Goal: Task Accomplishment & Management: Manage account settings

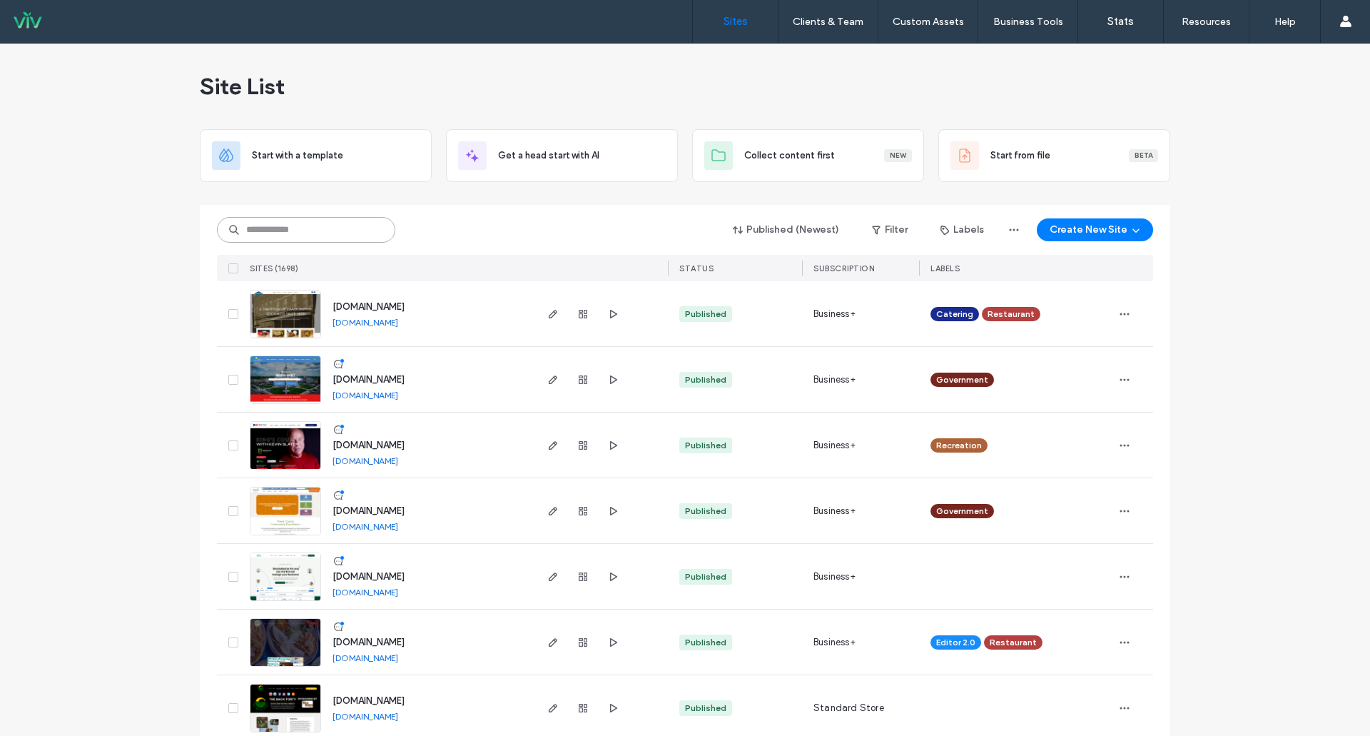
click at [290, 230] on input at bounding box center [306, 230] width 178 height 26
type input "*******"
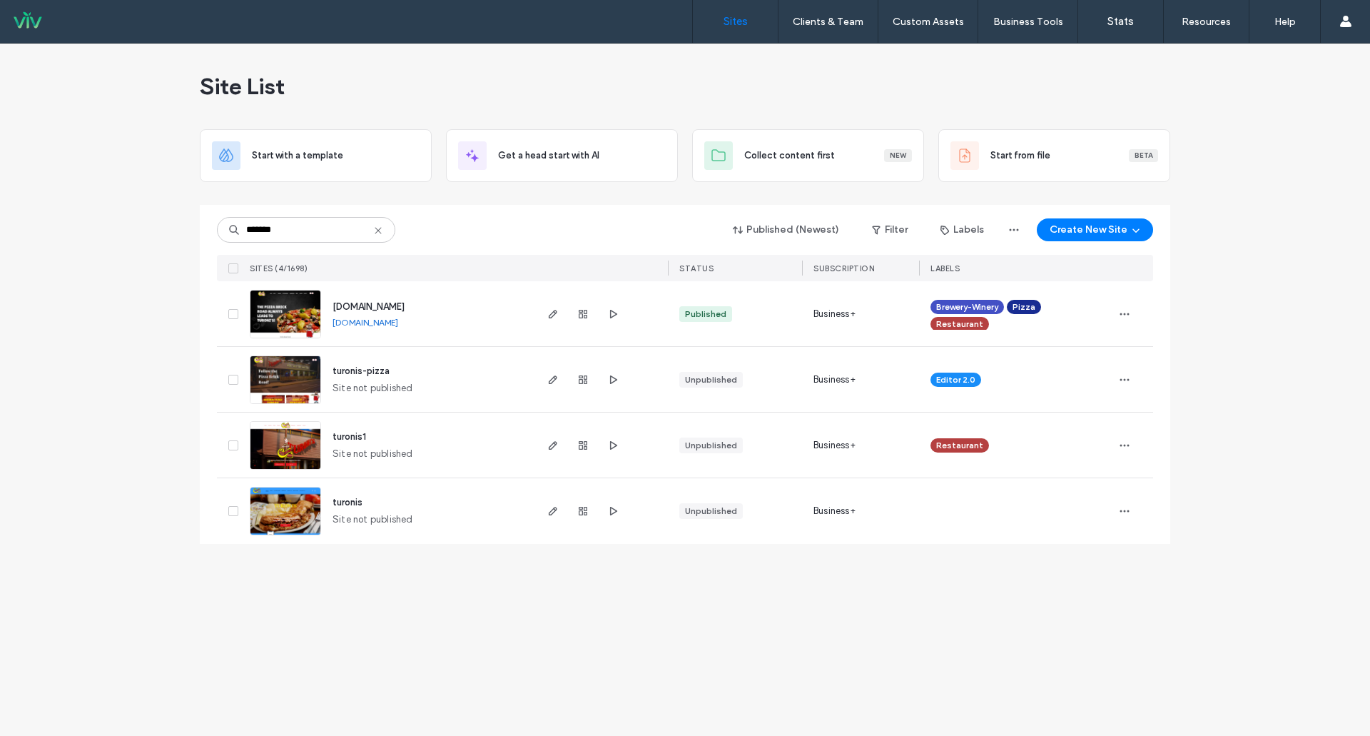
click at [296, 308] on img at bounding box center [285, 338] width 70 height 97
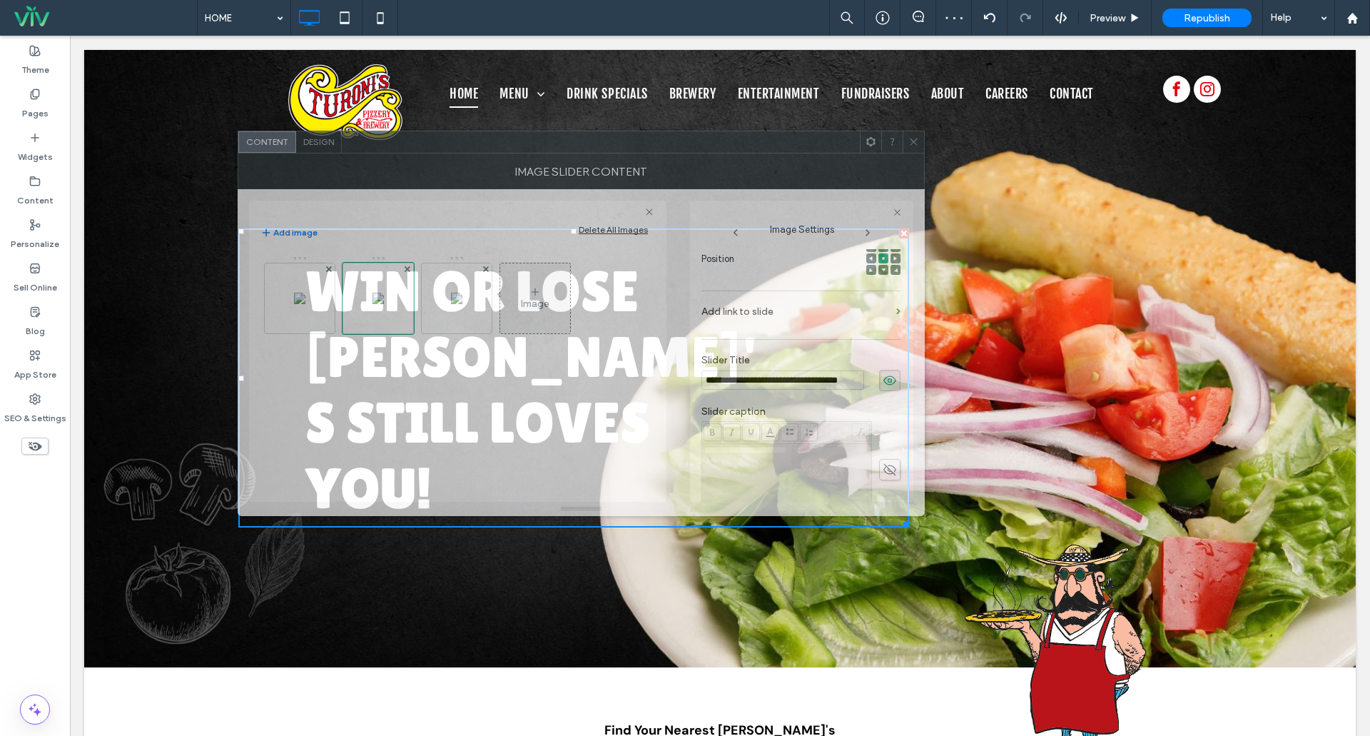
drag, startPoint x: 444, startPoint y: 188, endPoint x: 580, endPoint y: 153, distance: 140.7
click at [594, 145] on div at bounding box center [601, 141] width 518 height 21
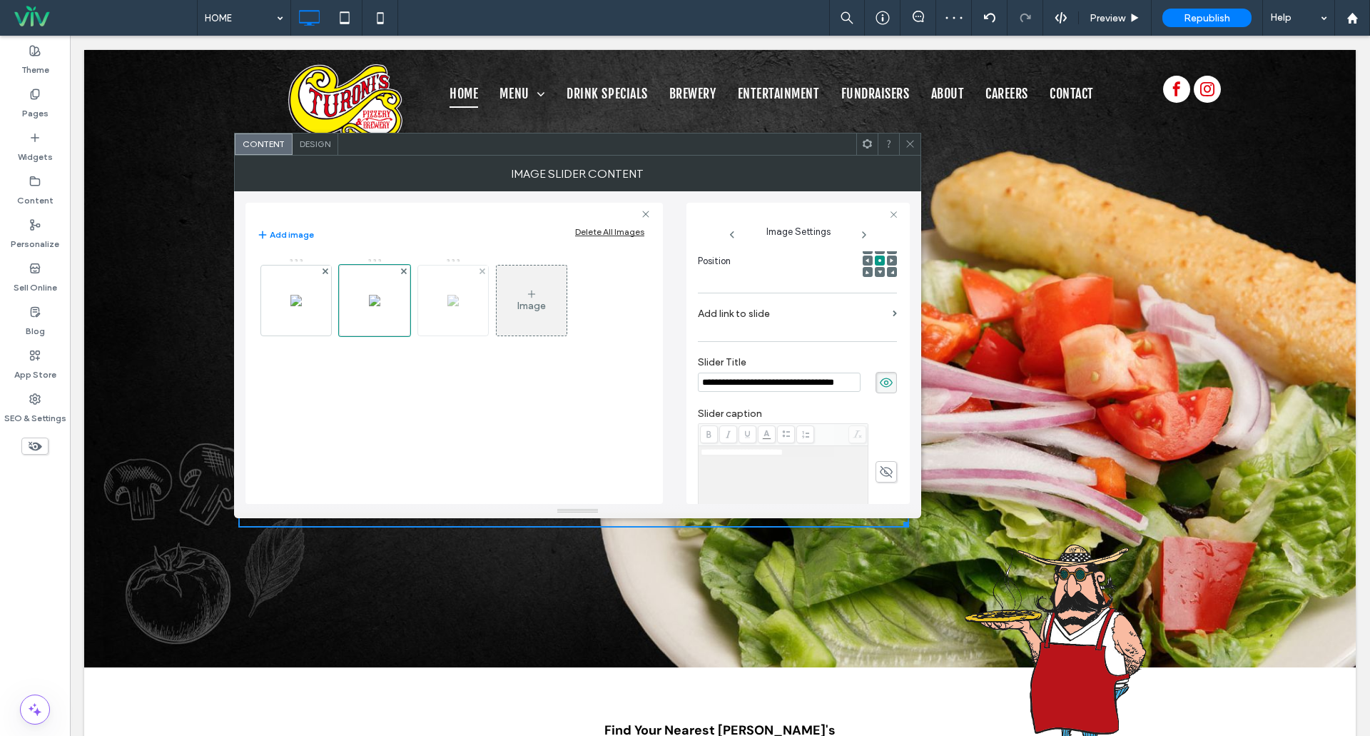
click at [460, 297] on div at bounding box center [453, 300] width 70 height 70
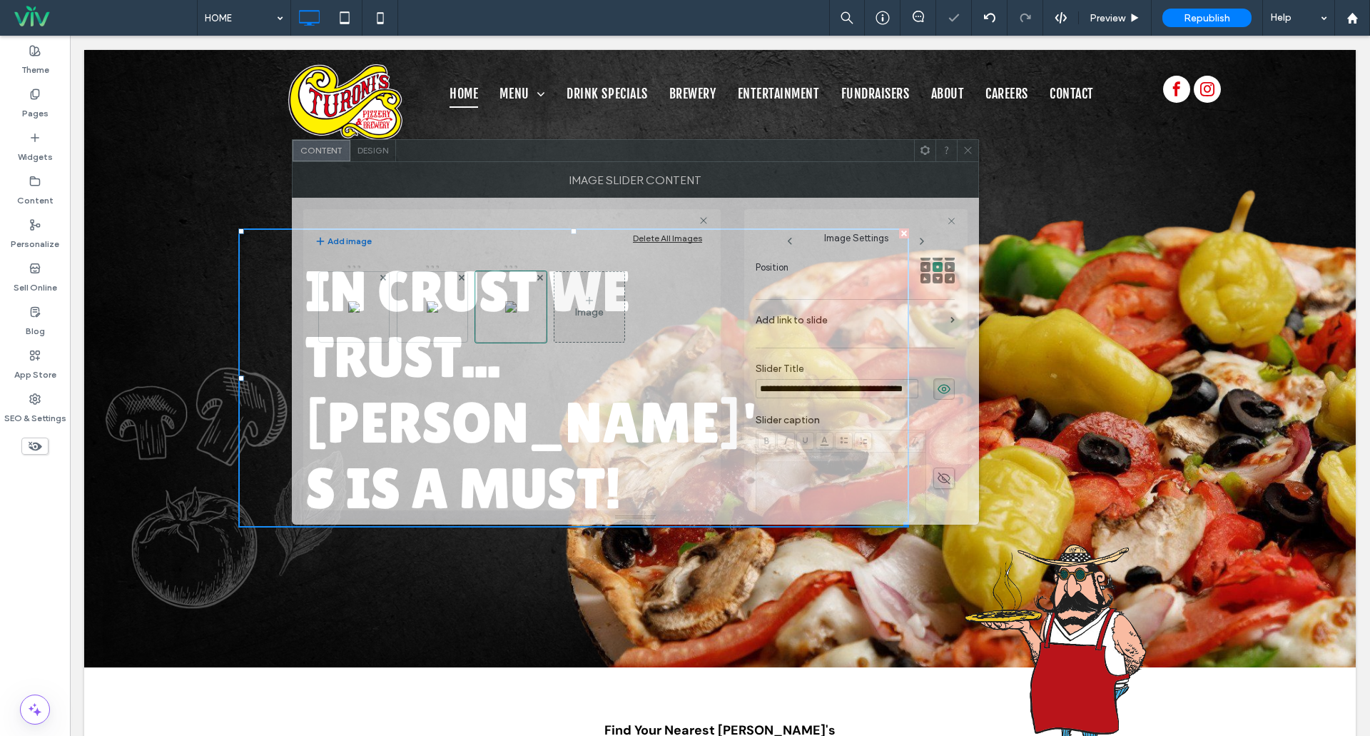
drag, startPoint x: 542, startPoint y: 141, endPoint x: 600, endPoint y: 148, distance: 58.2
click at [600, 148] on div at bounding box center [655, 150] width 518 height 21
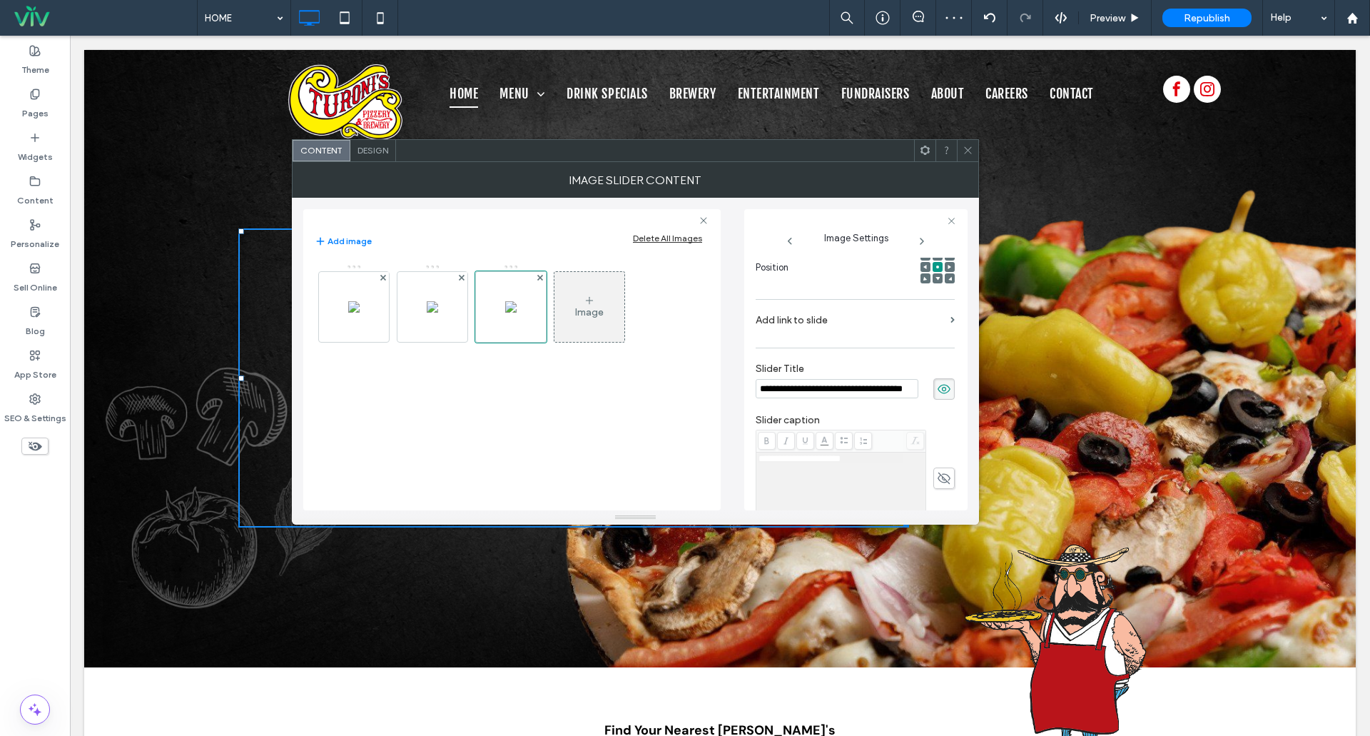
click at [968, 147] on icon at bounding box center [968, 150] width 11 height 11
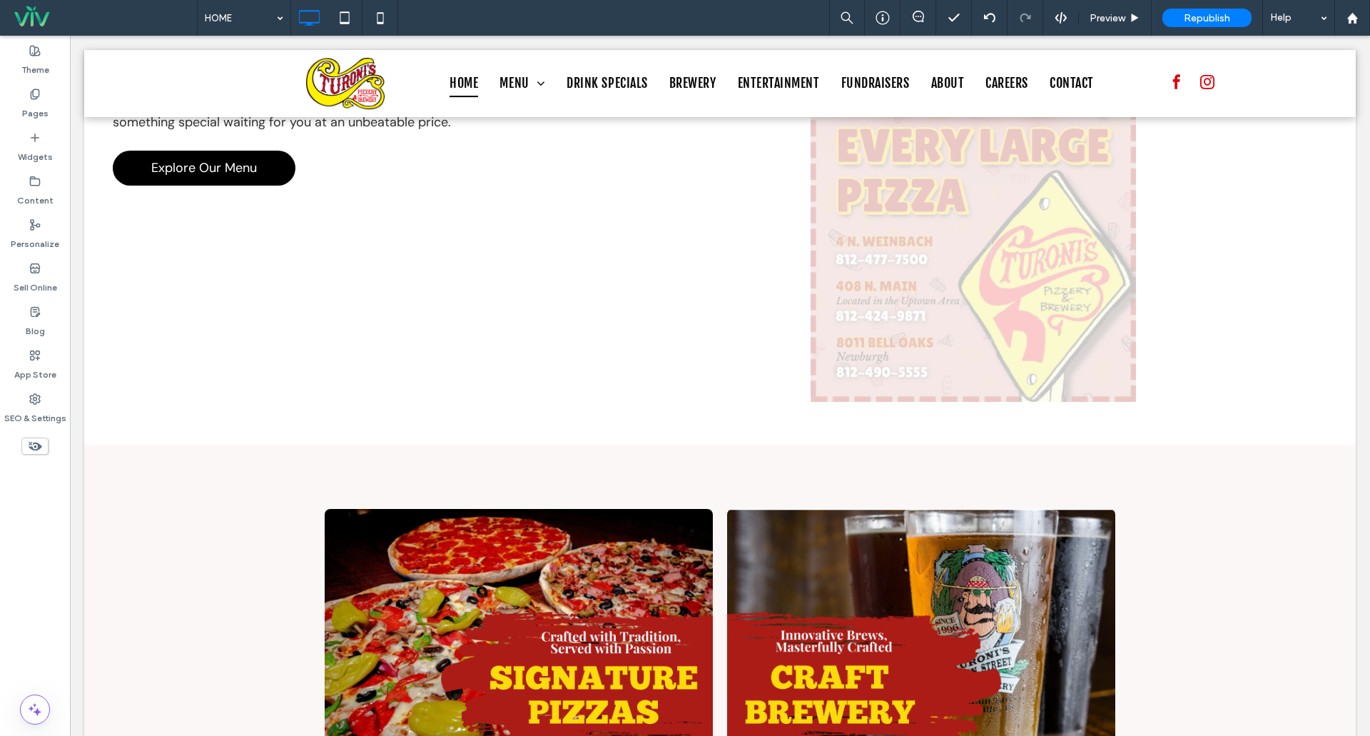
scroll to position [1267, 0]
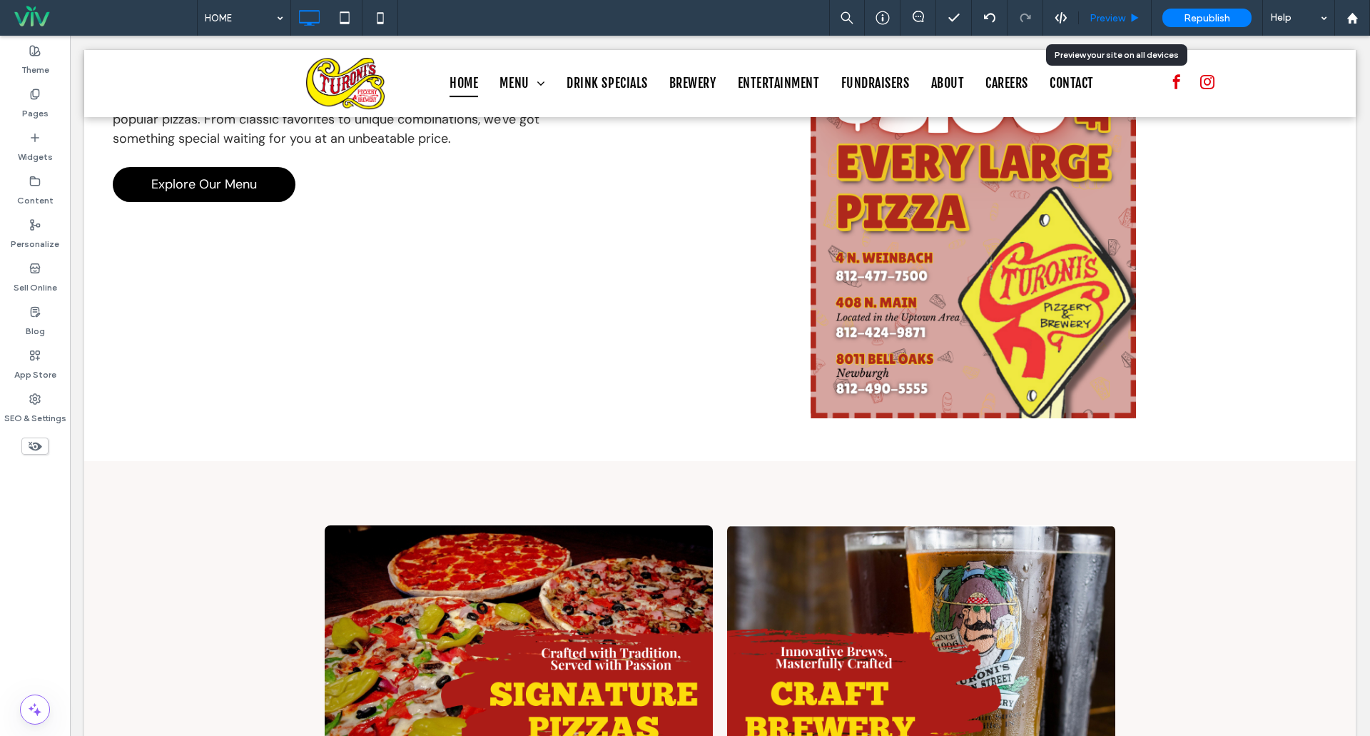
click at [1107, 21] on span "Preview" at bounding box center [1108, 18] width 36 height 12
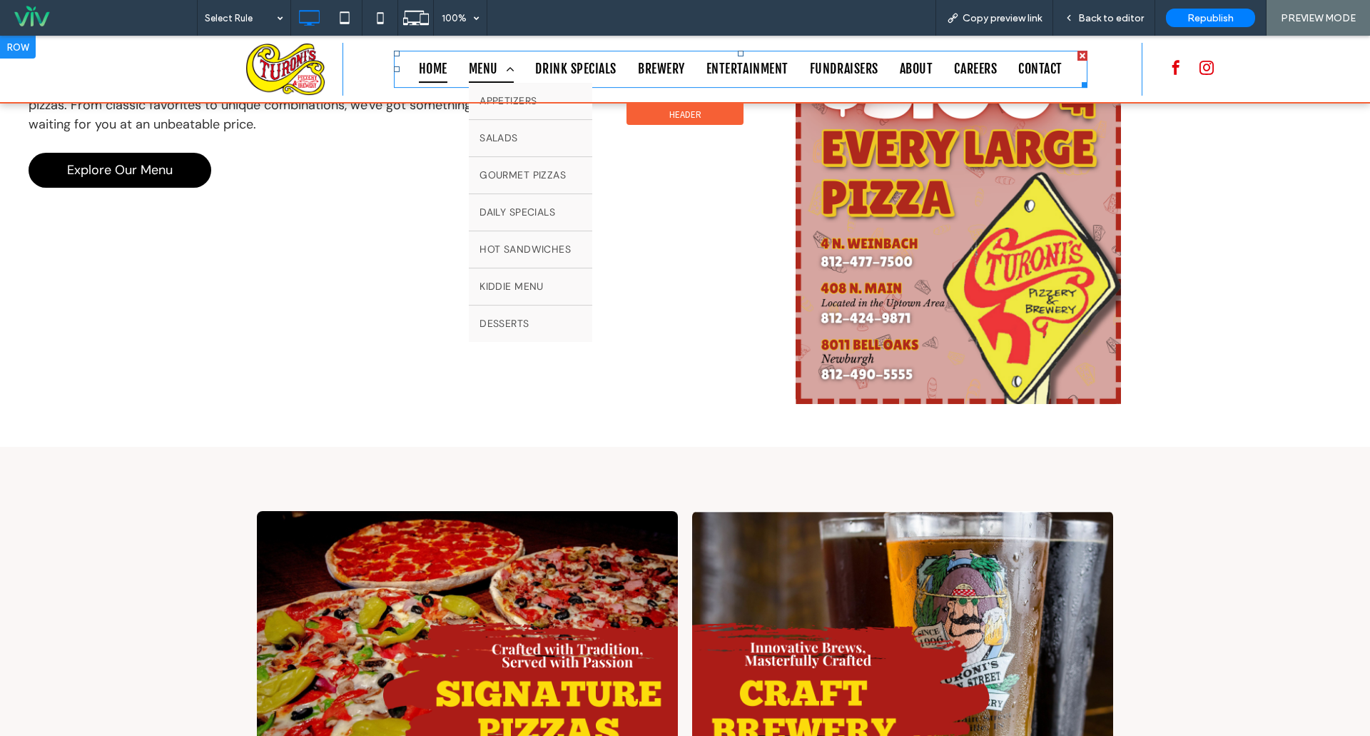
click at [482, 61] on span "MENU" at bounding box center [492, 69] width 46 height 27
click at [474, 64] on span "MENU" at bounding box center [492, 69] width 46 height 27
click at [475, 64] on span "MENU" at bounding box center [492, 69] width 46 height 27
click at [476, 64] on span "MENU" at bounding box center [492, 69] width 46 height 27
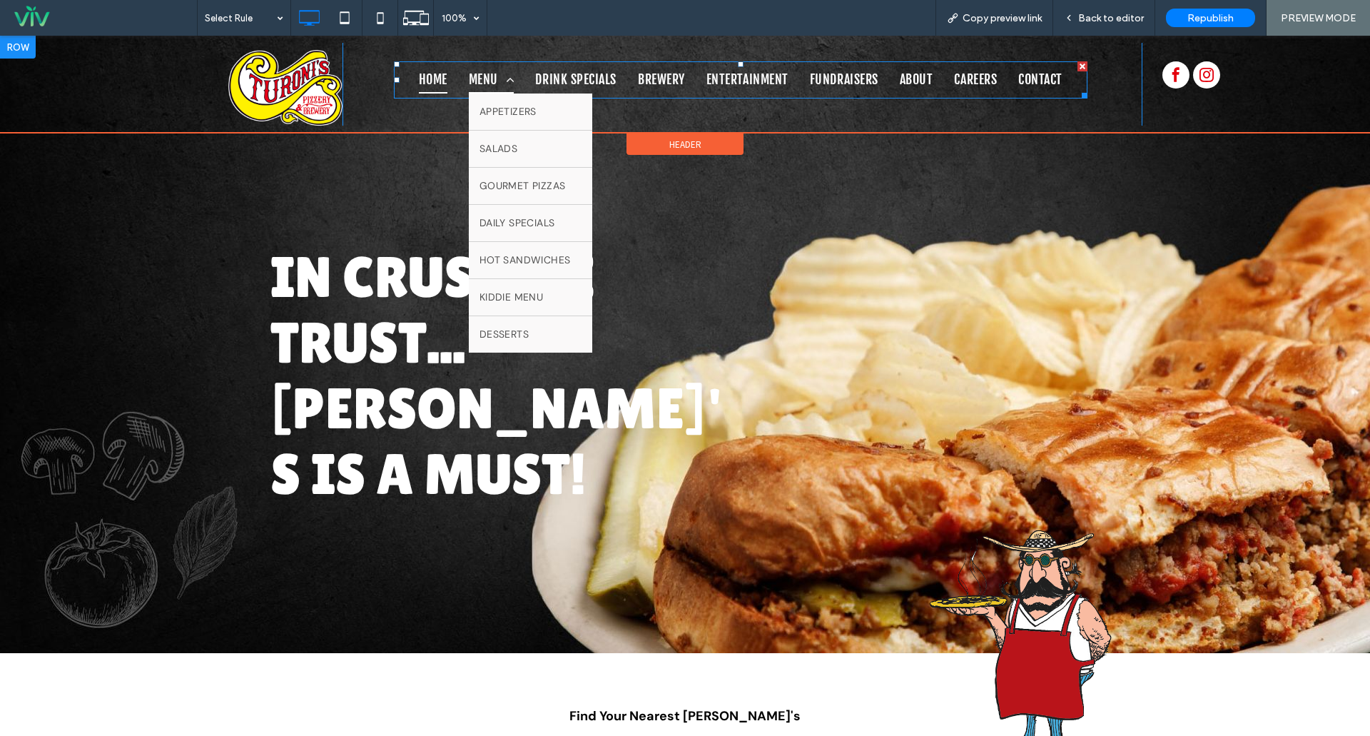
click at [479, 78] on span "MENU" at bounding box center [492, 79] width 46 height 27
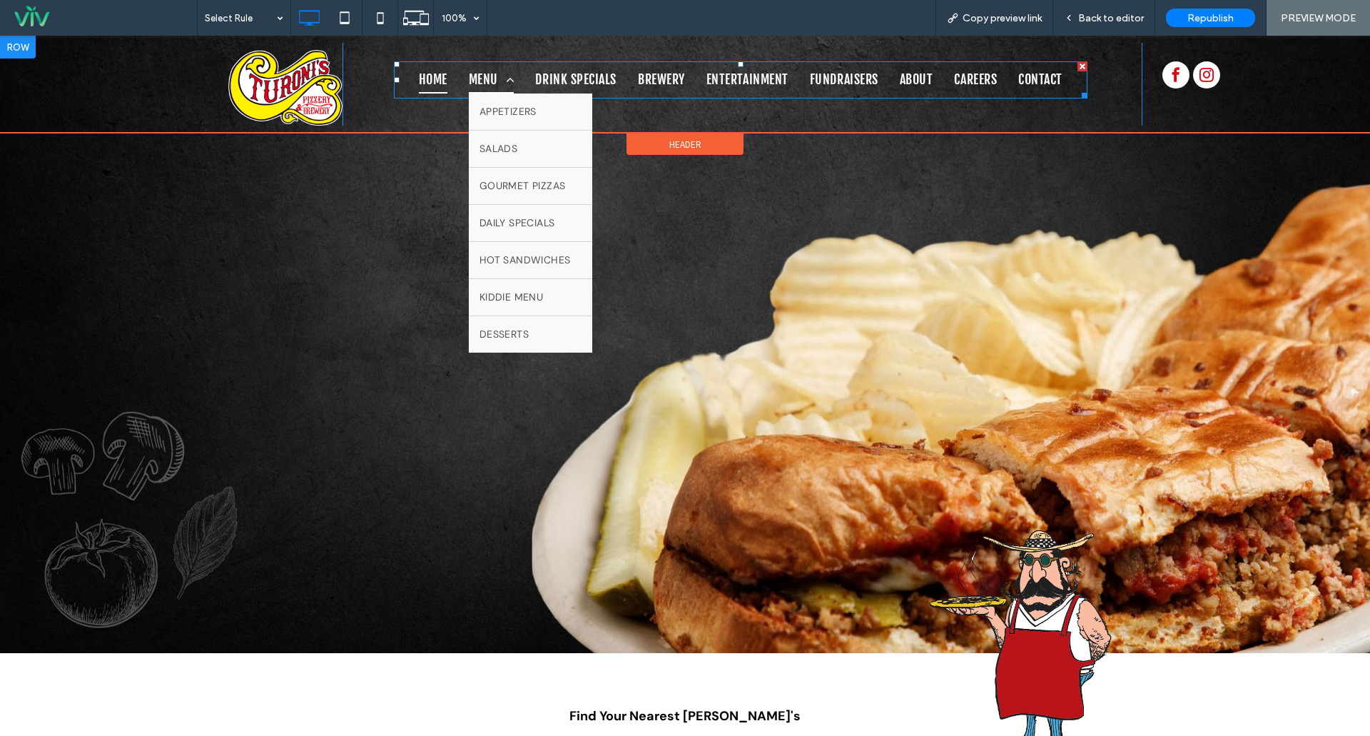
click at [480, 78] on span "MENU" at bounding box center [492, 79] width 46 height 27
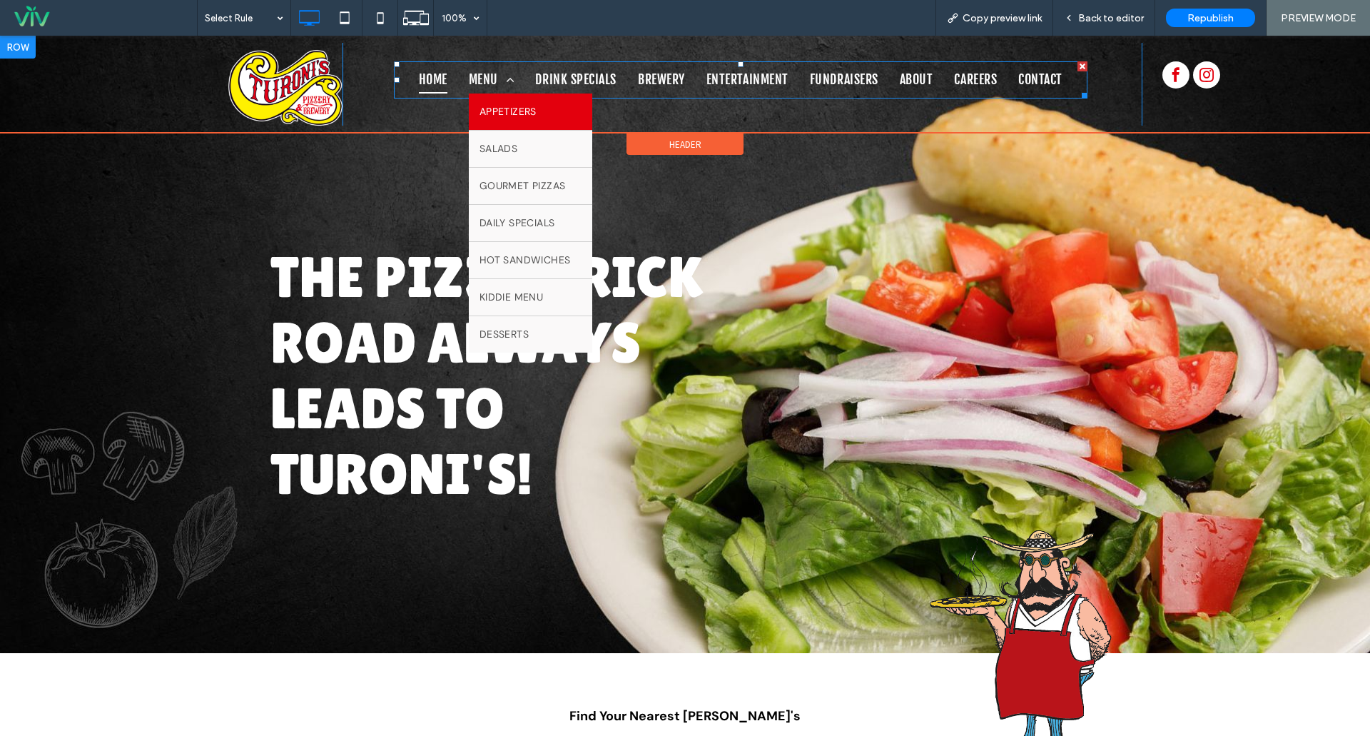
click at [495, 106] on span "APPETIZERS" at bounding box center [508, 111] width 57 height 15
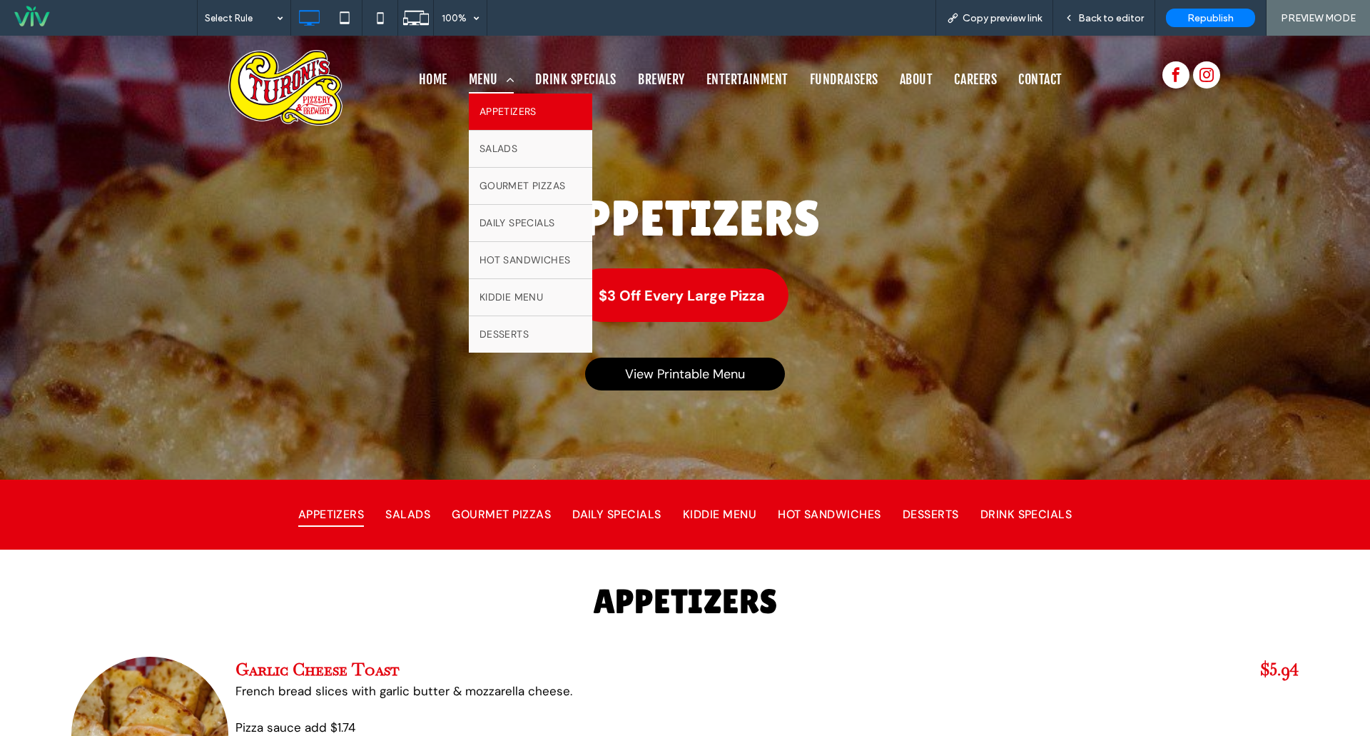
click at [478, 80] on span "MENU" at bounding box center [492, 79] width 46 height 27
click at [478, 76] on span "MENU" at bounding box center [492, 79] width 46 height 27
click at [479, 76] on span "MENU" at bounding box center [492, 79] width 46 height 27
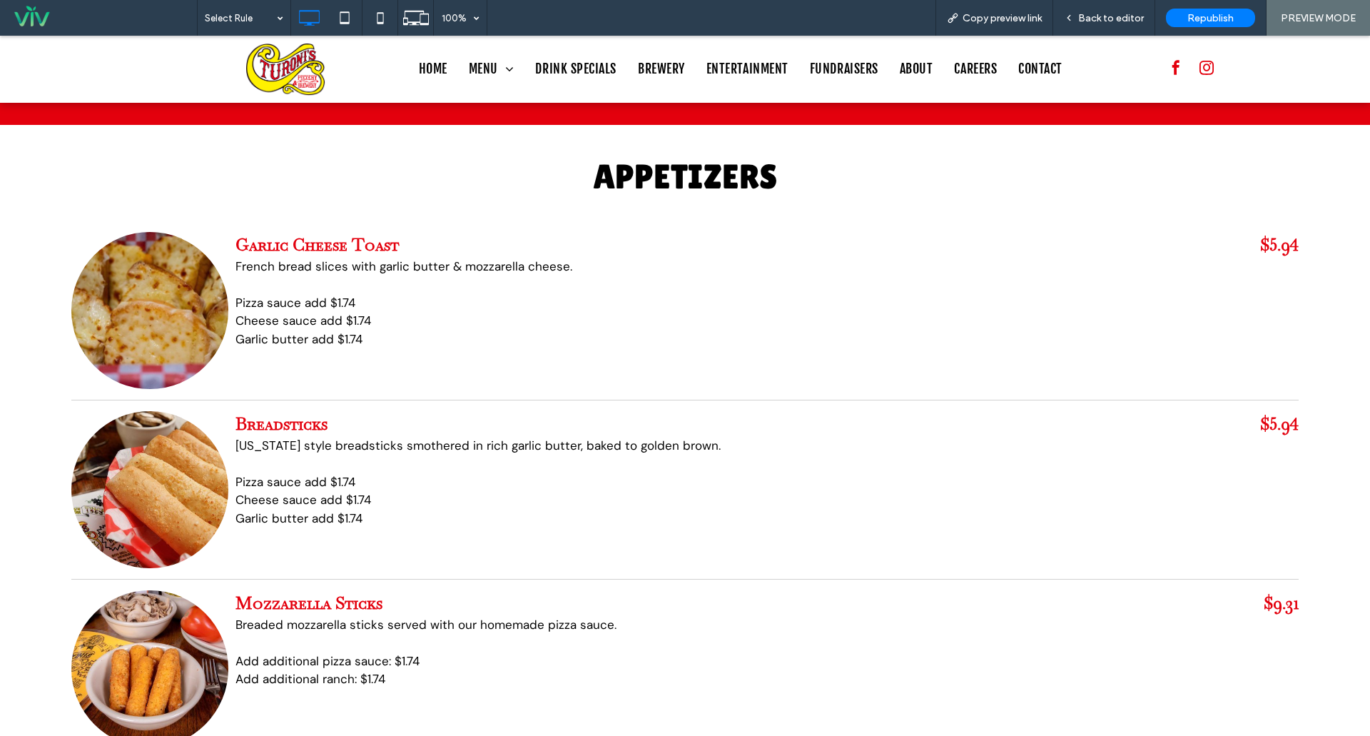
scroll to position [214, 0]
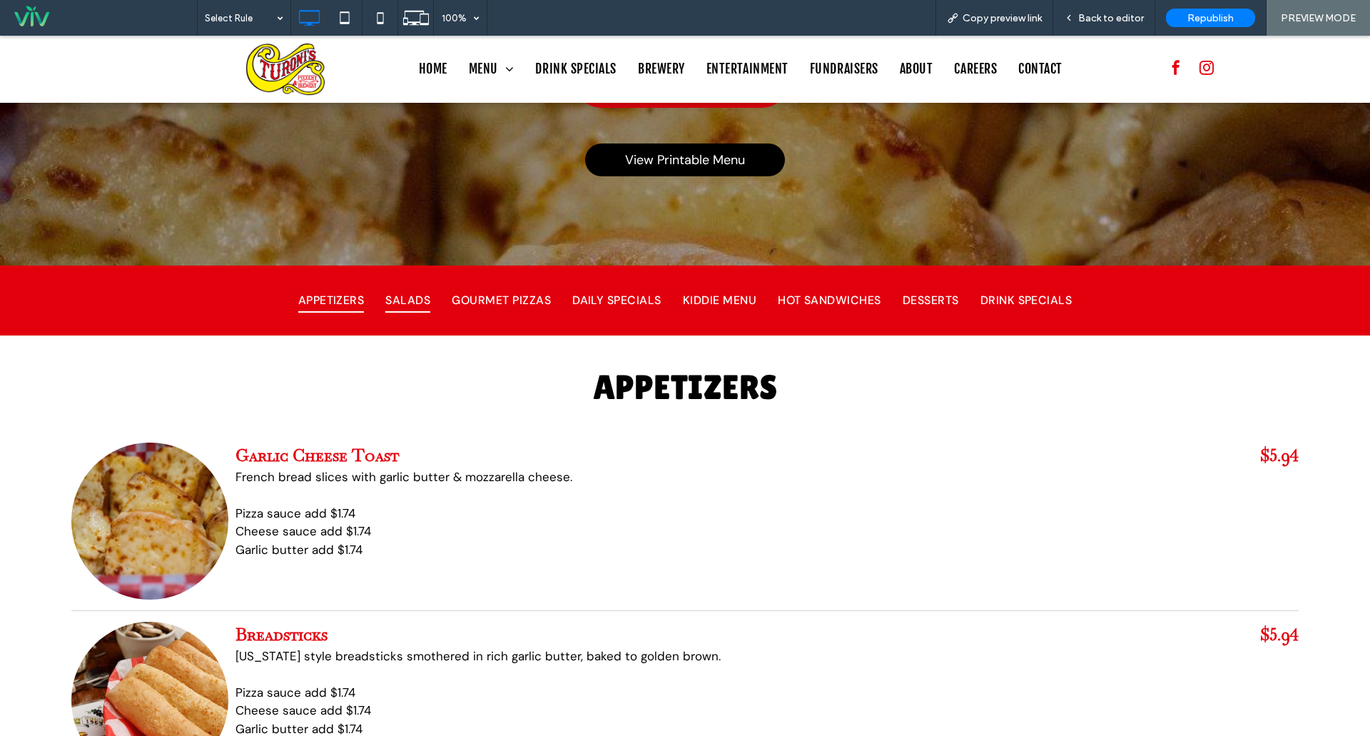
click at [400, 298] on span "SALADS" at bounding box center [407, 300] width 45 height 24
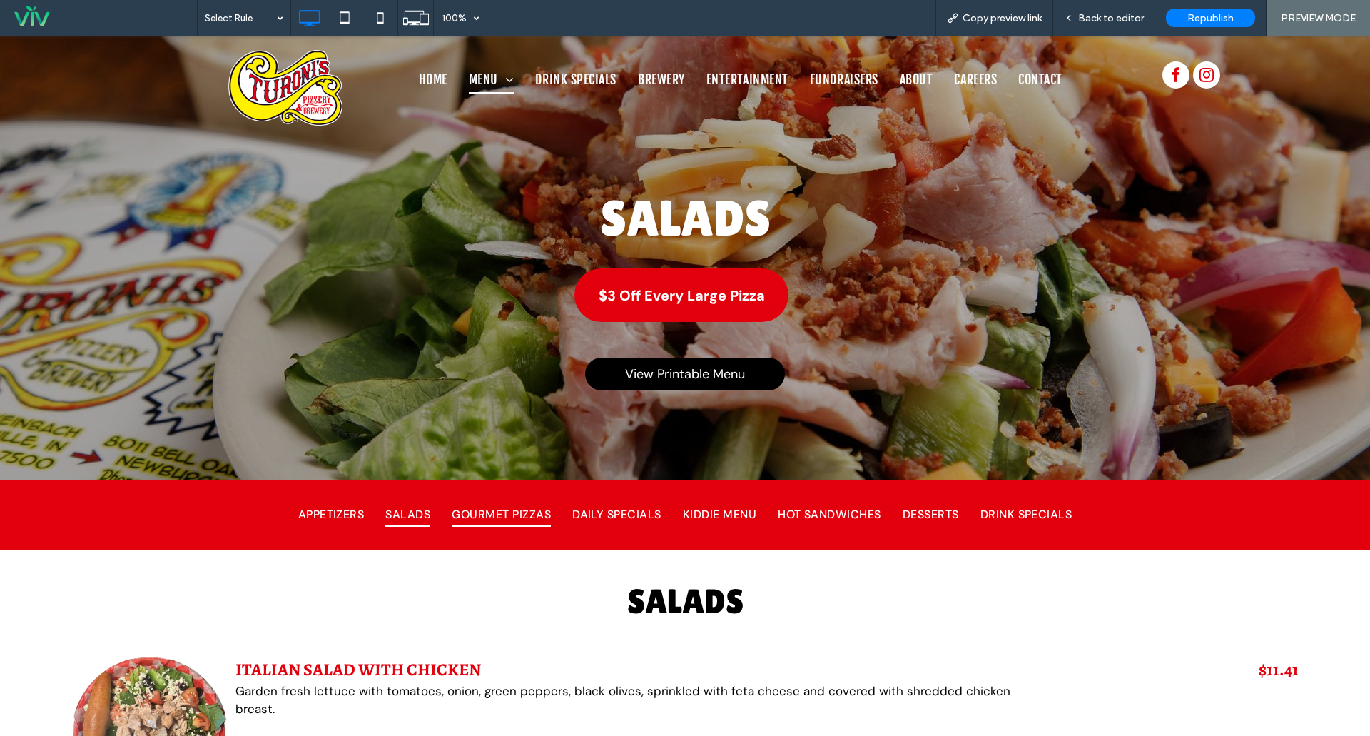
click at [466, 510] on span "GOURMET PIZZAS" at bounding box center [501, 514] width 99 height 24
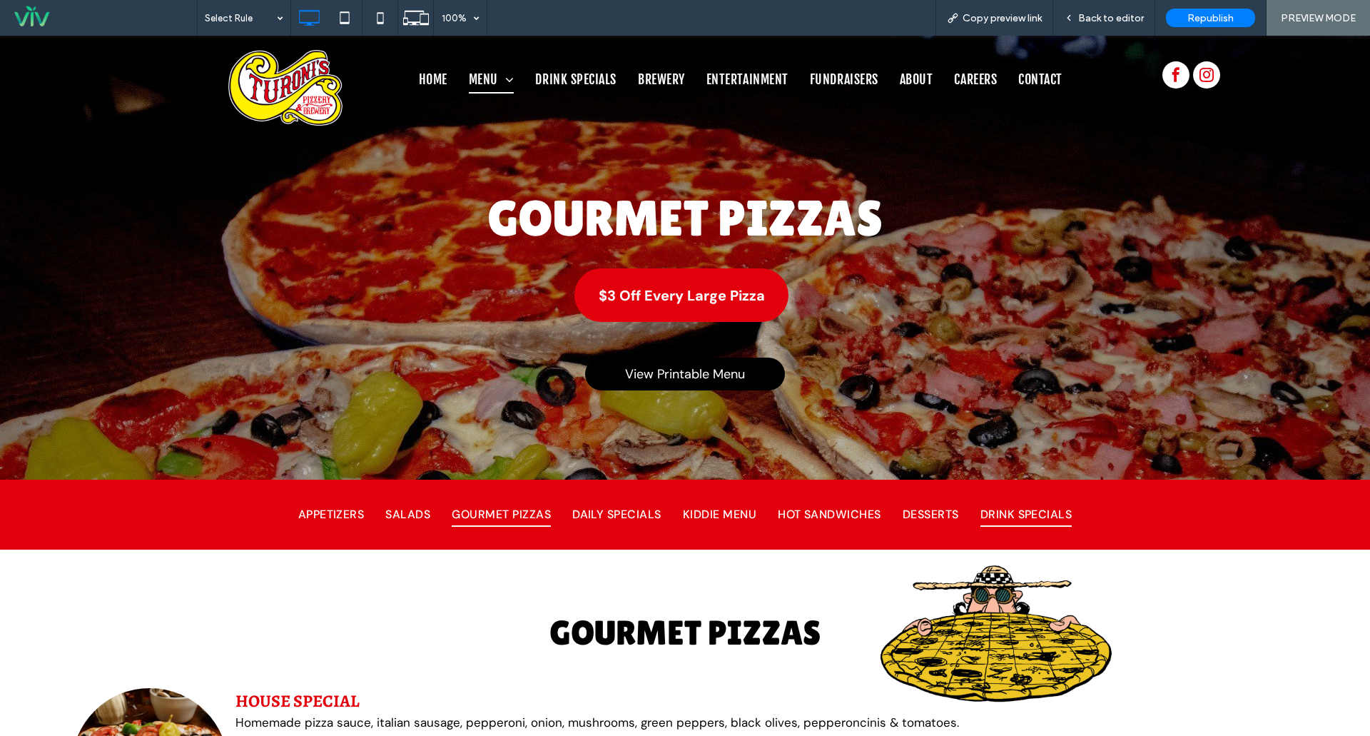
drag, startPoint x: 1035, startPoint y: 548, endPoint x: 1035, endPoint y: 512, distance: 35.7
click at [1035, 512] on span "DRINK SPECIALS" at bounding box center [1026, 514] width 92 height 24
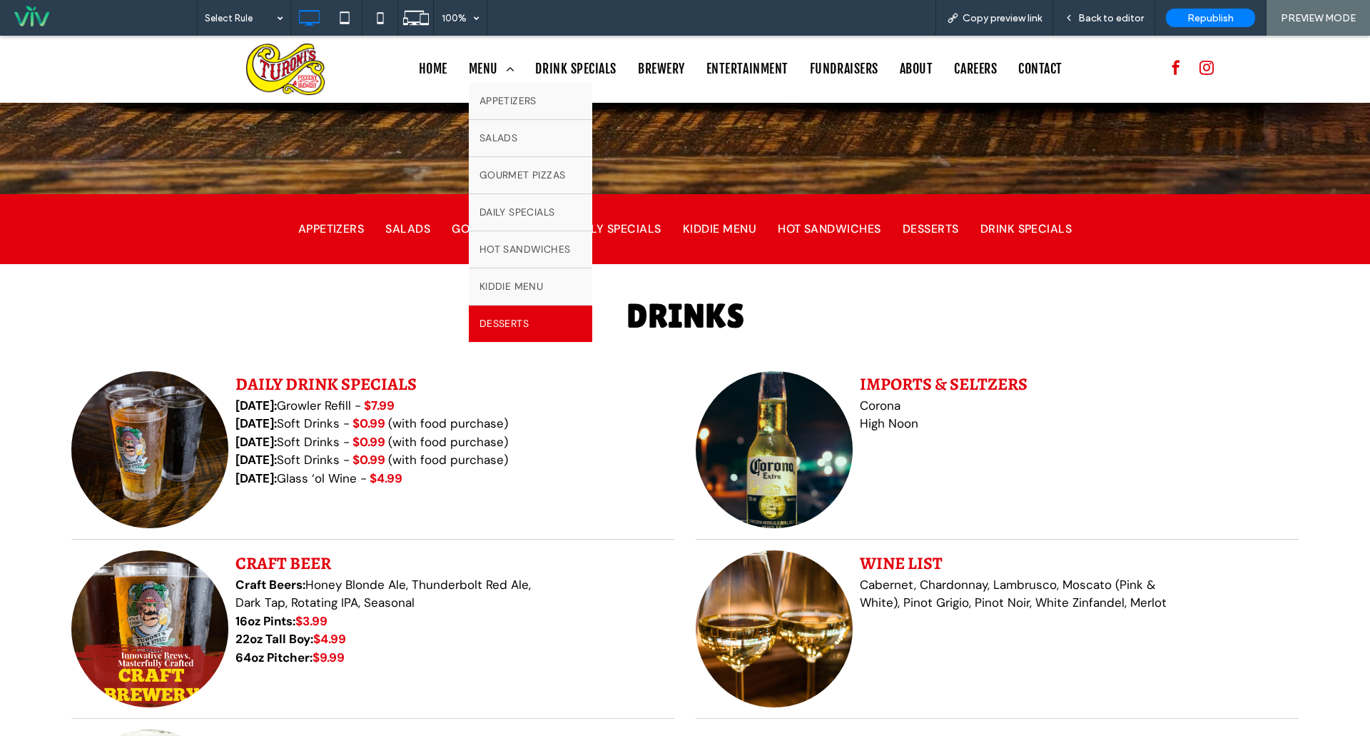
scroll to position [357, 0]
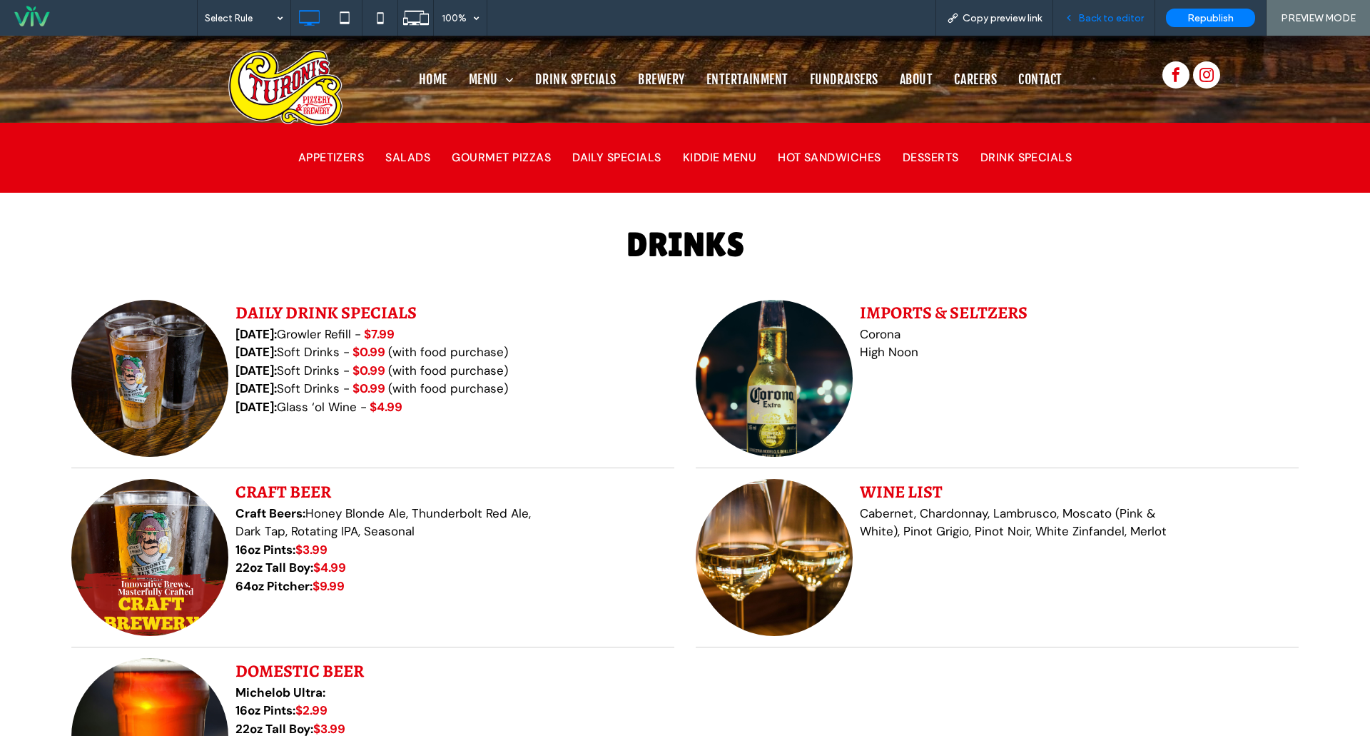
click at [1112, 22] on span "Back to editor" at bounding box center [1111, 18] width 66 height 12
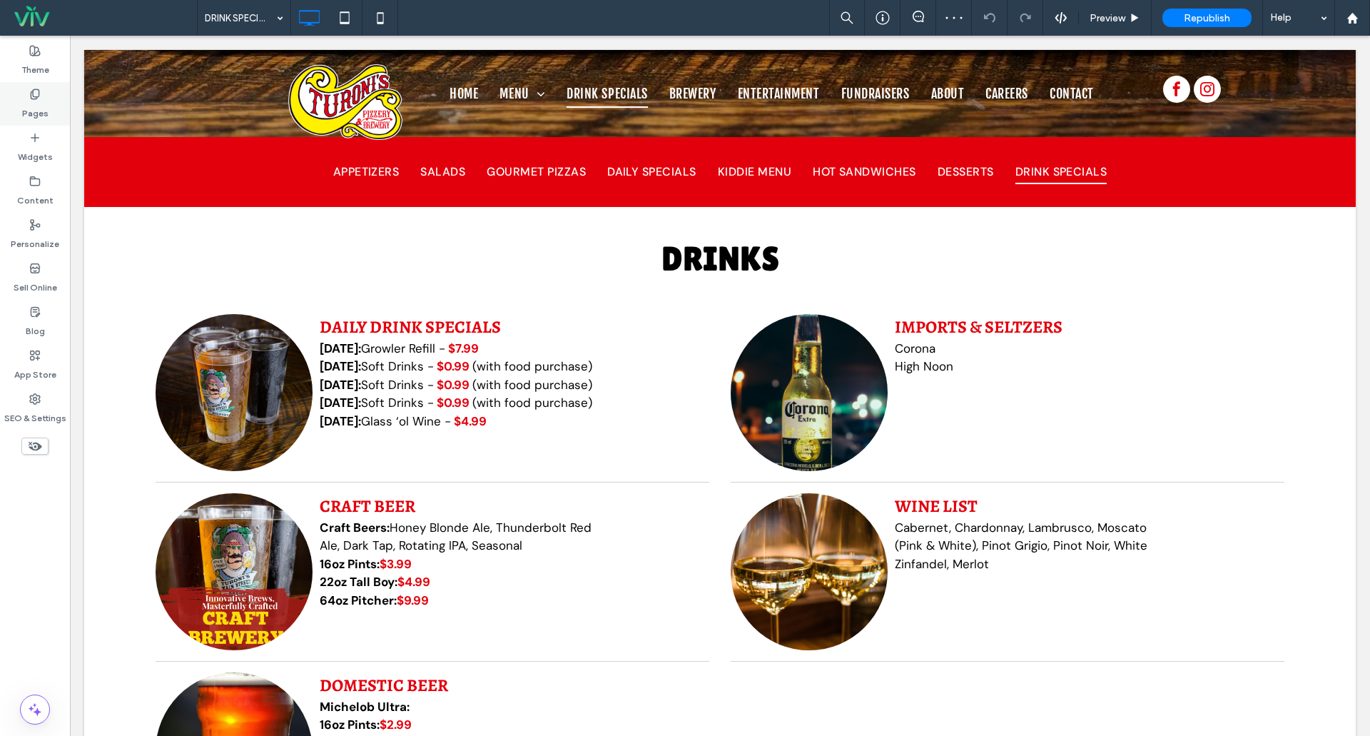
click at [44, 94] on div "Pages" at bounding box center [35, 104] width 70 height 44
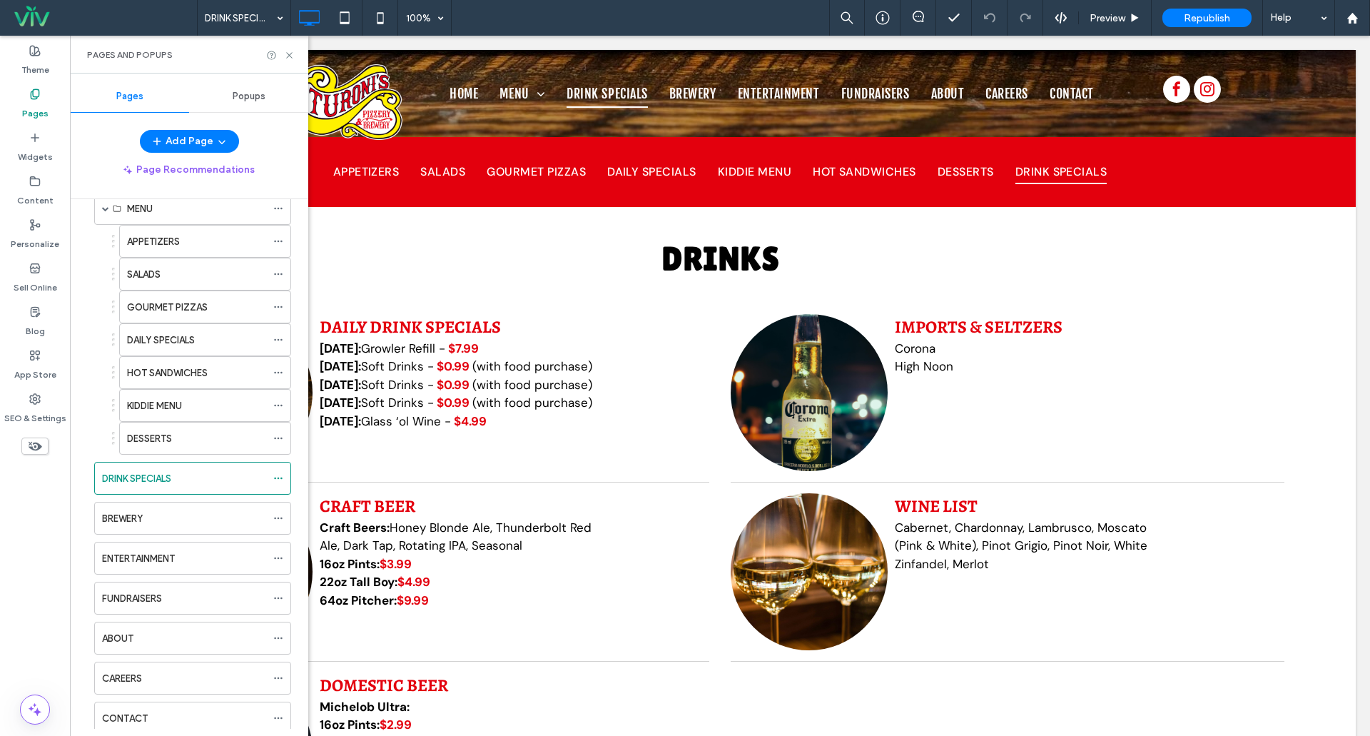
scroll to position [36, 0]
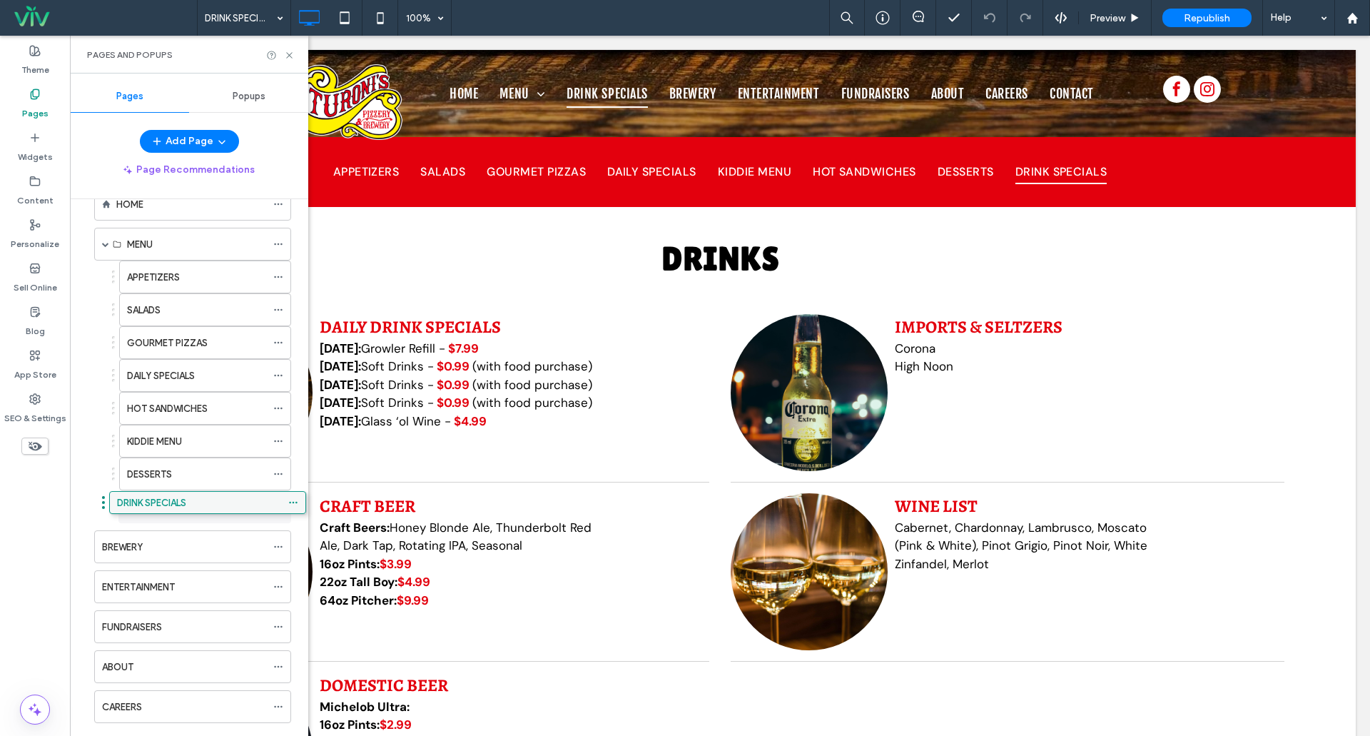
drag, startPoint x: 153, startPoint y: 508, endPoint x: 168, endPoint y: 502, distance: 16.3
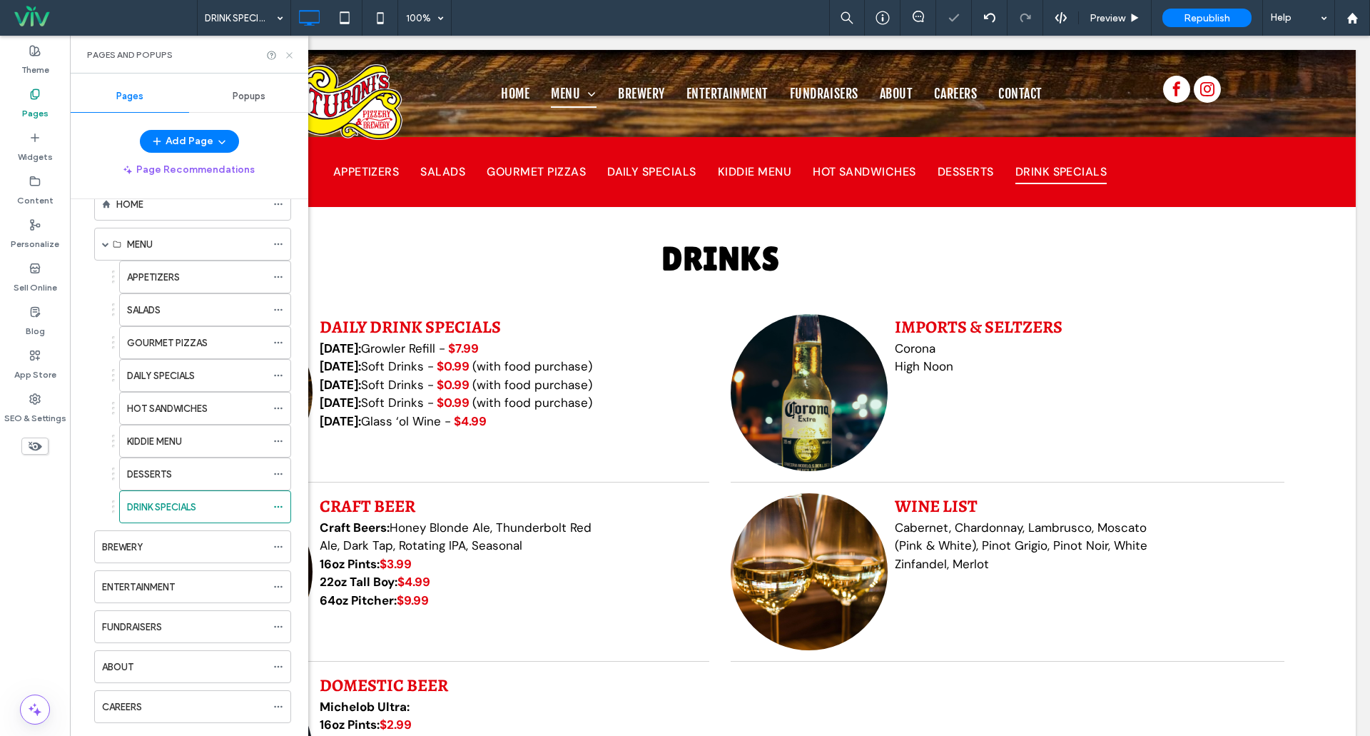
click at [290, 54] on icon at bounding box center [289, 55] width 11 height 11
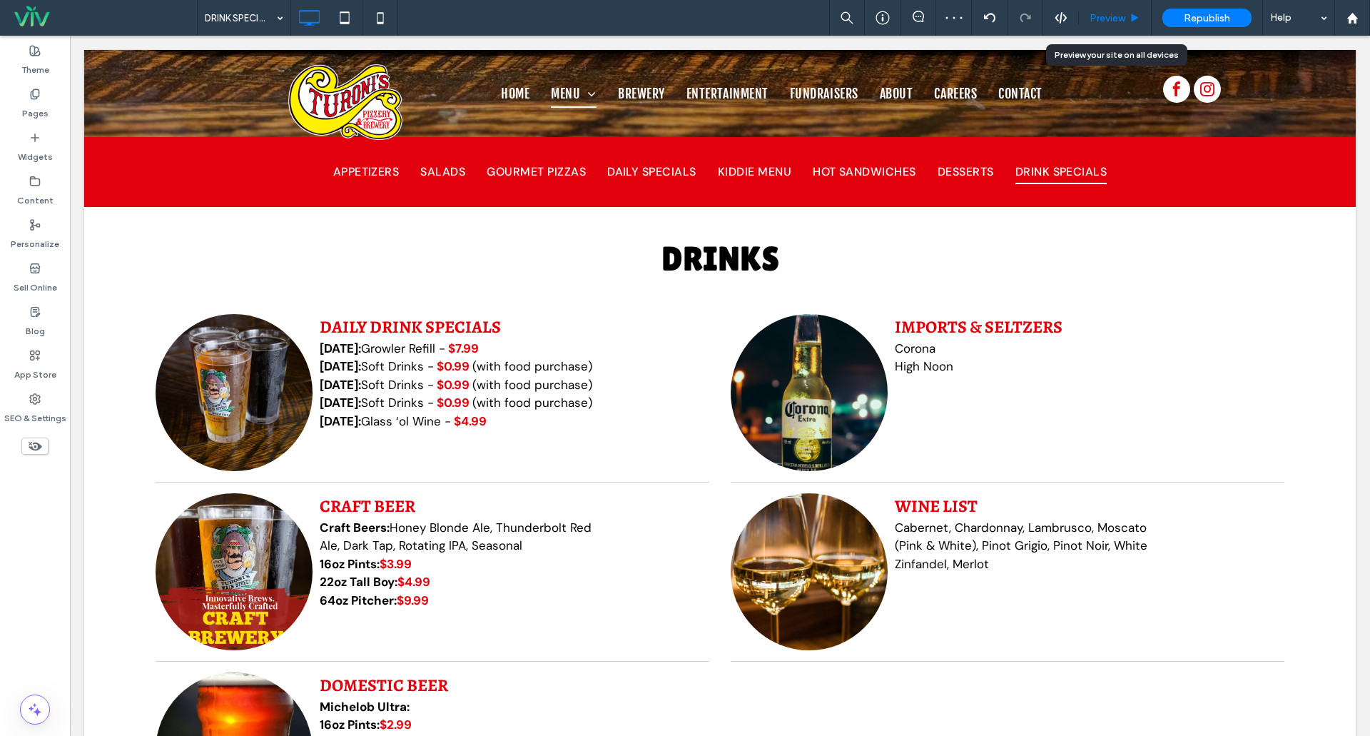
click at [1128, 24] on div "Preview" at bounding box center [1115, 18] width 72 height 12
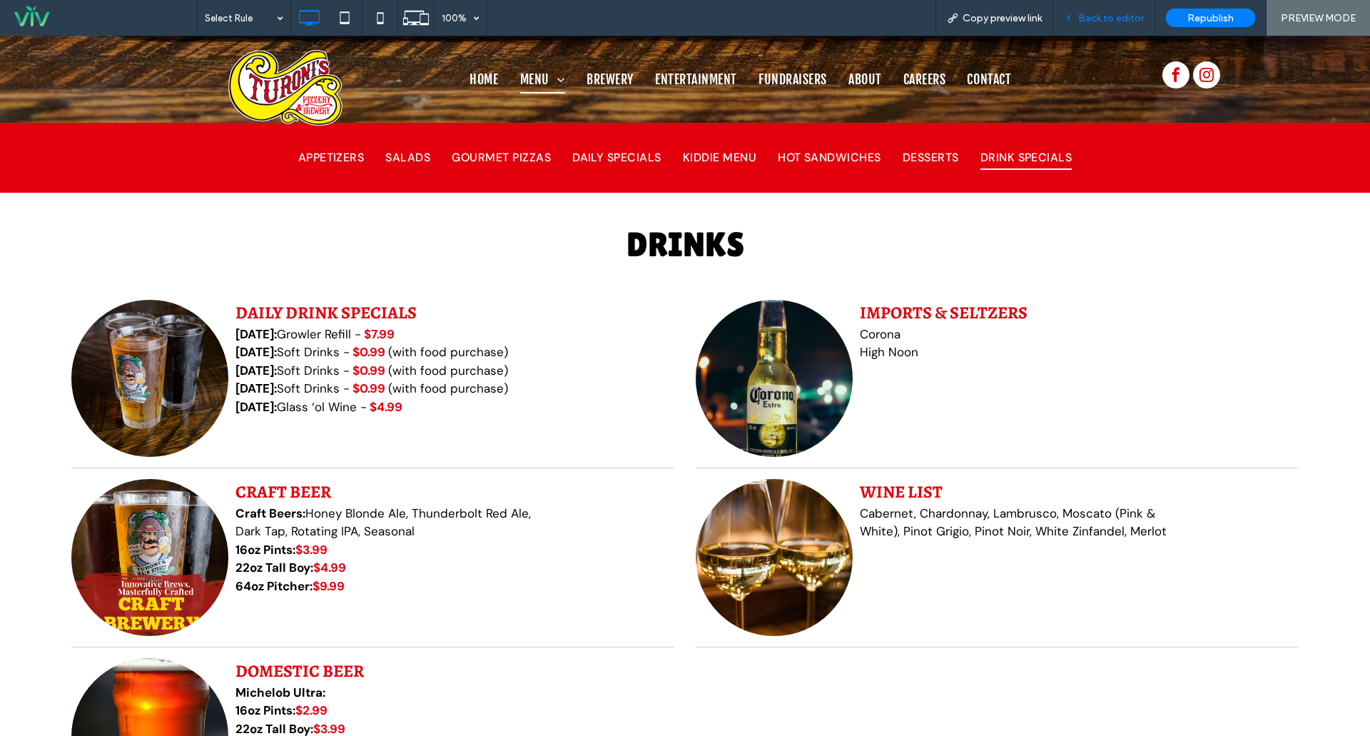
click at [1096, 14] on span "Back to editor" at bounding box center [1111, 18] width 66 height 12
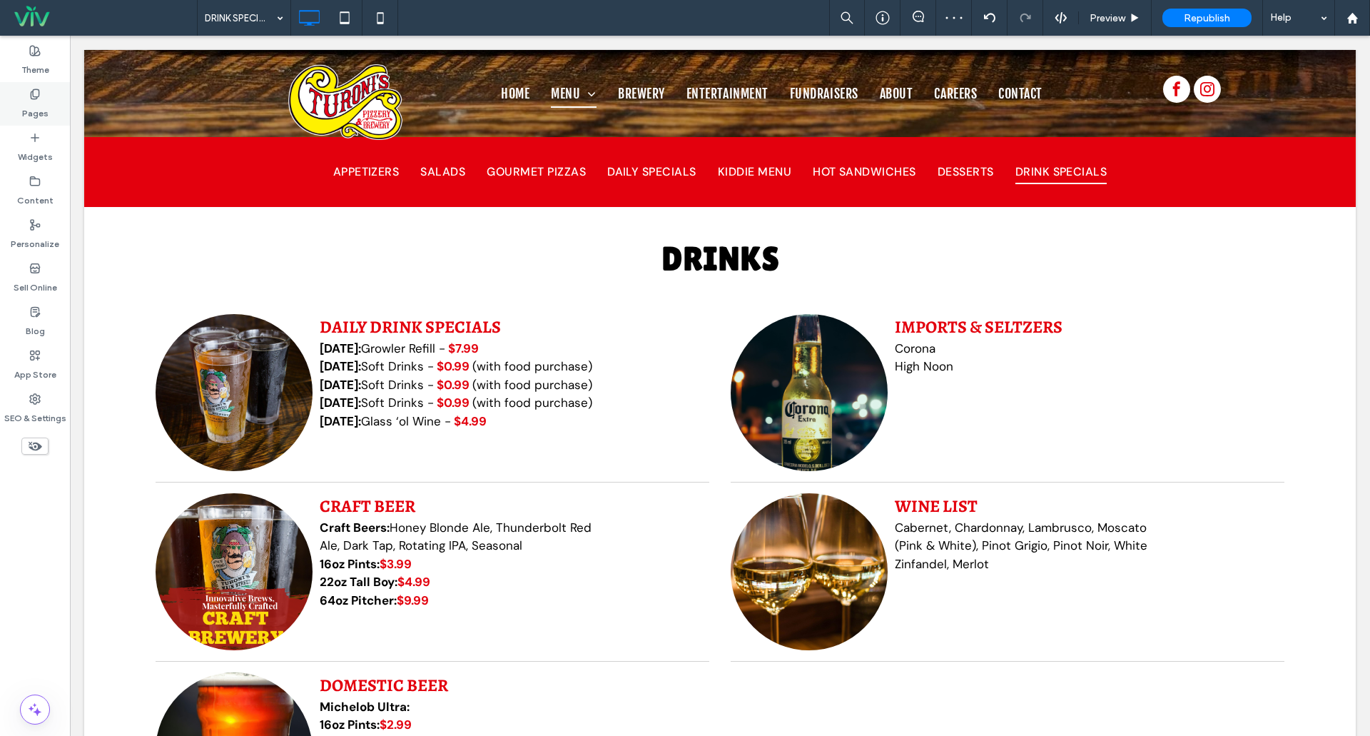
click at [41, 106] on label "Pages" at bounding box center [35, 110] width 26 height 20
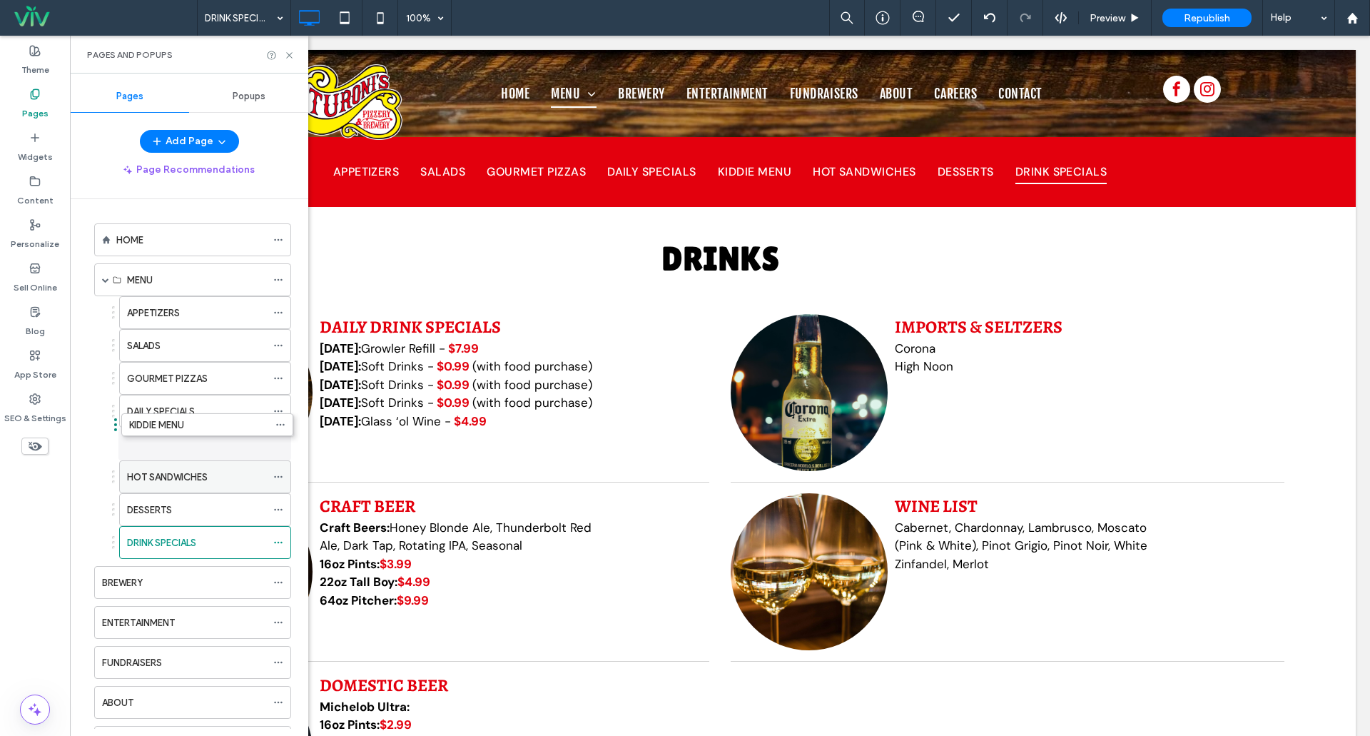
drag, startPoint x: 171, startPoint y: 484, endPoint x: 174, endPoint y: 432, distance: 52.2
click at [288, 52] on icon at bounding box center [289, 55] width 11 height 11
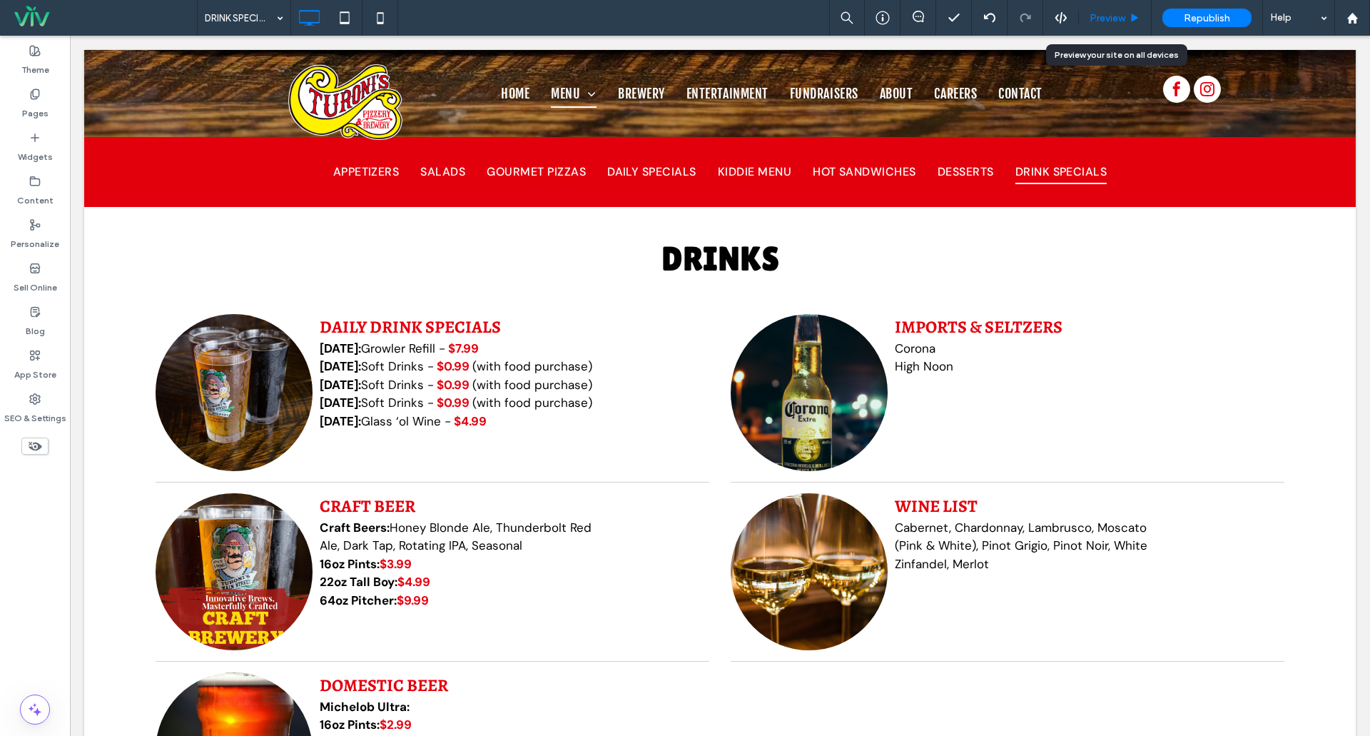
click at [1111, 18] on span "Preview" at bounding box center [1108, 18] width 36 height 12
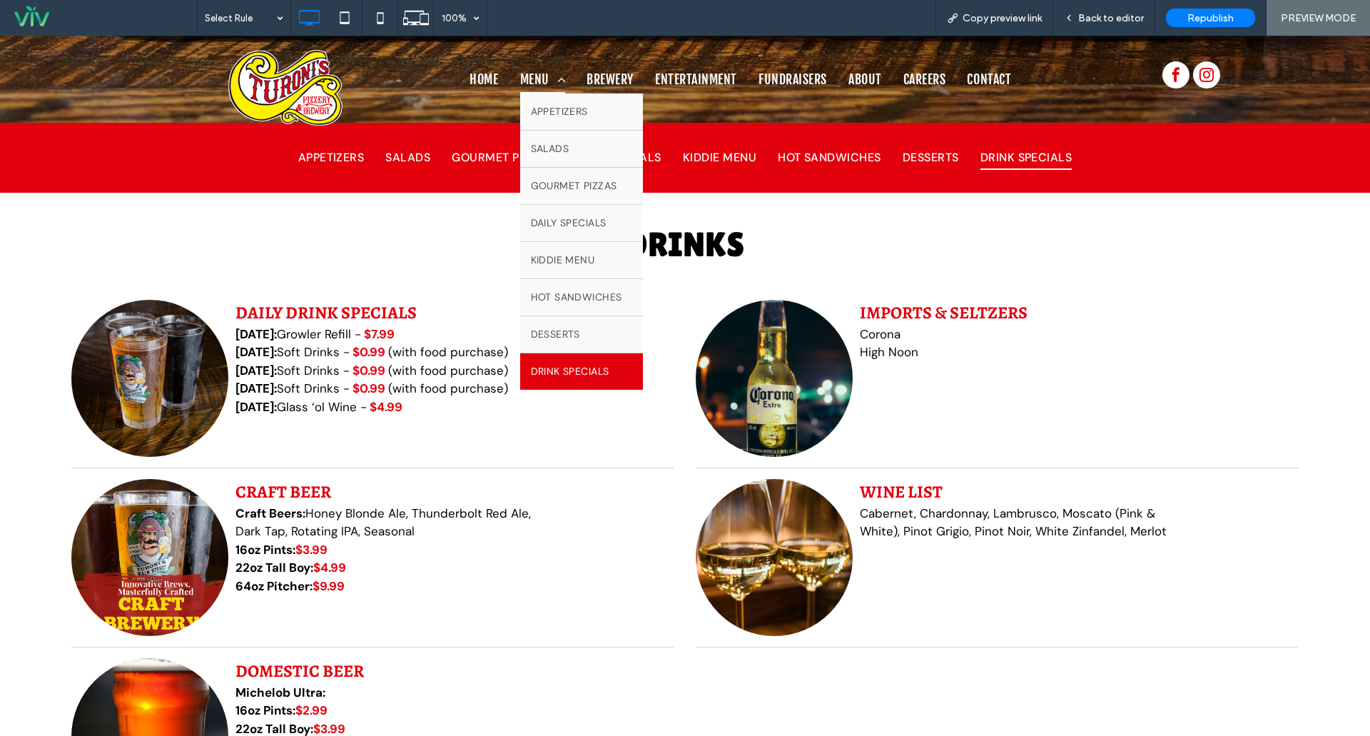
click at [528, 71] on span "MENU" at bounding box center [543, 79] width 46 height 27
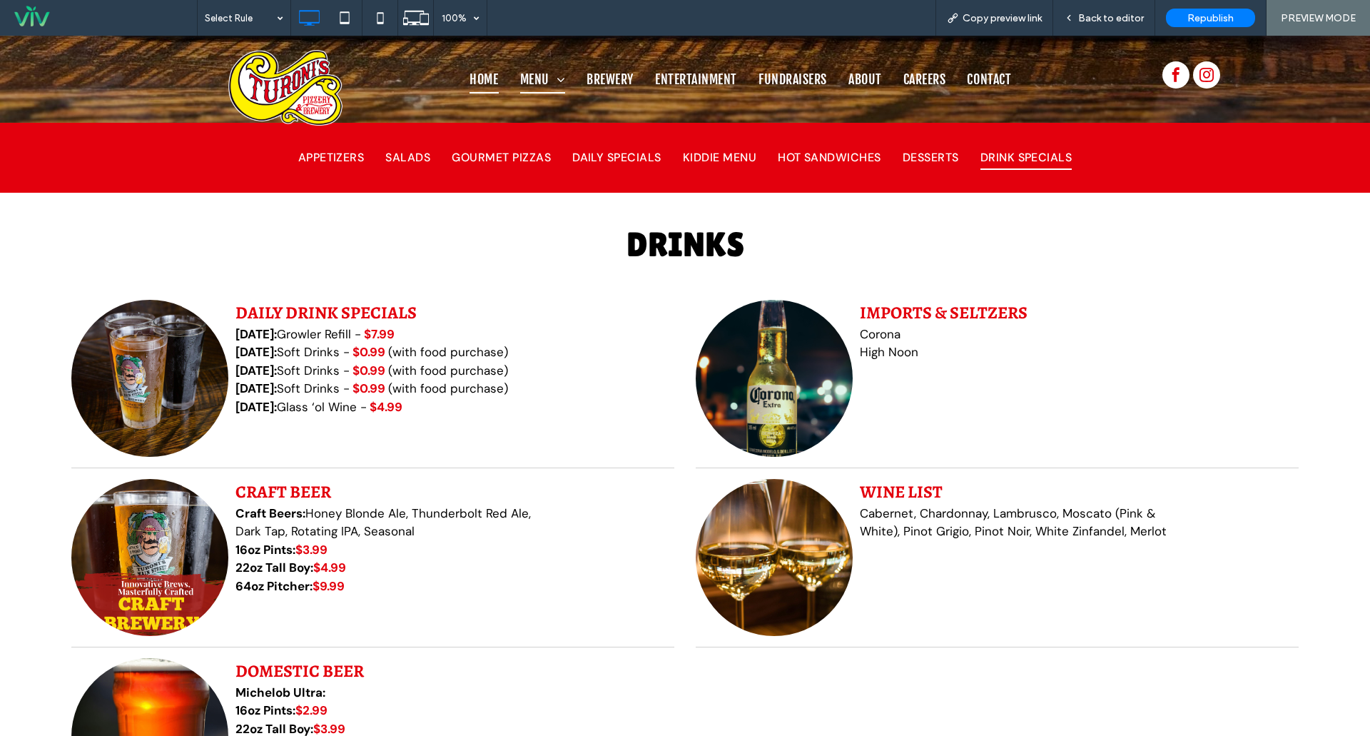
click at [483, 69] on span "HOME" at bounding box center [484, 79] width 29 height 27
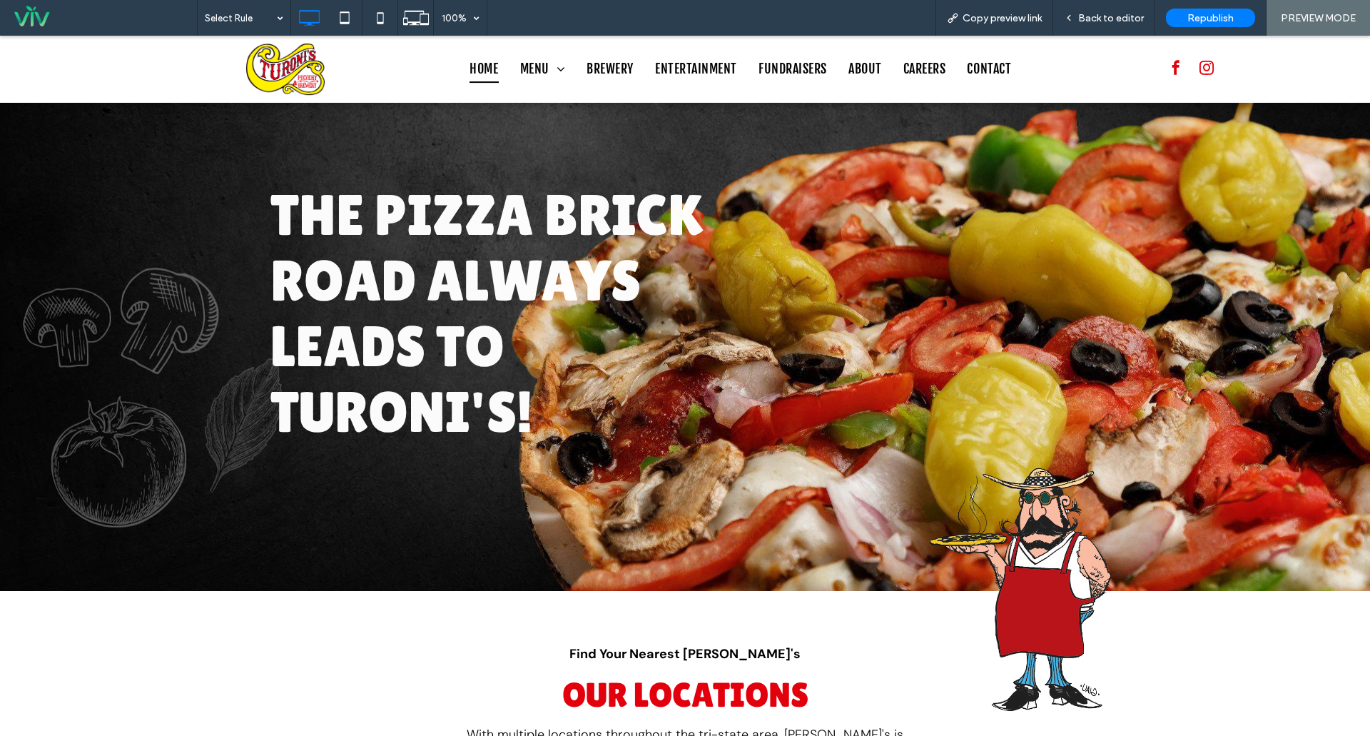
scroll to position [357, 0]
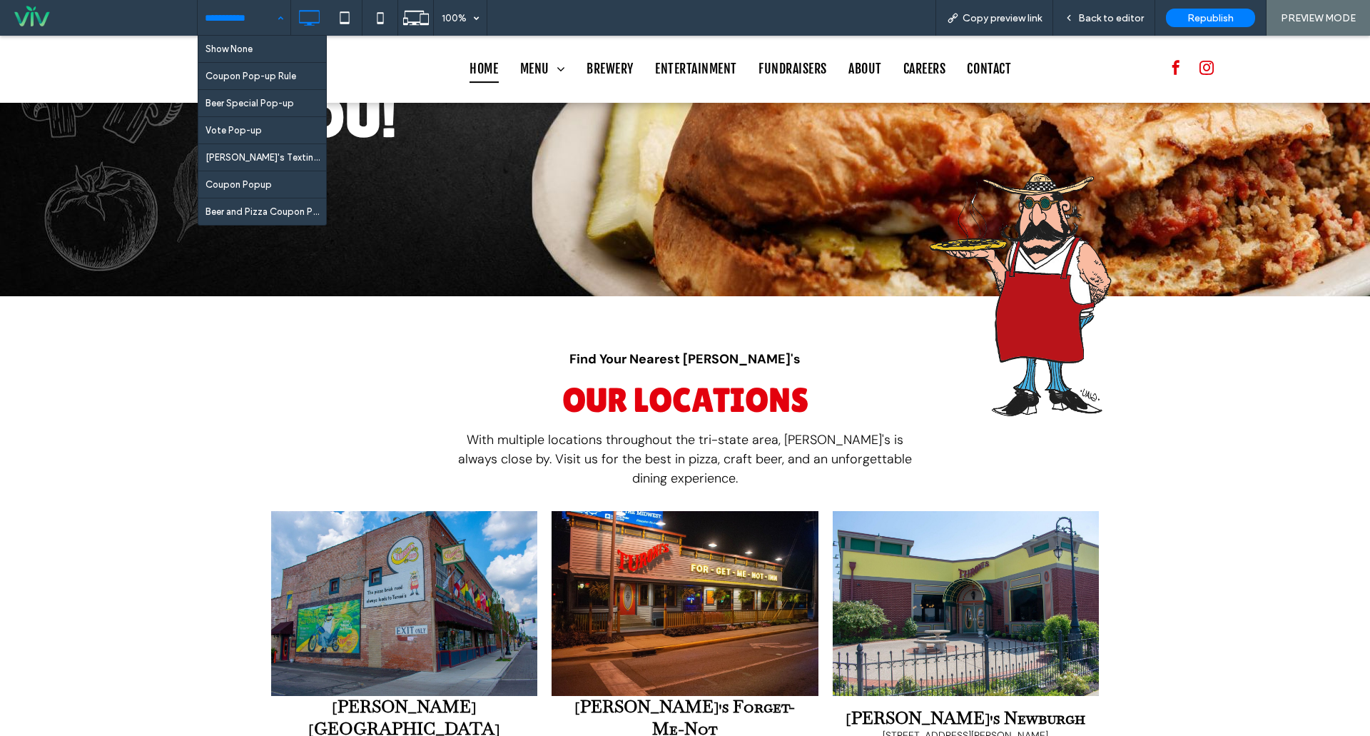
click at [263, 17] on input at bounding box center [240, 18] width 71 height 36
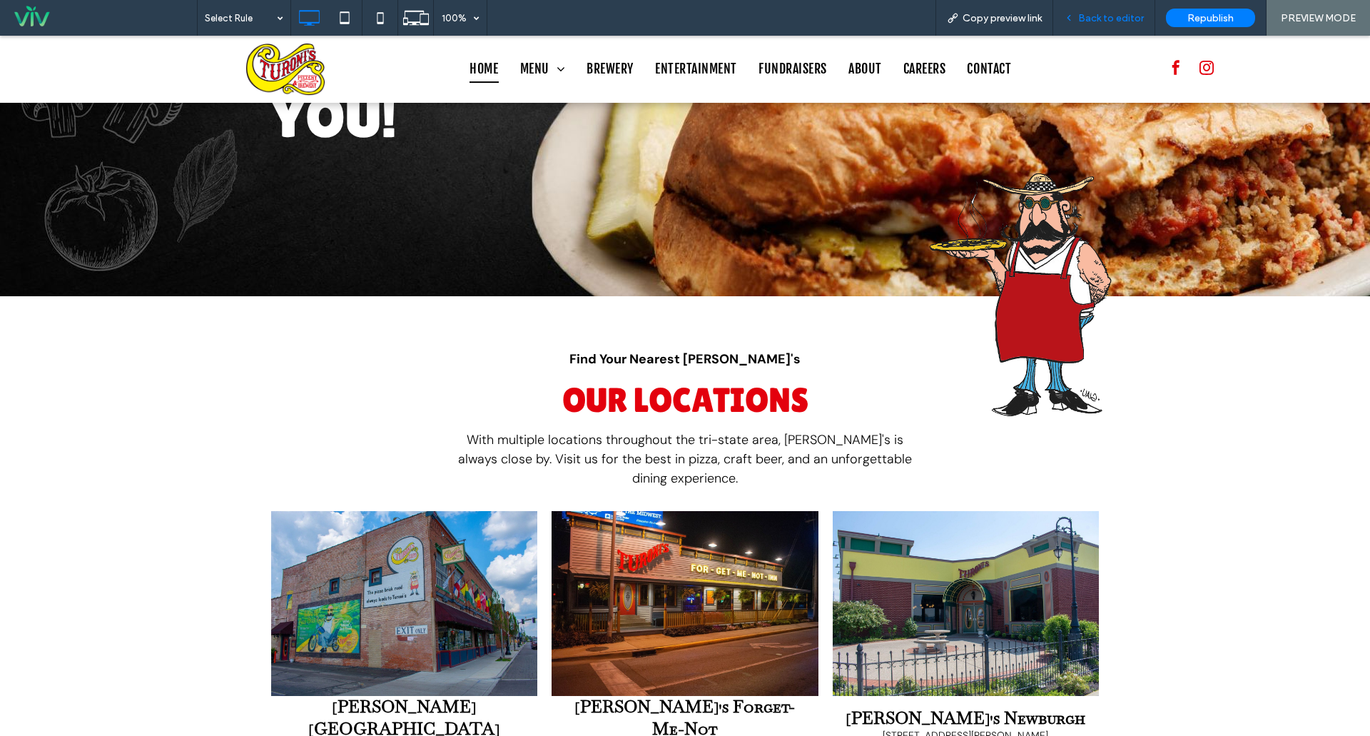
click at [1101, 12] on span "Back to editor" at bounding box center [1111, 18] width 66 height 12
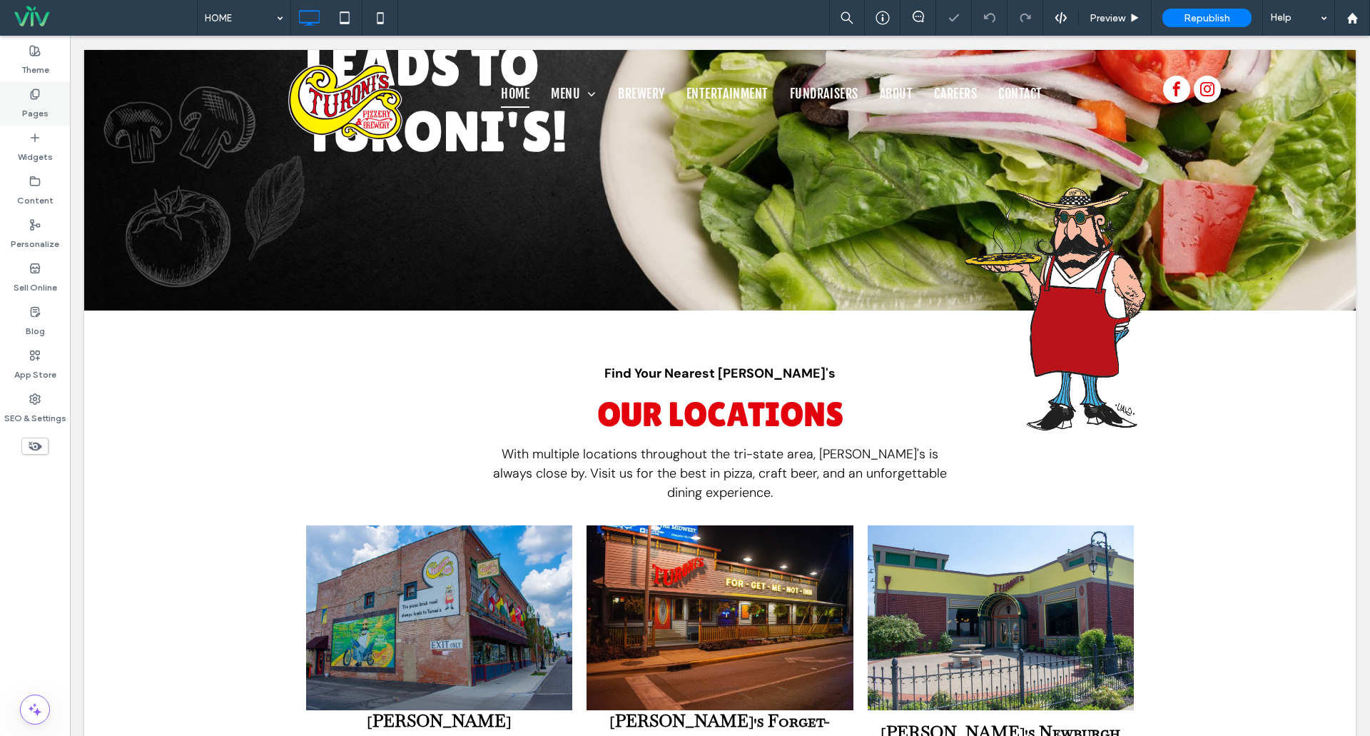
click at [49, 97] on div "Pages" at bounding box center [35, 104] width 70 height 44
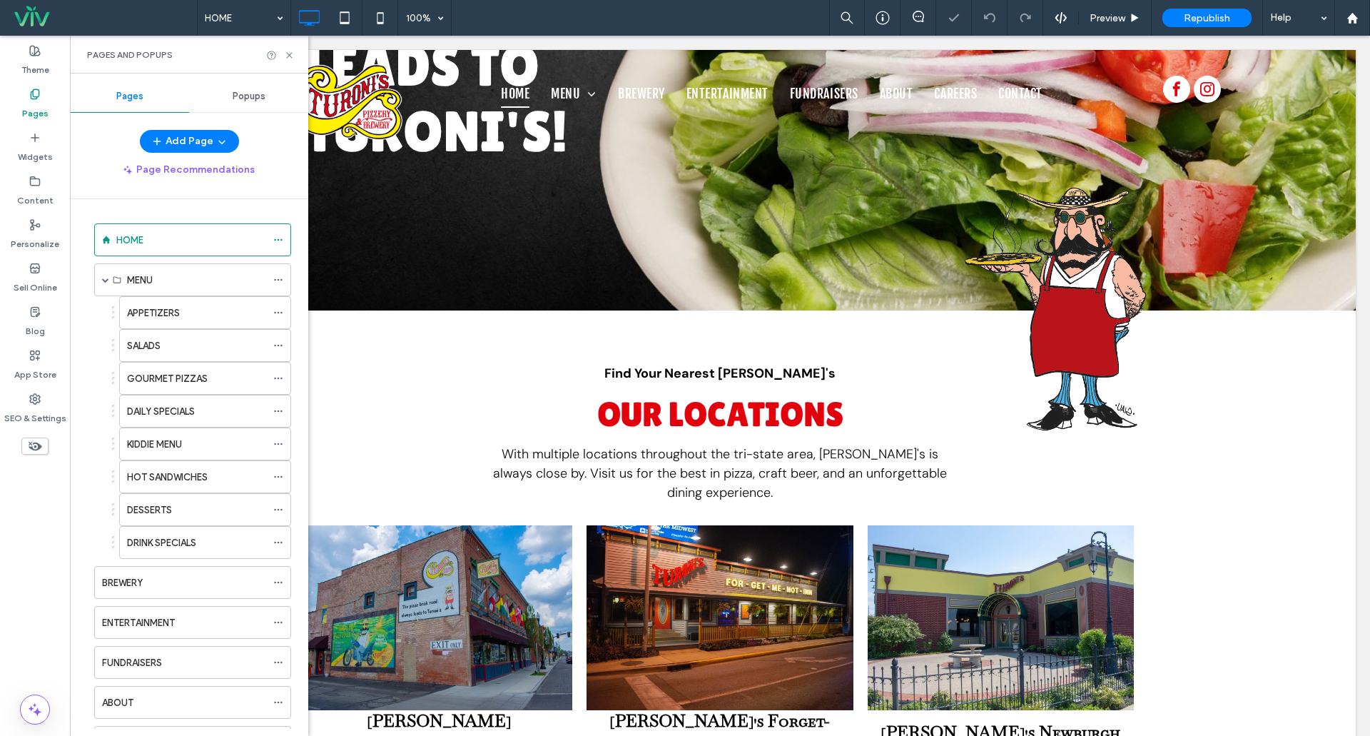
click at [263, 93] on span "Popups" at bounding box center [249, 96] width 33 height 11
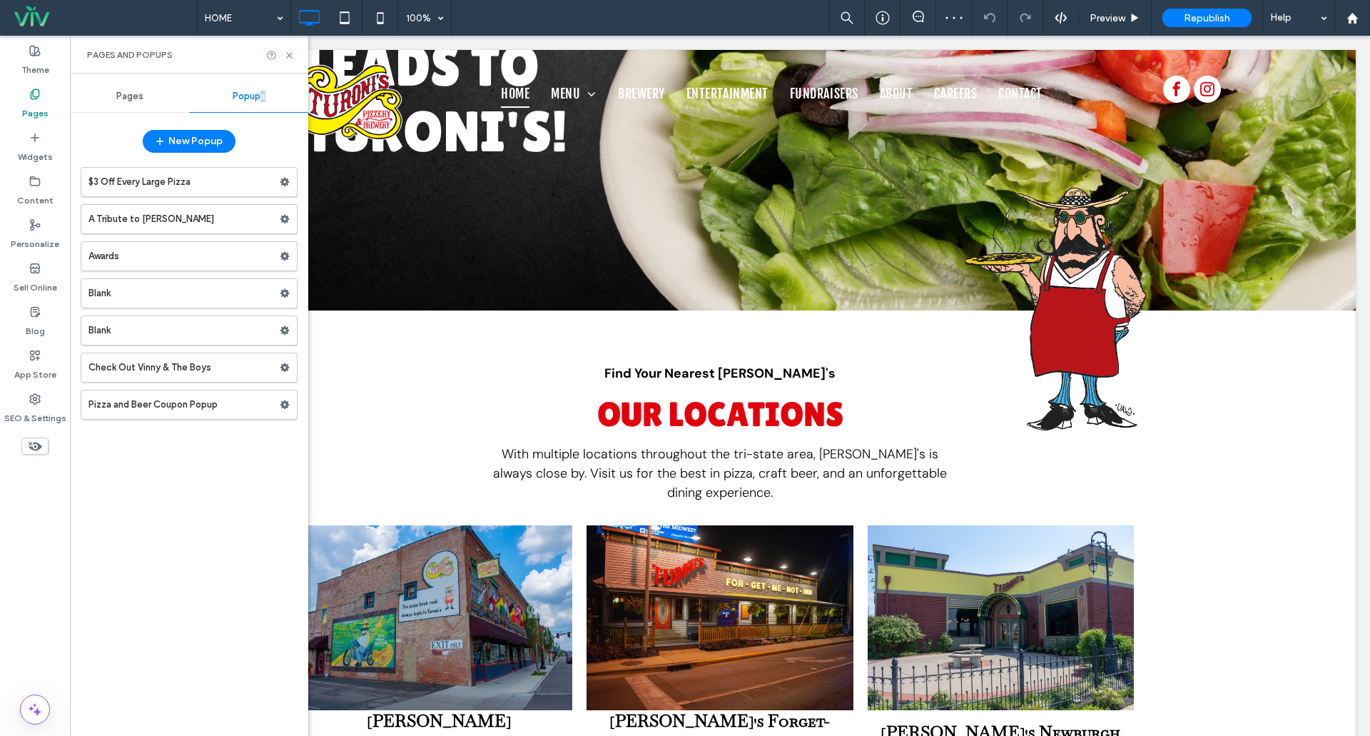
click at [131, 181] on label "$3 Off Every Large Pizza" at bounding box center [183, 182] width 191 height 29
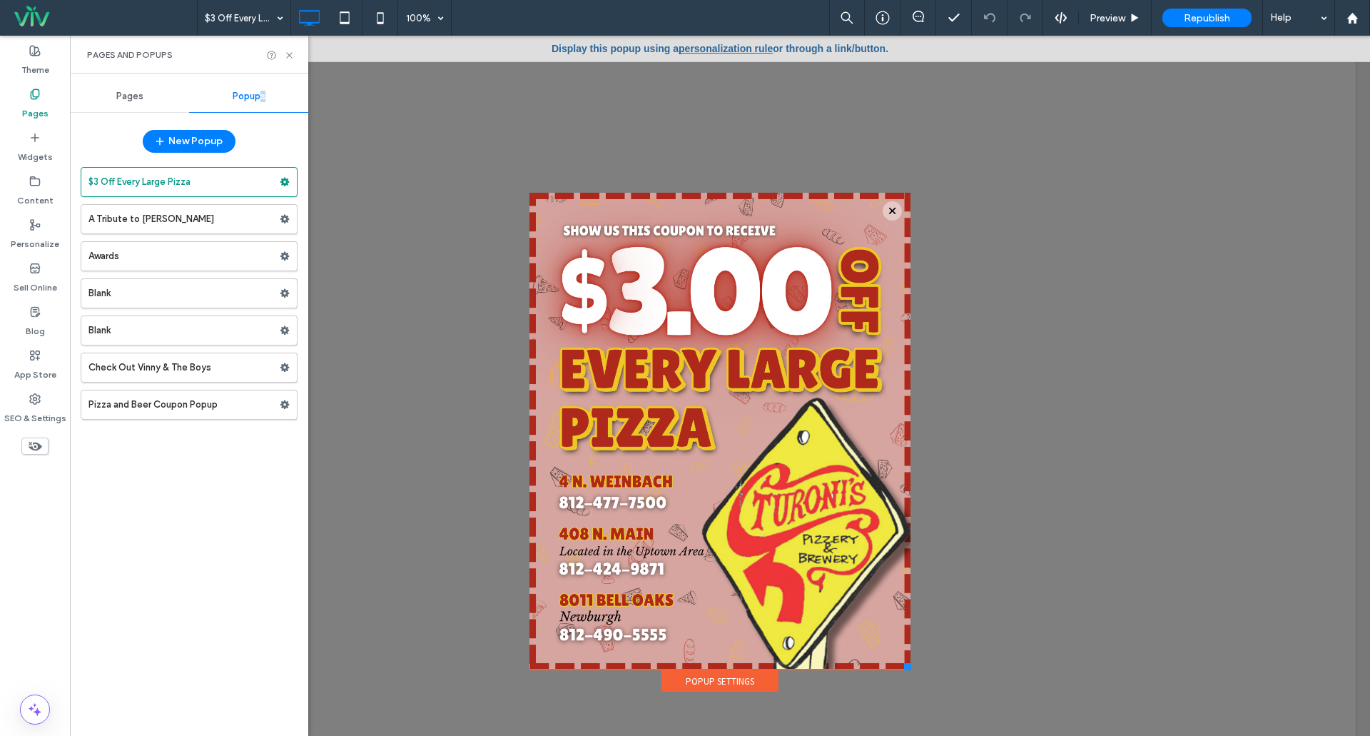
click at [132, 223] on label "A Tribute to Jerry Turner" at bounding box center [183, 219] width 191 height 29
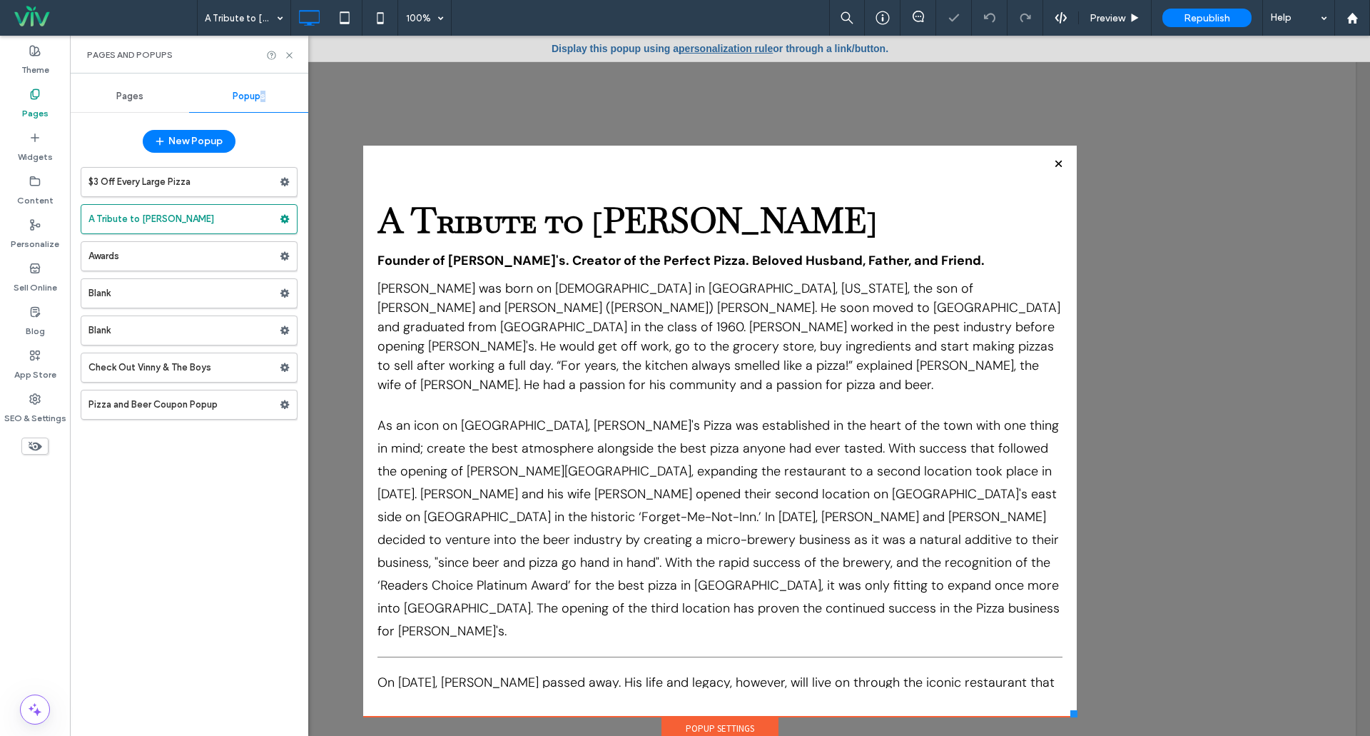
click at [145, 254] on label "Awards" at bounding box center [183, 256] width 191 height 29
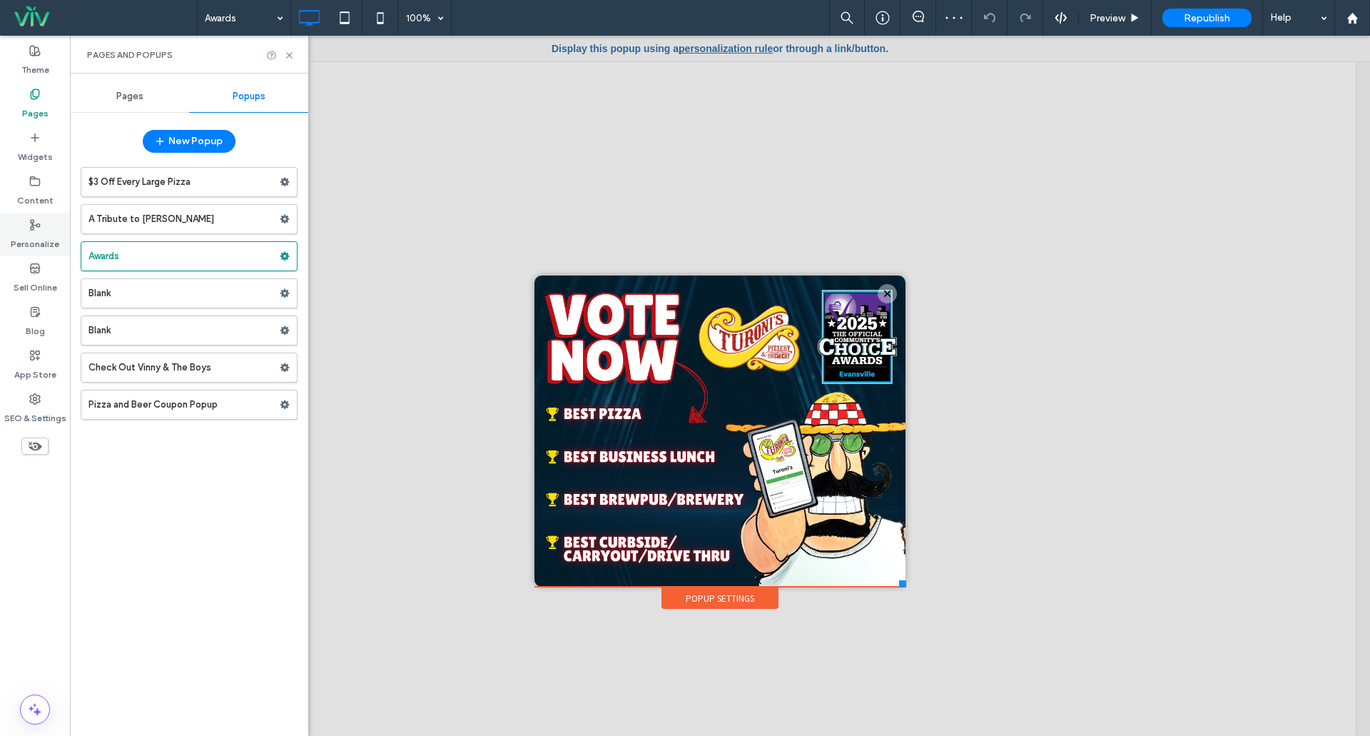
click at [30, 225] on icon at bounding box center [34, 224] width 11 height 11
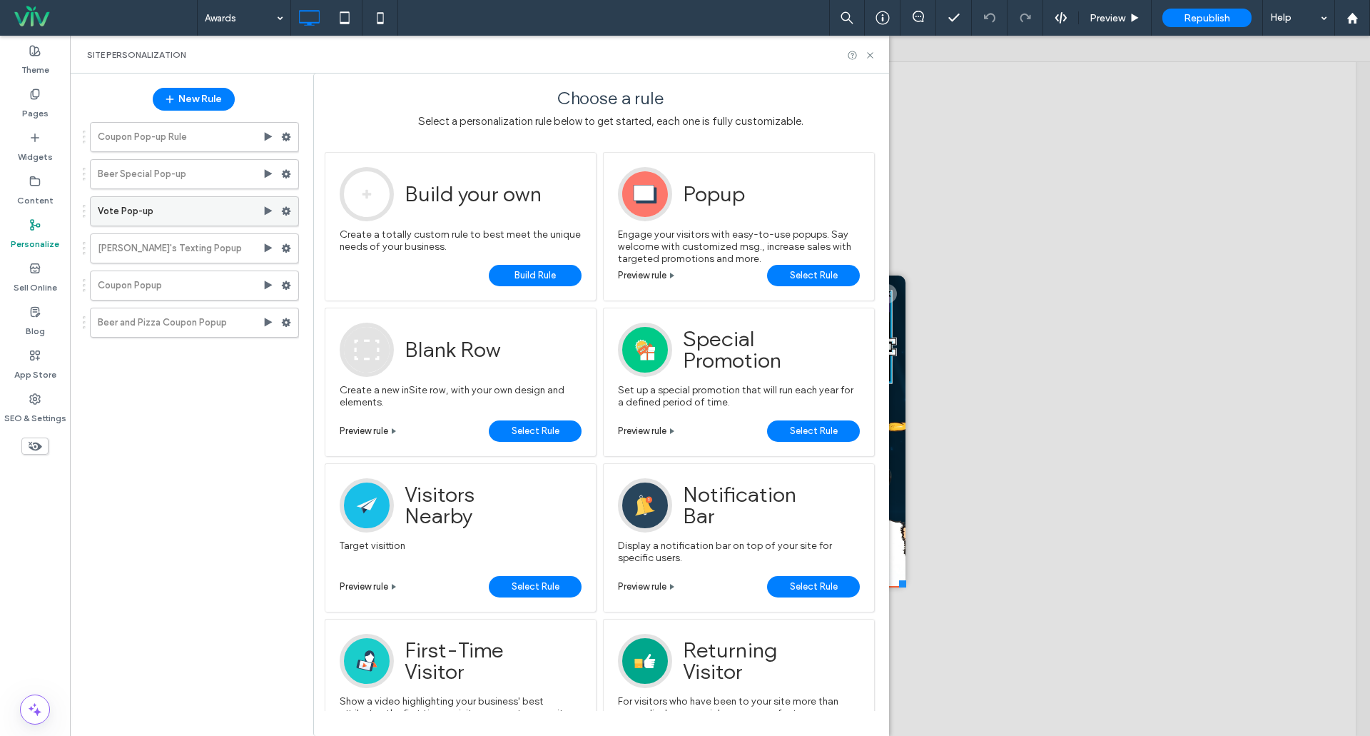
click at [123, 218] on label "Vote Pop-up" at bounding box center [180, 211] width 165 height 29
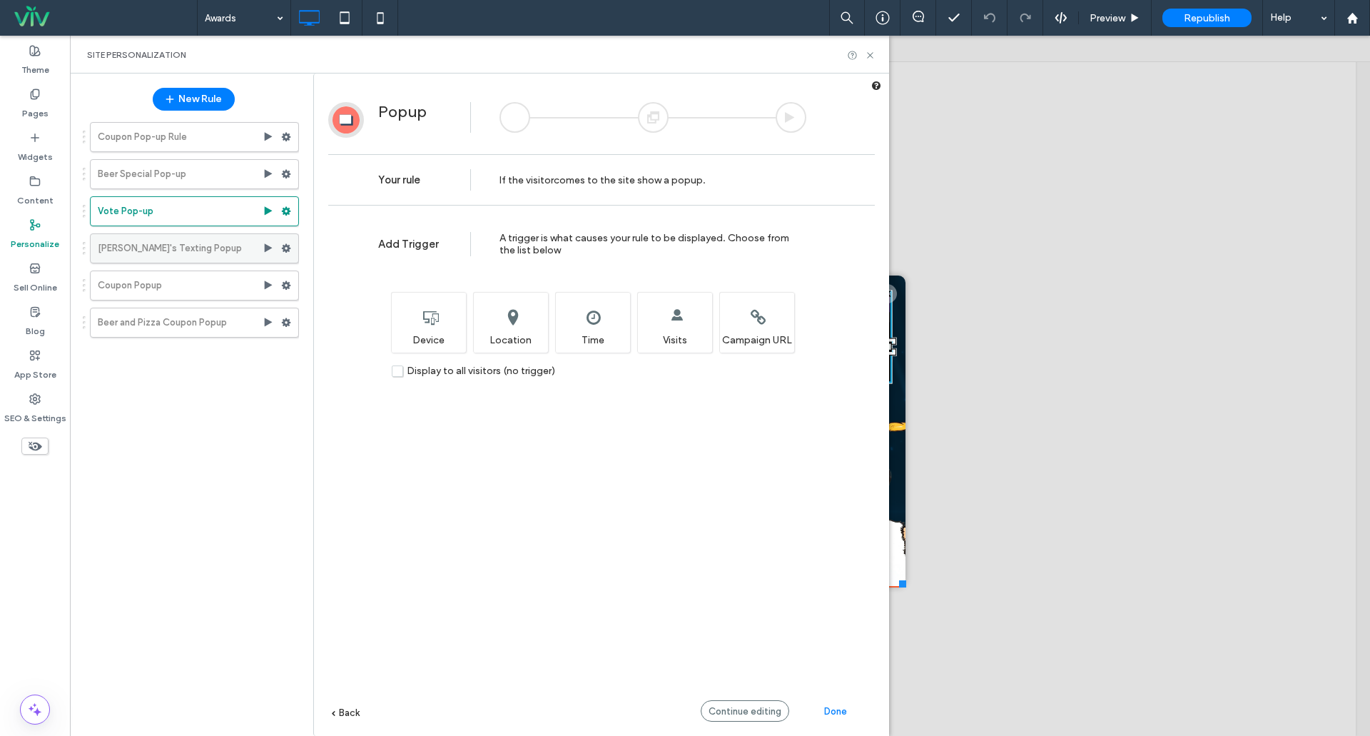
drag, startPoint x: 178, startPoint y: 250, endPoint x: 186, endPoint y: 264, distance: 15.7
click at [178, 250] on label "Turoni's Texting Popup" at bounding box center [180, 248] width 165 height 29
drag, startPoint x: 155, startPoint y: 291, endPoint x: 158, endPoint y: 276, distance: 15.3
click at [156, 291] on label "Coupon Popup" at bounding box center [180, 285] width 165 height 29
click at [148, 202] on label "Vote Pop-up" at bounding box center [180, 211] width 165 height 29
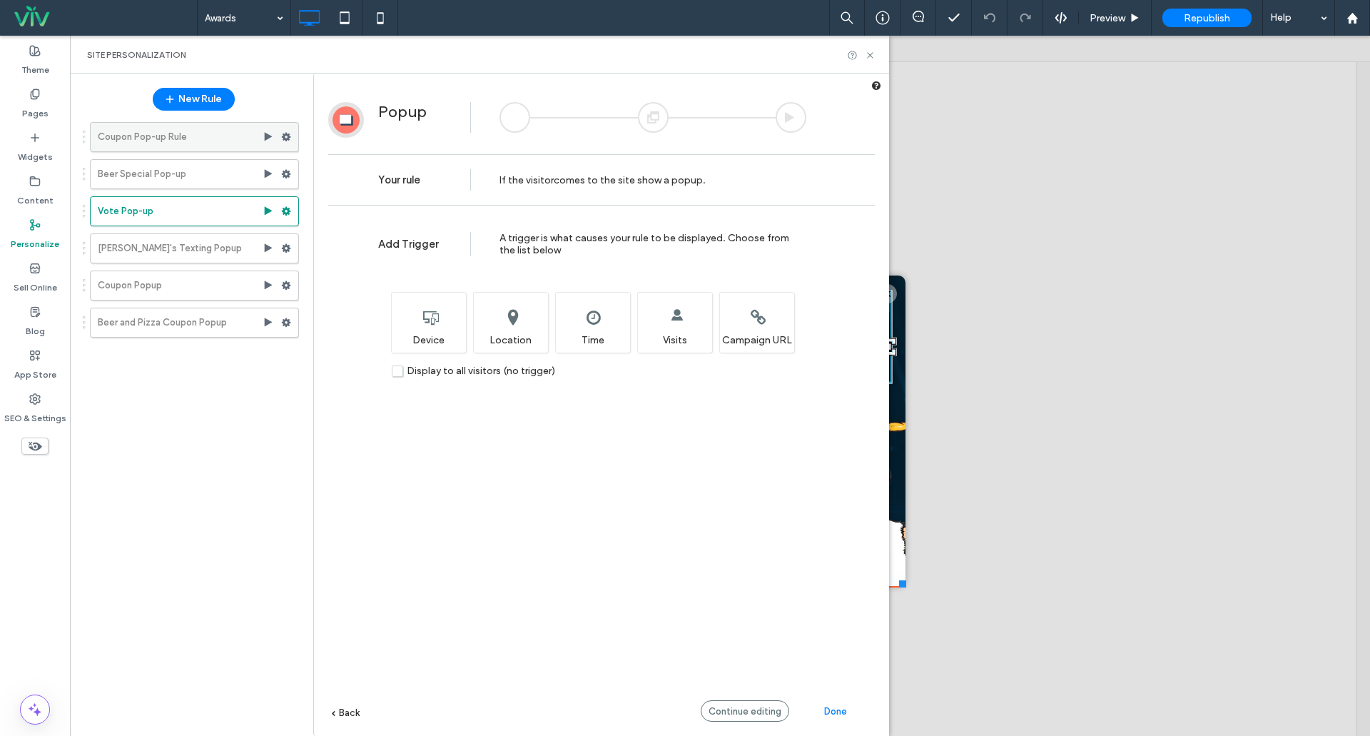
click at [143, 138] on label "Coupon Pop-up Rule" at bounding box center [180, 137] width 165 height 29
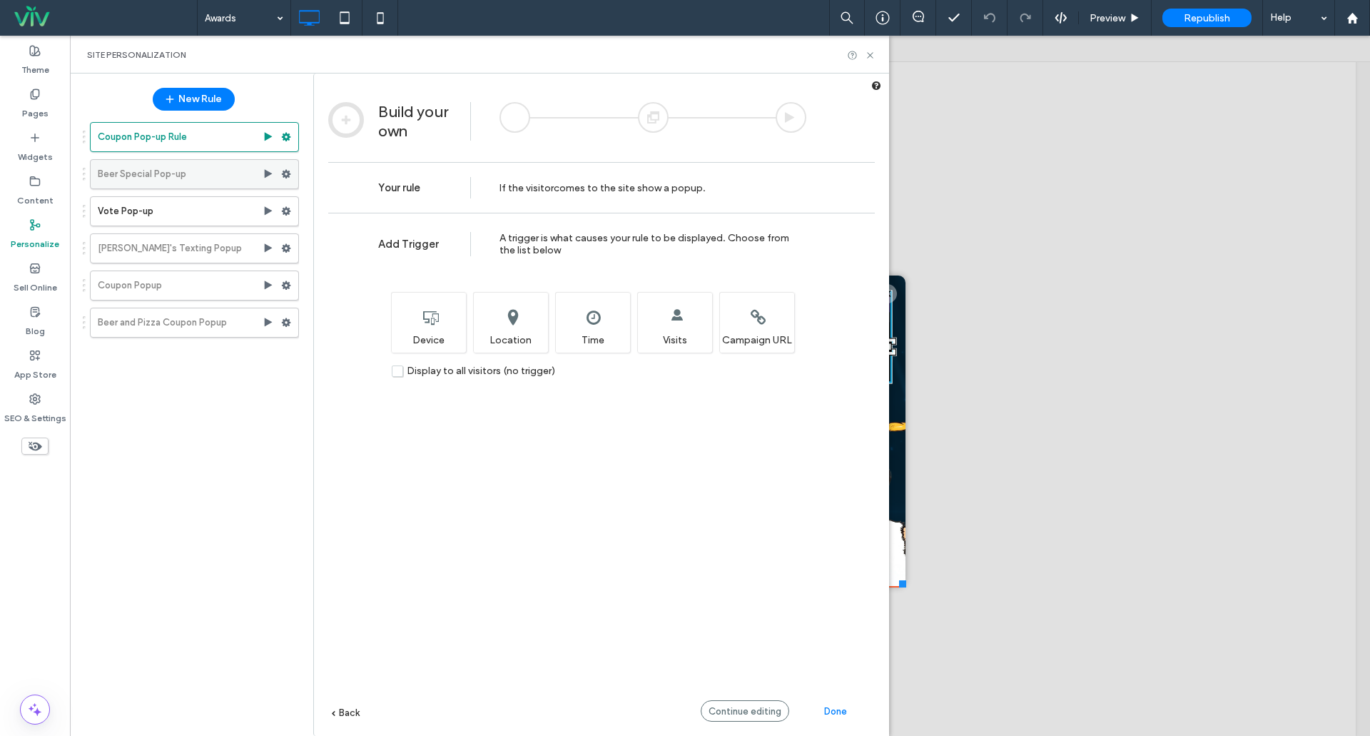
click at [181, 172] on label "Beer Special Pop-up" at bounding box center [180, 174] width 165 height 29
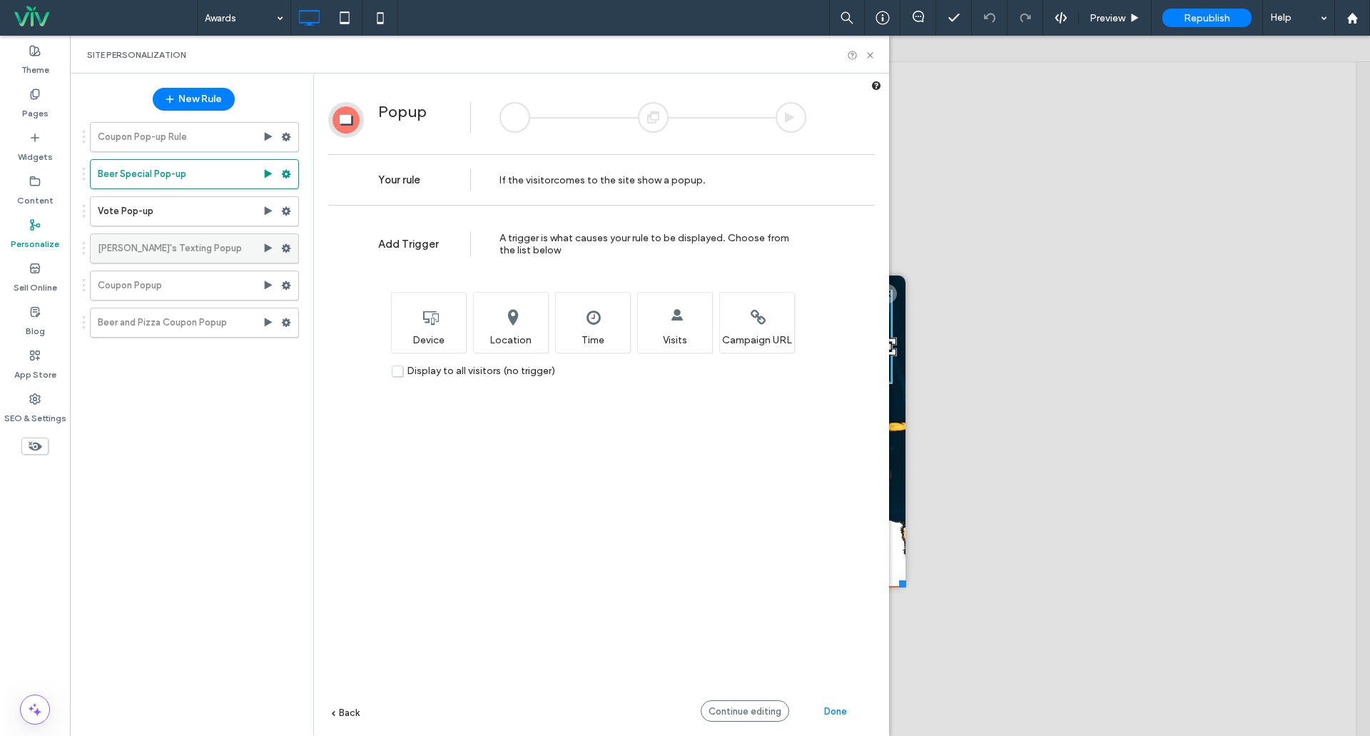
click at [176, 254] on label "Turoni's Texting Popup" at bounding box center [180, 248] width 165 height 29
click at [868, 55] on icon at bounding box center [870, 55] width 11 height 11
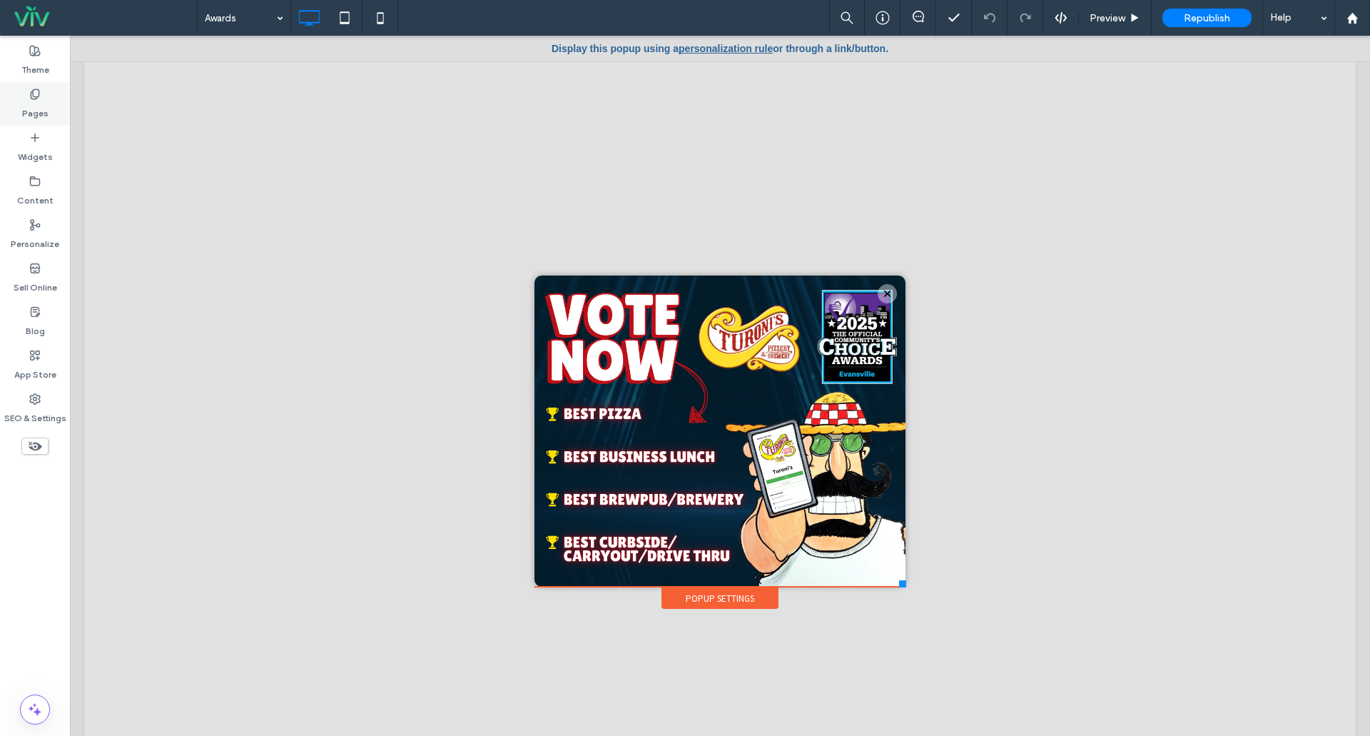
click at [28, 103] on label "Pages" at bounding box center [35, 110] width 26 height 20
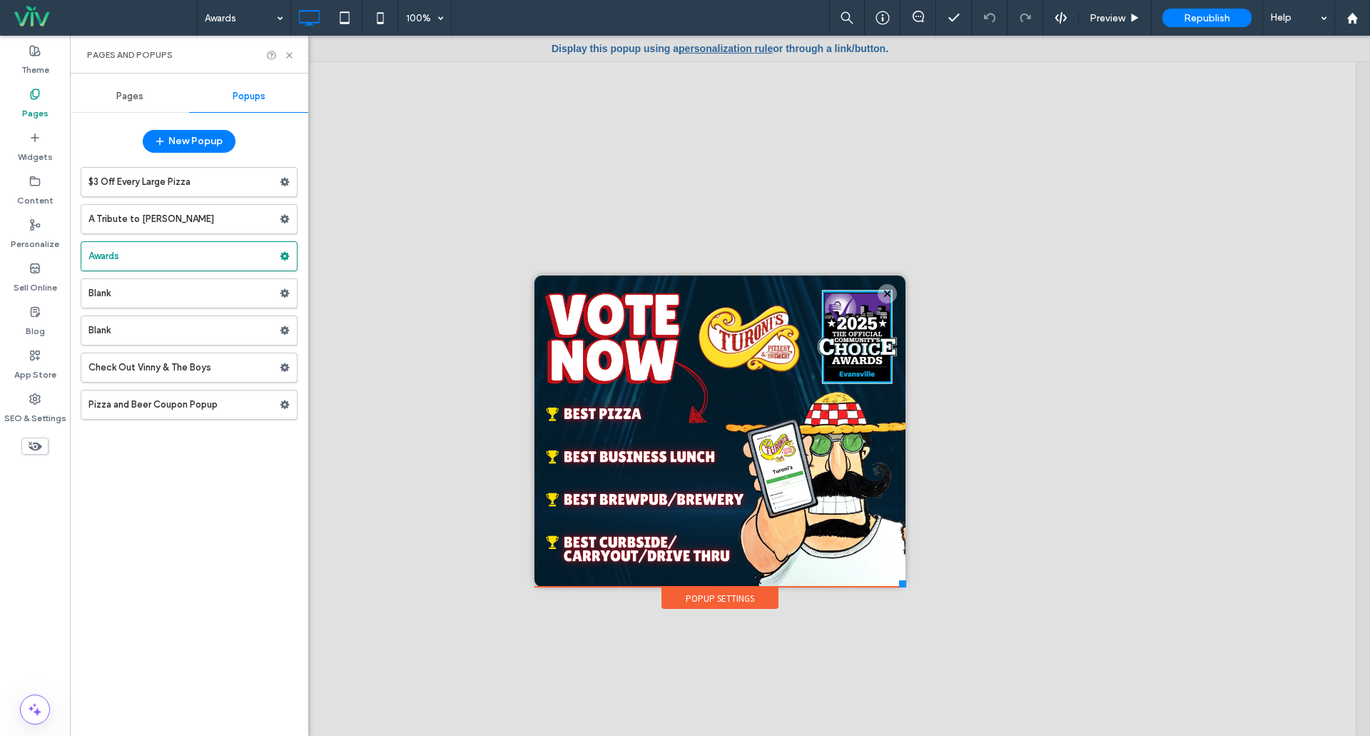
click at [133, 108] on div "Pages" at bounding box center [129, 96] width 119 height 31
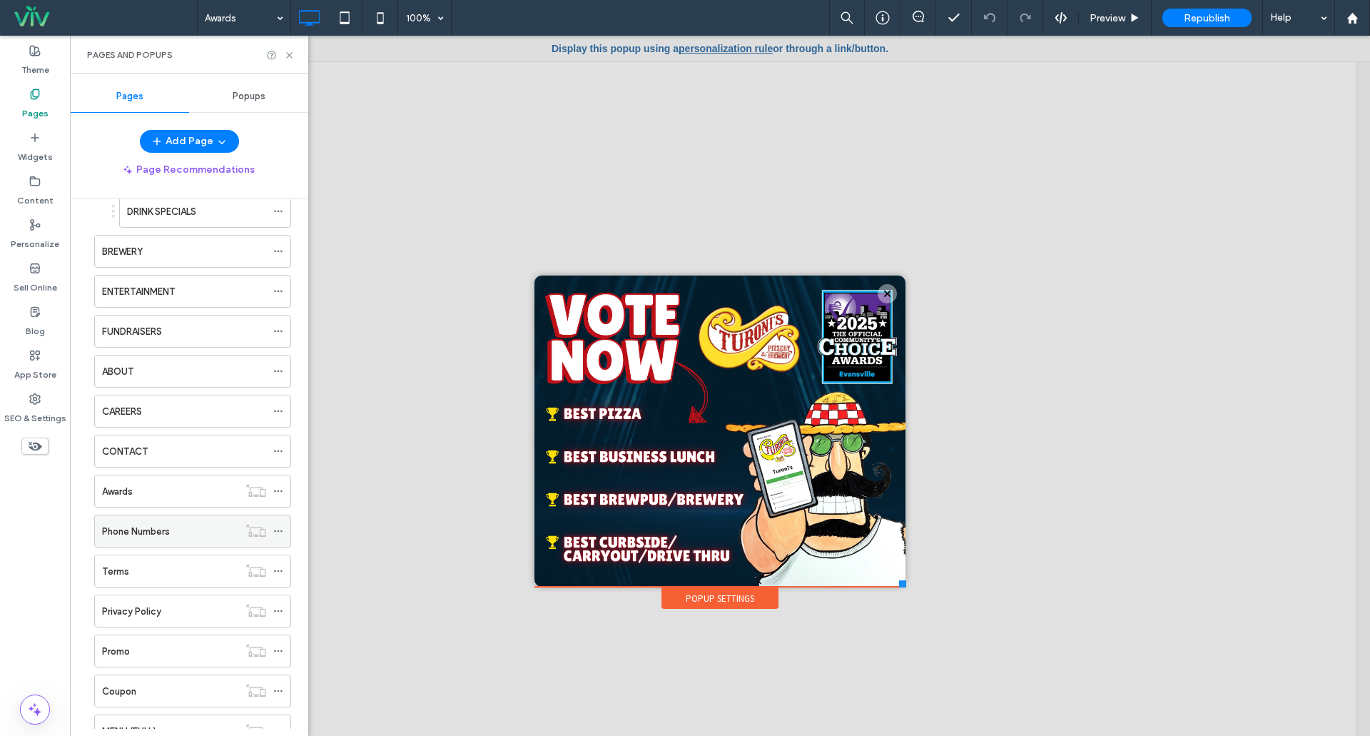
scroll to position [385, 0]
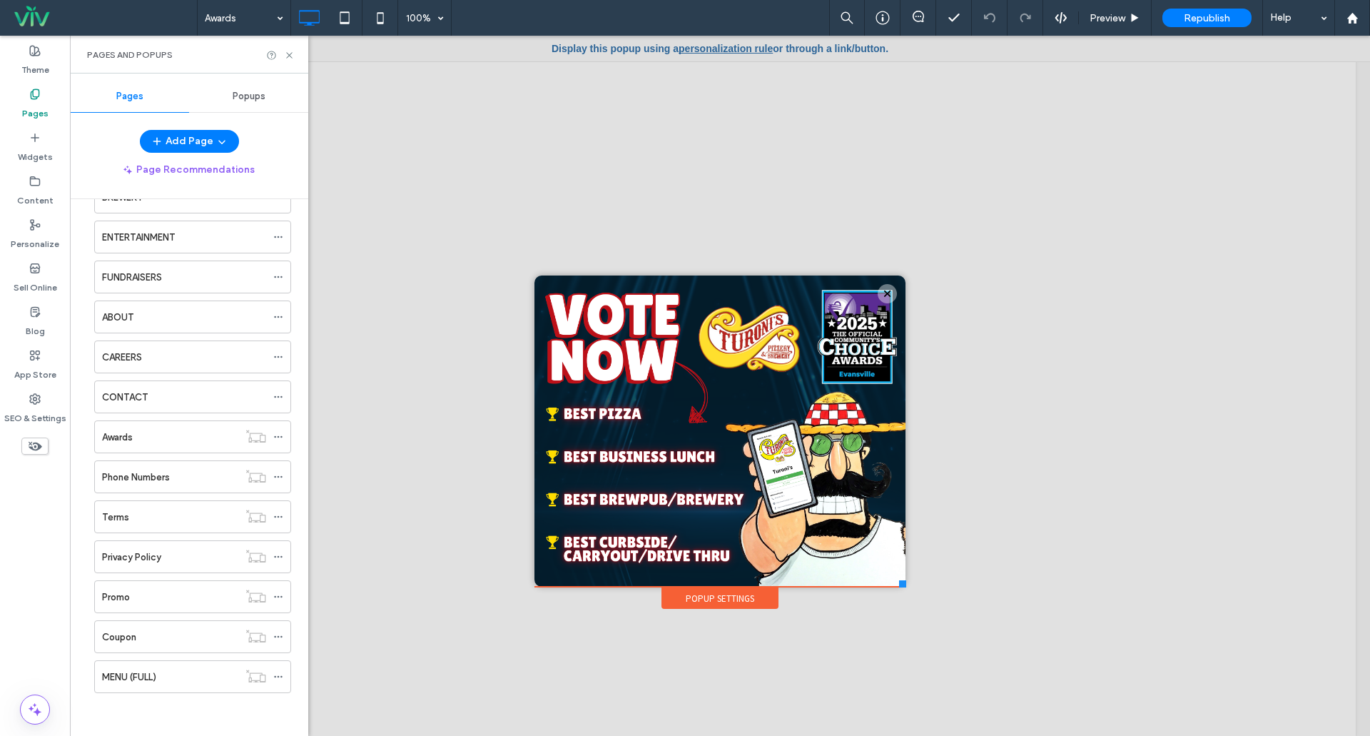
click at [34, 95] on icon at bounding box center [34, 93] width 11 height 11
click at [26, 101] on label "Pages" at bounding box center [35, 110] width 26 height 20
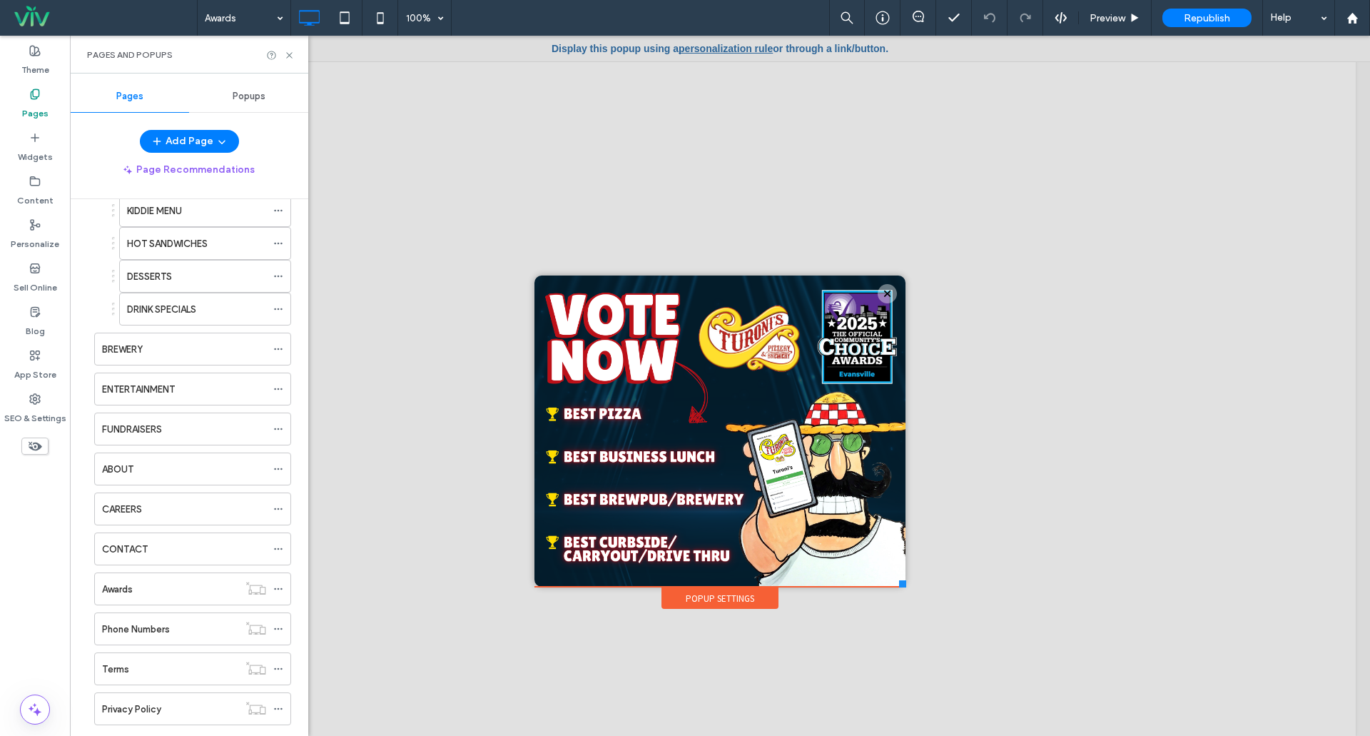
scroll to position [0, 0]
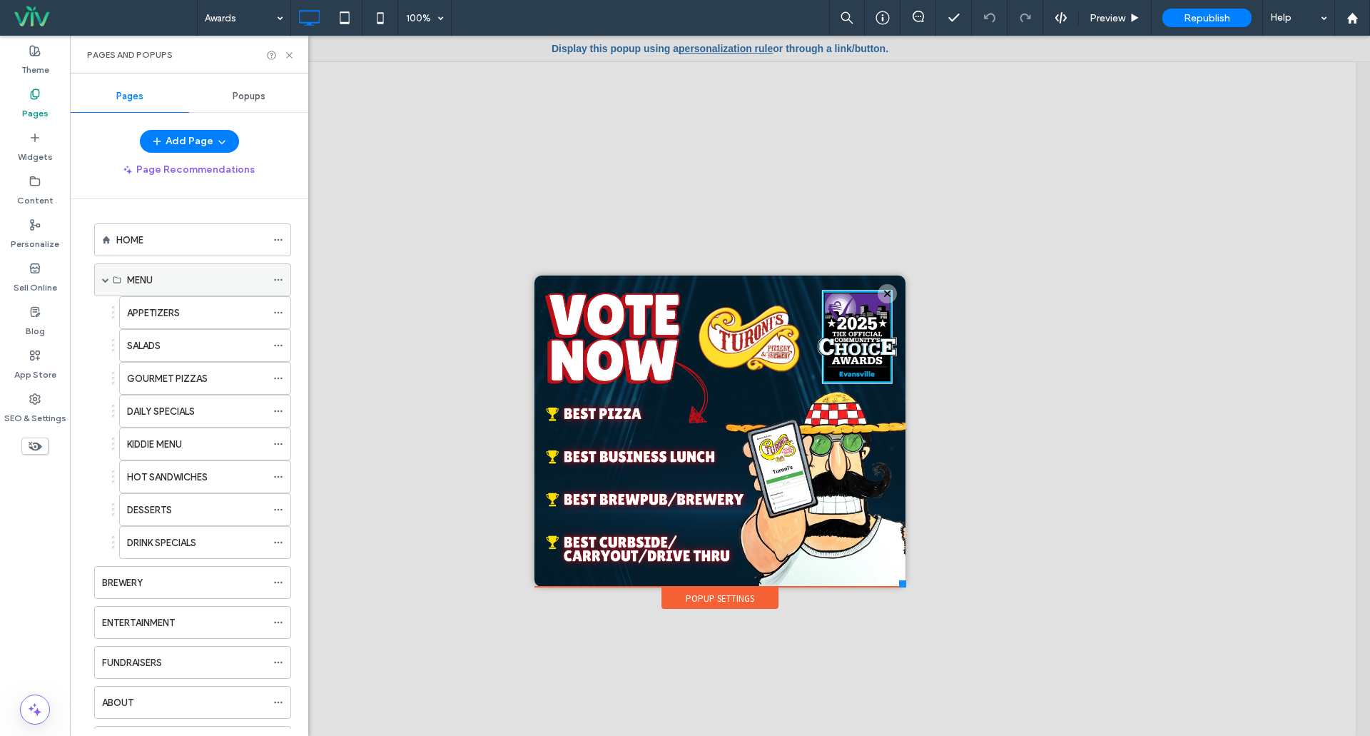
click at [277, 278] on icon at bounding box center [278, 280] width 10 height 10
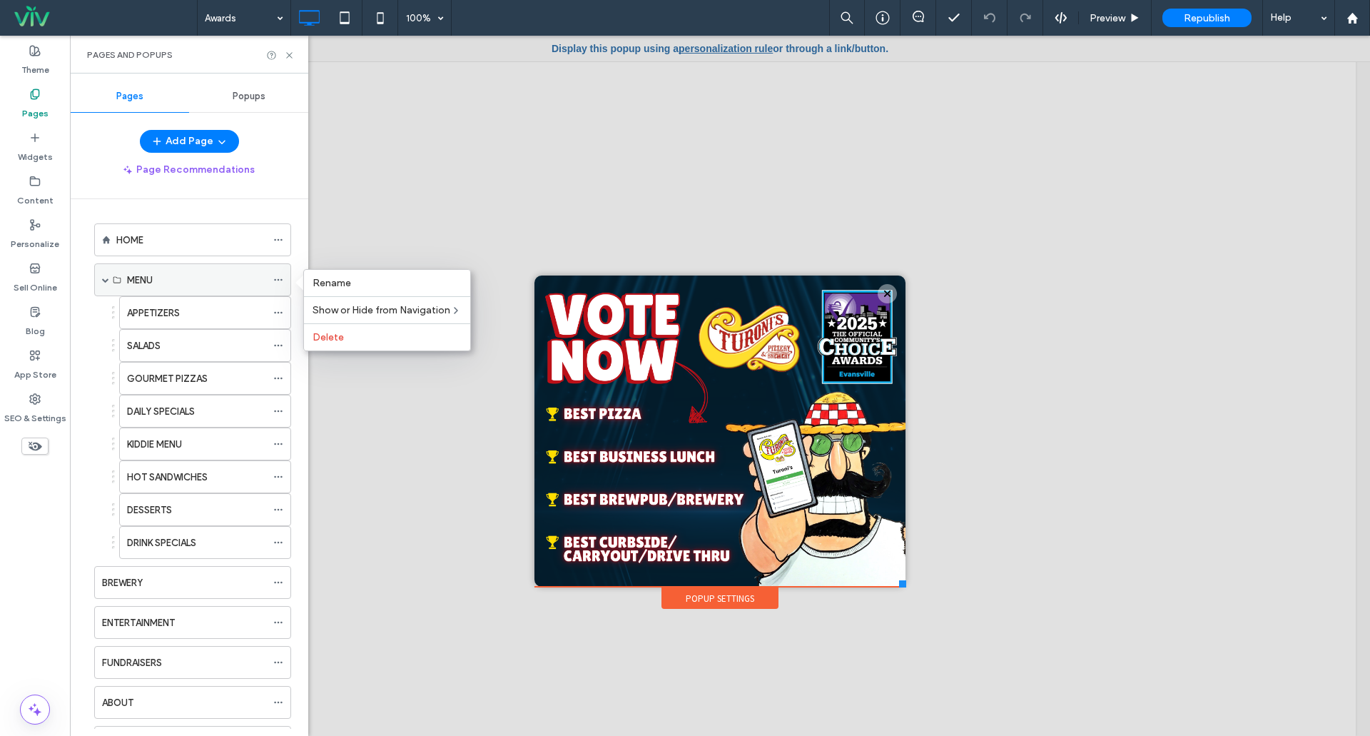
click at [278, 278] on icon at bounding box center [278, 280] width 10 height 10
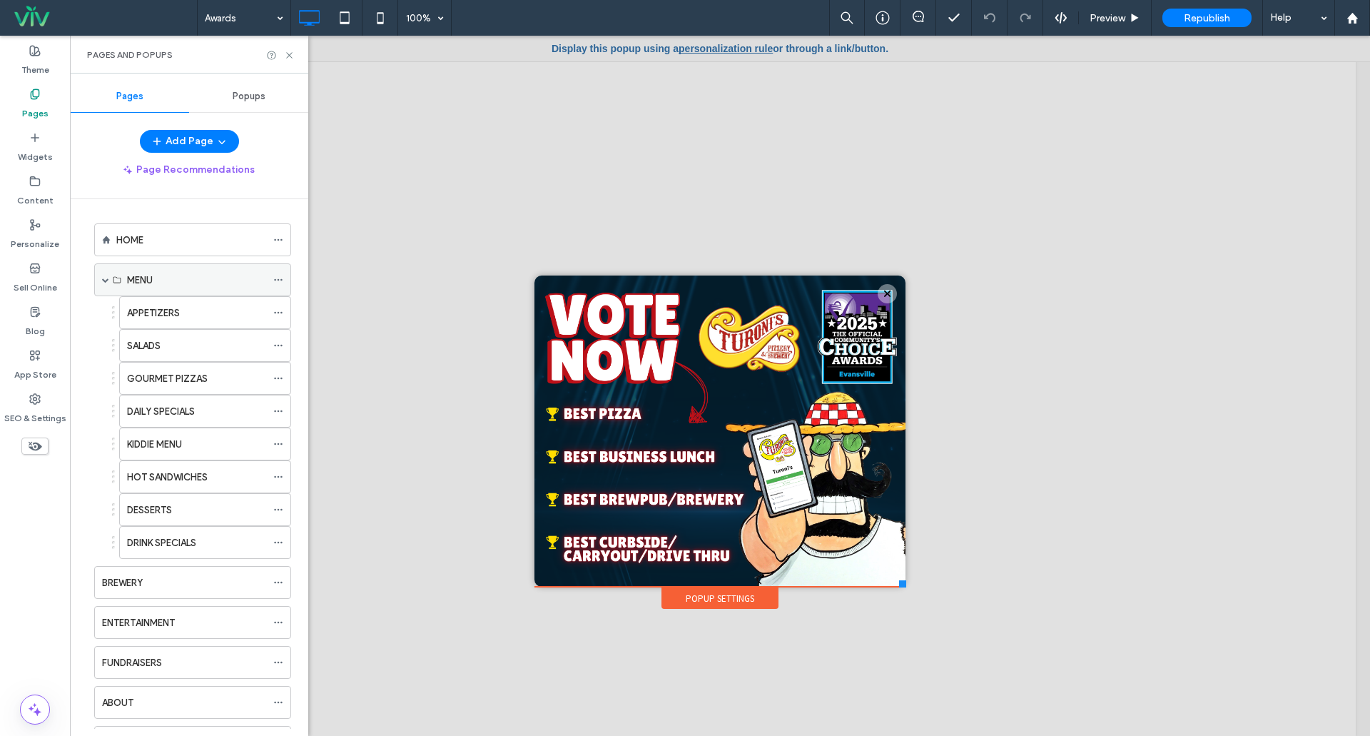
click at [103, 279] on span at bounding box center [105, 279] width 7 height 7
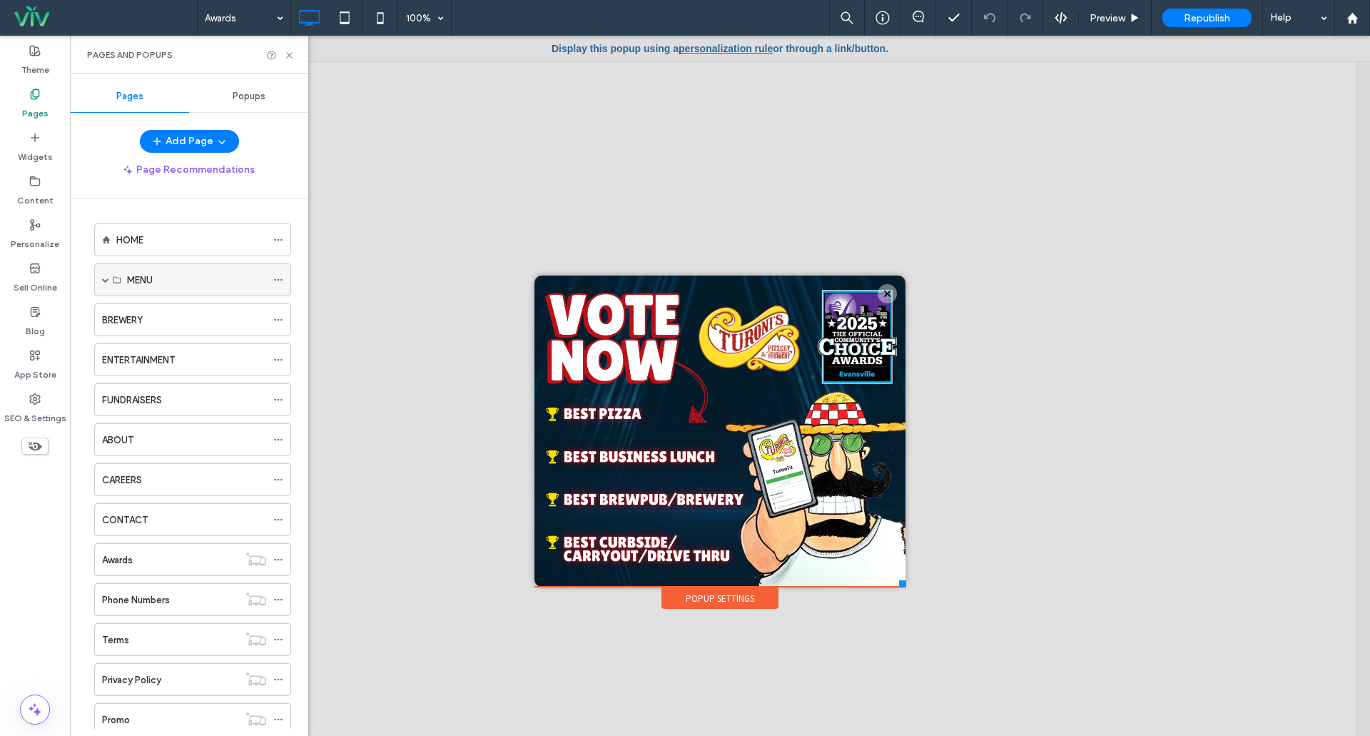
click at [104, 279] on span at bounding box center [105, 279] width 7 height 7
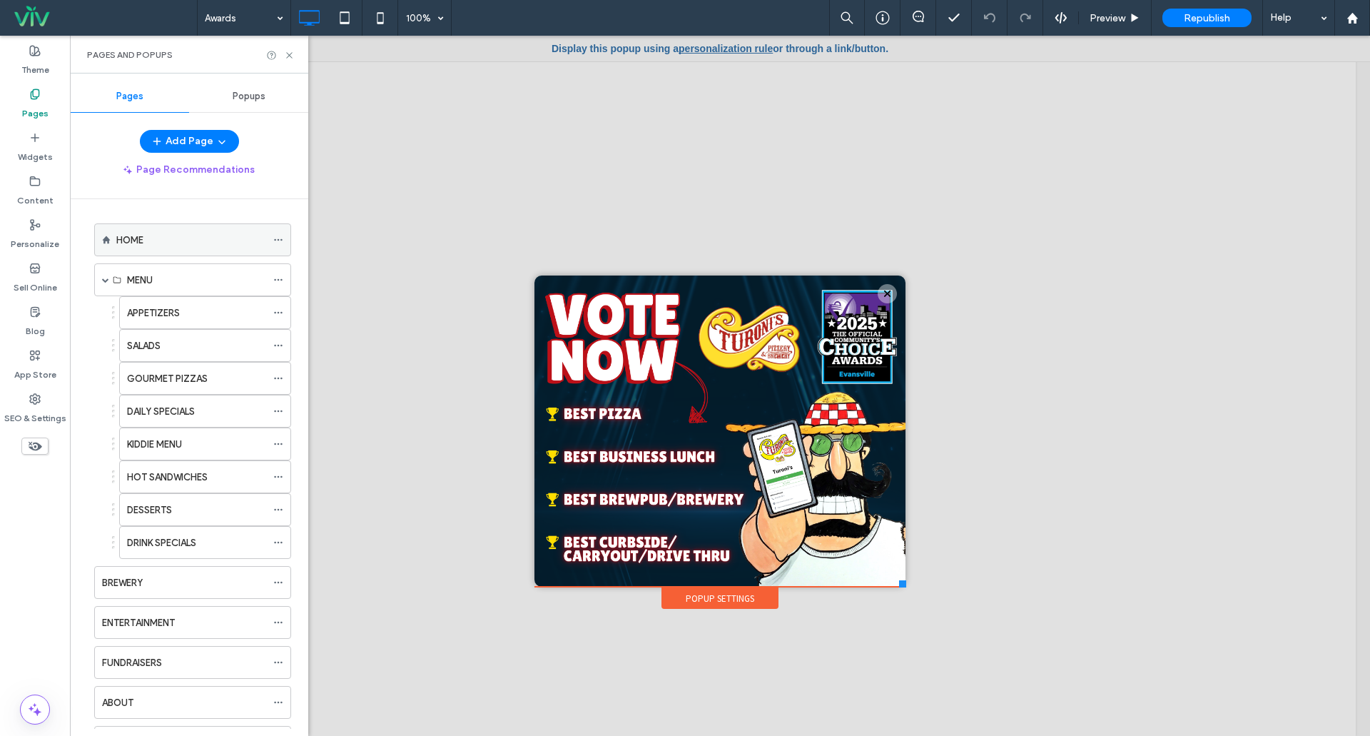
click at [131, 240] on label "HOME" at bounding box center [129, 240] width 27 height 25
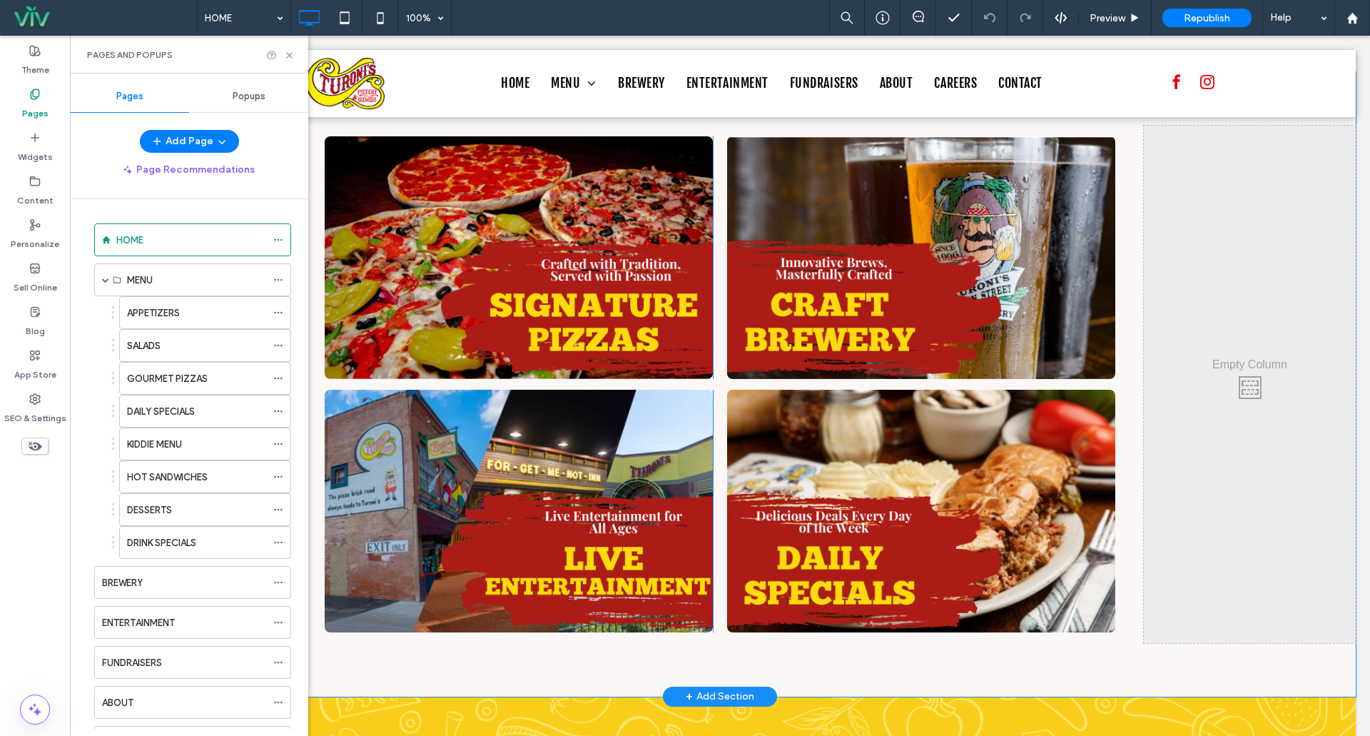
scroll to position [1641, 0]
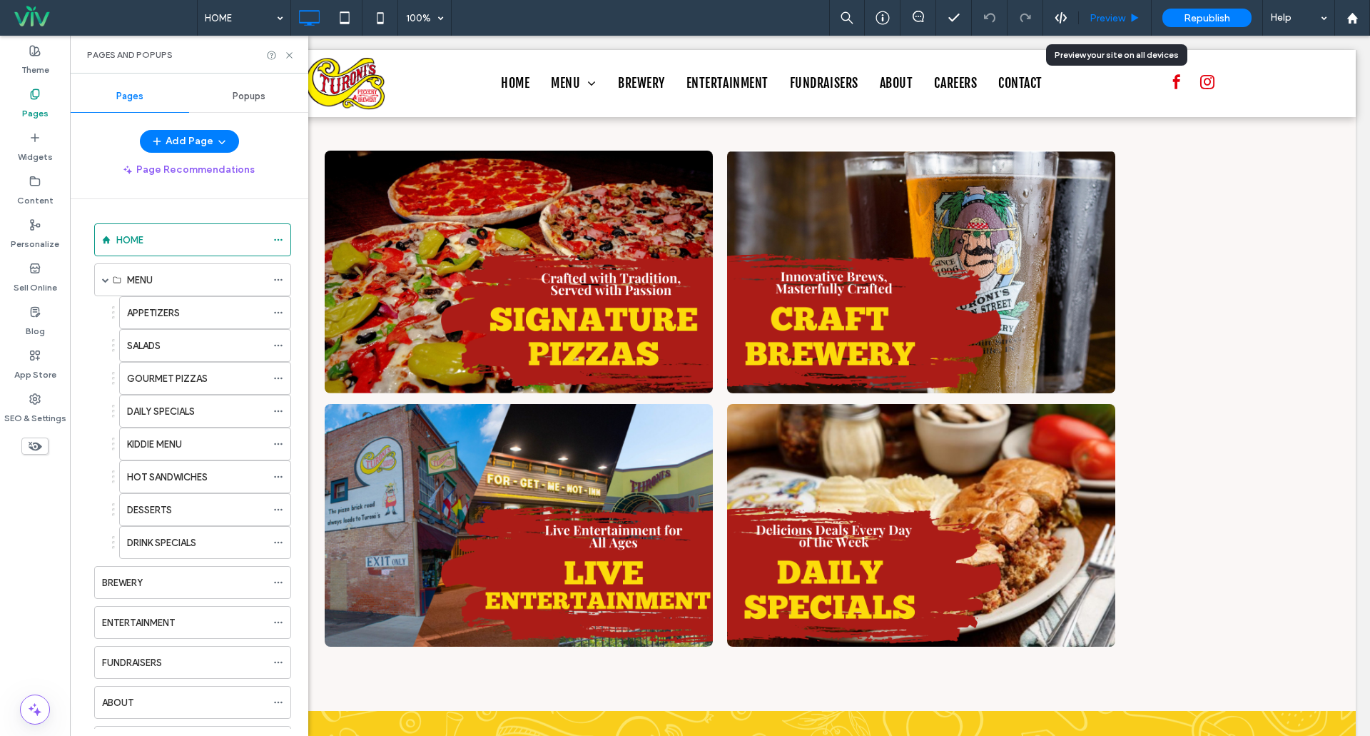
click at [1109, 24] on div "Preview" at bounding box center [1115, 18] width 73 height 36
click at [1126, 14] on div "Preview" at bounding box center [1115, 18] width 72 height 12
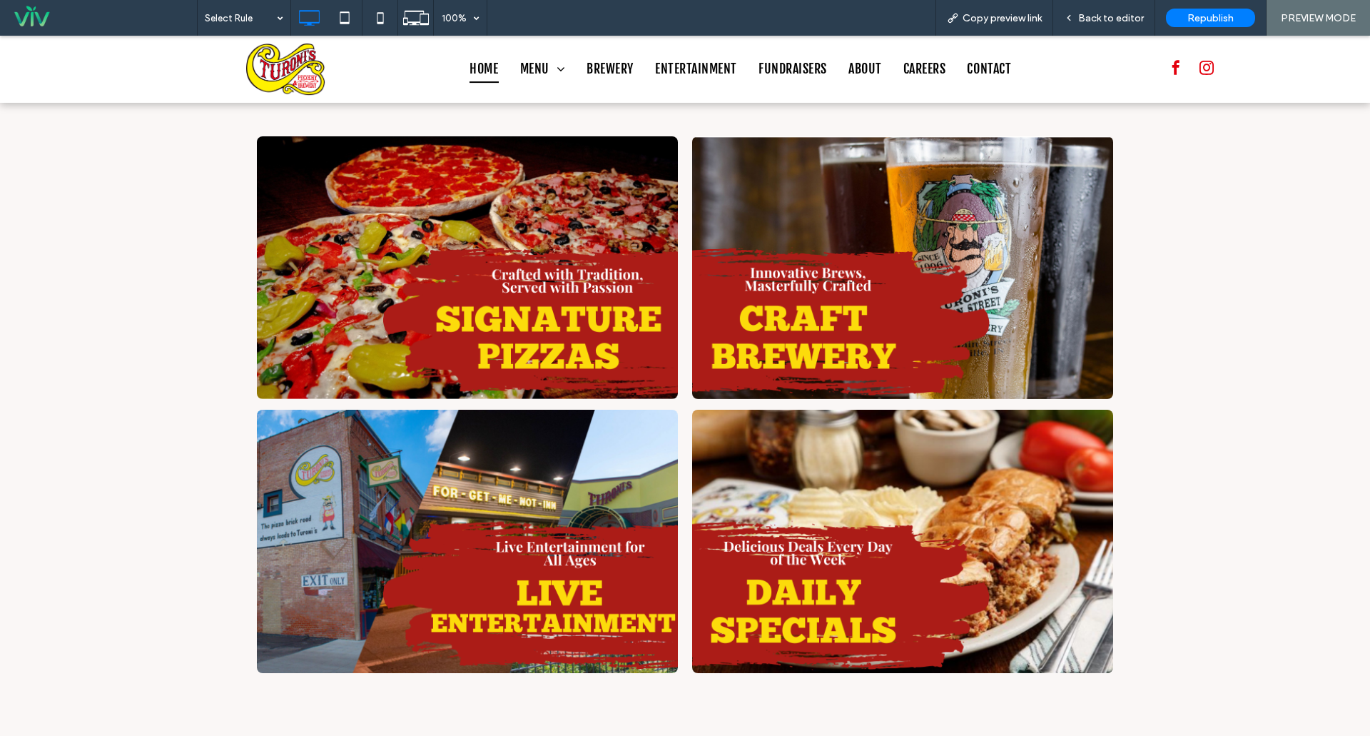
click at [495, 219] on img at bounding box center [467, 267] width 421 height 263
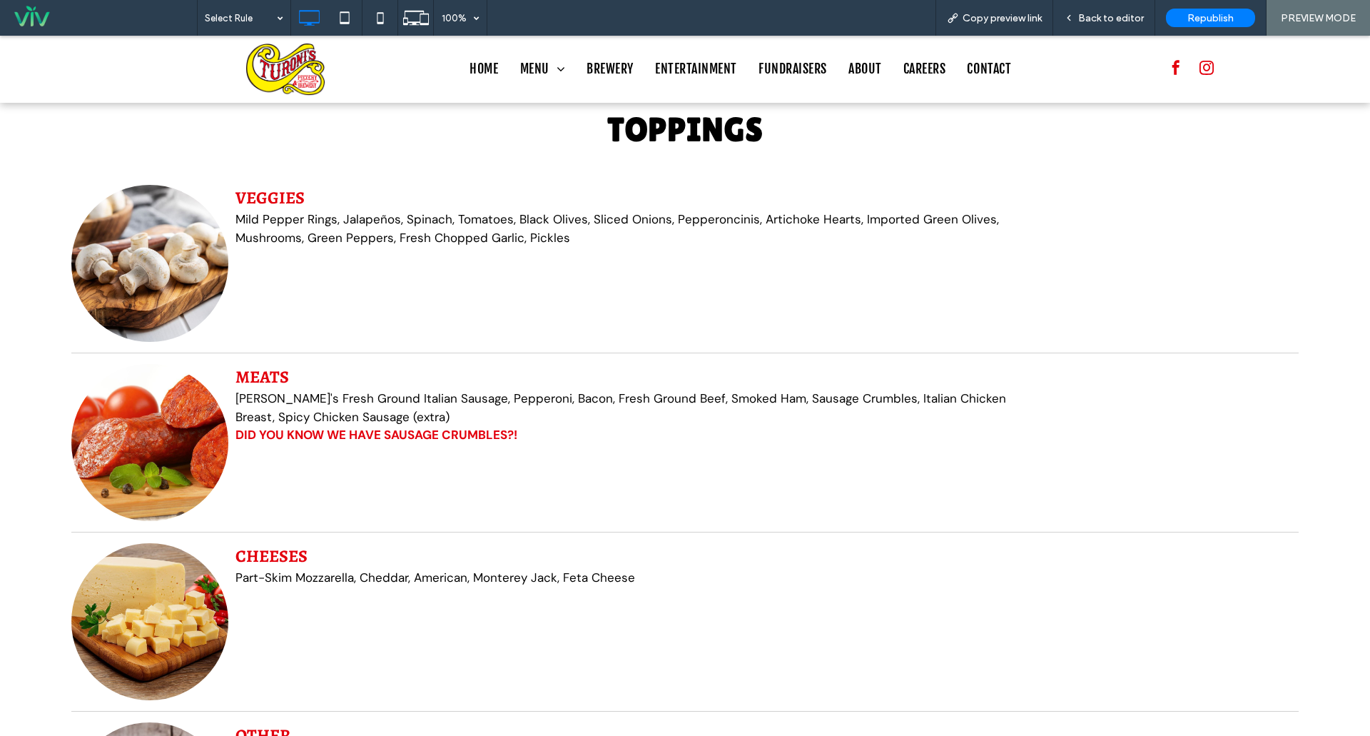
scroll to position [3068, 0]
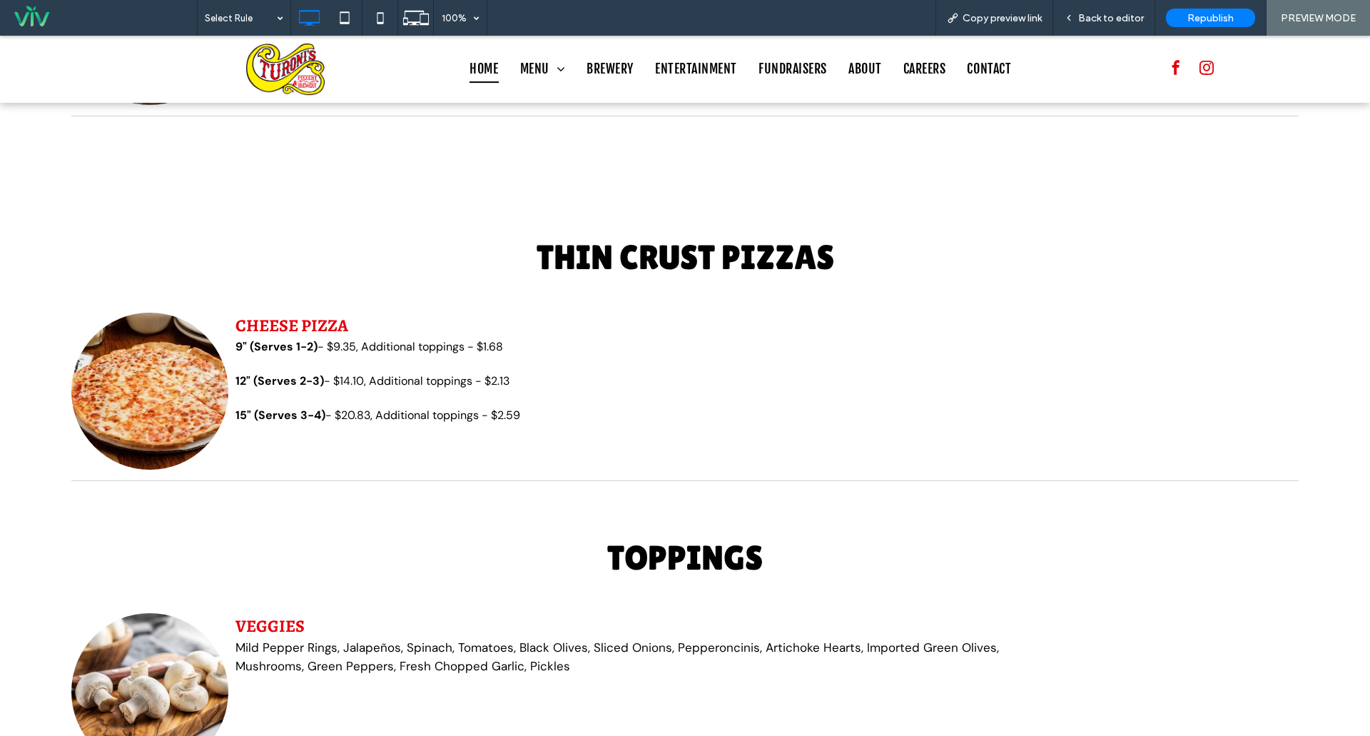
click at [489, 71] on span "HOME" at bounding box center [484, 69] width 29 height 27
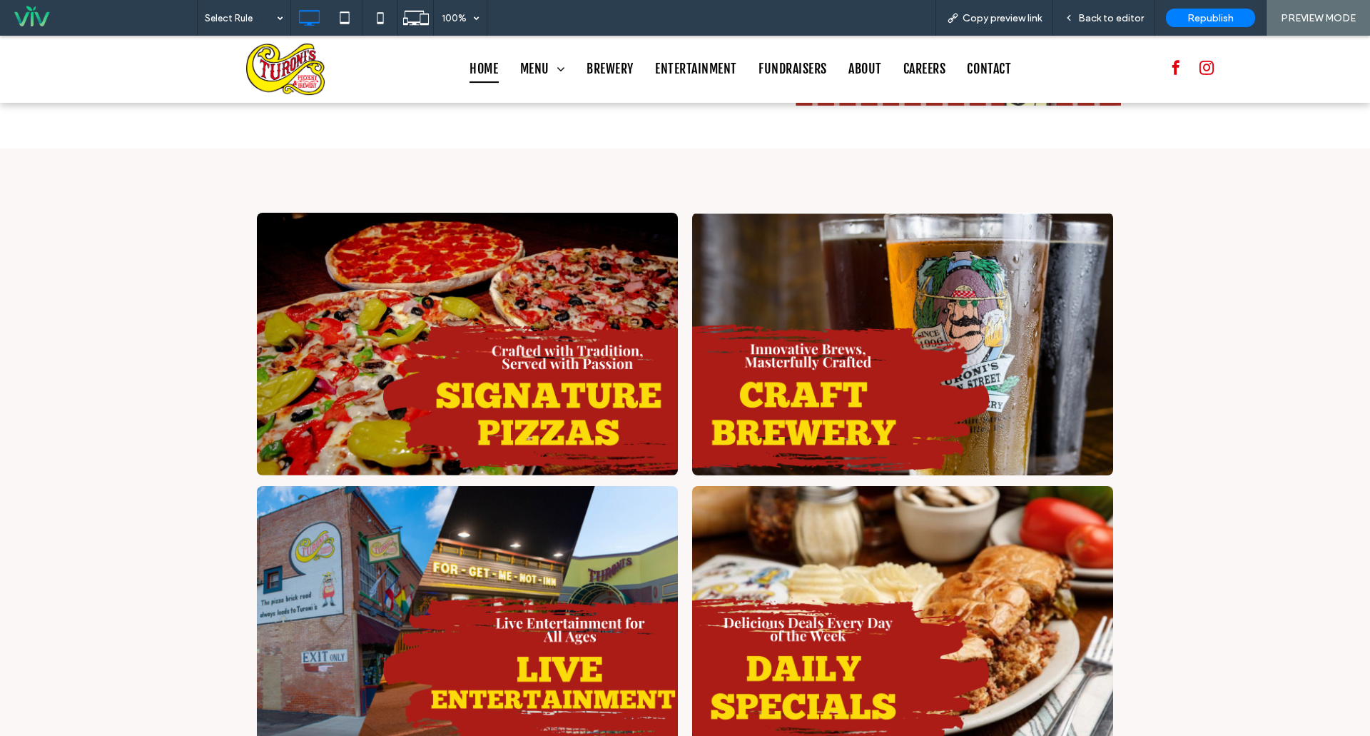
scroll to position [1641, 0]
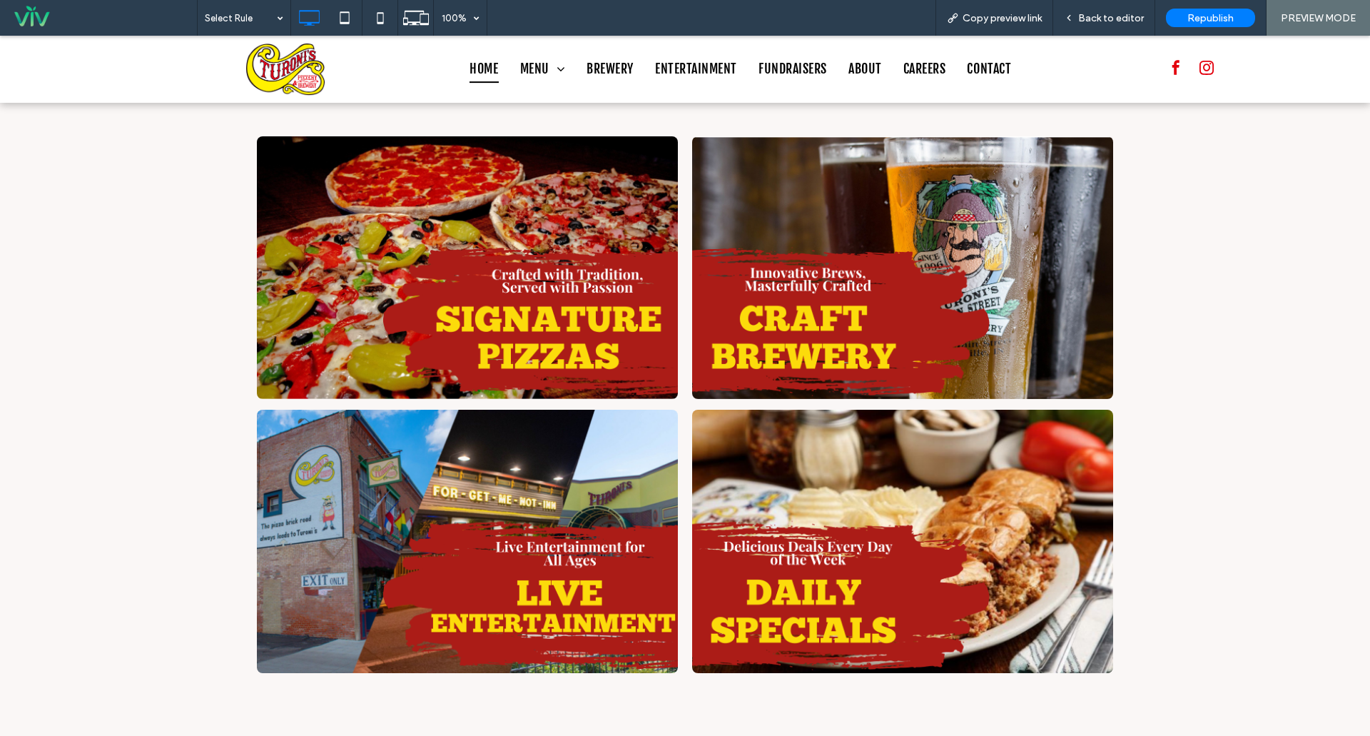
click at [474, 265] on img at bounding box center [467, 267] width 421 height 263
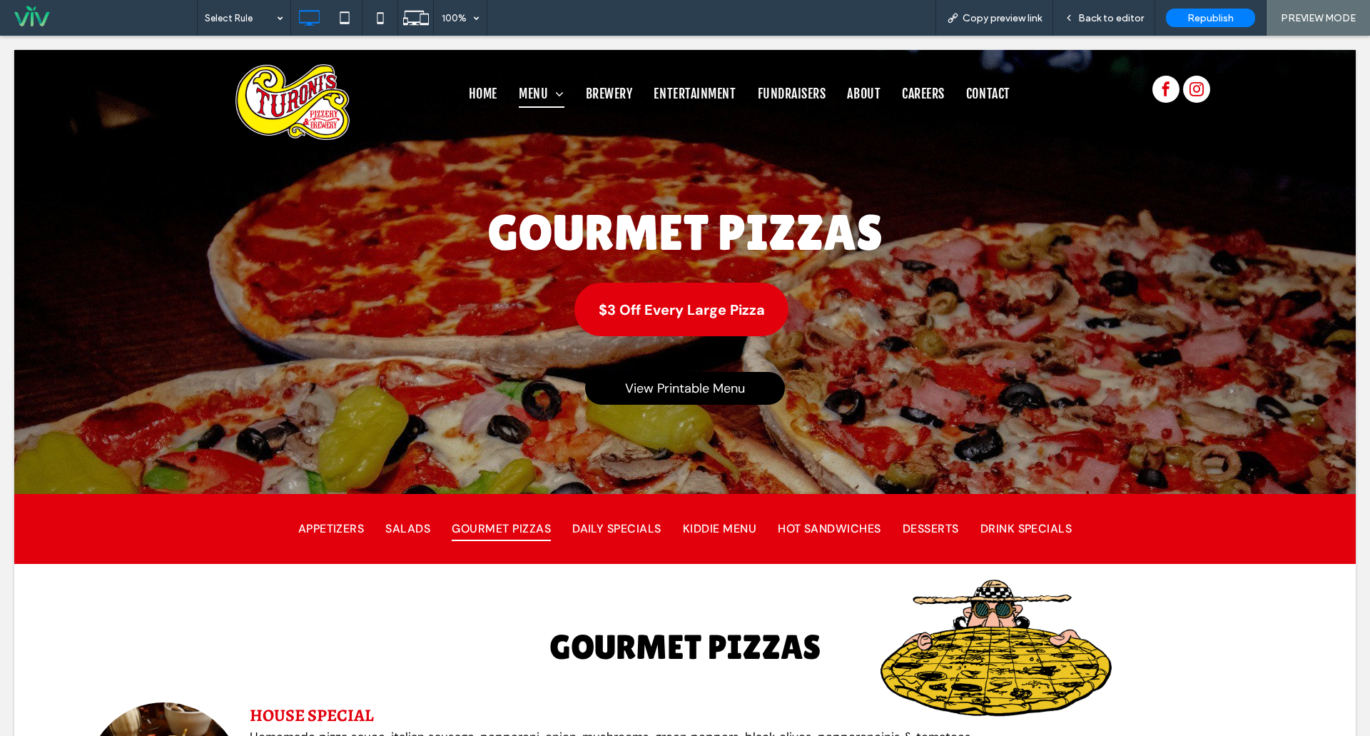
scroll to position [0, 0]
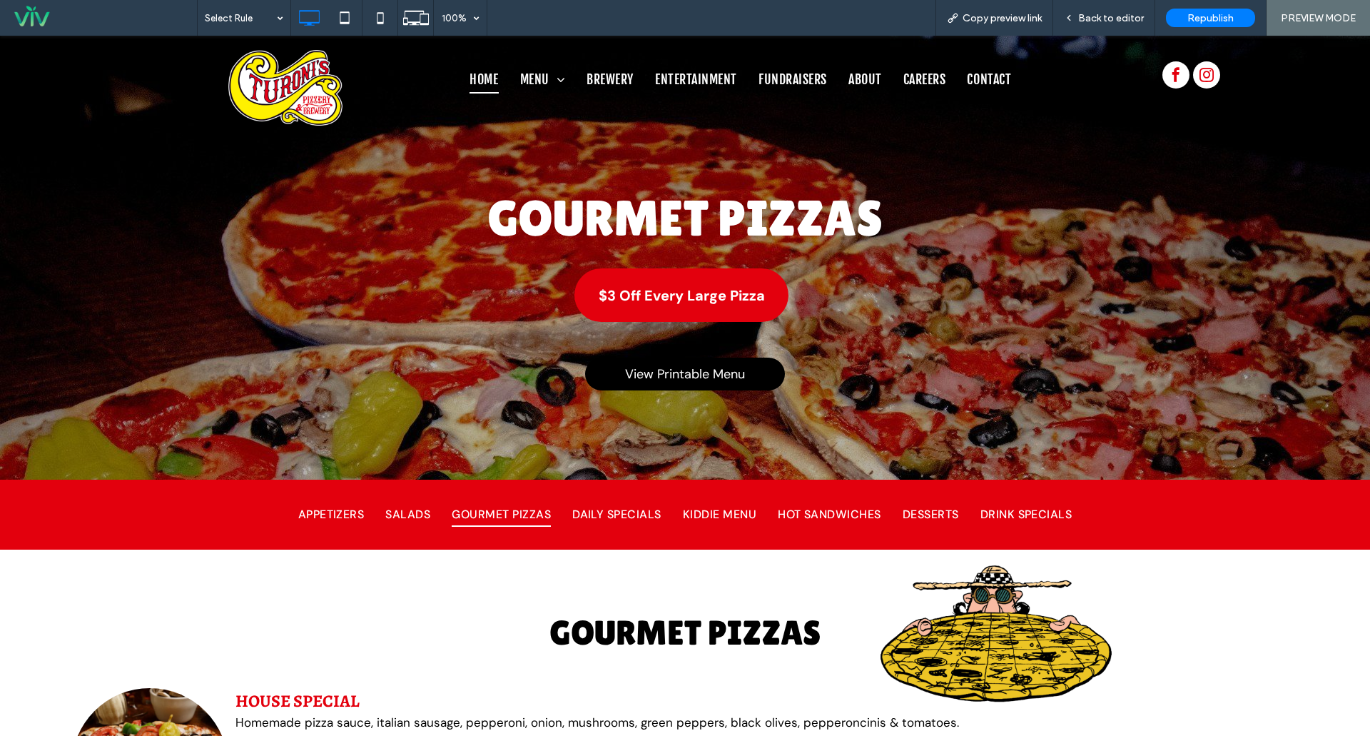
click at [481, 83] on span "HOME" at bounding box center [484, 79] width 29 height 27
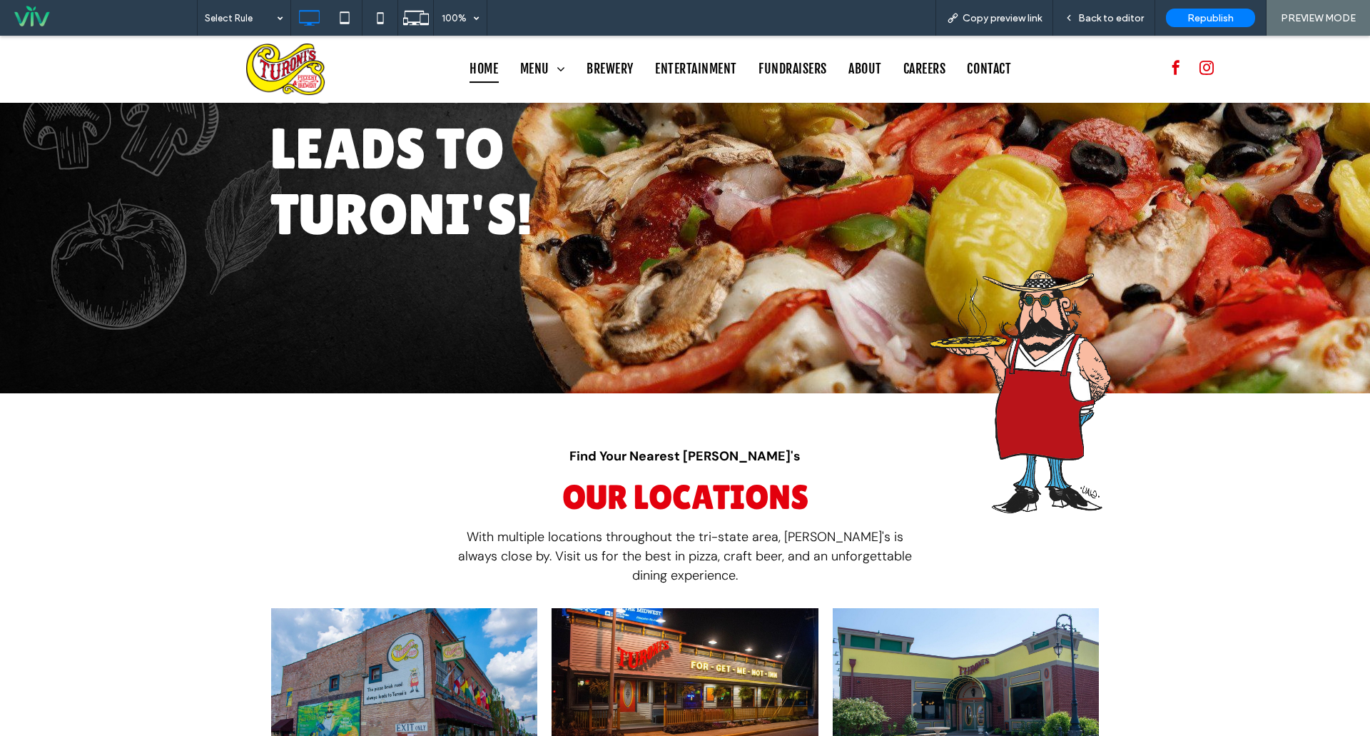
scroll to position [285, 0]
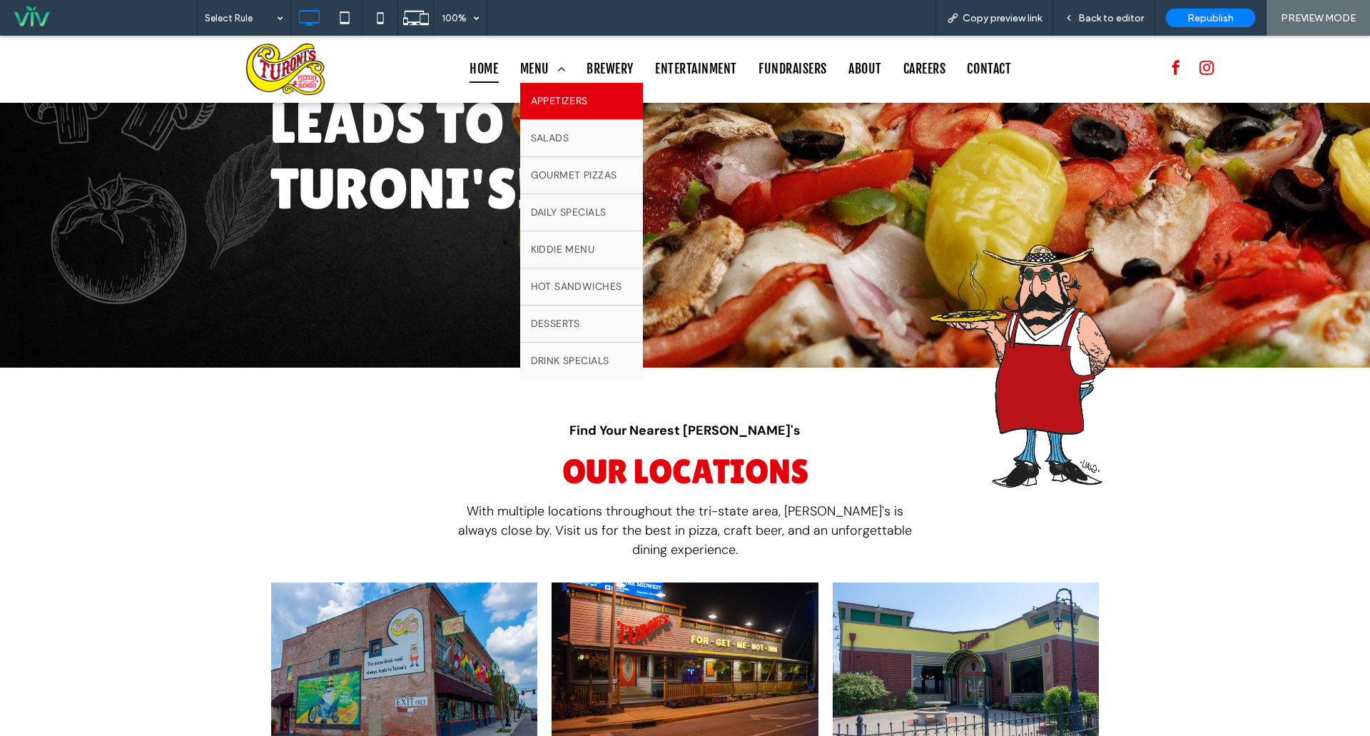
click at [561, 92] on link "APPETIZERS" at bounding box center [581, 101] width 123 height 36
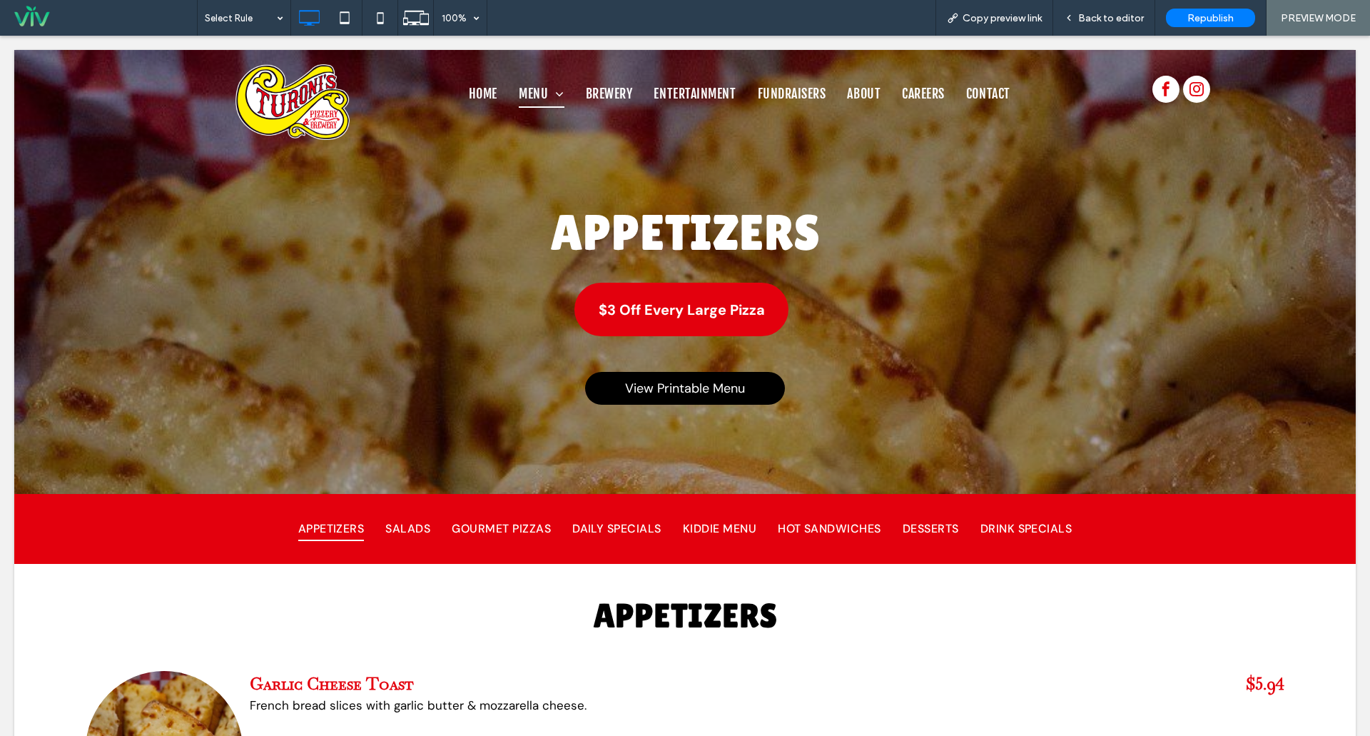
scroll to position [0, 0]
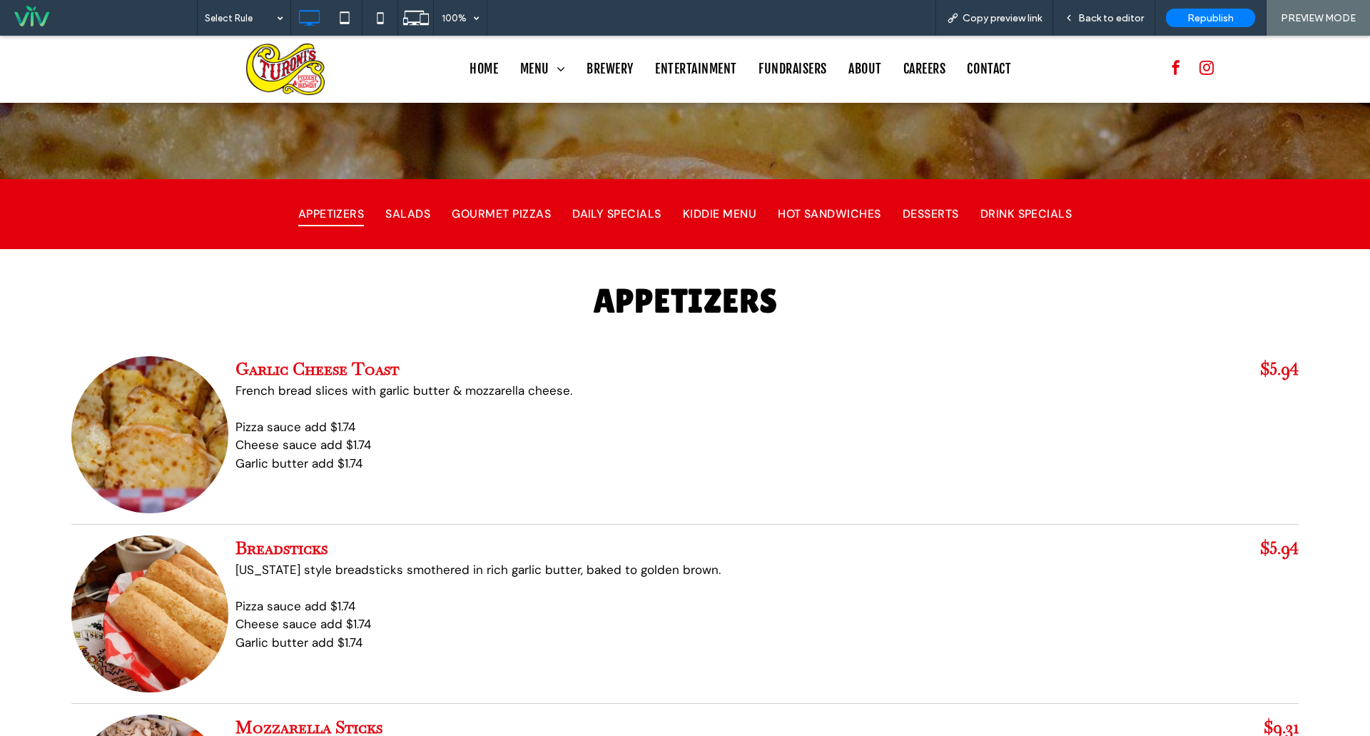
scroll to position [285, 0]
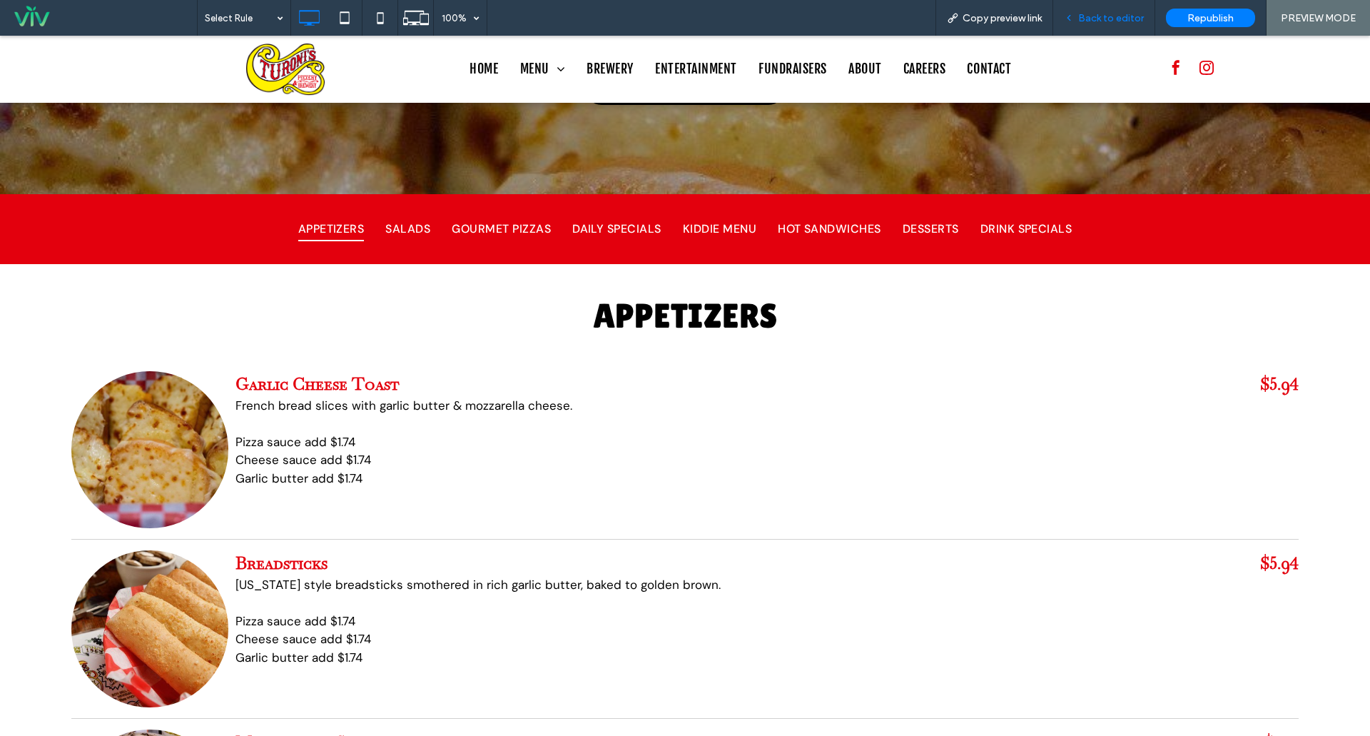
click at [1147, 14] on div "Back to editor" at bounding box center [1103, 18] width 101 height 12
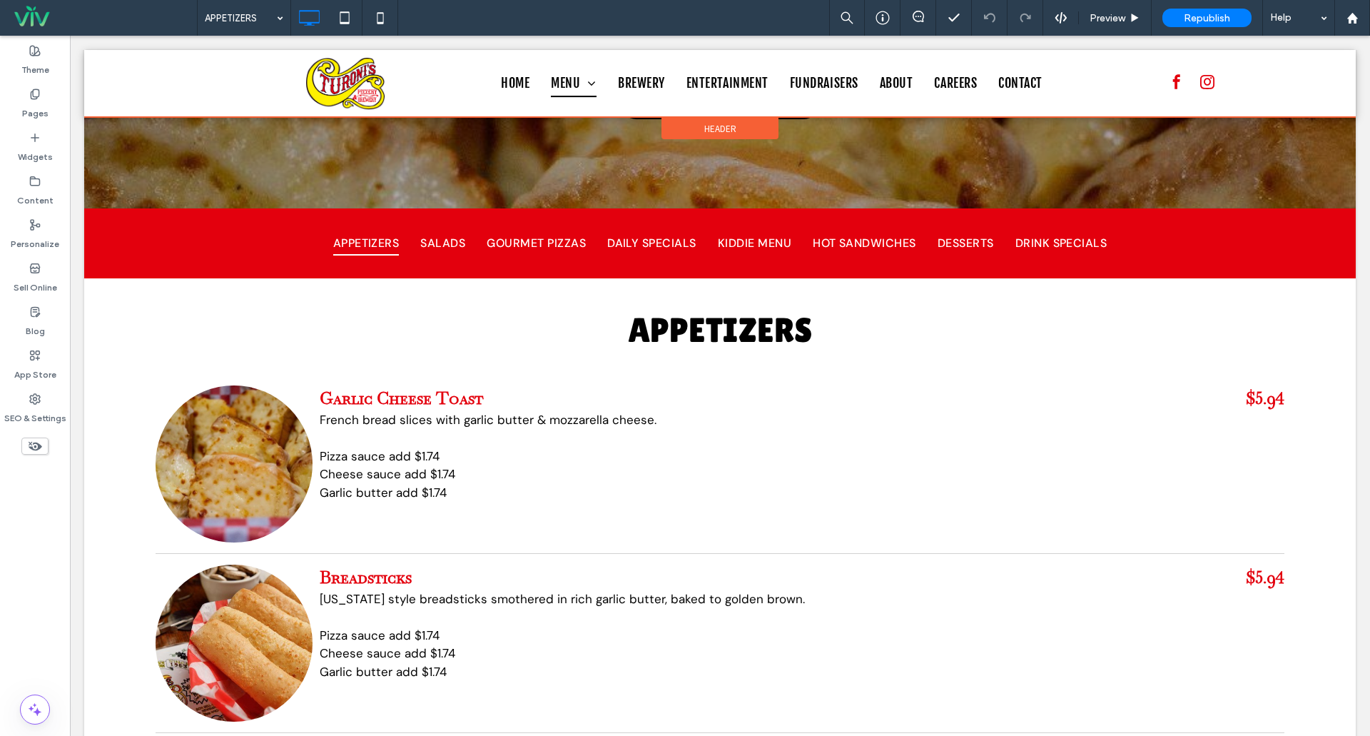
click at [559, 78] on div at bounding box center [720, 83] width 1272 height 67
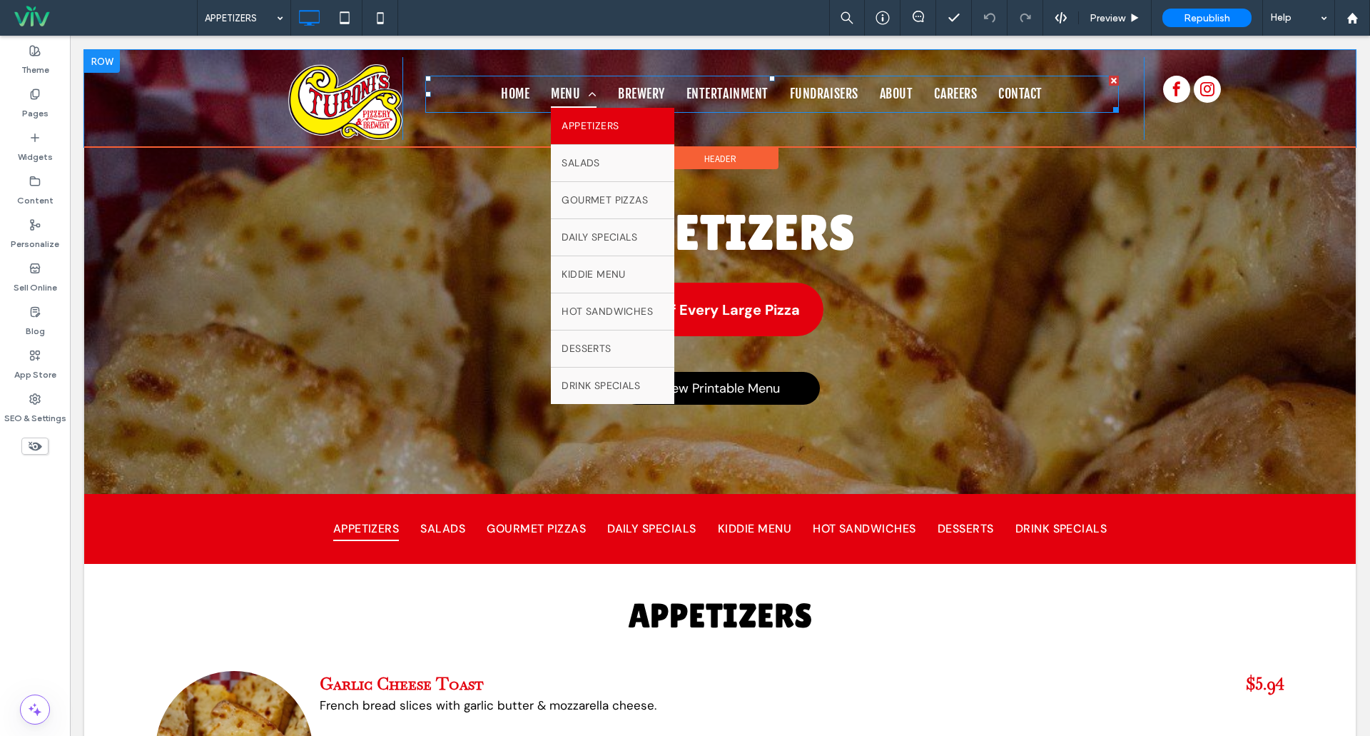
click at [568, 90] on span "MENU" at bounding box center [574, 94] width 46 height 27
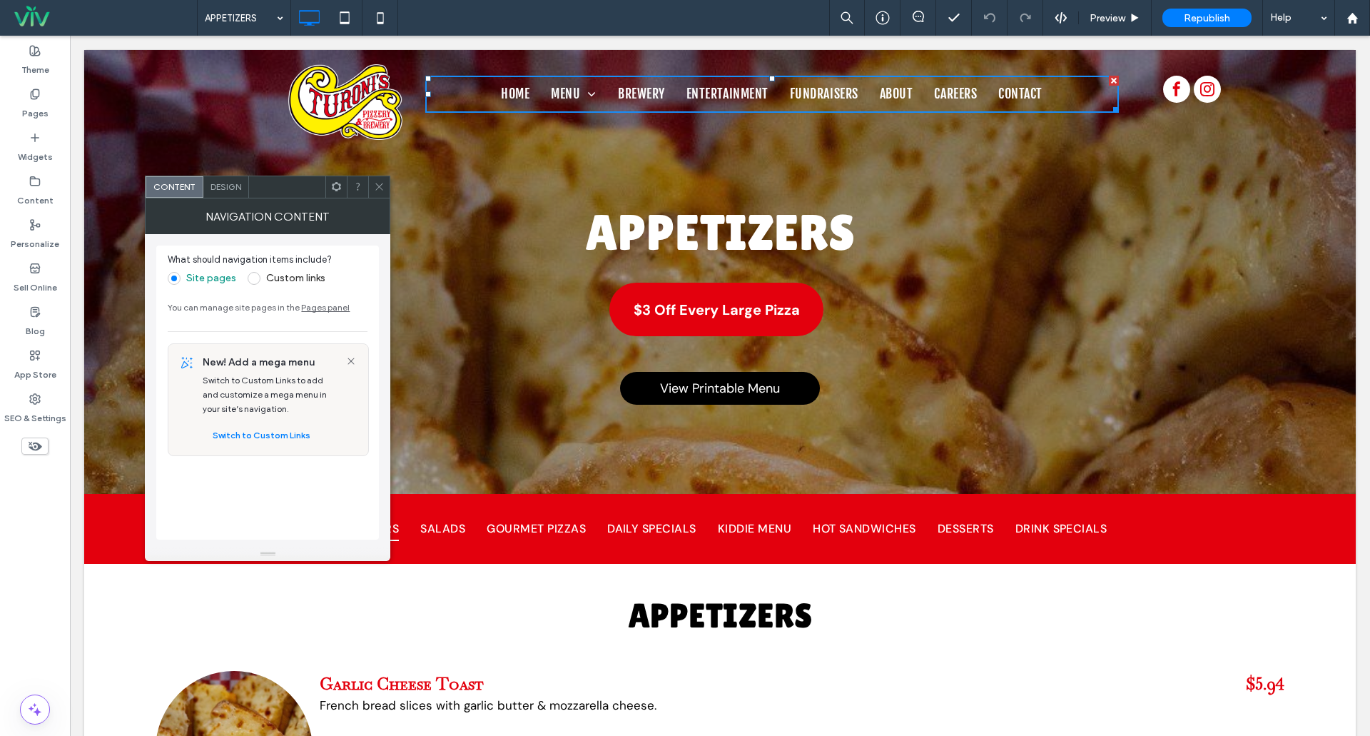
click at [378, 187] on icon at bounding box center [379, 186] width 11 height 11
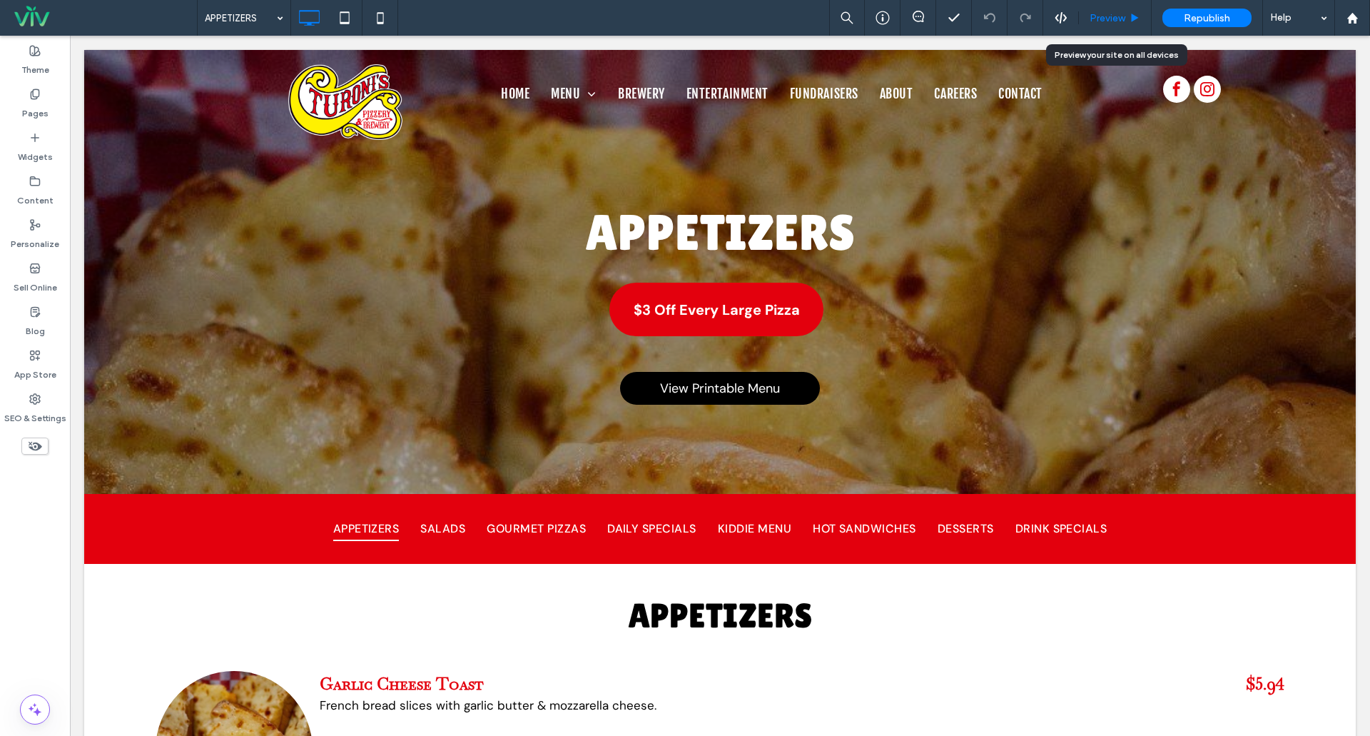
click at [1110, 14] on span "Preview" at bounding box center [1108, 18] width 36 height 12
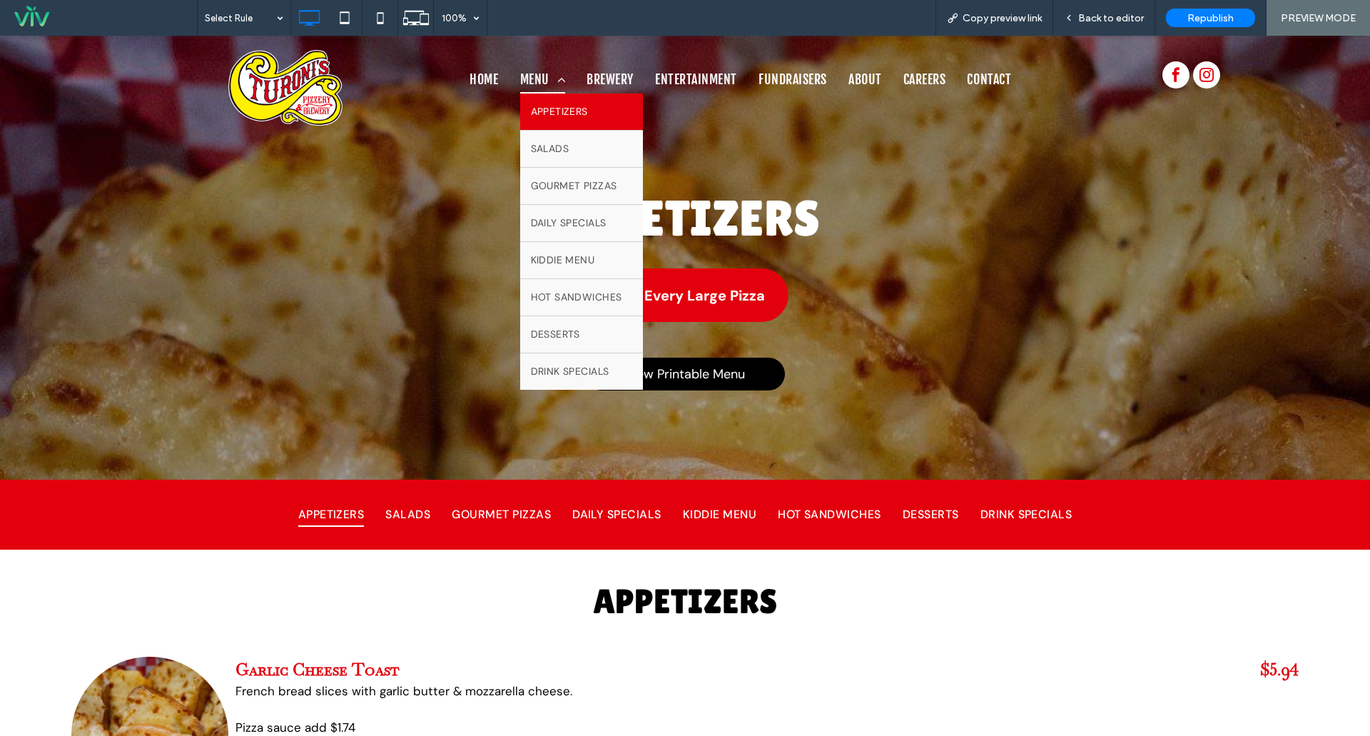
click at [529, 81] on span "MENU" at bounding box center [543, 79] width 46 height 27
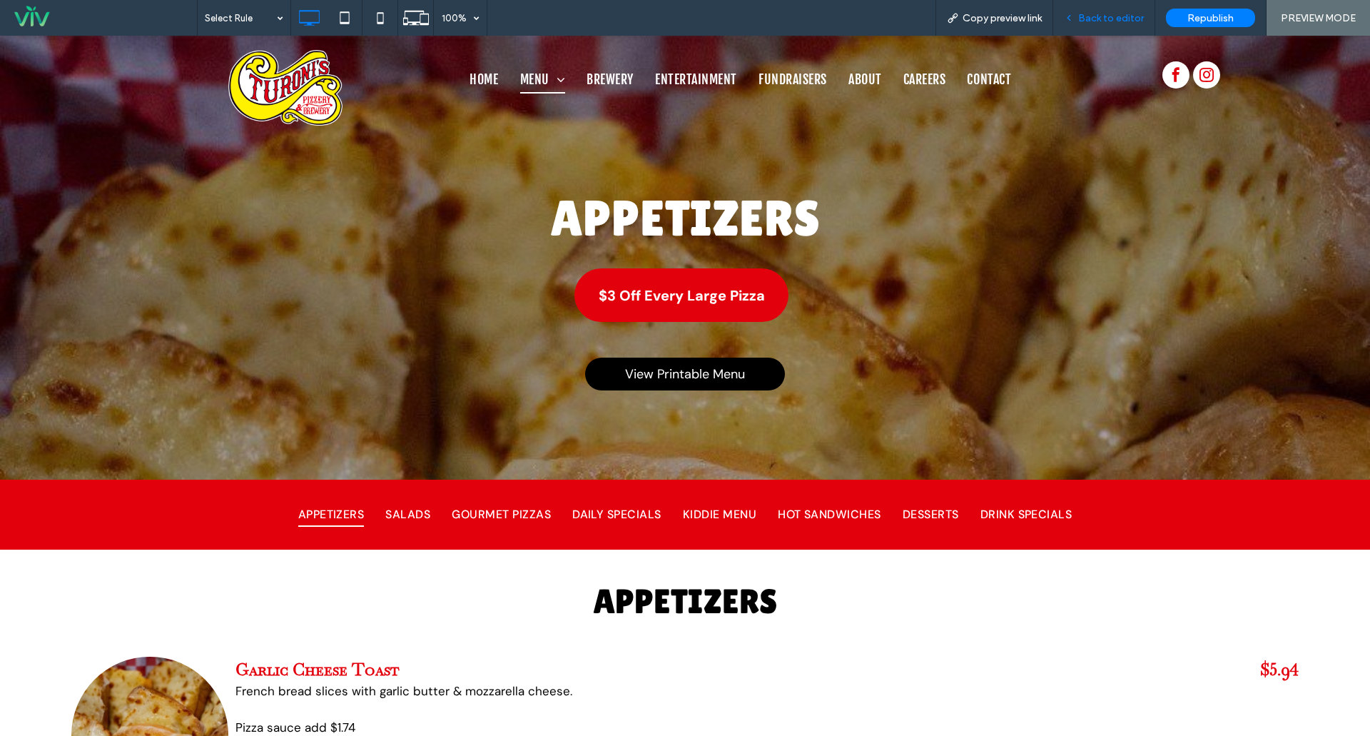
click at [1098, 15] on span "Back to editor" at bounding box center [1111, 18] width 66 height 12
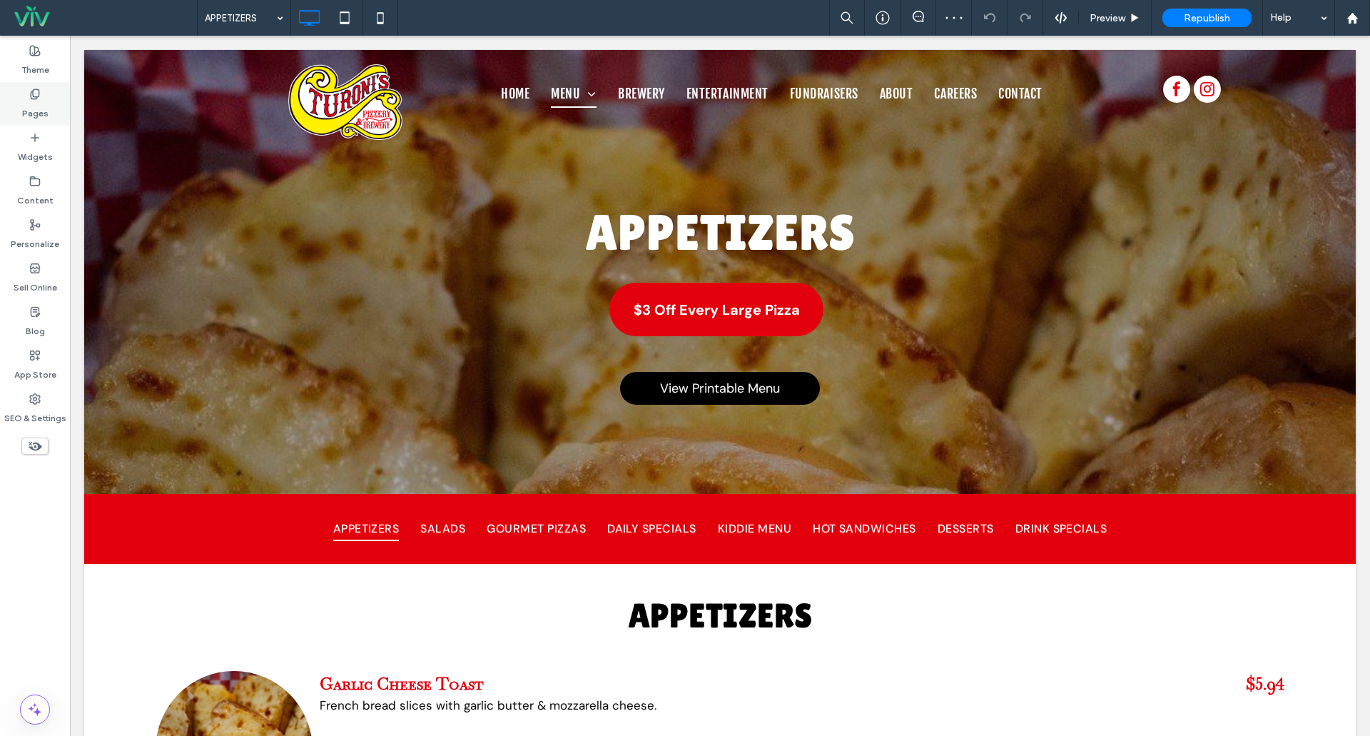
click at [19, 108] on div "Pages" at bounding box center [35, 104] width 70 height 44
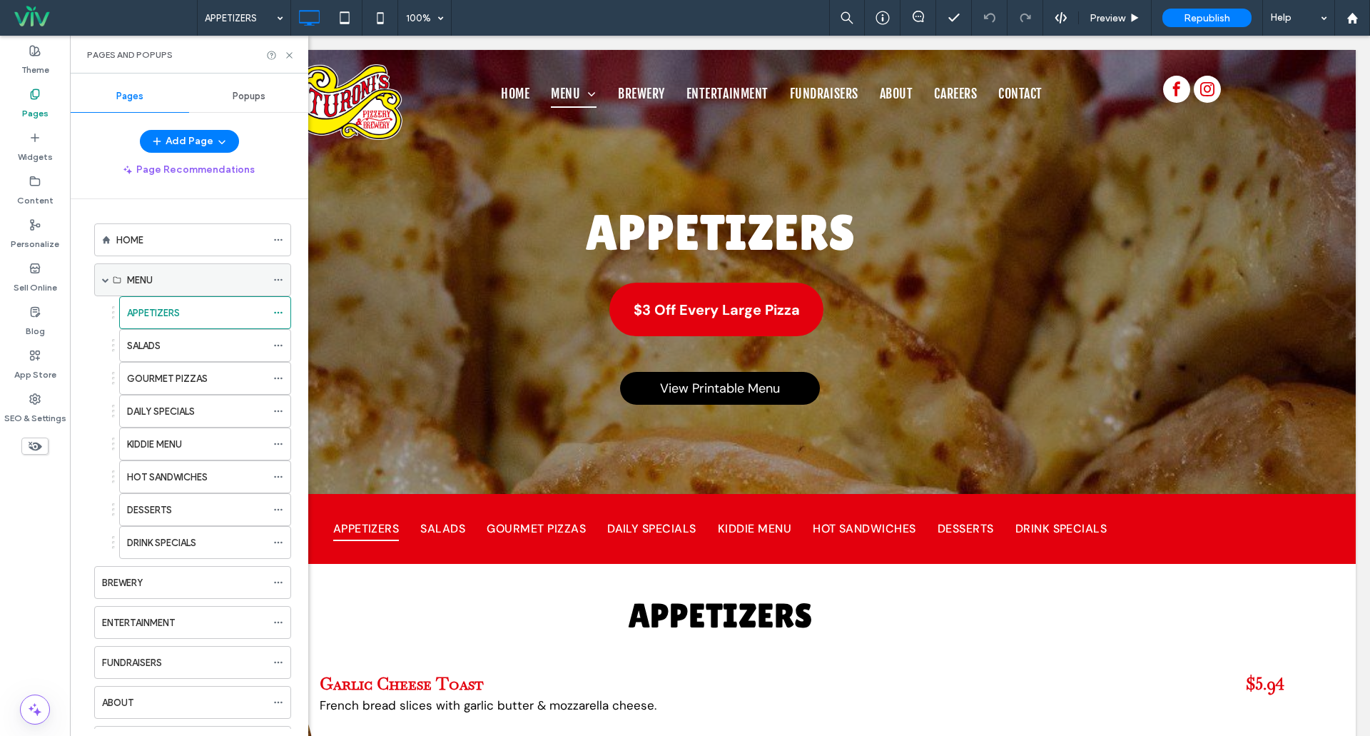
click at [278, 280] on icon at bounding box center [278, 280] width 10 height 10
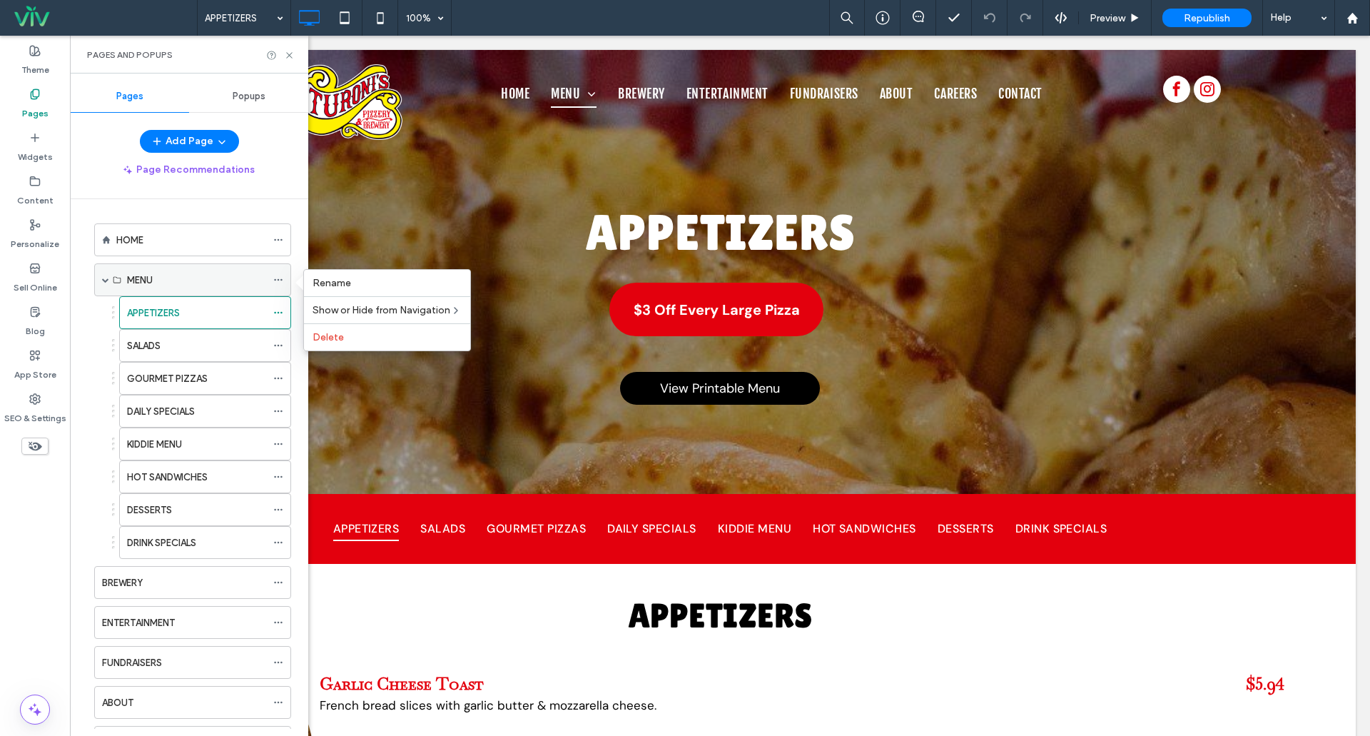
click at [278, 280] on use at bounding box center [278, 280] width 8 height 2
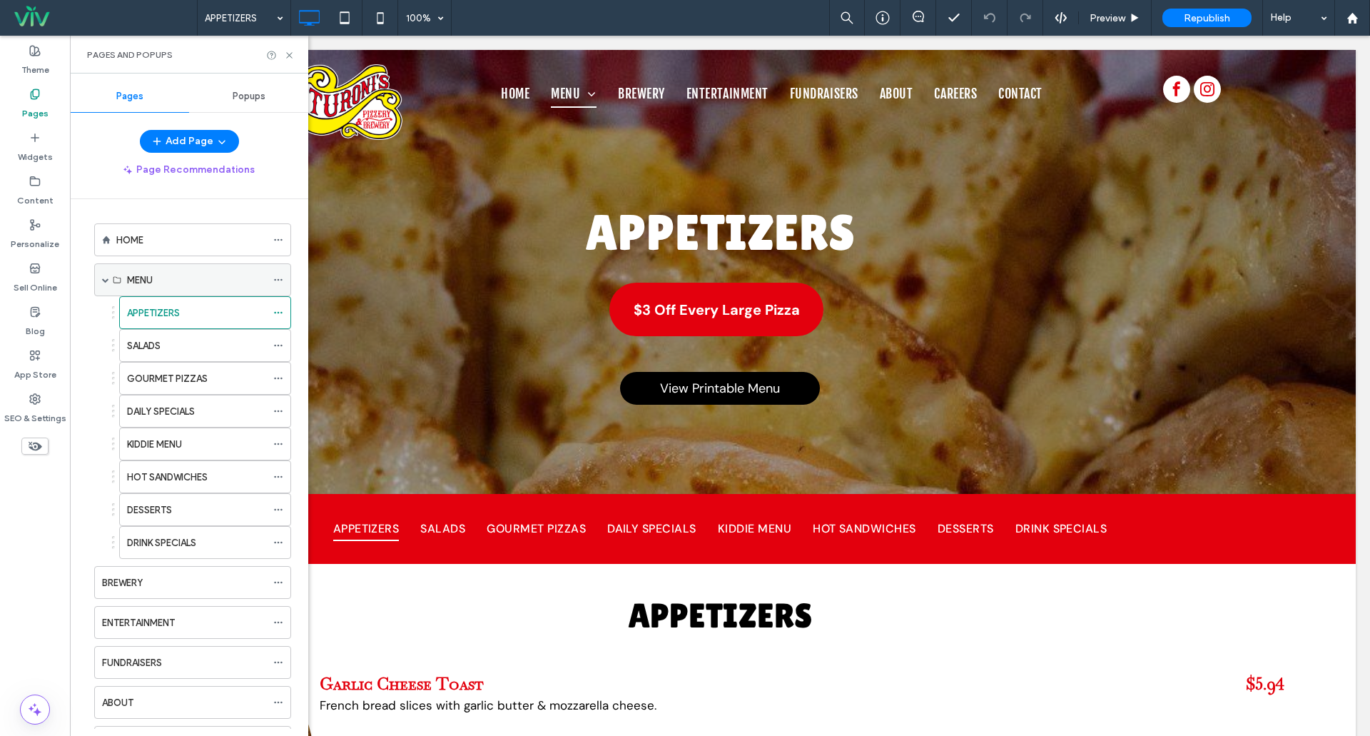
click at [278, 280] on use at bounding box center [278, 280] width 8 height 2
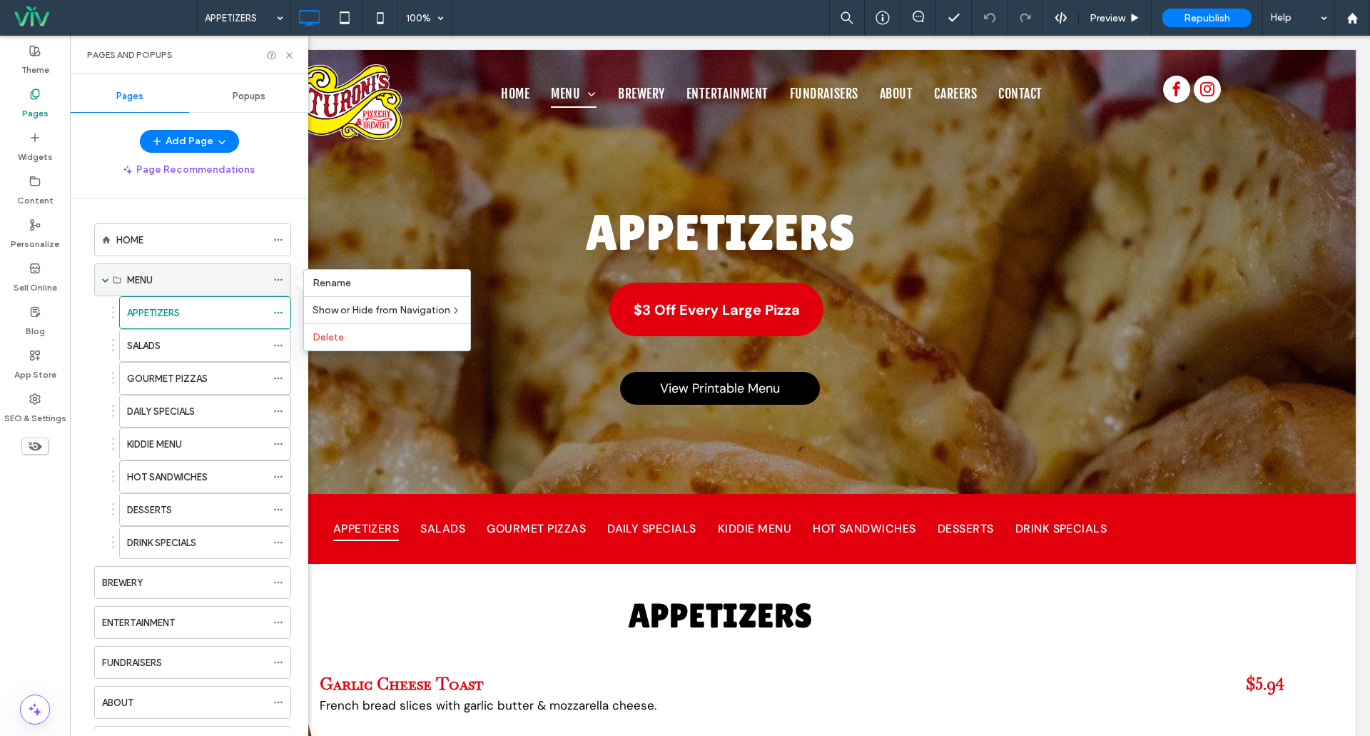
click at [280, 280] on icon at bounding box center [278, 280] width 10 height 10
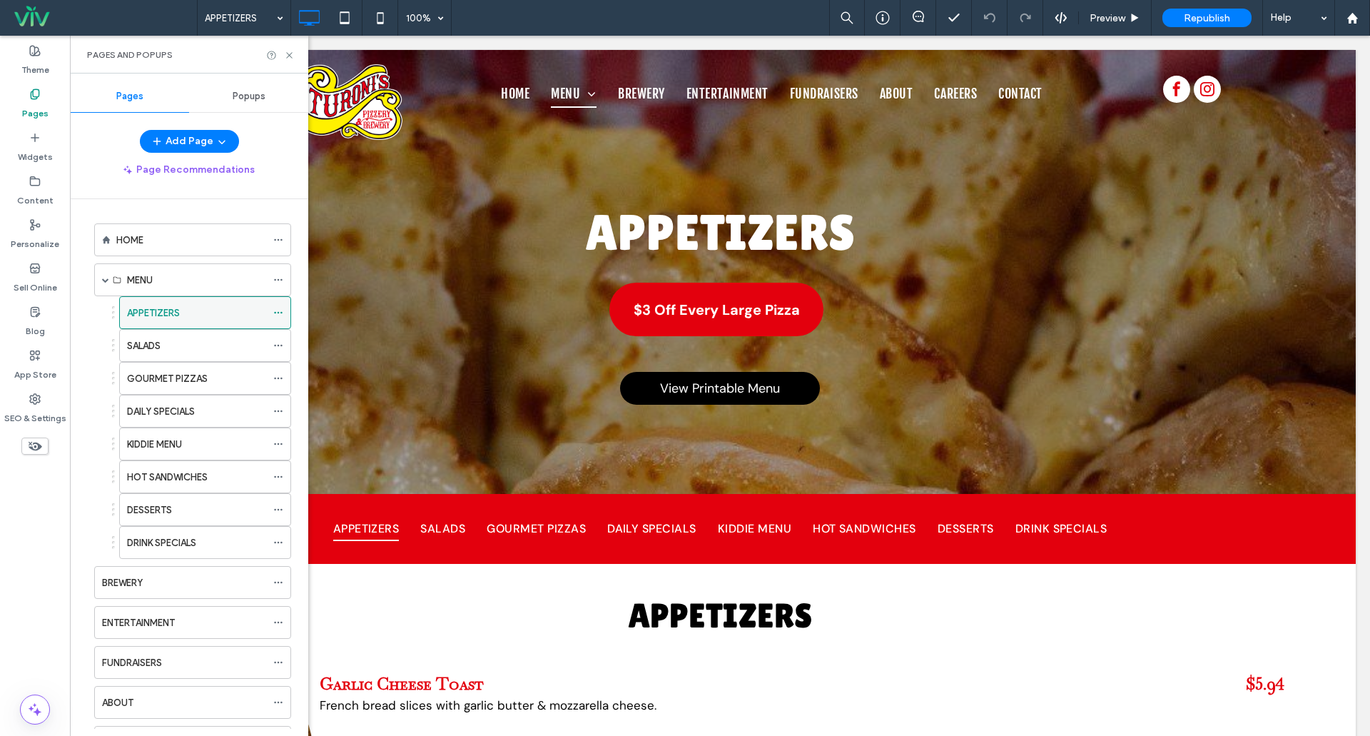
click at [277, 311] on icon at bounding box center [278, 313] width 10 height 10
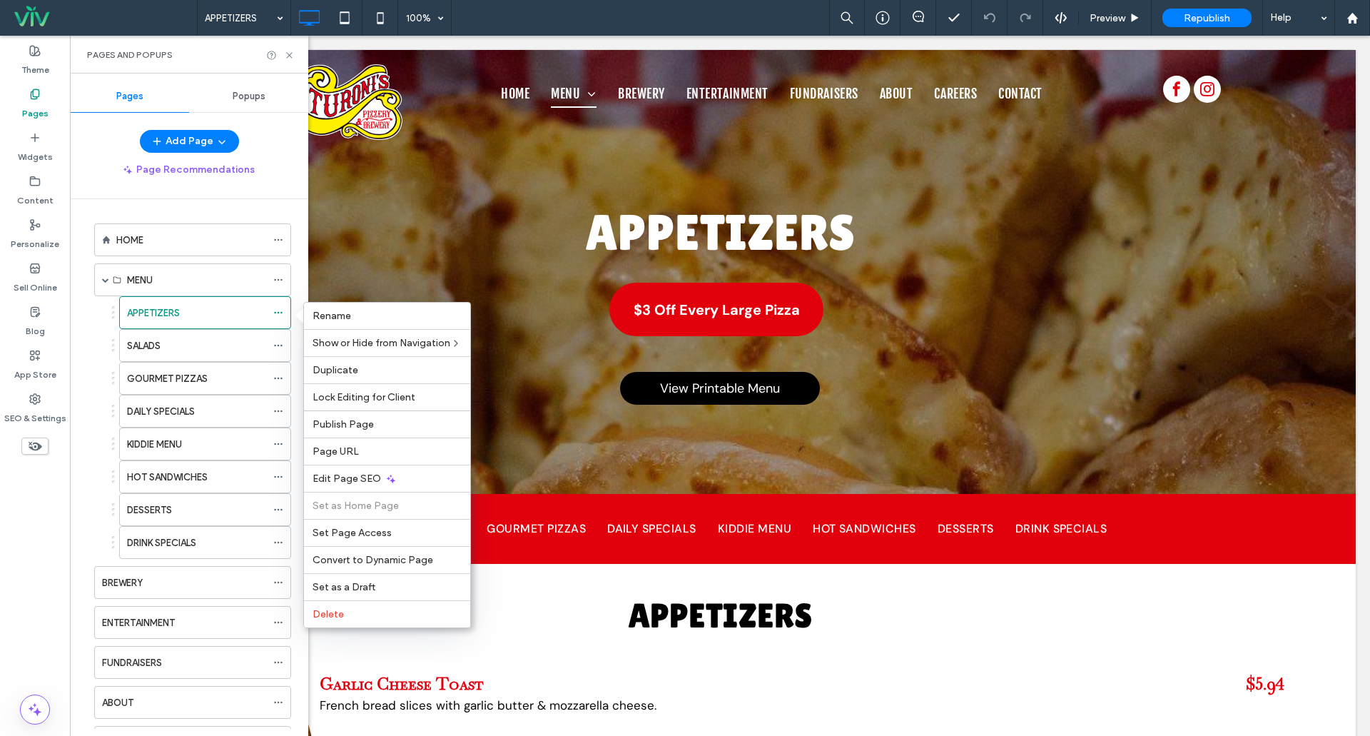
click at [299, 260] on div "HOME MENU APPETIZERS SALADS GOURMET PIZZAS DAILY SPECIALS KIDDIE MENU HOT SANDW…" at bounding box center [197, 463] width 221 height 529
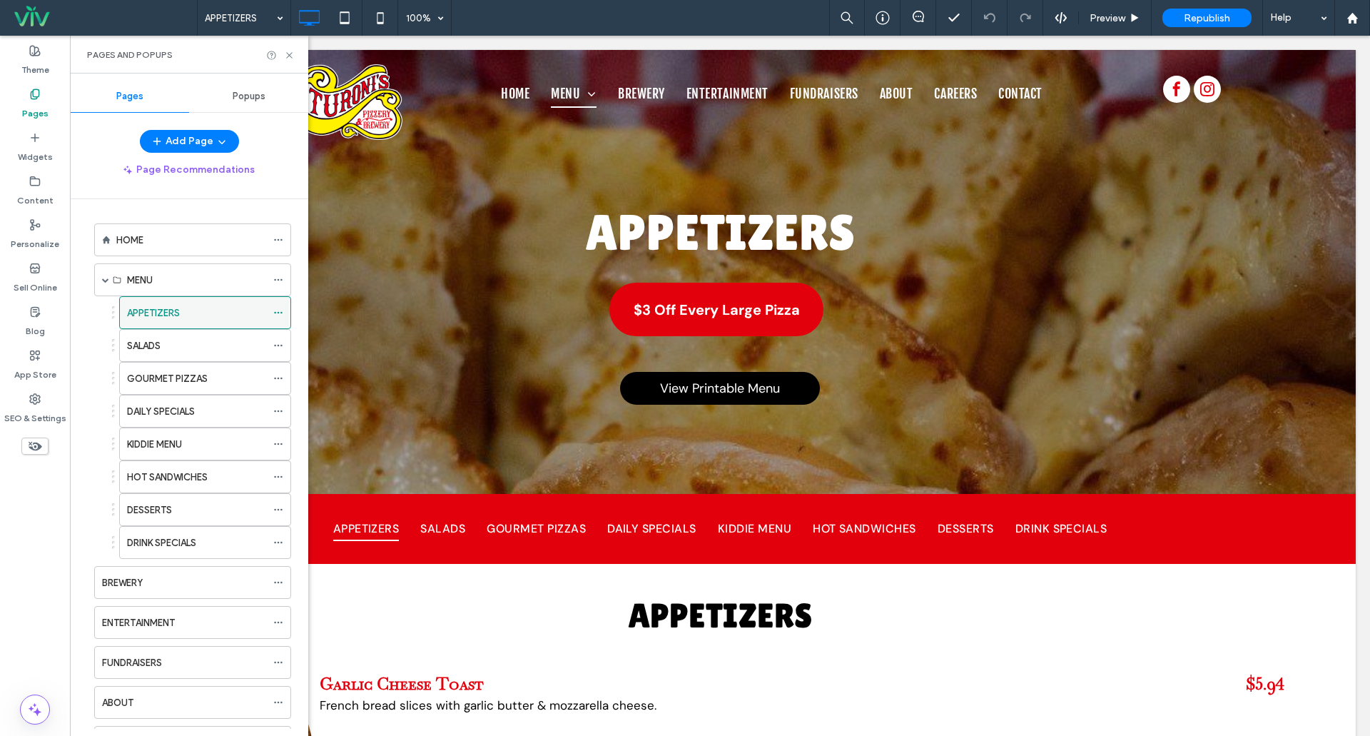
click at [276, 310] on icon at bounding box center [278, 313] width 10 height 10
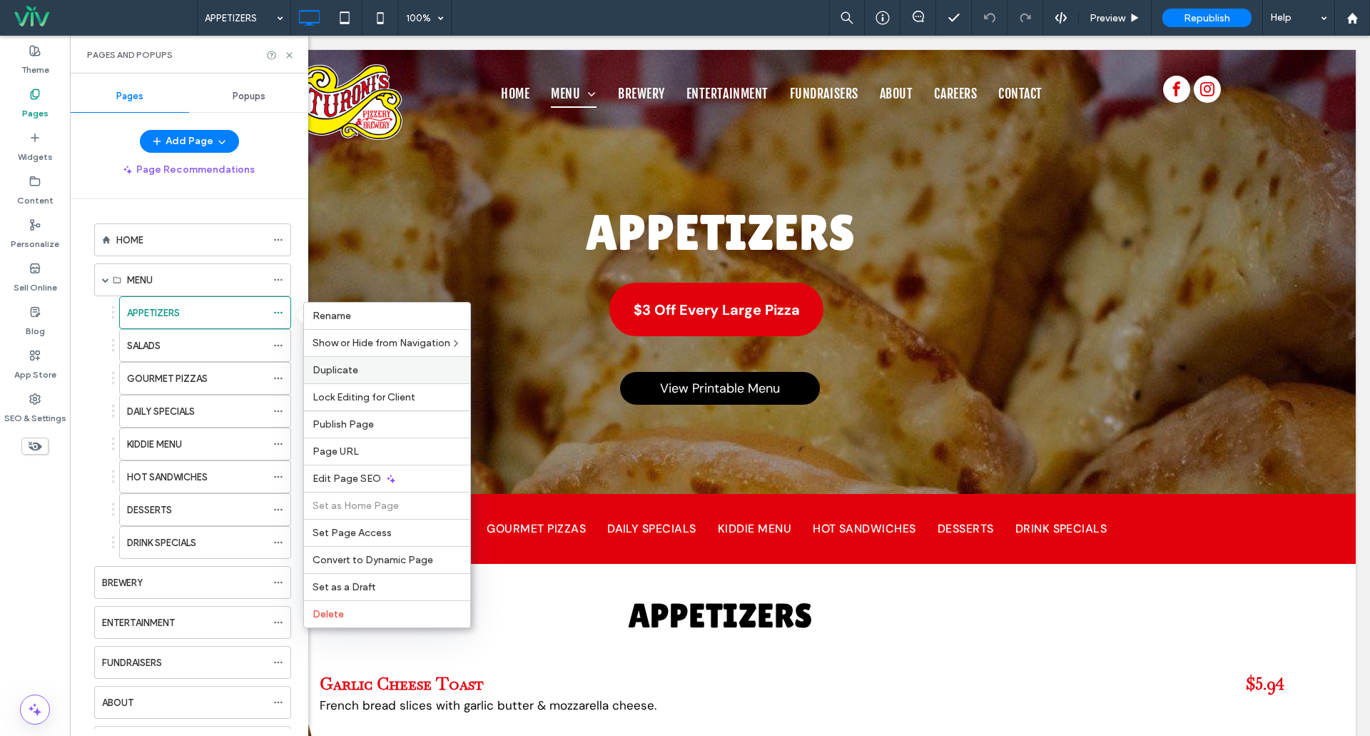
click at [347, 367] on span "Duplicate" at bounding box center [336, 370] width 46 height 12
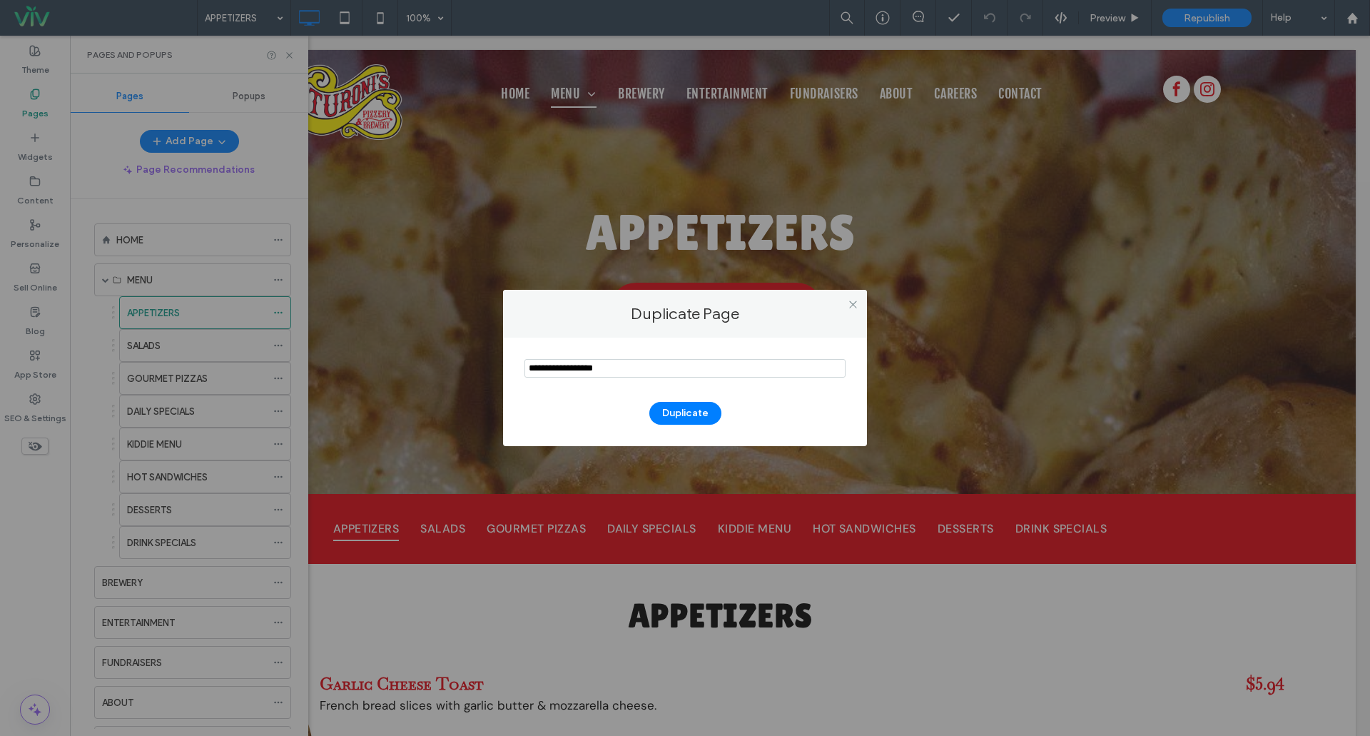
drag, startPoint x: 627, startPoint y: 369, endPoint x: 338, endPoint y: 377, distance: 289.1
click at [345, 376] on div "Duplicate Page Duplicate" at bounding box center [685, 368] width 1370 height 736
type input "****"
click at [696, 417] on button "Duplicate" at bounding box center [685, 413] width 72 height 23
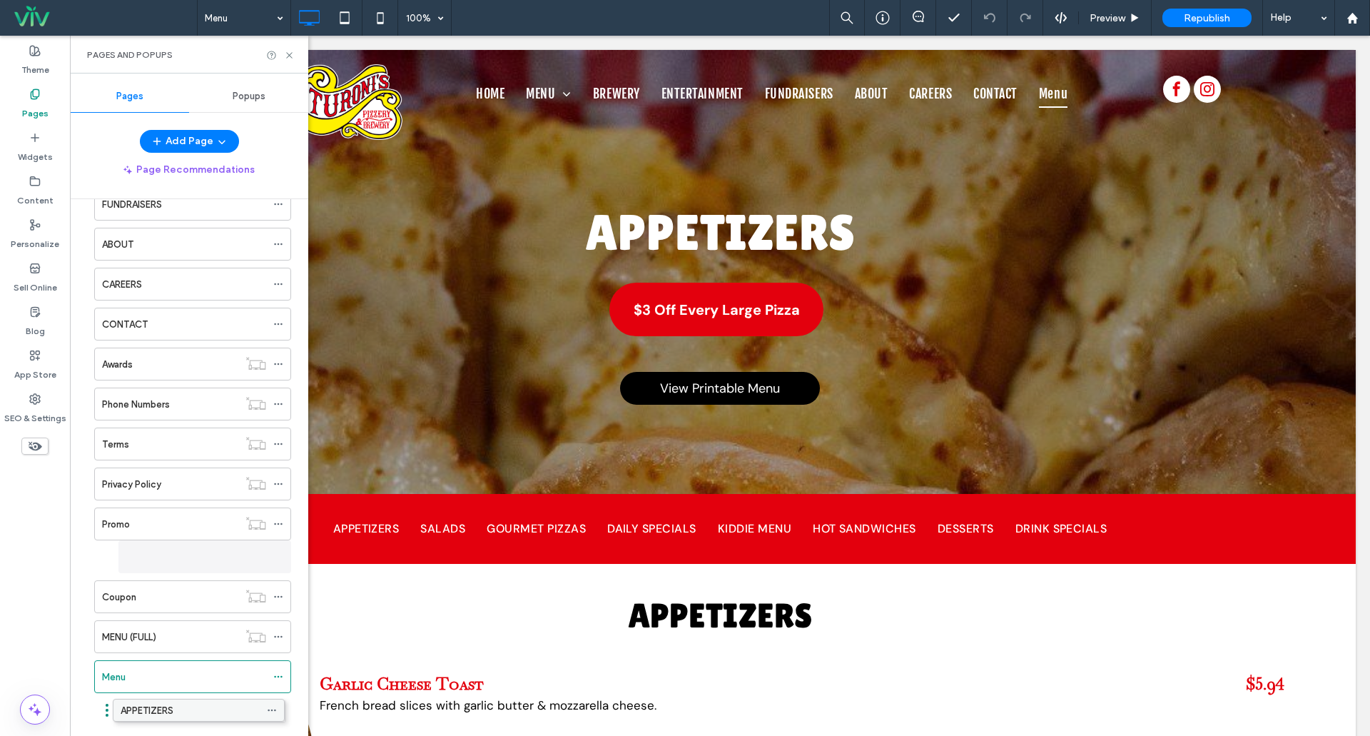
scroll to position [432, 0]
drag, startPoint x: 149, startPoint y: 311, endPoint x: 134, endPoint y: 706, distance: 395.6
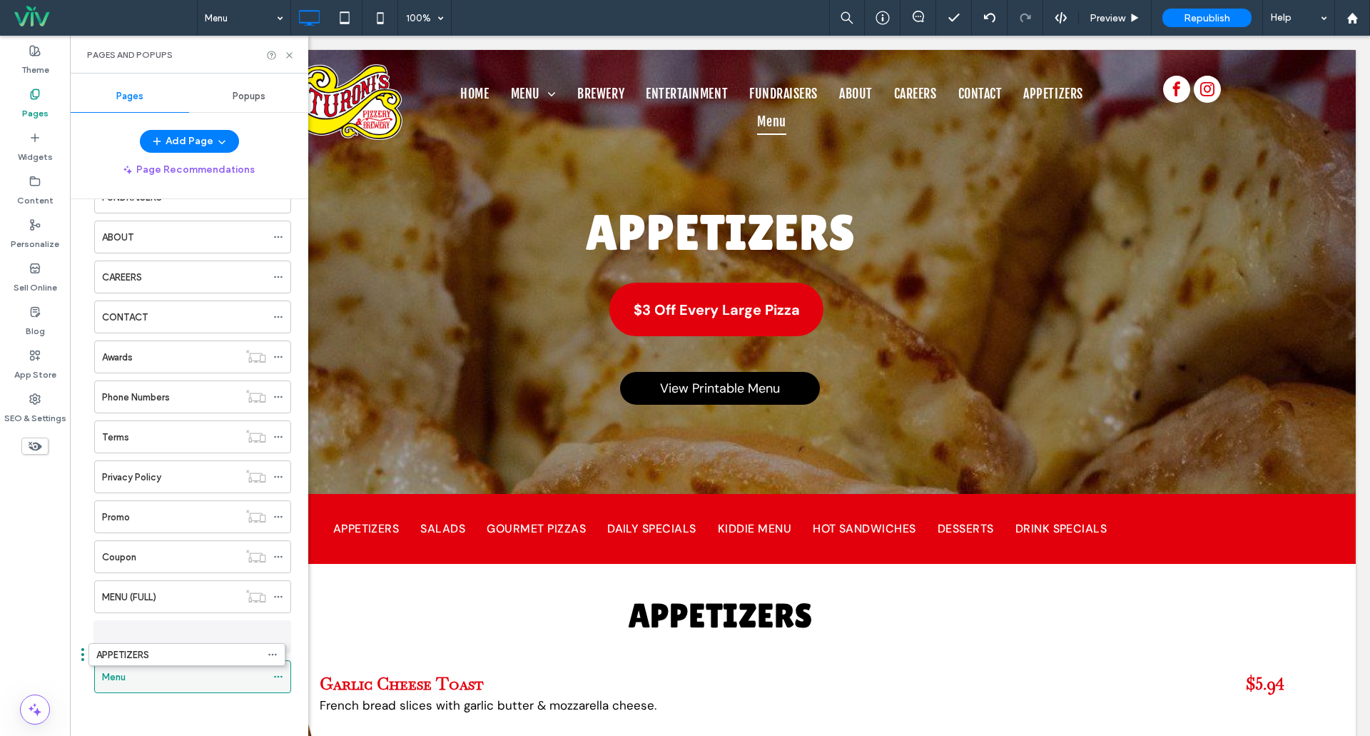
drag, startPoint x: 161, startPoint y: 558, endPoint x: 157, endPoint y: 660, distance: 102.1
drag, startPoint x: 151, startPoint y: 681, endPoint x: 154, endPoint y: 628, distance: 53.6
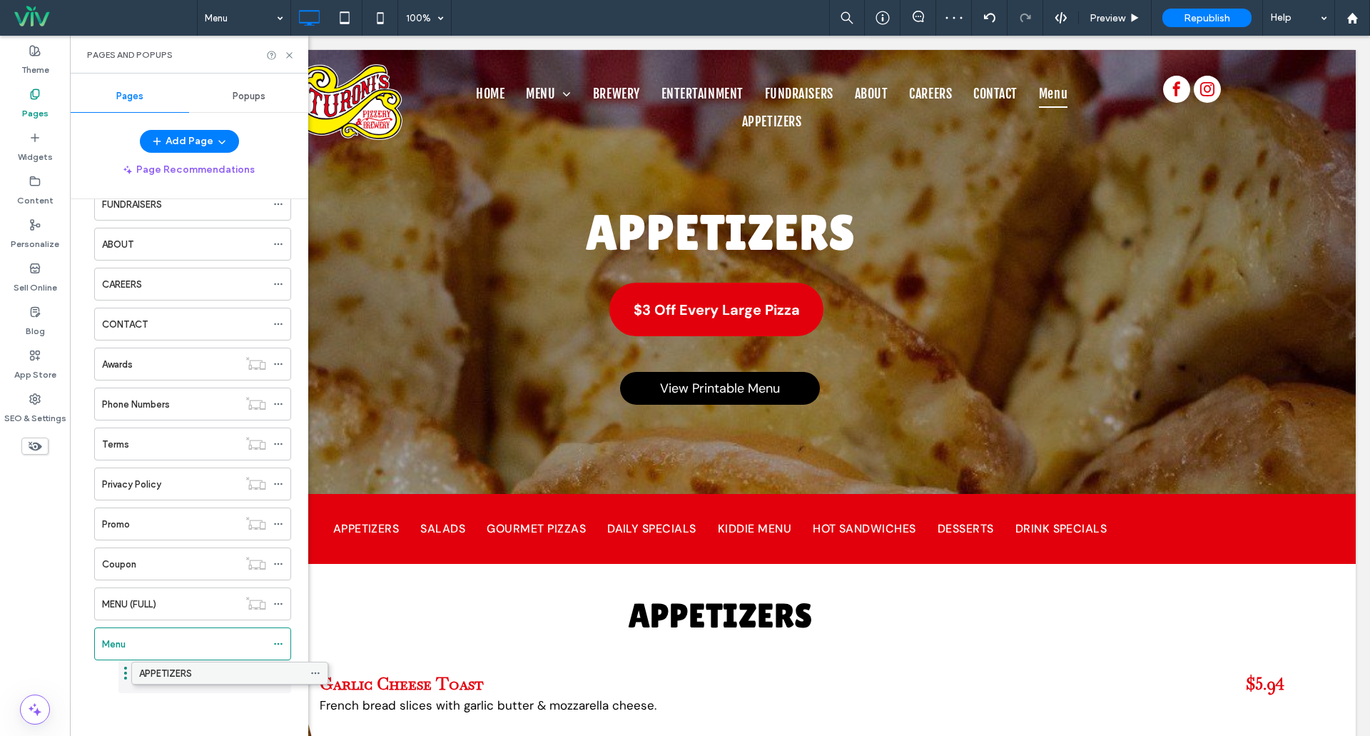
scroll to position [425, 0]
drag, startPoint x: 151, startPoint y: 674, endPoint x: 220, endPoint y: 678, distance: 69.3
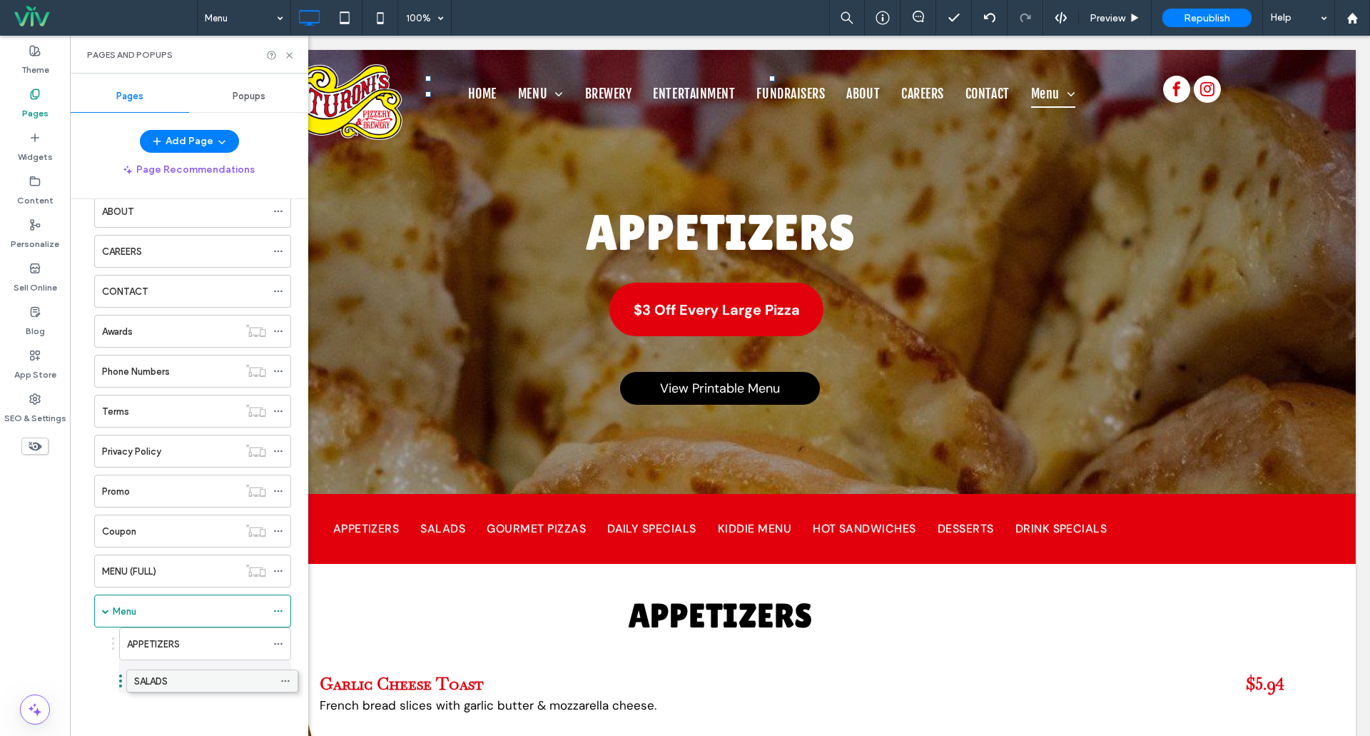
drag, startPoint x: 168, startPoint y: 313, endPoint x: 176, endPoint y: 679, distance: 366.1
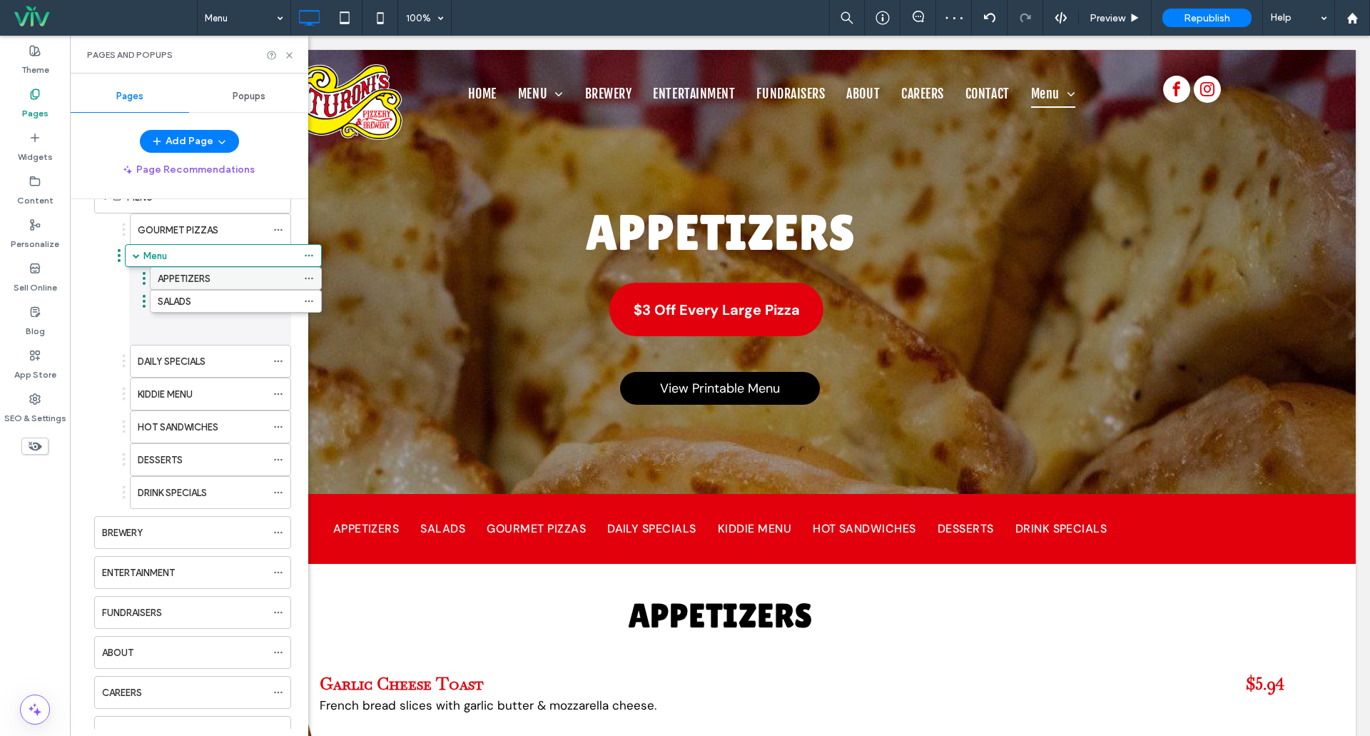
scroll to position [0, 0]
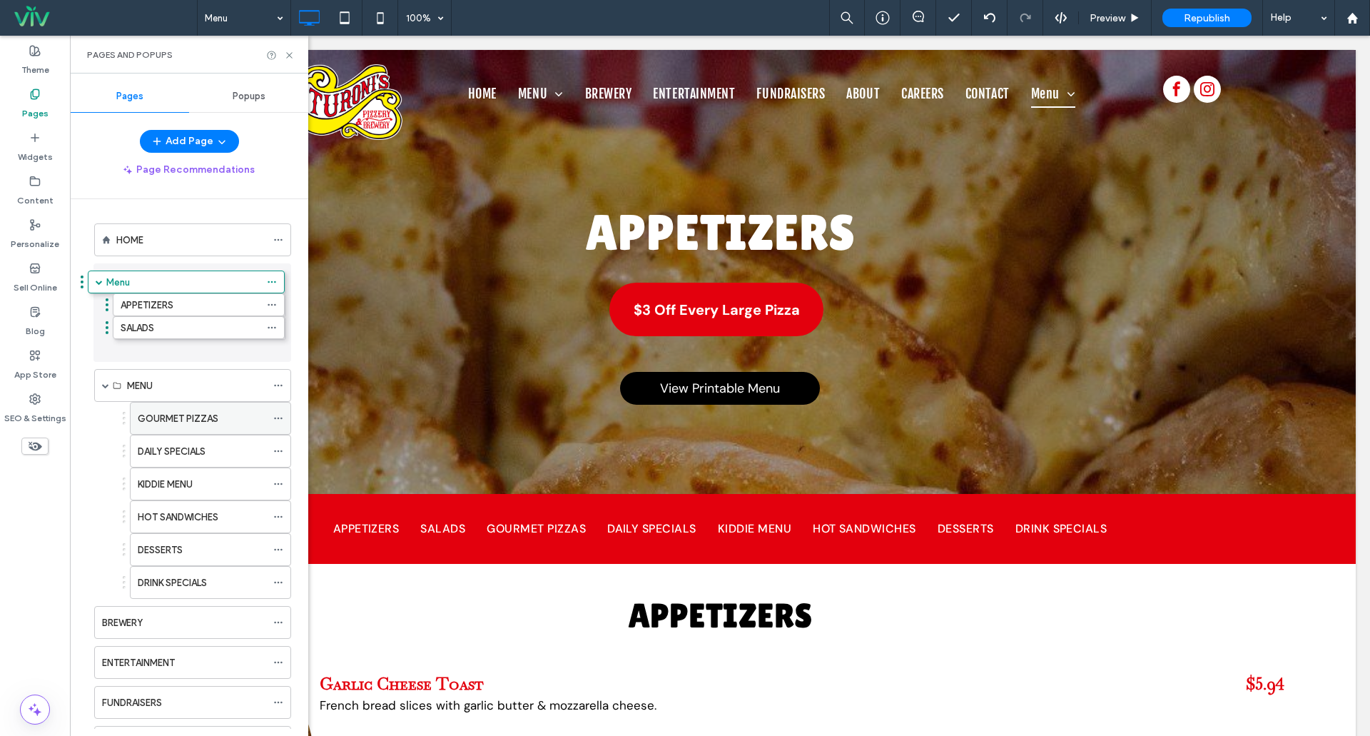
drag, startPoint x: 141, startPoint y: 613, endPoint x: 134, endPoint y: 296, distance: 316.9
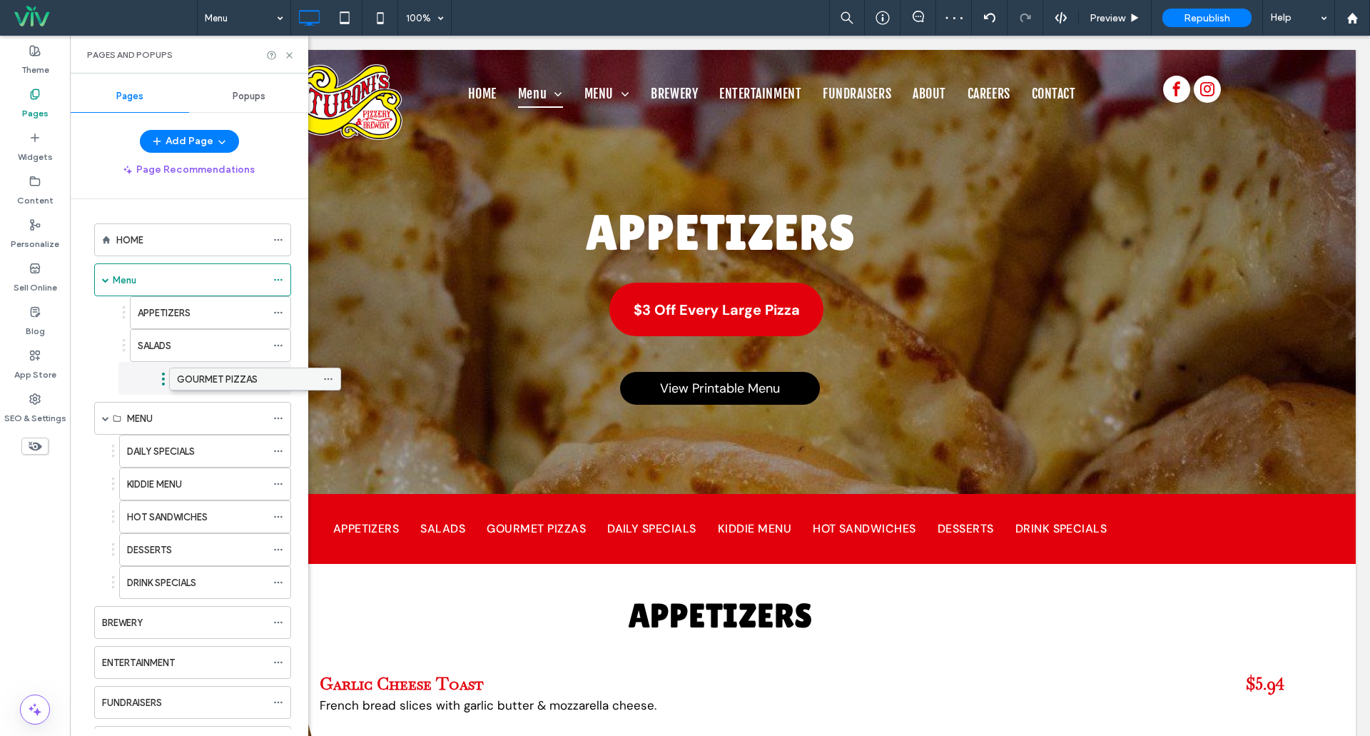
drag, startPoint x: 154, startPoint y: 417, endPoint x: 204, endPoint y: 375, distance: 64.9
drag, startPoint x: 156, startPoint y: 456, endPoint x: 196, endPoint y: 412, distance: 59.6
drag, startPoint x: 164, startPoint y: 482, endPoint x: 201, endPoint y: 432, distance: 62.4
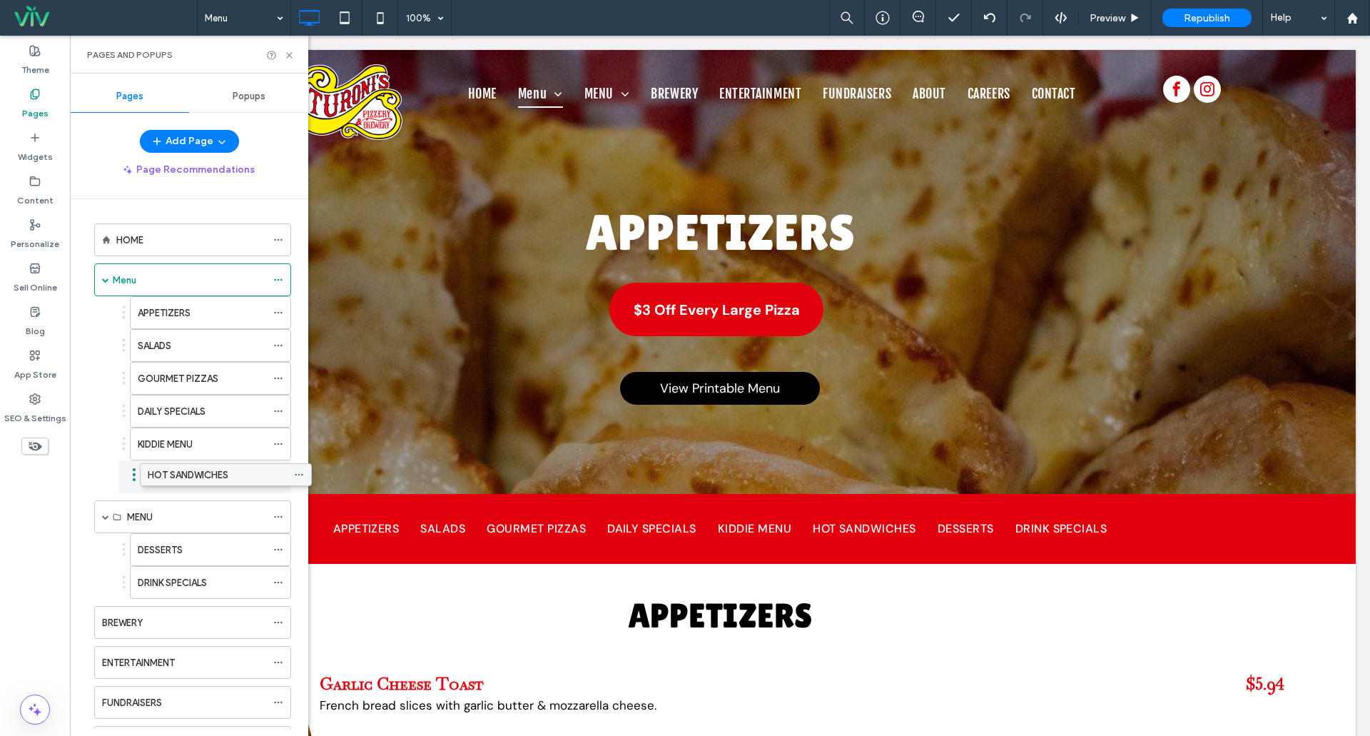
drag, startPoint x: 146, startPoint y: 514, endPoint x: 167, endPoint y: 470, distance: 49.1
drag, startPoint x: 171, startPoint y: 553, endPoint x: 180, endPoint y: 498, distance: 55.7
drag, startPoint x: 186, startPoint y: 589, endPoint x: 206, endPoint y: 538, distance: 55.1
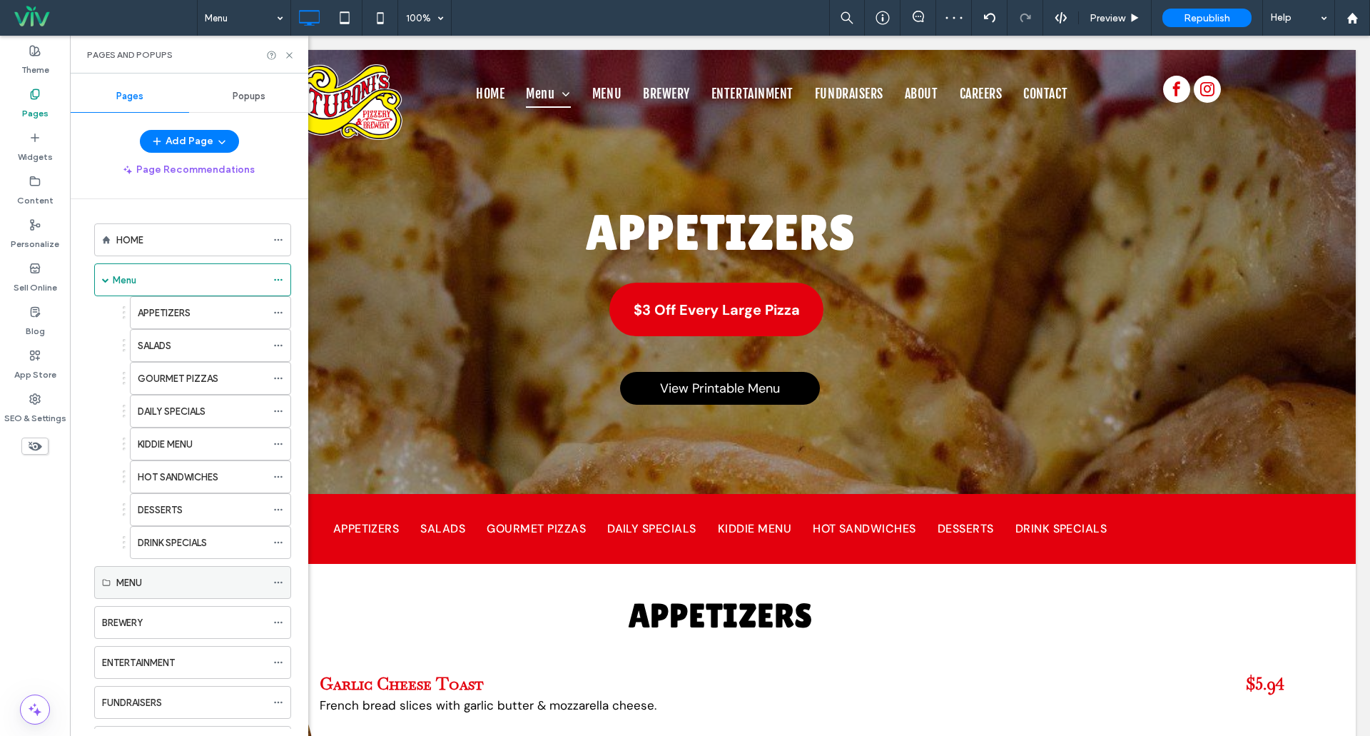
click at [279, 582] on use at bounding box center [278, 583] width 8 height 2
click at [338, 638] on span "Delete" at bounding box center [328, 640] width 31 height 12
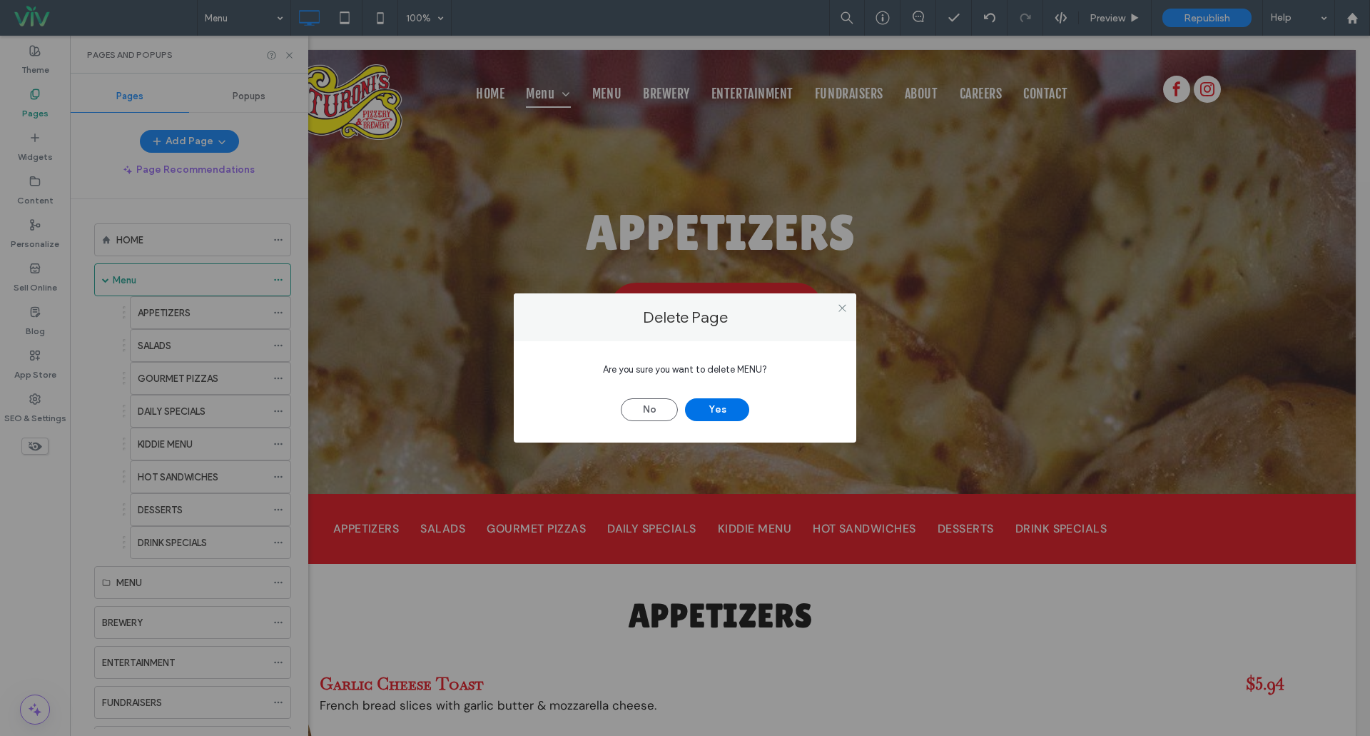
click at [719, 414] on button "Yes" at bounding box center [717, 409] width 64 height 23
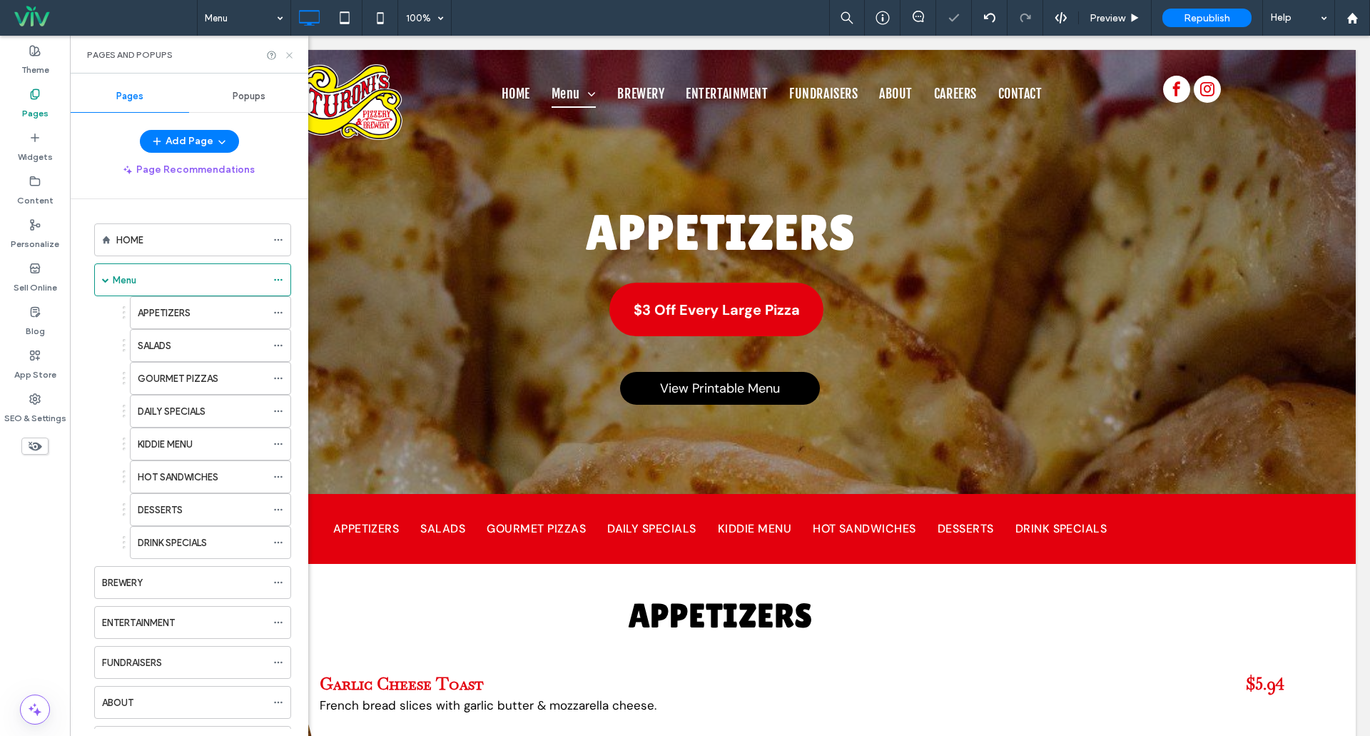
click at [285, 55] on icon at bounding box center [289, 55] width 11 height 11
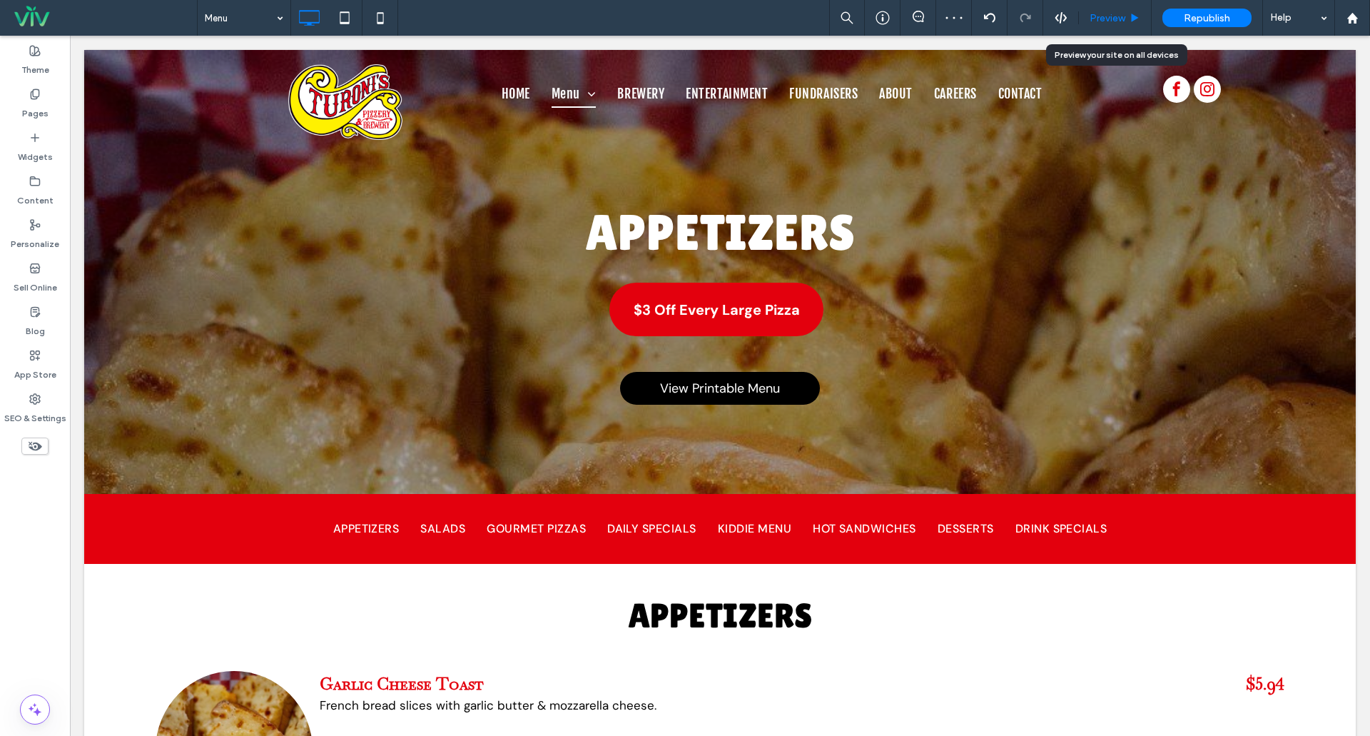
click at [1123, 18] on span "Preview" at bounding box center [1108, 18] width 36 height 12
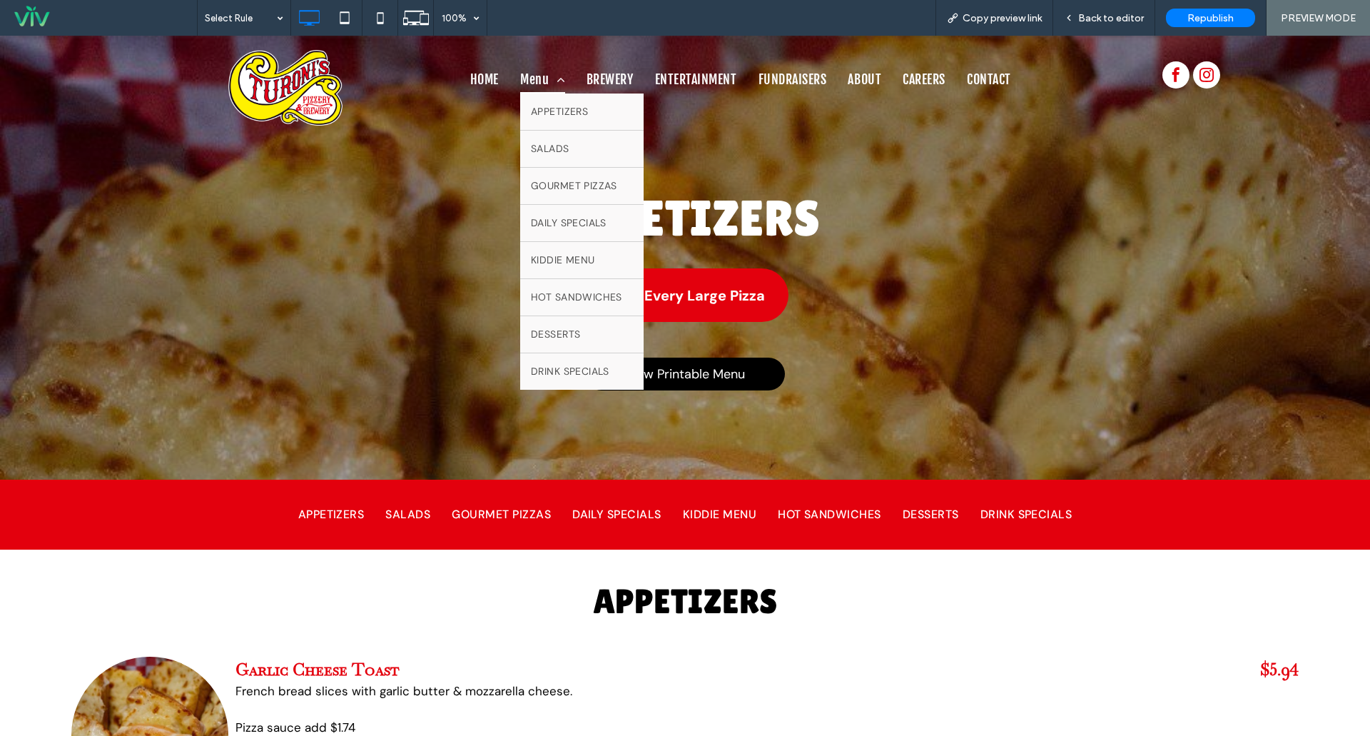
click at [539, 79] on span "Menu" at bounding box center [542, 79] width 45 height 27
click at [546, 101] on link "APPETIZERS" at bounding box center [581, 111] width 123 height 36
click at [557, 146] on span "SALADS" at bounding box center [550, 148] width 39 height 15
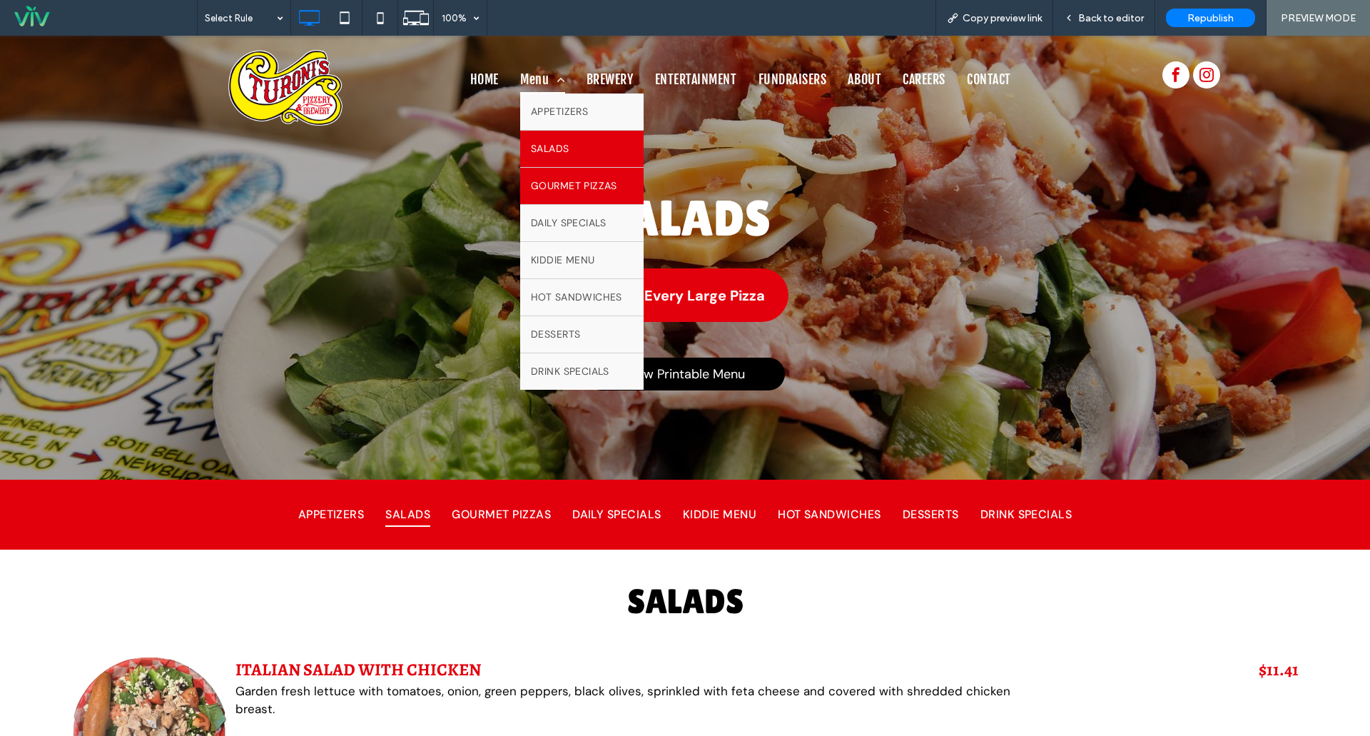
click at [567, 180] on span "GOURMET PIZZAS" at bounding box center [574, 185] width 86 height 15
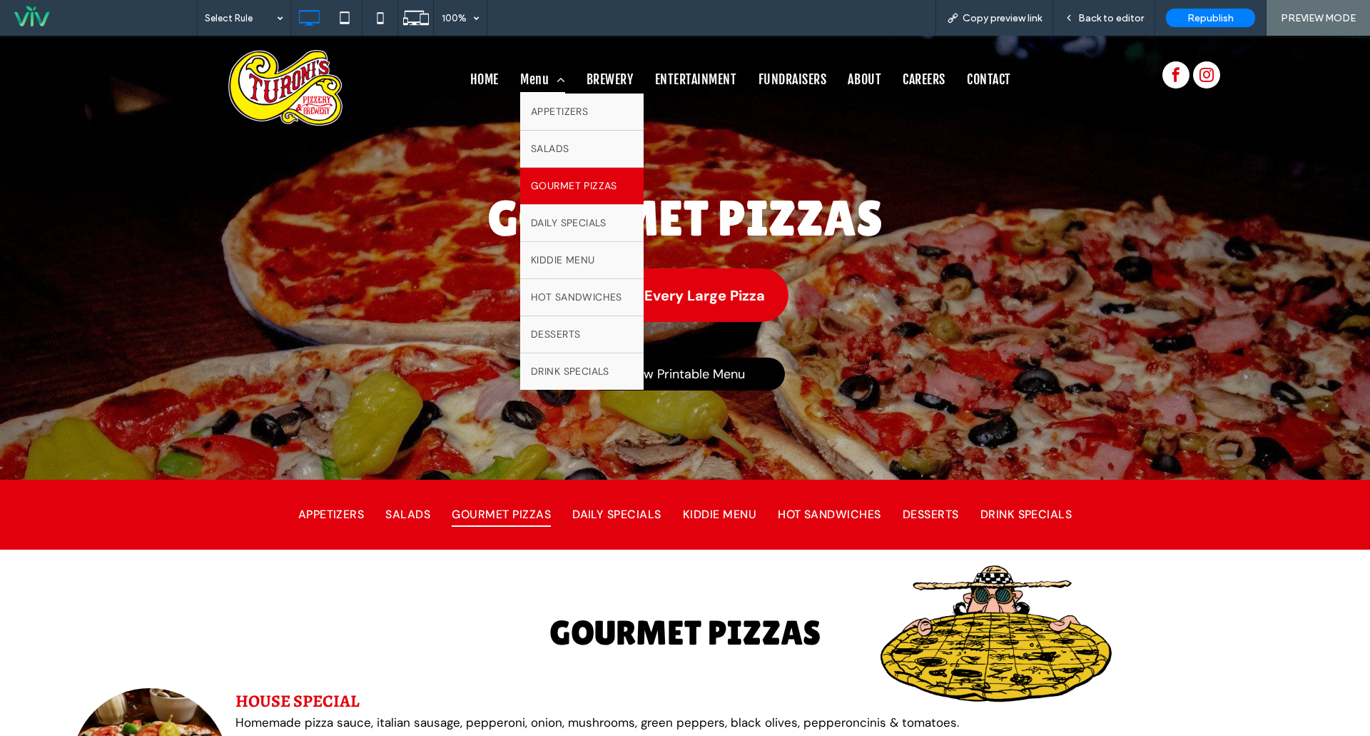
click at [535, 78] on span "Menu" at bounding box center [542, 79] width 45 height 27
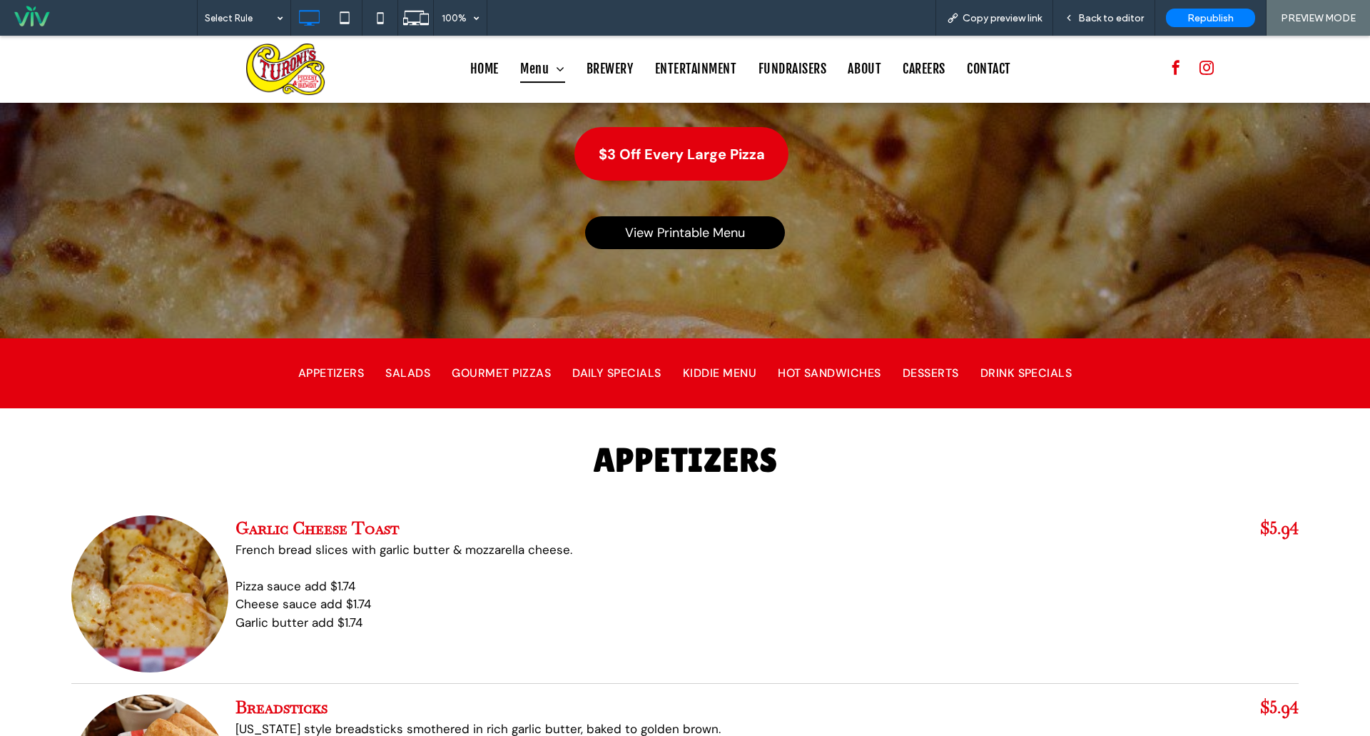
scroll to position [143, 0]
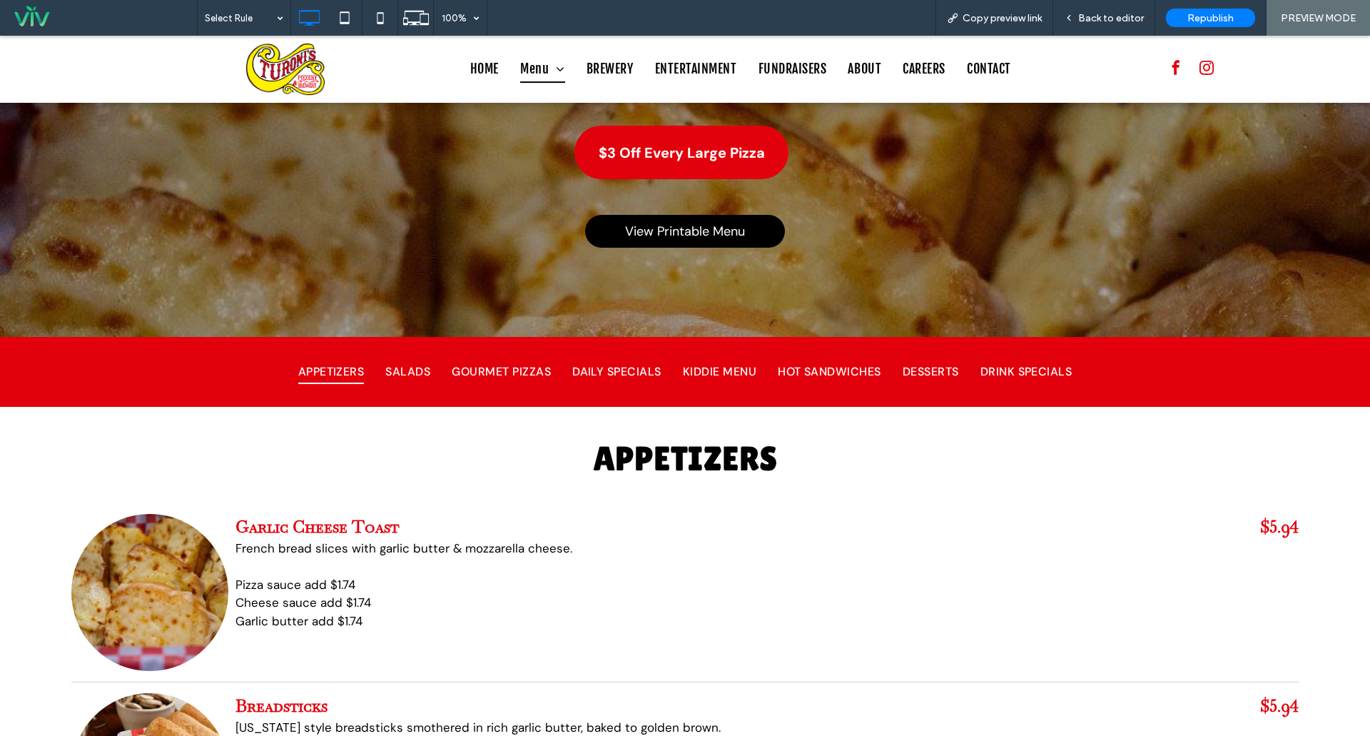
click at [338, 371] on span "APPETIZERS" at bounding box center [331, 372] width 66 height 24
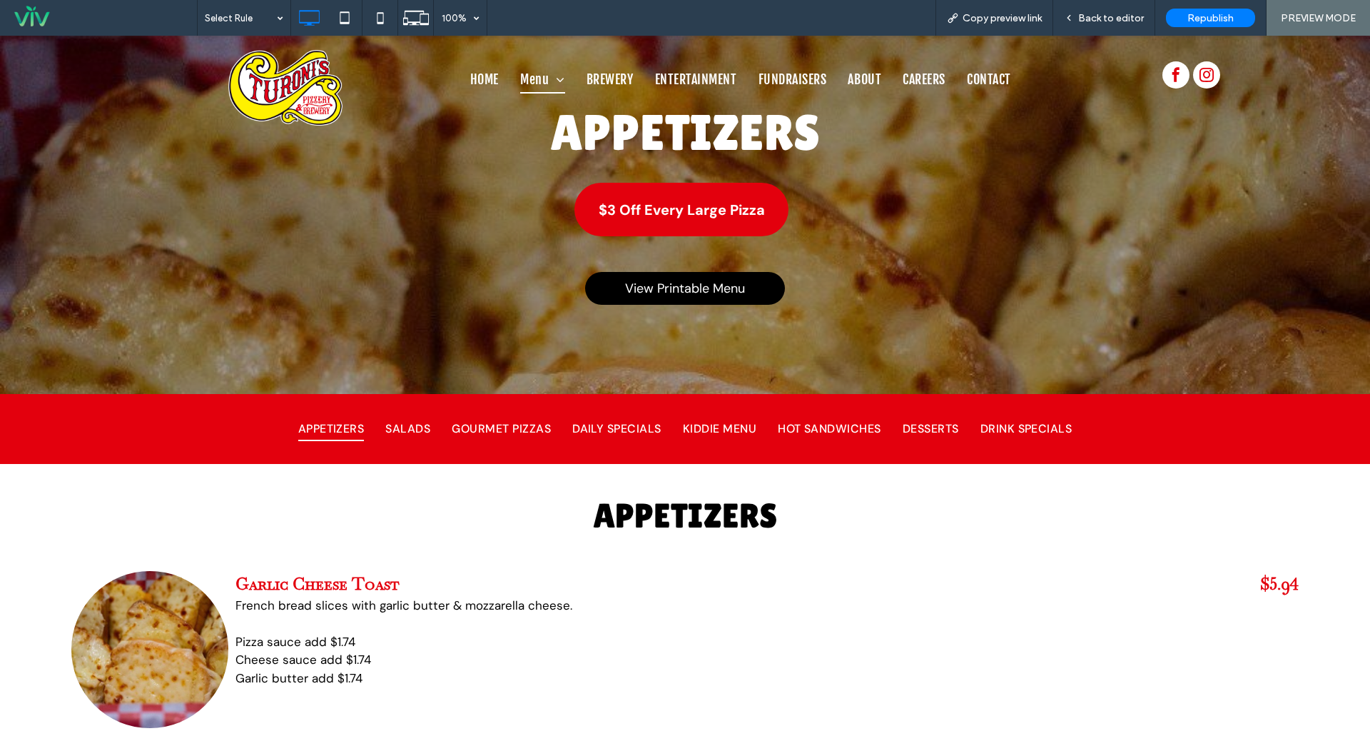
scroll to position [143, 0]
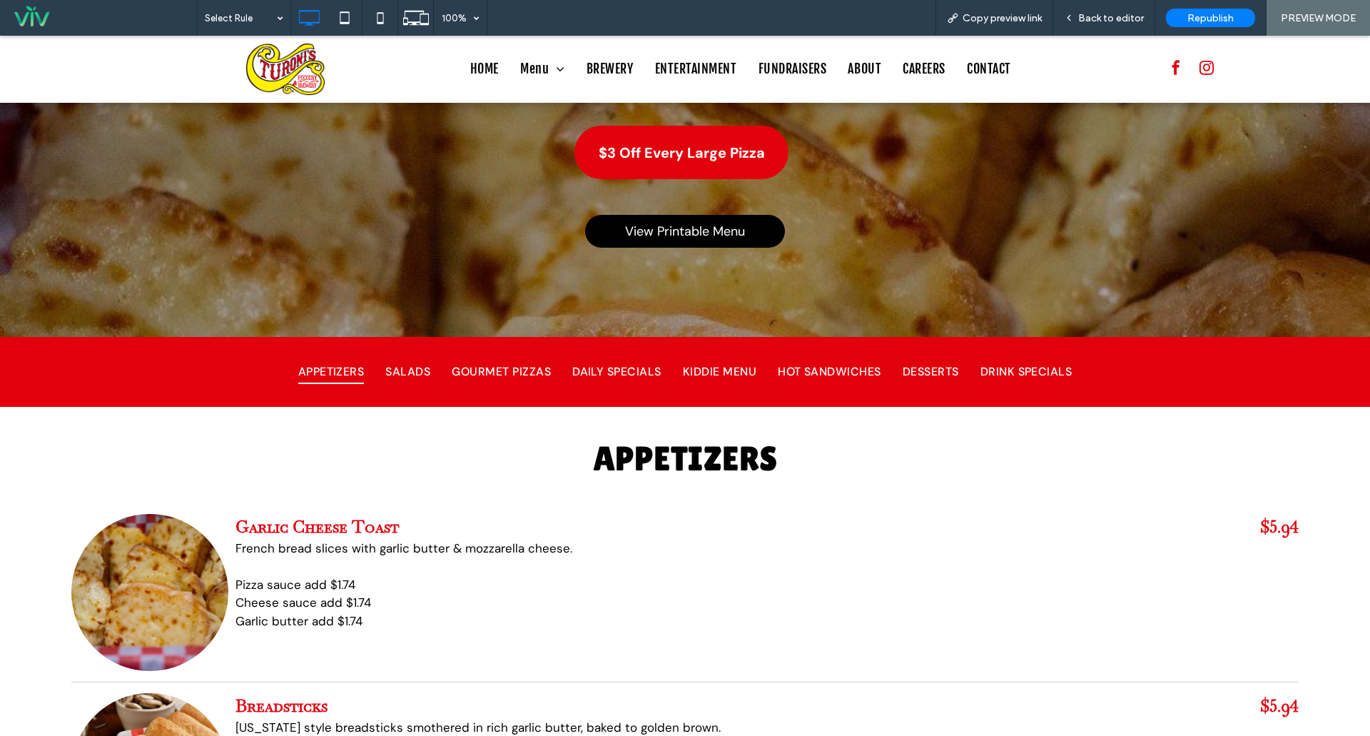
click at [329, 365] on span "APPETIZERS" at bounding box center [331, 372] width 66 height 24
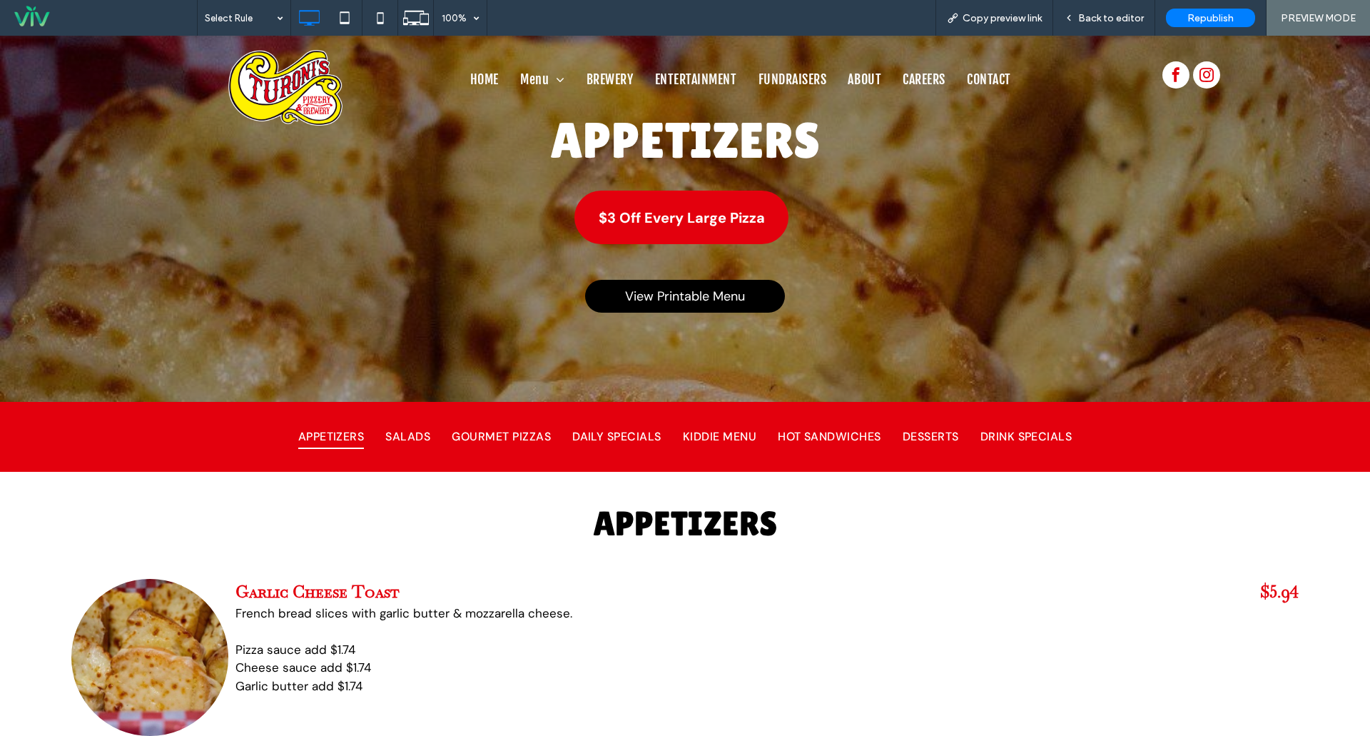
scroll to position [285, 0]
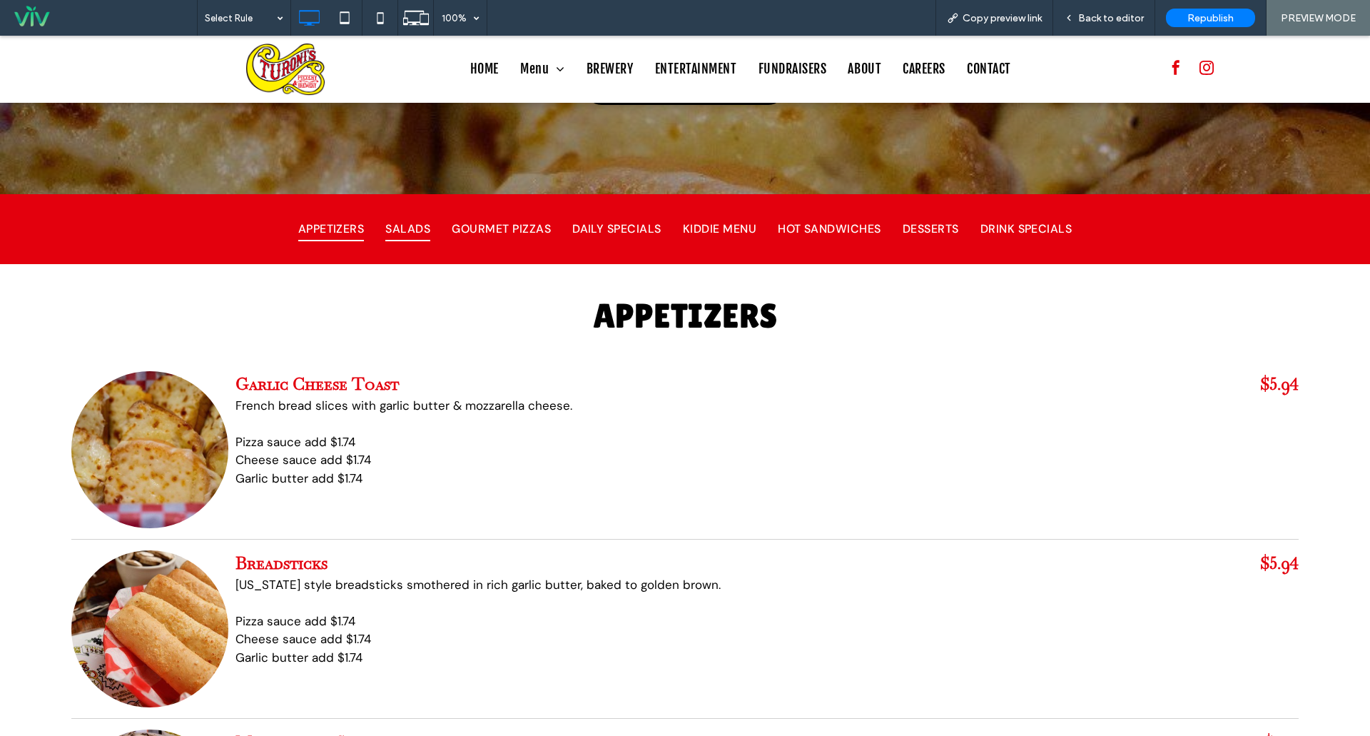
click at [405, 219] on span "SALADS" at bounding box center [407, 229] width 45 height 24
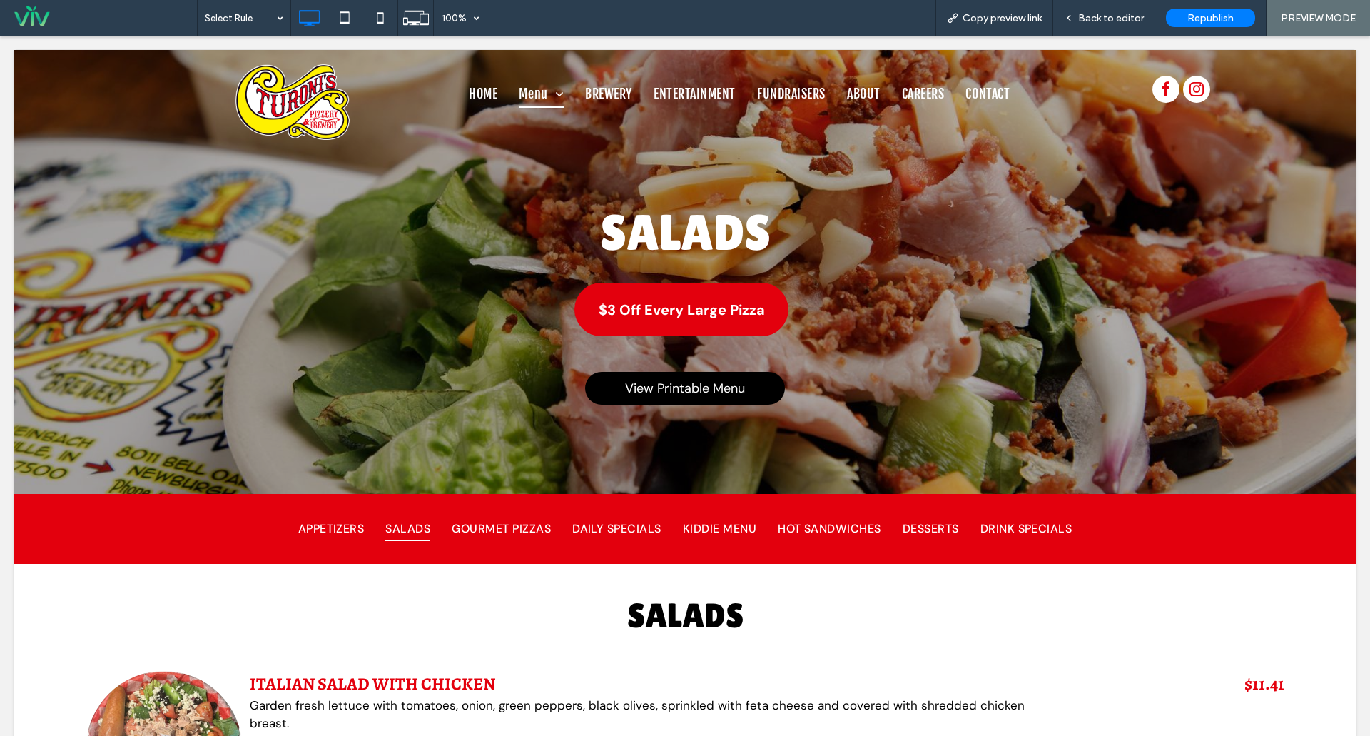
scroll to position [0, 0]
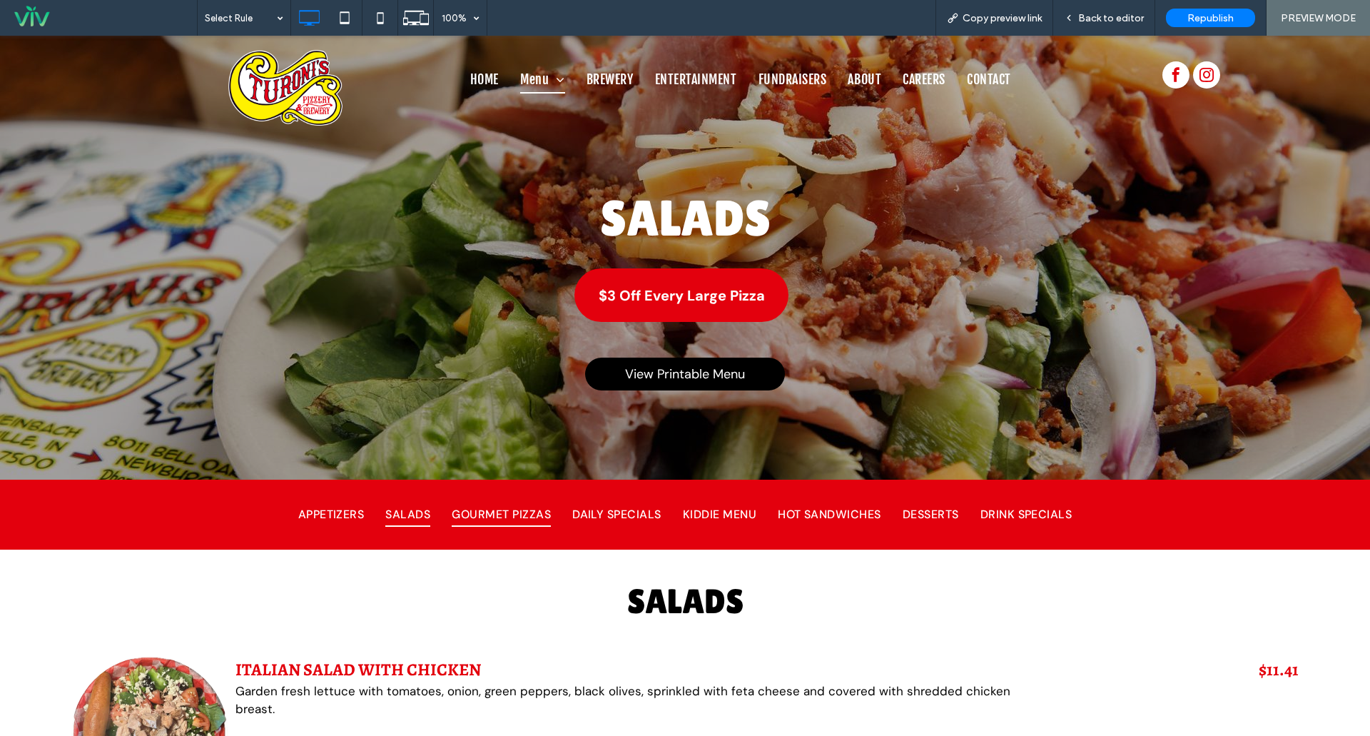
click at [518, 514] on span "GOURMET PIZZAS" at bounding box center [501, 514] width 99 height 24
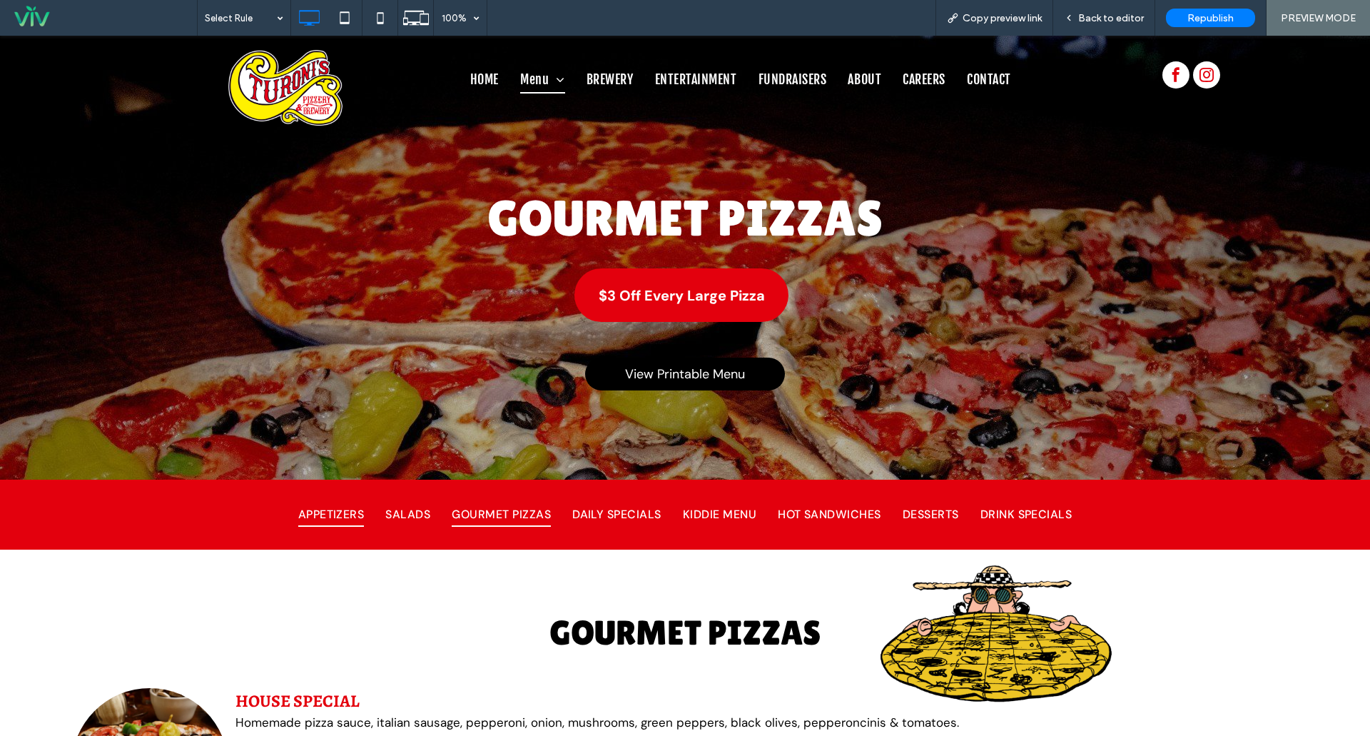
click at [323, 514] on span "APPETIZERS" at bounding box center [331, 514] width 66 height 24
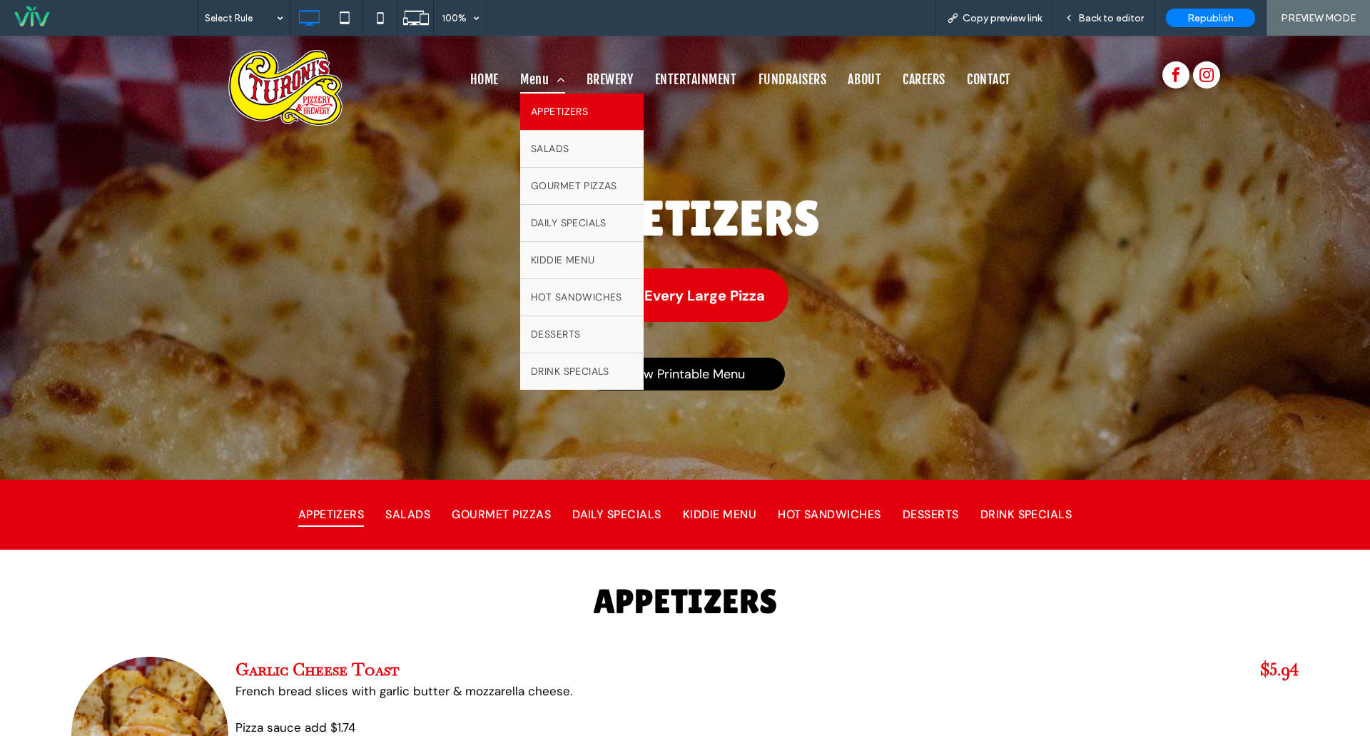
click at [533, 78] on span "Menu" at bounding box center [542, 79] width 45 height 27
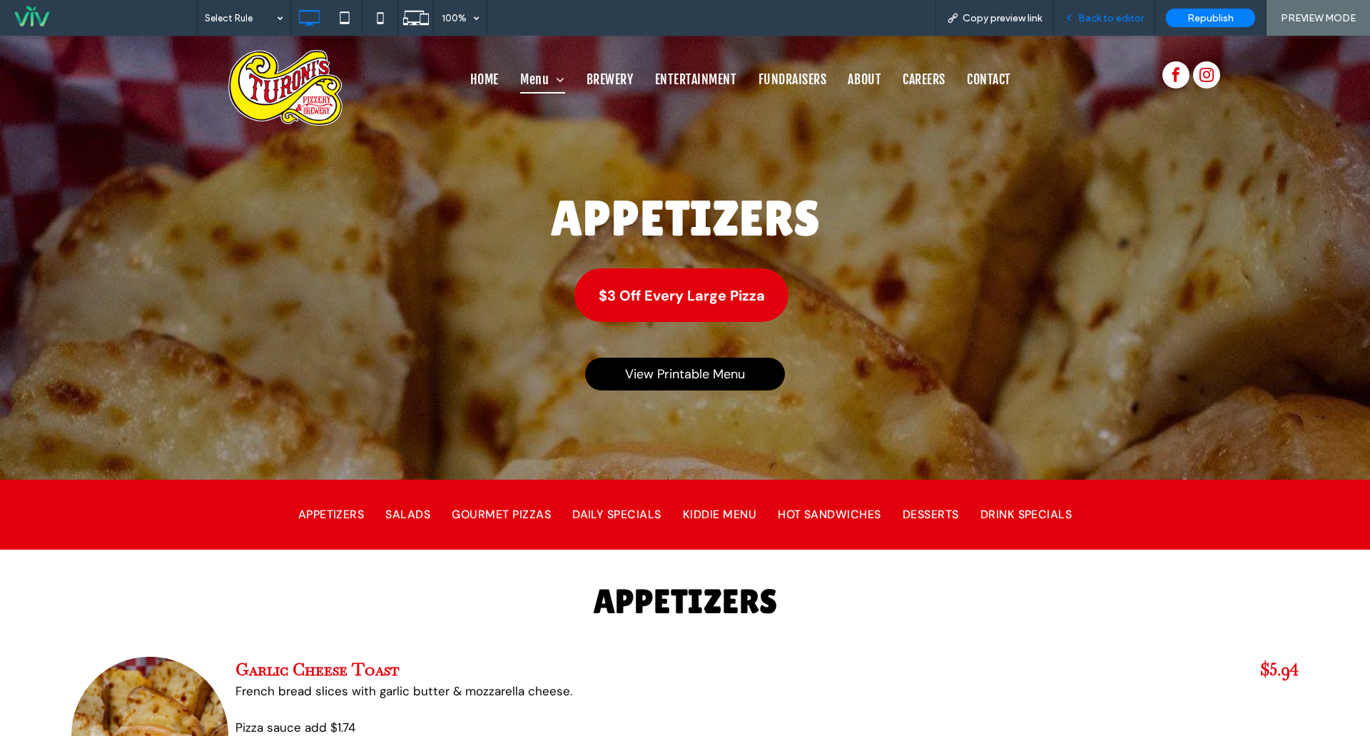
click at [1086, 20] on span "Back to editor" at bounding box center [1111, 18] width 66 height 12
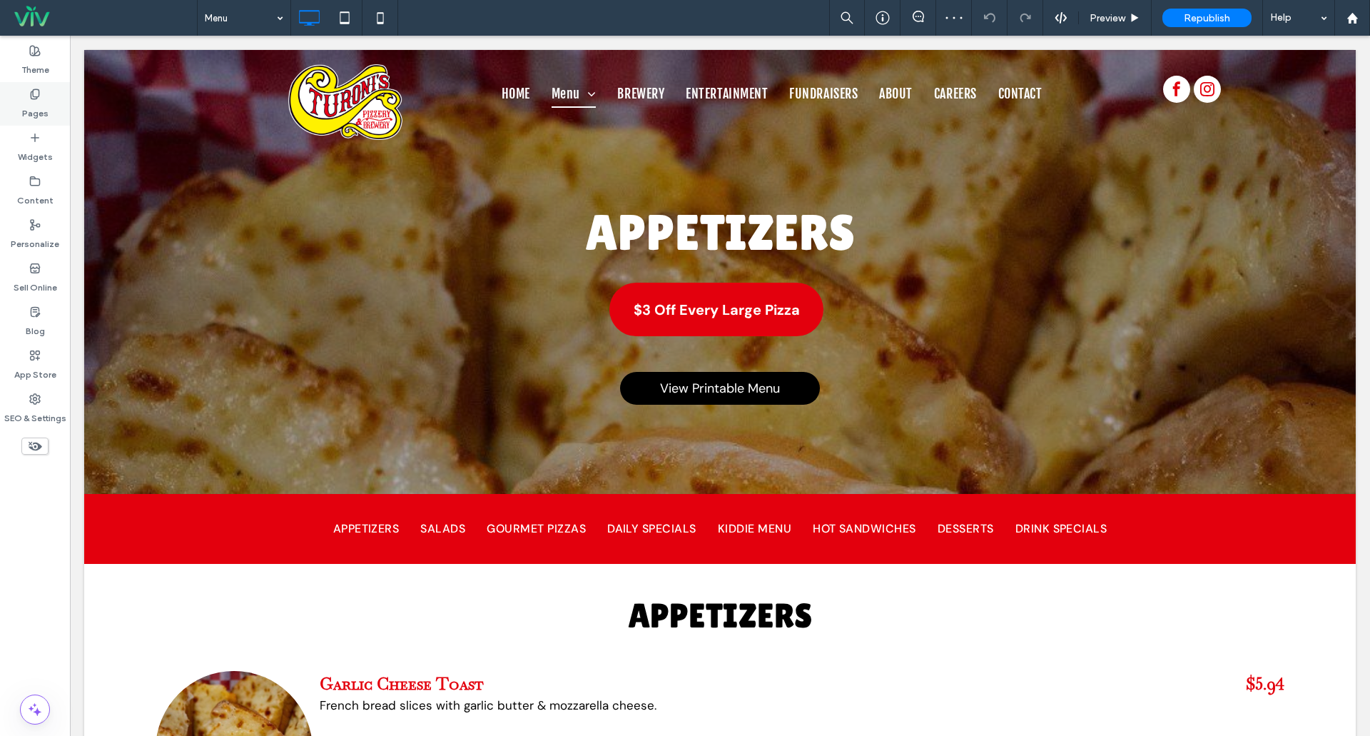
click at [39, 106] on label "Pages" at bounding box center [35, 110] width 26 height 20
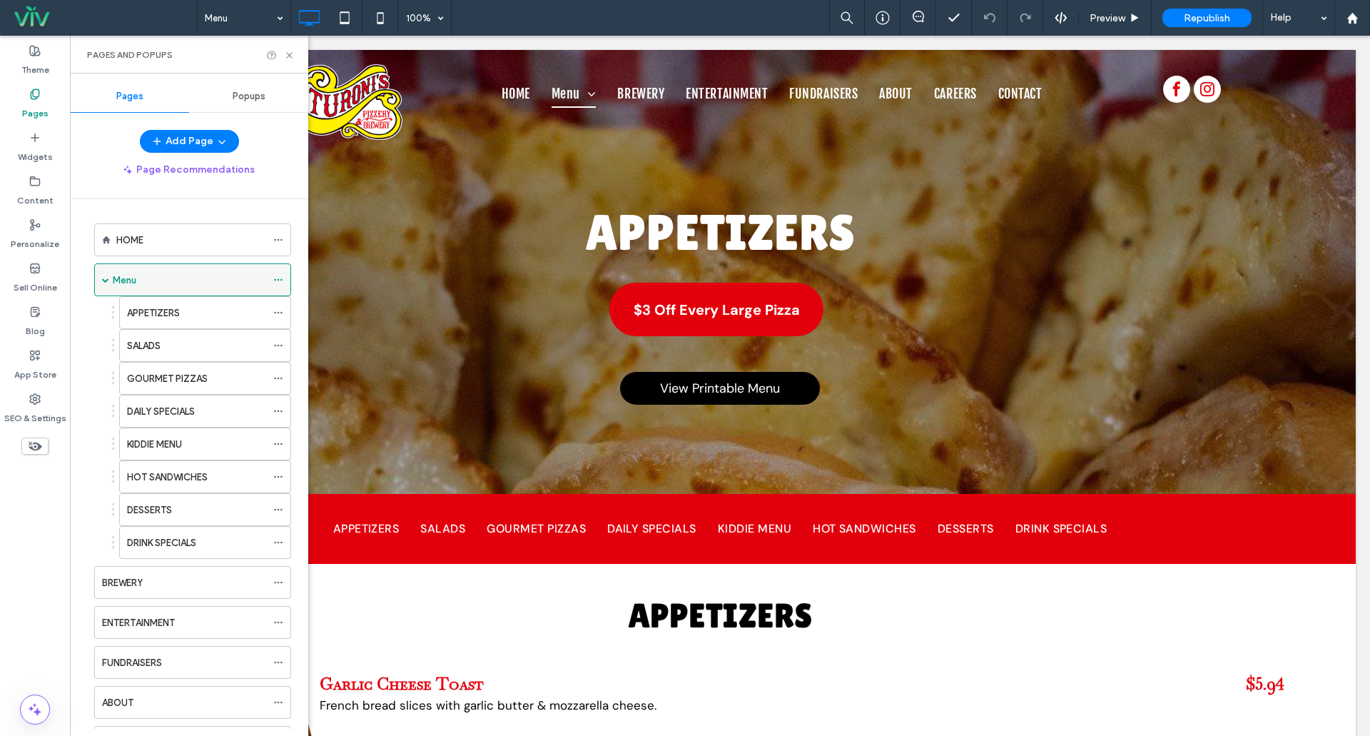
click at [282, 278] on icon at bounding box center [278, 280] width 10 height 10
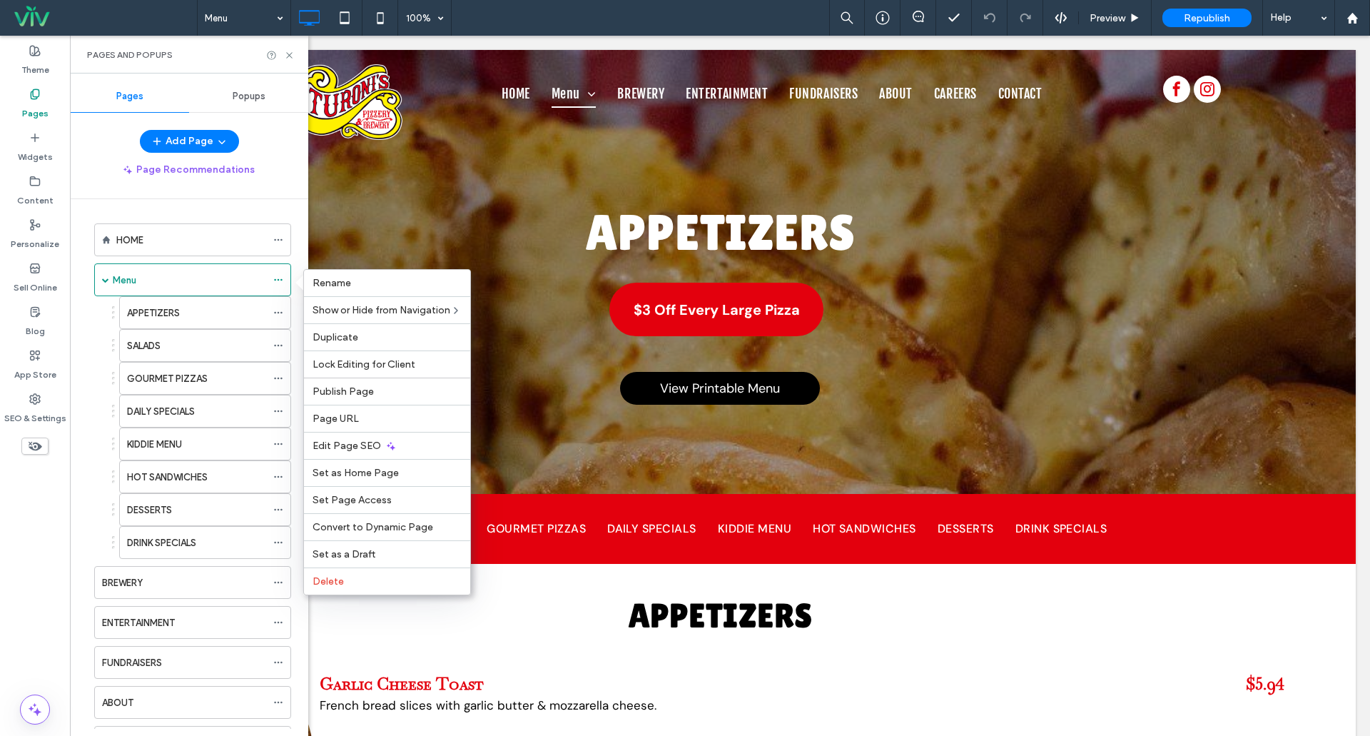
click at [281, 196] on div "Add Page Page Recommendations HOME Menu APPETIZERS SALADS GOURMET PIZZAS DAILY …" at bounding box center [189, 429] width 238 height 599
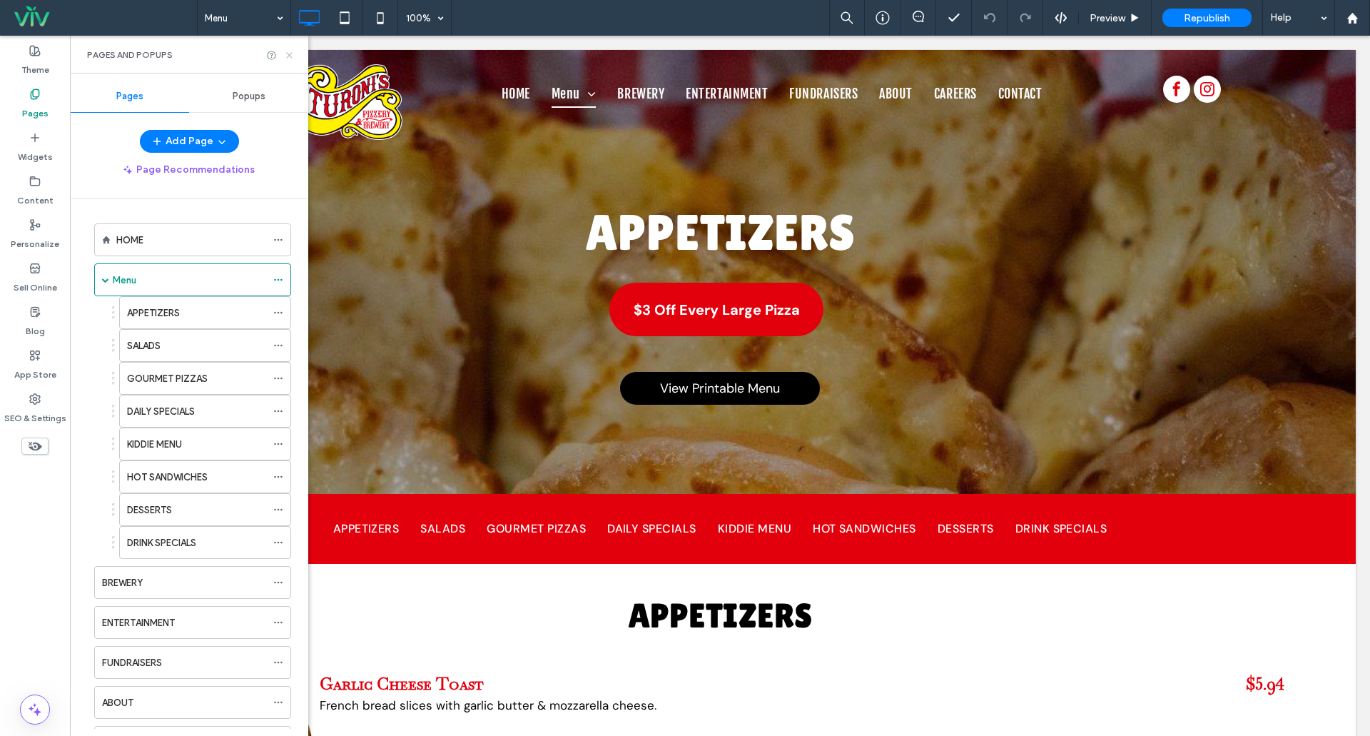
drag, startPoint x: 288, startPoint y: 52, endPoint x: 219, endPoint y: 16, distance: 77.9
click at [288, 52] on icon at bounding box center [289, 55] width 11 height 11
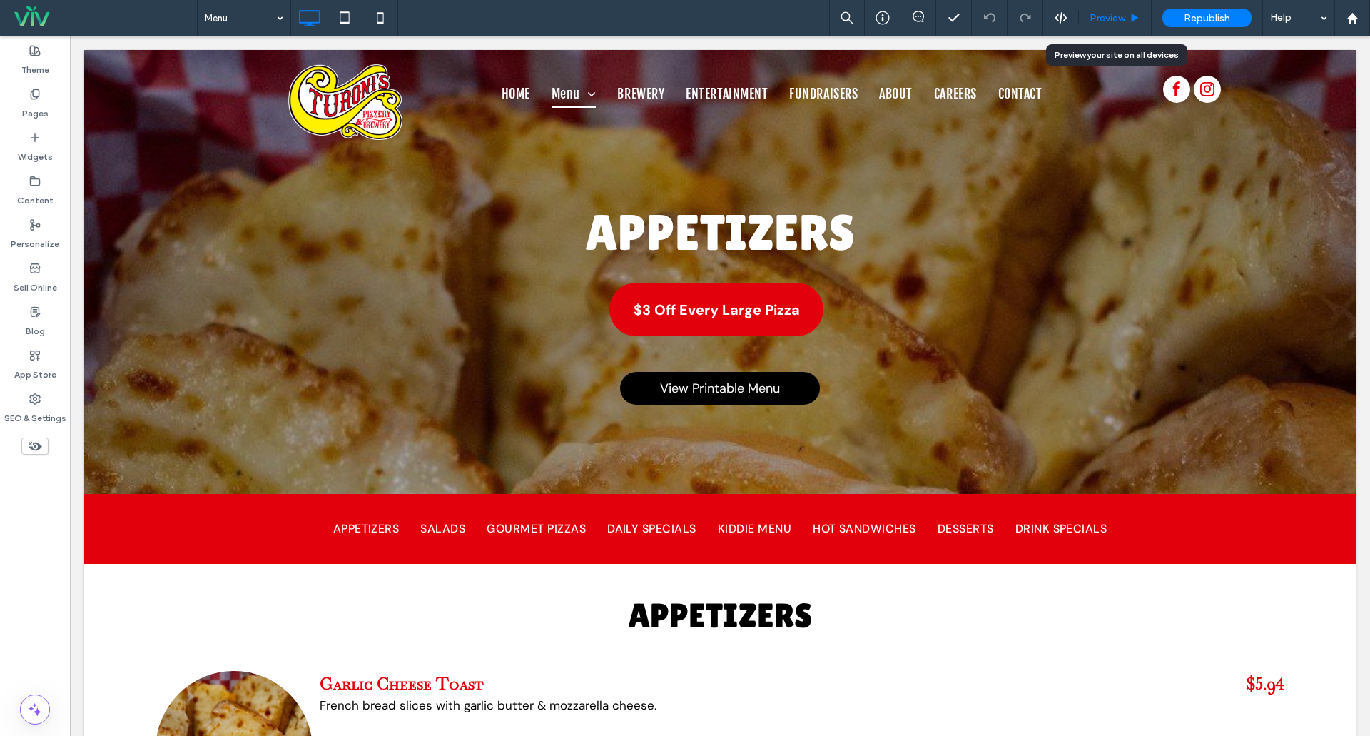
click at [1116, 15] on span "Preview" at bounding box center [1108, 18] width 36 height 12
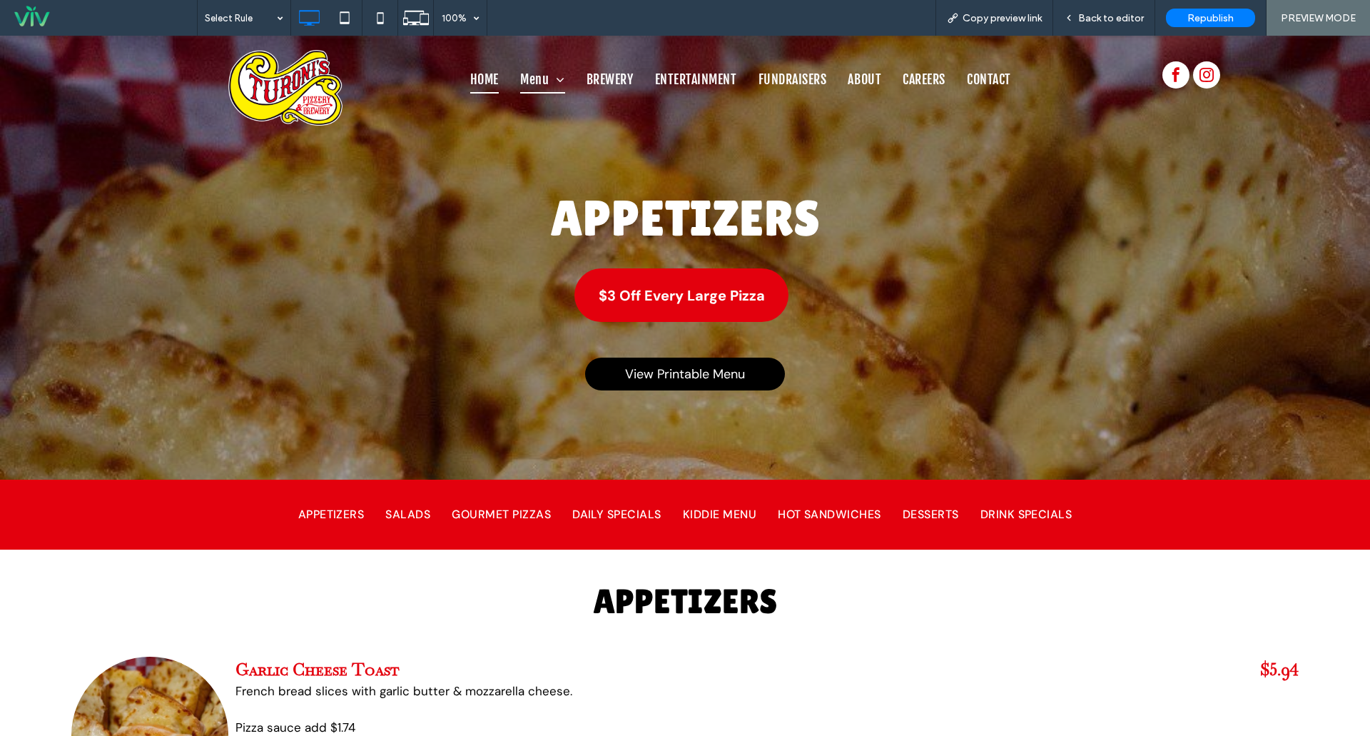
click at [474, 76] on span "HOME" at bounding box center [484, 79] width 29 height 27
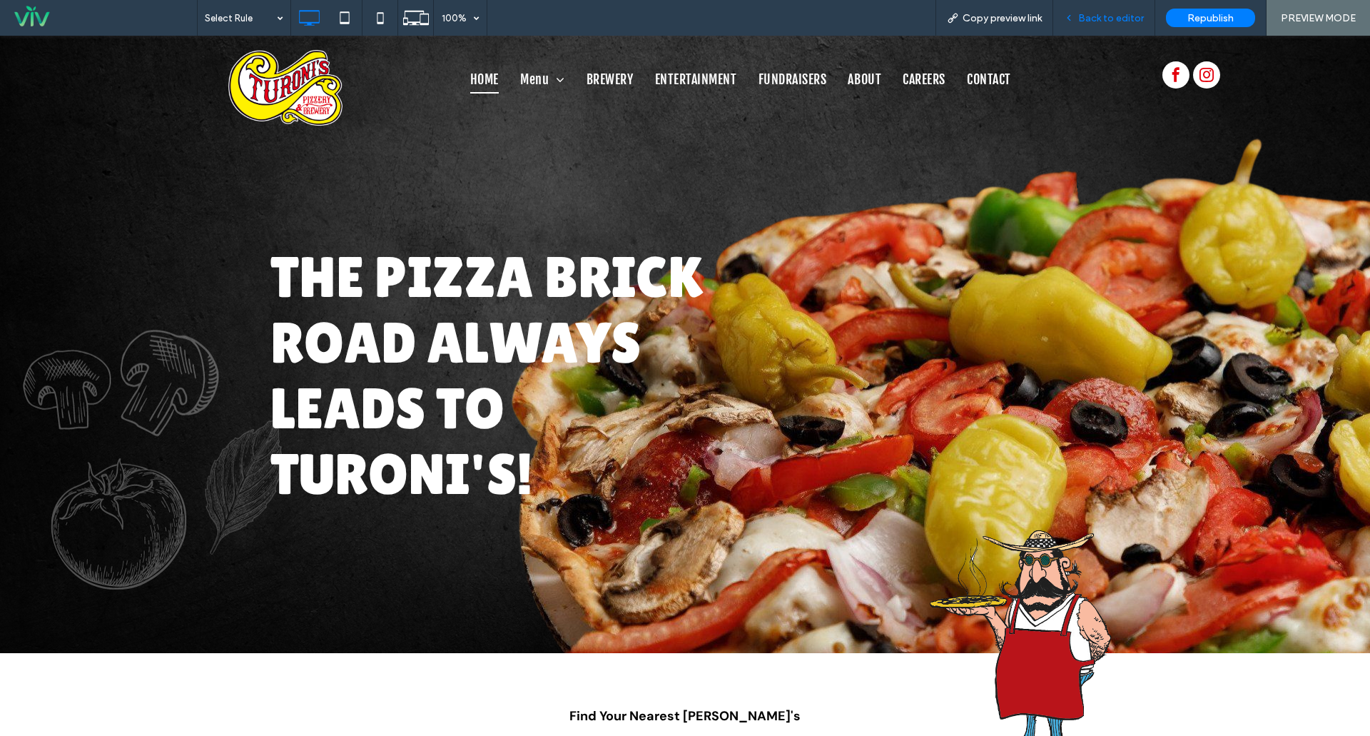
click at [1086, 18] on span "Back to editor" at bounding box center [1111, 18] width 66 height 12
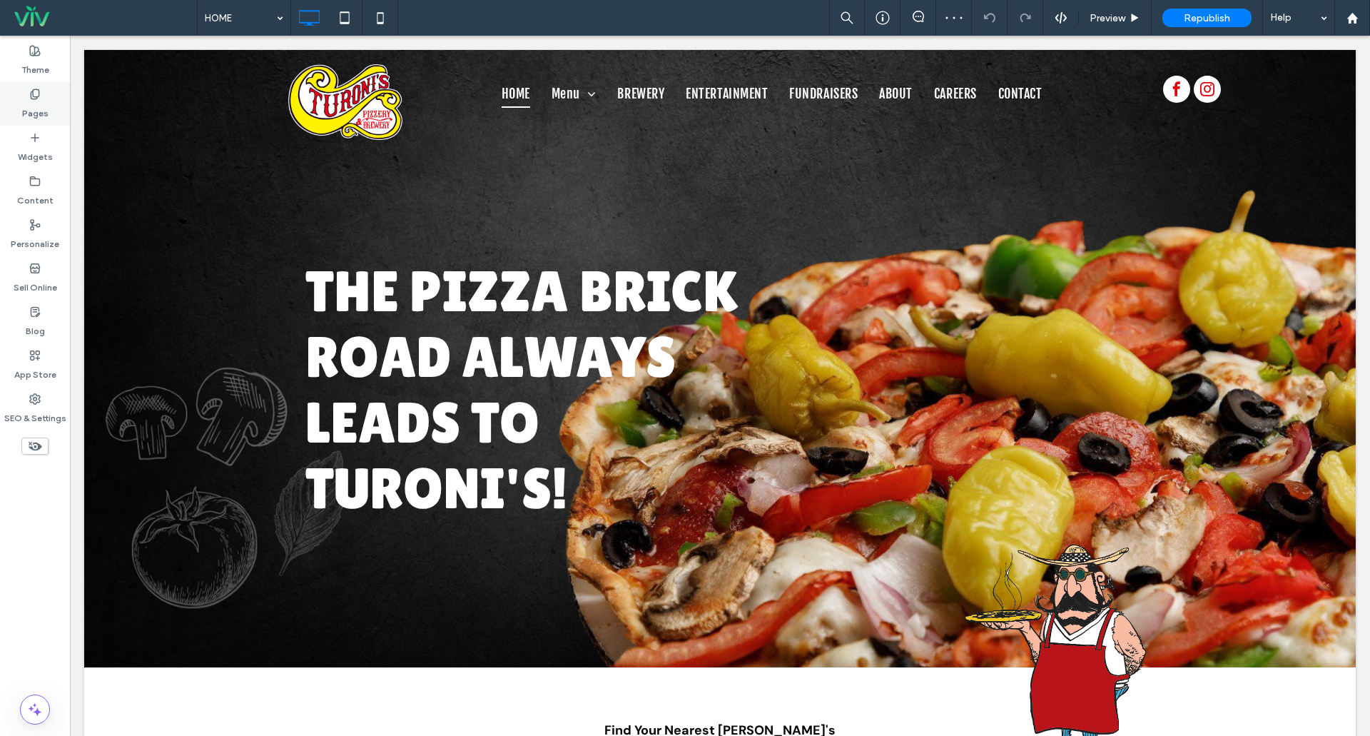
click at [28, 114] on label "Pages" at bounding box center [35, 110] width 26 height 20
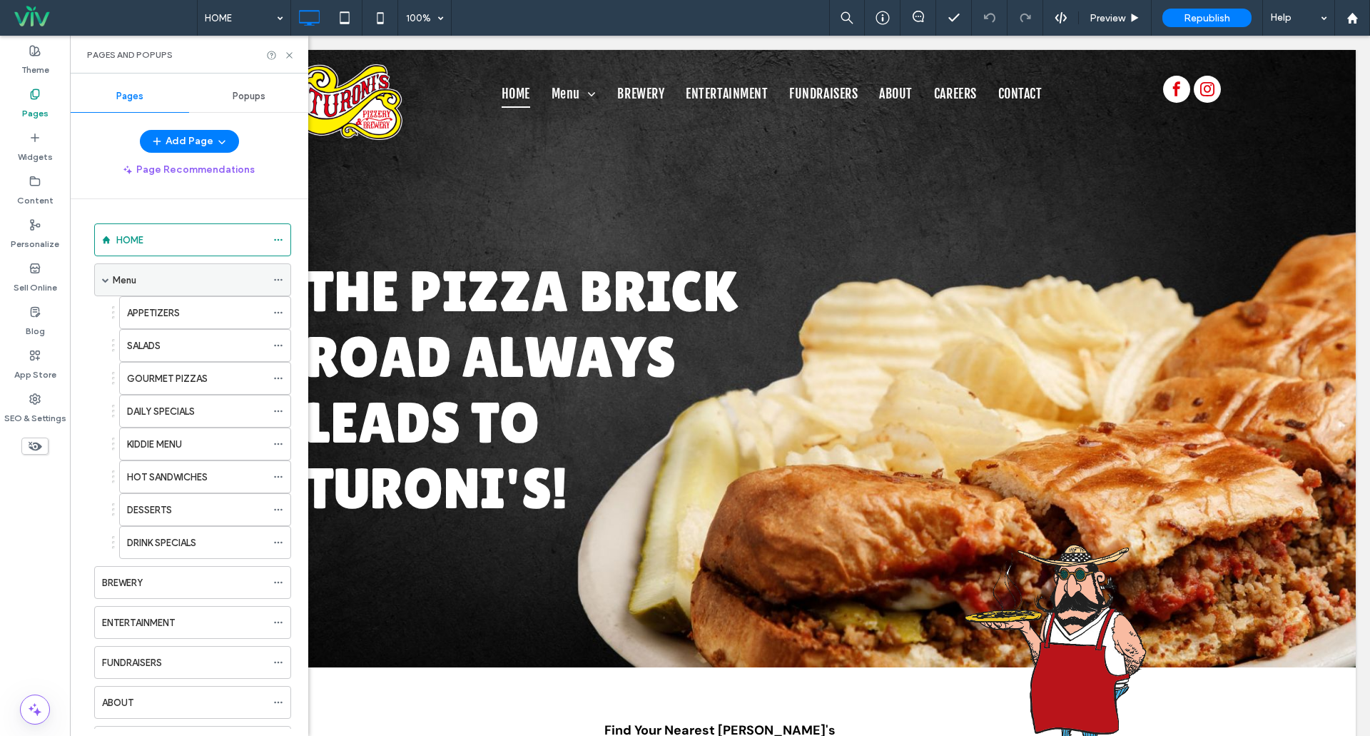
click at [281, 283] on icon at bounding box center [278, 280] width 10 height 10
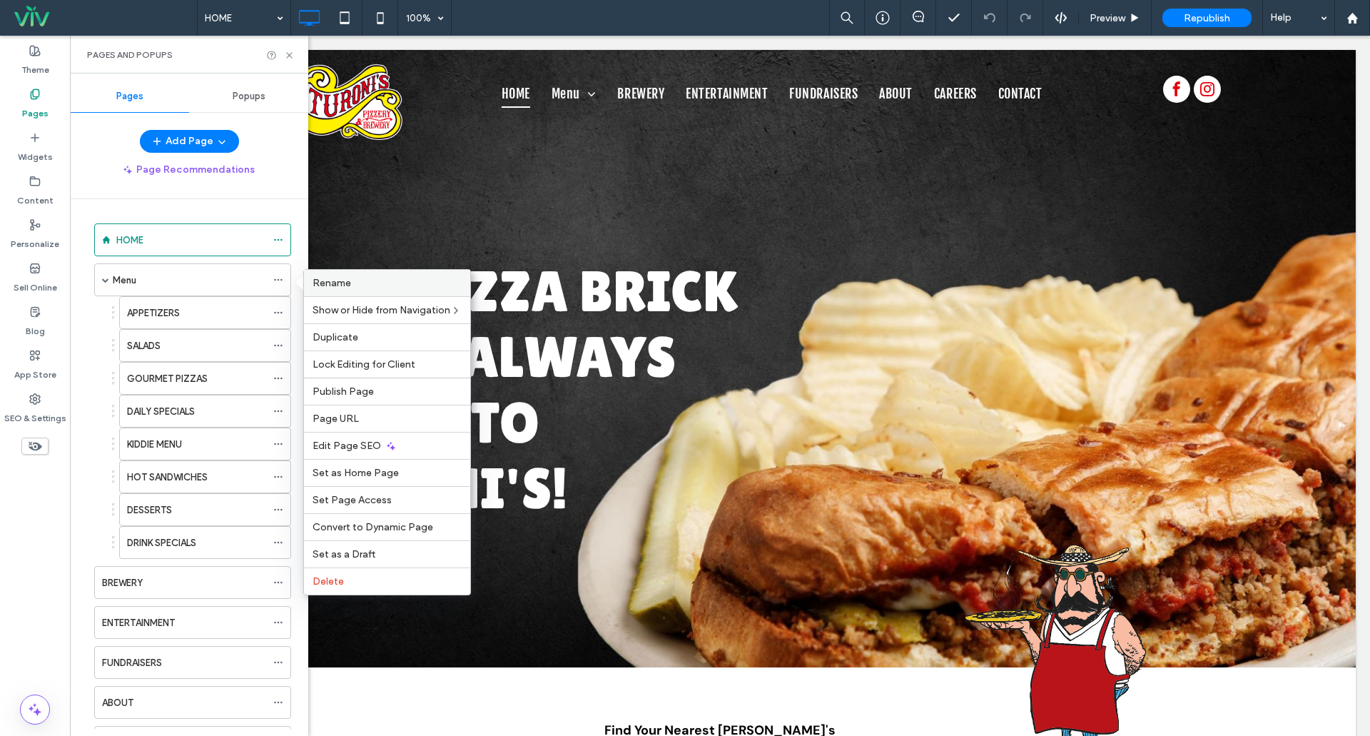
click at [356, 281] on label "Rename" at bounding box center [387, 283] width 149 height 12
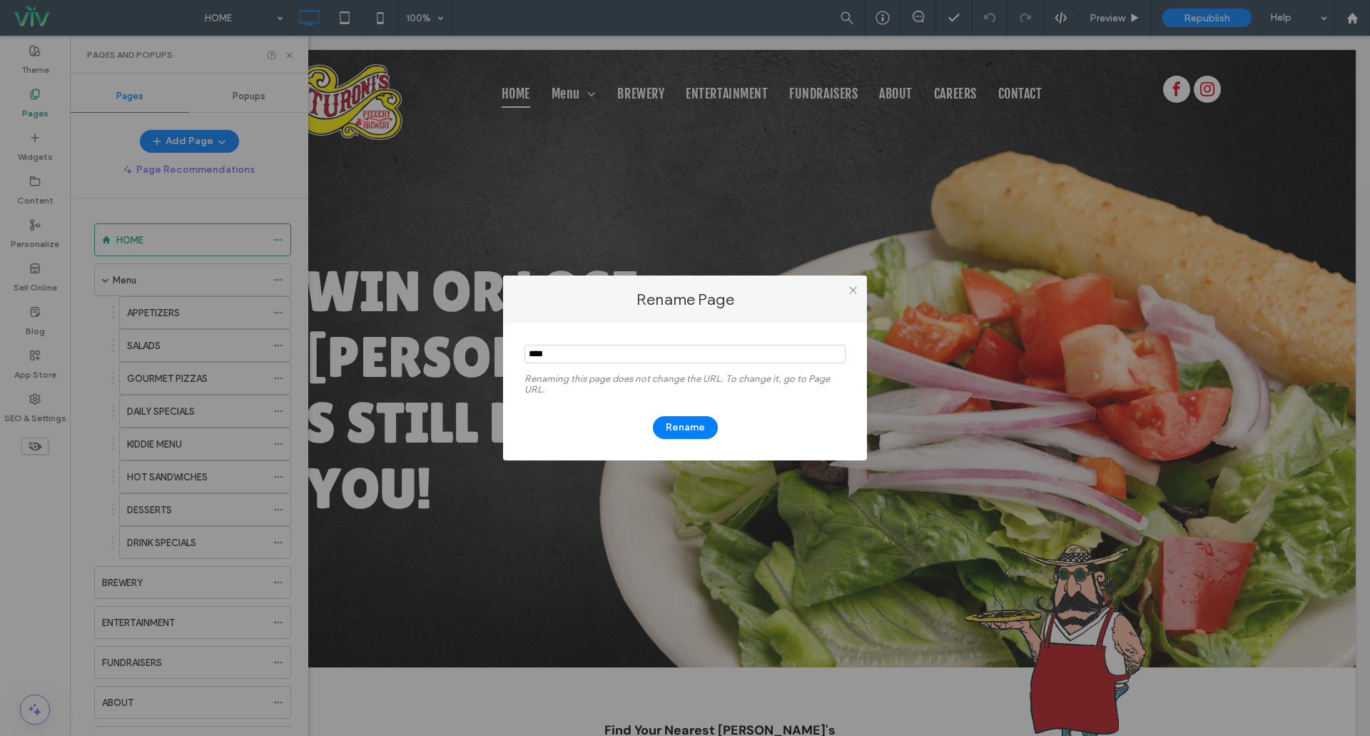
drag, startPoint x: 567, startPoint y: 357, endPoint x: 535, endPoint y: 359, distance: 31.4
click at [537, 359] on input "notEmpty" at bounding box center [684, 354] width 321 height 19
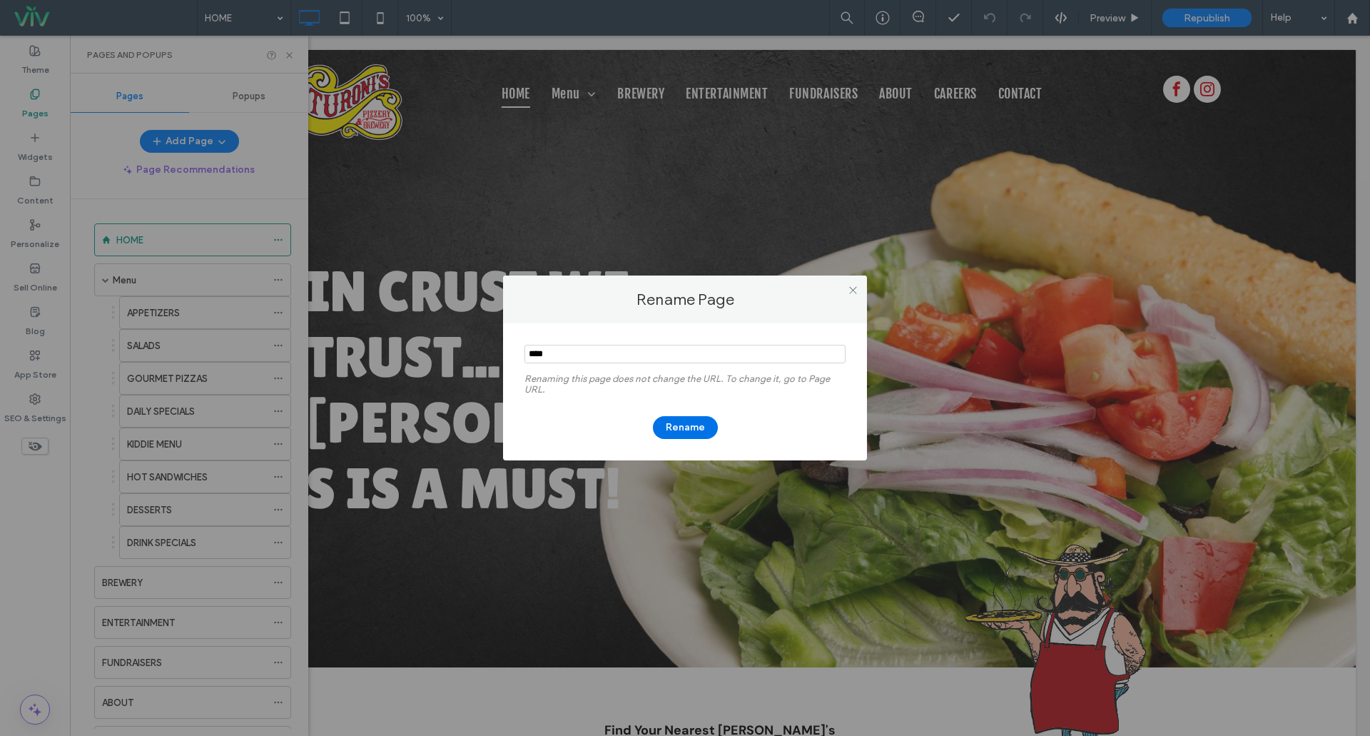
type input "****"
click at [699, 428] on button "Rename" at bounding box center [685, 427] width 65 height 23
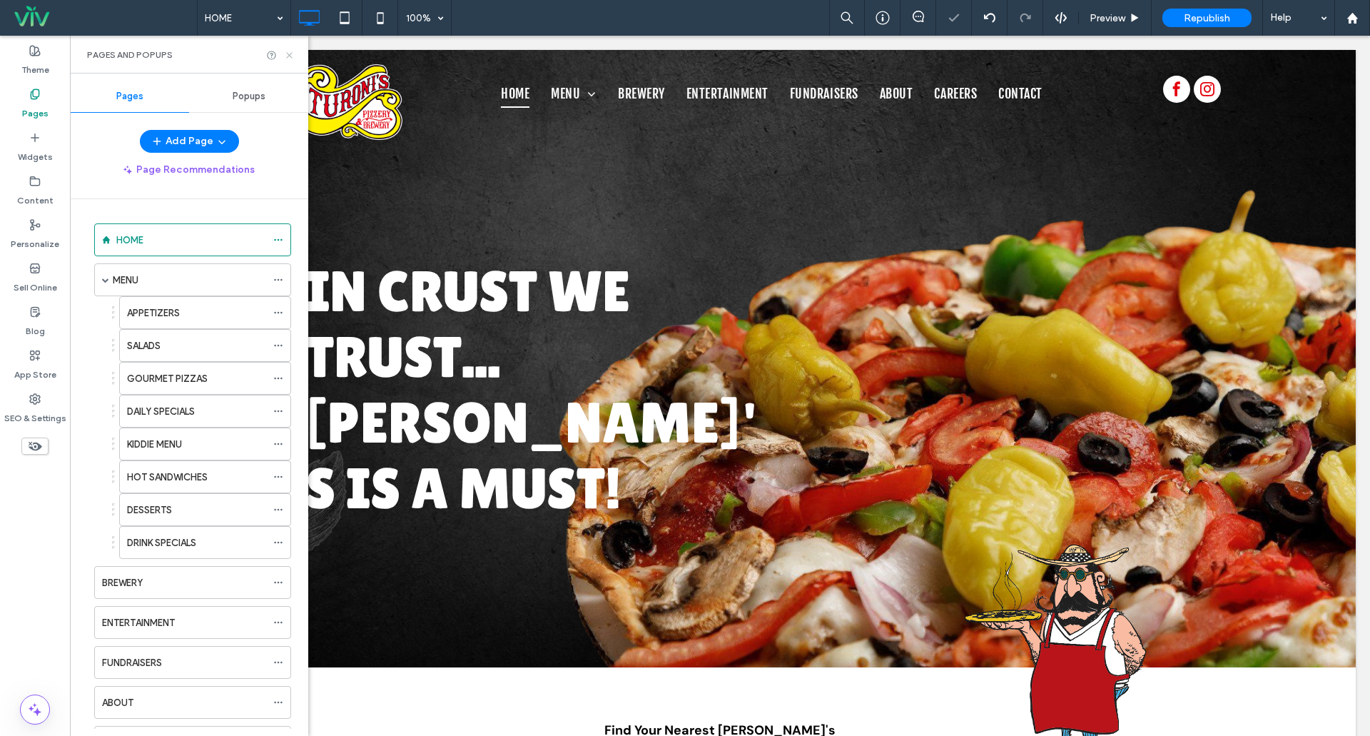
click at [293, 51] on icon at bounding box center [289, 55] width 11 height 11
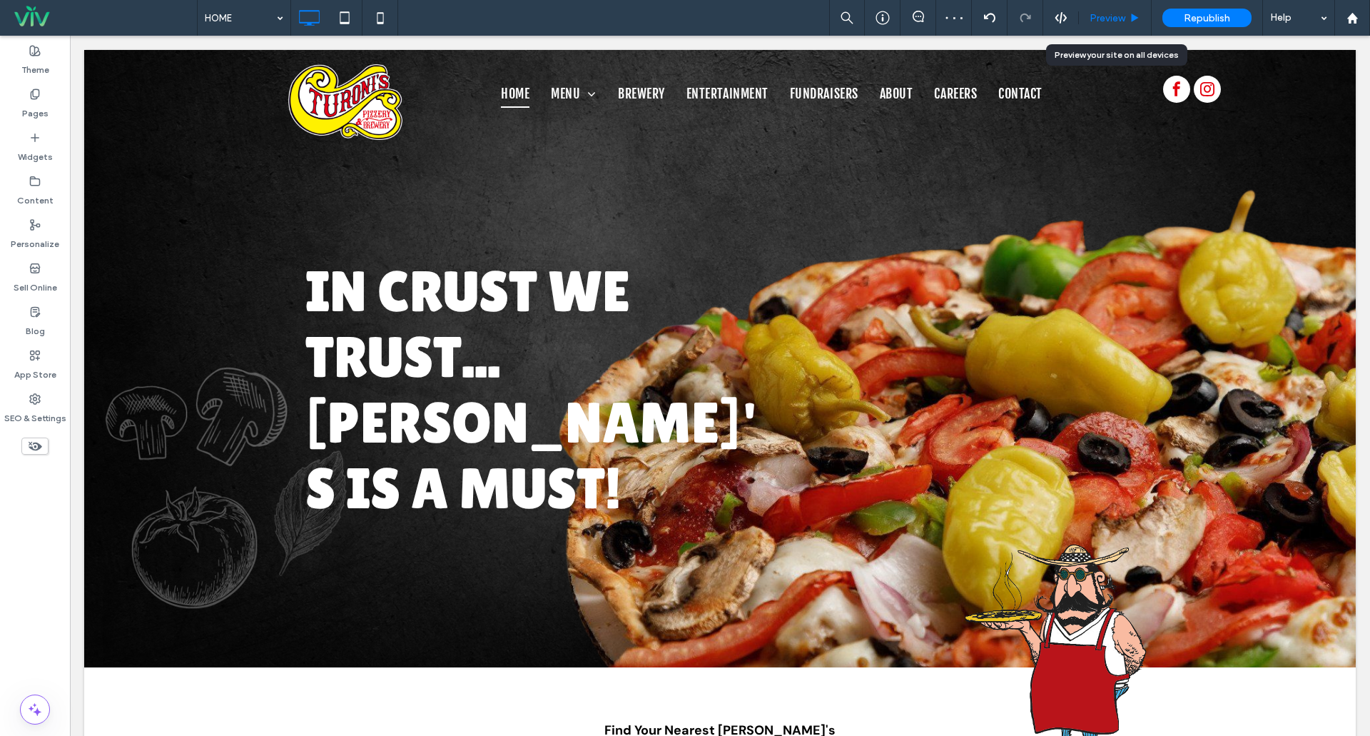
click at [1117, 12] on span "Preview" at bounding box center [1108, 18] width 36 height 12
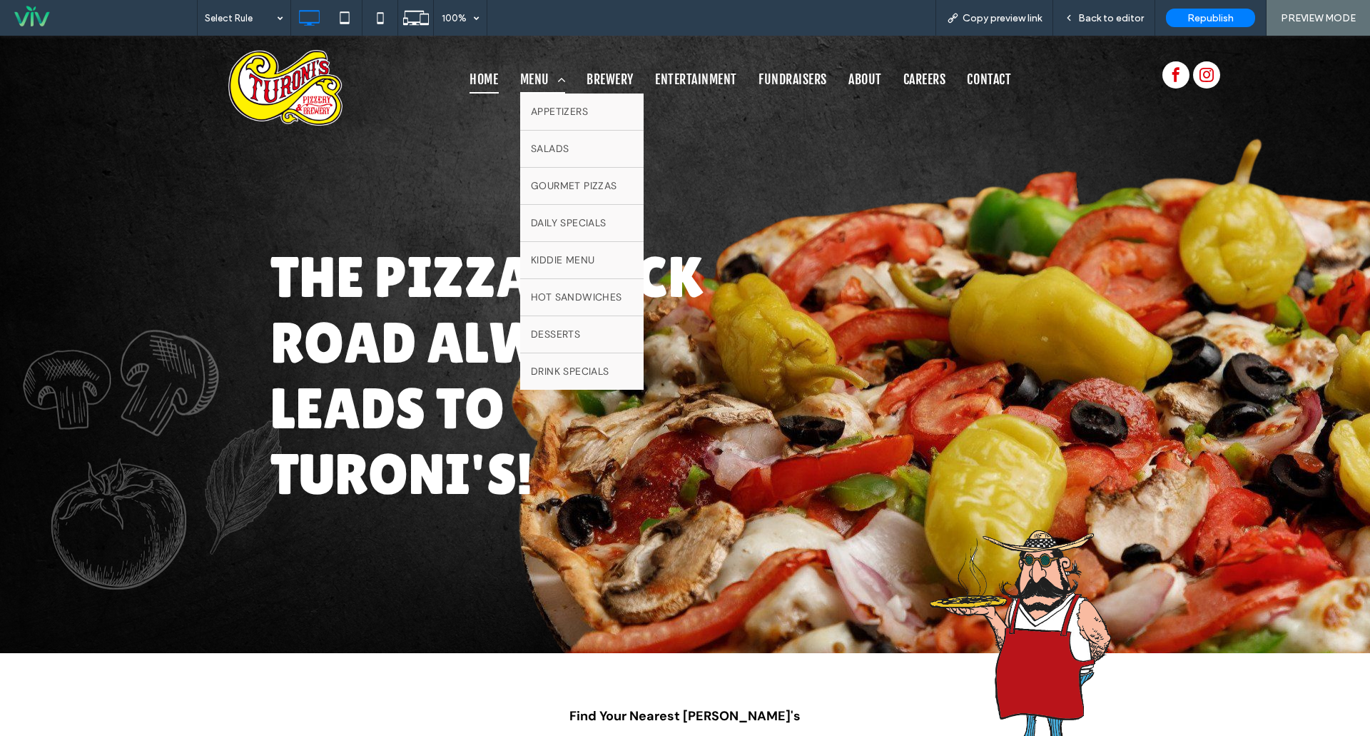
click at [532, 75] on span "MENU" at bounding box center [543, 79] width 46 height 27
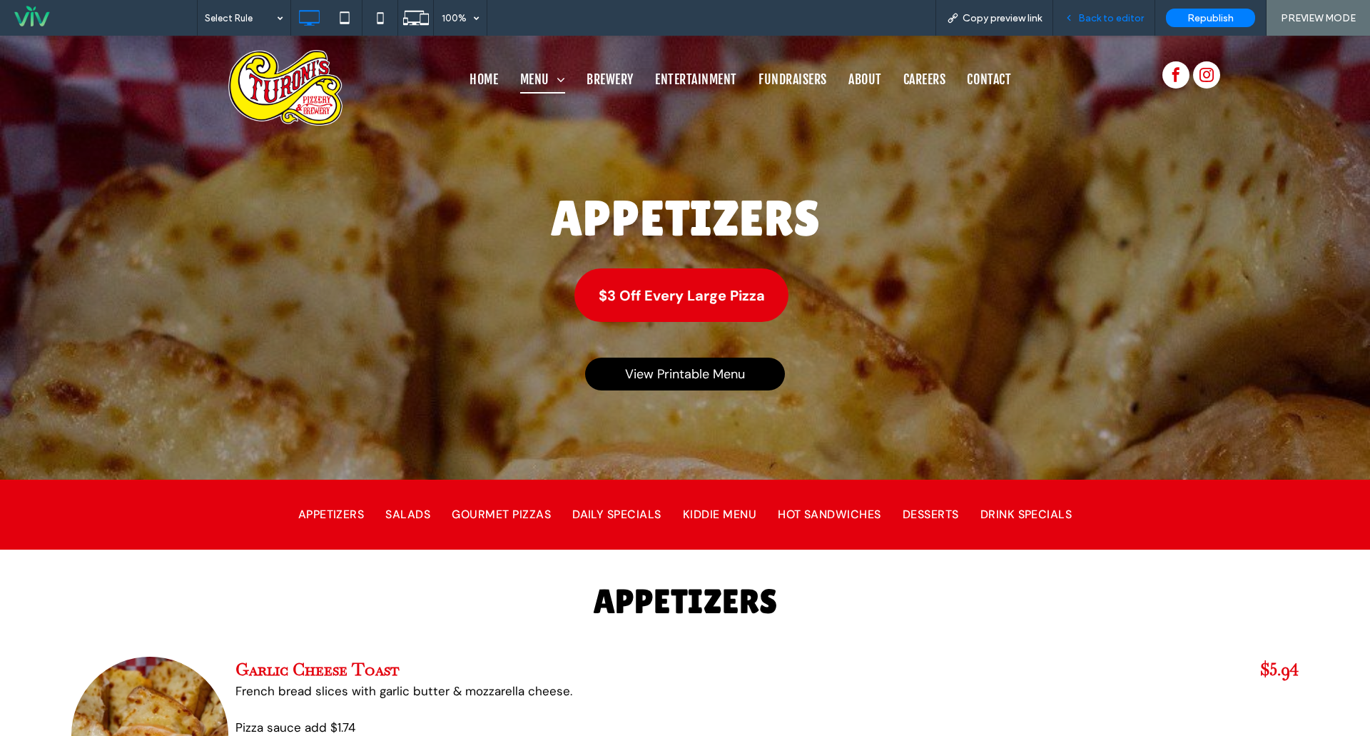
click at [1086, 17] on span "Back to editor" at bounding box center [1111, 18] width 66 height 12
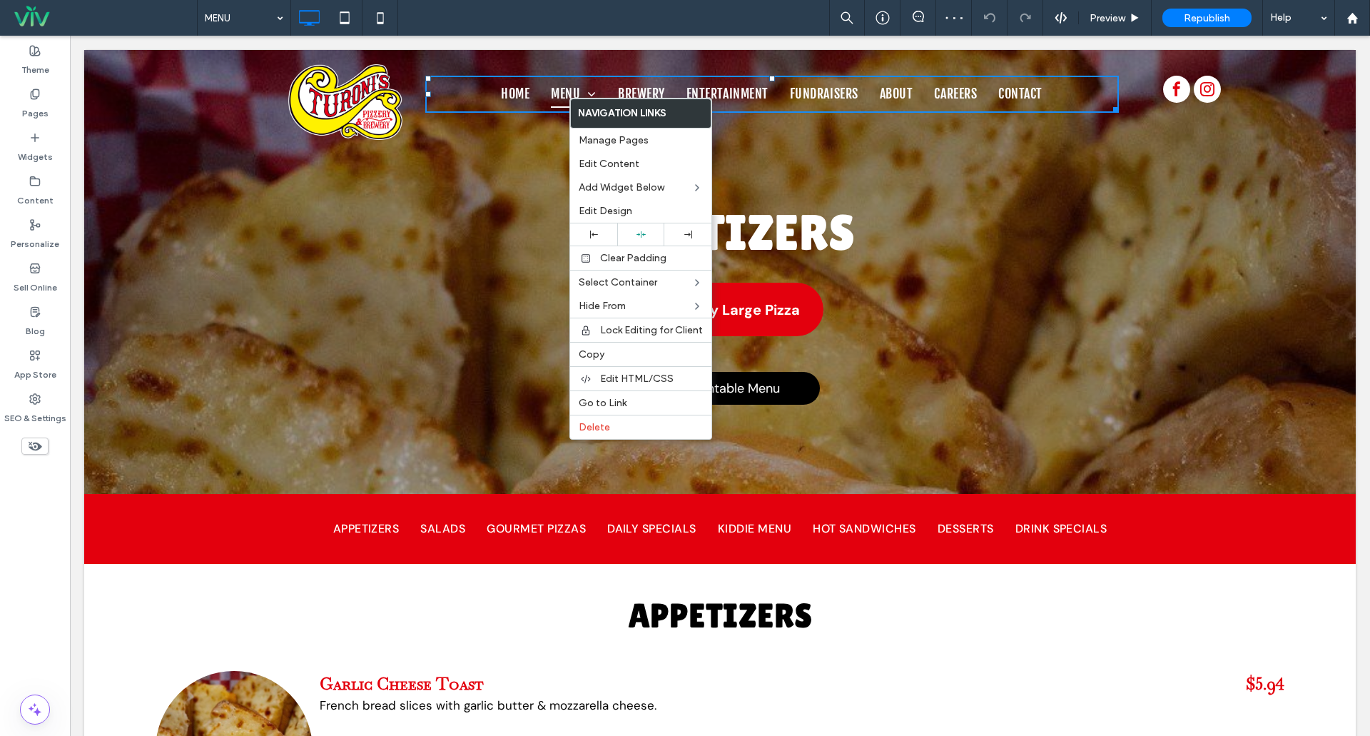
click at [612, 113] on label "Navigation Links" at bounding box center [641, 113] width 140 height 29
click at [621, 132] on div "Manage Pages" at bounding box center [640, 140] width 141 height 24
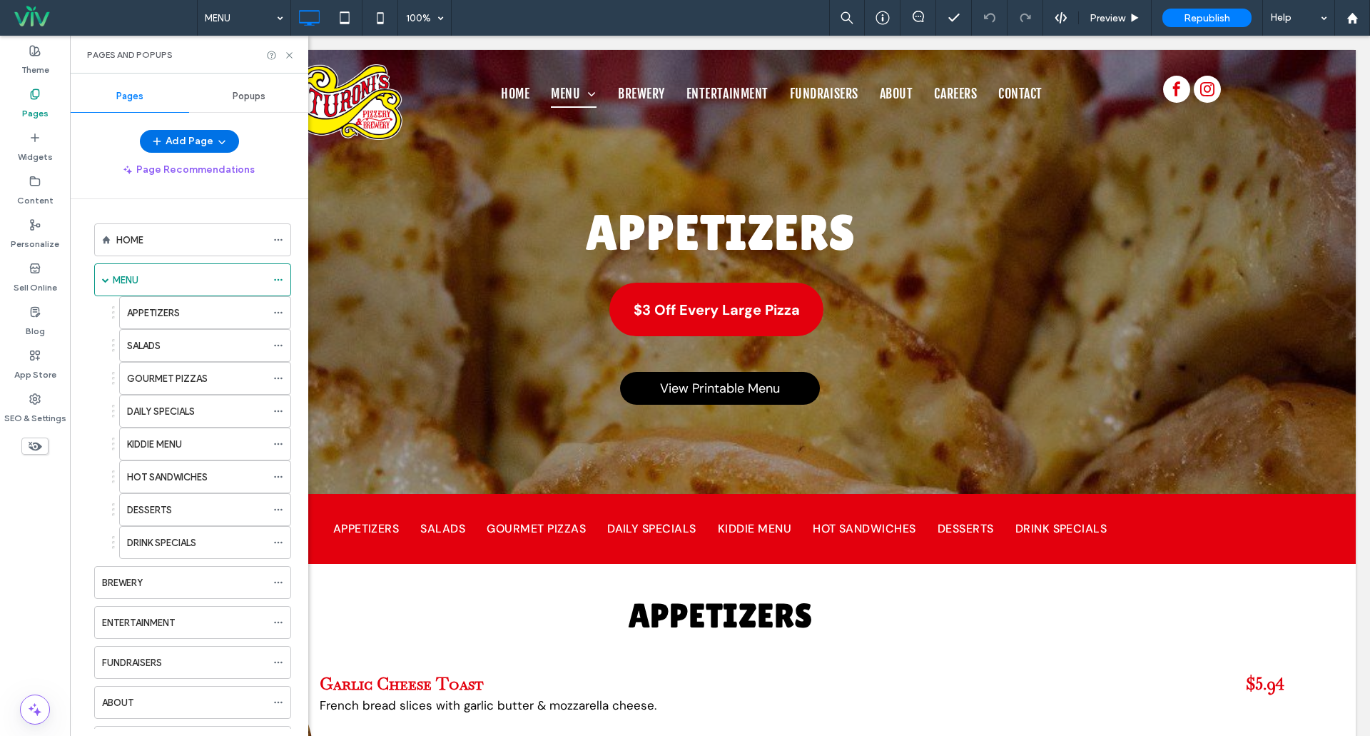
click at [213, 138] on span "button" at bounding box center [220, 141] width 14 height 21
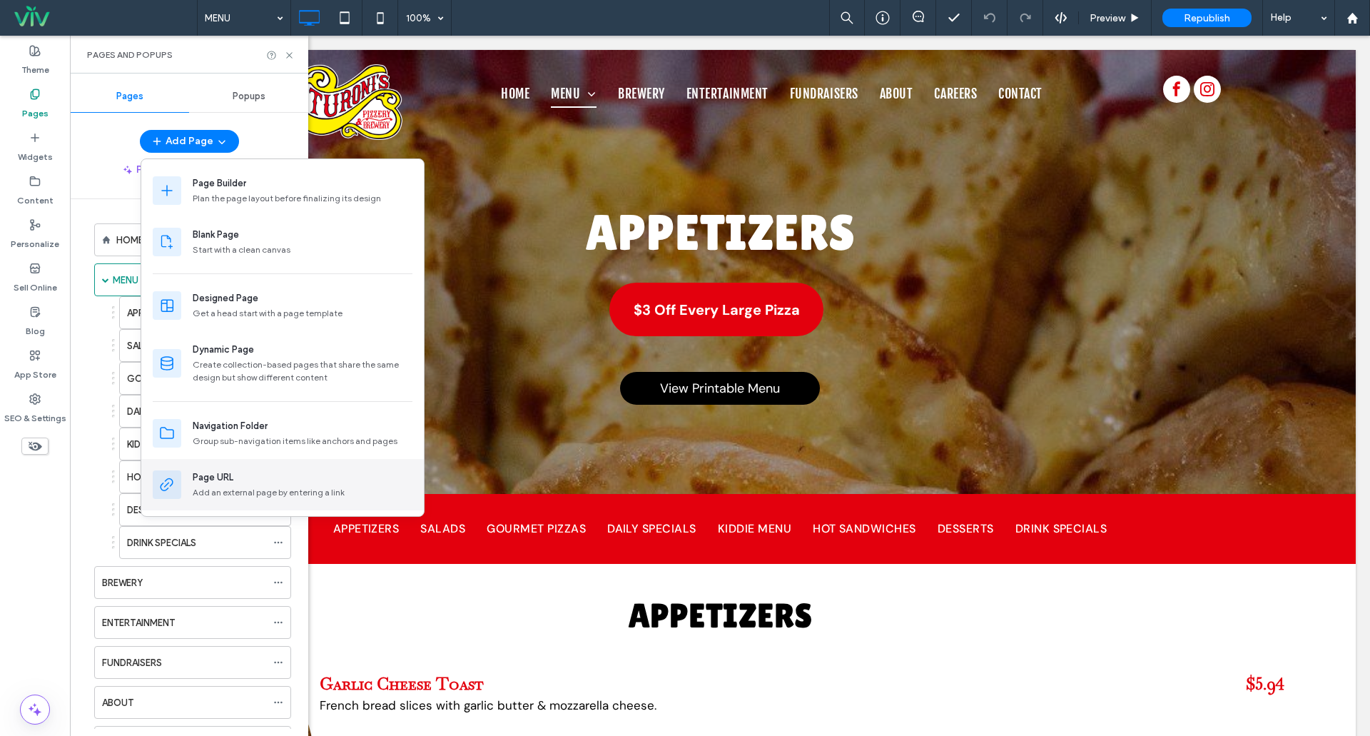
click at [218, 483] on div "Page URL" at bounding box center [213, 477] width 41 height 14
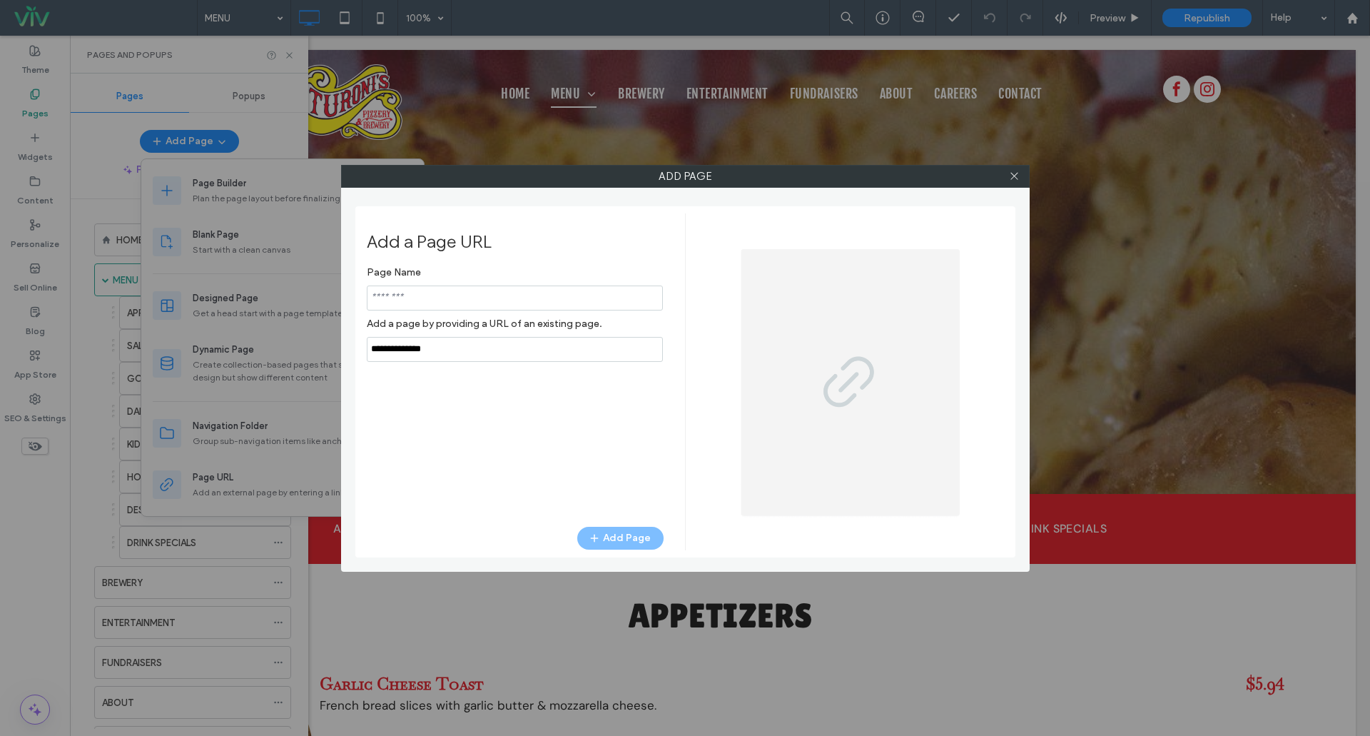
click at [435, 300] on input "notEmpty" at bounding box center [515, 297] width 296 height 25
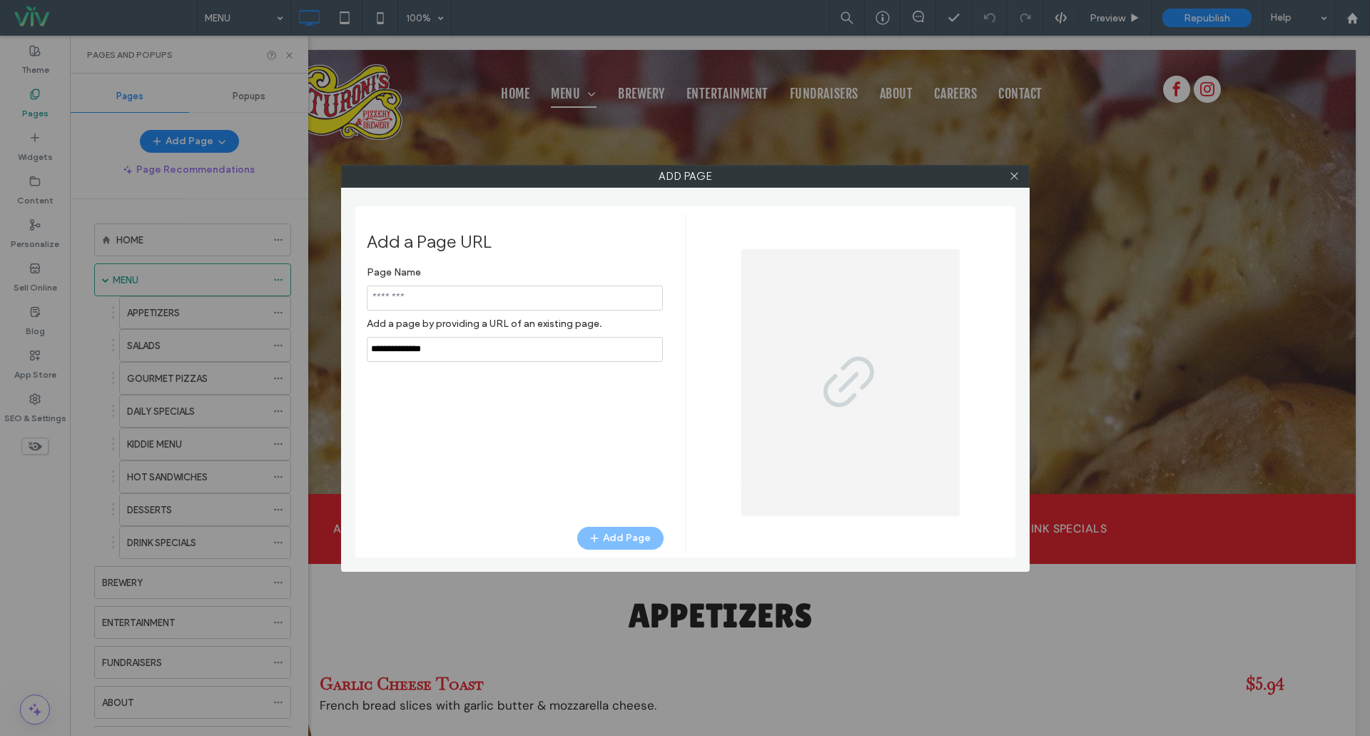
type input "*"
type input "****"
click at [466, 358] on input "notEmpty,url" at bounding box center [515, 349] width 296 height 25
drag, startPoint x: 458, startPoint y: 355, endPoint x: 246, endPoint y: 358, distance: 212.0
click at [245, 358] on div "Add Page Add a Page URL Page Name Add a page by providing a URL of an existing …" at bounding box center [685, 368] width 1370 height 736
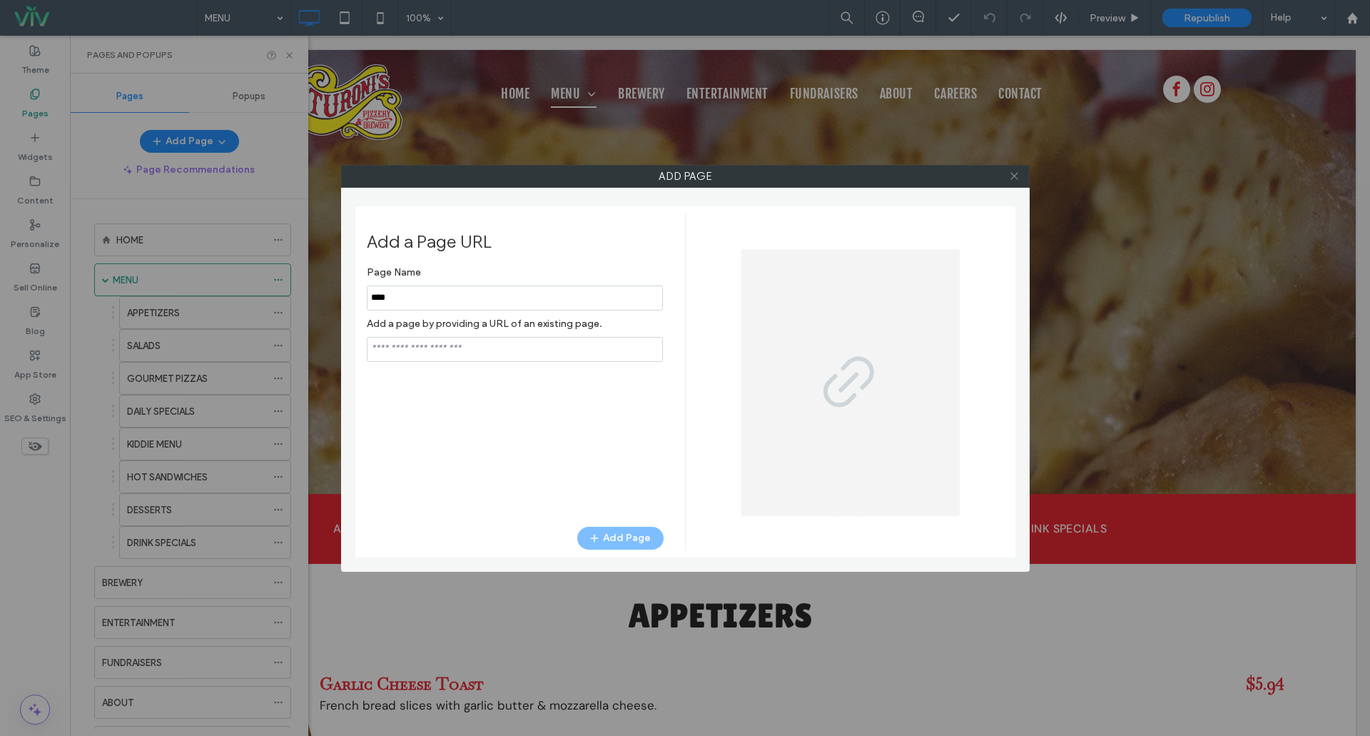
click at [1013, 178] on icon at bounding box center [1014, 176] width 11 height 11
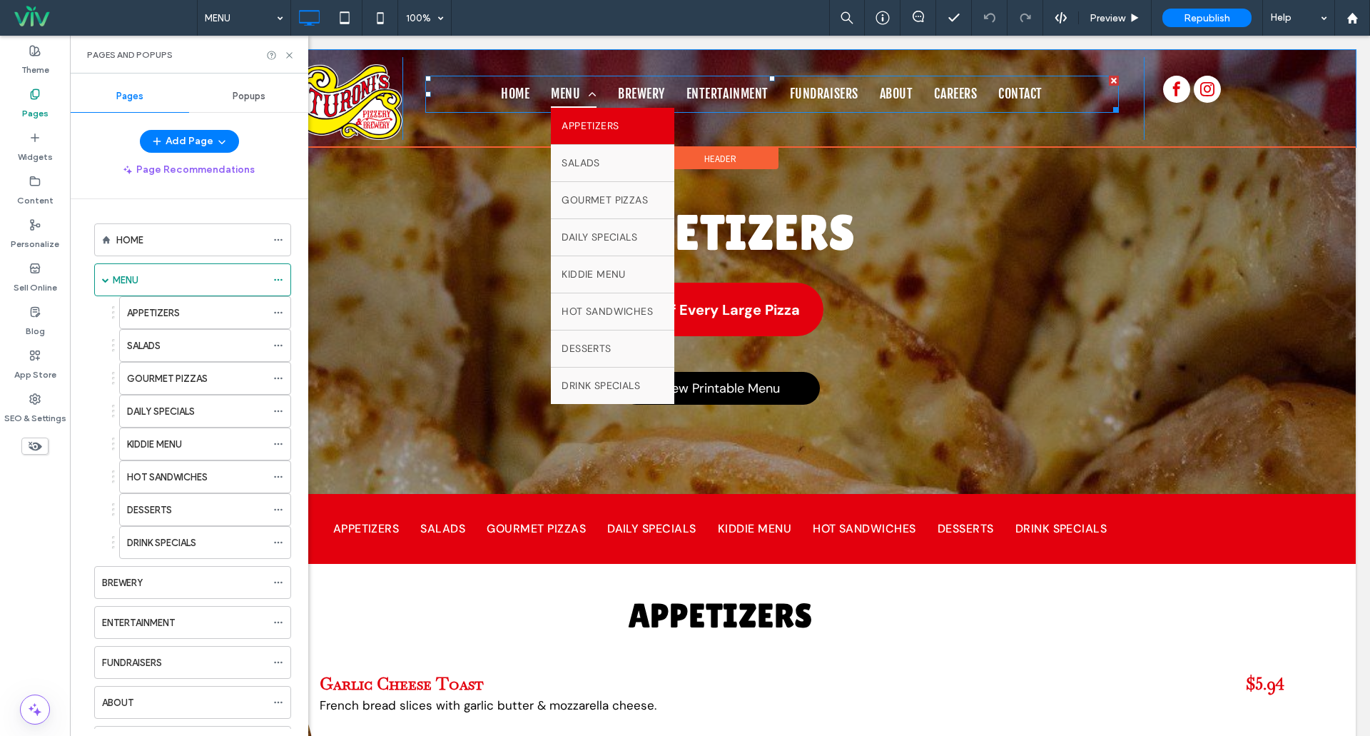
click at [584, 126] on span "APPETIZERS" at bounding box center [590, 125] width 57 height 15
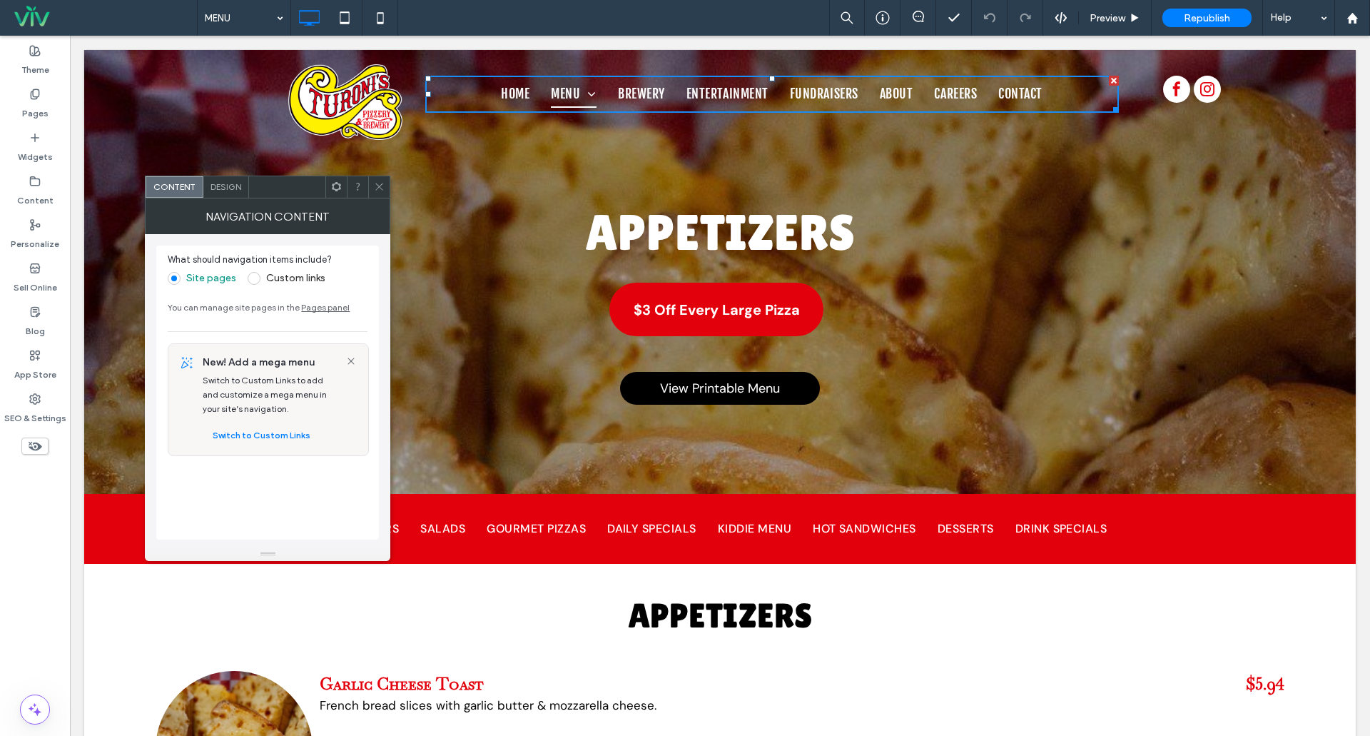
drag, startPoint x: 374, startPoint y: 181, endPoint x: 385, endPoint y: 180, distance: 10.7
click at [375, 181] on span at bounding box center [379, 186] width 11 height 21
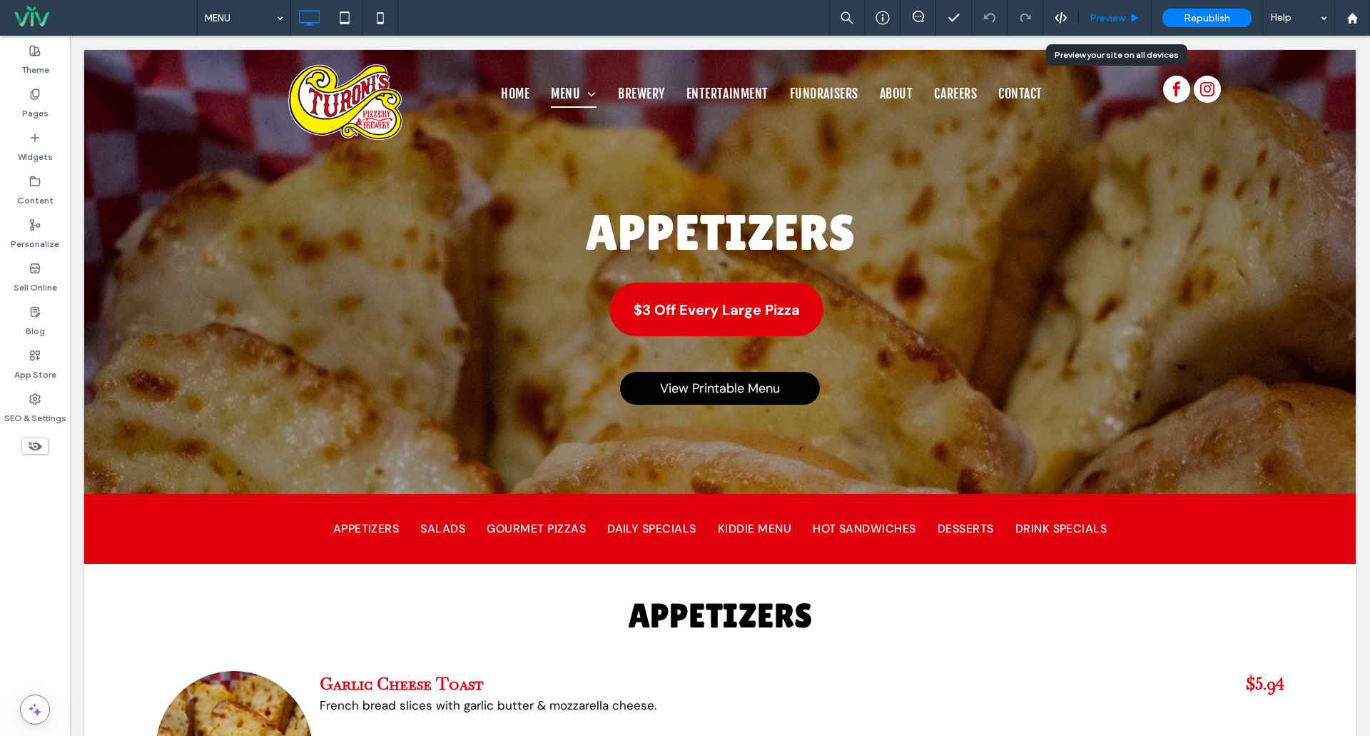
click at [1126, 12] on div "Preview" at bounding box center [1115, 18] width 72 height 12
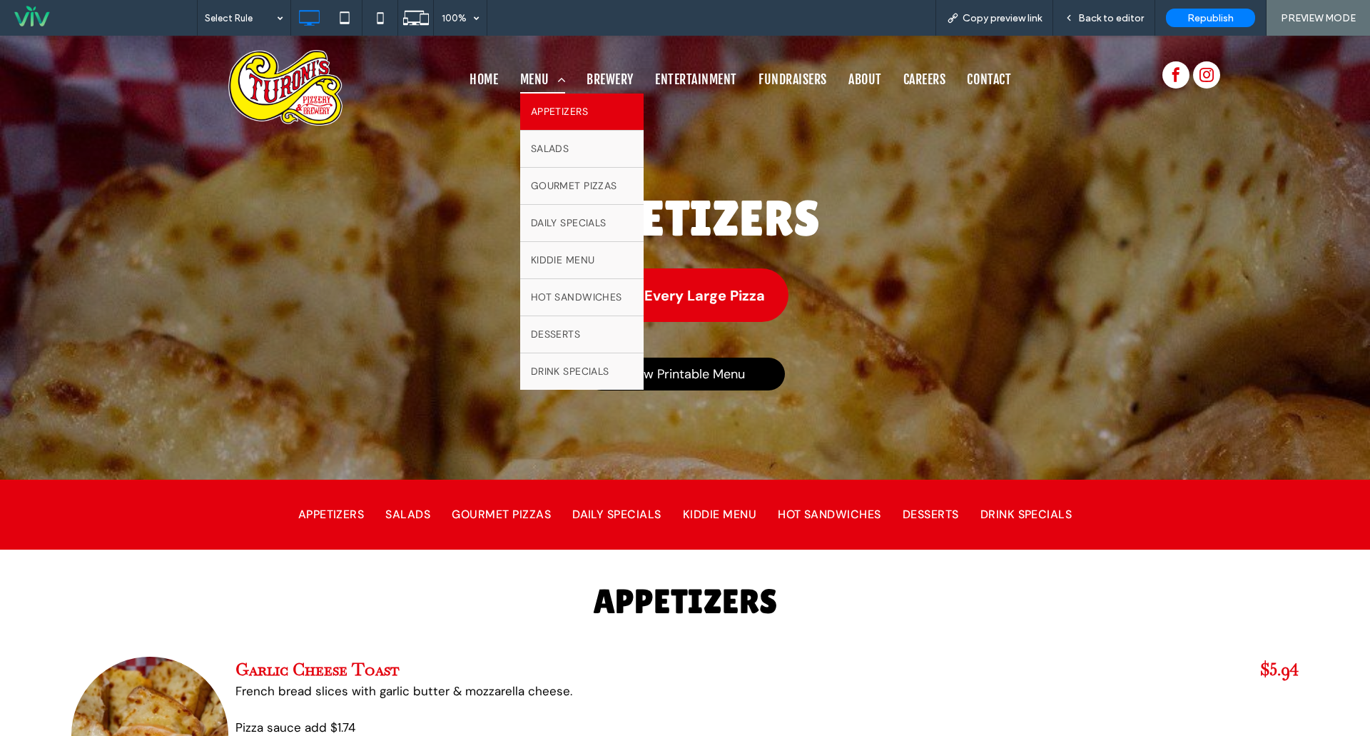
click at [558, 115] on span "APPETIZERS" at bounding box center [559, 111] width 57 height 15
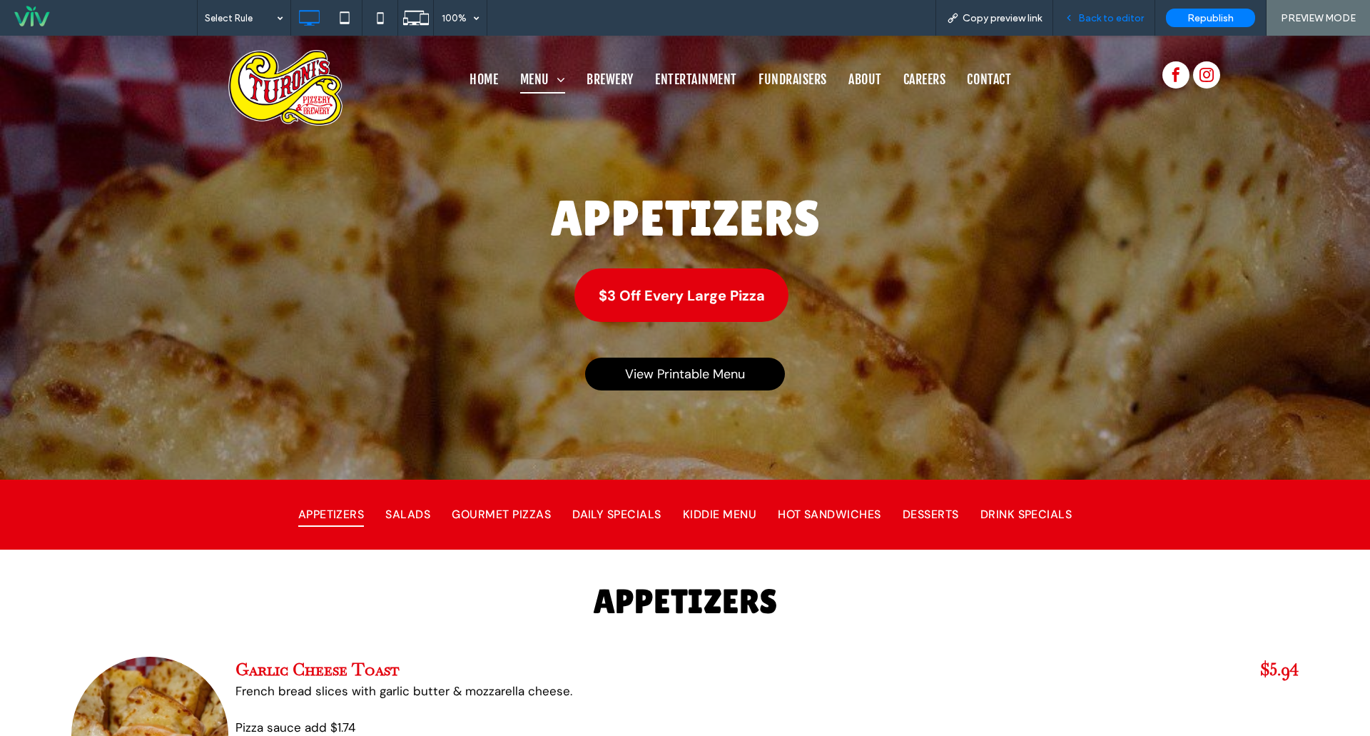
click at [1106, 16] on span "Back to editor" at bounding box center [1111, 18] width 66 height 12
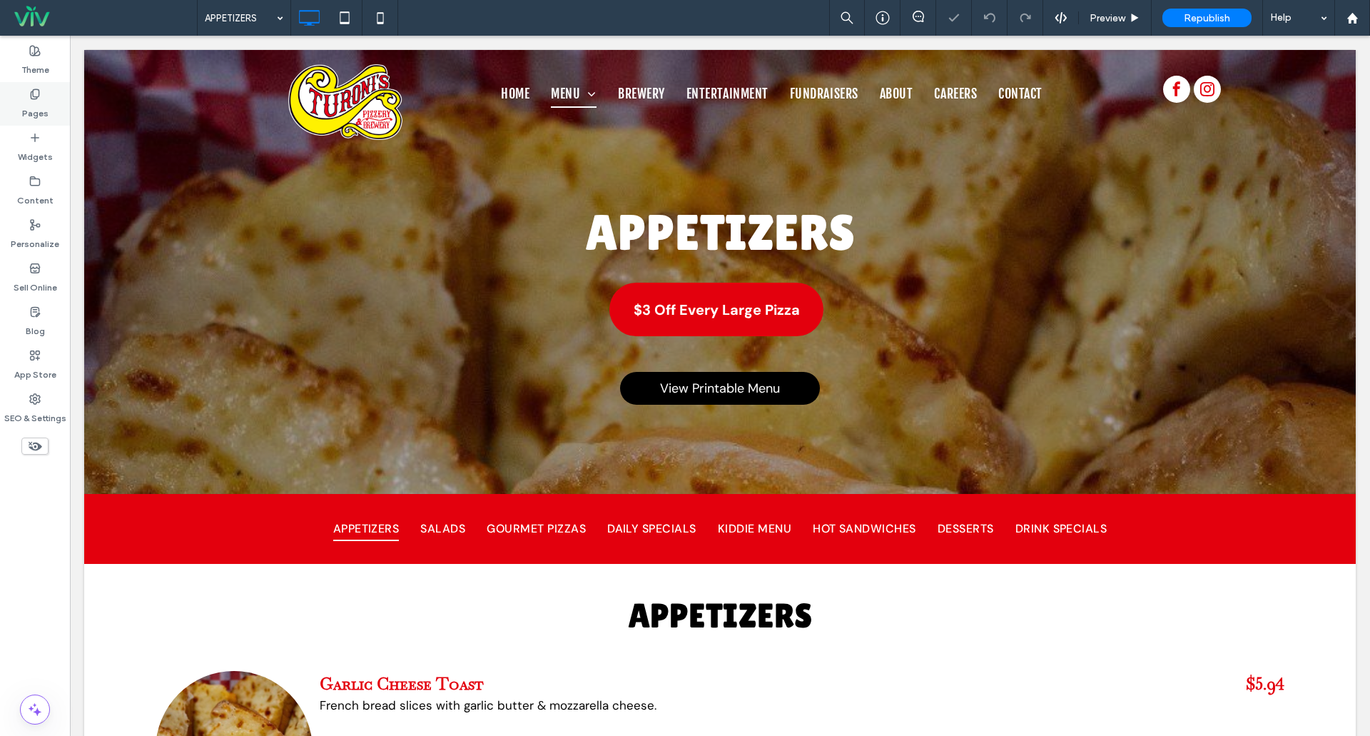
drag, startPoint x: 34, startPoint y: 106, endPoint x: 55, endPoint y: 111, distance: 21.3
click at [35, 106] on label "Pages" at bounding box center [35, 110] width 26 height 20
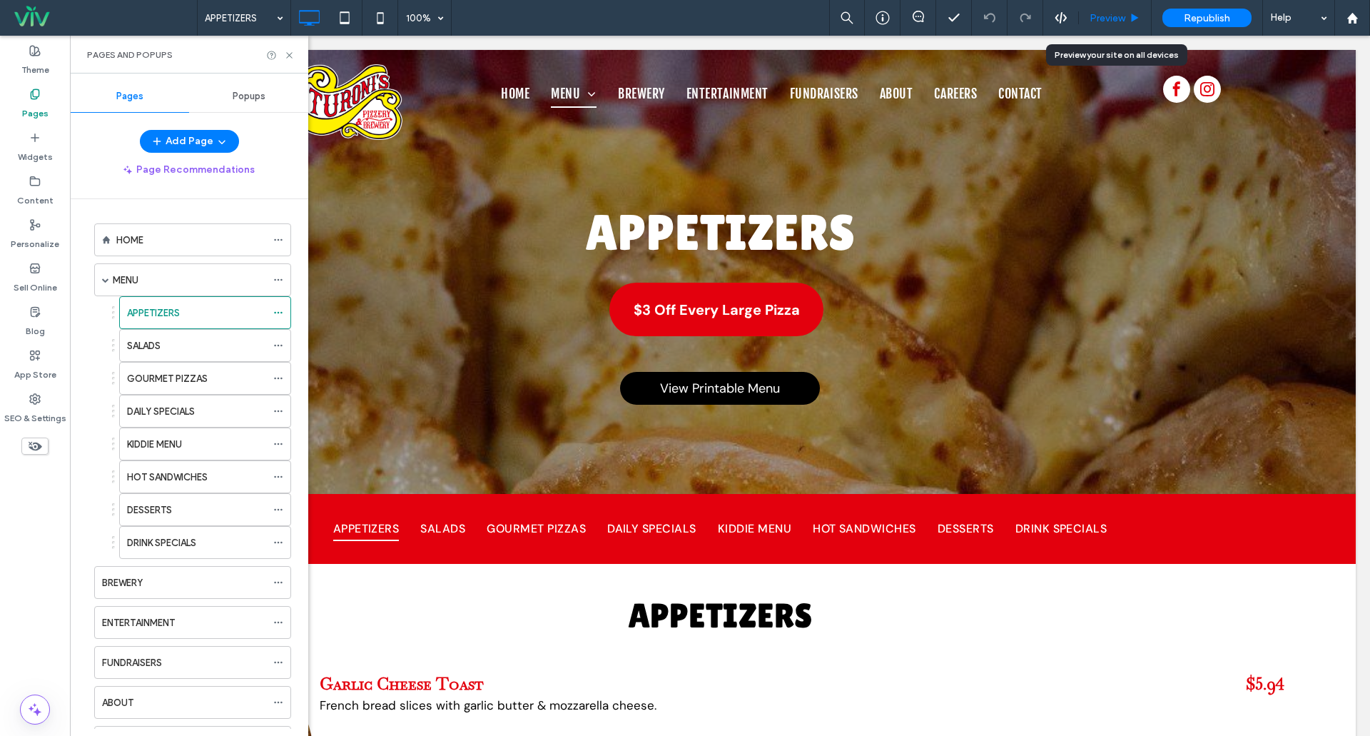
click at [1130, 14] on div "Preview" at bounding box center [1115, 18] width 72 height 12
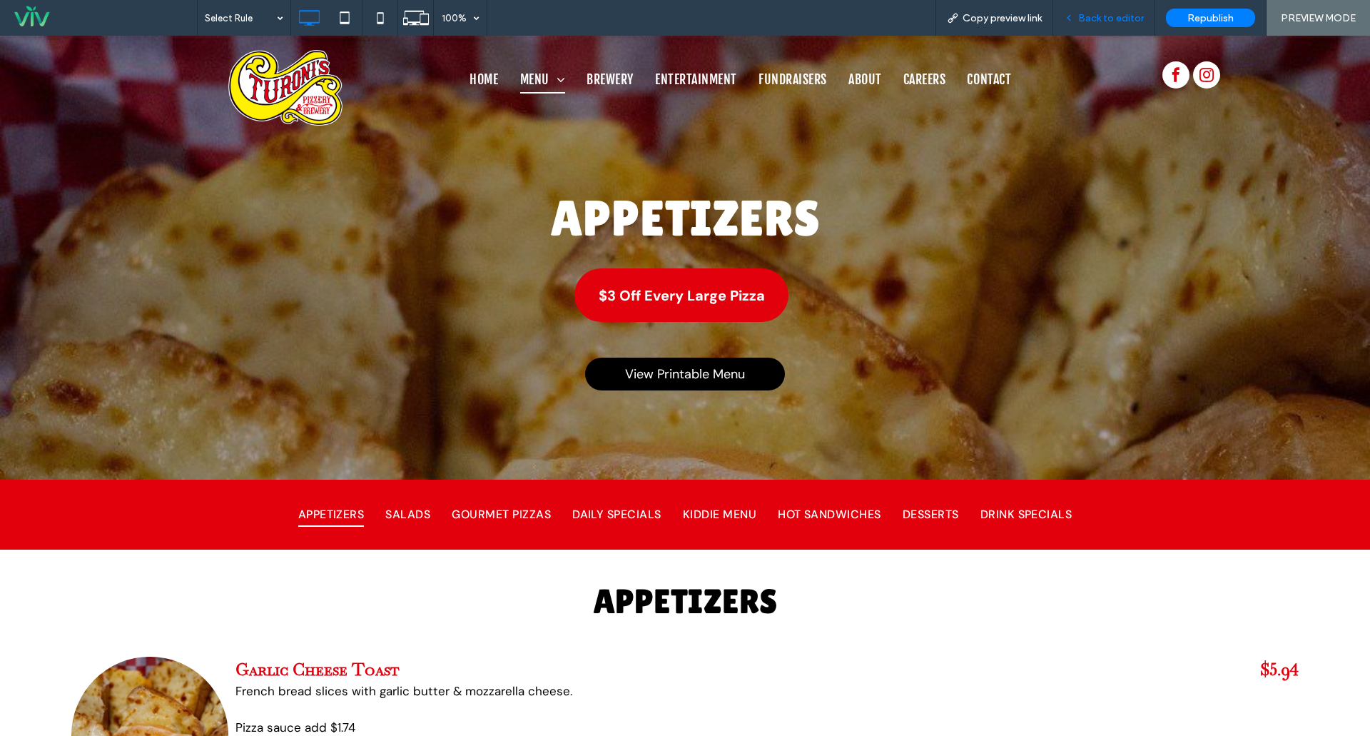
click at [1100, 19] on span "Back to editor" at bounding box center [1111, 18] width 66 height 12
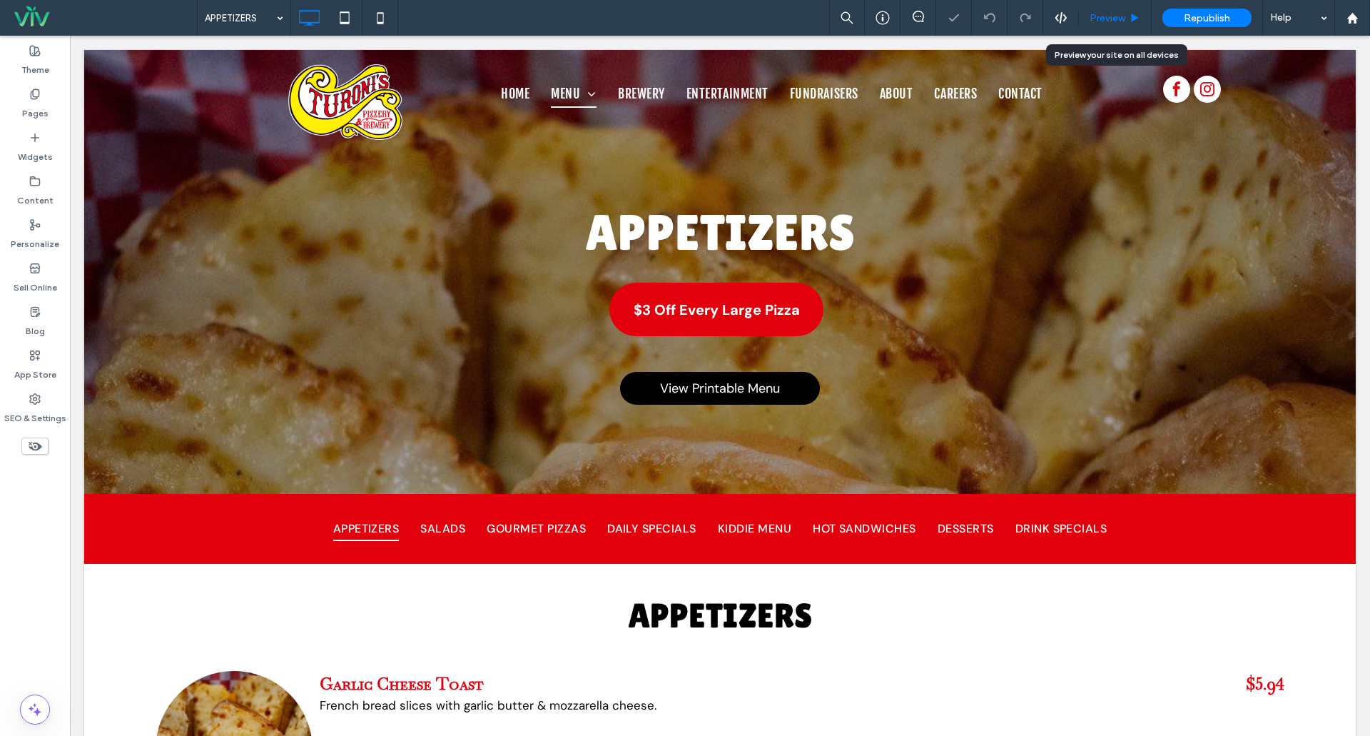
click at [1107, 15] on span "Preview" at bounding box center [1108, 18] width 36 height 12
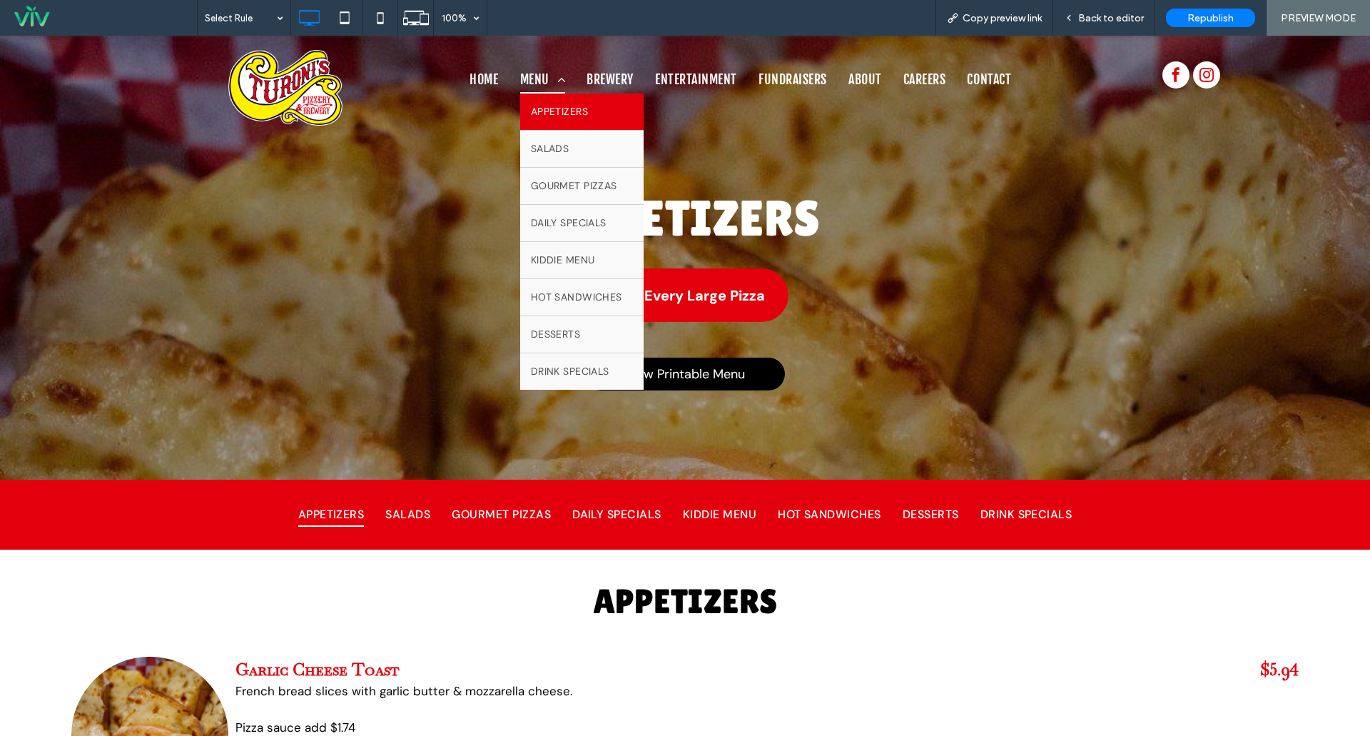
click at [530, 71] on span "MENU" at bounding box center [543, 79] width 46 height 27
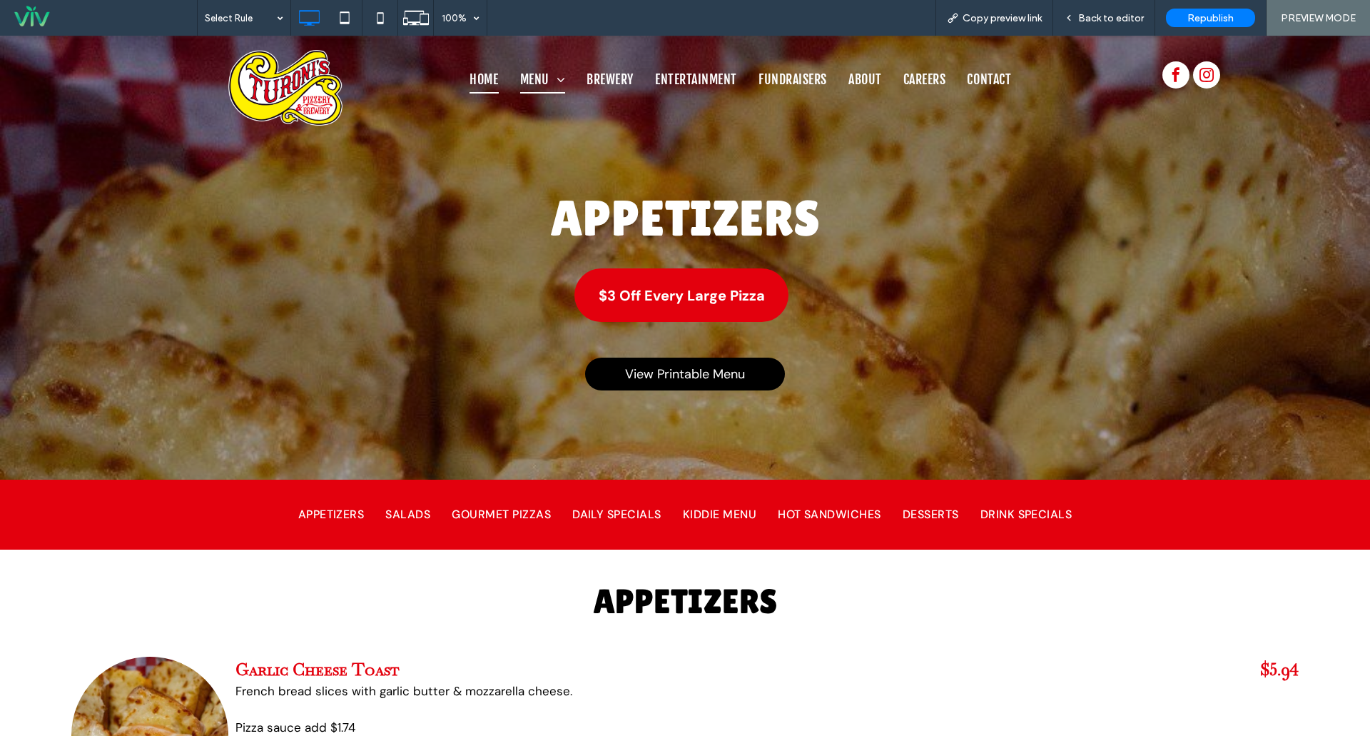
click at [484, 73] on span "HOME" at bounding box center [484, 79] width 29 height 27
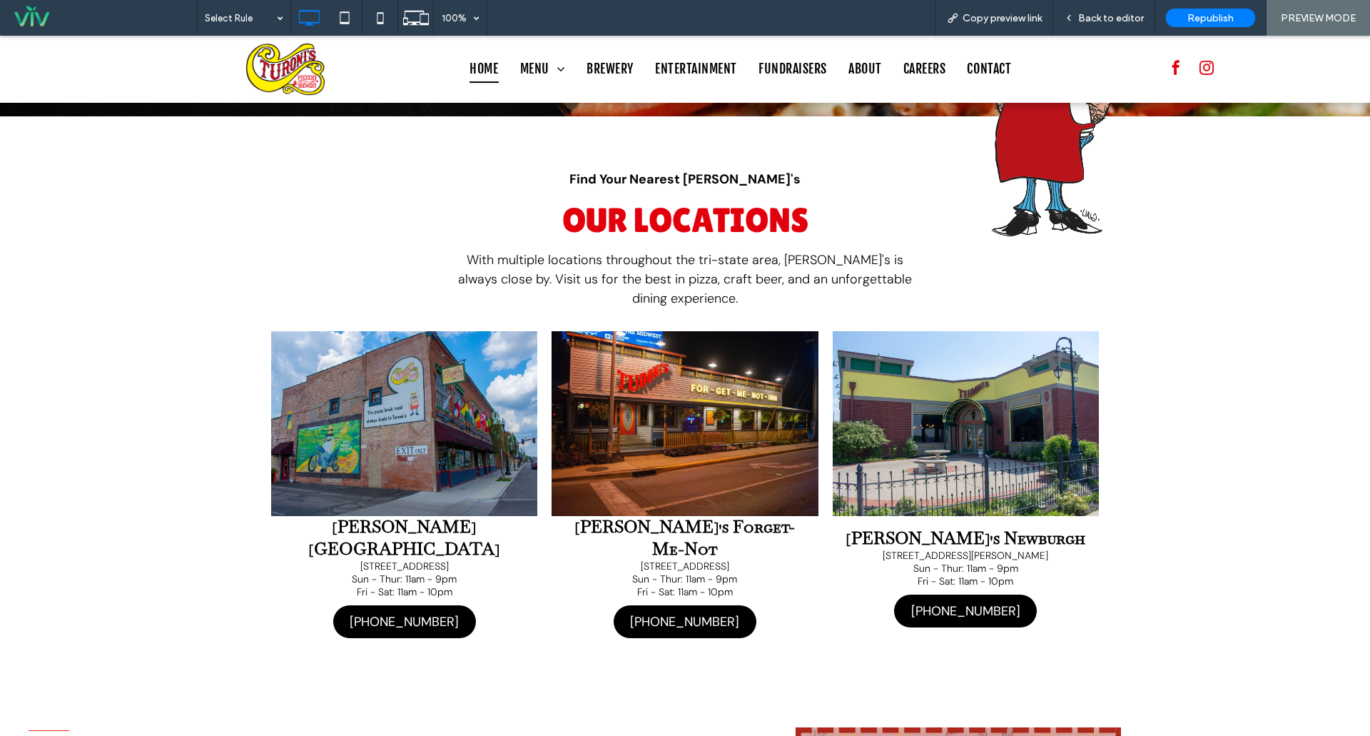
scroll to position [357, 0]
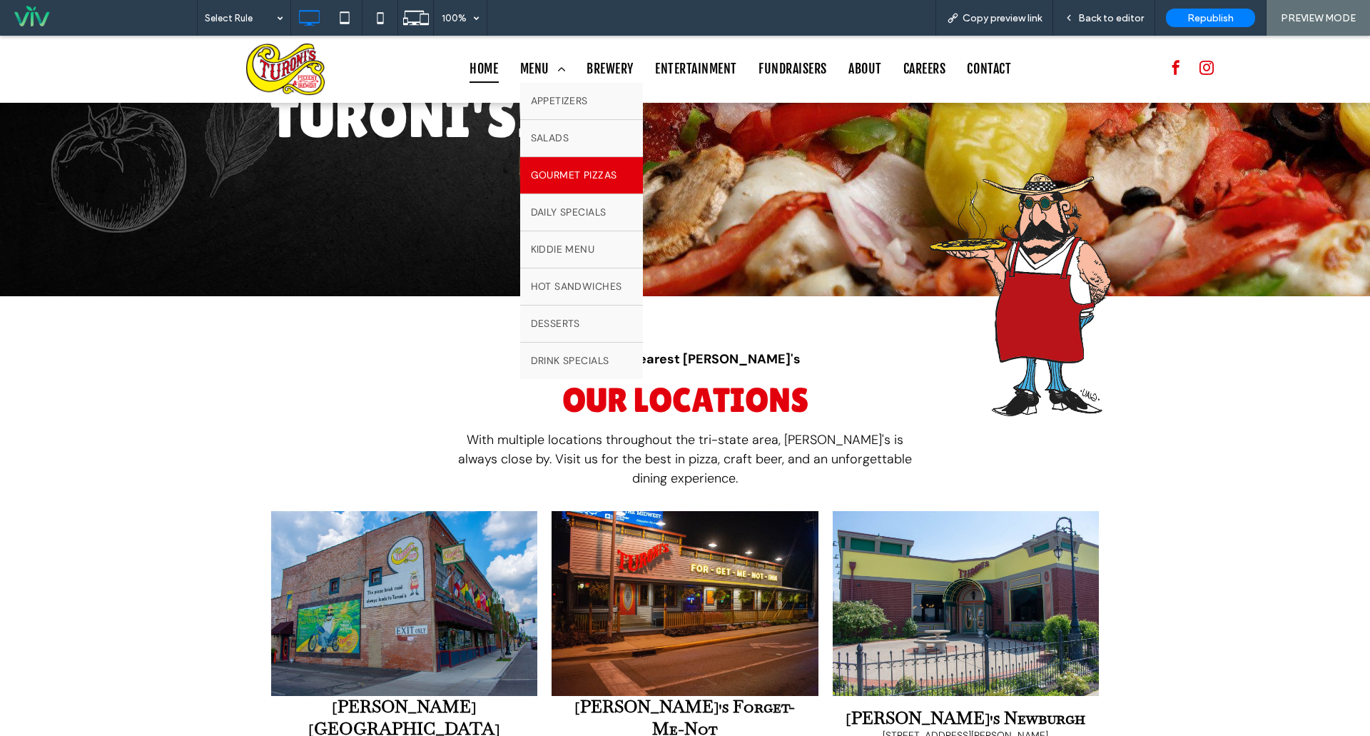
click at [552, 177] on span "GOURMET PIZZAS" at bounding box center [574, 175] width 86 height 15
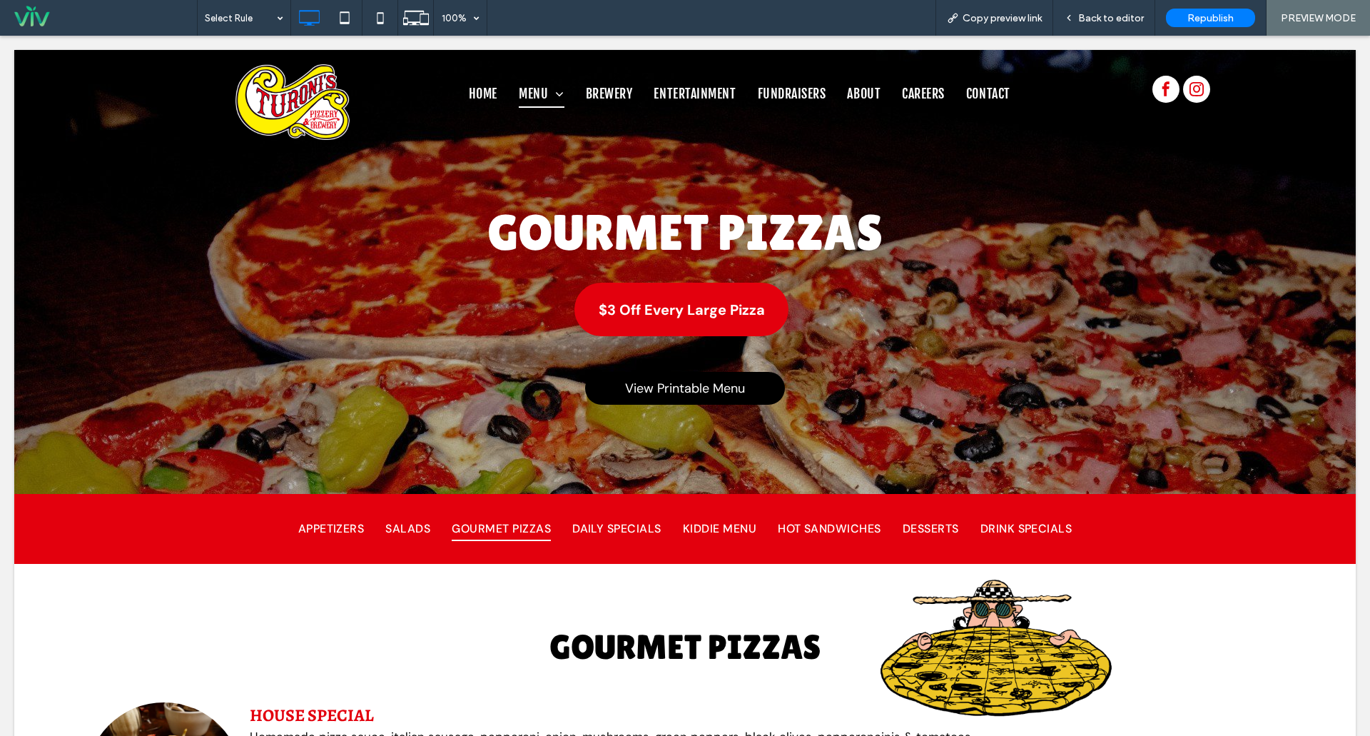
scroll to position [0, 0]
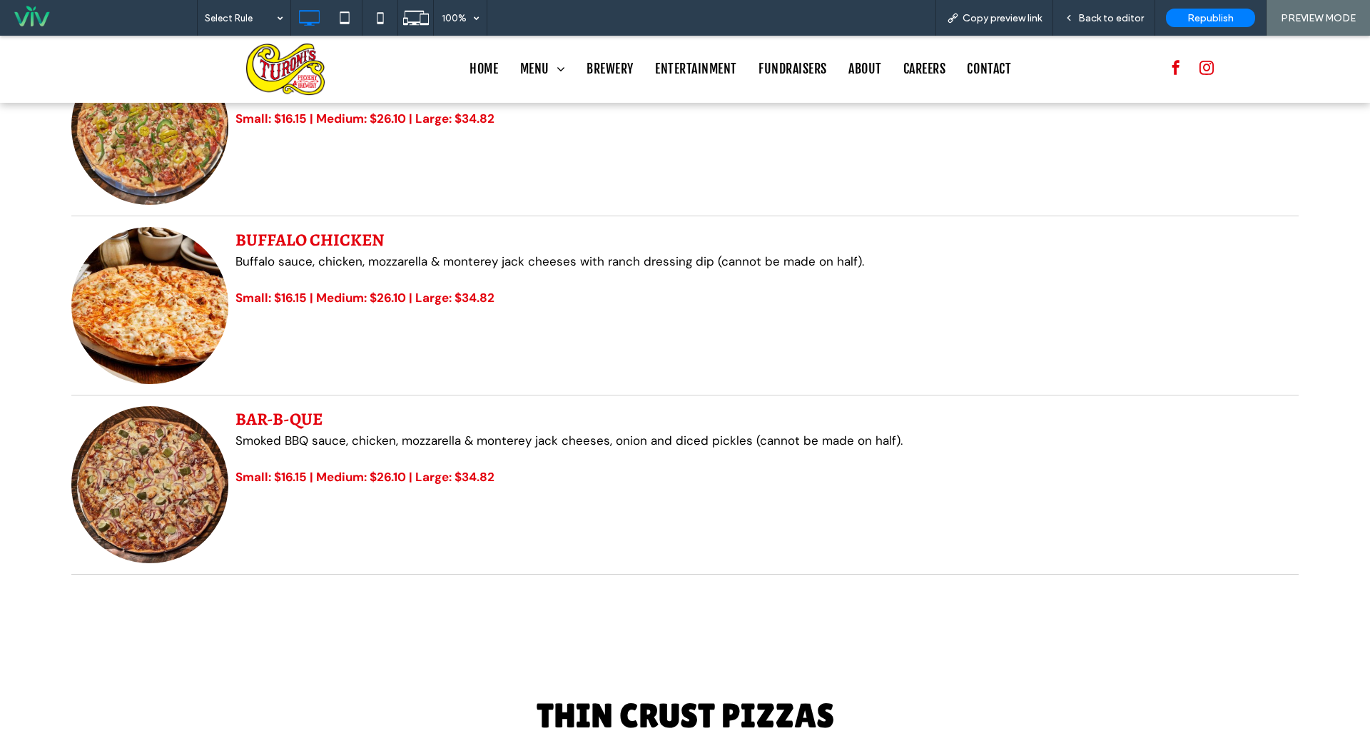
scroll to position [2640, 0]
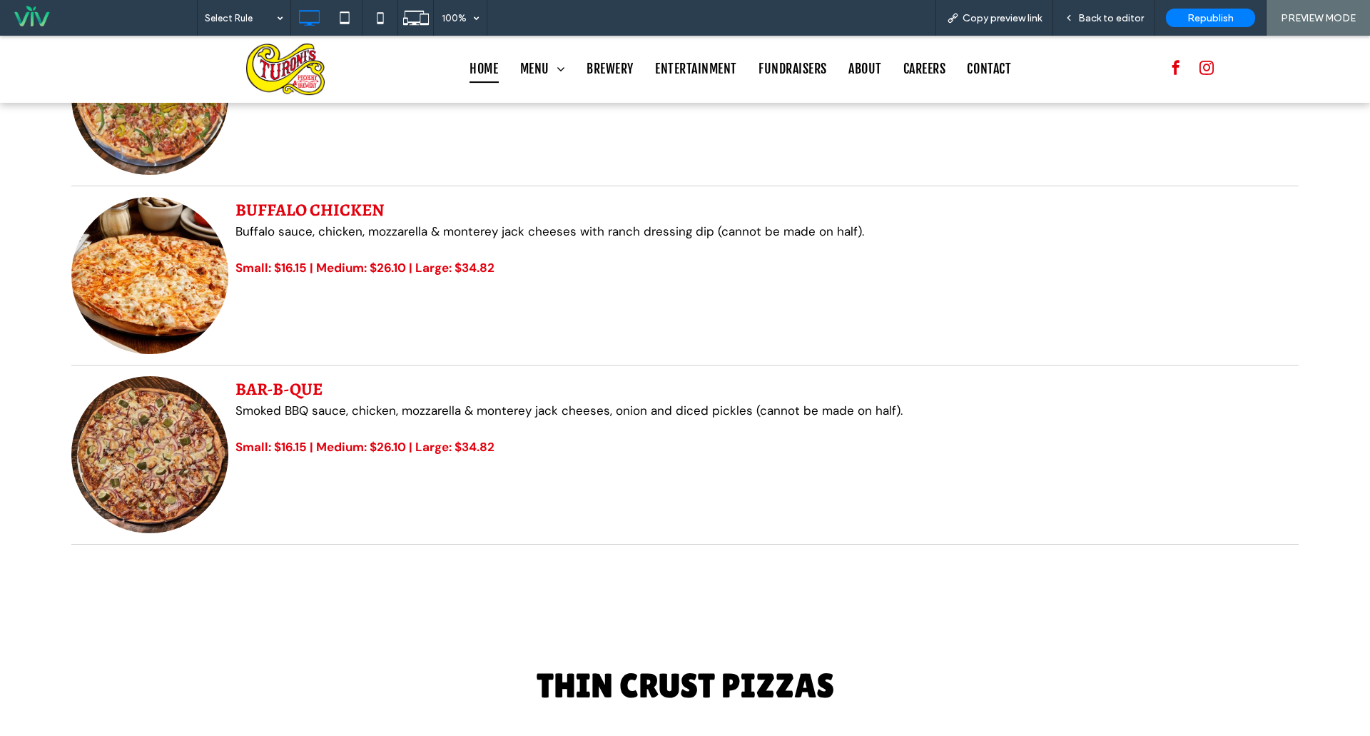
click at [491, 71] on span "HOME" at bounding box center [484, 69] width 29 height 27
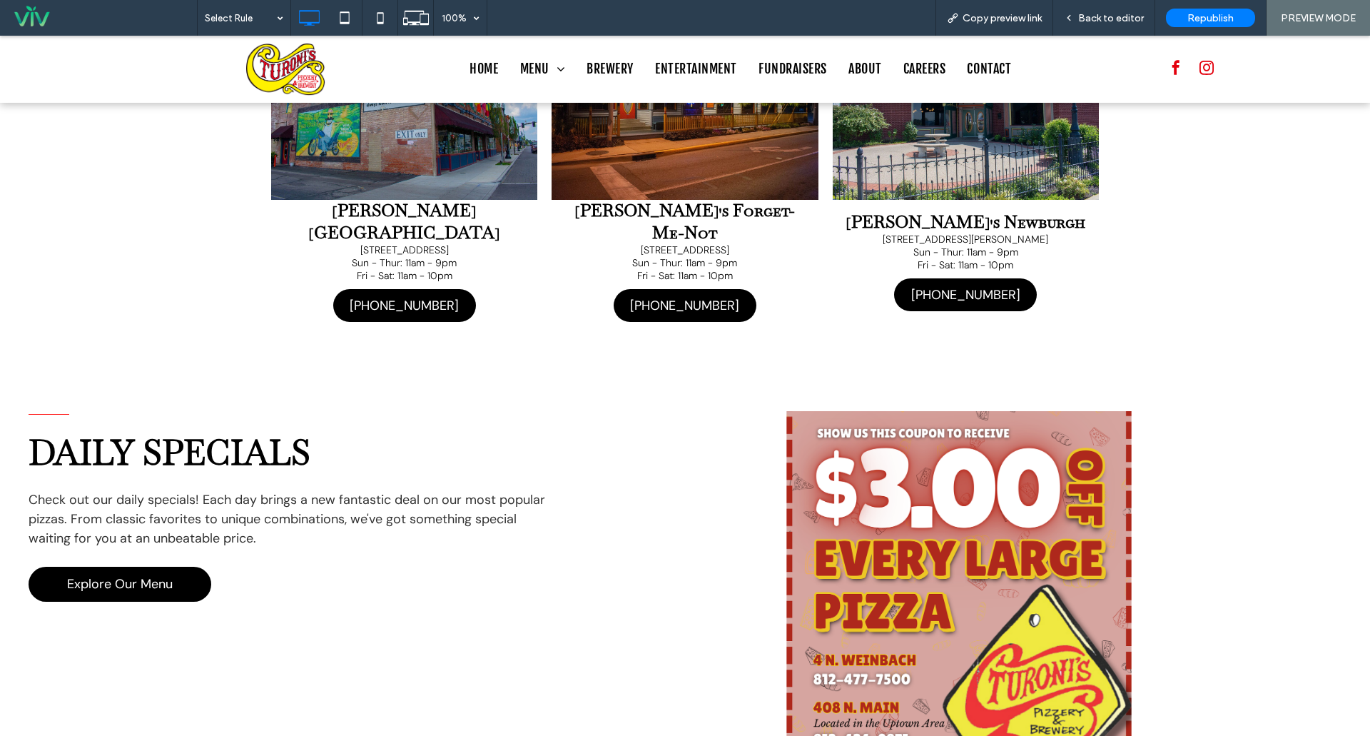
scroll to position [856, 0]
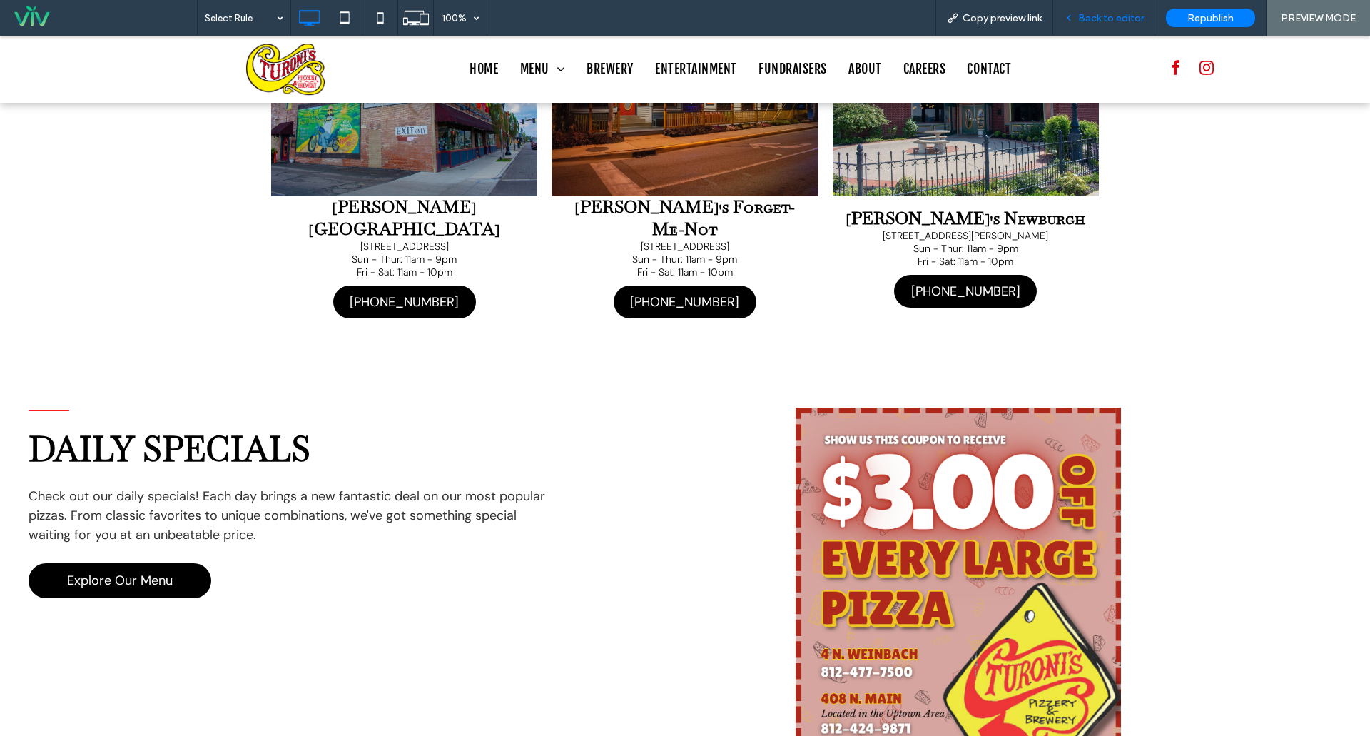
click at [1102, 20] on span "Back to editor" at bounding box center [1111, 18] width 66 height 12
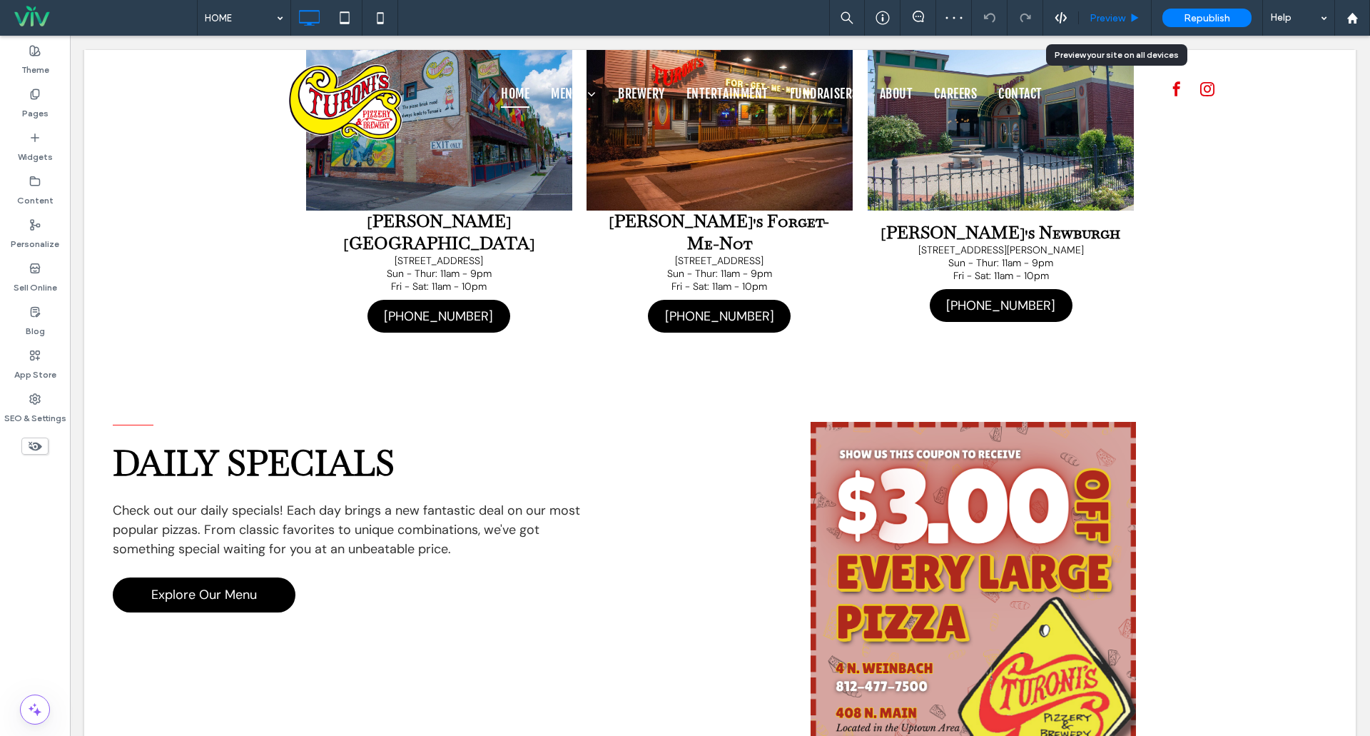
click at [1121, 23] on span "Preview" at bounding box center [1108, 18] width 36 height 12
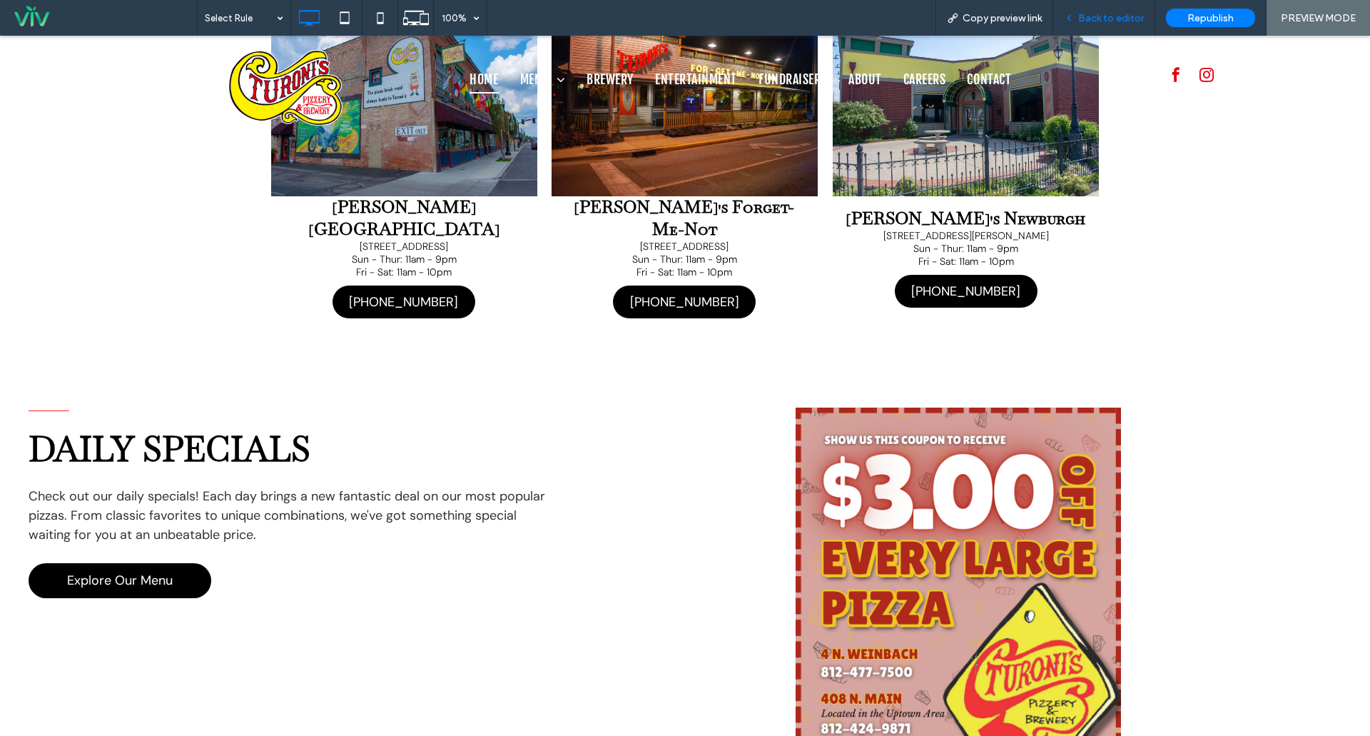
click at [1111, 17] on span "Back to editor" at bounding box center [1111, 18] width 66 height 12
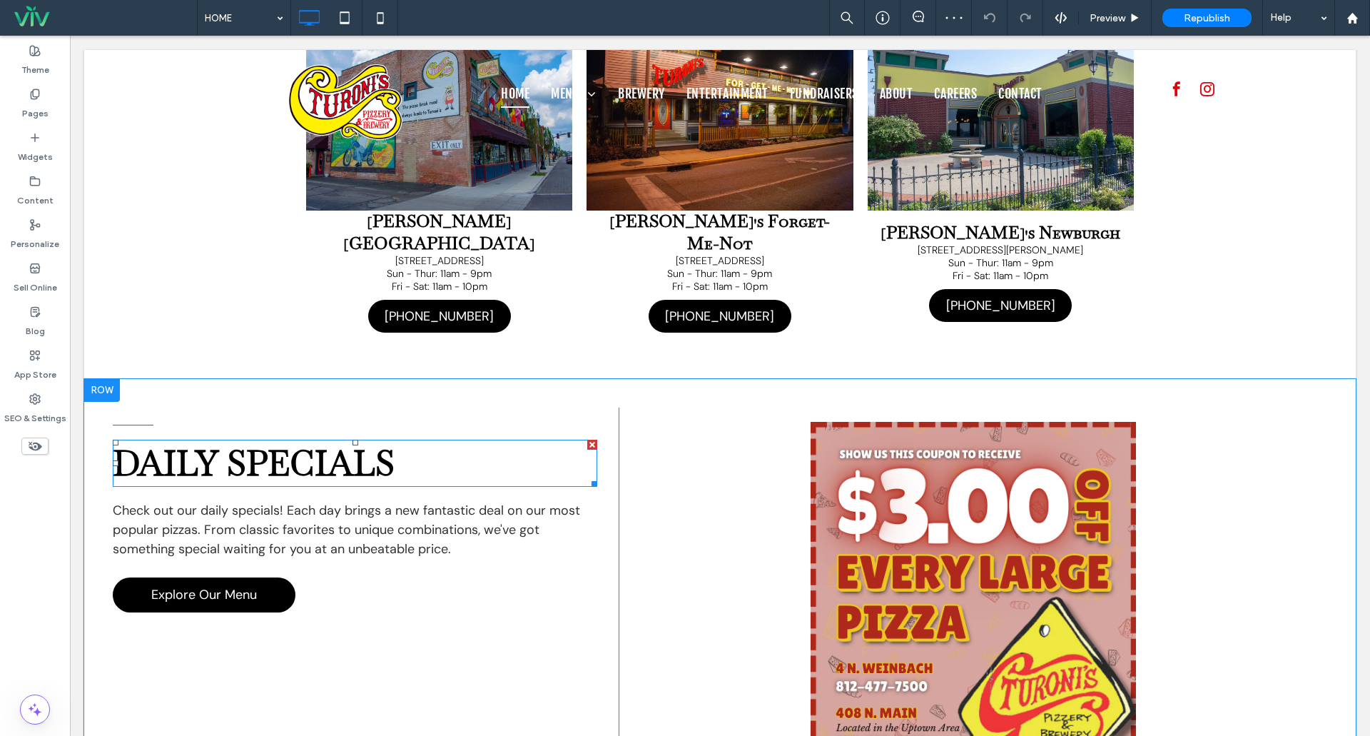
click at [423, 441] on h2 "DAILY SPECIALS" at bounding box center [355, 463] width 484 height 44
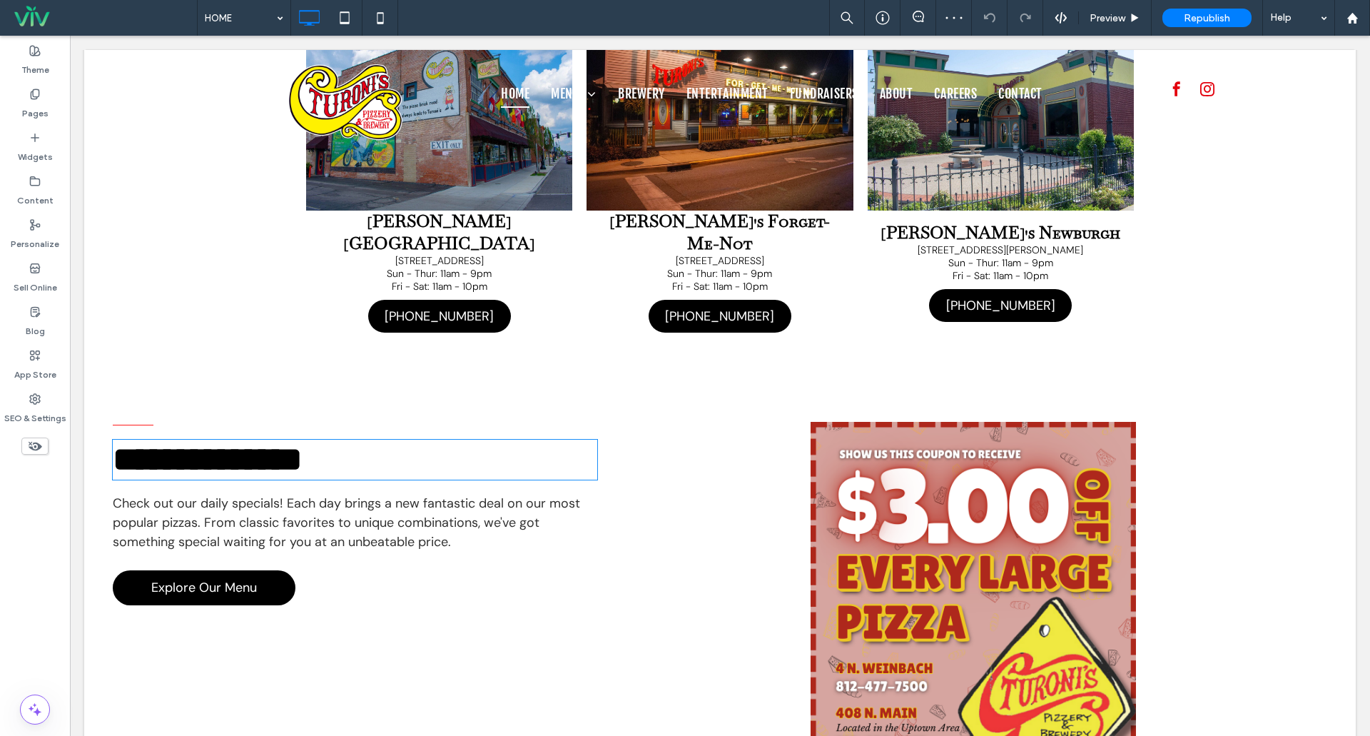
type input "**********"
type input "**"
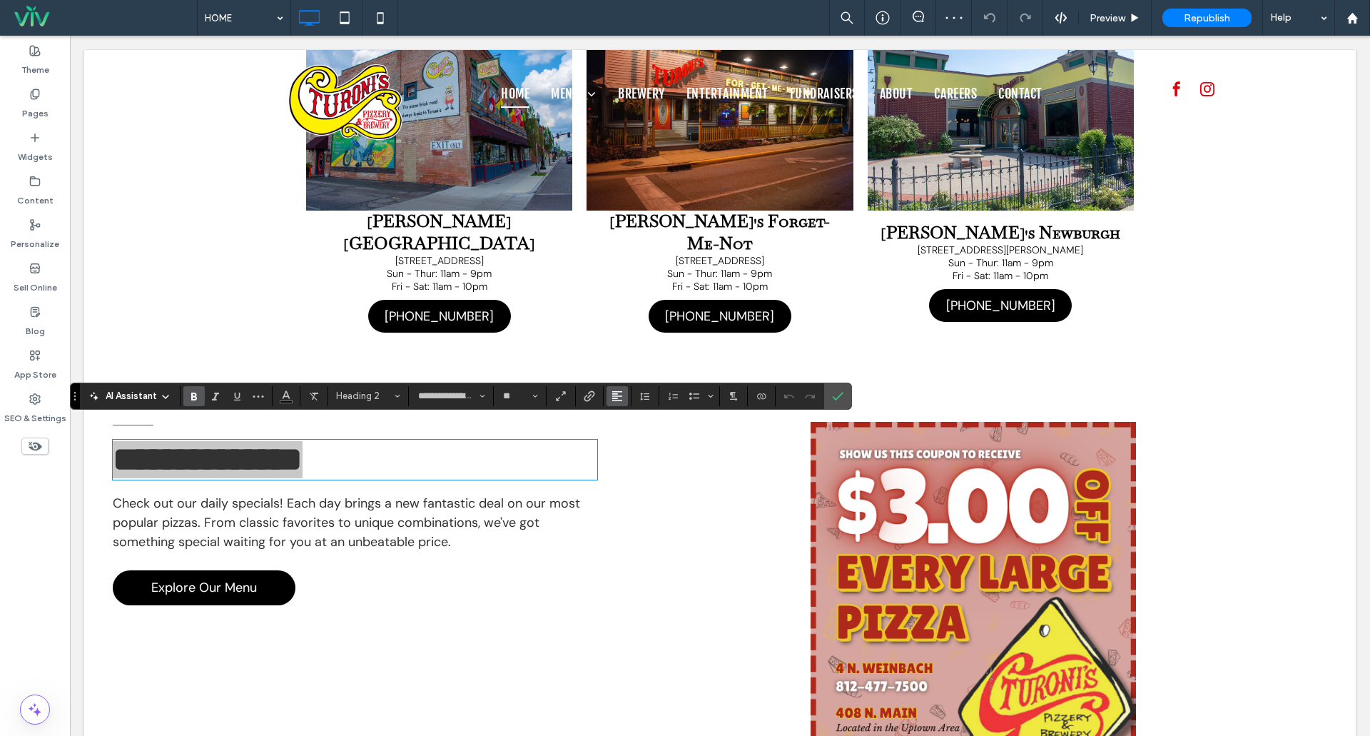
click at [612, 400] on icon "Alignment" at bounding box center [617, 395] width 11 height 11
click at [634, 460] on icon "ui.textEditor.alignment.right" at bounding box center [627, 460] width 11 height 11
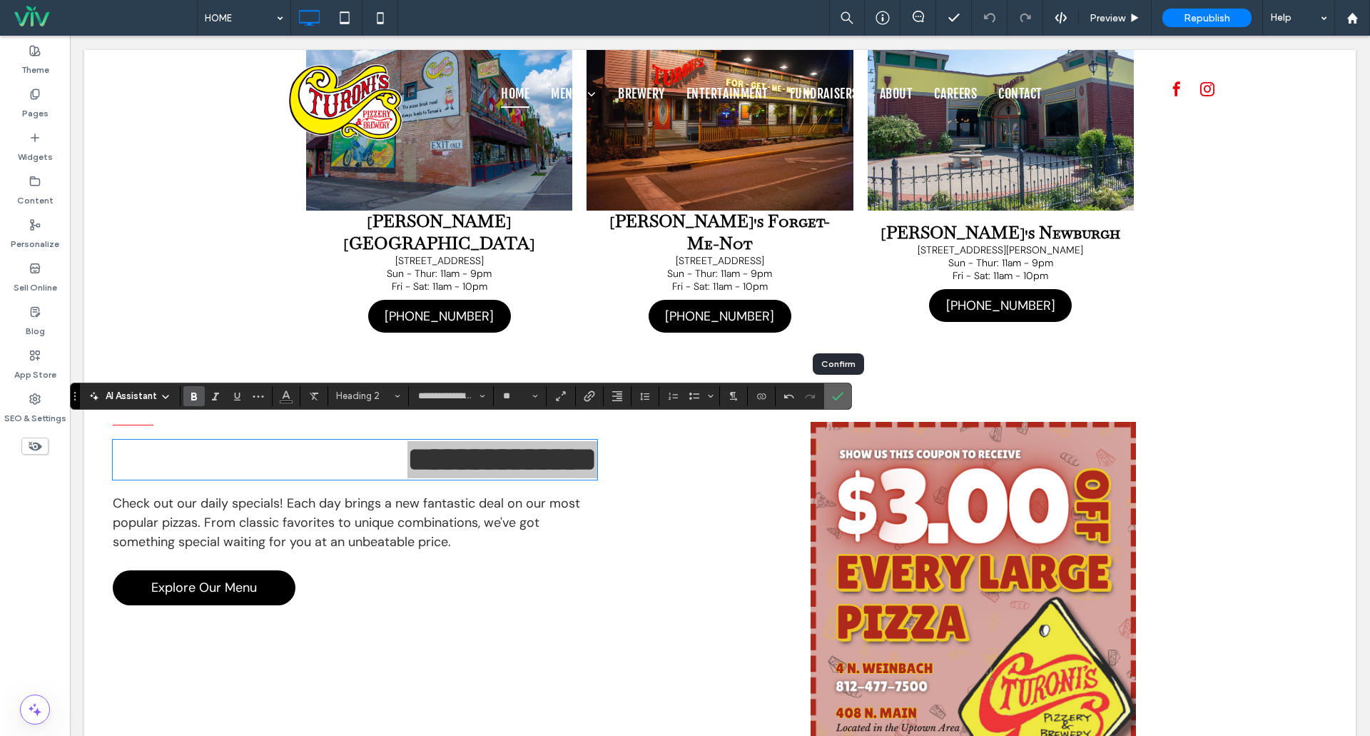
click at [846, 393] on label "Confirm" at bounding box center [837, 396] width 21 height 26
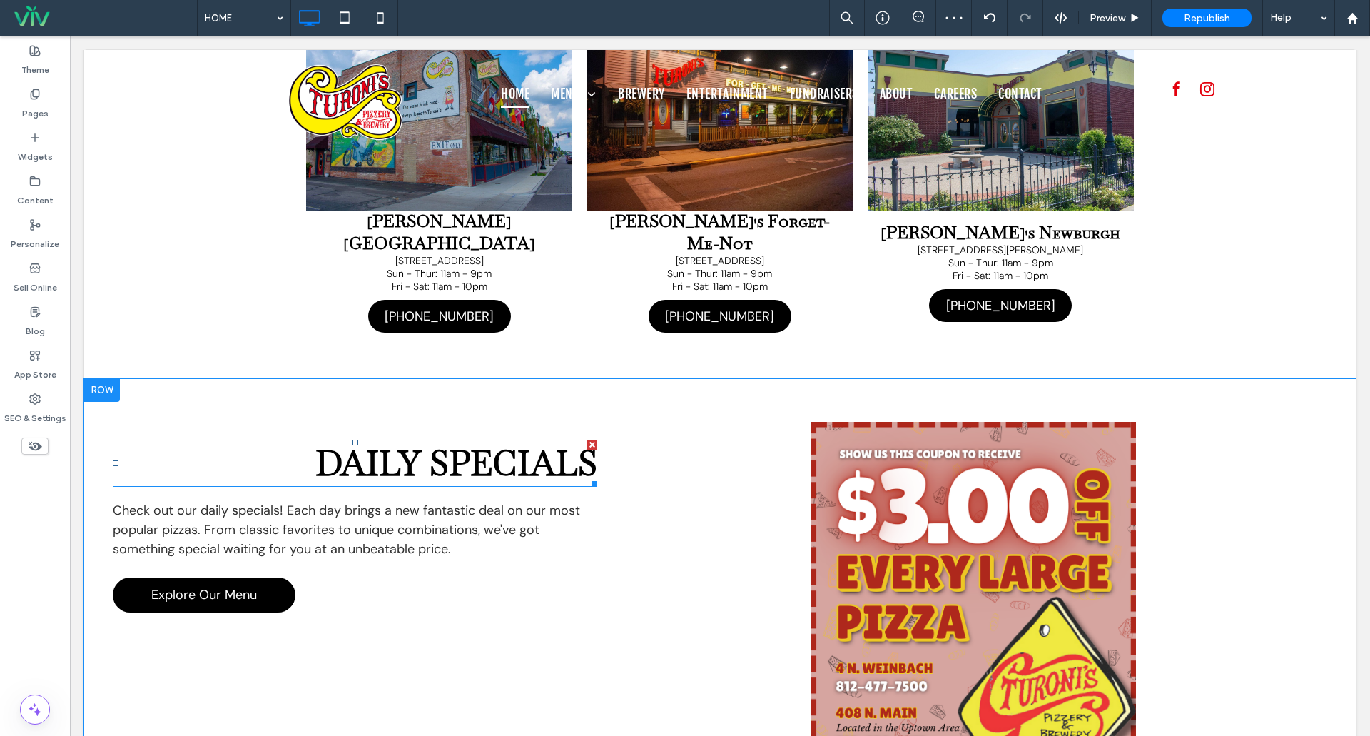
click at [549, 441] on span "DAILY SPECIALS" at bounding box center [456, 463] width 282 height 44
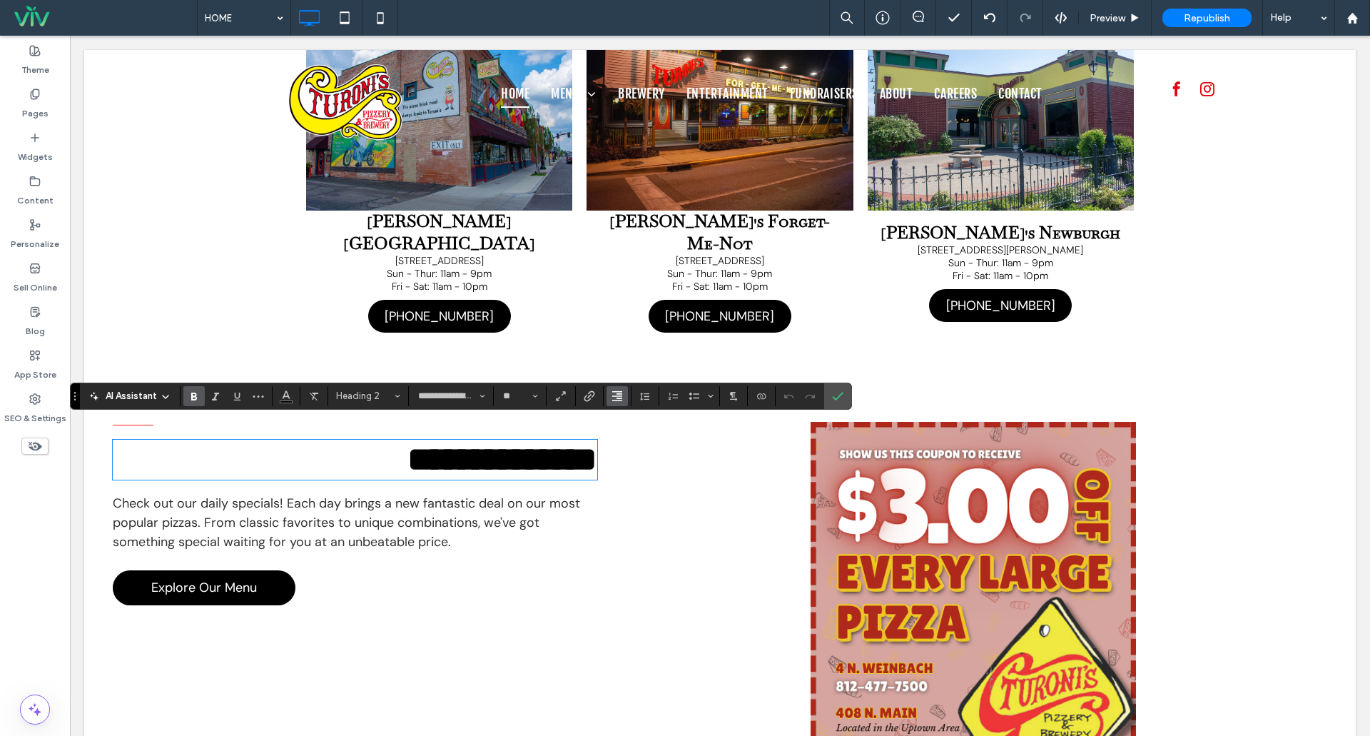
click at [612, 394] on icon "Alignment" at bounding box center [617, 395] width 11 height 11
click at [632, 420] on icon "ui.textEditor.alignment.left" at bounding box center [627, 418] width 11 height 11
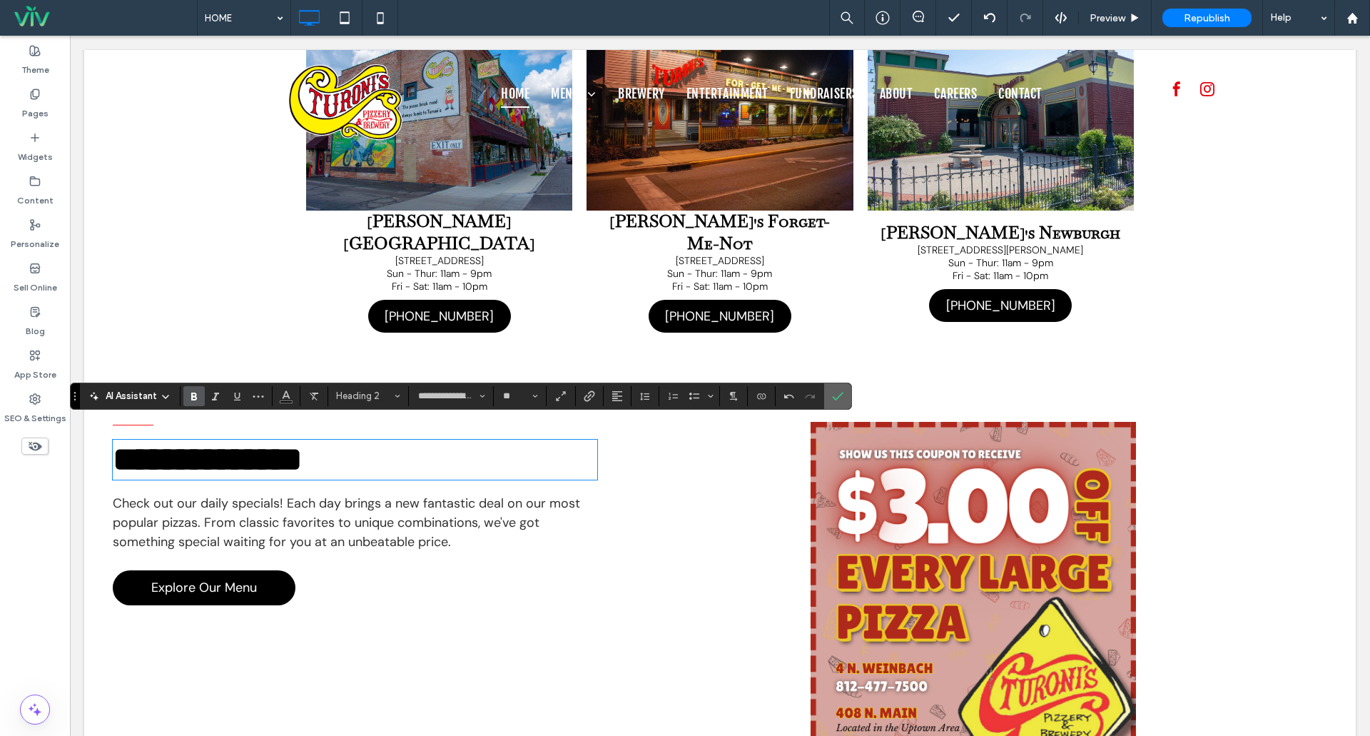
click at [846, 401] on label "Confirm" at bounding box center [837, 396] width 21 height 26
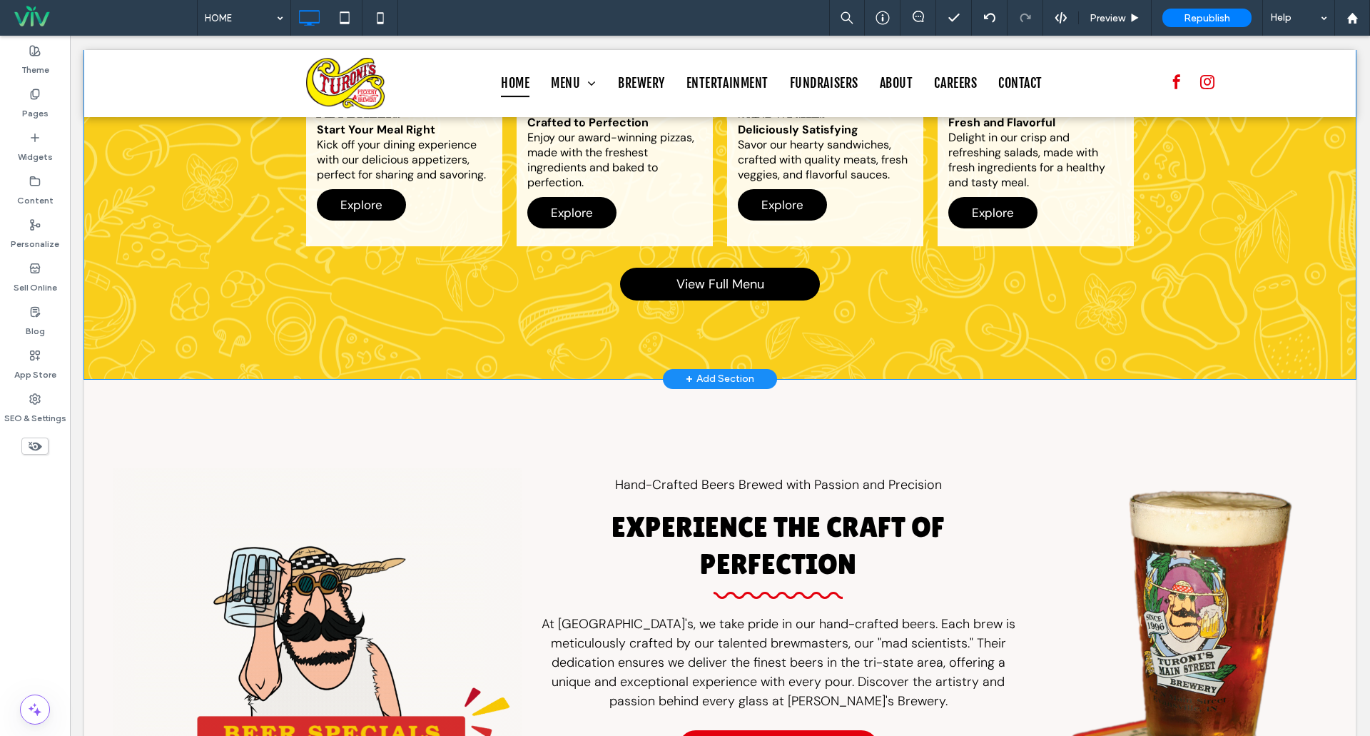
scroll to position [2640, 0]
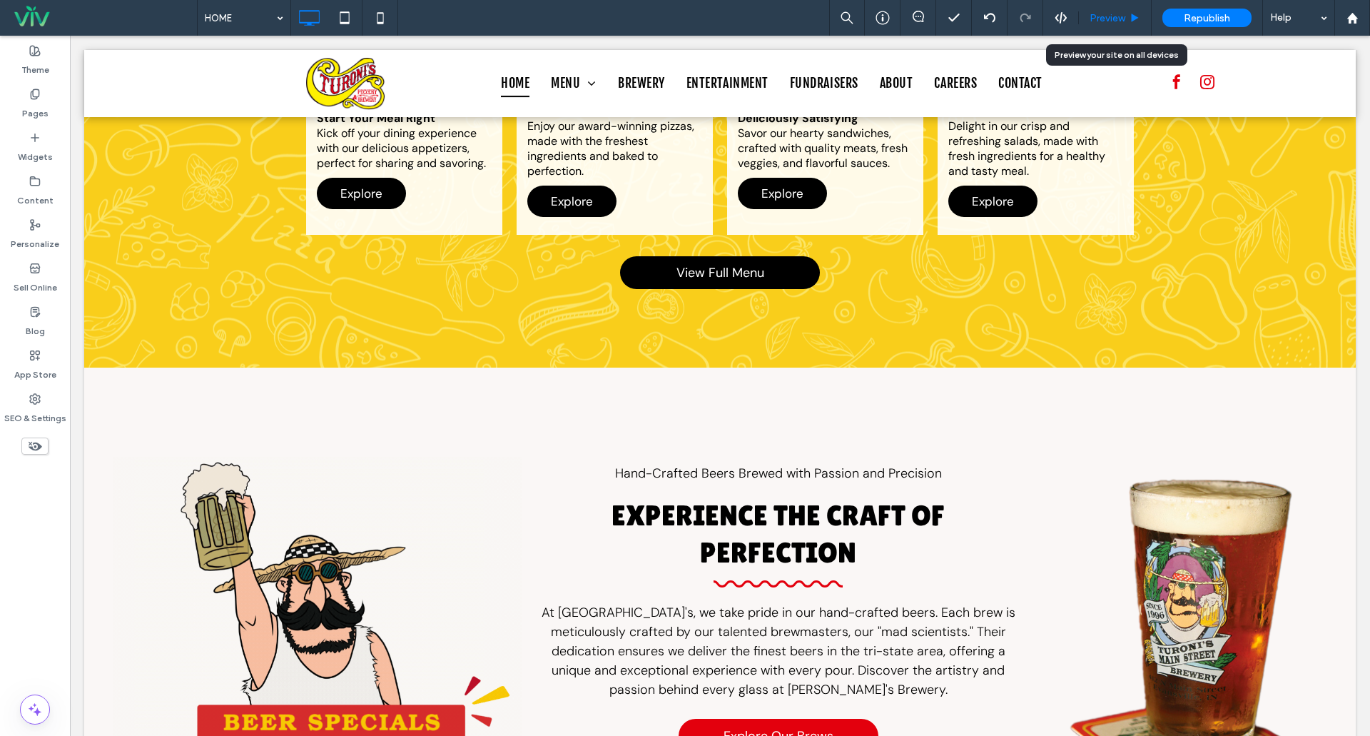
click at [1125, 11] on div "Preview" at bounding box center [1115, 18] width 73 height 36
click at [1114, 20] on span "Preview" at bounding box center [1108, 18] width 36 height 12
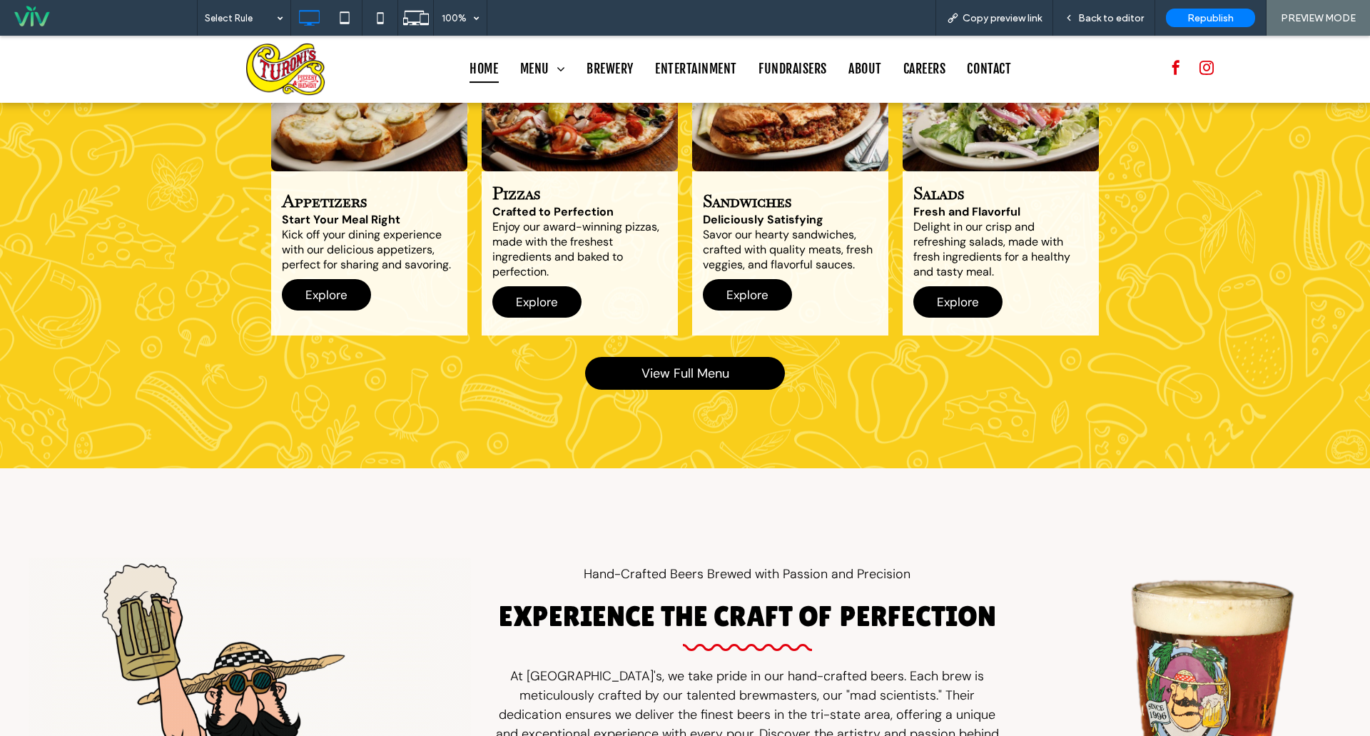
scroll to position [2384, 0]
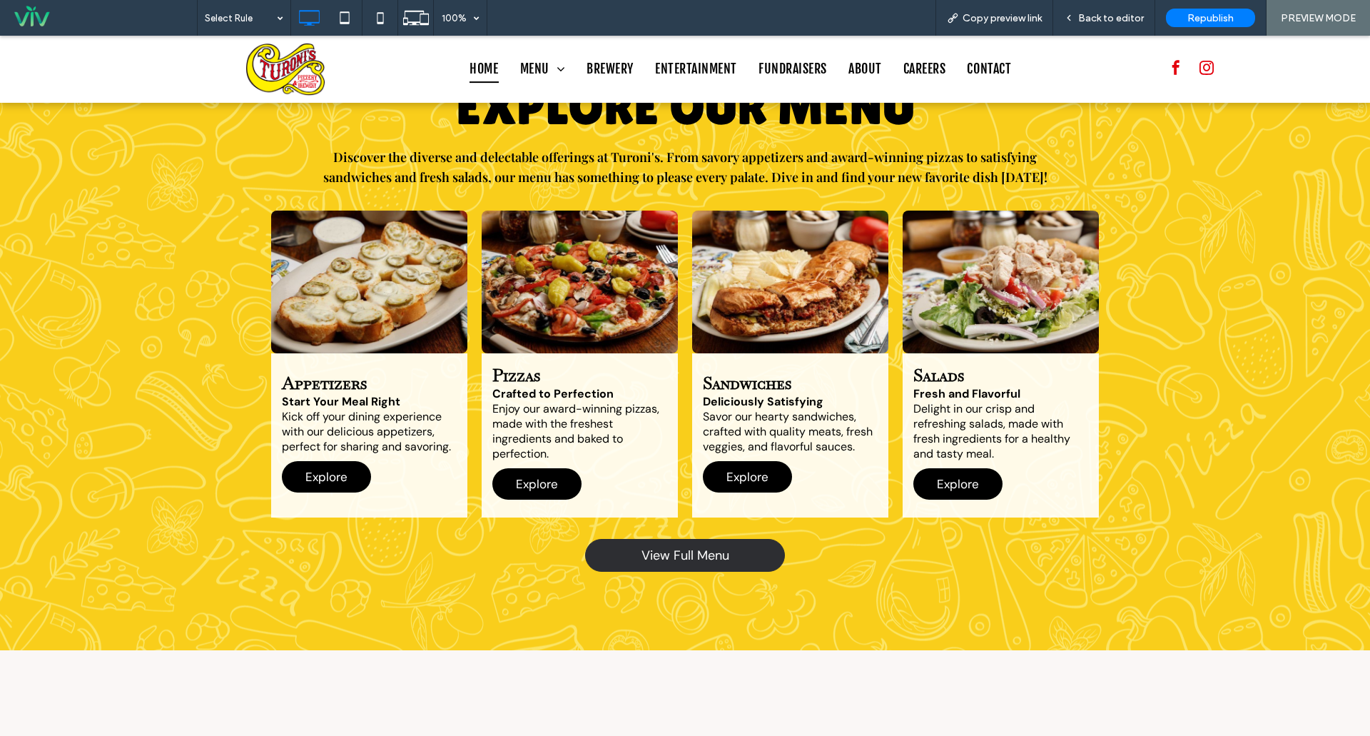
drag, startPoint x: 684, startPoint y: 569, endPoint x: 684, endPoint y: 534, distance: 35.7
click at [684, 547] on span "View Full Menu" at bounding box center [685, 555] width 88 height 17
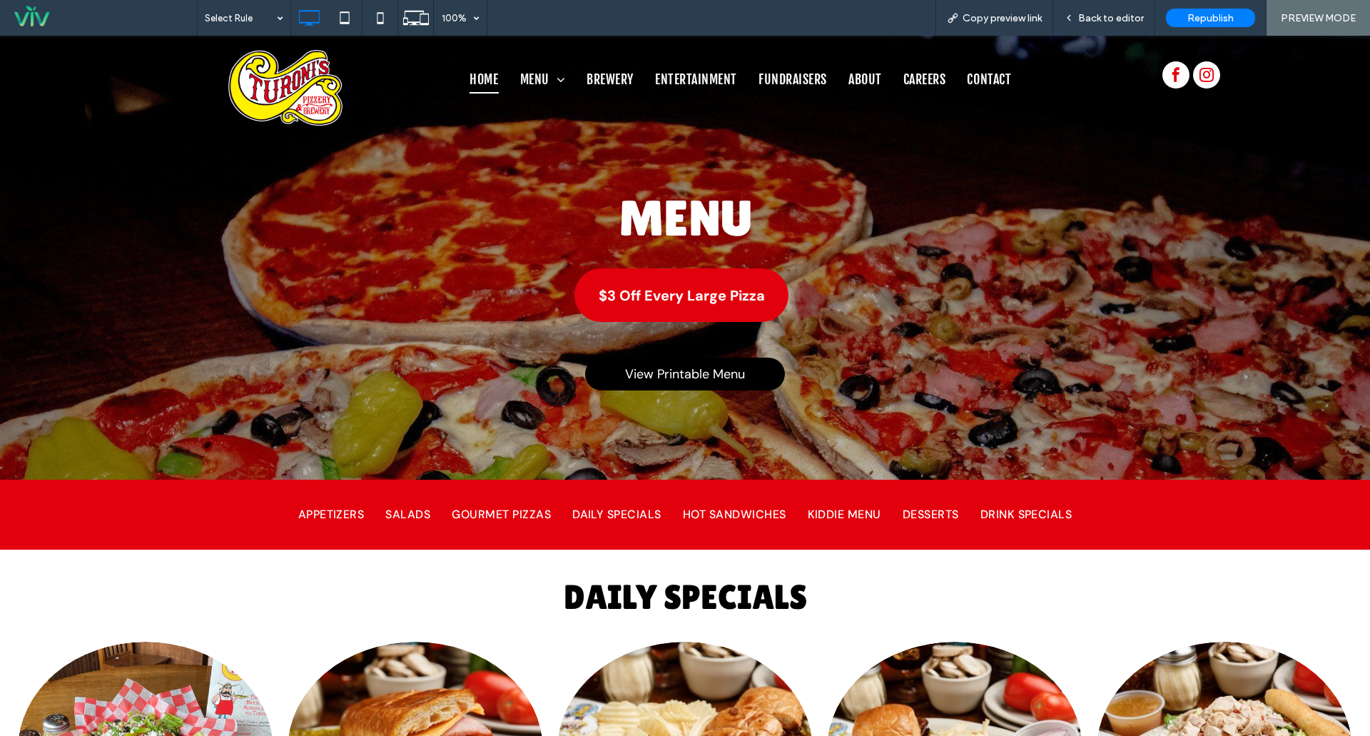
click at [470, 75] on span "HOME" at bounding box center [484, 79] width 29 height 27
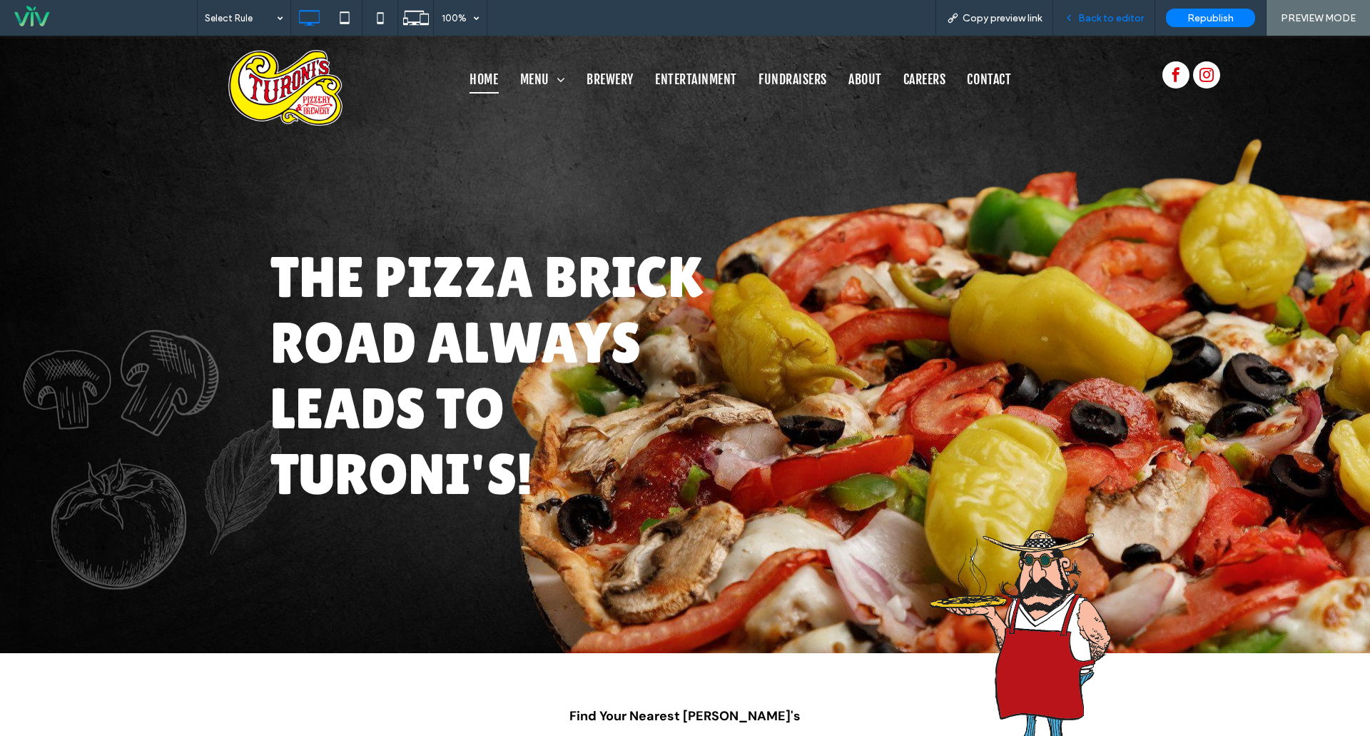
click at [1105, 17] on span "Back to editor" at bounding box center [1111, 18] width 66 height 12
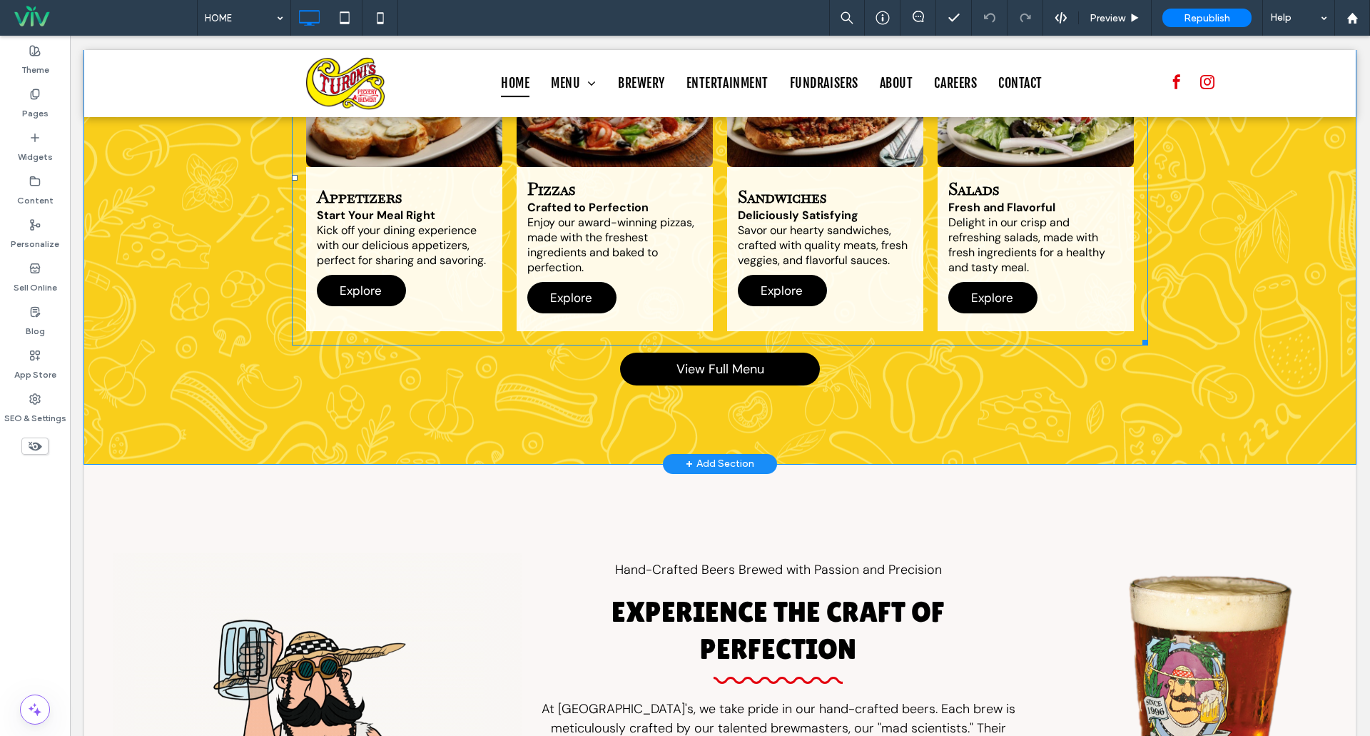
scroll to position [2569, 0]
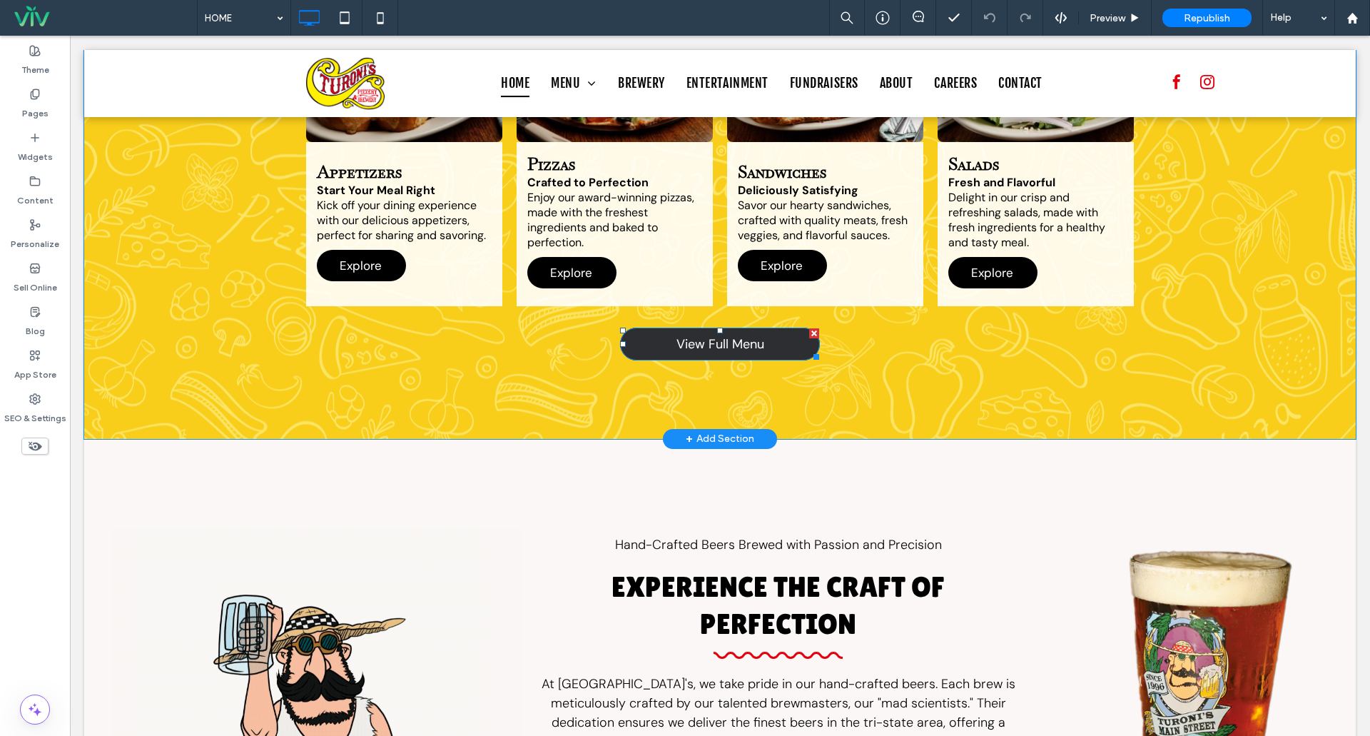
click at [696, 335] on span "View Full Menu" at bounding box center [720, 343] width 88 height 17
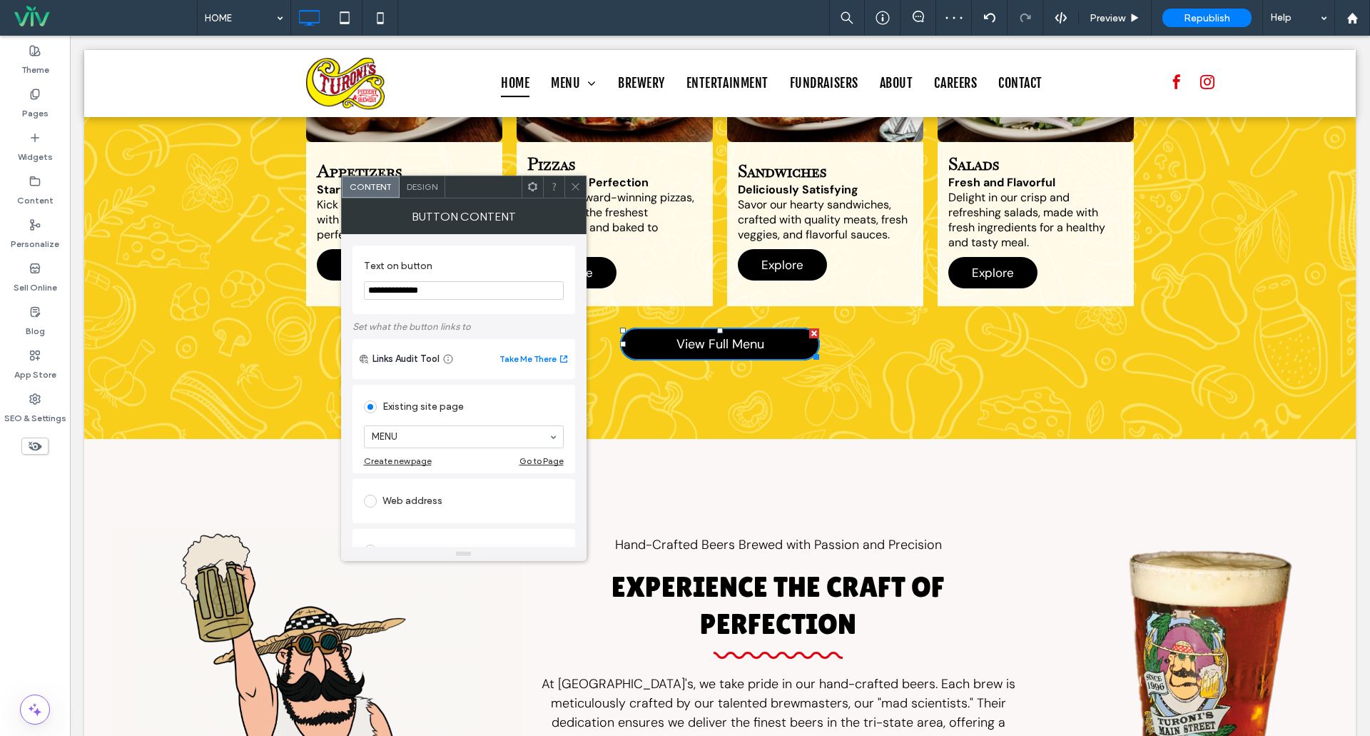
click at [577, 191] on icon at bounding box center [575, 186] width 11 height 11
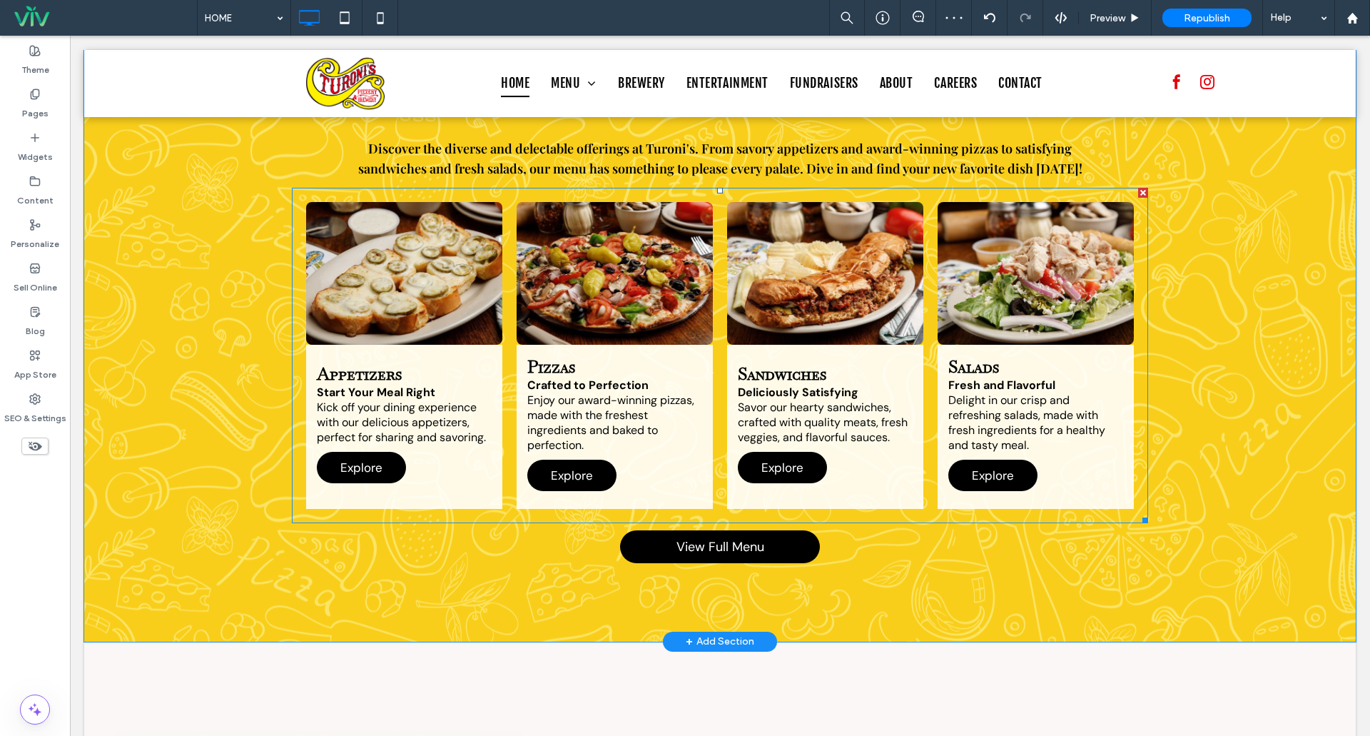
scroll to position [2355, 0]
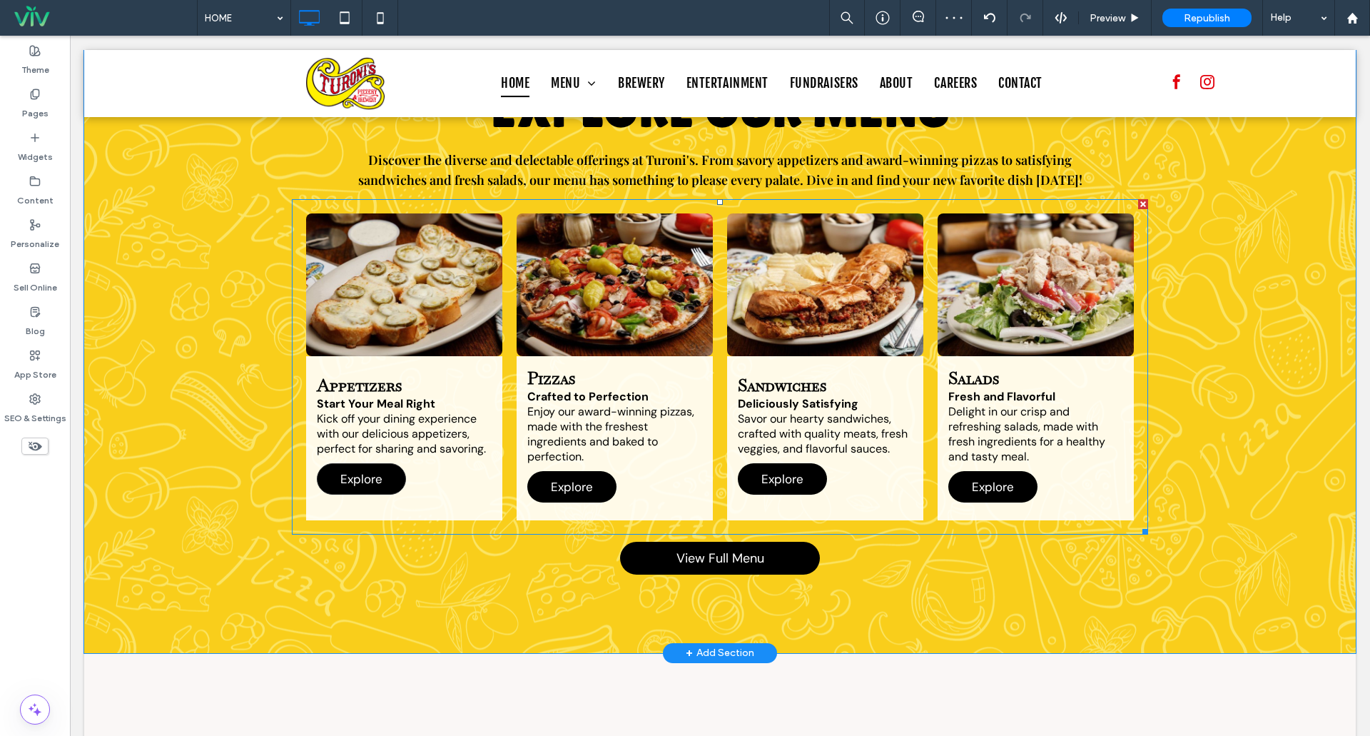
click at [364, 464] on span "Explore" at bounding box center [361, 479] width 71 height 30
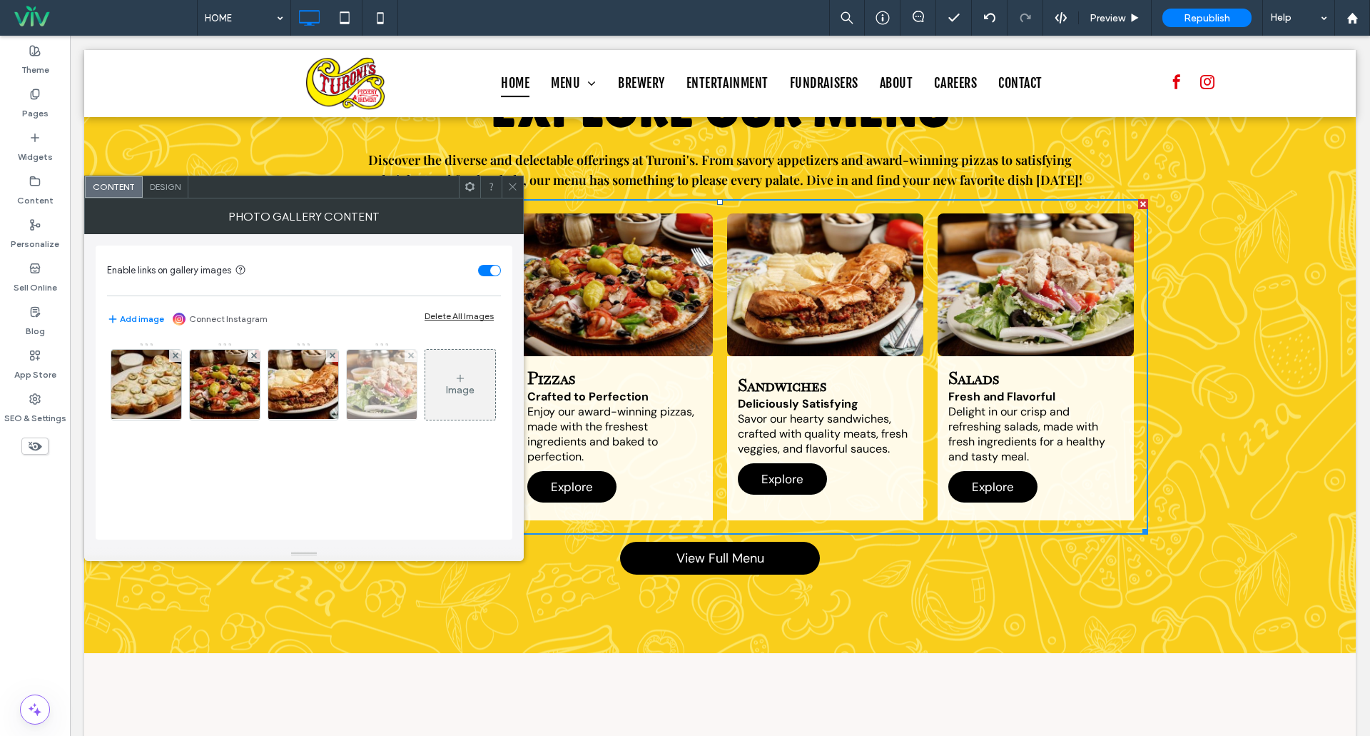
click at [147, 382] on img at bounding box center [146, 385] width 105 height 70
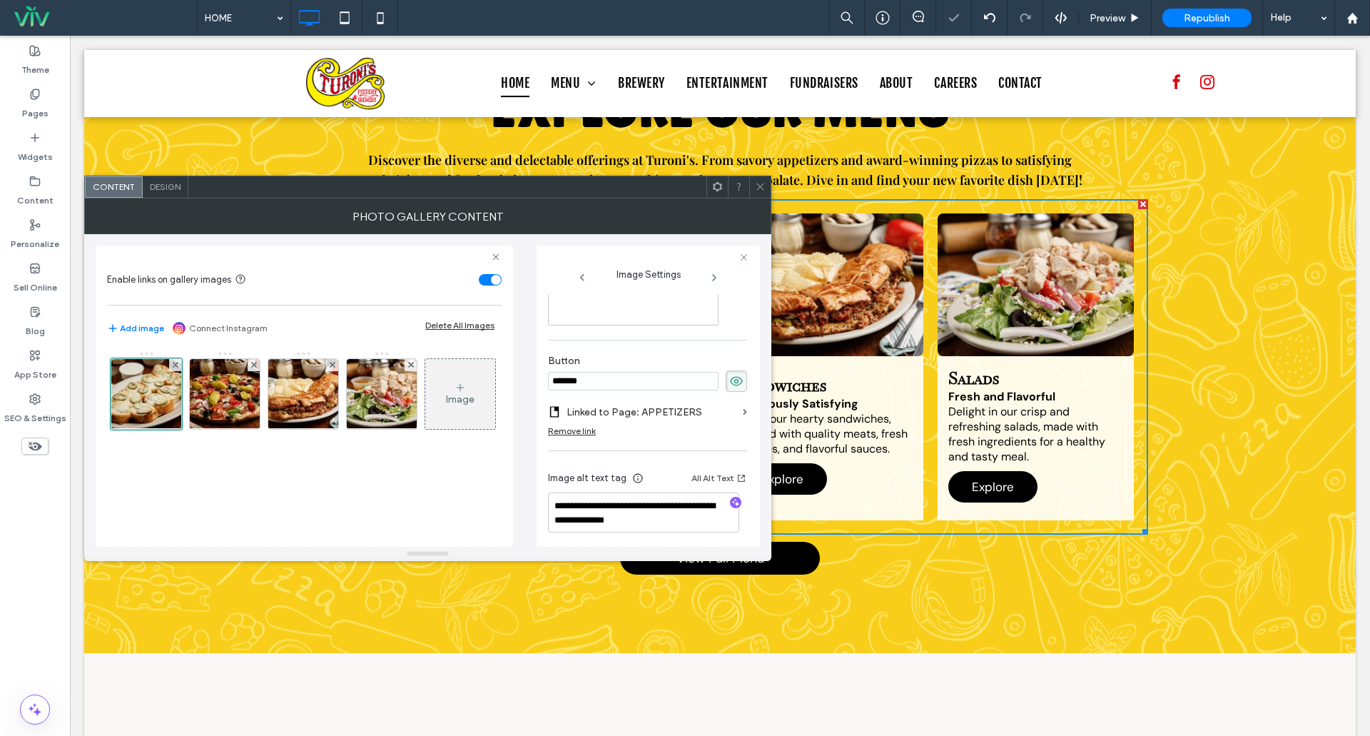
scroll to position [473, 0]
click at [598, 376] on input "*******" at bounding box center [633, 376] width 171 height 19
drag, startPoint x: 763, startPoint y: 191, endPoint x: 754, endPoint y: 193, distance: 9.0
click at [763, 191] on icon at bounding box center [760, 186] width 11 height 11
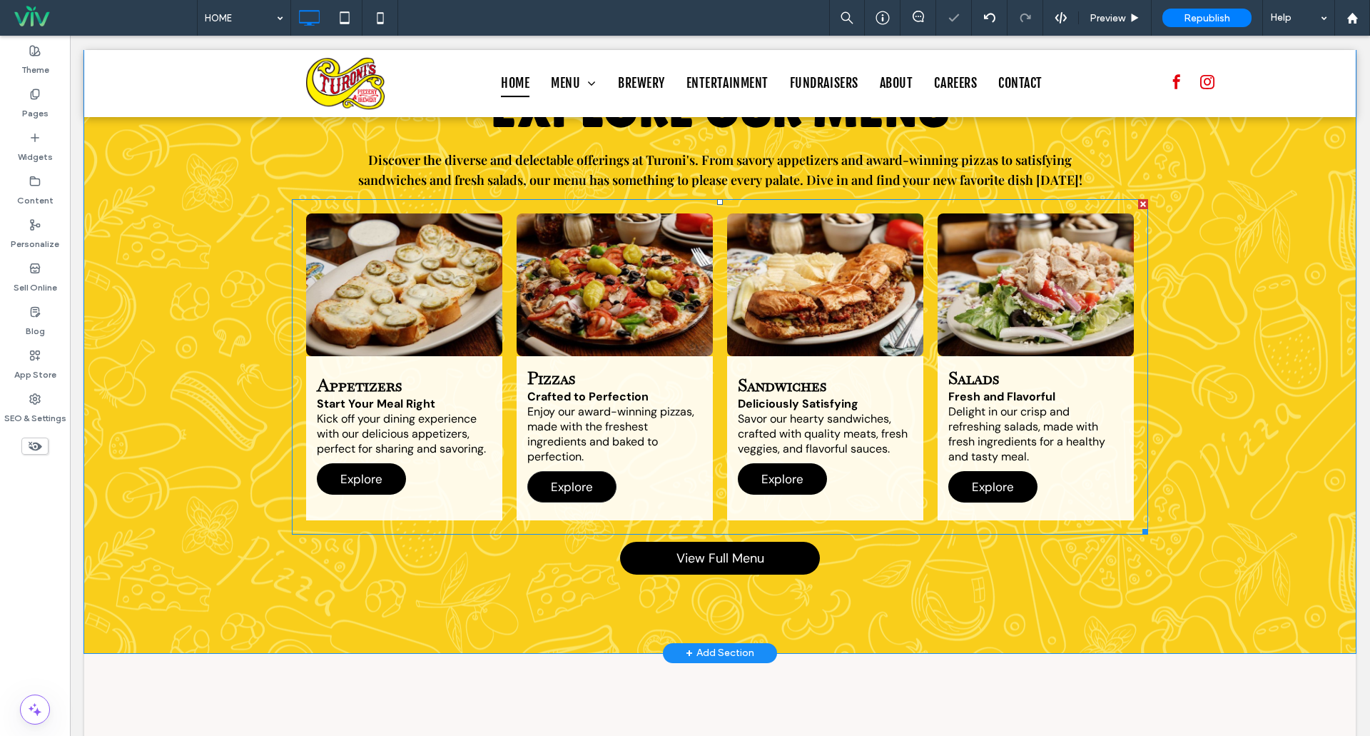
click at [587, 472] on span "Explore" at bounding box center [572, 487] width 71 height 30
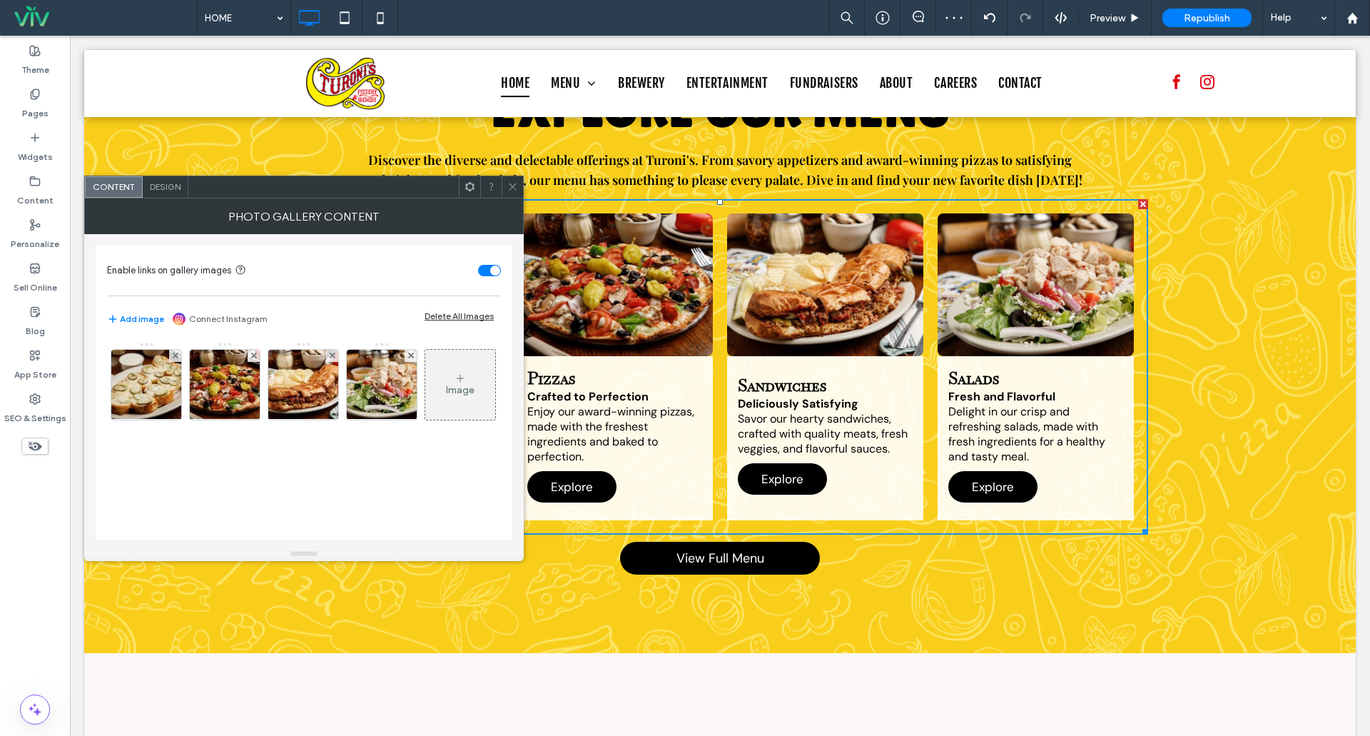
click at [249, 385] on img at bounding box center [225, 385] width 105 height 70
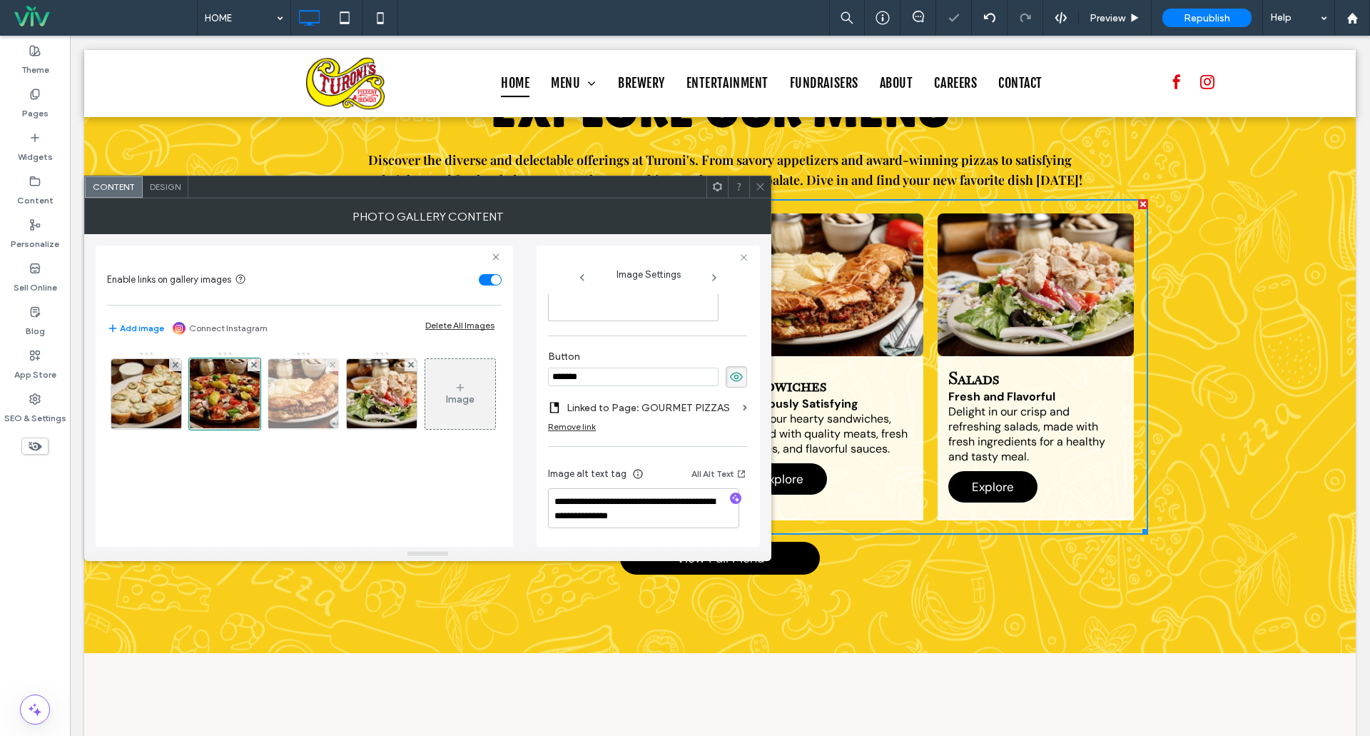
drag, startPoint x: 303, startPoint y: 394, endPoint x: 333, endPoint y: 392, distance: 30.0
click at [303, 394] on img at bounding box center [303, 394] width 105 height 70
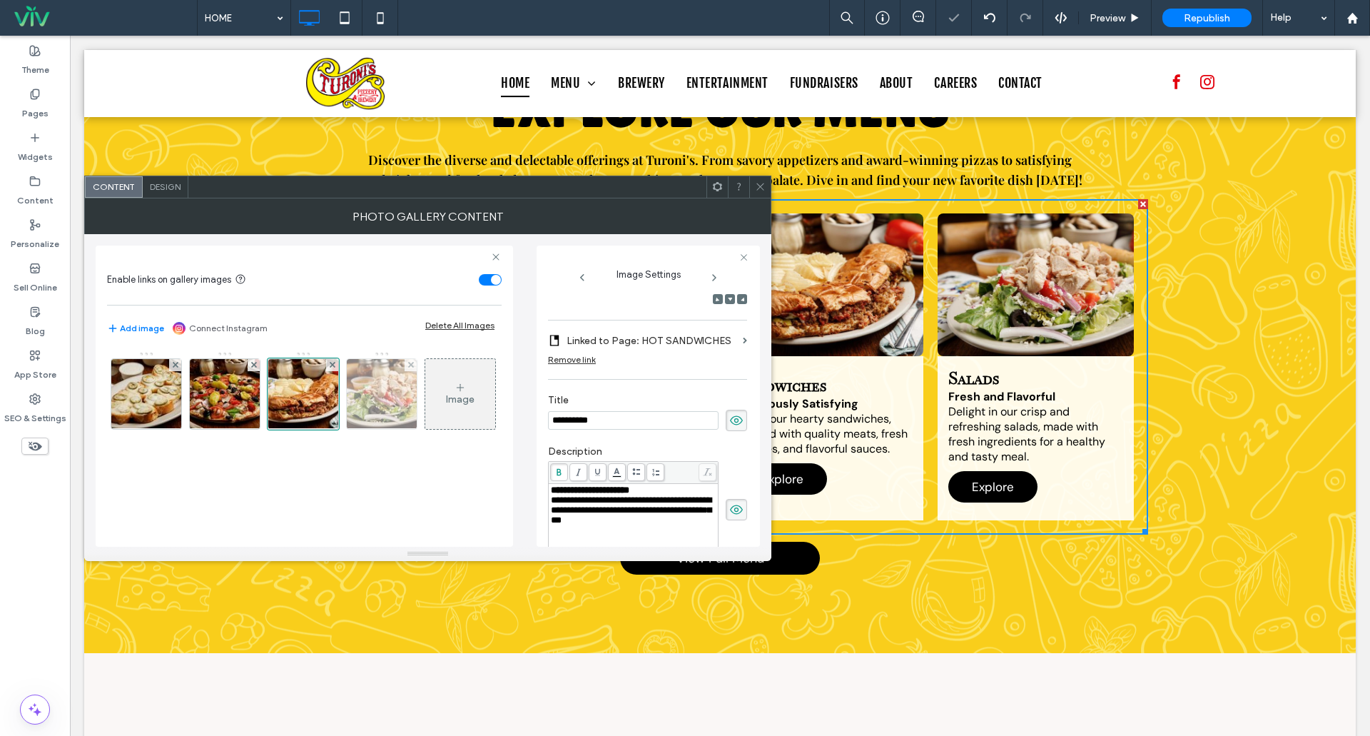
click at [384, 407] on img at bounding box center [382, 394] width 105 height 70
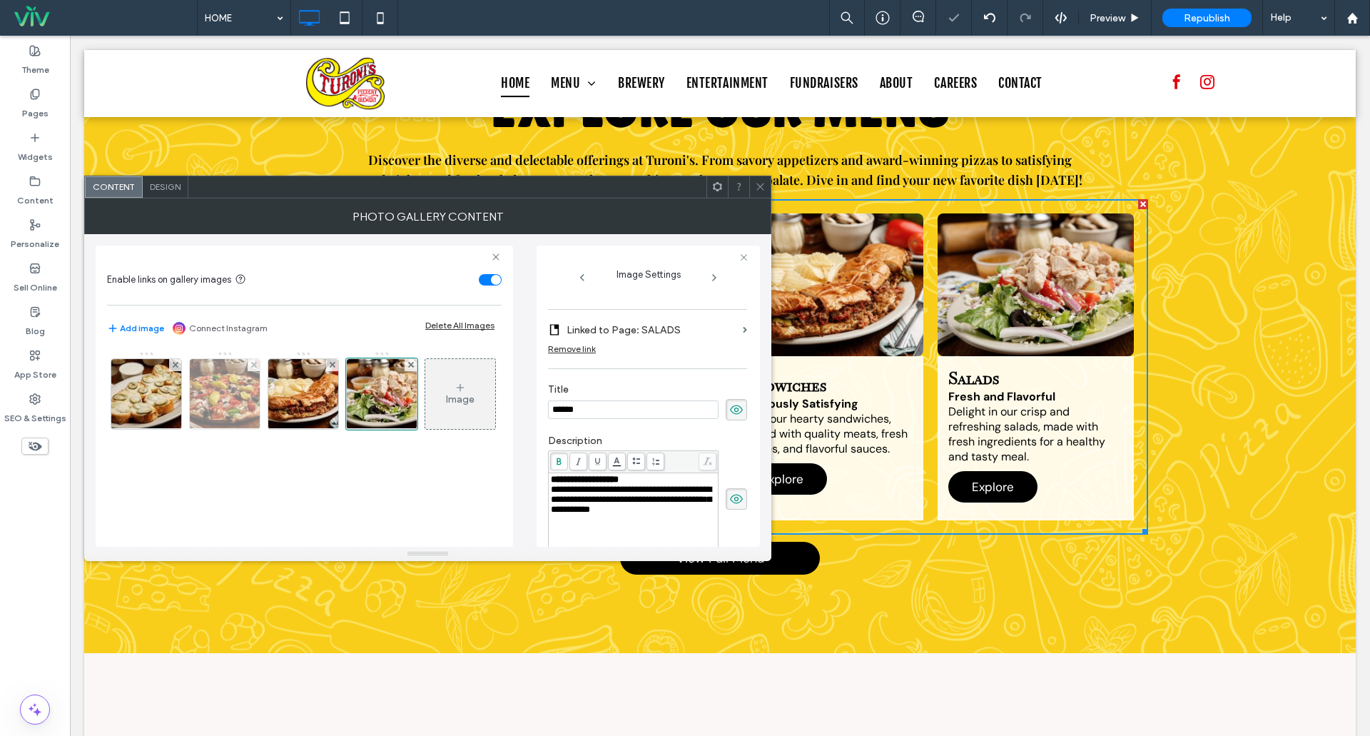
click at [233, 393] on img at bounding box center [225, 394] width 105 height 70
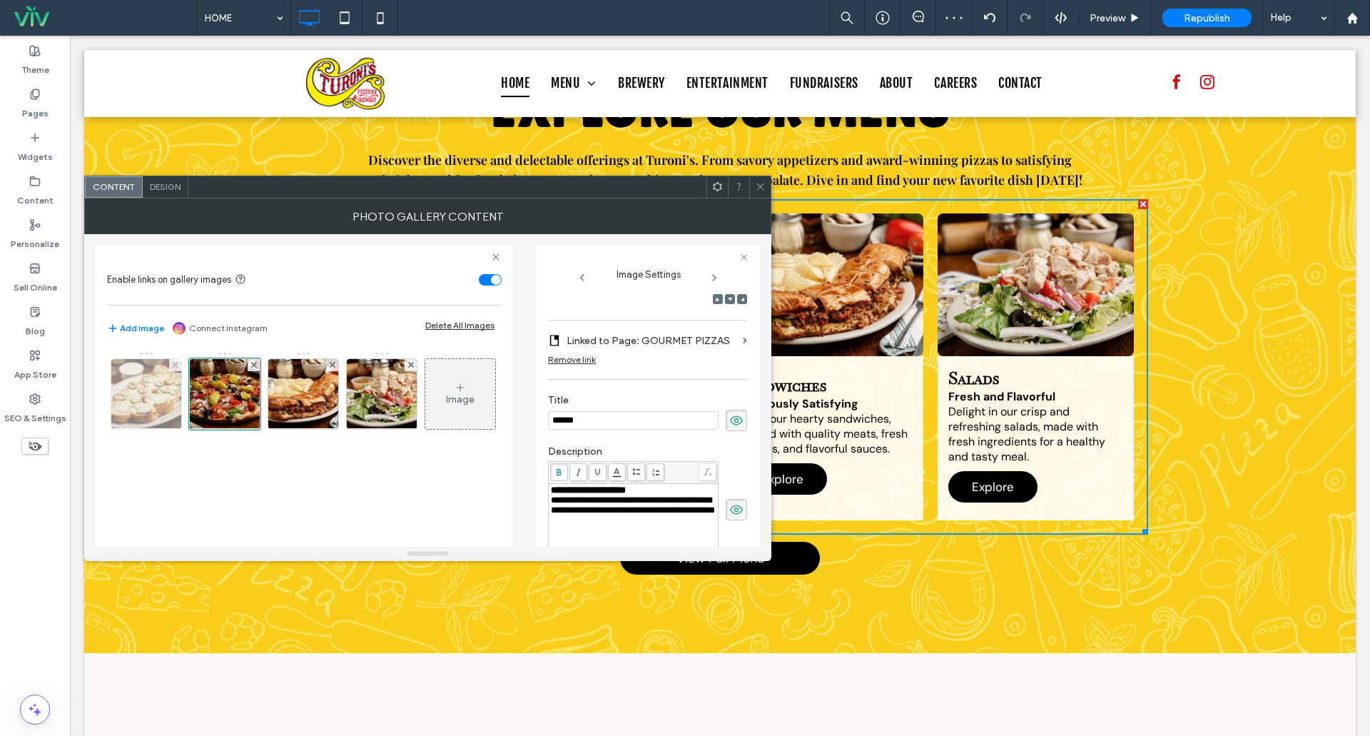
click at [152, 397] on img at bounding box center [146, 394] width 105 height 70
click at [681, 340] on label "Linked to Page: APPETIZERS" at bounding box center [652, 341] width 171 height 26
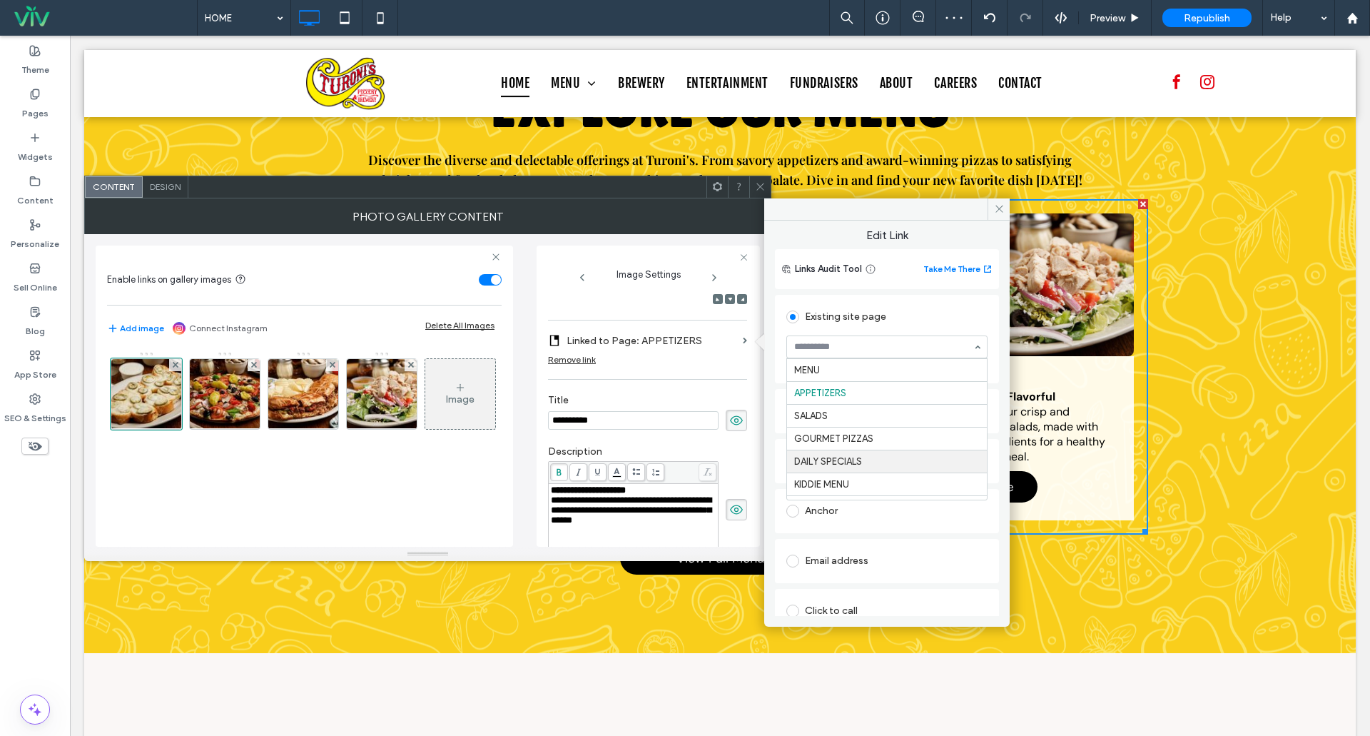
scroll to position [0, 0]
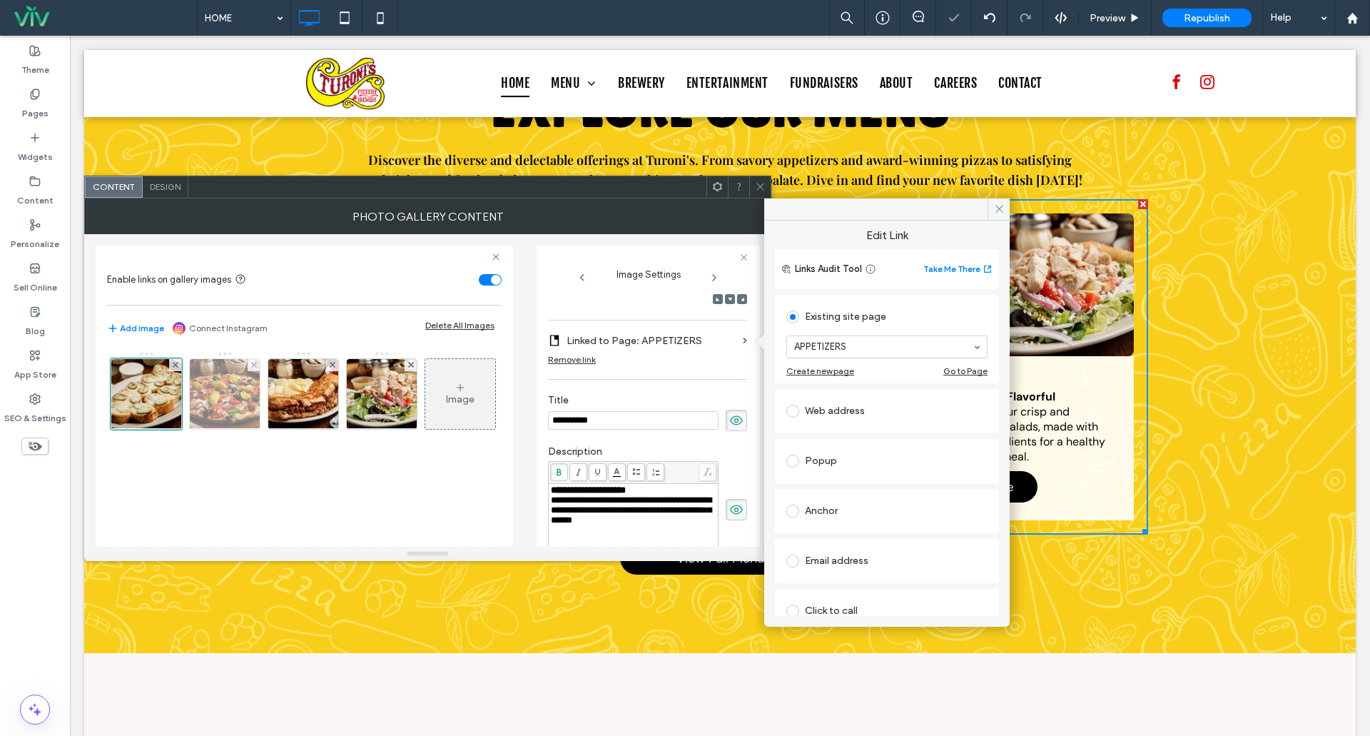
click at [240, 402] on img at bounding box center [225, 394] width 105 height 70
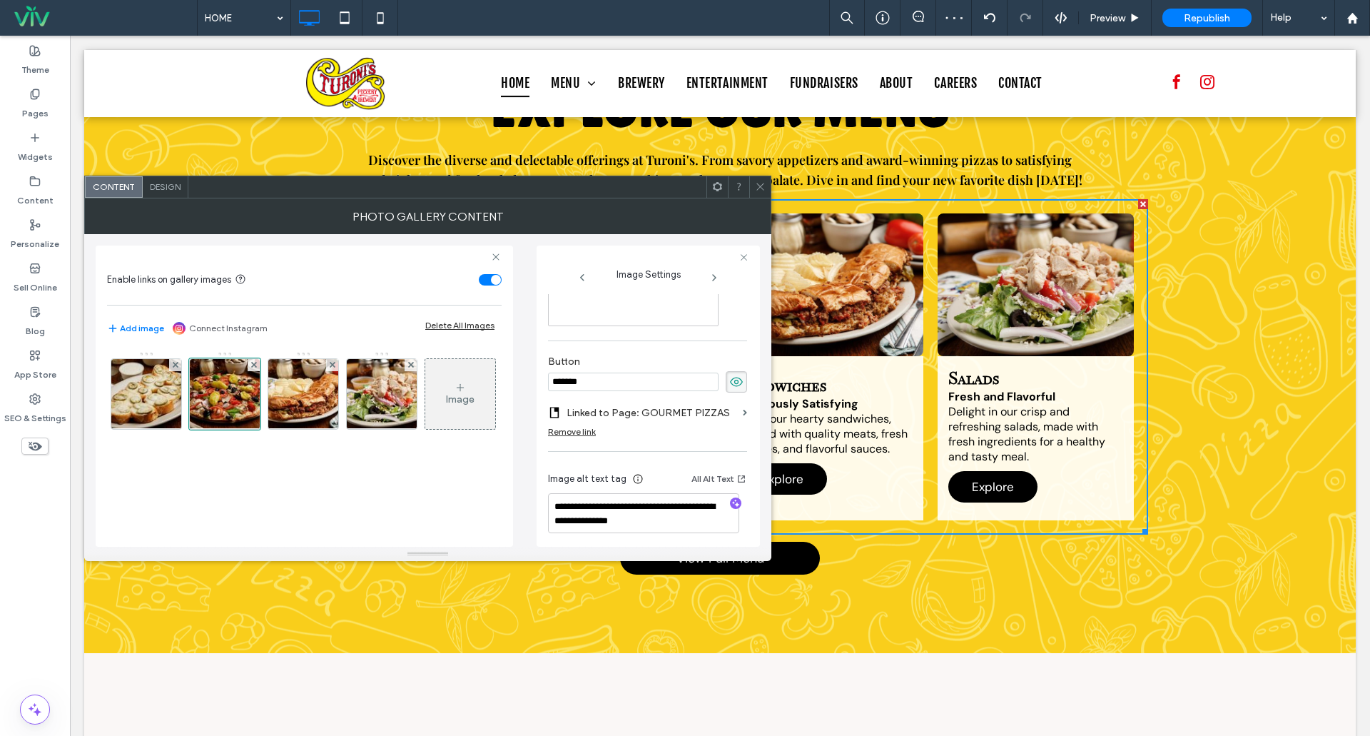
scroll to position [473, 0]
click at [723, 404] on label "Linked to Page: GOURMET PIZZAS" at bounding box center [652, 408] width 171 height 26
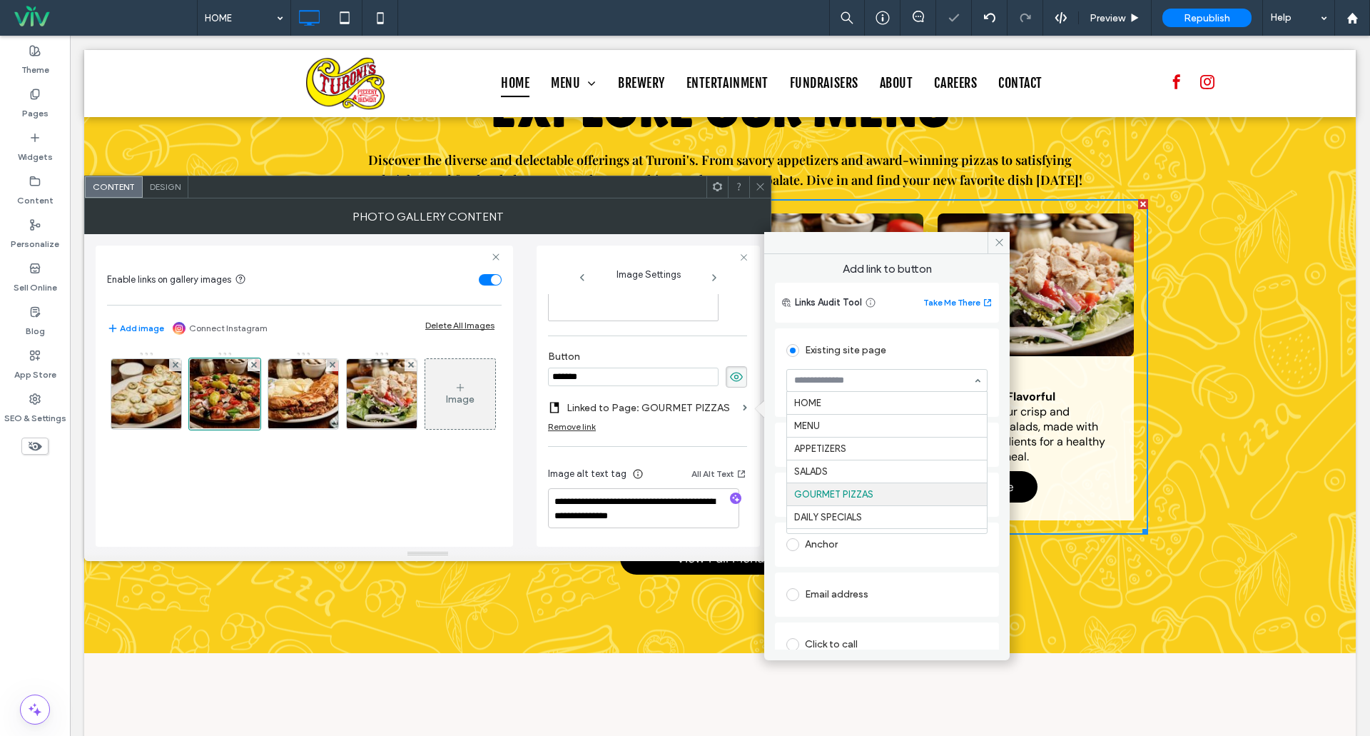
scroll to position [91, 0]
click at [832, 382] on input at bounding box center [883, 380] width 178 height 10
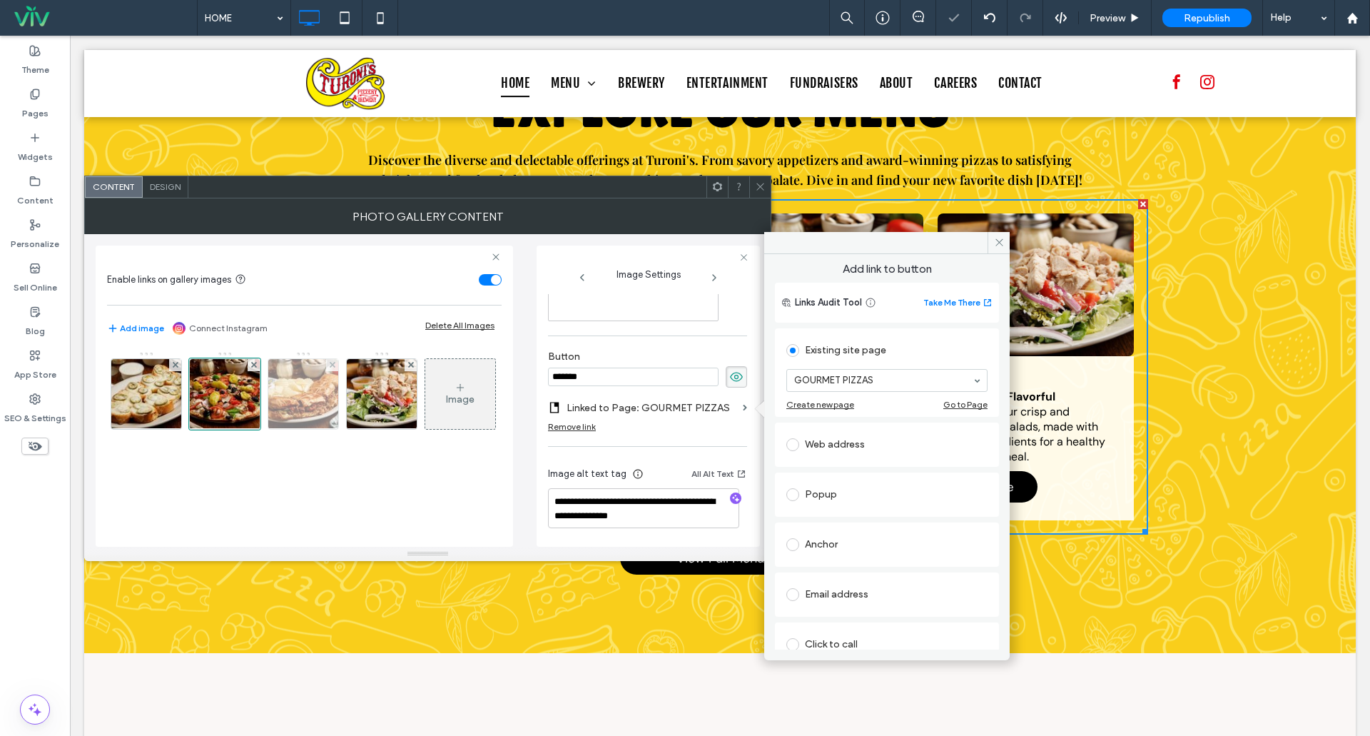
click at [315, 397] on img at bounding box center [303, 394] width 105 height 70
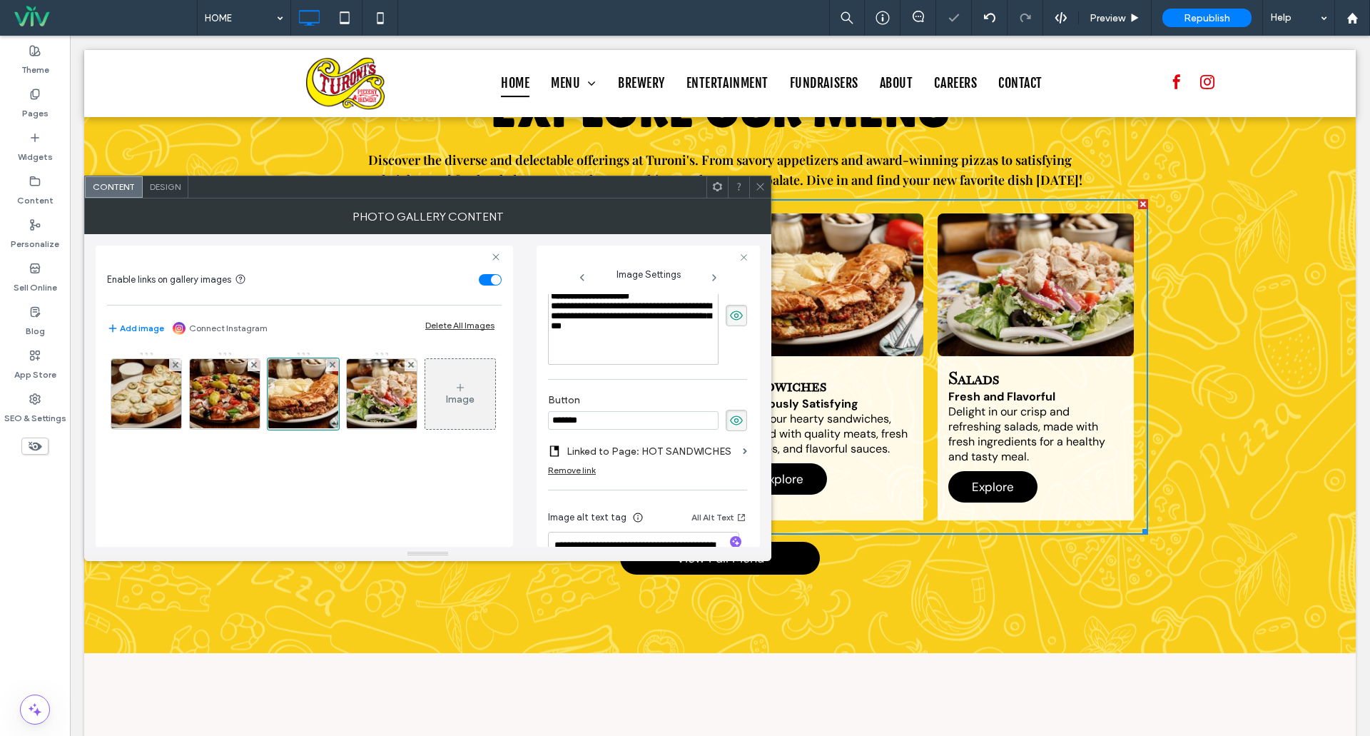
scroll to position [450, 0]
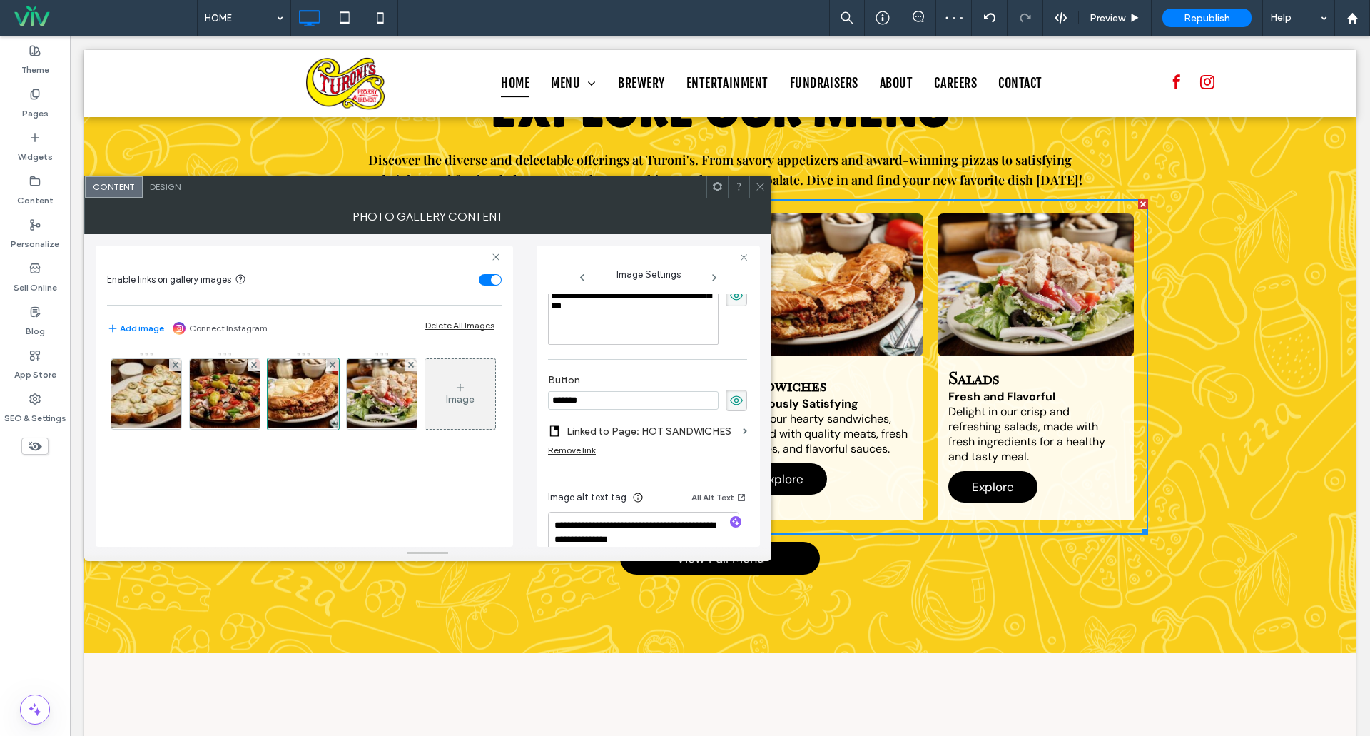
click at [730, 400] on use at bounding box center [736, 399] width 13 height 9
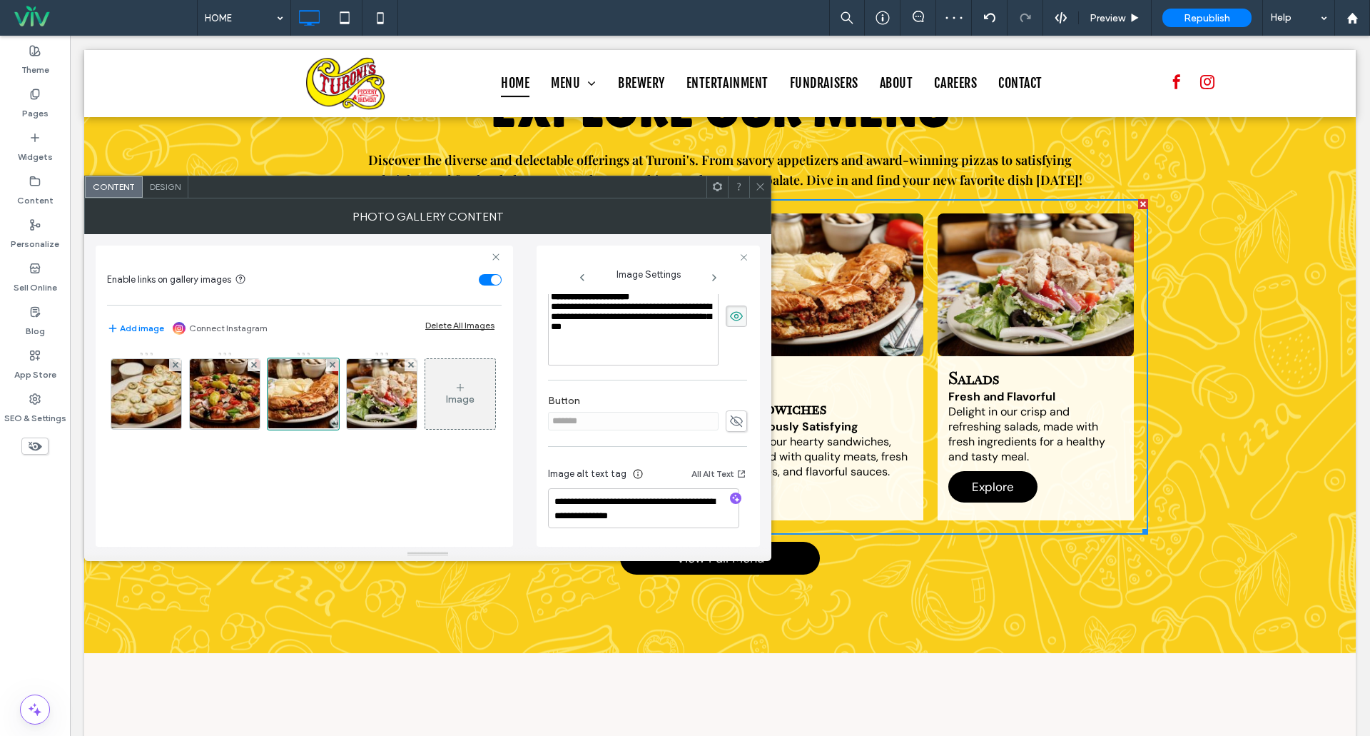
click at [731, 415] on icon at bounding box center [736, 421] width 14 height 16
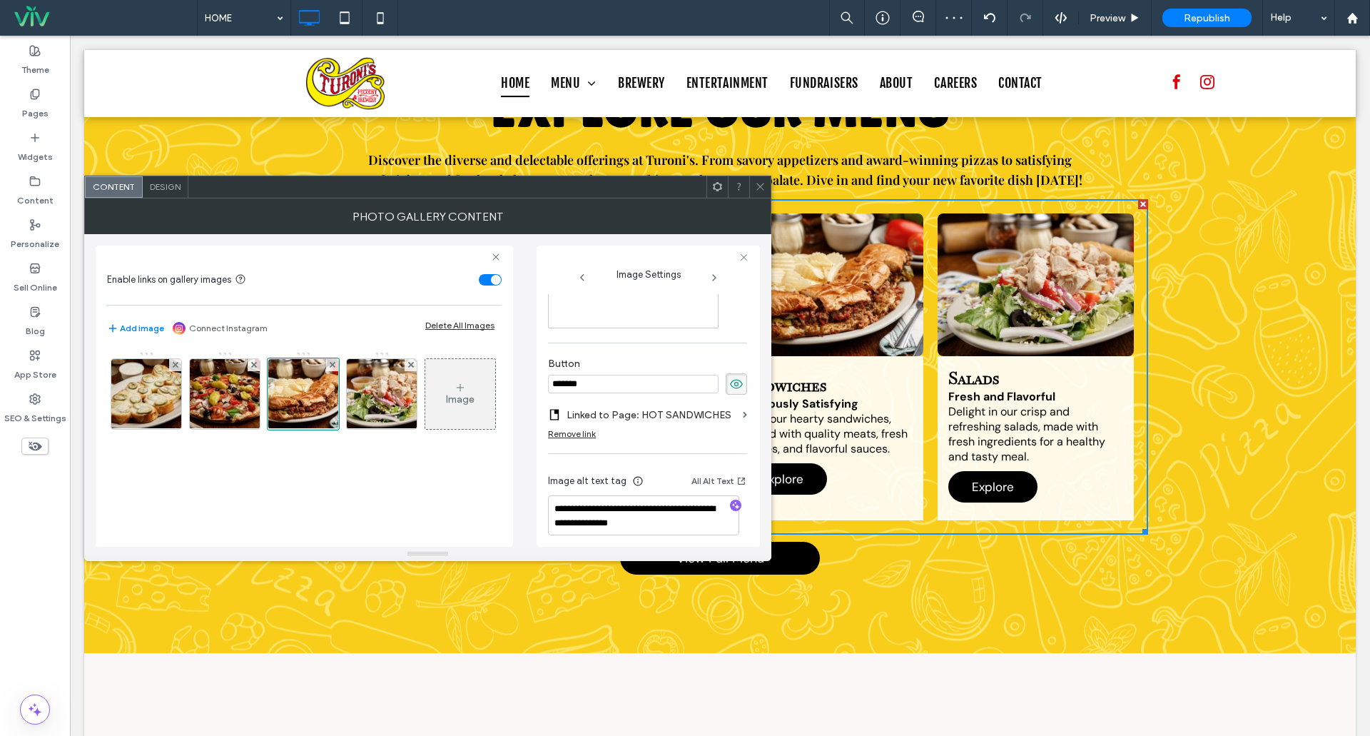
scroll to position [473, 0]
click at [728, 409] on label "Linked to Page: HOT SANDWICHES" at bounding box center [652, 408] width 171 height 26
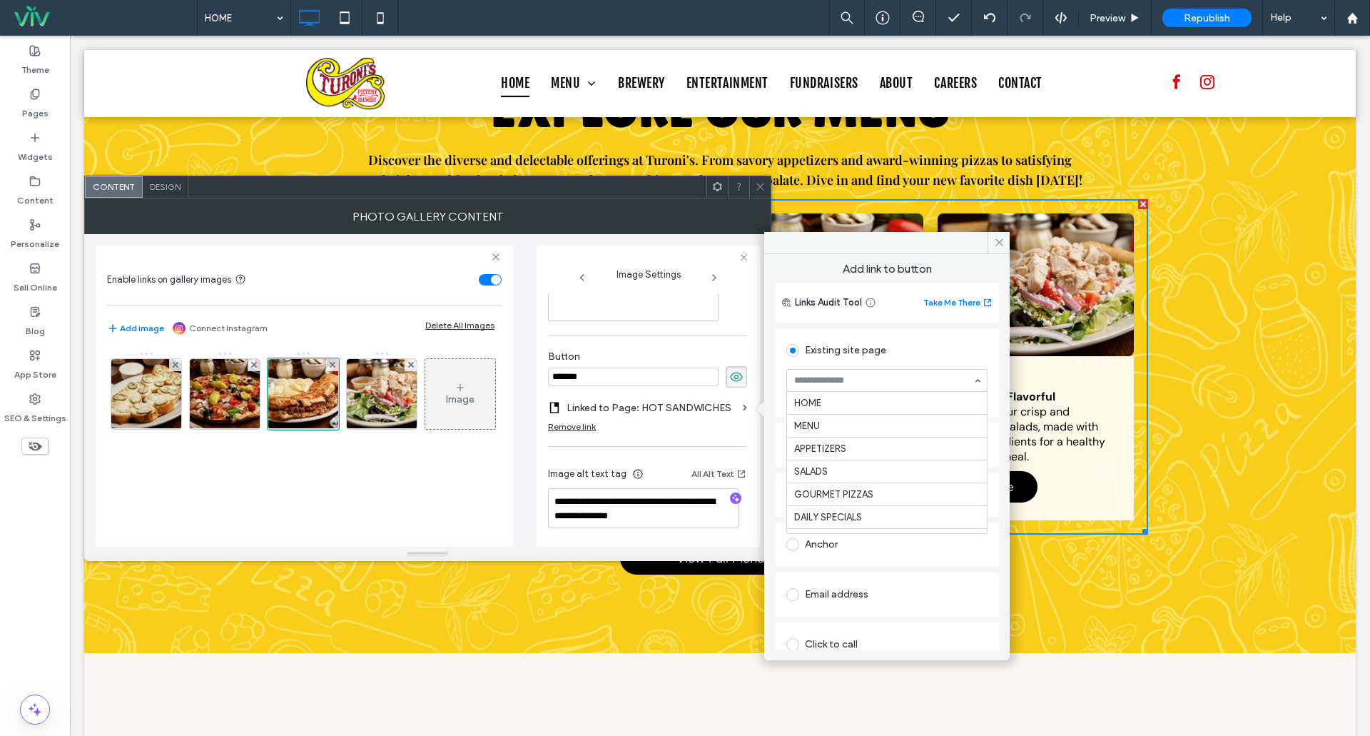
scroll to position [160, 0]
drag, startPoint x: 837, startPoint y: 406, endPoint x: 811, endPoint y: 406, distance: 26.4
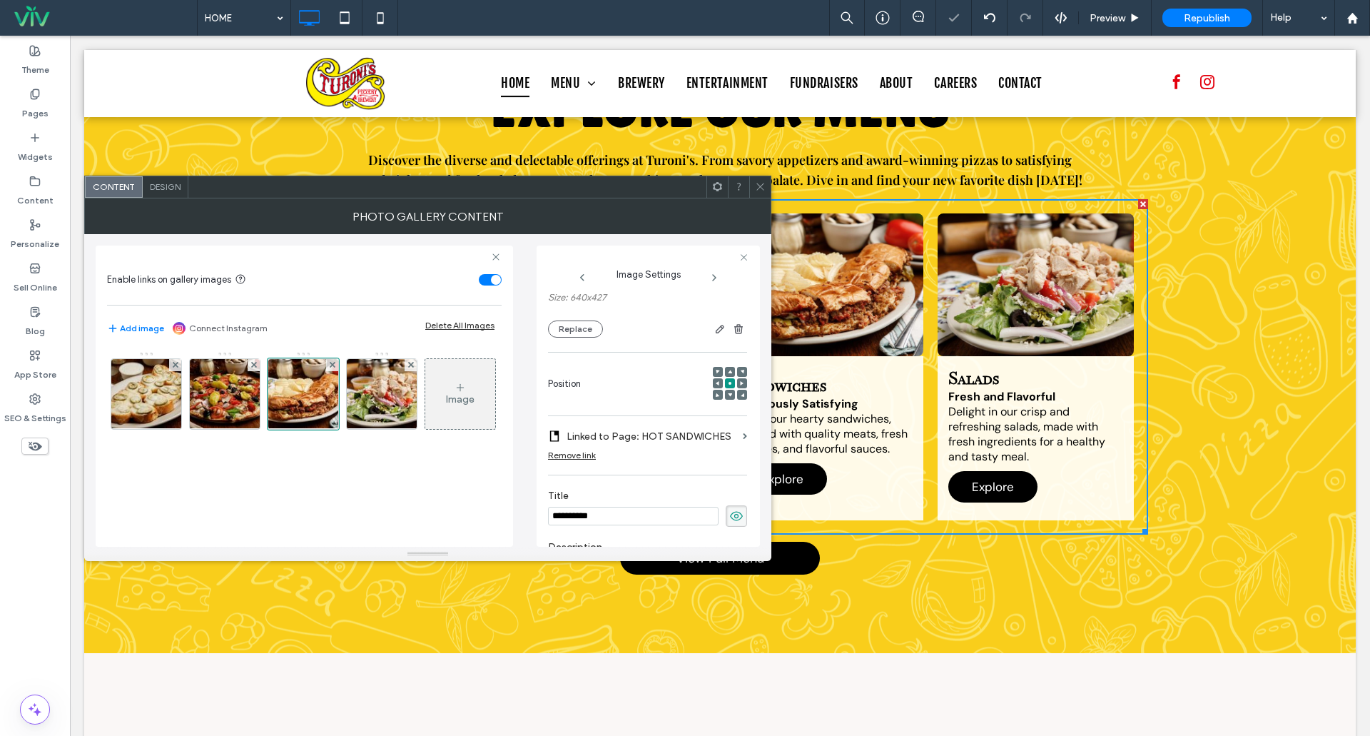
scroll to position [116, 0]
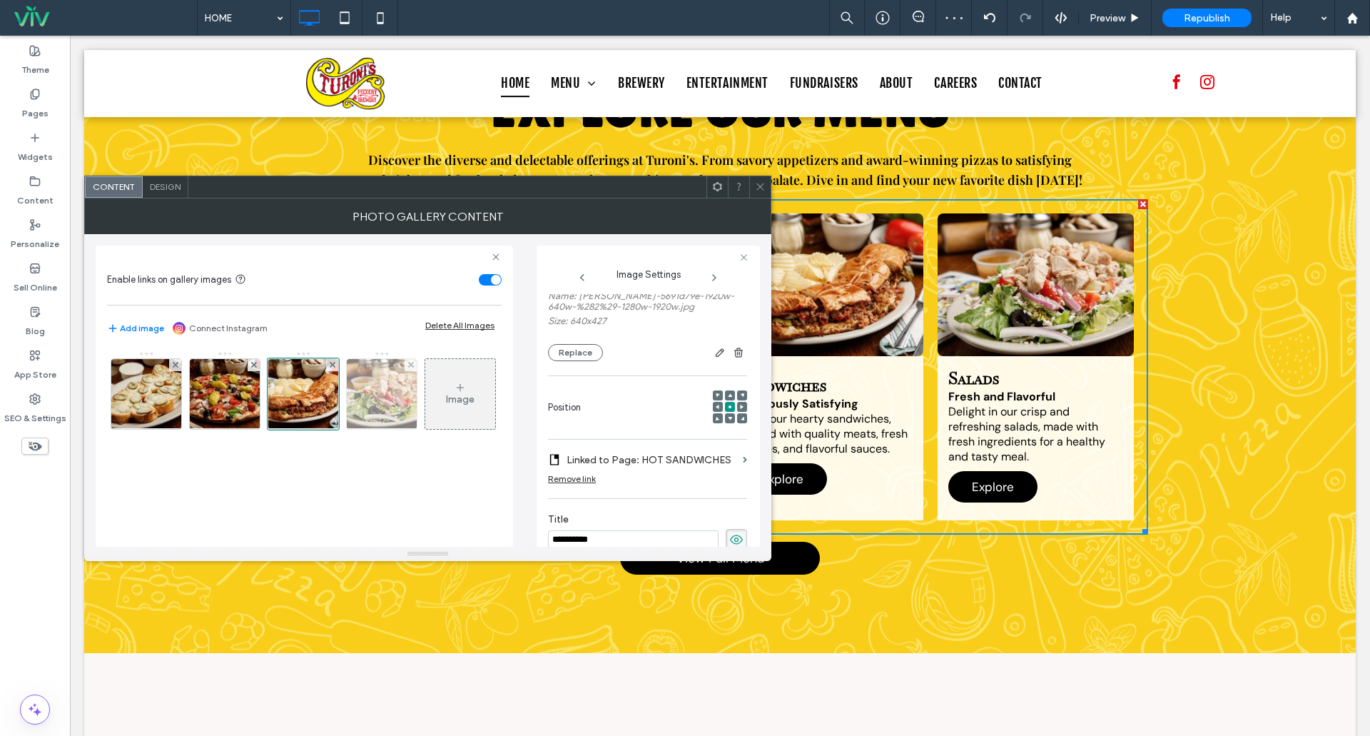
click at [376, 395] on img at bounding box center [382, 394] width 105 height 70
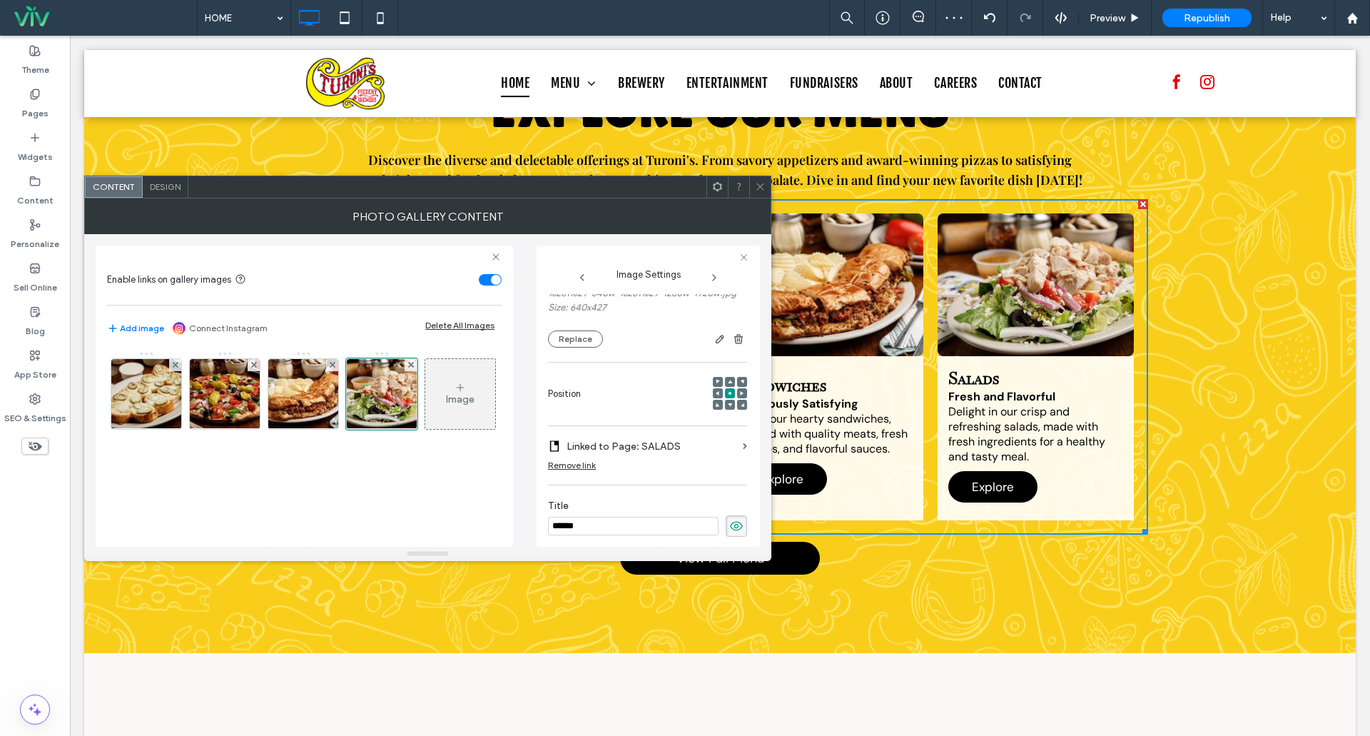
click at [661, 455] on label "Linked to Page: SALADS" at bounding box center [652, 446] width 171 height 26
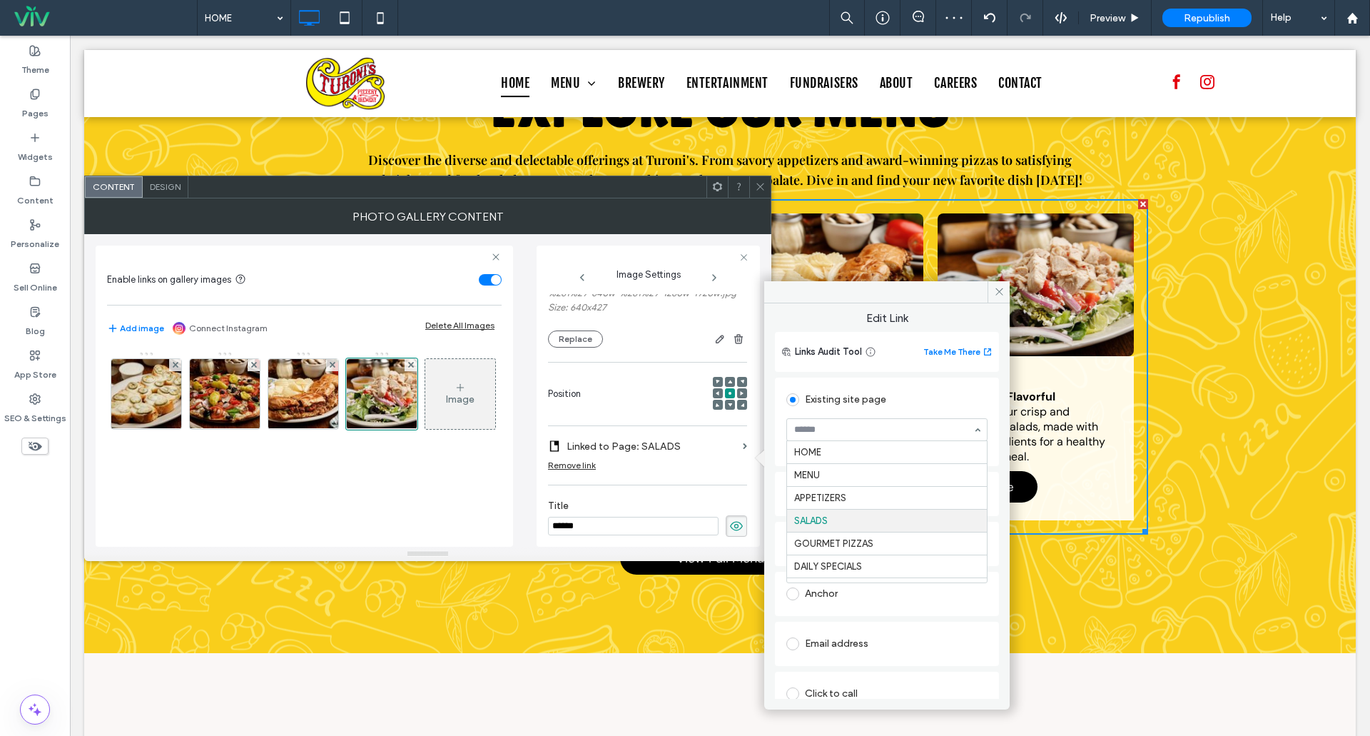
drag, startPoint x: 858, startPoint y: 432, endPoint x: 859, endPoint y: 441, distance: 8.7
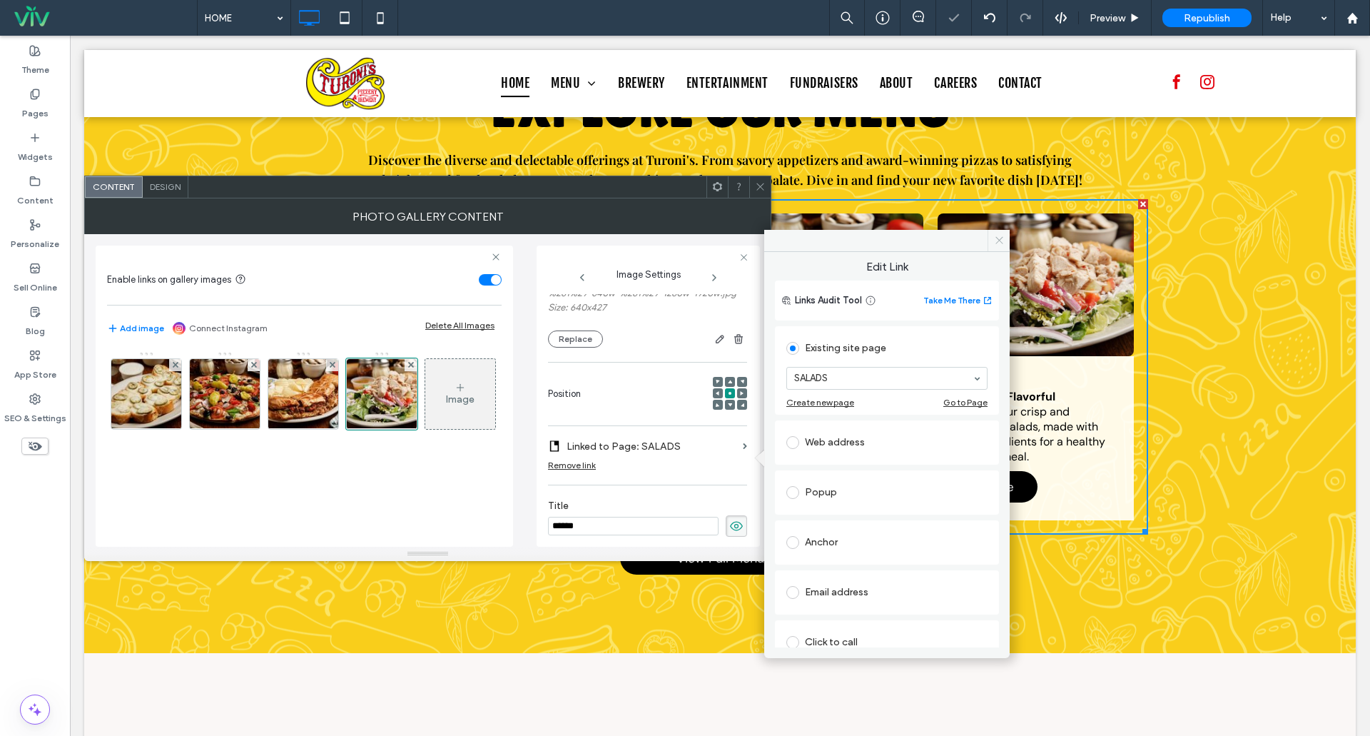
click at [995, 242] on icon at bounding box center [999, 240] width 11 height 11
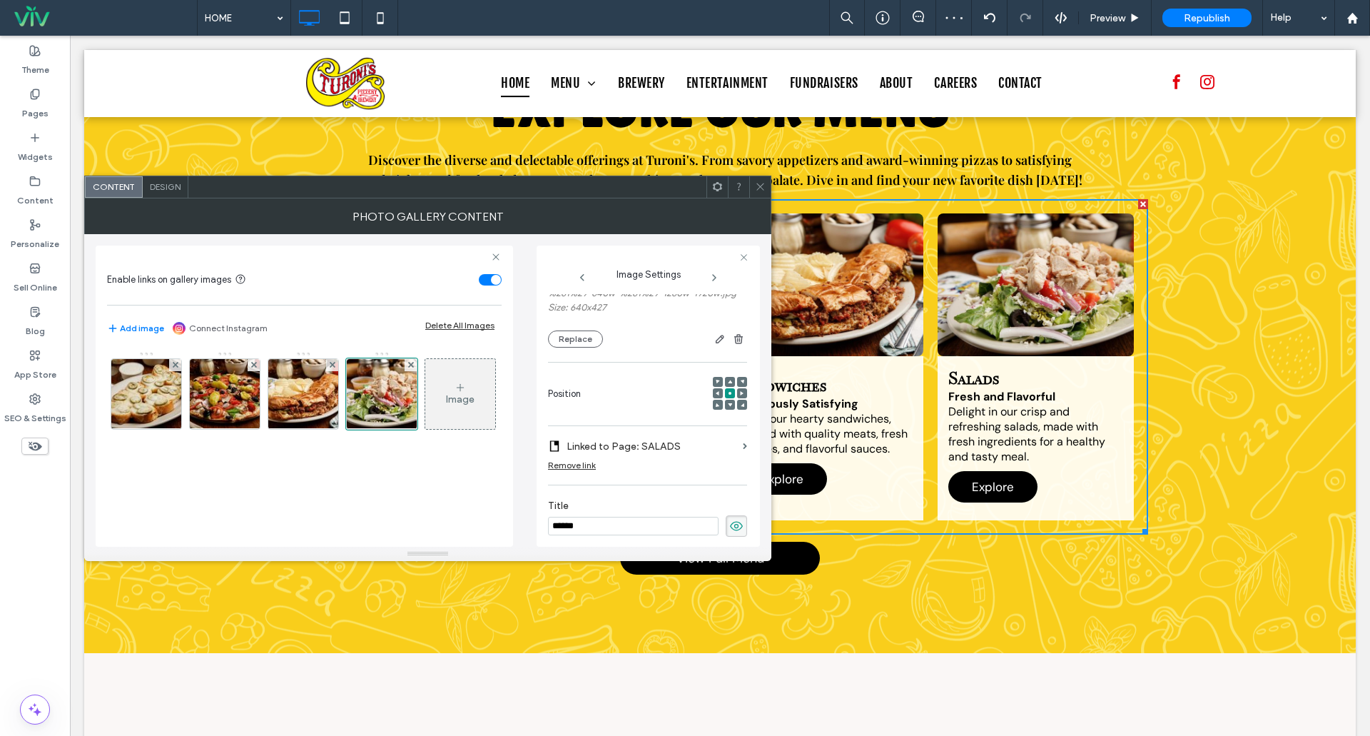
click at [757, 182] on icon at bounding box center [760, 186] width 11 height 11
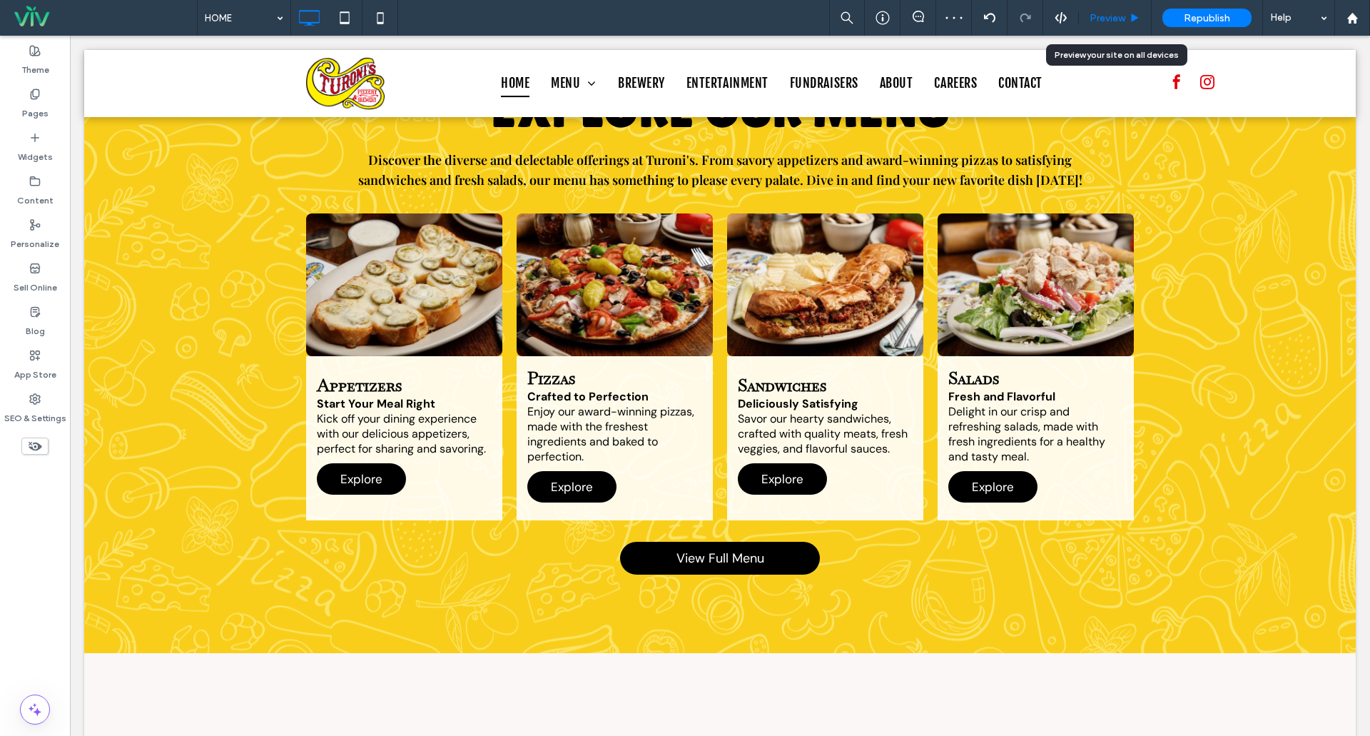
click at [1117, 21] on span "Preview" at bounding box center [1108, 18] width 36 height 12
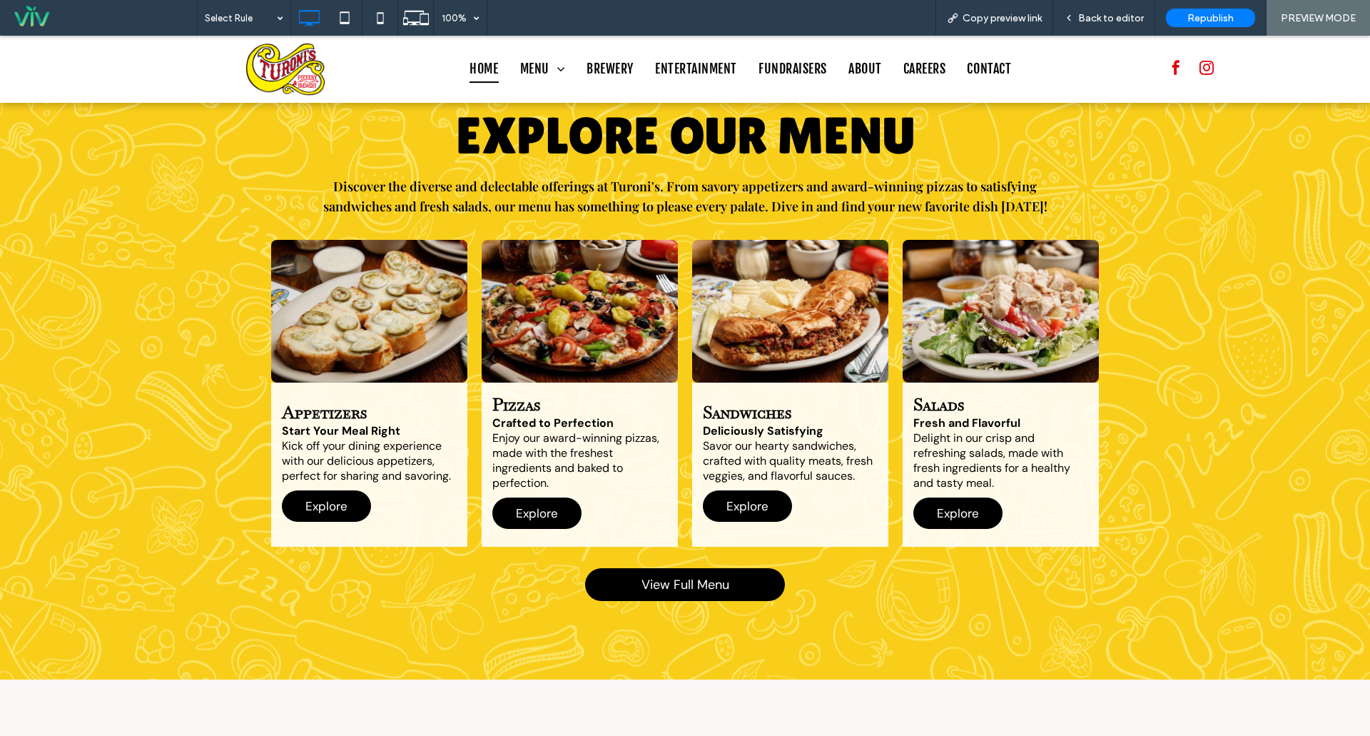
scroll to position [2384, 0]
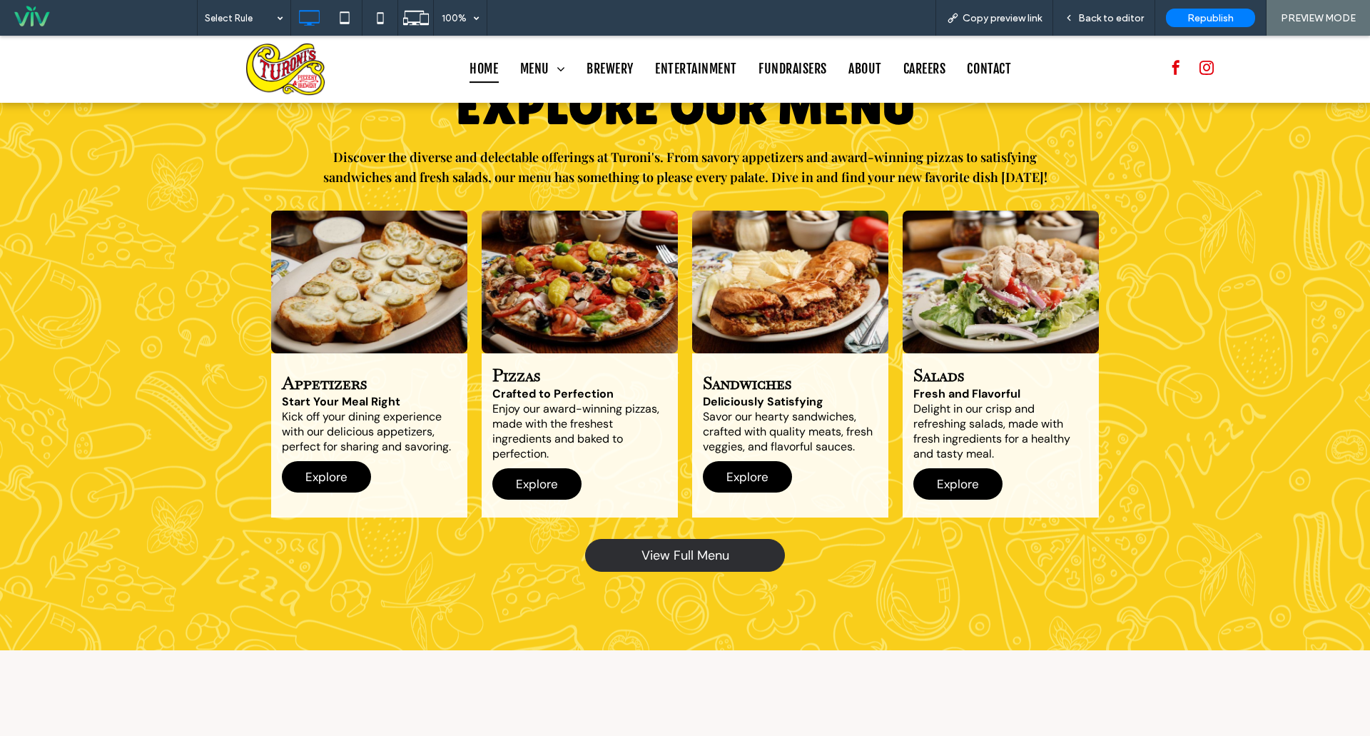
click at [674, 547] on span "View Full Menu" at bounding box center [685, 555] width 88 height 17
click at [1117, 12] on span "Back to editor" at bounding box center [1111, 18] width 66 height 12
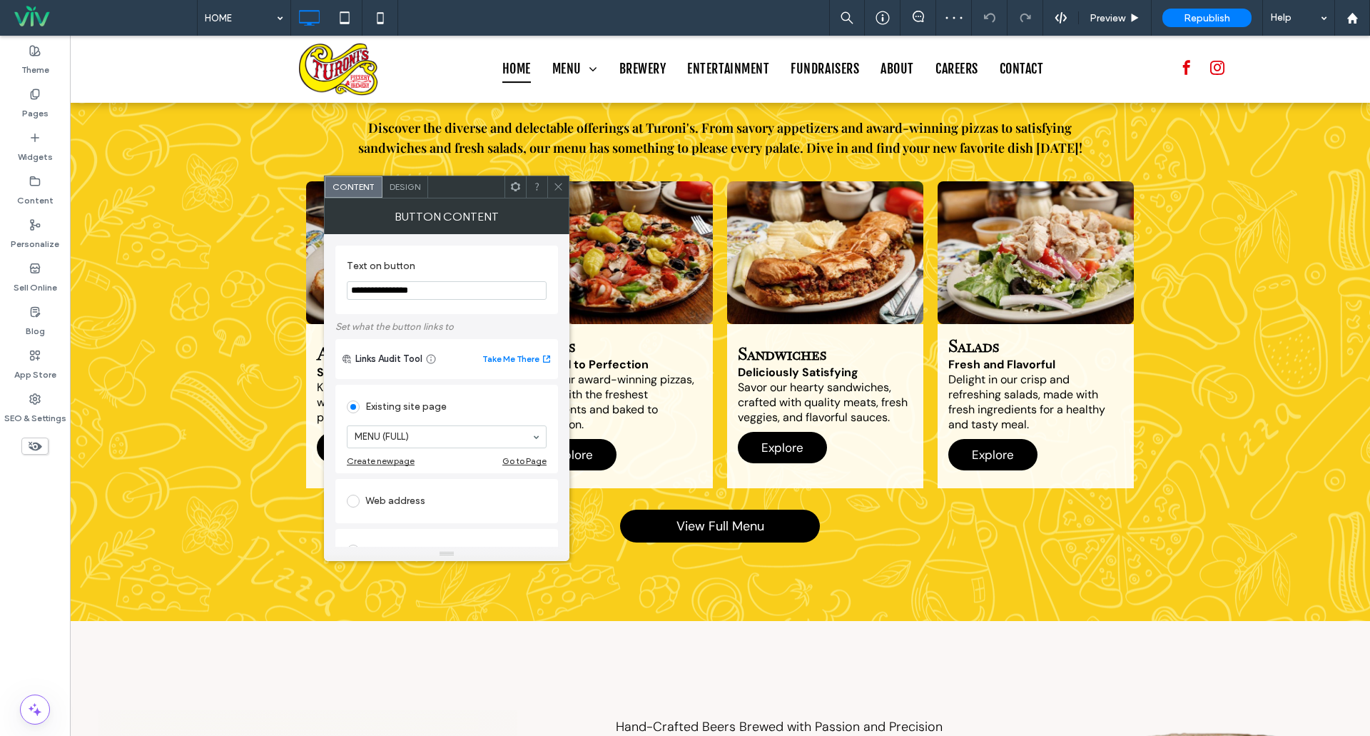
click at [412, 182] on span "Design" at bounding box center [405, 186] width 31 height 11
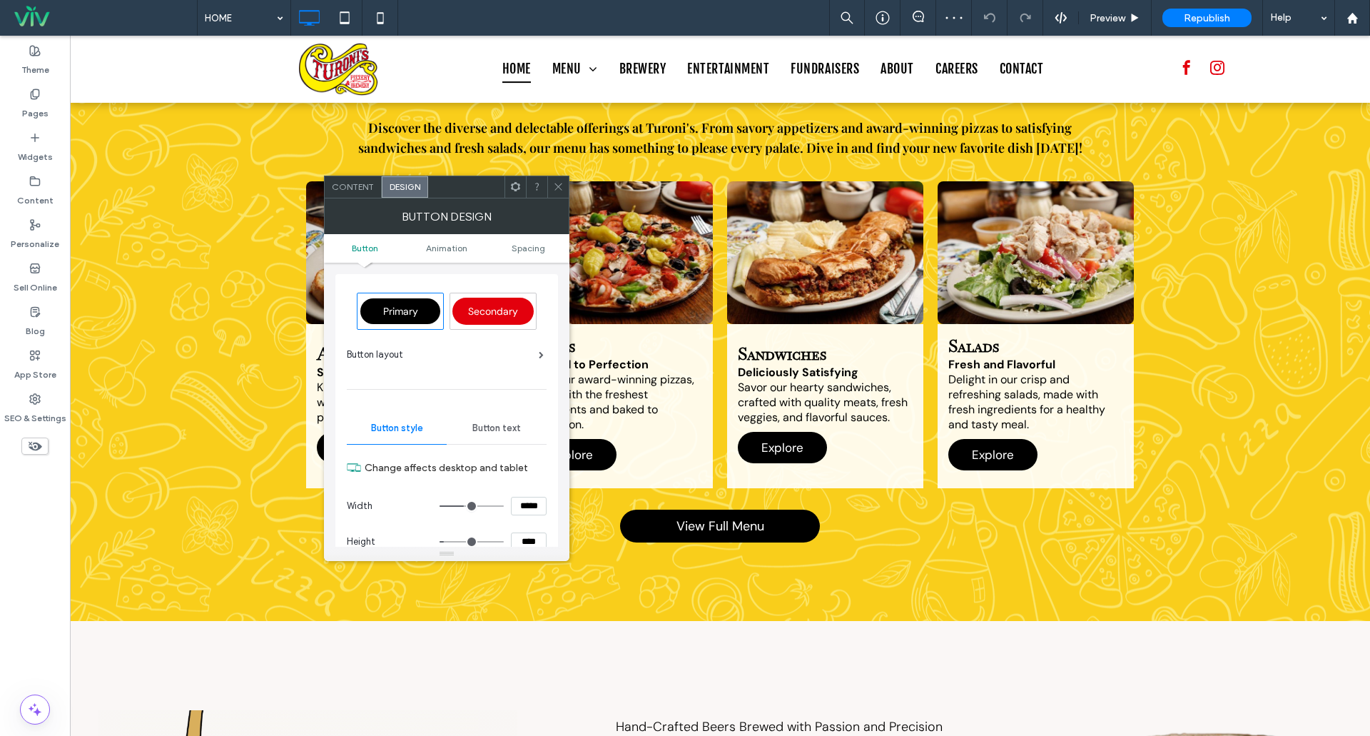
click at [357, 197] on div "Content" at bounding box center [353, 186] width 57 height 21
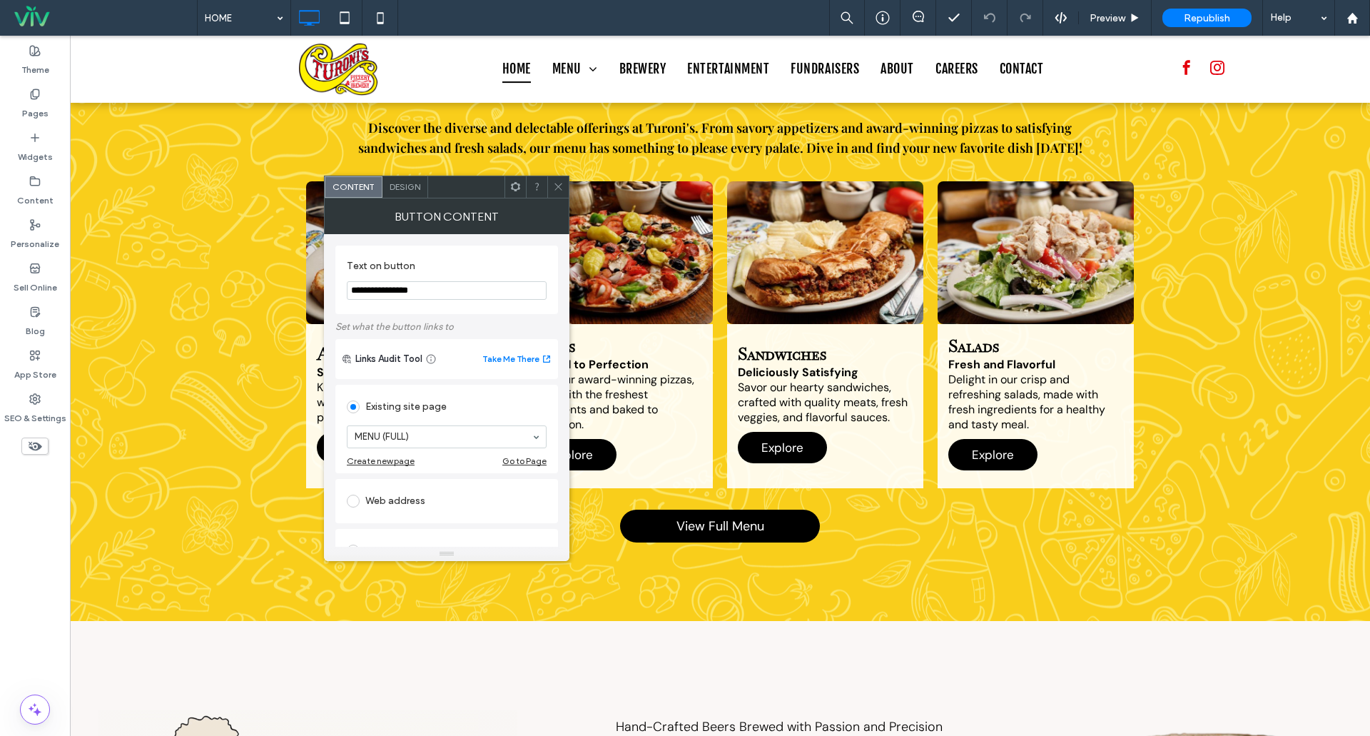
click at [561, 186] on icon at bounding box center [558, 186] width 11 height 11
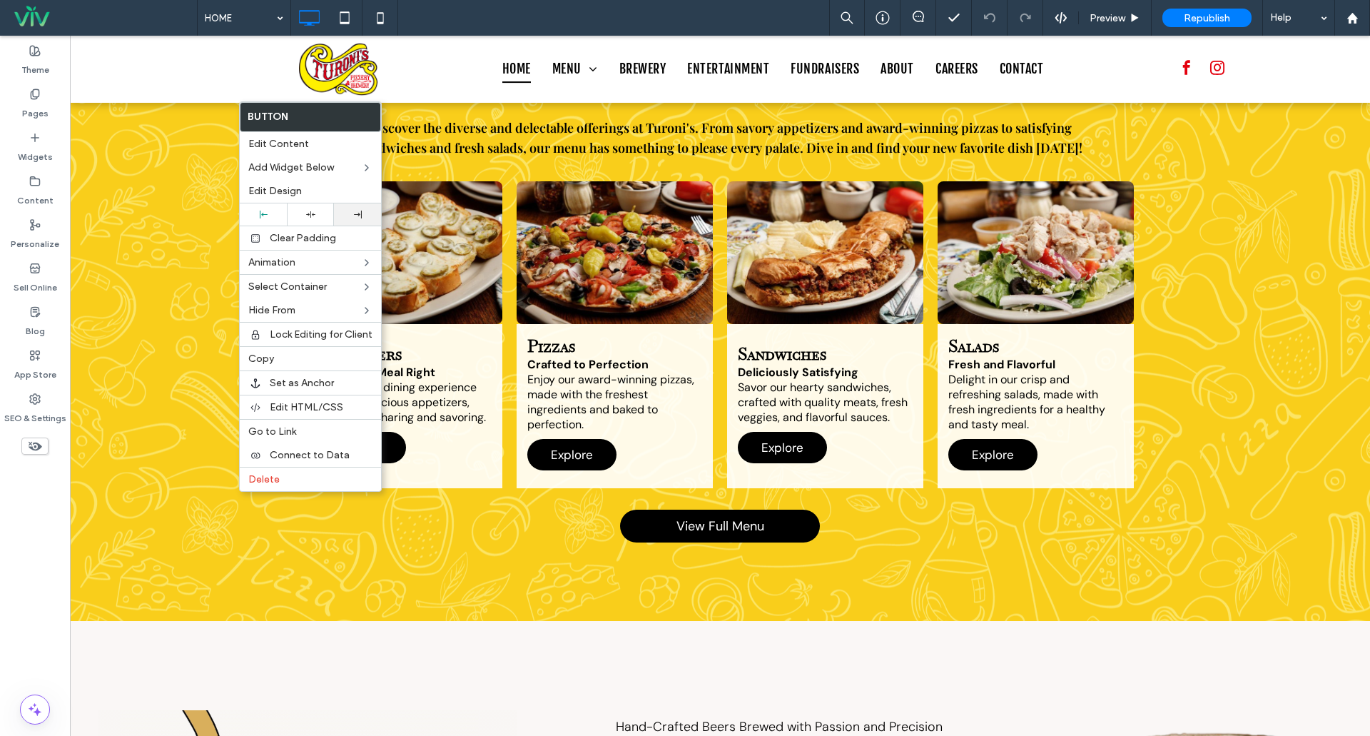
click at [352, 215] on div at bounding box center [357, 214] width 33 height 8
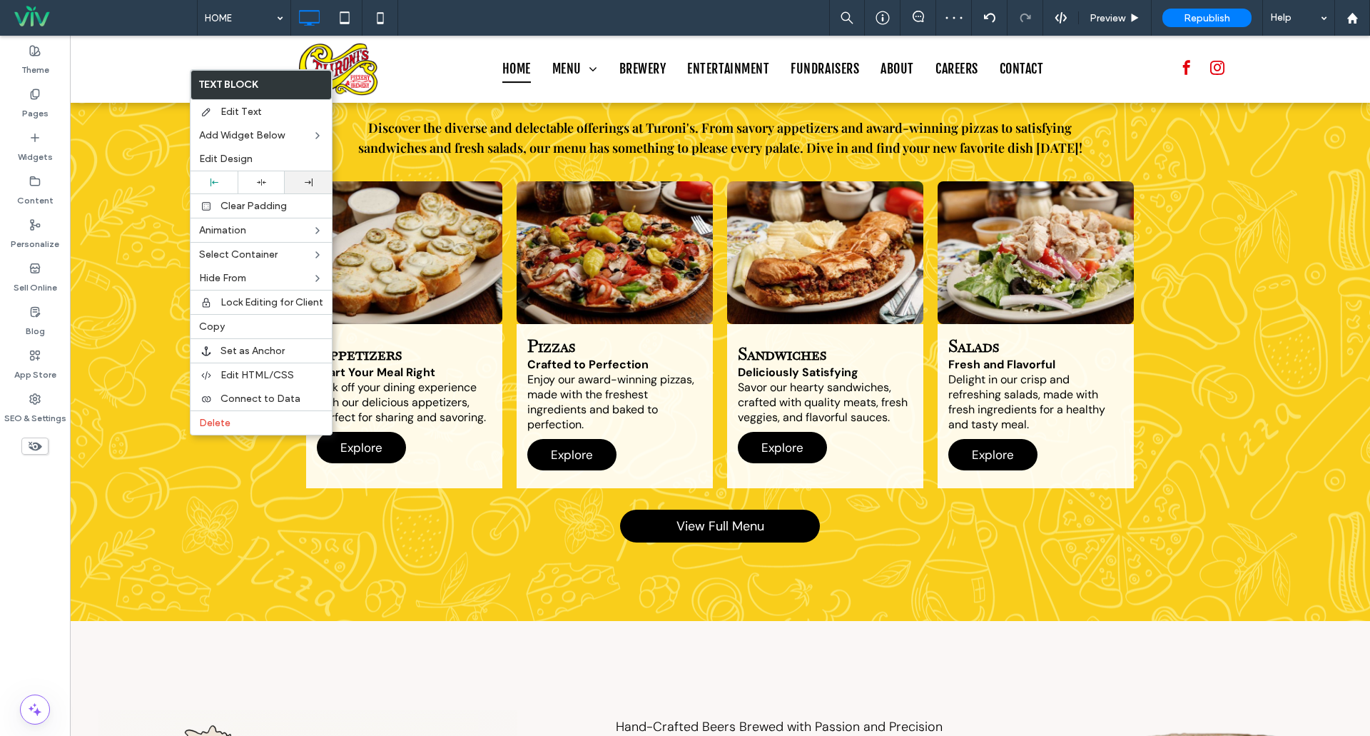
click at [294, 186] on div at bounding box center [308, 182] width 33 height 8
drag, startPoint x: 223, startPoint y: 184, endPoint x: 237, endPoint y: 183, distance: 13.6
click at [224, 184] on div at bounding box center [214, 182] width 33 height 8
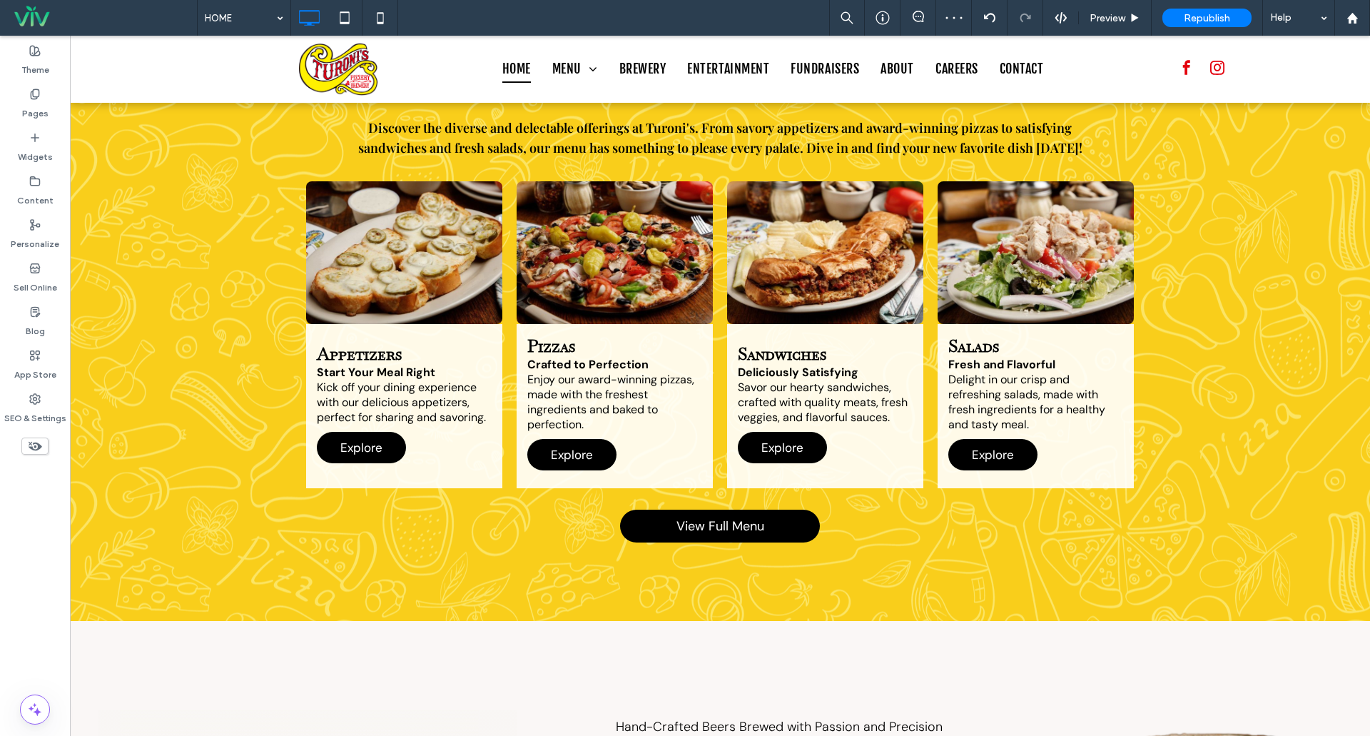
type input "*******"
type input "**"
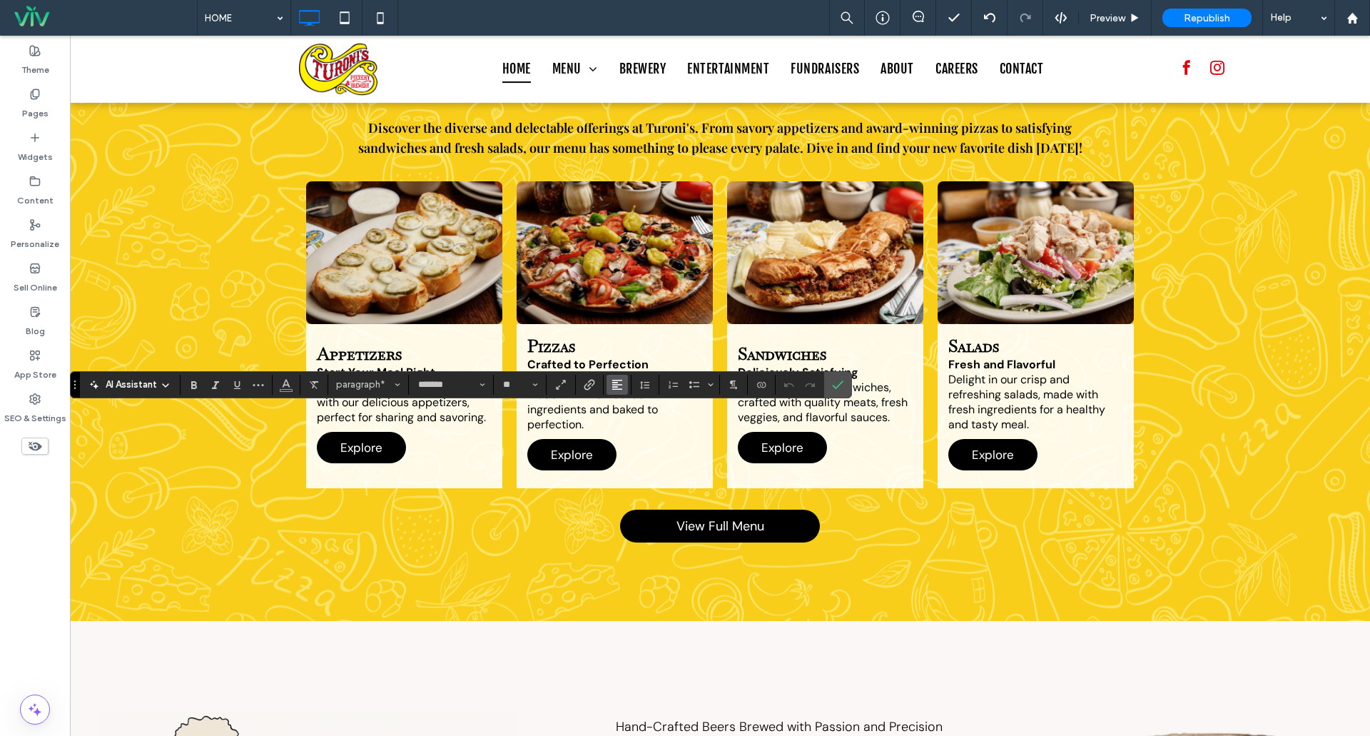
click at [615, 387] on icon "Alignment" at bounding box center [617, 384] width 11 height 11
click at [639, 452] on div "ui.textEditor.alignment.right" at bounding box center [631, 448] width 19 height 11
click at [840, 379] on icon "Confirm" at bounding box center [837, 384] width 11 height 11
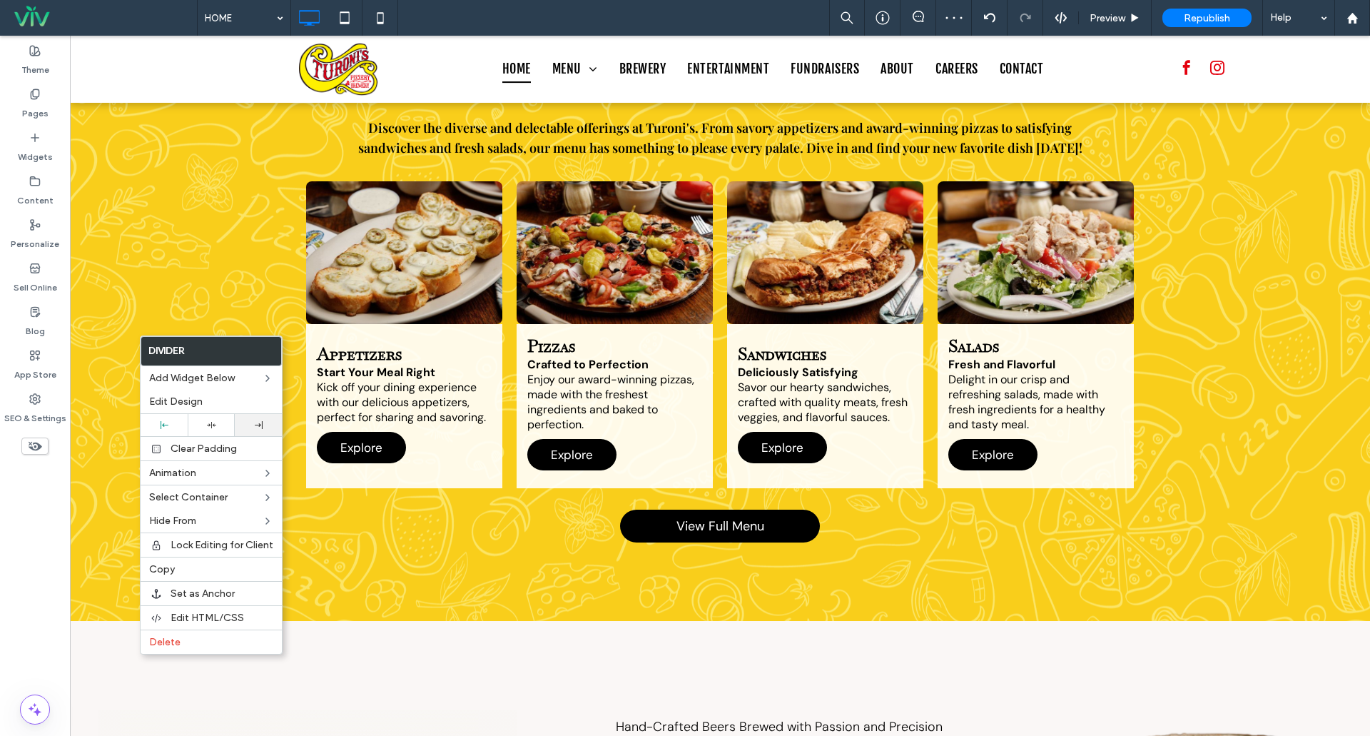
click at [253, 432] on div at bounding box center [258, 425] width 47 height 22
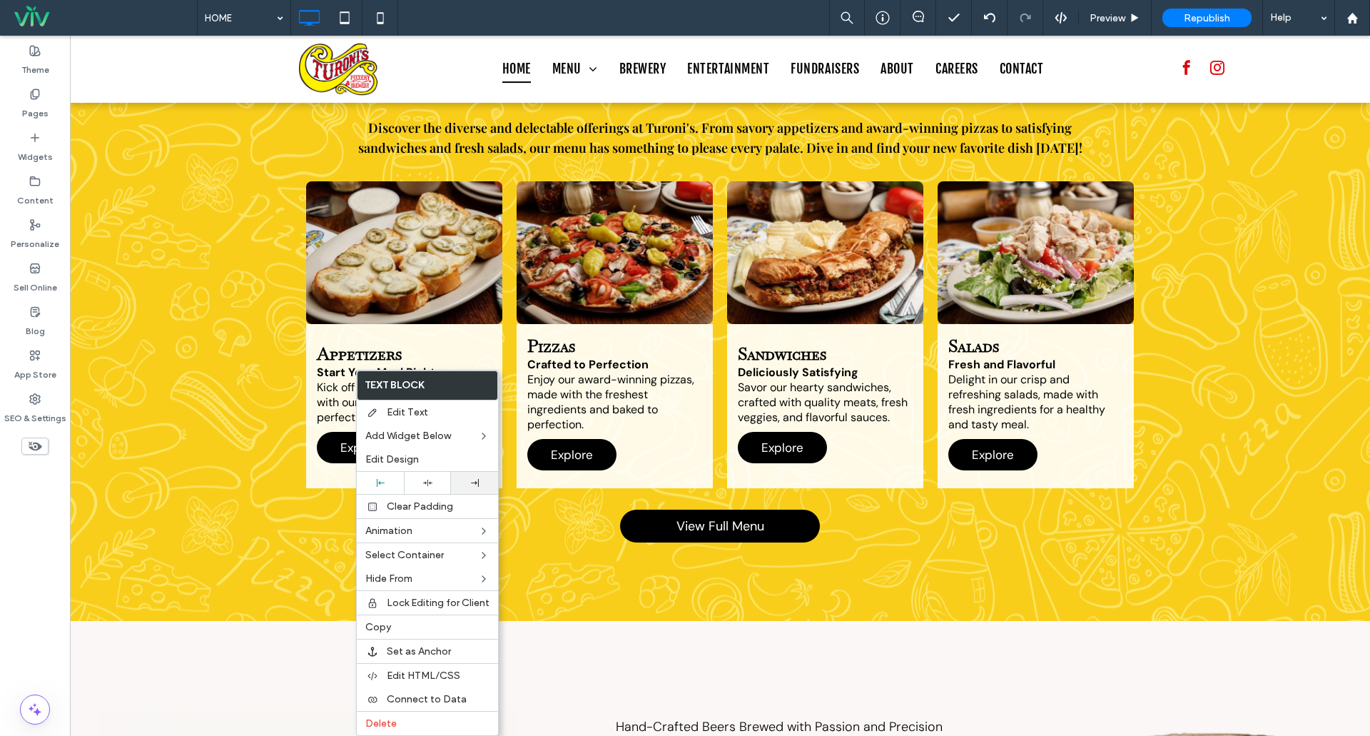
click at [471, 477] on div at bounding box center [474, 483] width 47 height 22
click at [380, 488] on div at bounding box center [380, 483] width 47 height 22
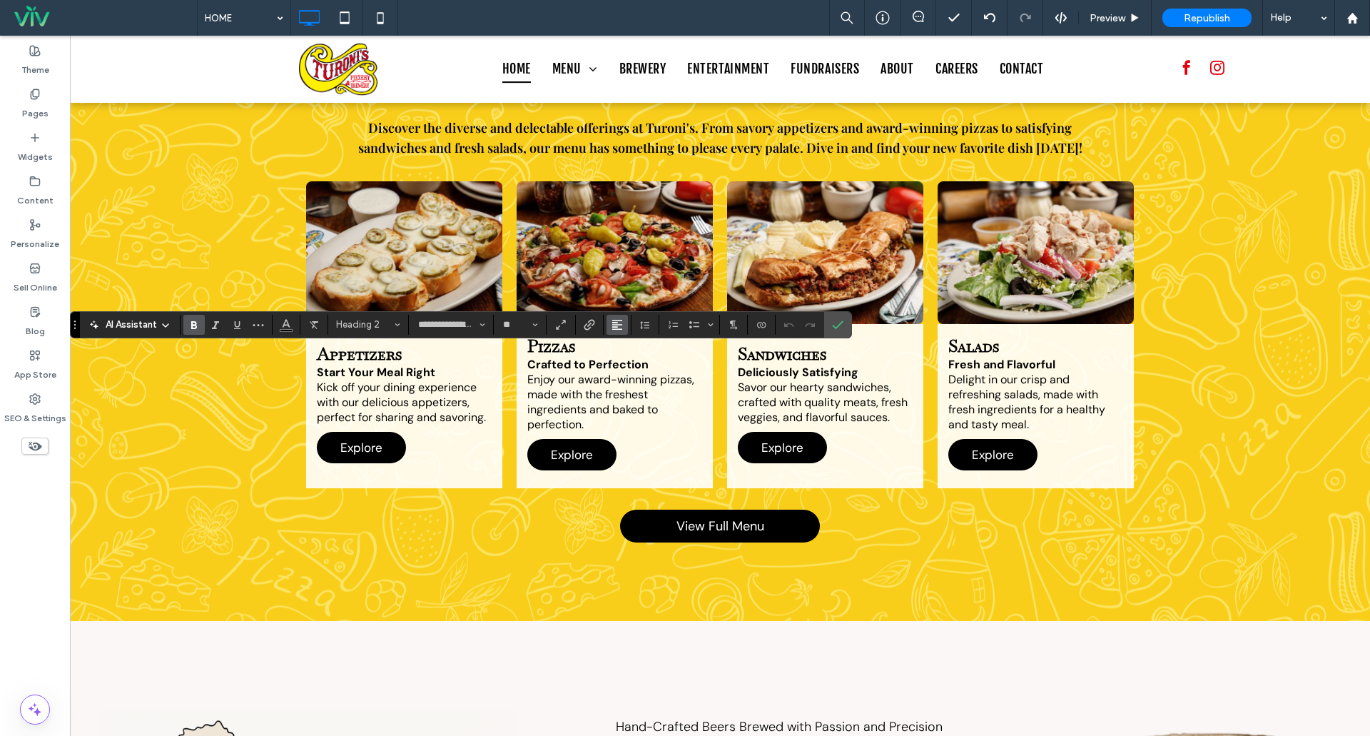
click at [614, 323] on use "Alignment" at bounding box center [617, 325] width 10 height 10
click at [638, 386] on div "ui.textEditor.alignment.right" at bounding box center [631, 388] width 19 height 11
click at [838, 328] on icon "Confirm" at bounding box center [837, 324] width 11 height 11
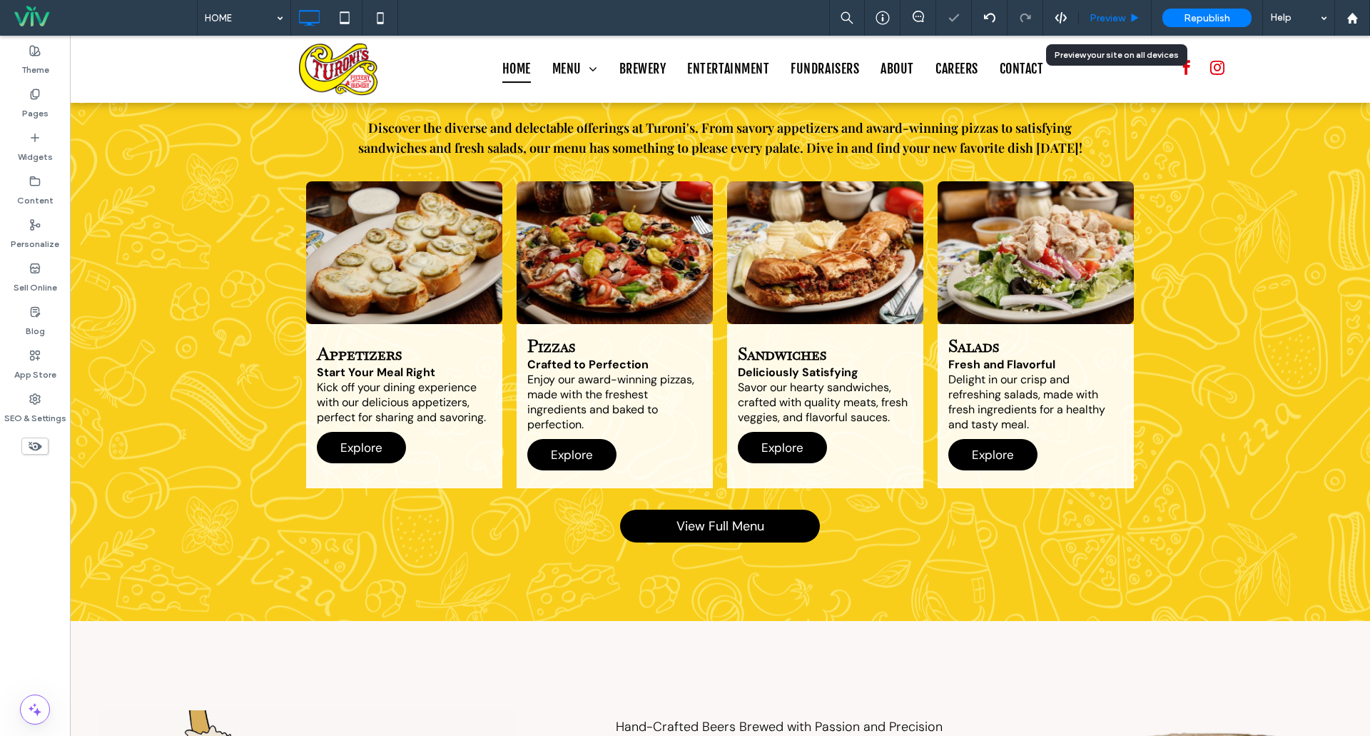
click at [1121, 21] on span "Preview" at bounding box center [1108, 18] width 36 height 12
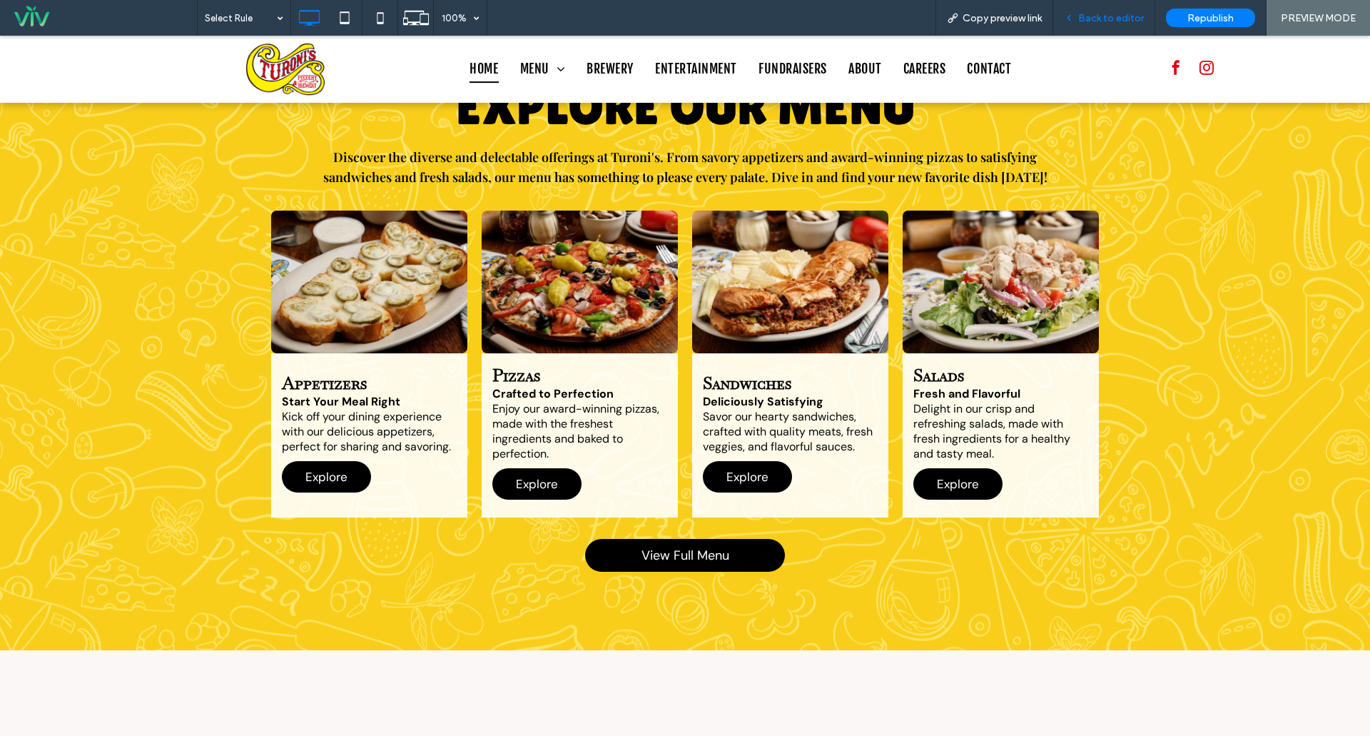
click at [1112, 21] on span "Back to editor" at bounding box center [1111, 18] width 66 height 12
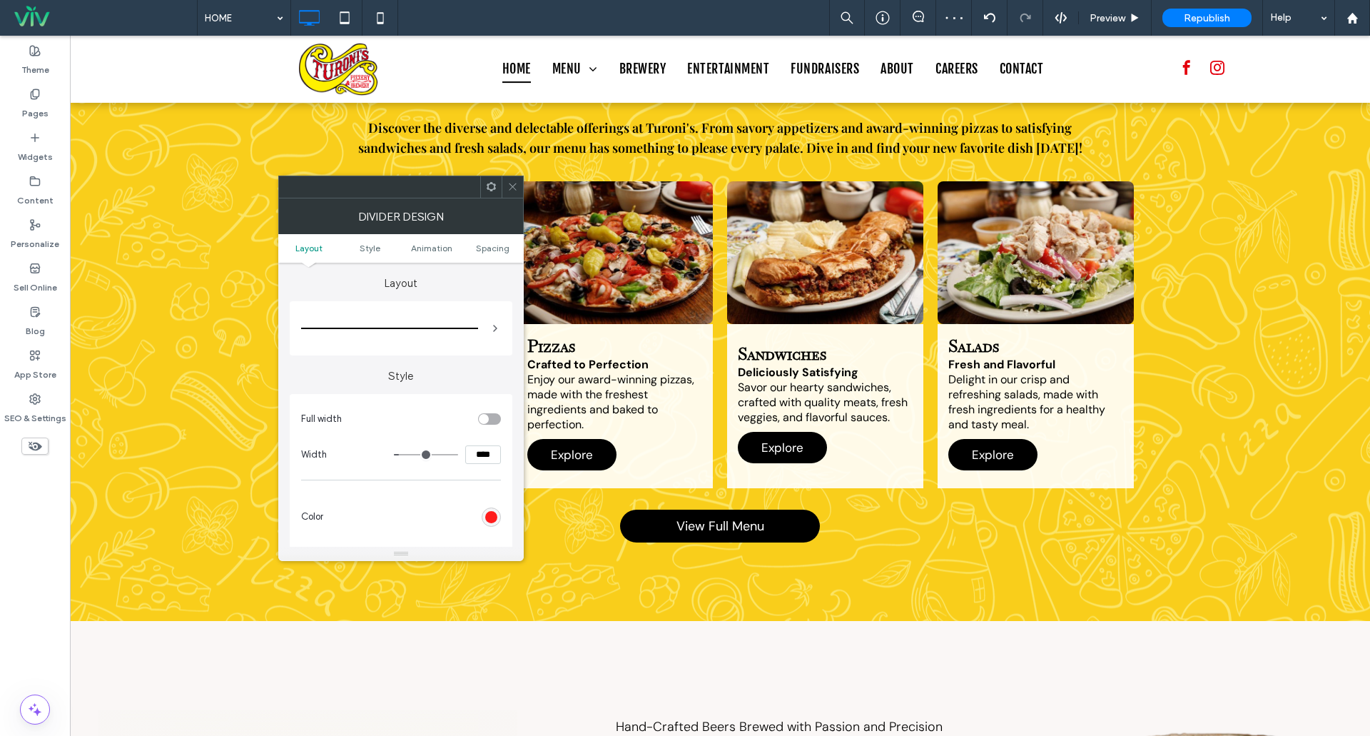
click at [514, 191] on icon at bounding box center [512, 186] width 11 height 11
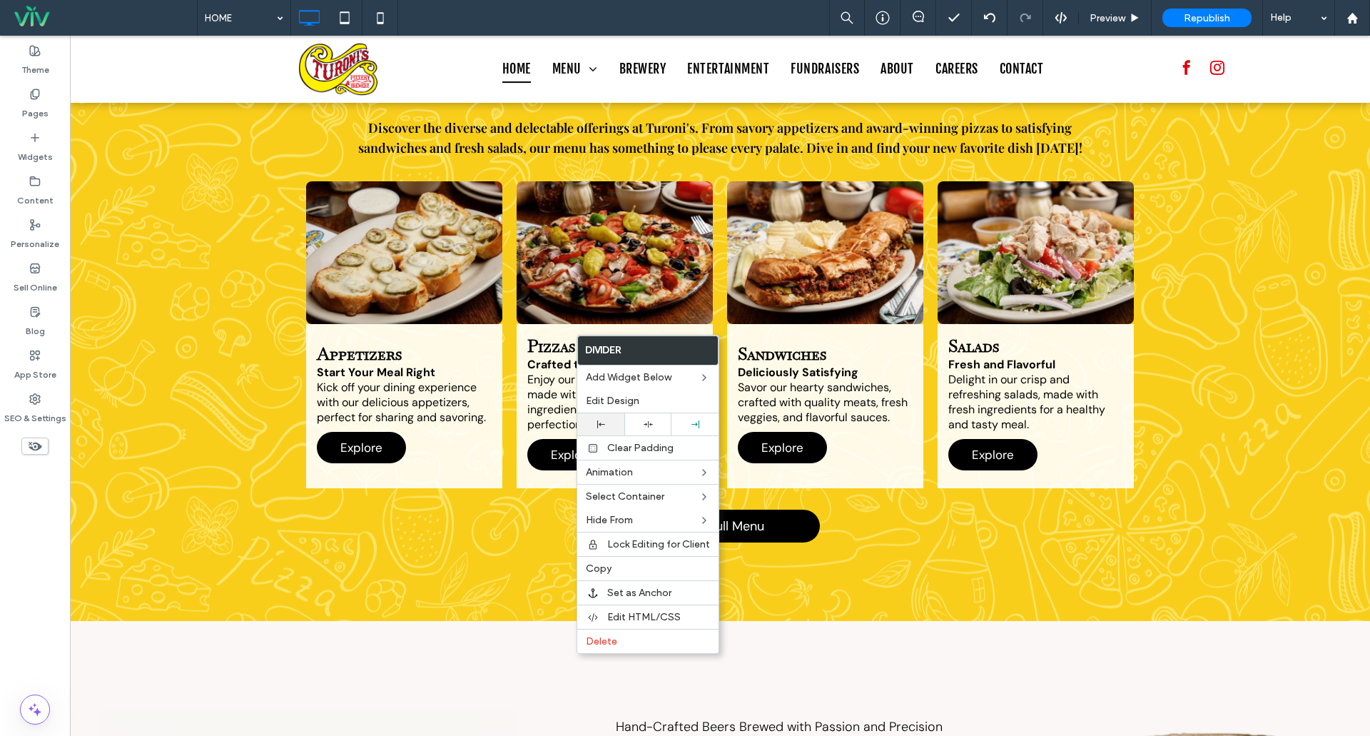
click at [608, 432] on div at bounding box center [600, 424] width 47 height 22
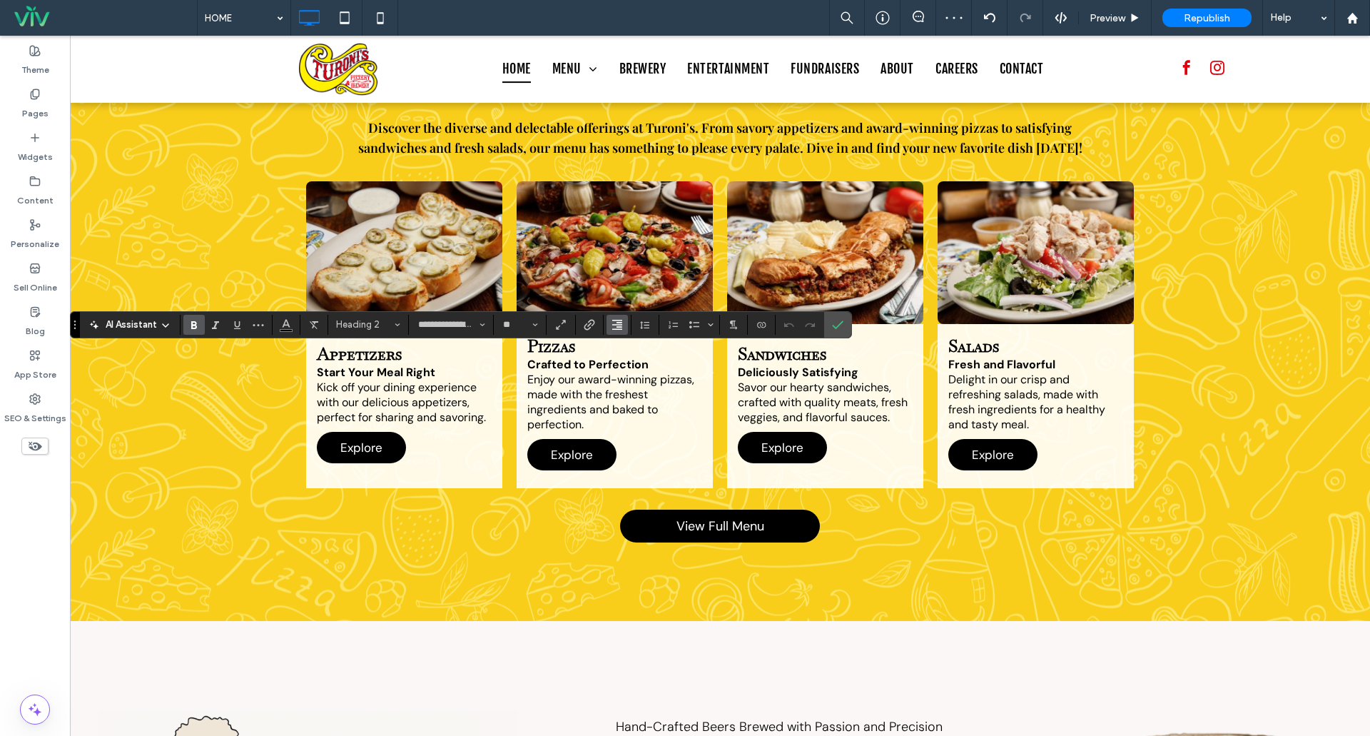
click at [612, 320] on use "Alignment" at bounding box center [617, 325] width 10 height 10
click at [627, 351] on icon "ui.textEditor.alignment.left" at bounding box center [627, 347] width 11 height 11
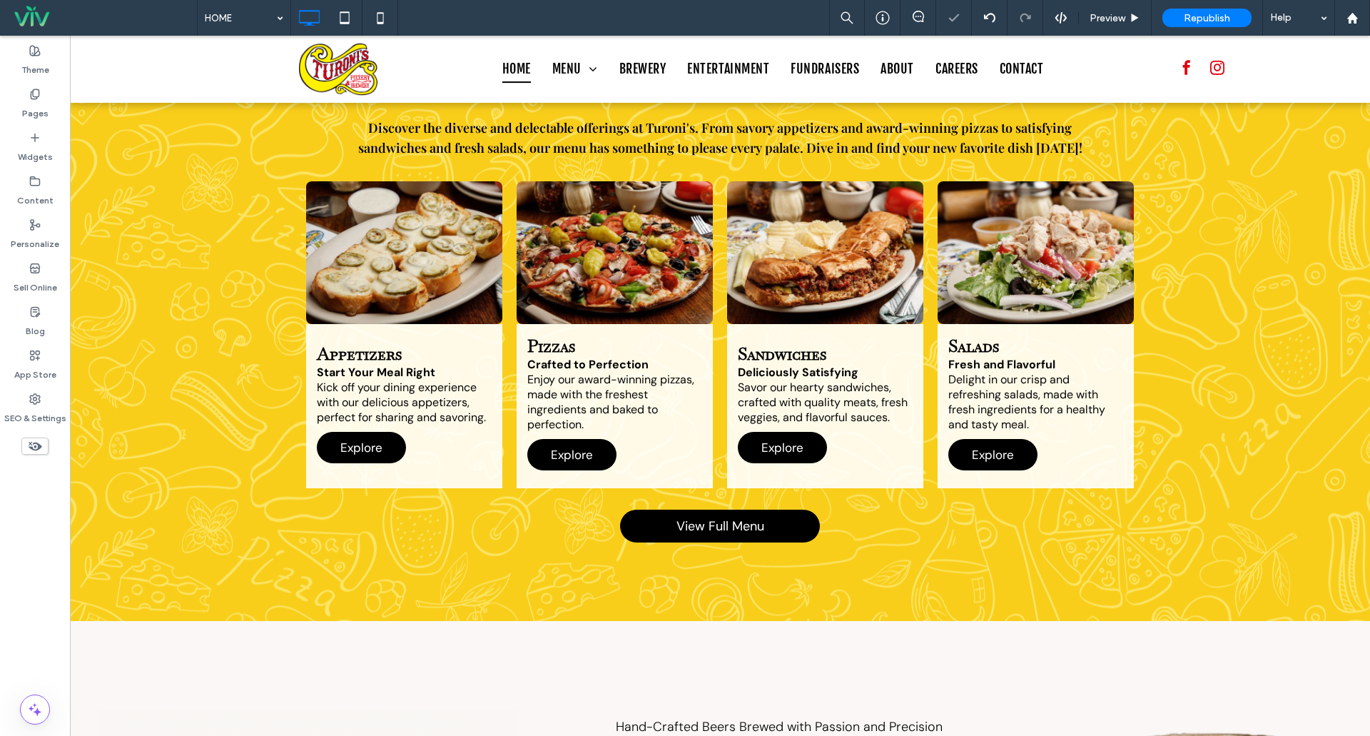
type input "*******"
type input "**"
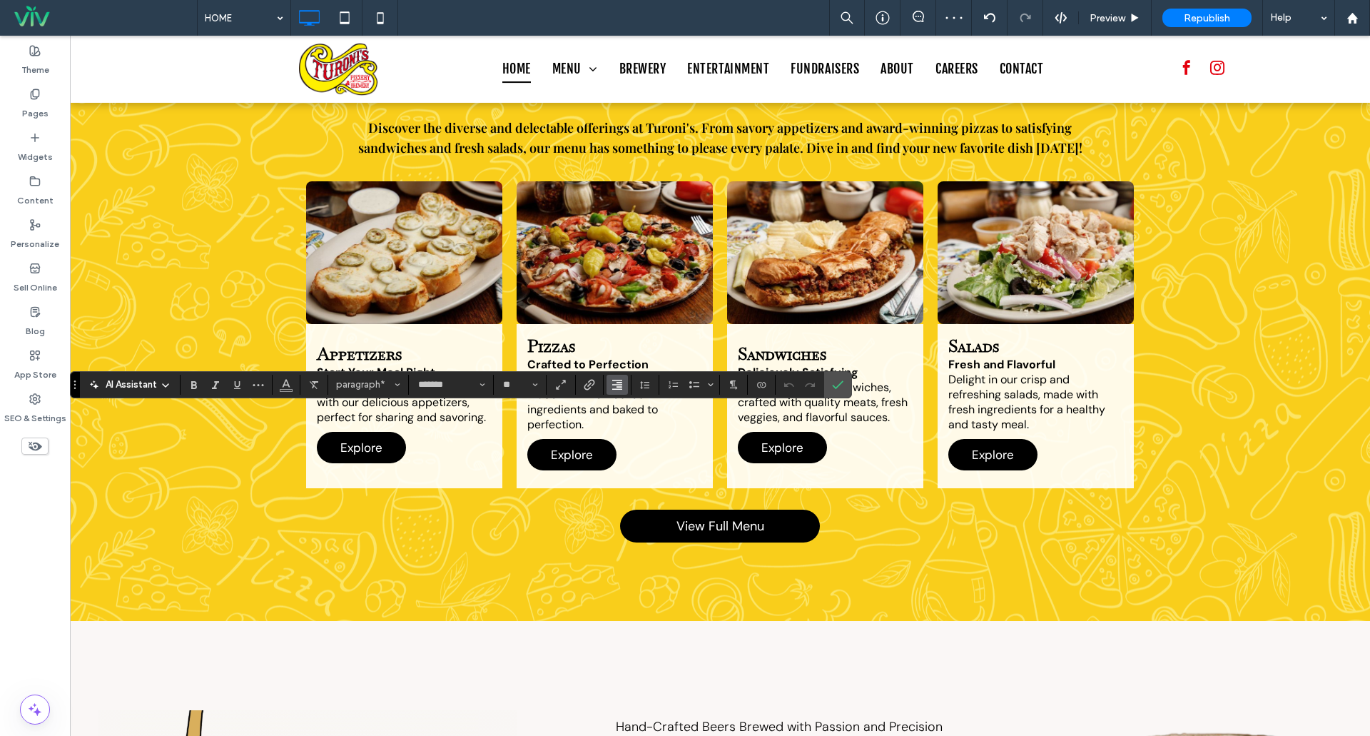
click at [616, 384] on use "Alignment" at bounding box center [617, 385] width 10 height 10
click at [642, 410] on label "ui.textEditor.alignment.left" at bounding box center [632, 407] width 50 height 21
click at [844, 383] on label "Confirm" at bounding box center [837, 385] width 21 height 26
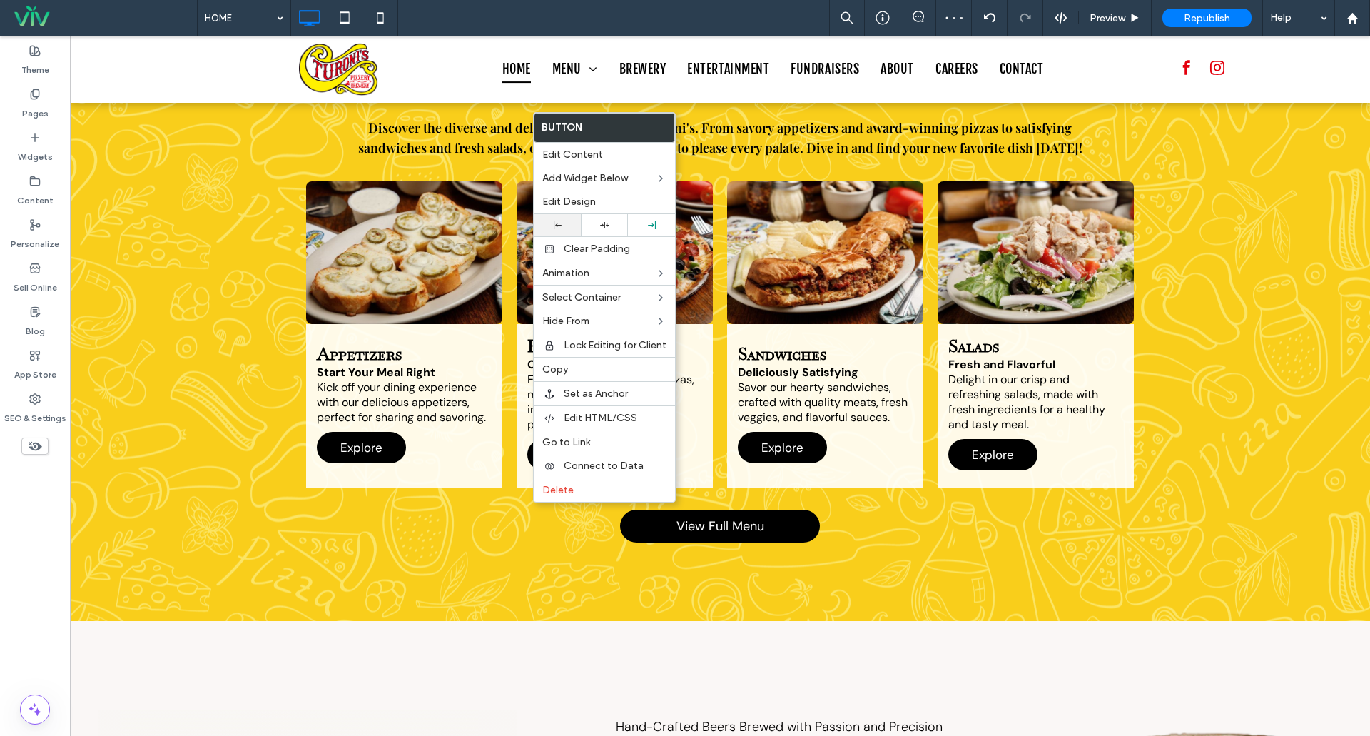
click at [567, 220] on div at bounding box center [557, 225] width 47 height 22
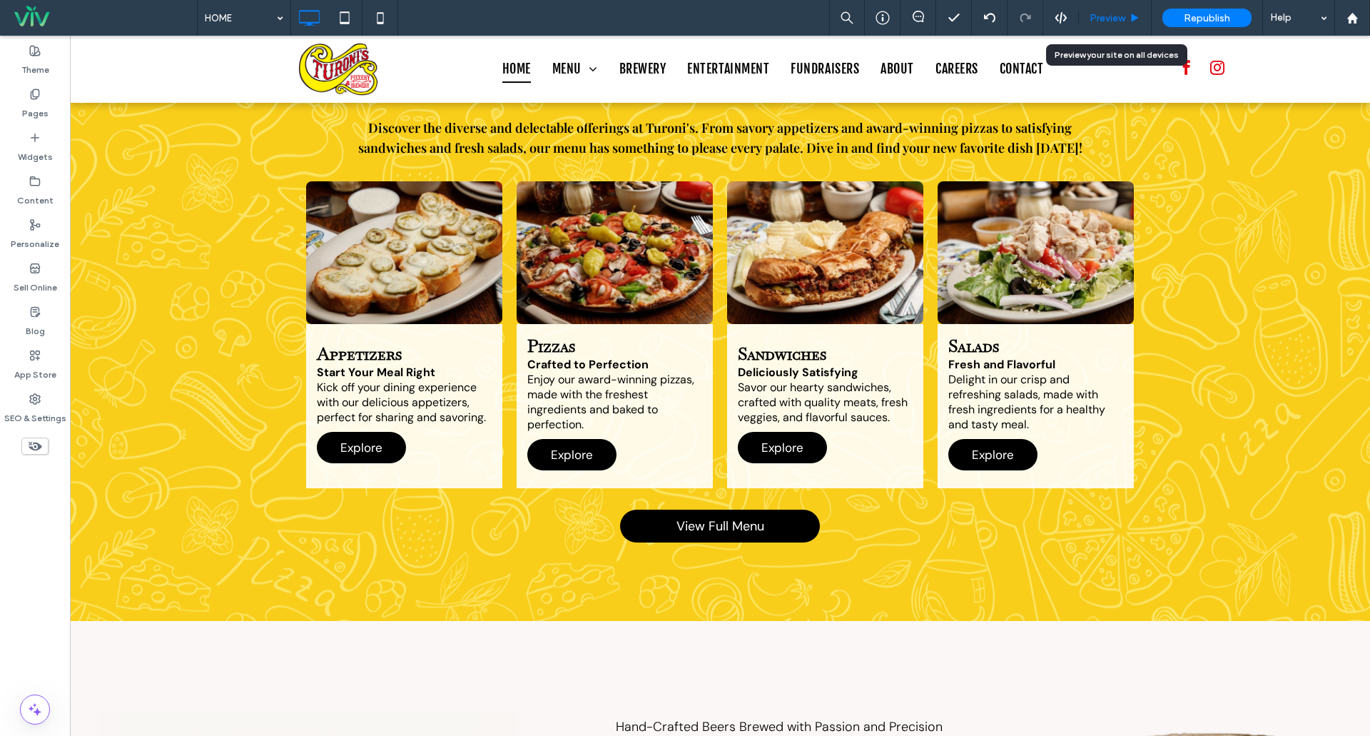
click at [1113, 9] on div "Preview" at bounding box center [1115, 18] width 73 height 36
click at [1120, 16] on span "Preview" at bounding box center [1108, 18] width 36 height 12
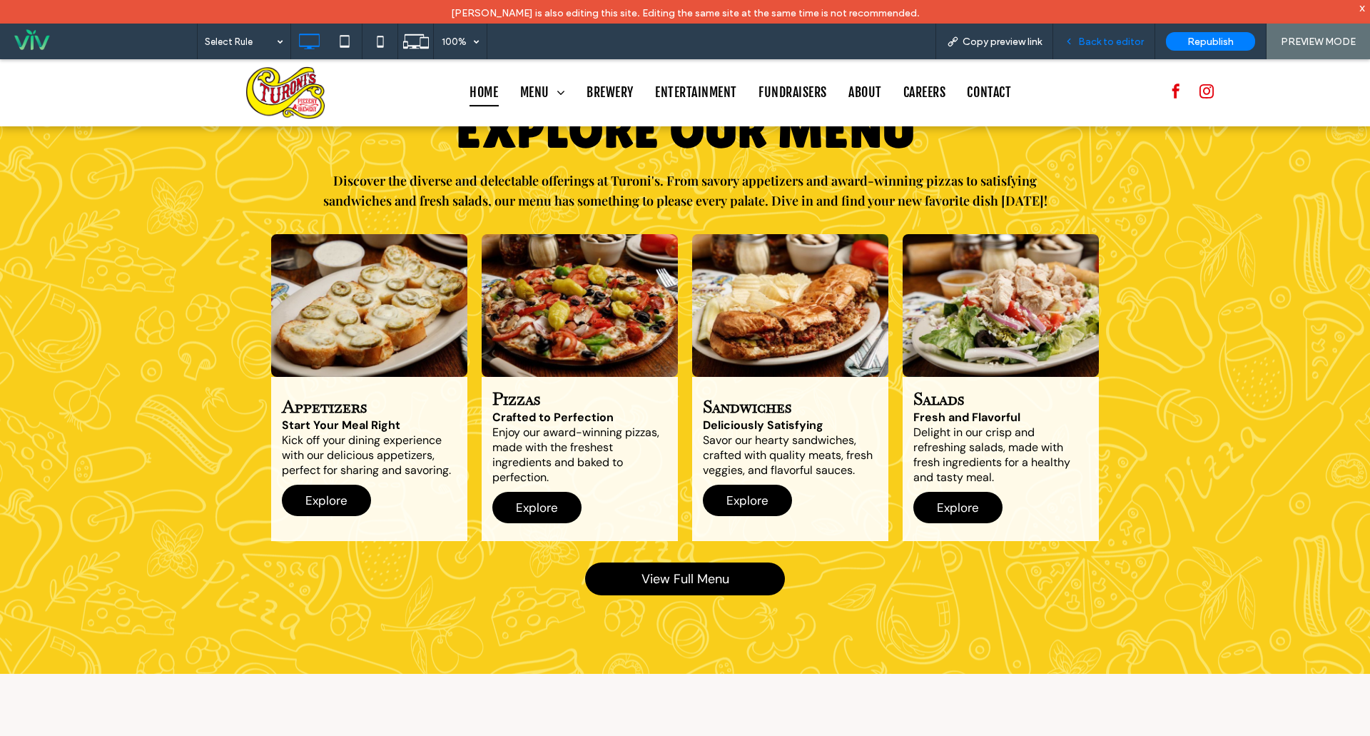
click at [1104, 39] on span "Back to editor" at bounding box center [1111, 42] width 66 height 12
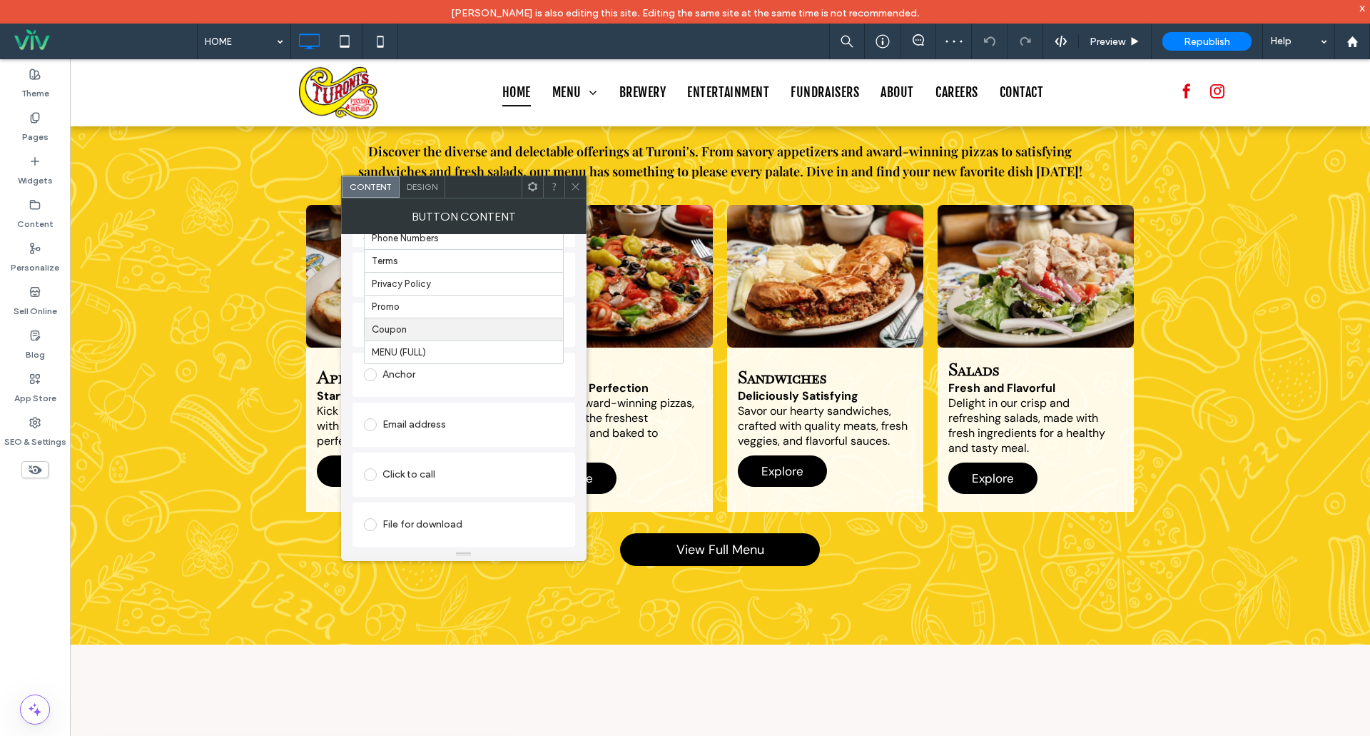
scroll to position [227, 0]
click at [574, 188] on icon at bounding box center [575, 186] width 11 height 11
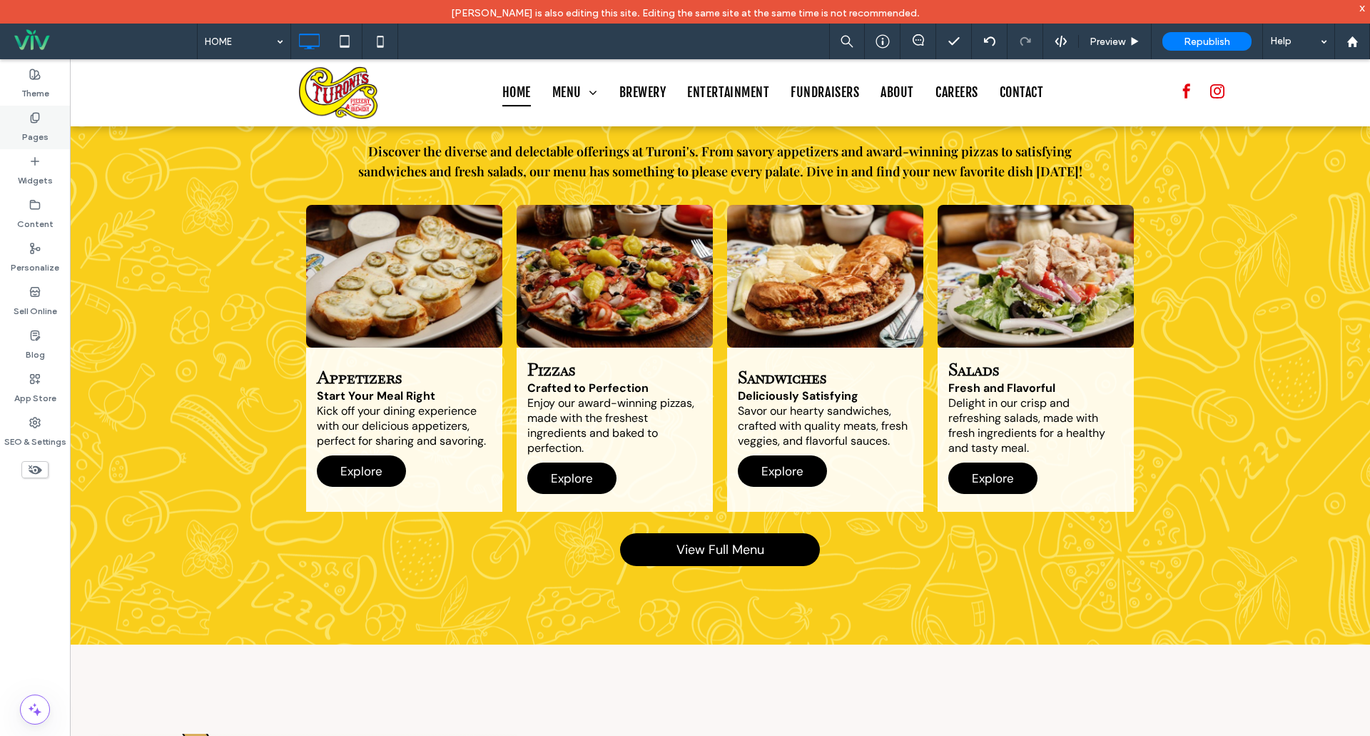
click at [31, 131] on label "Pages" at bounding box center [35, 133] width 26 height 20
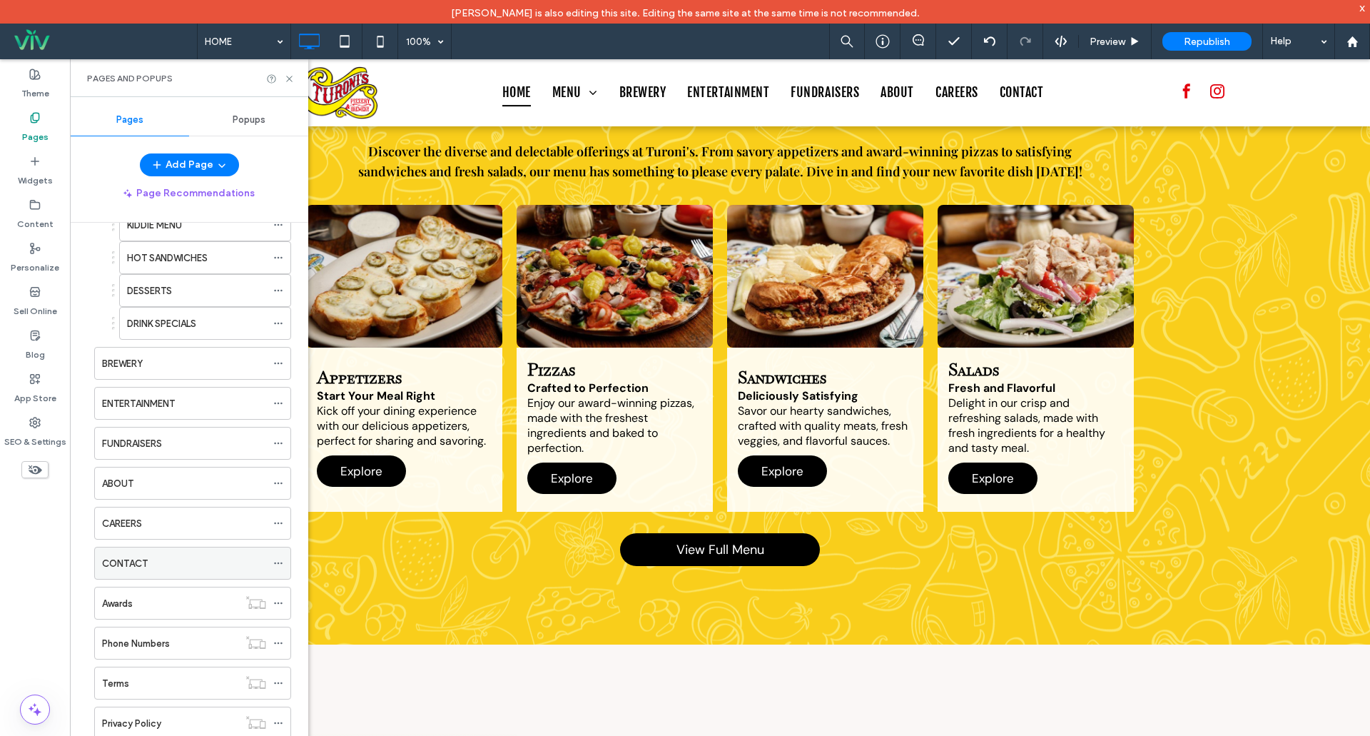
scroll to position [385, 0]
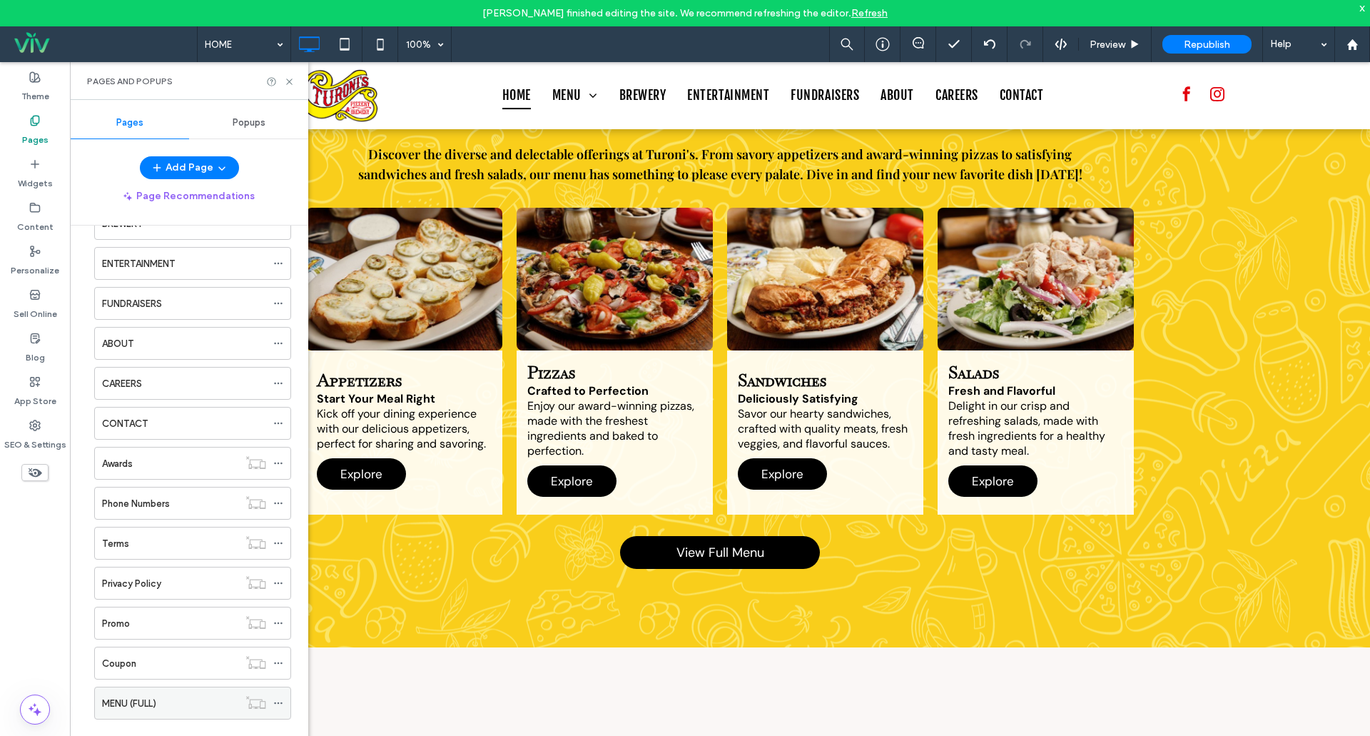
click at [278, 703] on use at bounding box center [278, 703] width 8 height 2
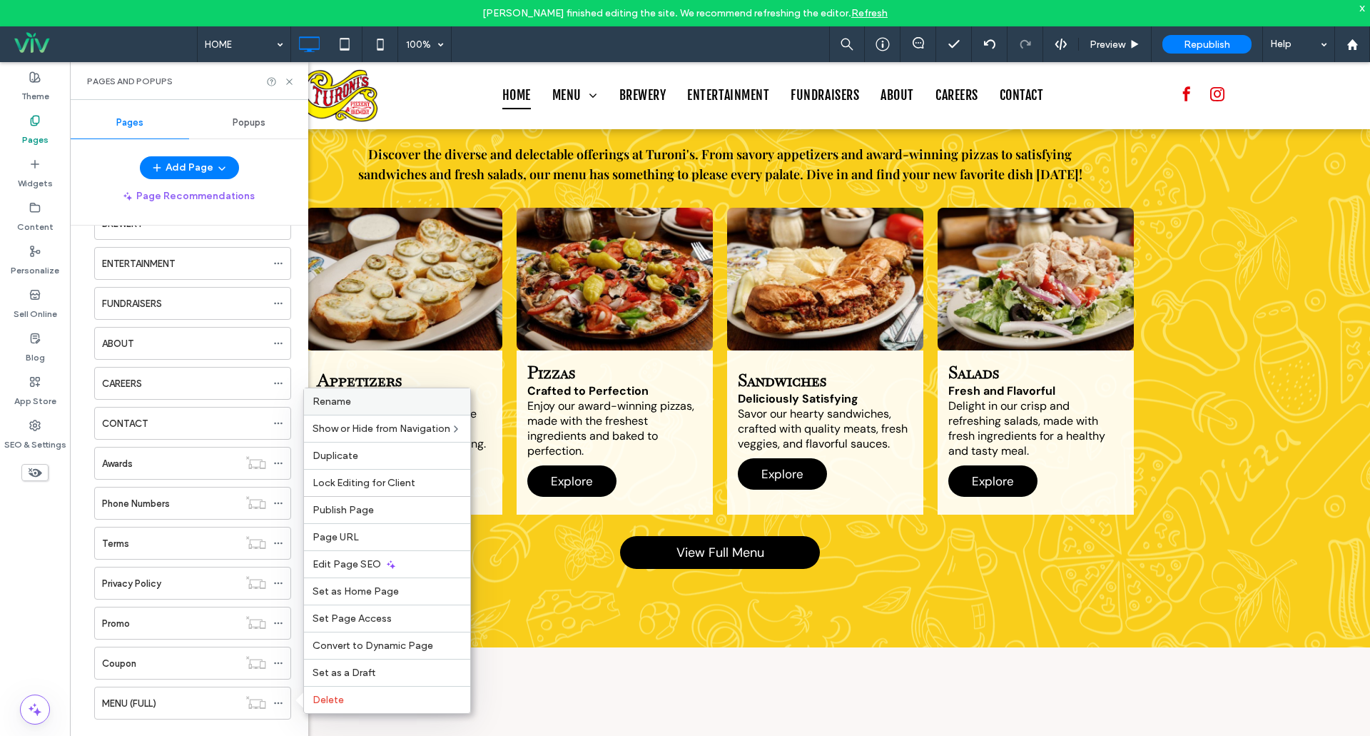
click at [340, 396] on span "Rename" at bounding box center [332, 401] width 39 height 12
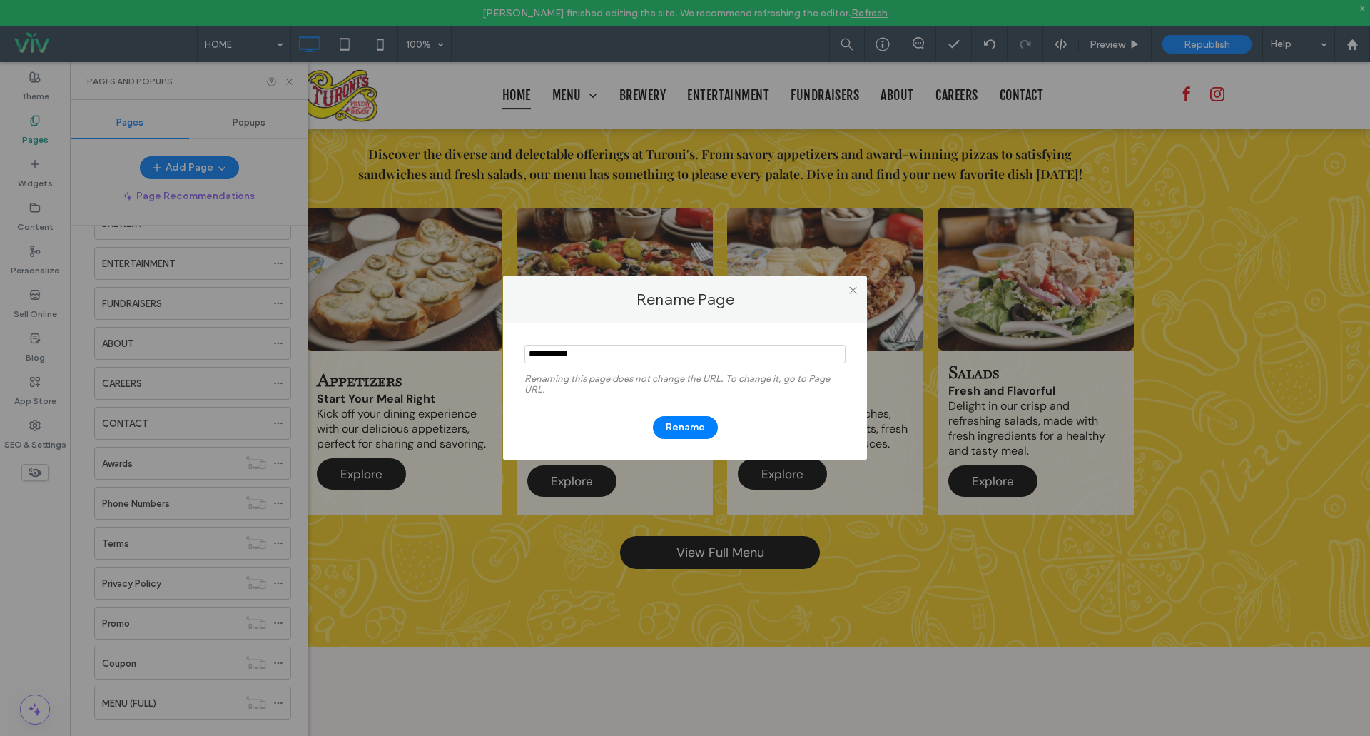
drag, startPoint x: 604, startPoint y: 355, endPoint x: 581, endPoint y: 381, distance: 35.4
click at [558, 355] on input "notEmpty" at bounding box center [684, 354] width 321 height 19
type input "****"
click at [686, 421] on button "Rename" at bounding box center [685, 427] width 65 height 23
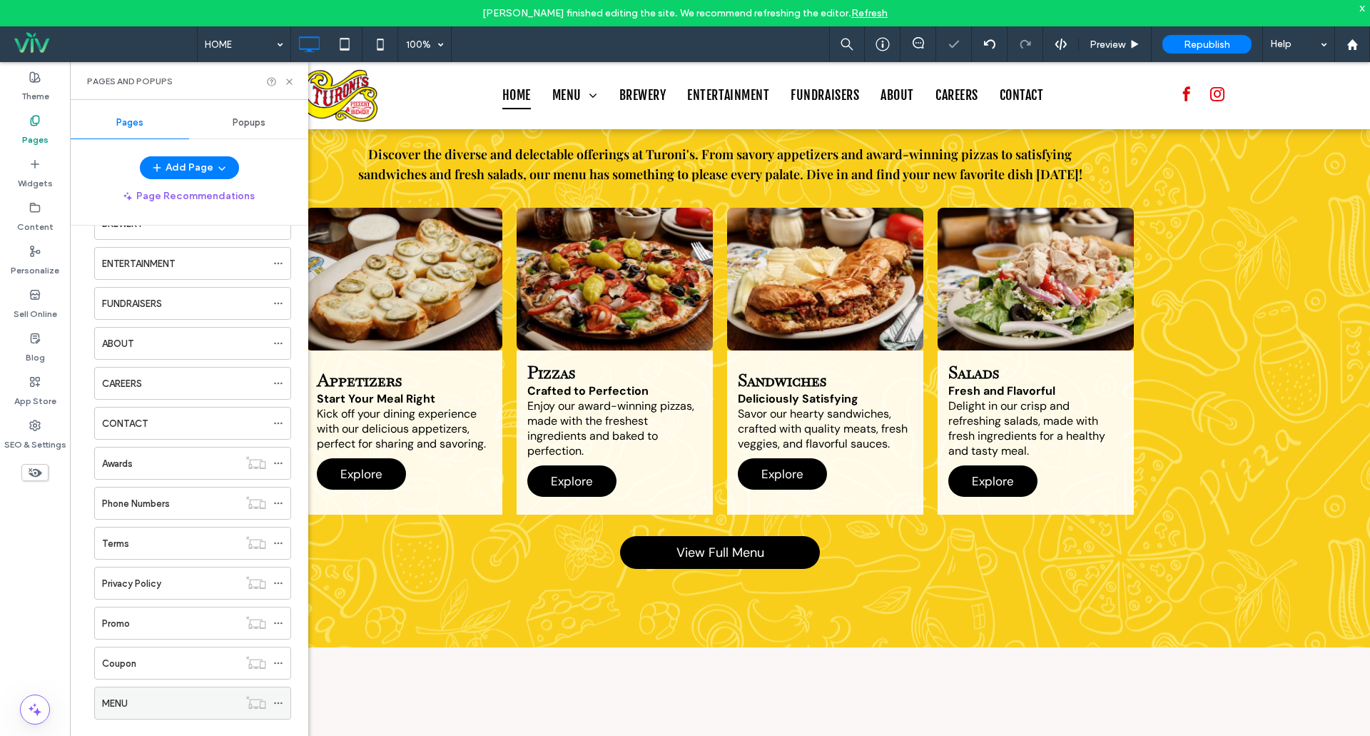
click at [278, 706] on icon at bounding box center [278, 703] width 10 height 10
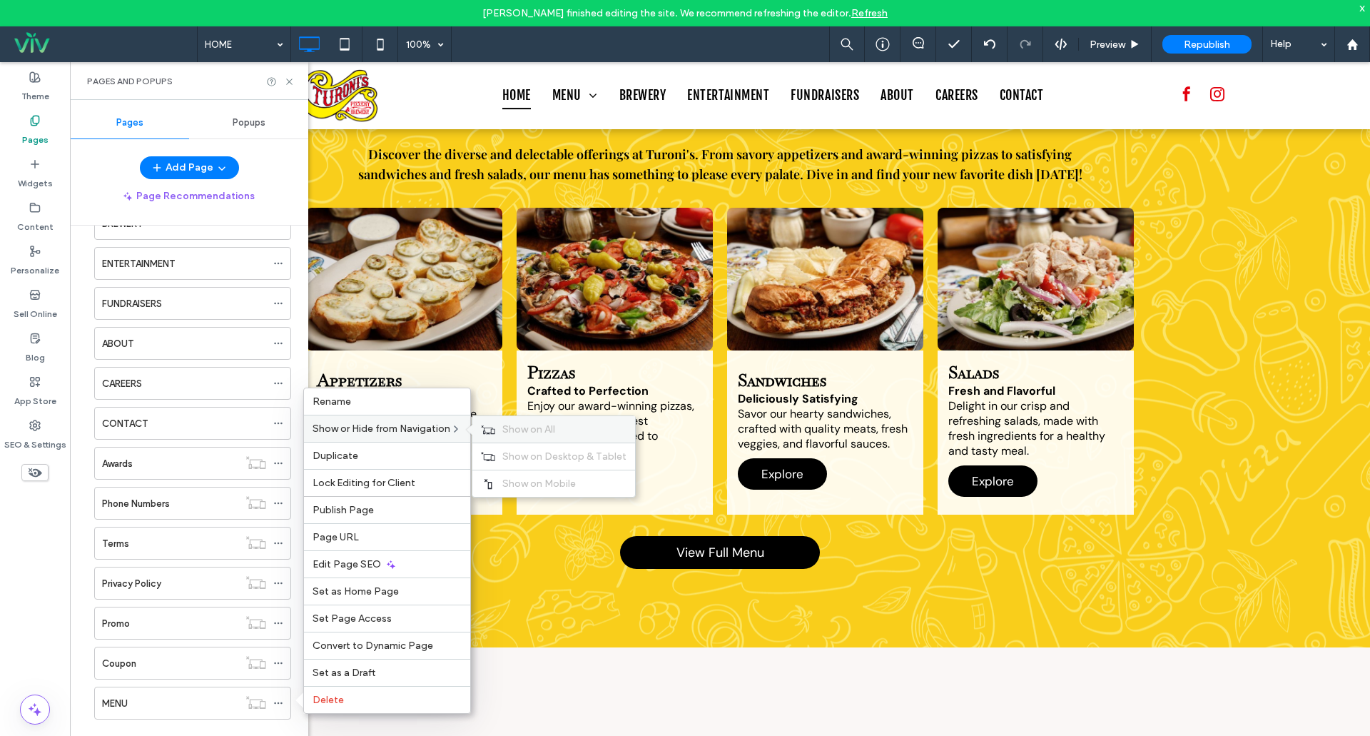
click at [522, 430] on span "Show on All" at bounding box center [528, 429] width 53 height 12
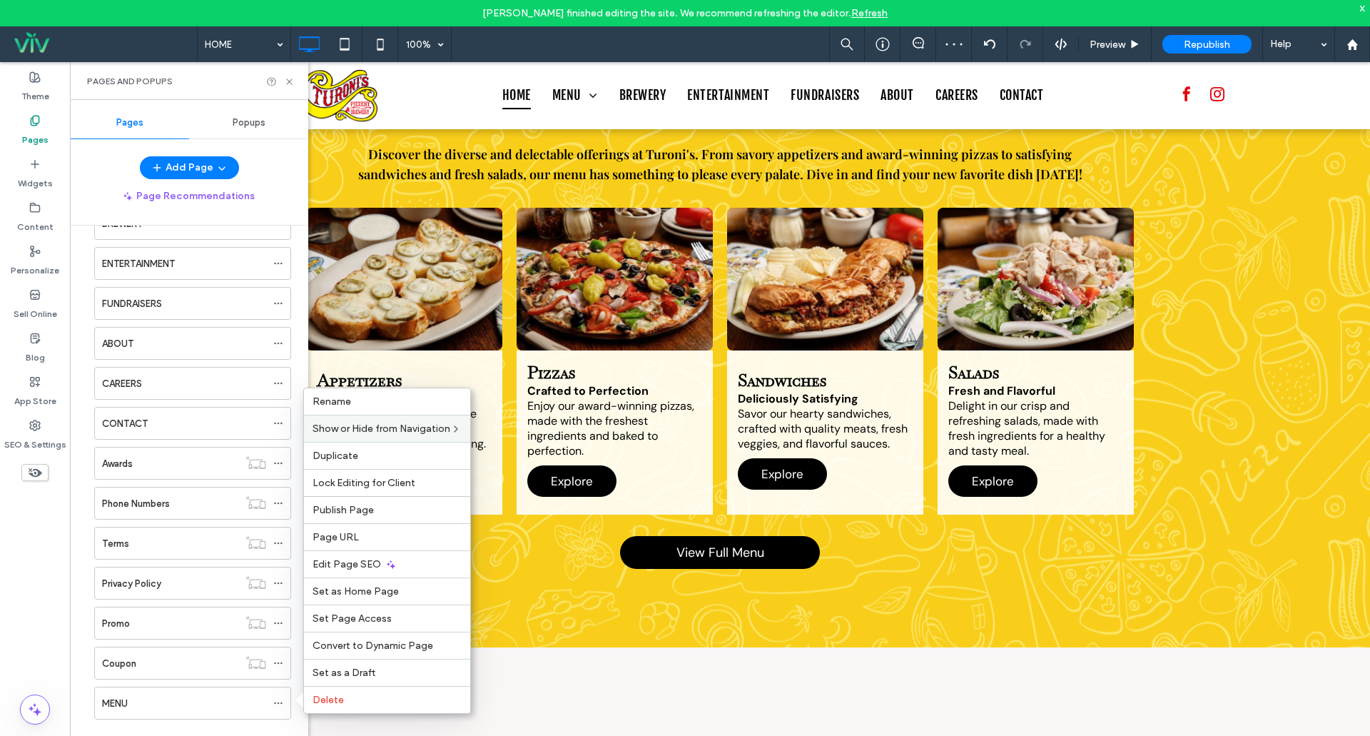
click at [213, 729] on div "HOME MENU APPETIZERS SALADS GOURMET PIZZAS DAILY SPECIALS KIDDIE MENU HOT SANDW…" at bounding box center [183, 296] width 215 height 879
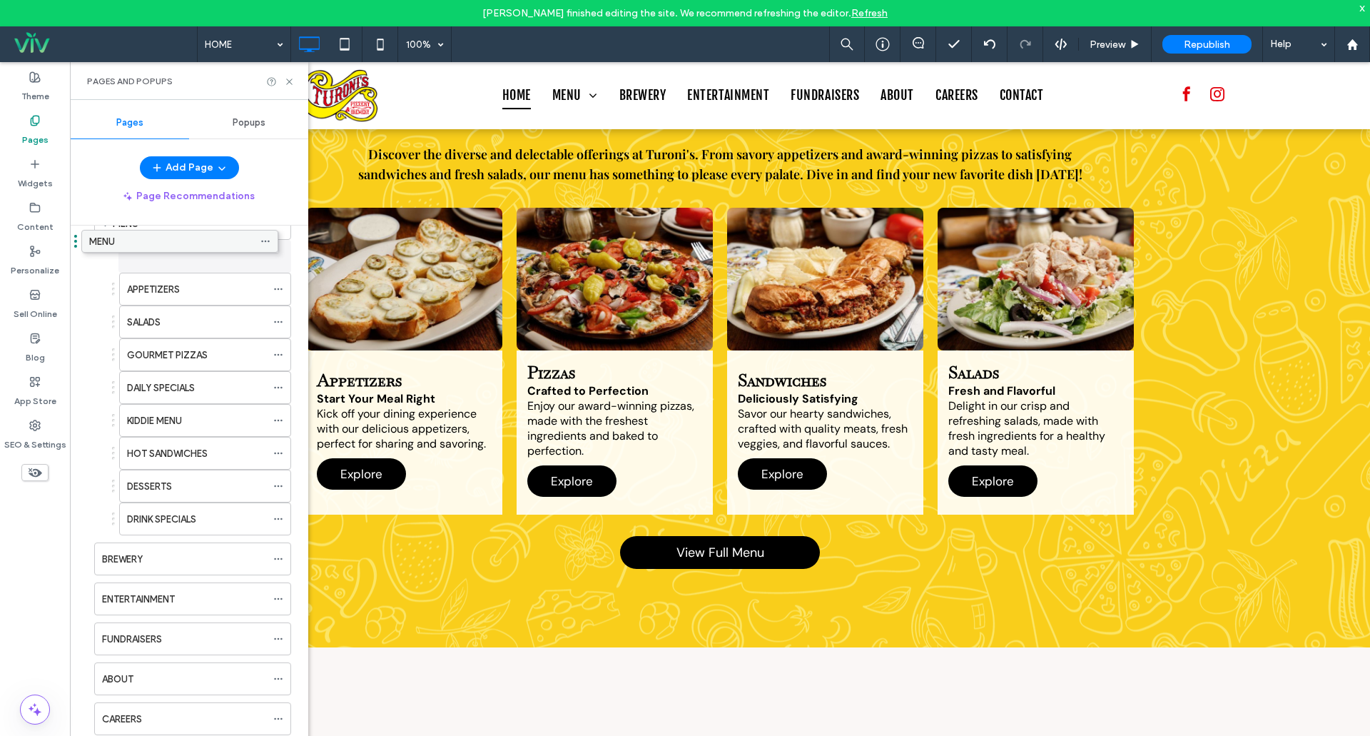
scroll to position [0, 0]
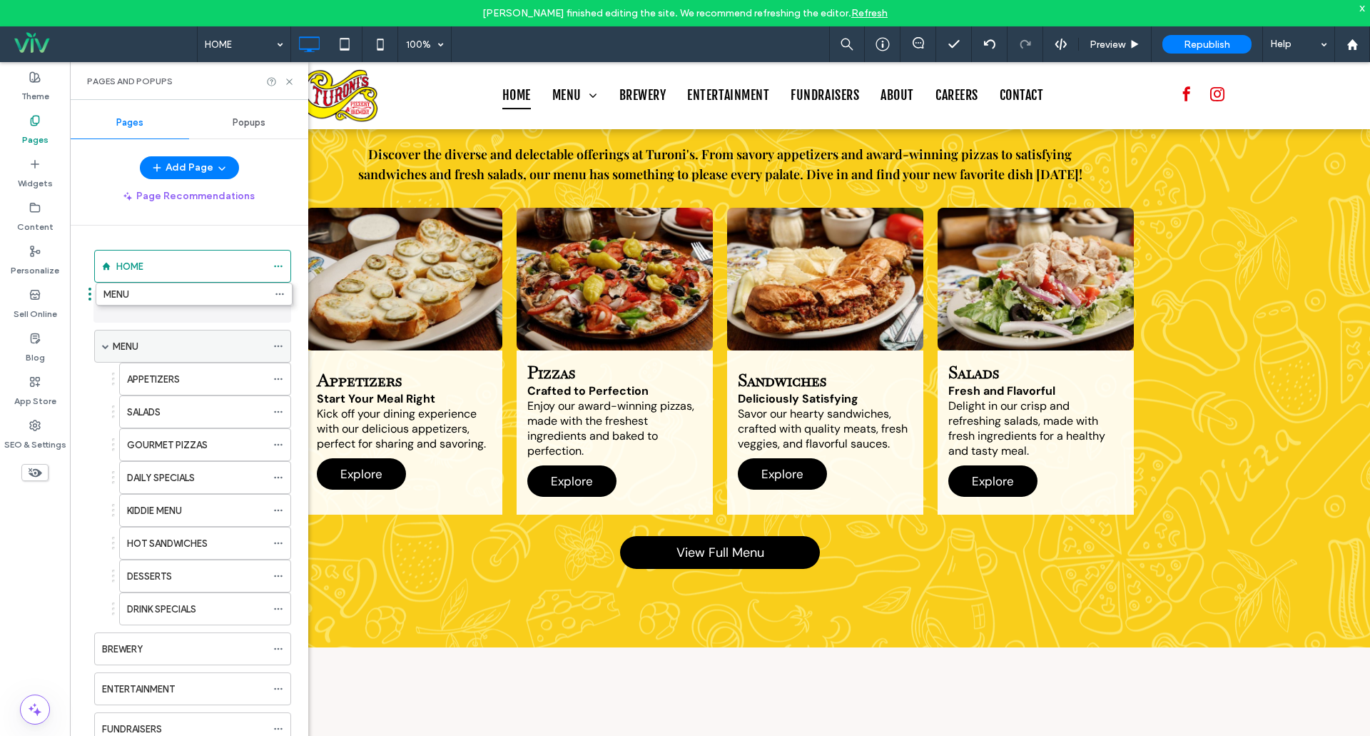
drag, startPoint x: 153, startPoint y: 703, endPoint x: 156, endPoint y: 301, distance: 401.7
drag, startPoint x: 167, startPoint y: 375, endPoint x: 196, endPoint y: 332, distance: 52.4
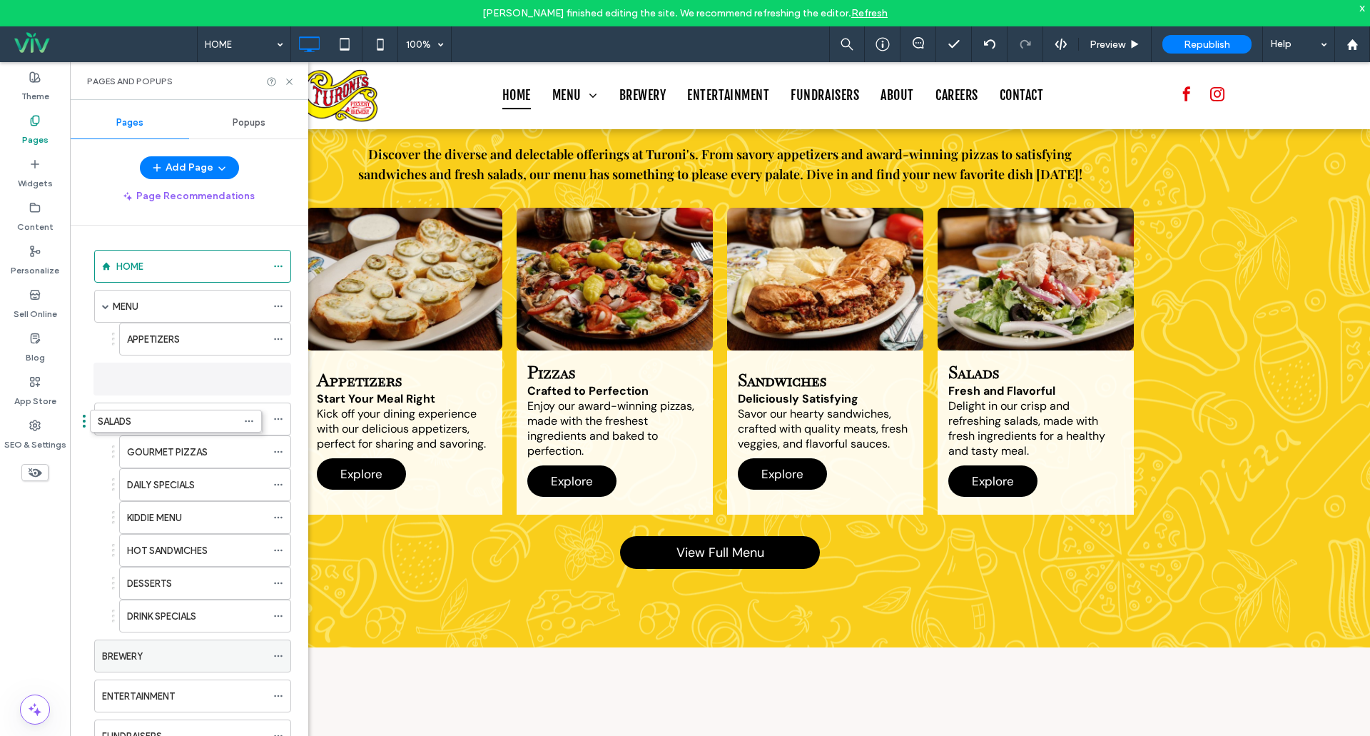
drag, startPoint x: 166, startPoint y: 415, endPoint x: 138, endPoint y: 422, distance: 29.6
drag, startPoint x: 143, startPoint y: 387, endPoint x: 233, endPoint y: 381, distance: 90.1
drag, startPoint x: 185, startPoint y: 372, endPoint x: 193, endPoint y: 371, distance: 7.9
drag, startPoint x: 173, startPoint y: 445, endPoint x: 183, endPoint y: 402, distance: 43.8
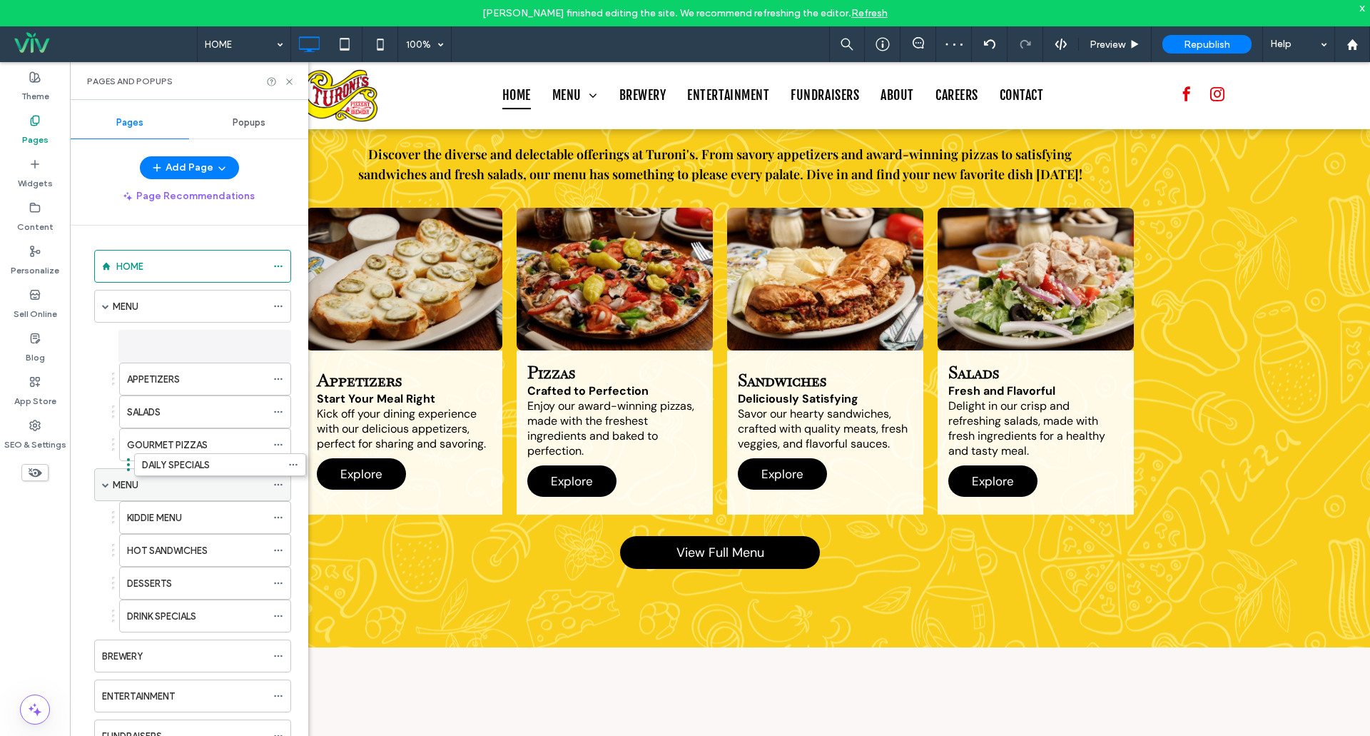
drag, startPoint x: 181, startPoint y: 447, endPoint x: 206, endPoint y: 466, distance: 31.1
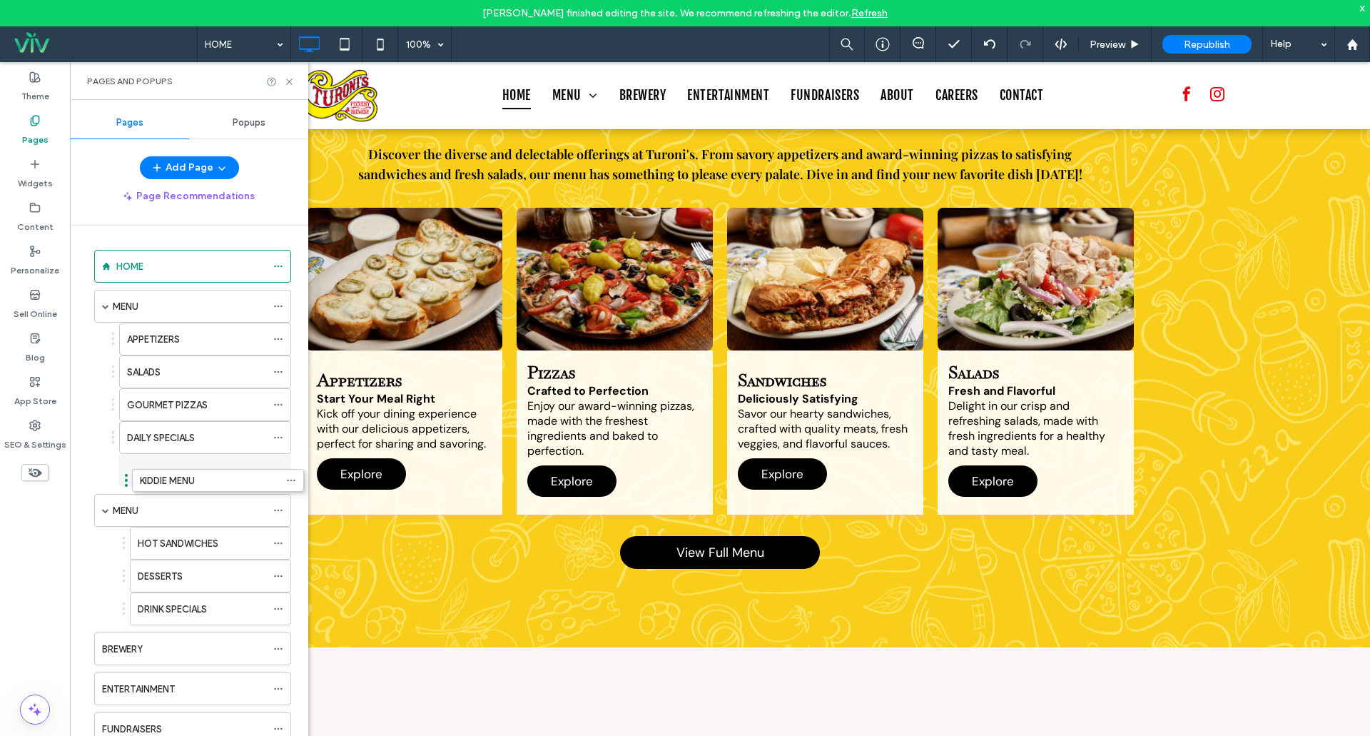
drag, startPoint x: 205, startPoint y: 519, endPoint x: 219, endPoint y: 487, distance: 35.1
drag, startPoint x: 179, startPoint y: 548, endPoint x: 185, endPoint y: 519, distance: 29.8
drag, startPoint x: 186, startPoint y: 579, endPoint x: 196, endPoint y: 534, distance: 46.2
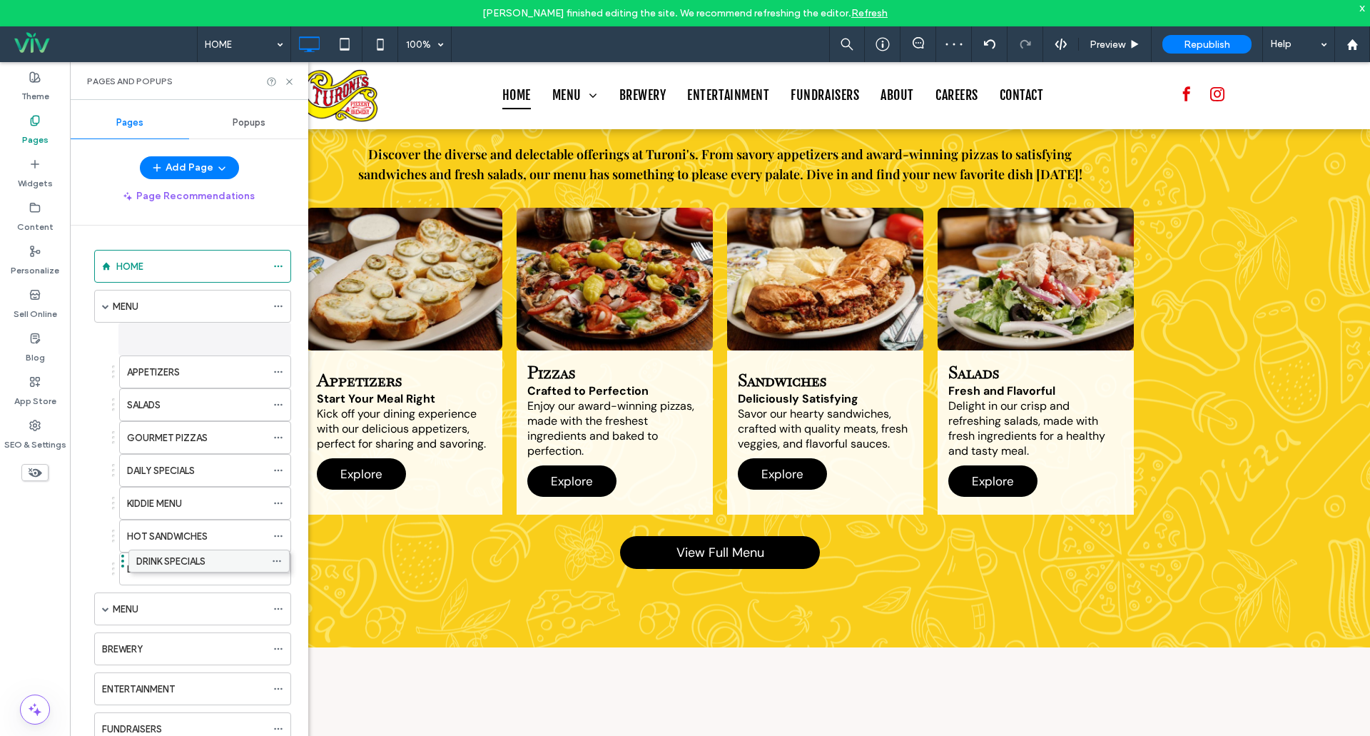
drag, startPoint x: 177, startPoint y: 618, endPoint x: 176, endPoint y: 568, distance: 50.0
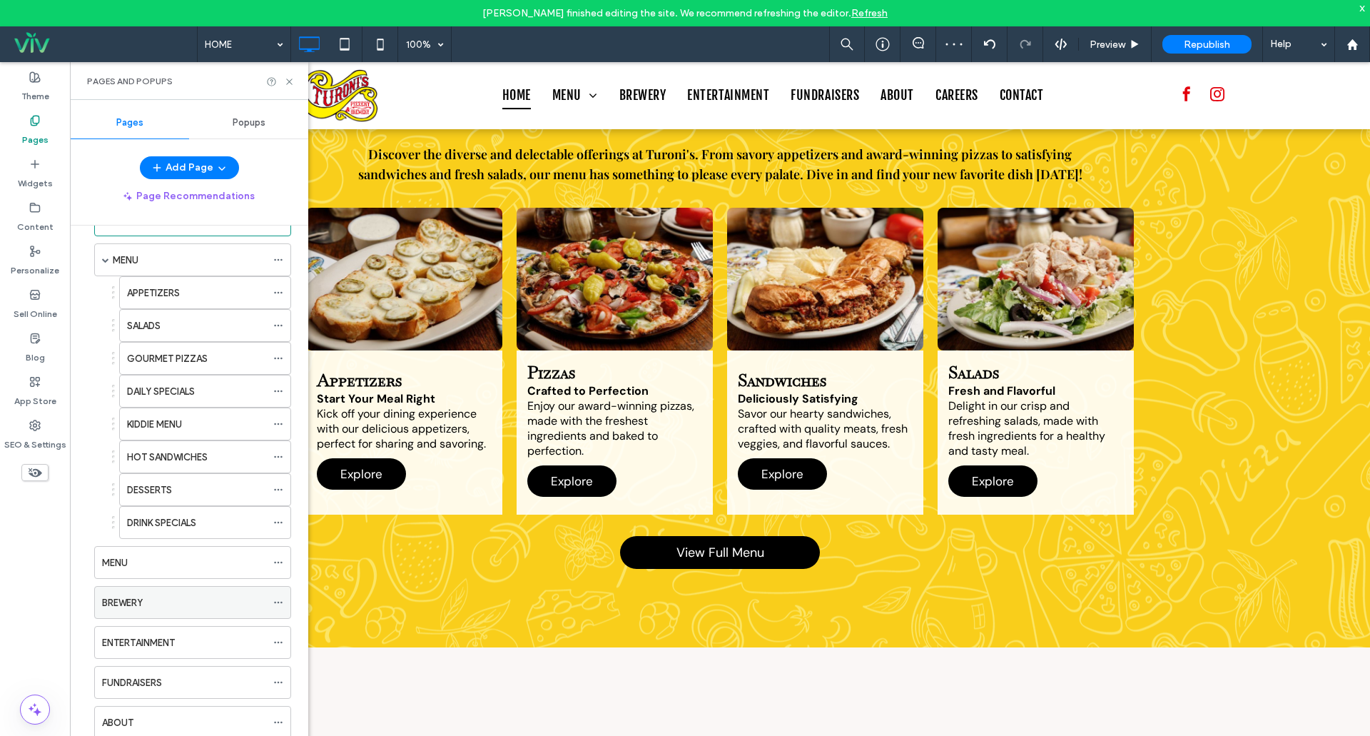
scroll to position [71, 0]
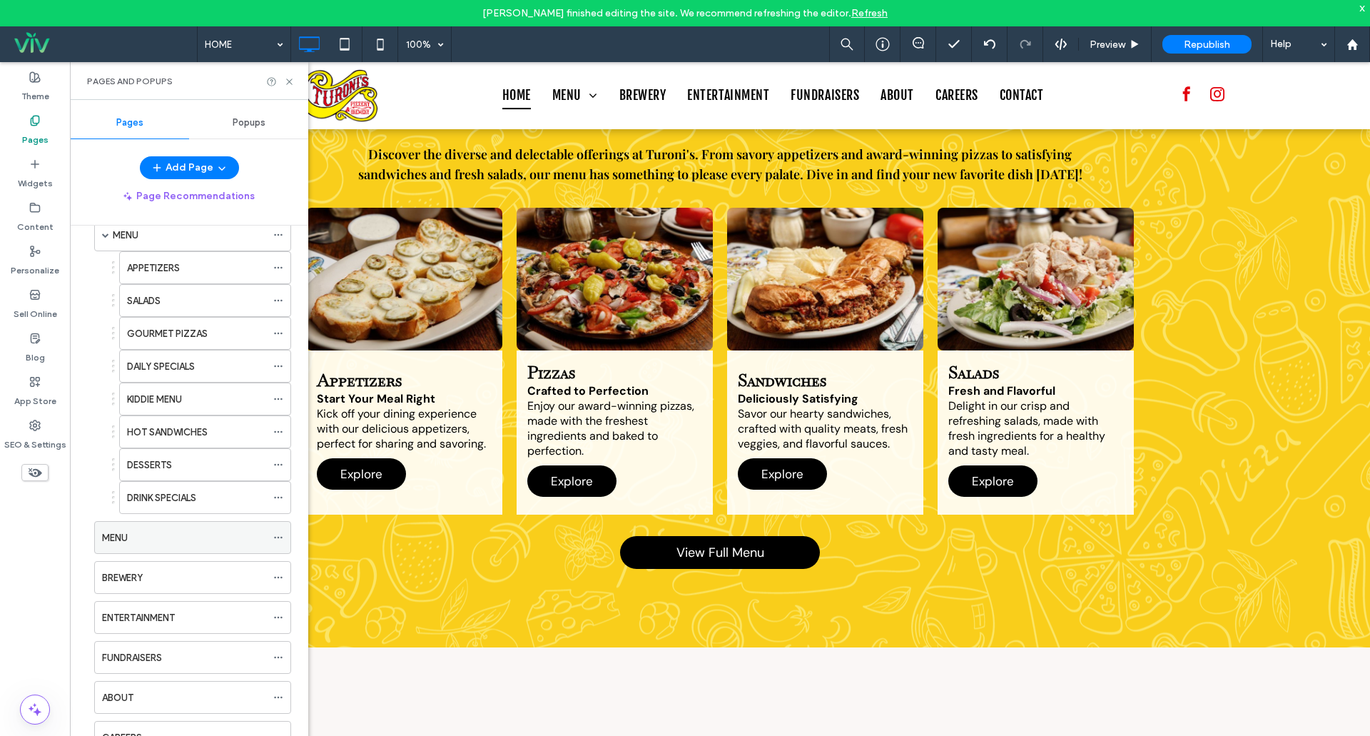
click at [282, 545] on span at bounding box center [278, 537] width 10 height 21
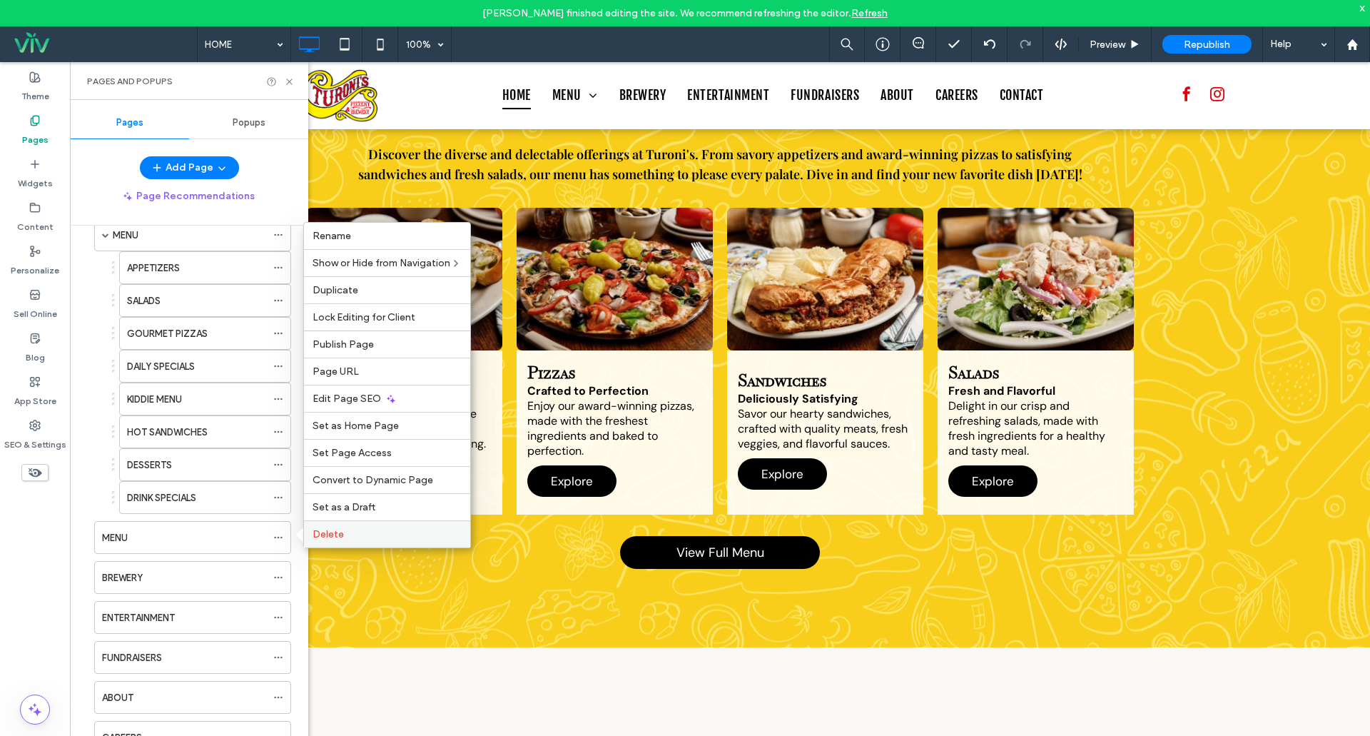
click at [328, 539] on span "Delete" at bounding box center [328, 534] width 31 height 12
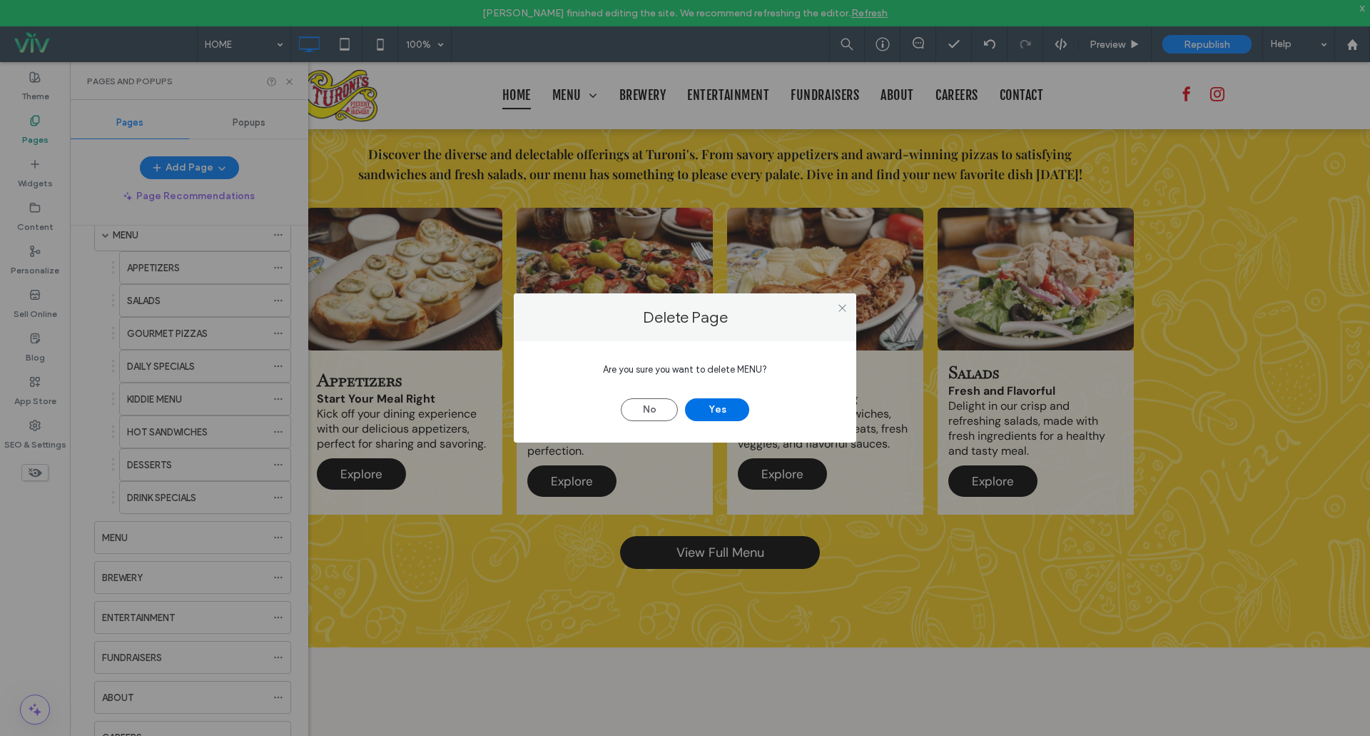
click at [728, 412] on button "Yes" at bounding box center [717, 409] width 64 height 23
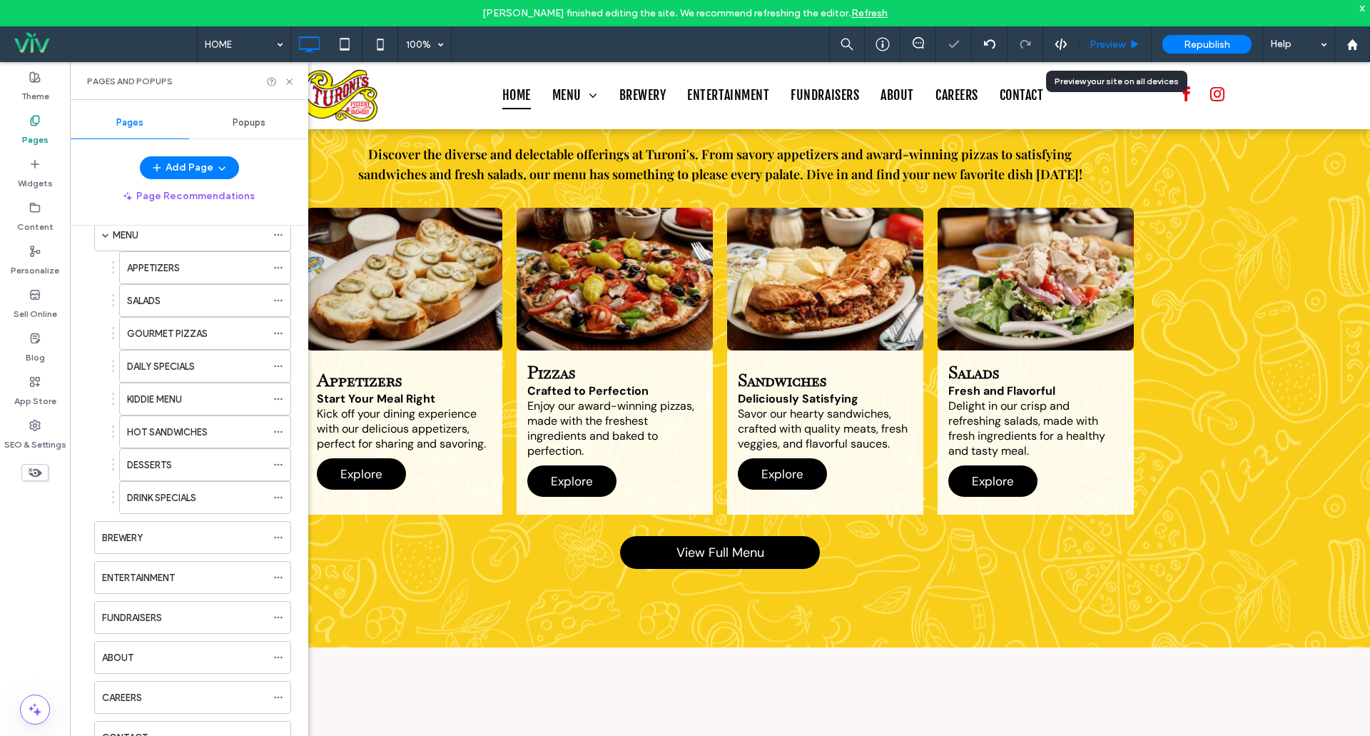
click at [1118, 40] on span "Preview" at bounding box center [1108, 45] width 36 height 12
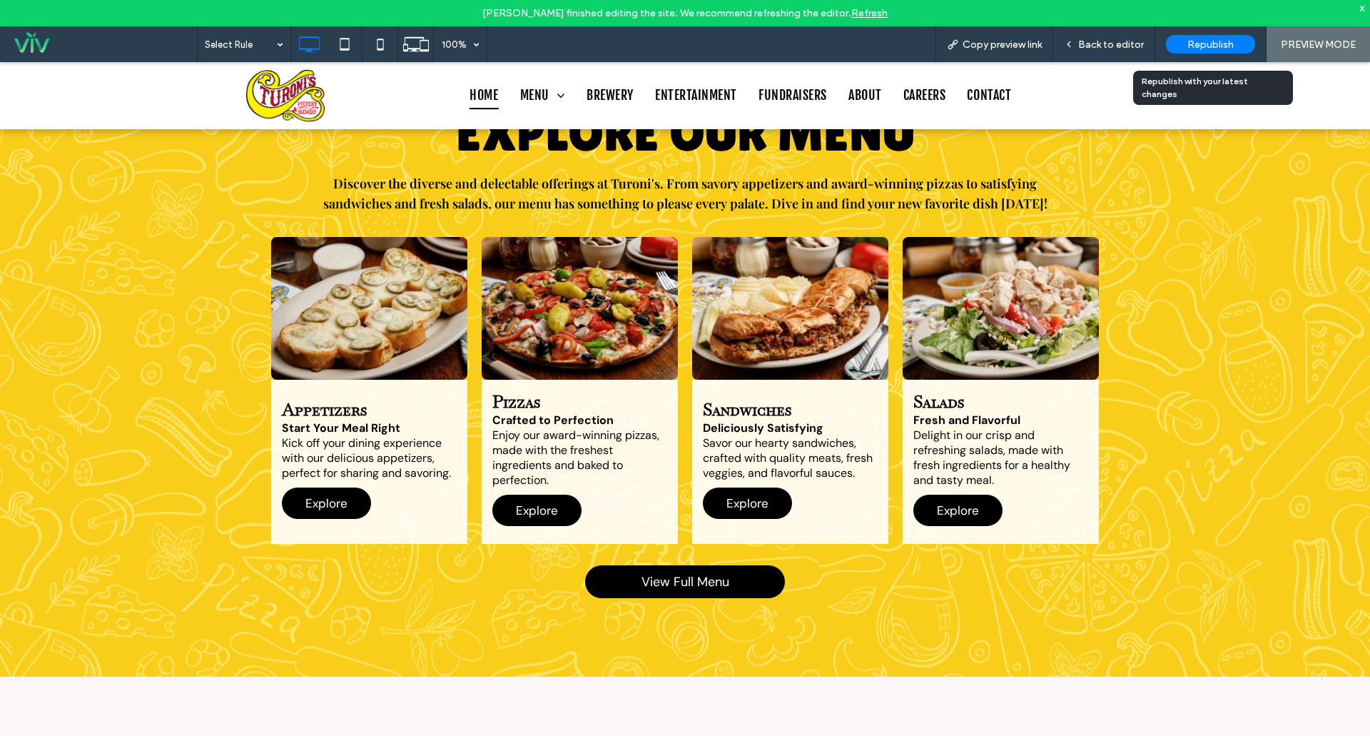
click at [1208, 46] on span "Republish" at bounding box center [1210, 45] width 46 height 12
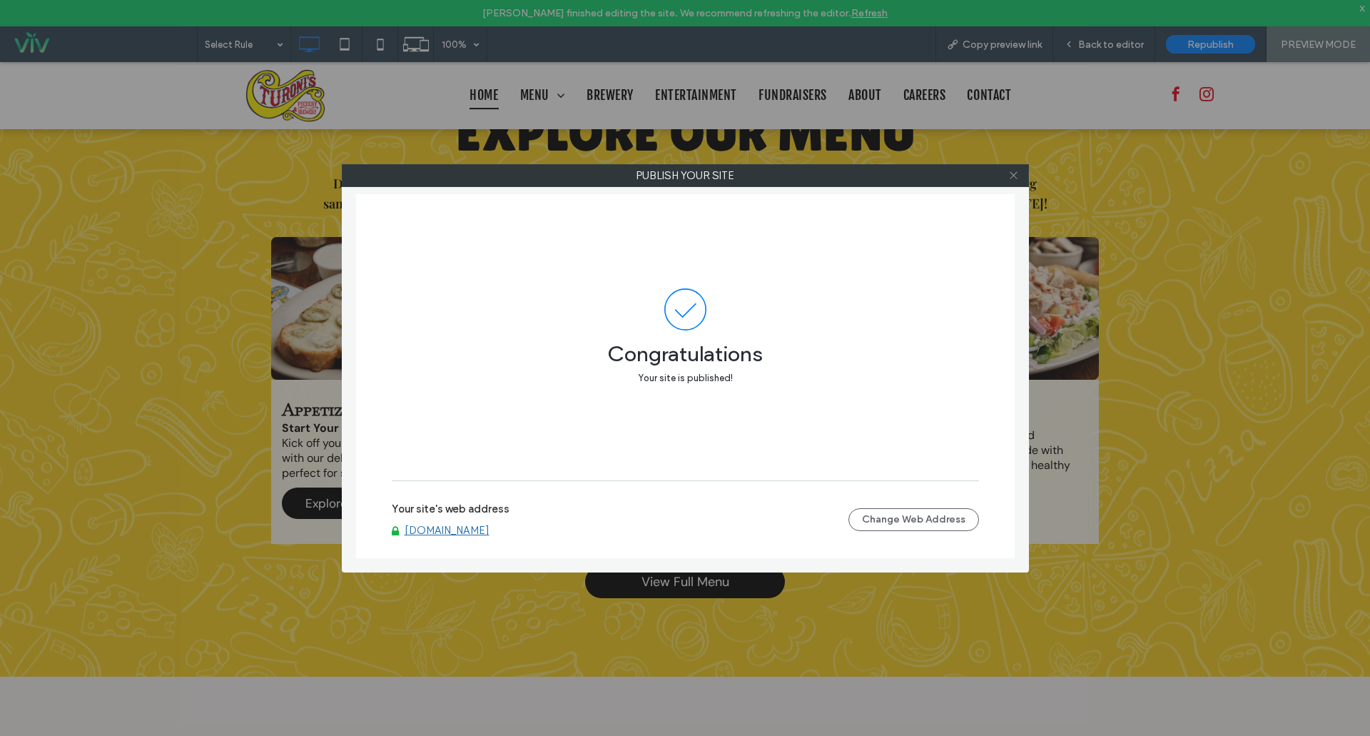
click at [1015, 176] on icon at bounding box center [1013, 175] width 11 height 11
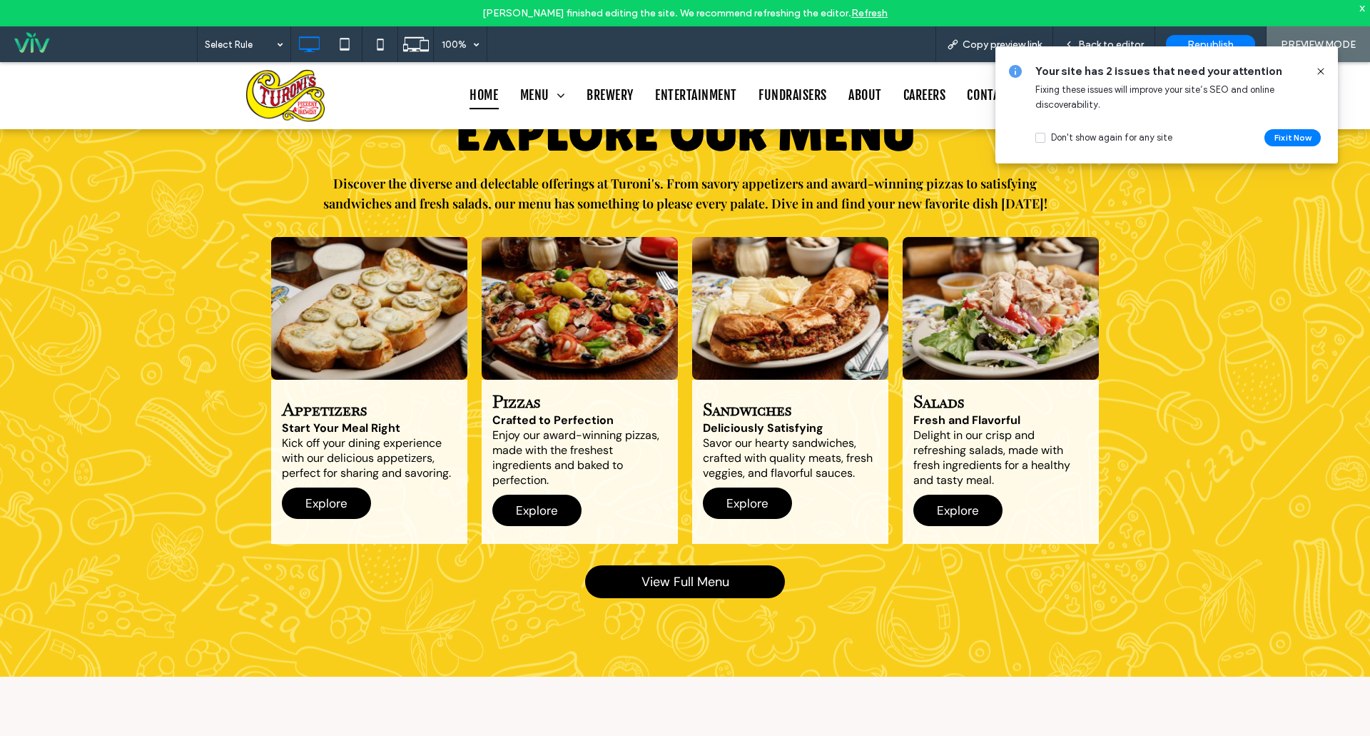
click at [1321, 69] on icon at bounding box center [1320, 71] width 11 height 11
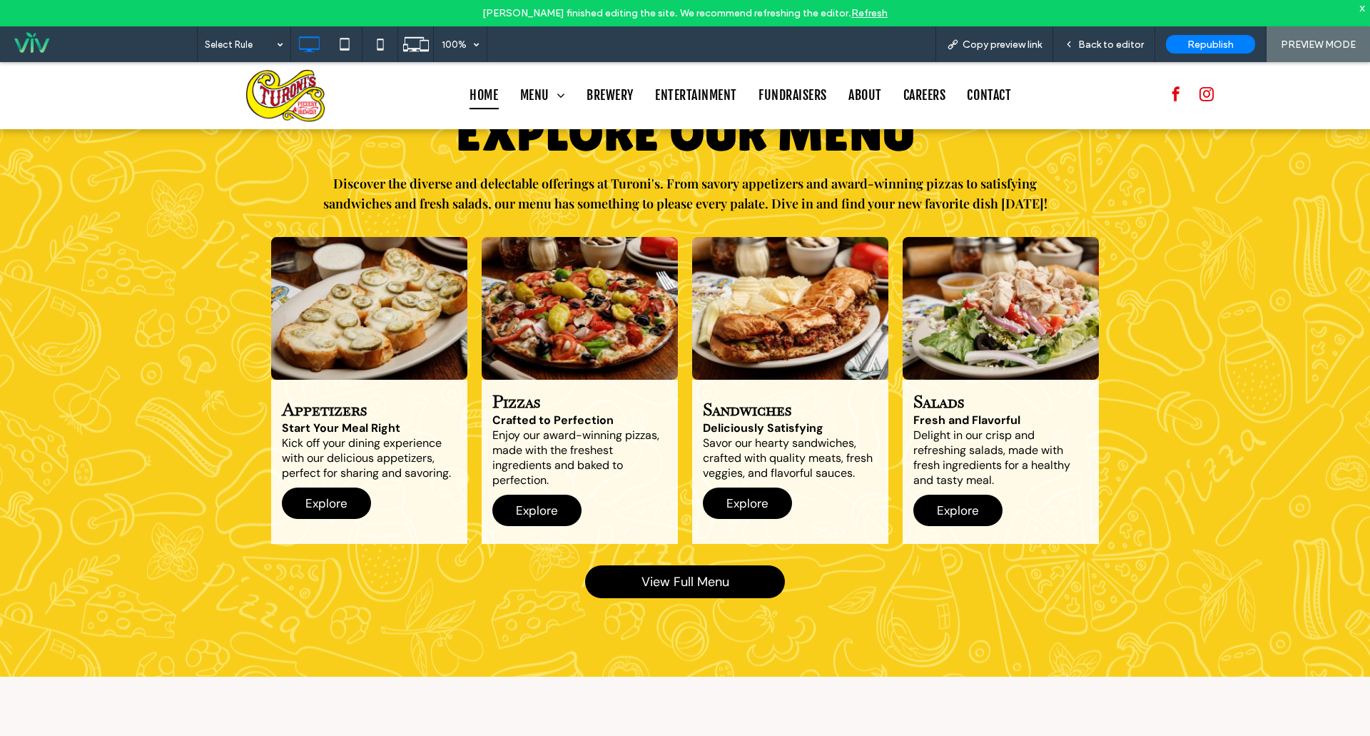
click at [24, 39] on span at bounding box center [104, 44] width 186 height 29
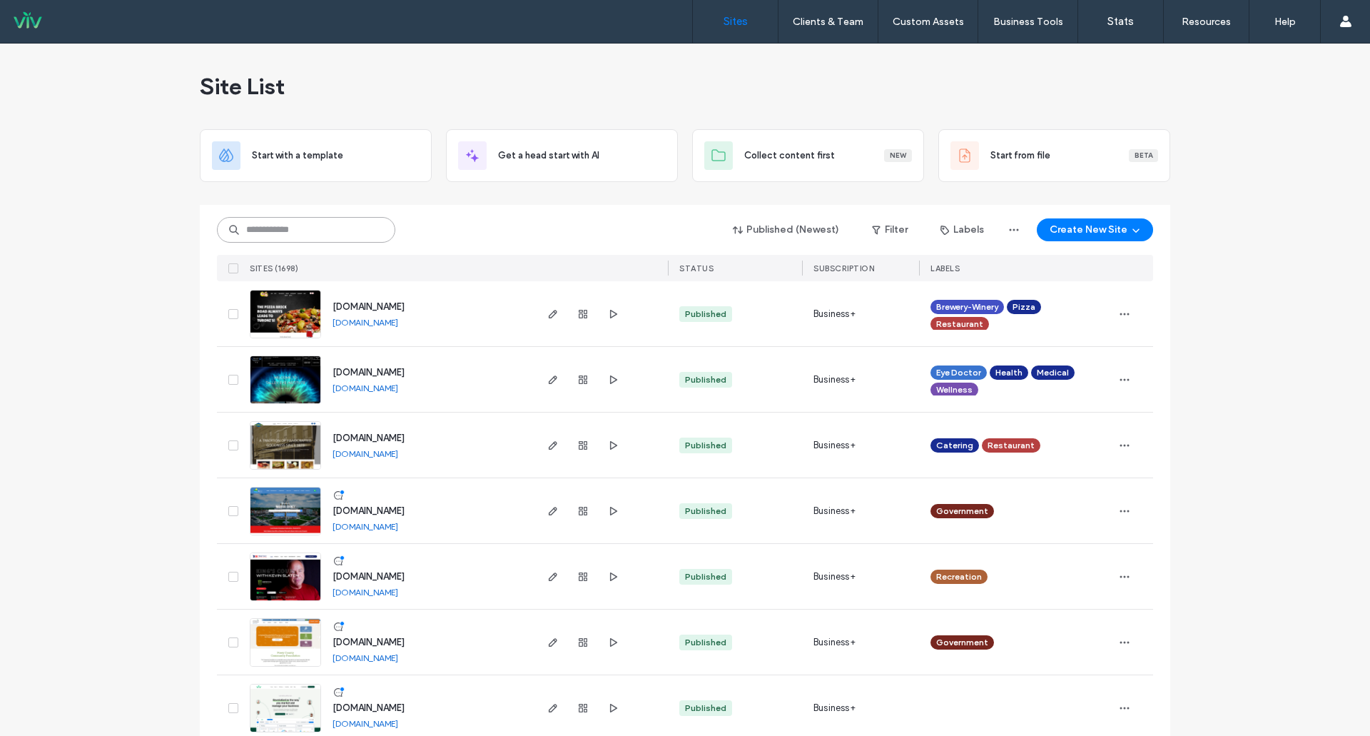
click at [286, 238] on input at bounding box center [306, 230] width 178 height 26
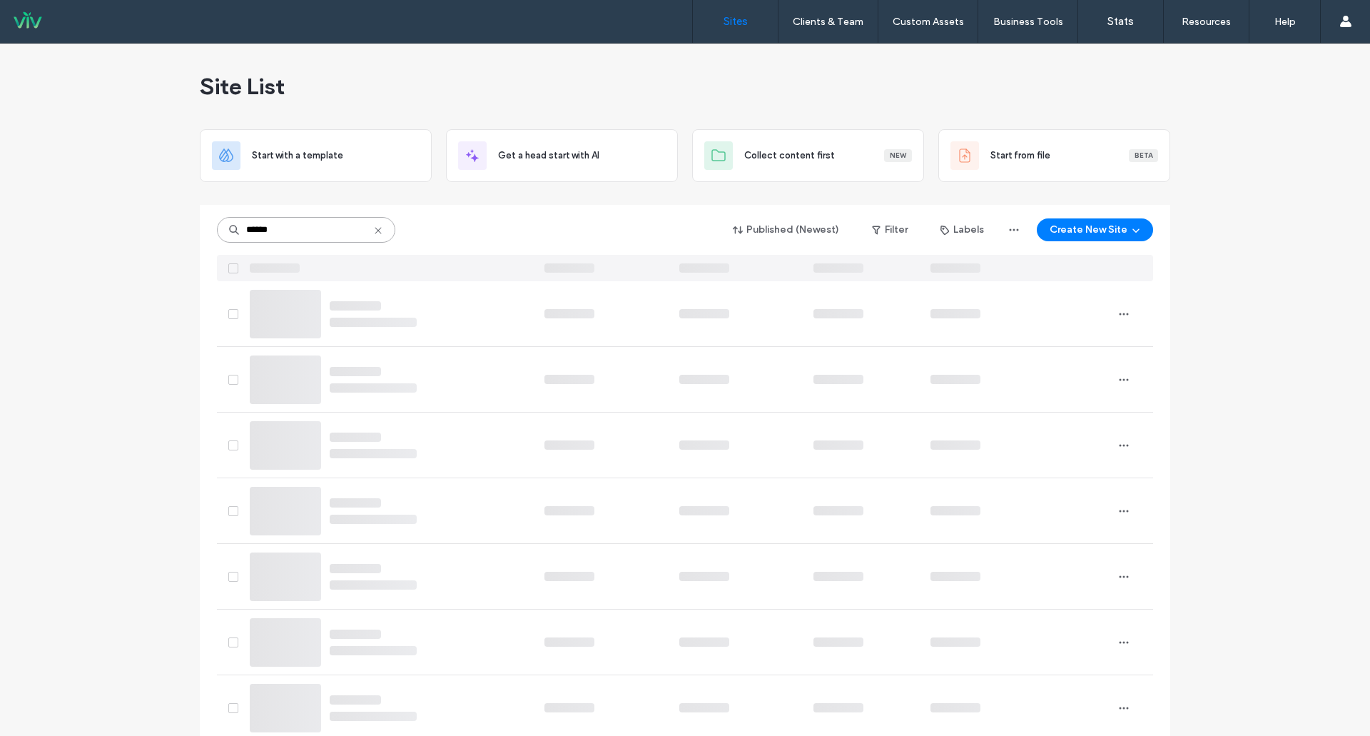
type input "******"
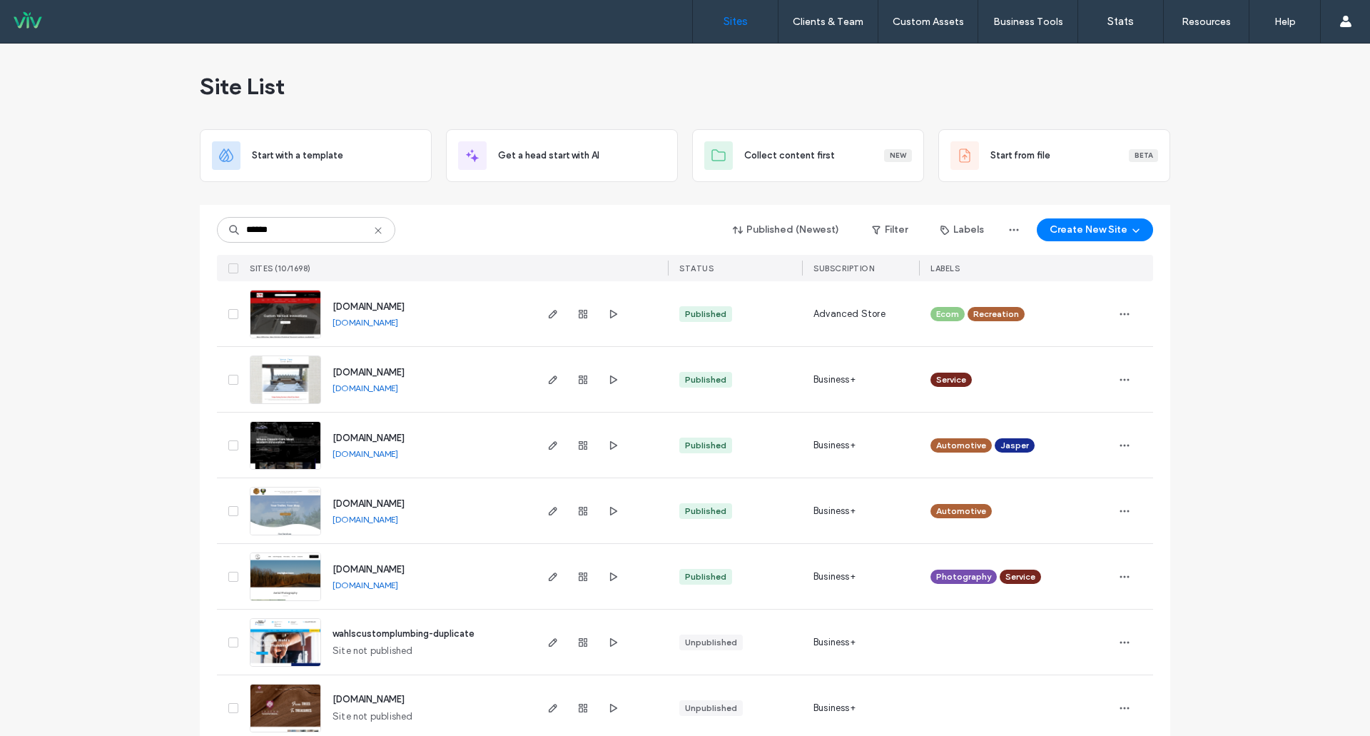
click at [284, 308] on img at bounding box center [285, 338] width 70 height 97
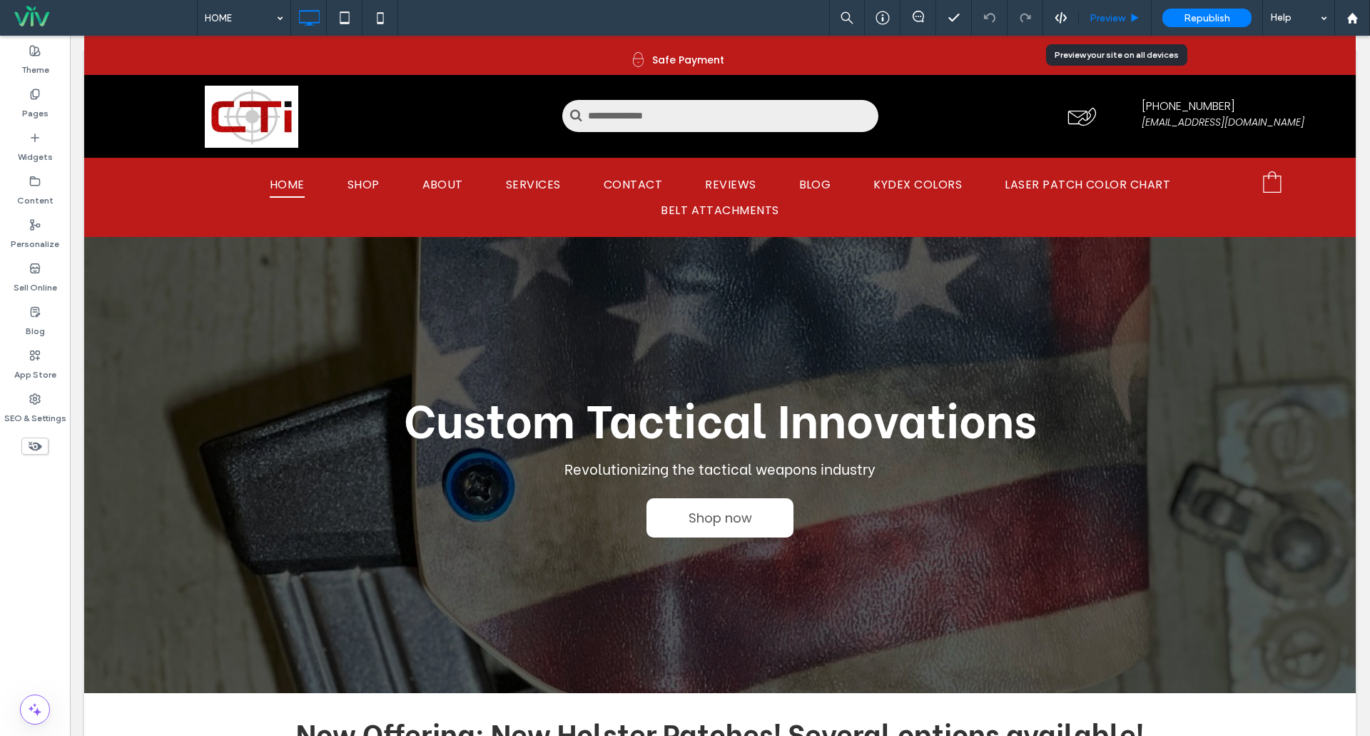
click at [1110, 19] on span "Preview" at bounding box center [1108, 18] width 36 height 12
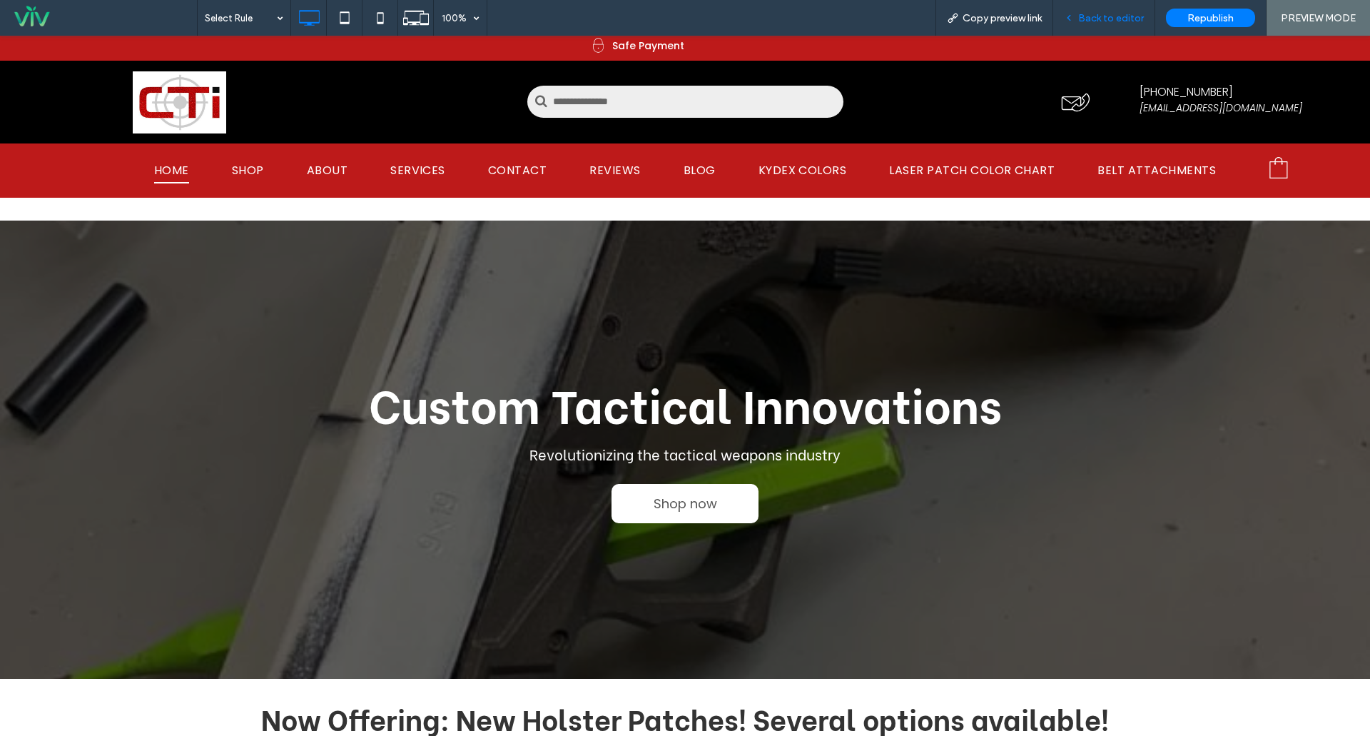
click at [1092, 12] on span "Back to editor" at bounding box center [1111, 18] width 66 height 12
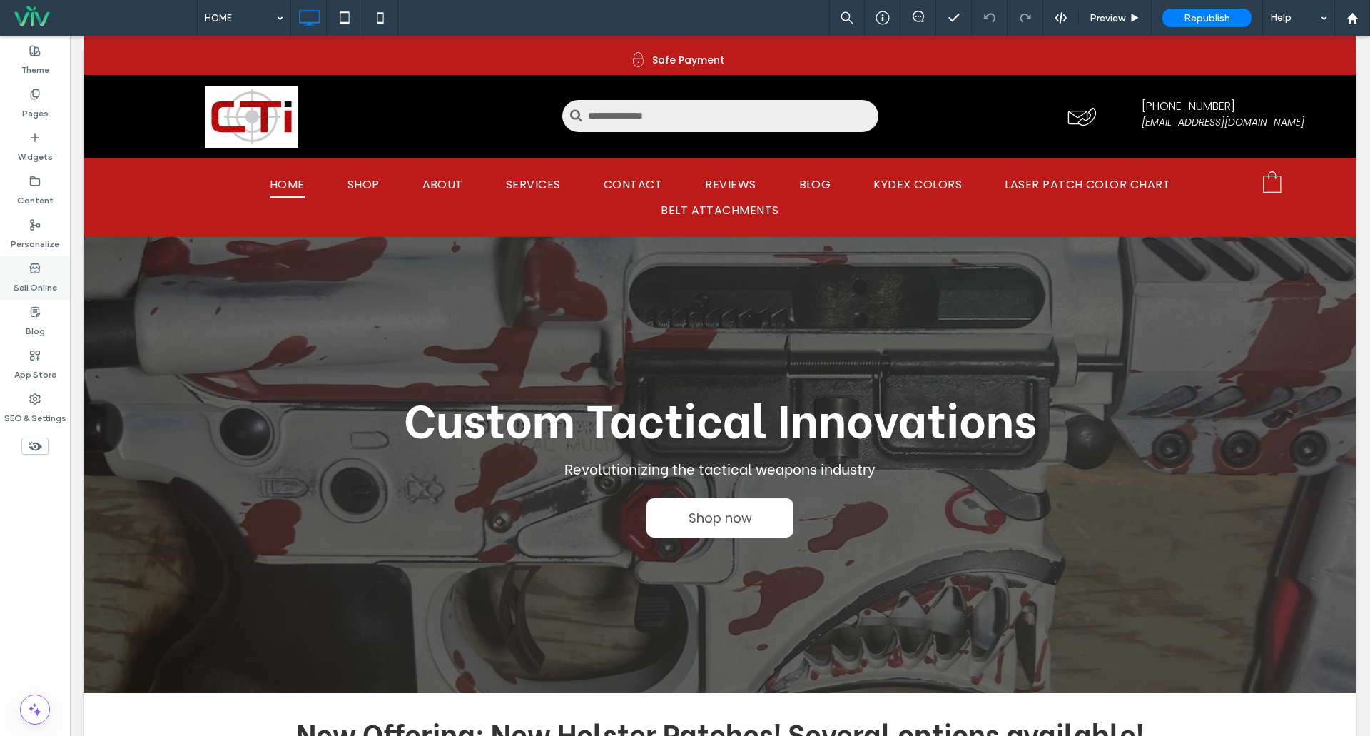
click at [36, 277] on label "Sell Online" at bounding box center [36, 284] width 44 height 20
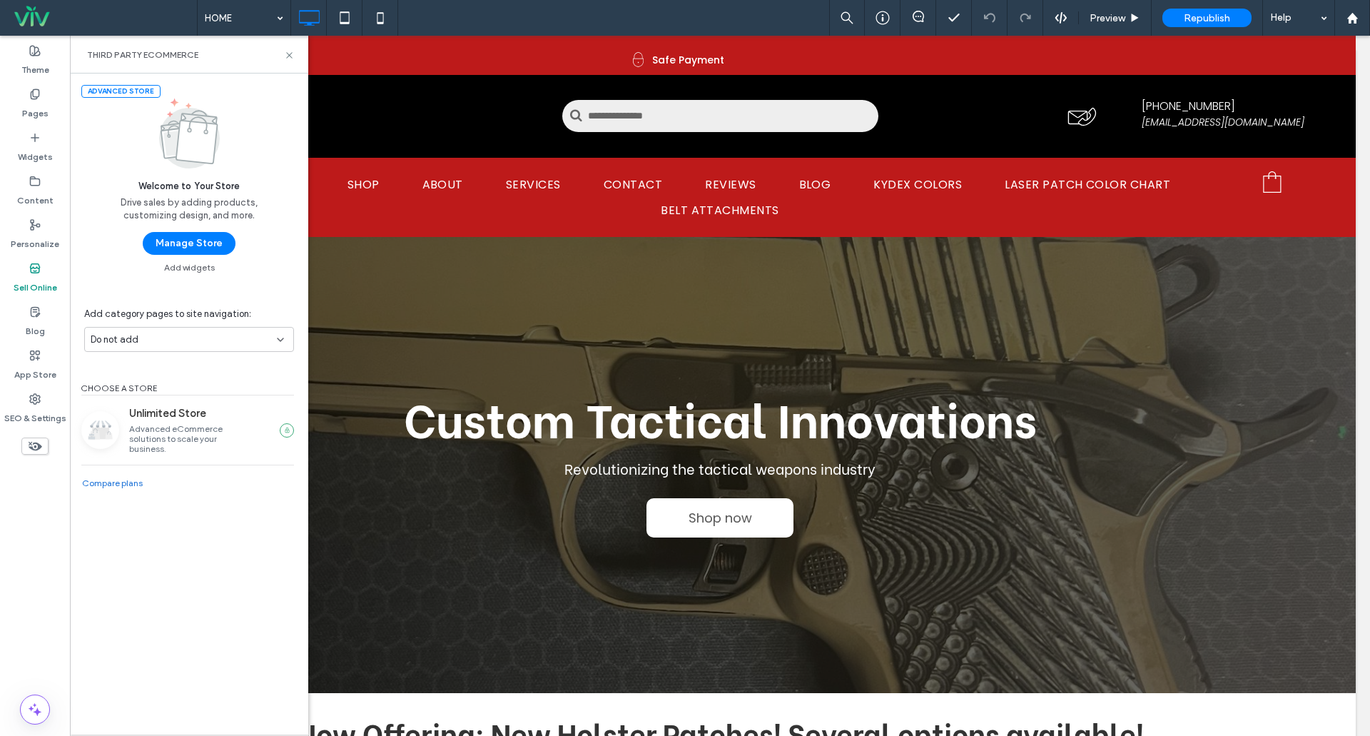
click at [181, 245] on button "Manage Store" at bounding box center [189, 243] width 93 height 23
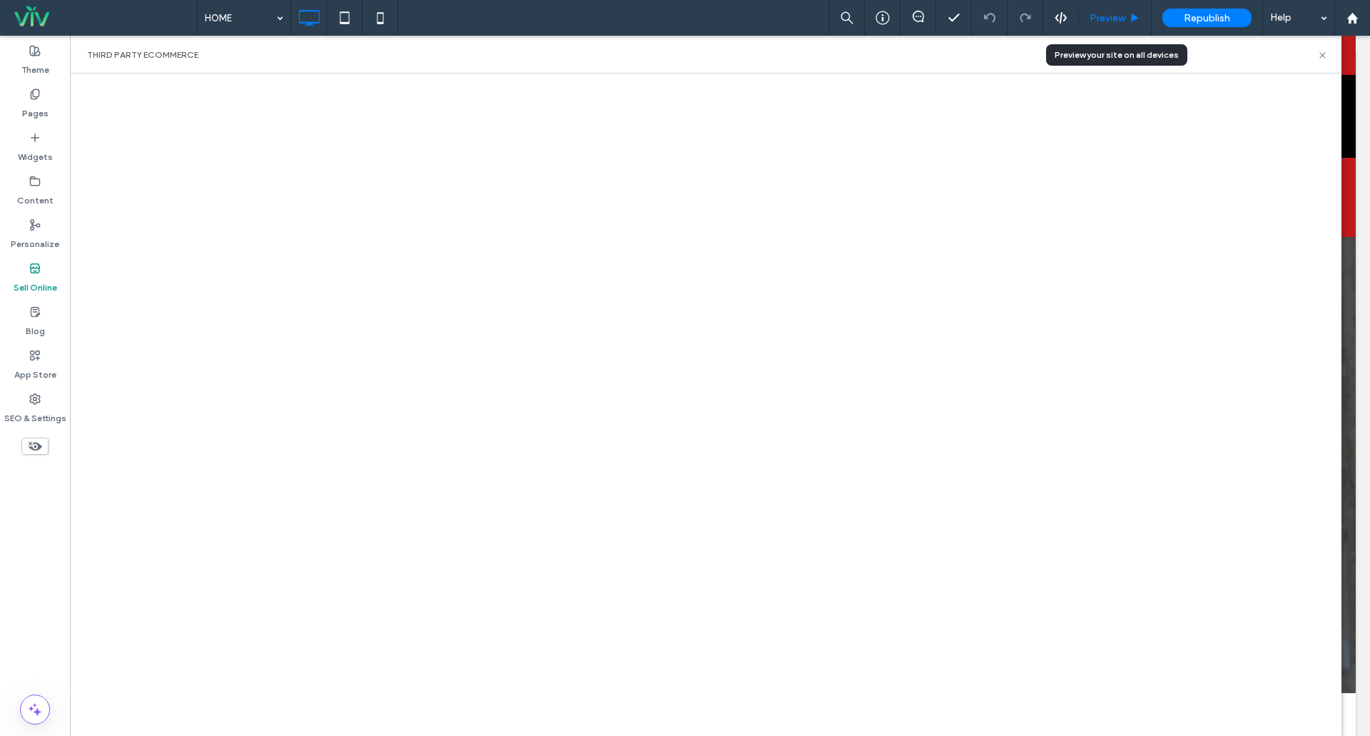
click at [1102, 12] on span "Preview" at bounding box center [1108, 18] width 36 height 12
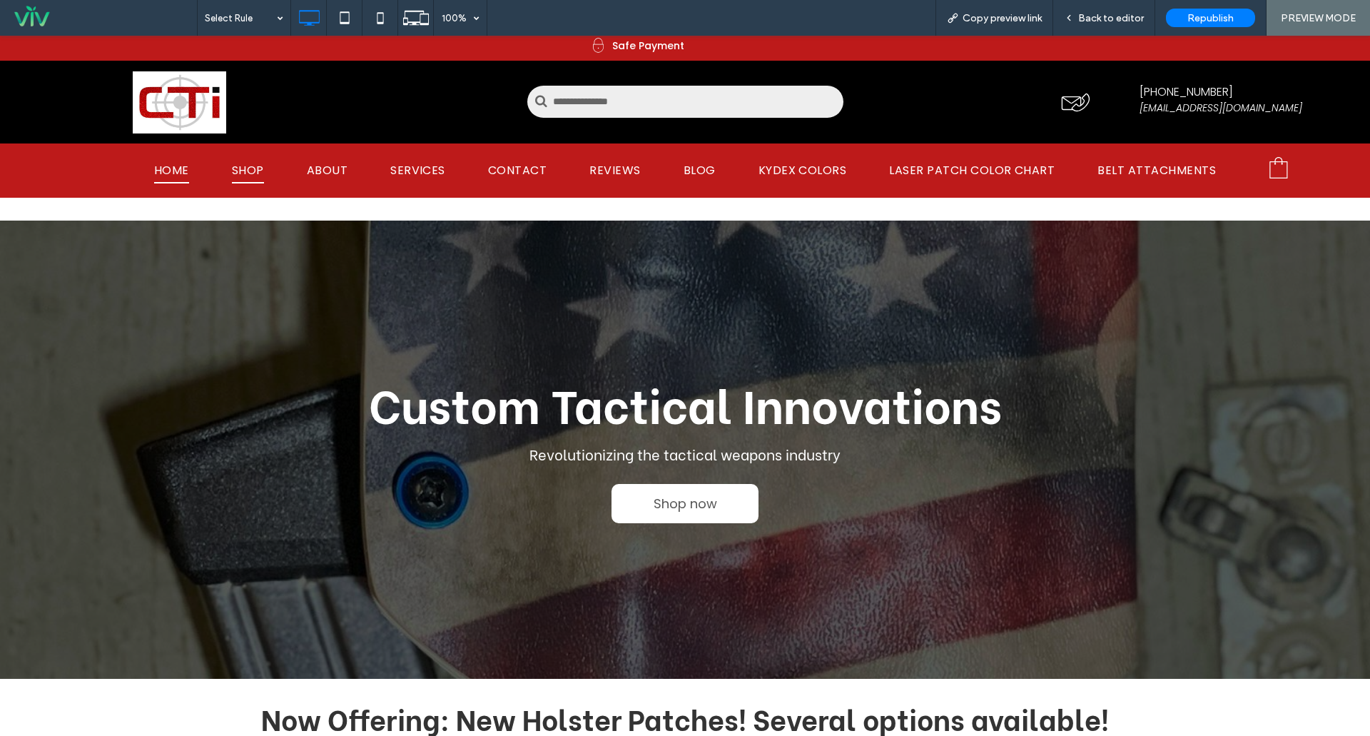
click at [258, 170] on span "SHOP" at bounding box center [248, 170] width 32 height 25
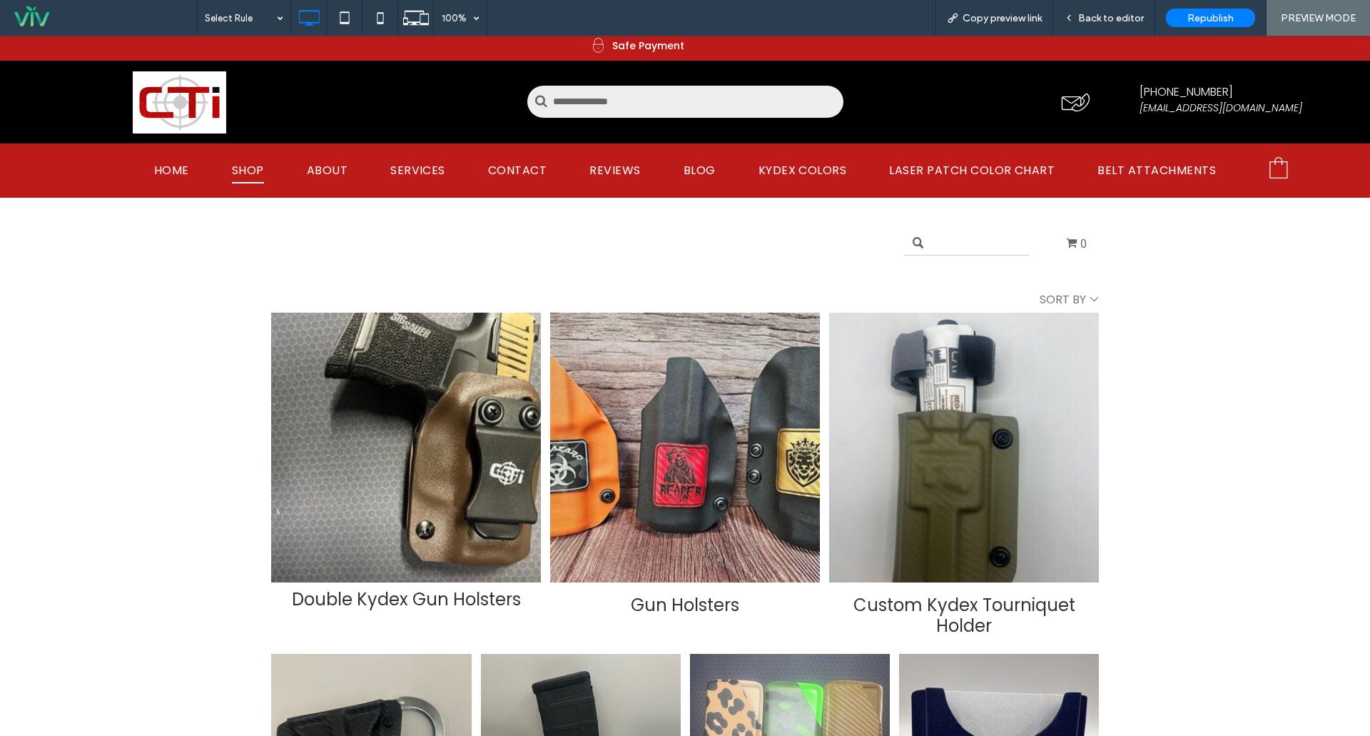
click at [432, 437] on div "Double Kydex Gun Holsters" at bounding box center [406, 448] width 270 height 270
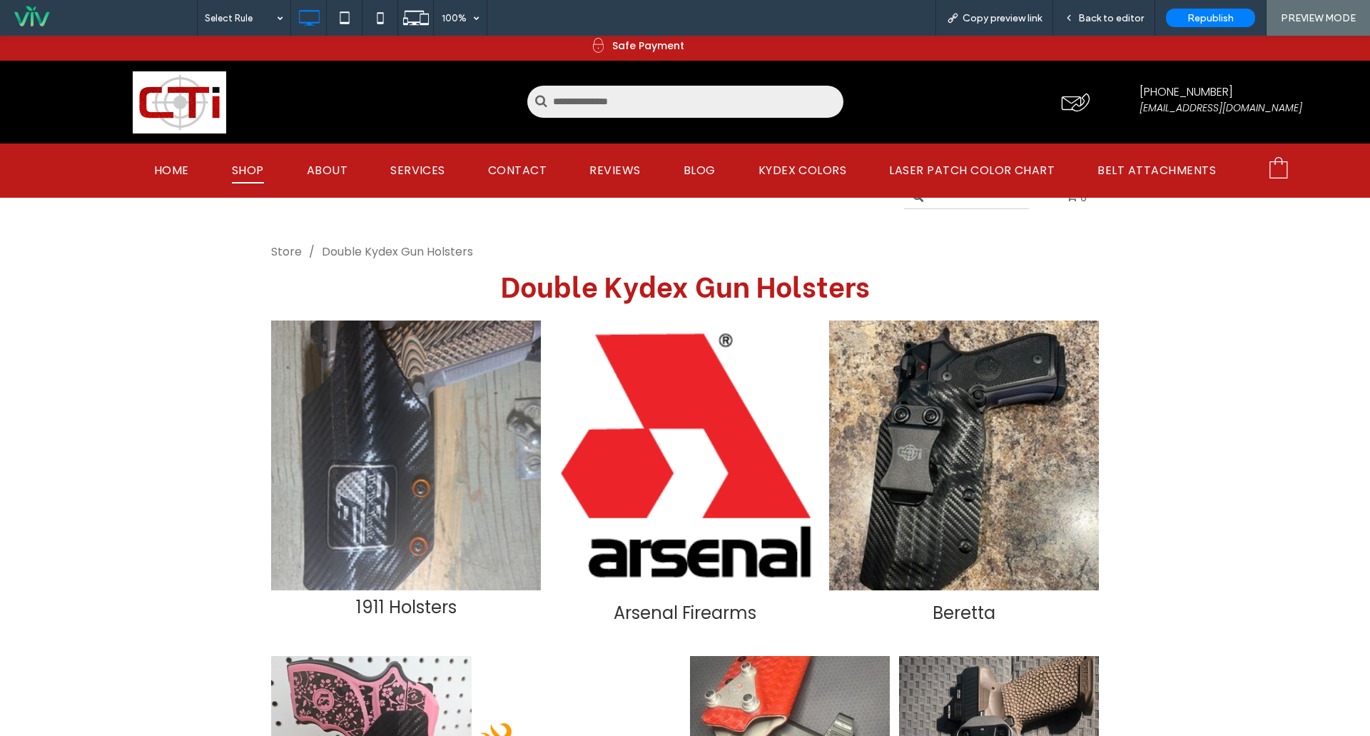
scroll to position [71, 0]
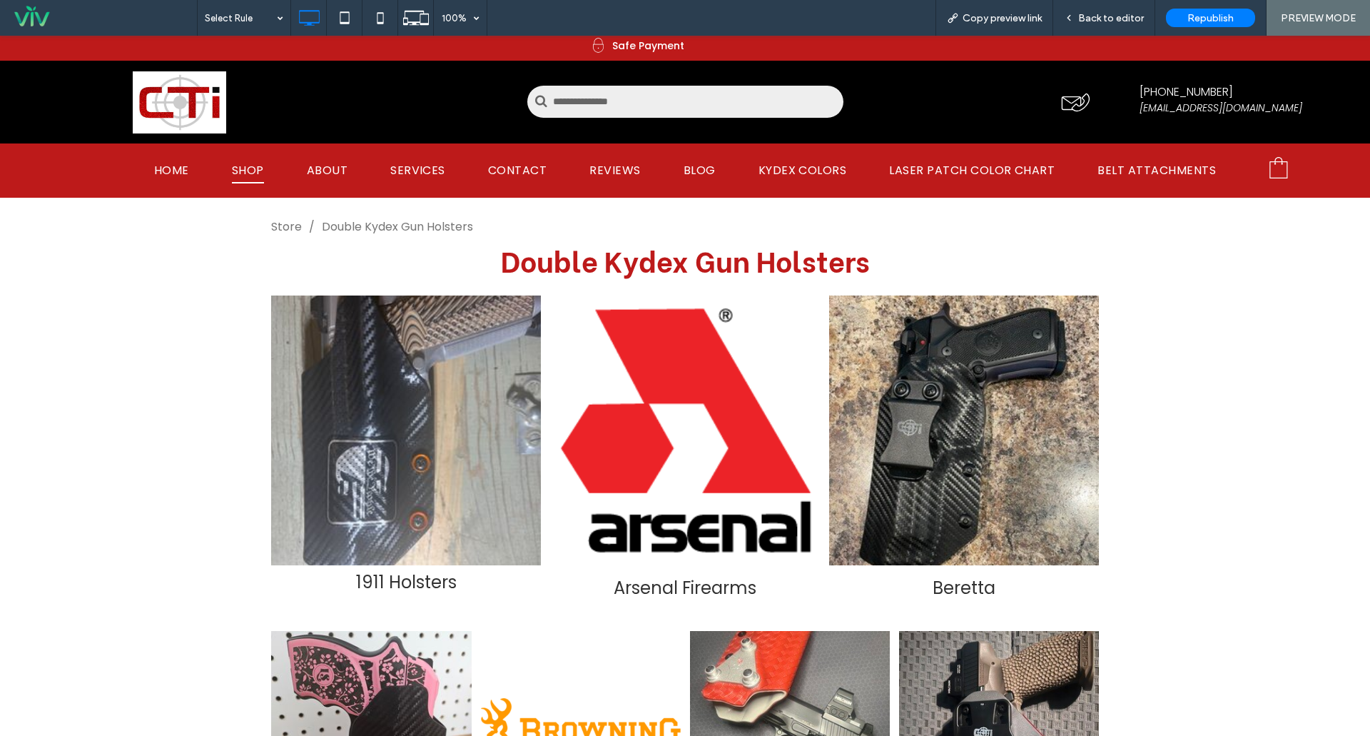
click at [358, 441] on div "1911 Holsters" at bounding box center [406, 430] width 270 height 270
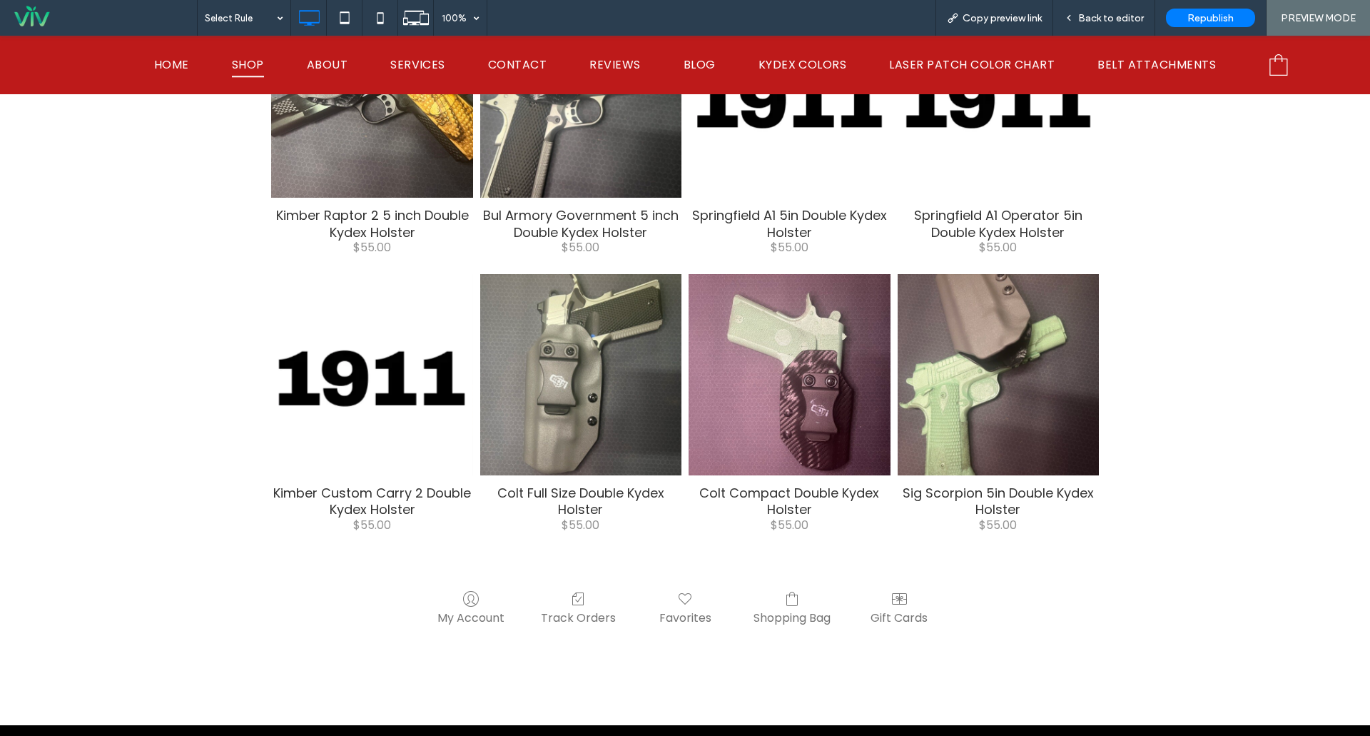
scroll to position [285, 0]
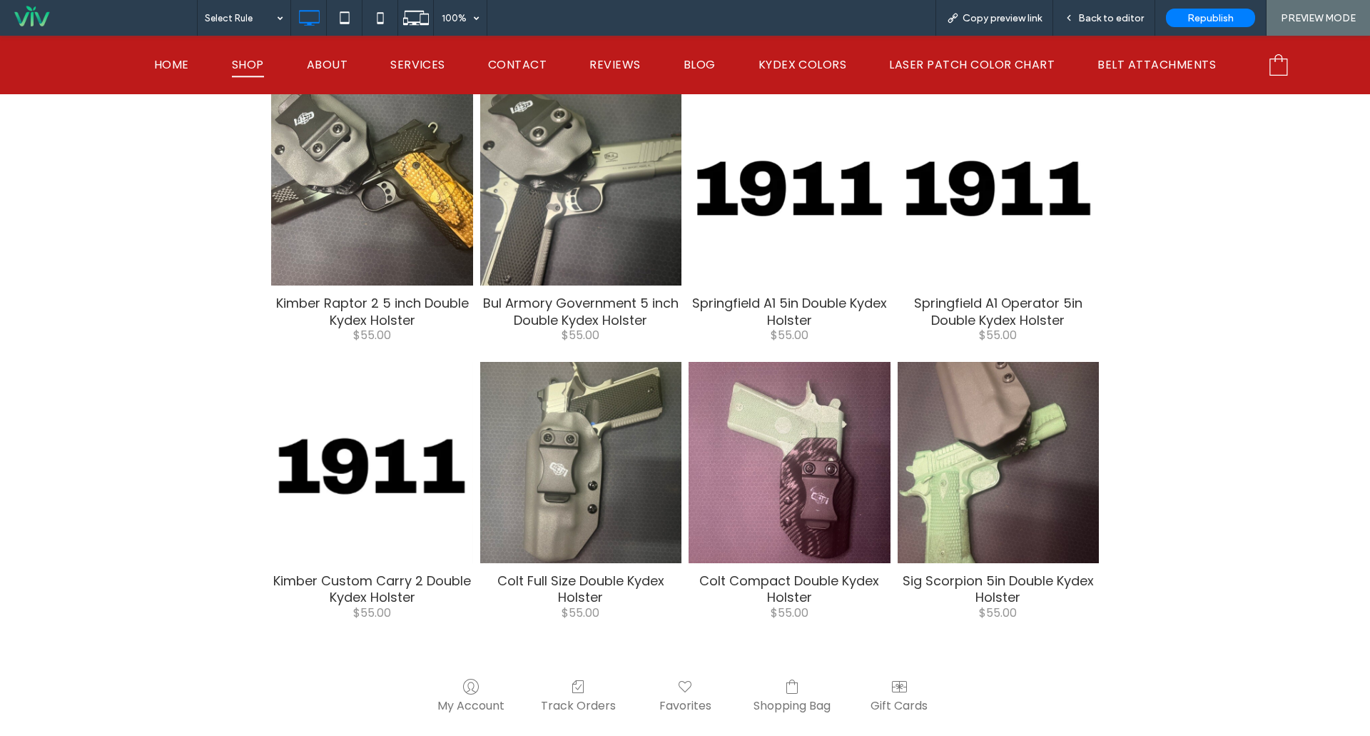
drag, startPoint x: 367, startPoint y: 417, endPoint x: 409, endPoint y: 417, distance: 41.4
click at [368, 417] on div at bounding box center [371, 461] width 203 height 203
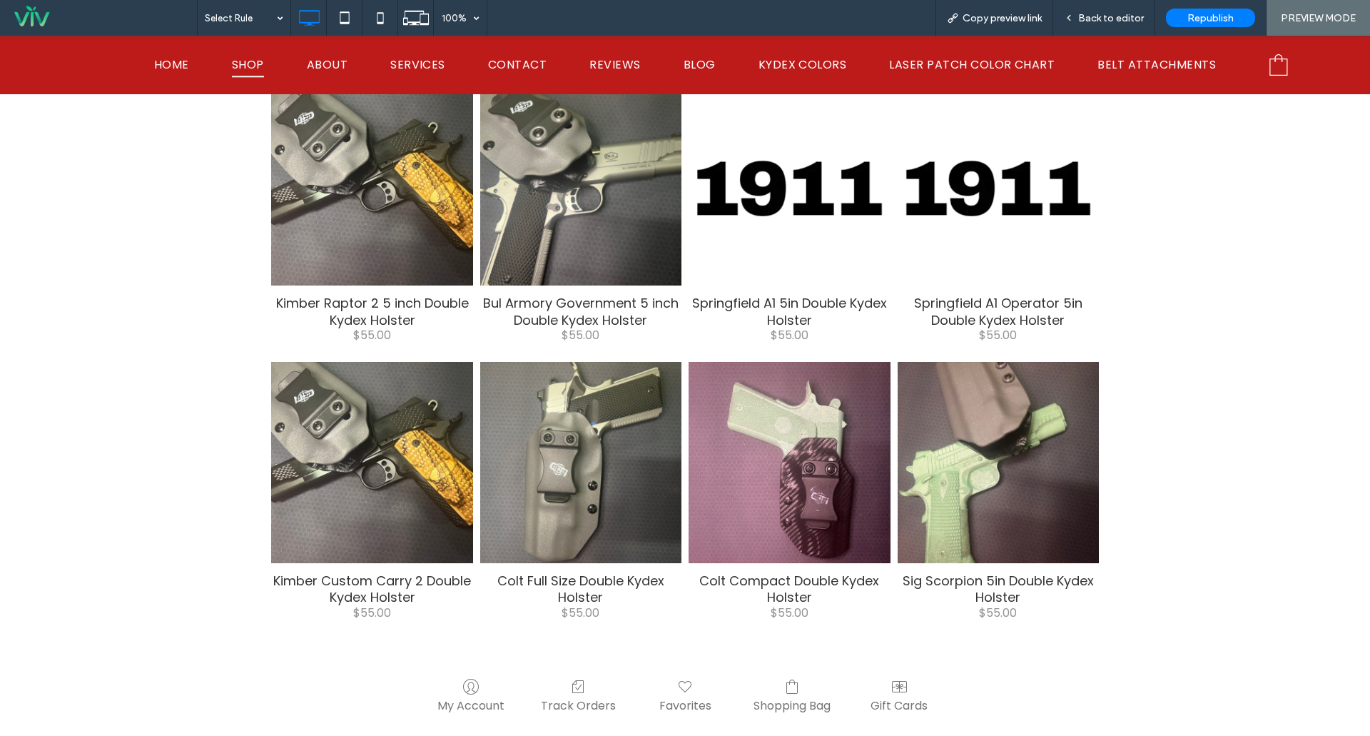
select select "*****"
select select "****"
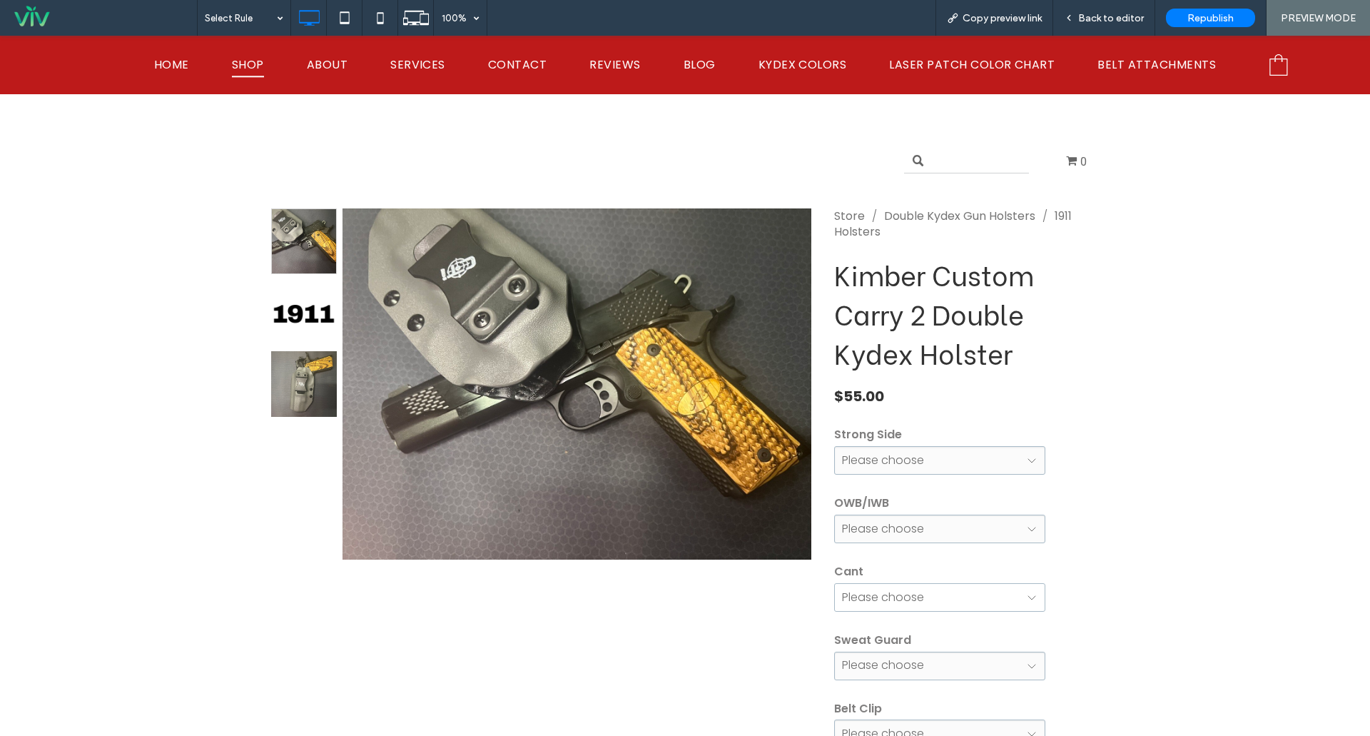
scroll to position [214, 0]
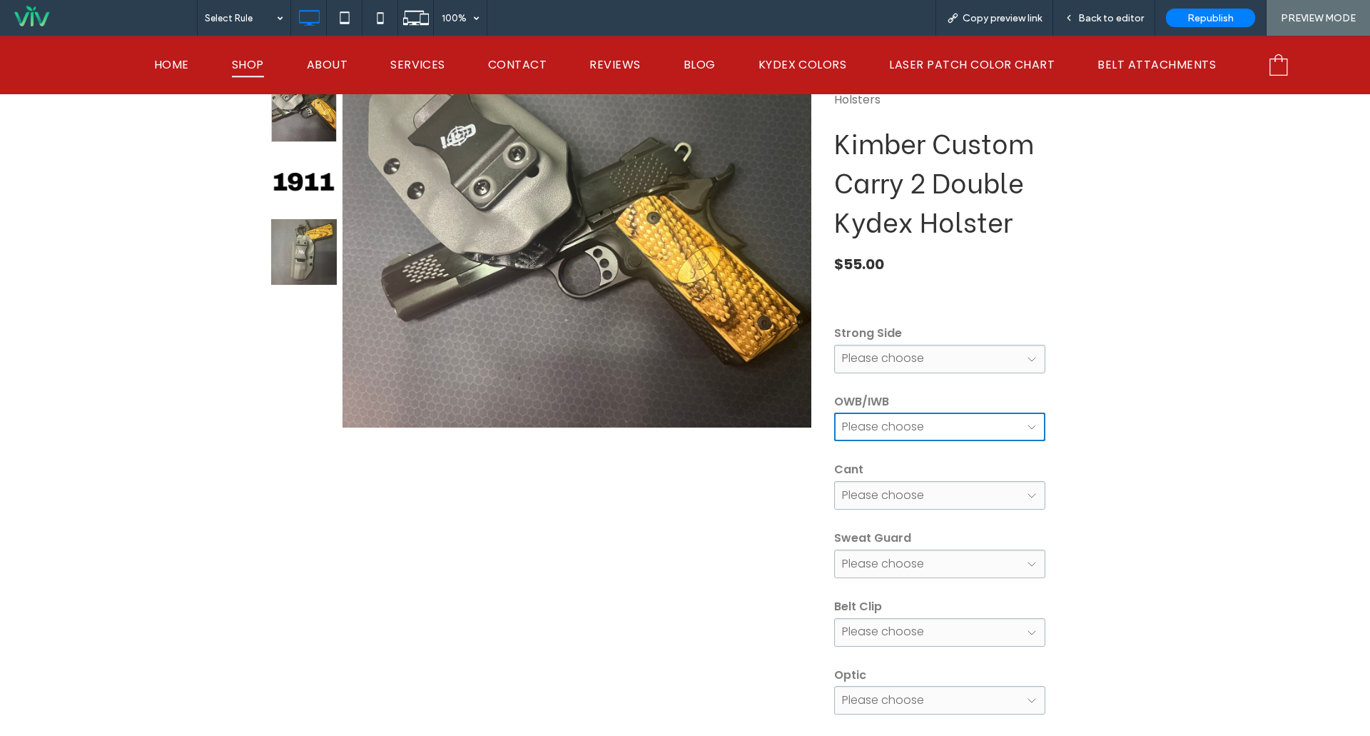
click at [923, 426] on select "**********" at bounding box center [939, 426] width 211 height 29
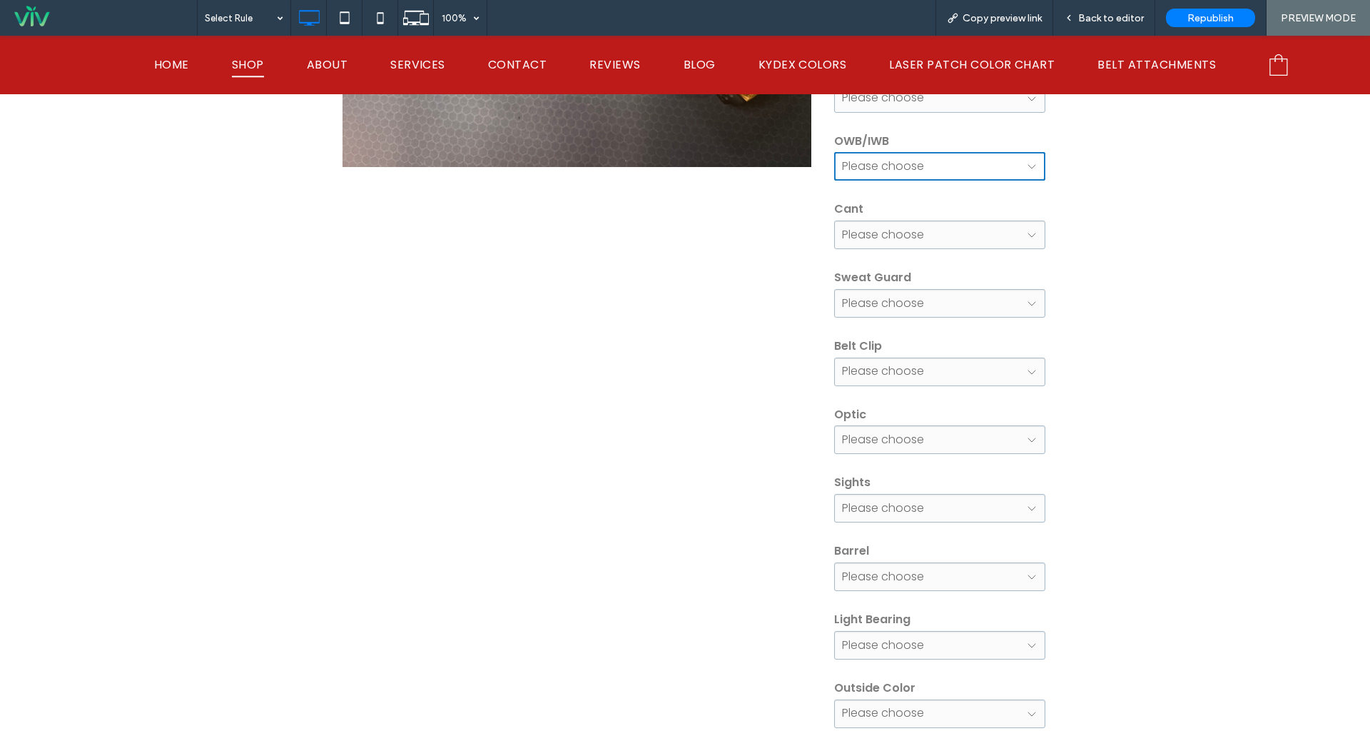
scroll to position [499, 0]
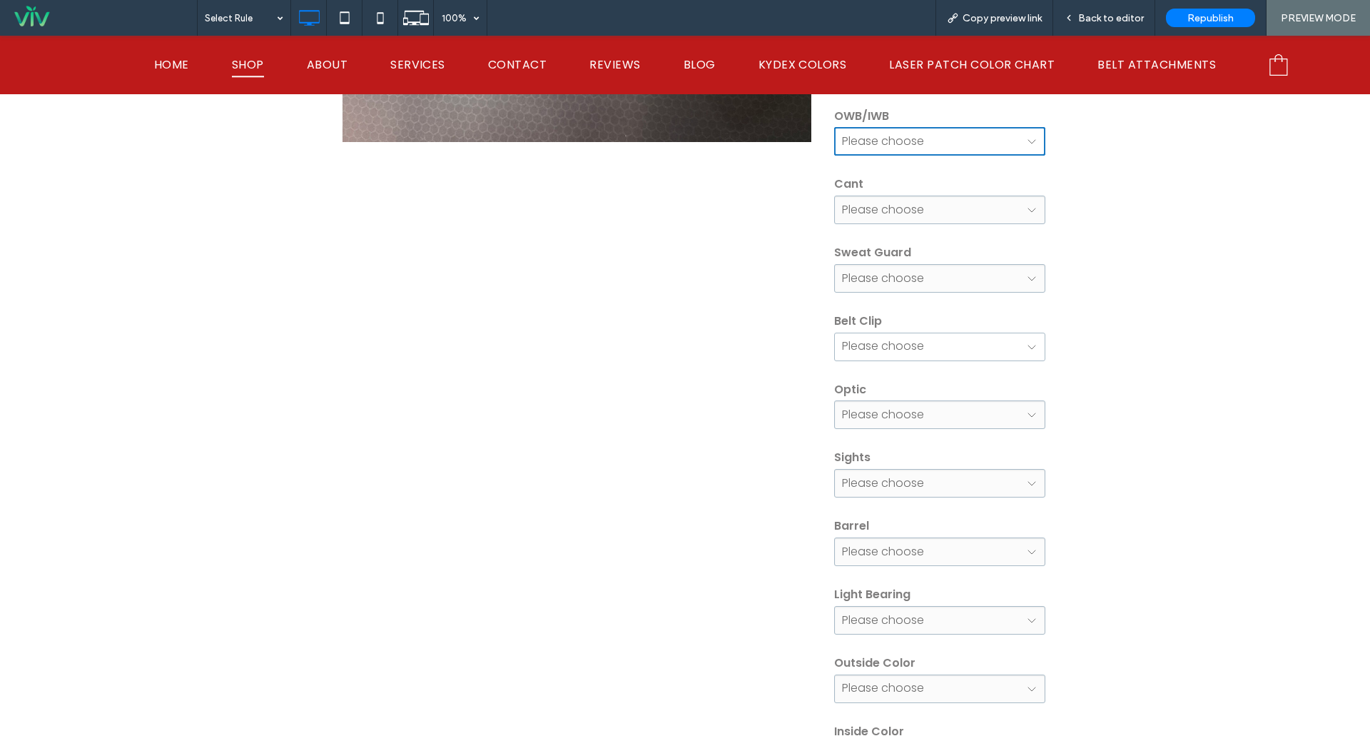
click at [968, 346] on select "**********" at bounding box center [939, 347] width 211 height 29
click at [969, 346] on select "**********" at bounding box center [939, 347] width 211 height 29
click at [949, 343] on select "**********" at bounding box center [939, 347] width 211 height 29
click at [954, 343] on select "**********" at bounding box center [939, 347] width 211 height 29
click at [955, 343] on select "**********" at bounding box center [939, 347] width 211 height 29
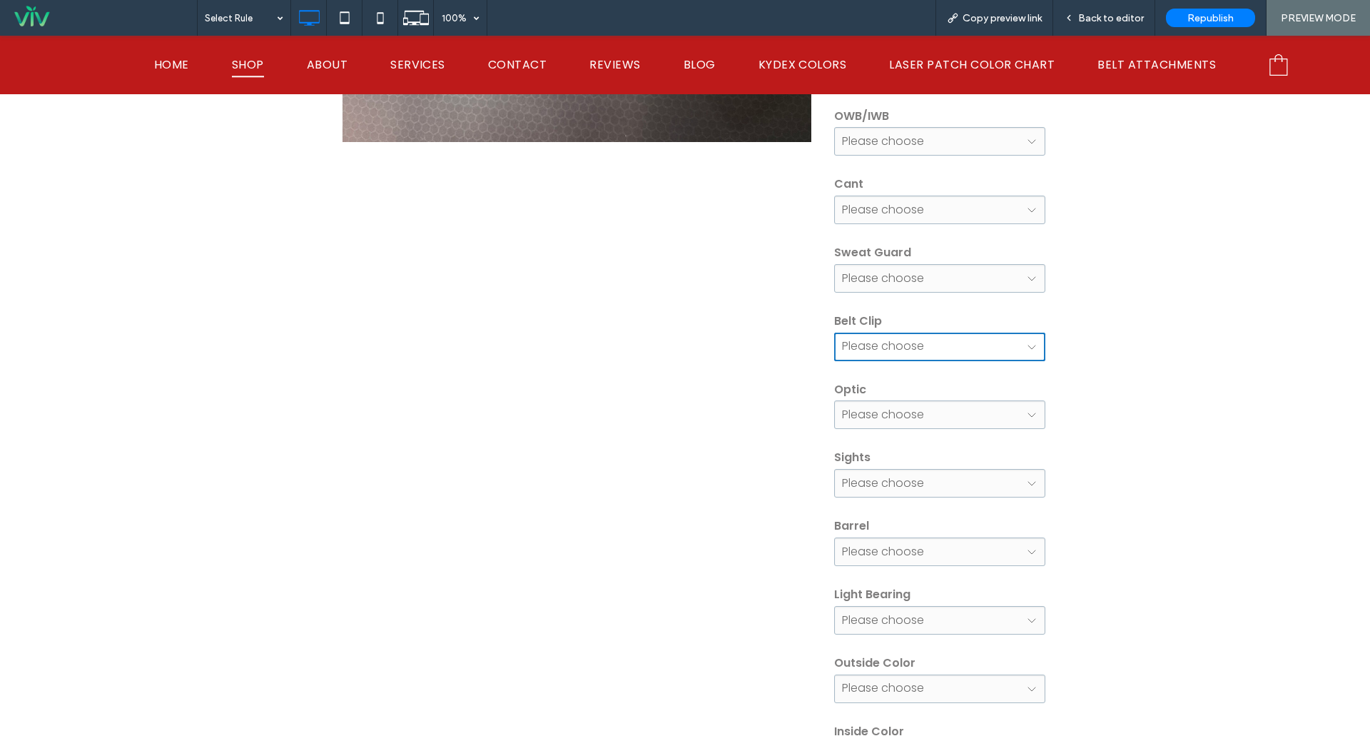
click at [955, 343] on select "**********" at bounding box center [939, 347] width 211 height 29
click at [934, 350] on select "**********" at bounding box center [939, 347] width 211 height 29
click at [935, 350] on select "**********" at bounding box center [939, 347] width 211 height 29
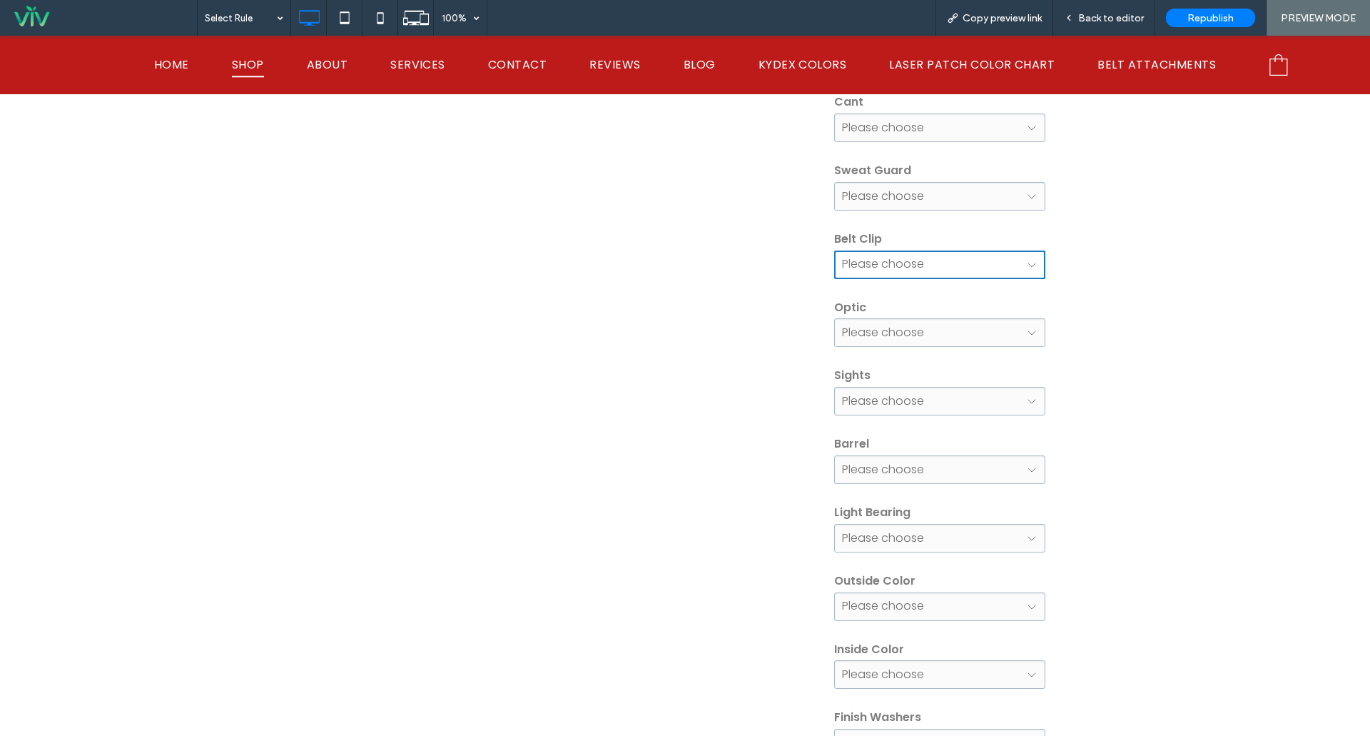
scroll to position [571, 0]
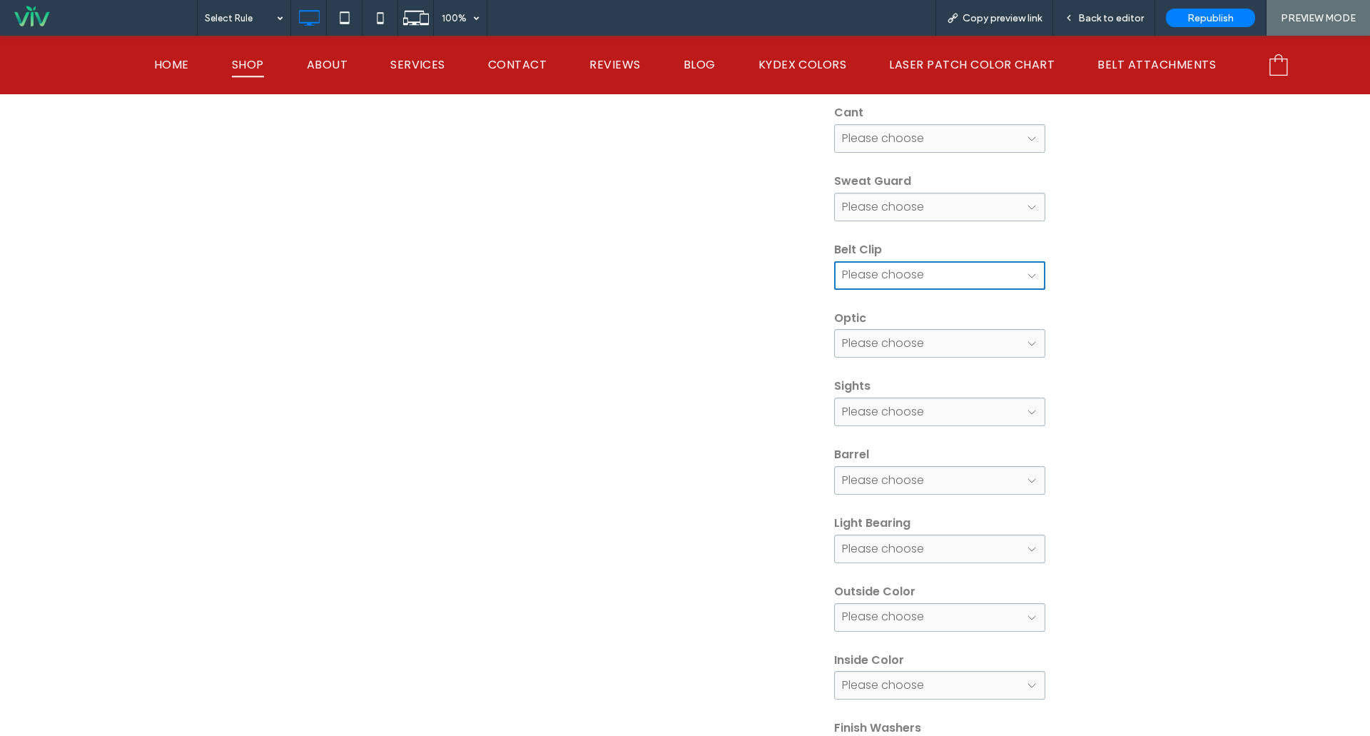
click at [925, 276] on select "**********" at bounding box center [939, 275] width 211 height 29
click at [632, 513] on div "**********" at bounding box center [685, 581] width 828 height 1722
click at [1127, 18] on span "Back to editor" at bounding box center [1111, 18] width 66 height 12
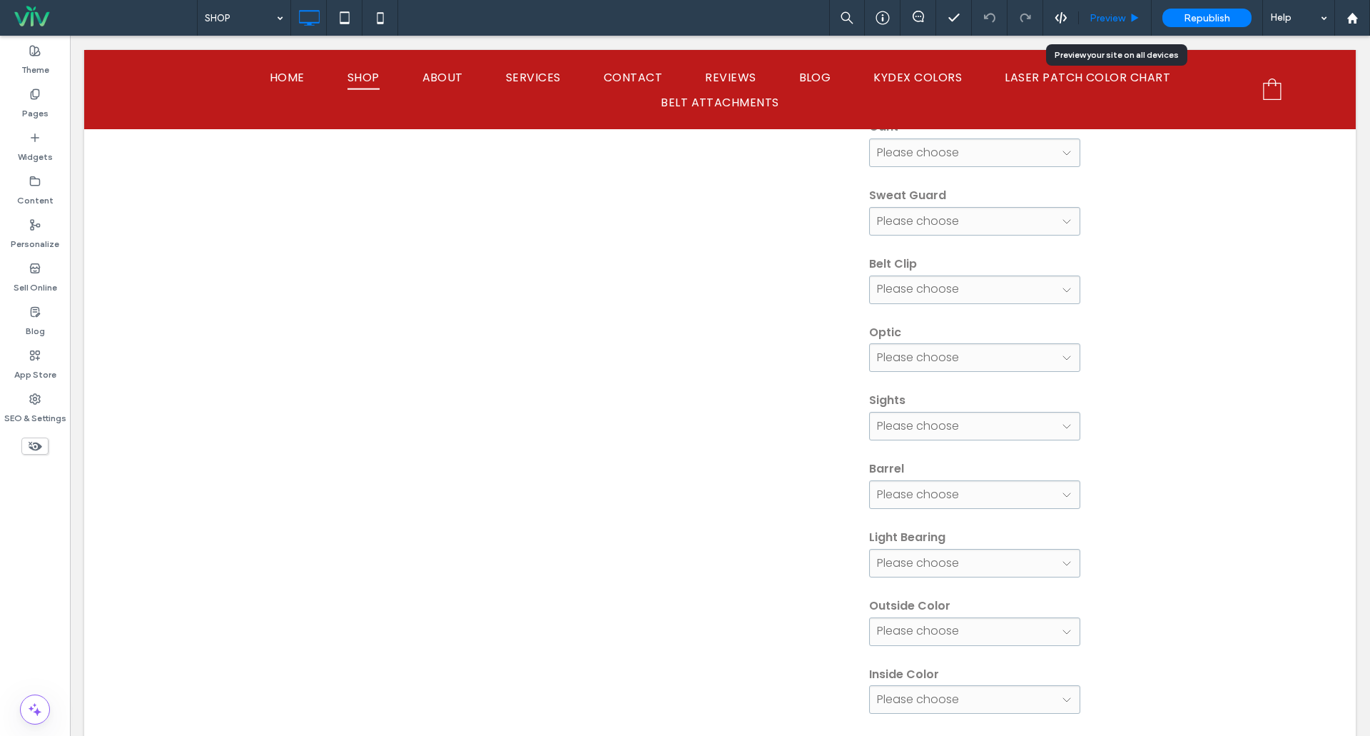
click at [1125, 17] on span "Preview" at bounding box center [1108, 18] width 36 height 12
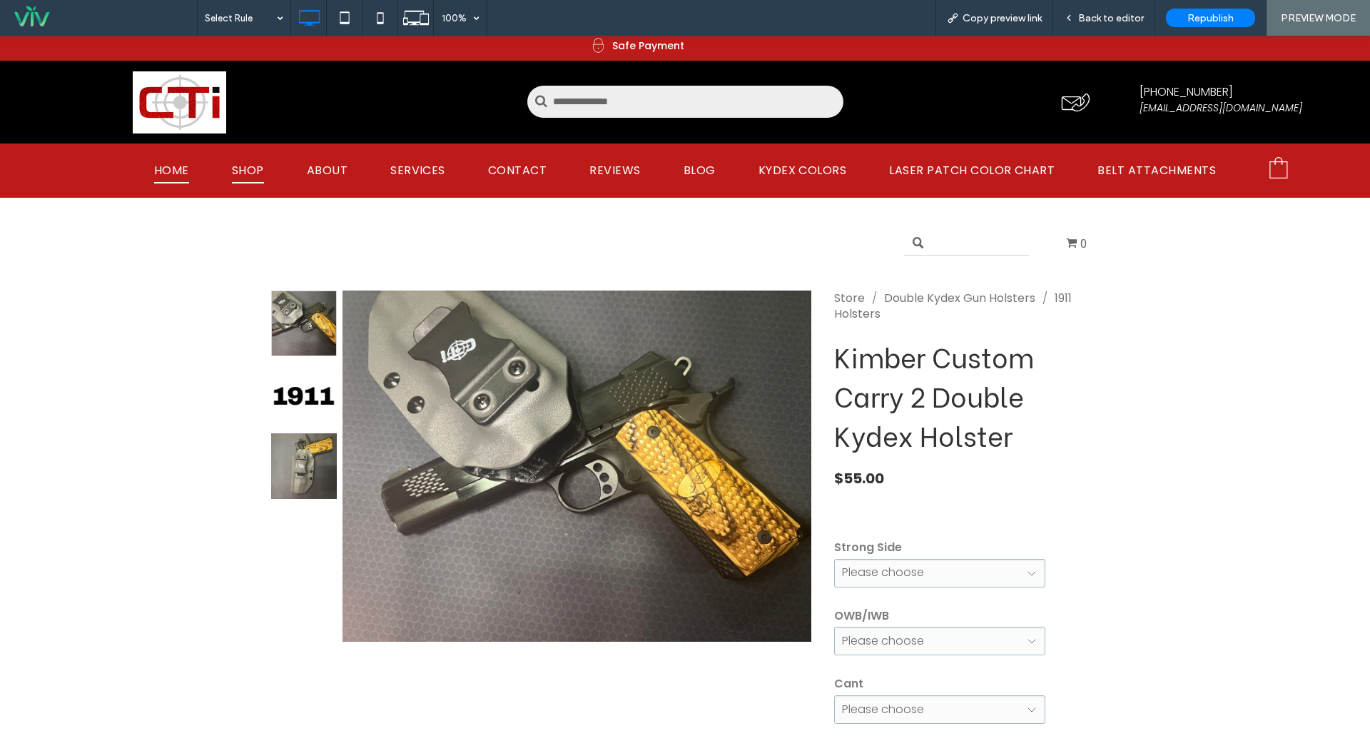
click at [183, 165] on span "HOME" at bounding box center [171, 170] width 35 height 25
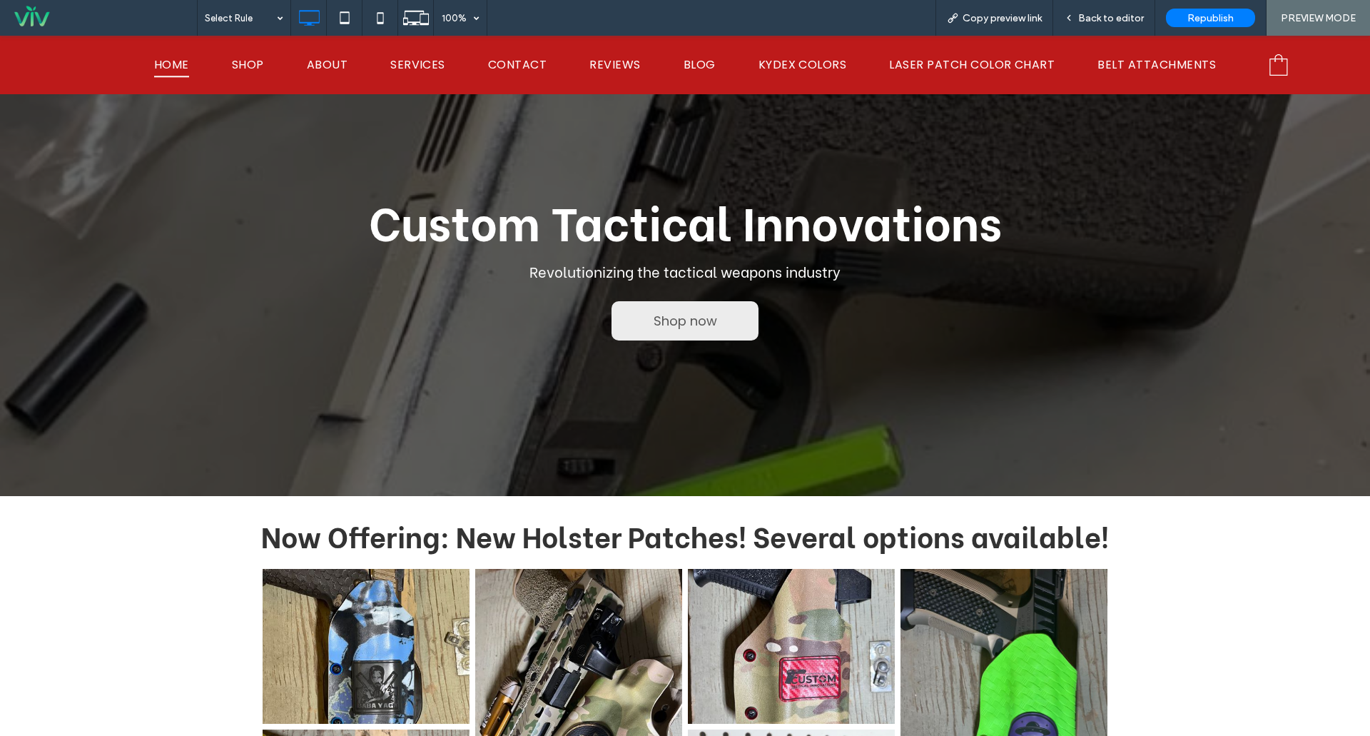
scroll to position [285, 0]
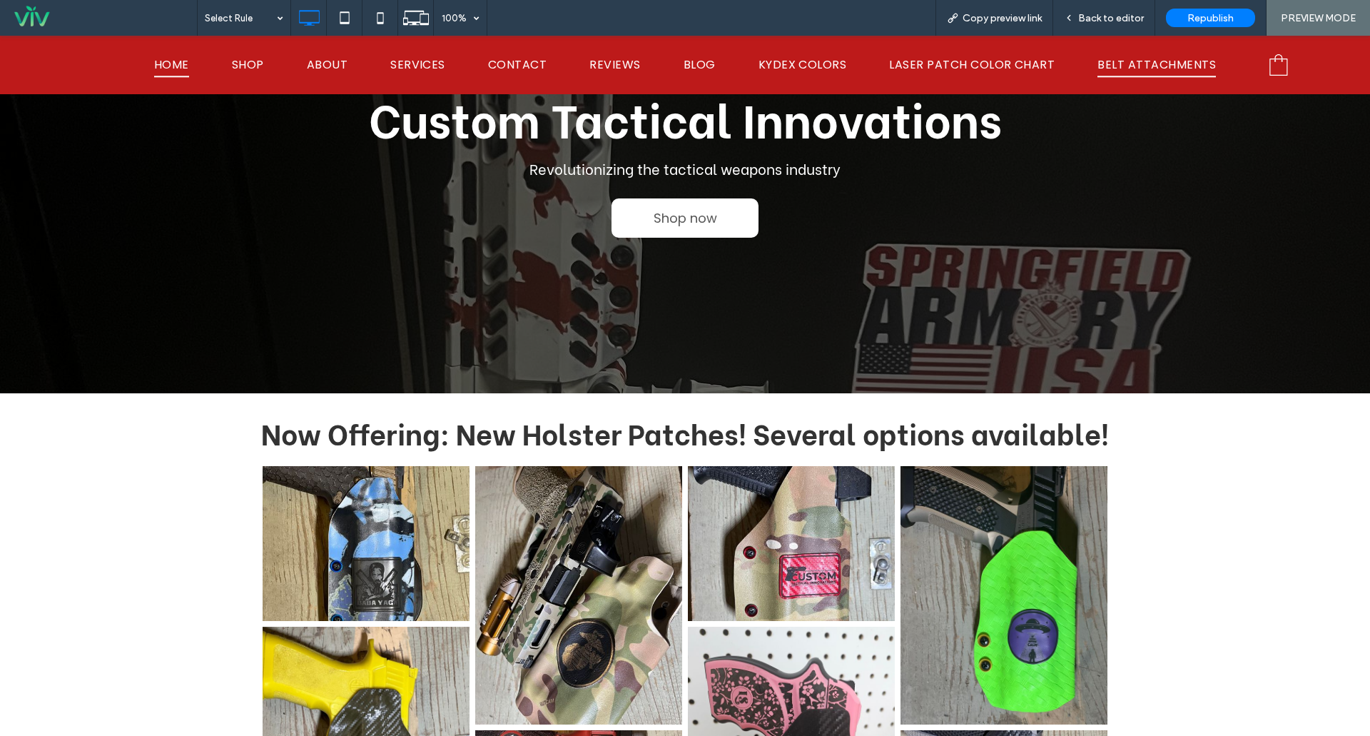
click at [1148, 58] on span "BELT ATTACHMENTS" at bounding box center [1156, 64] width 118 height 25
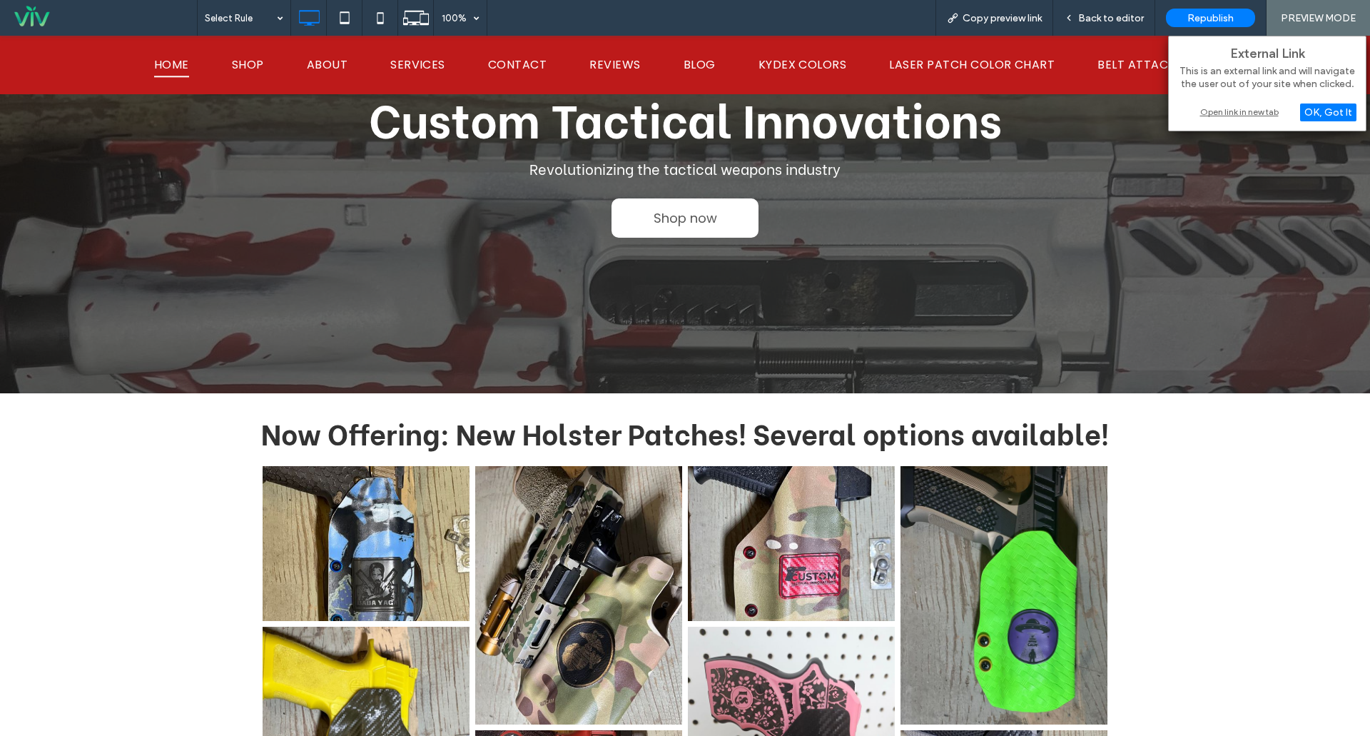
click at [1247, 111] on div "Open link in new tab" at bounding box center [1267, 111] width 178 height 15
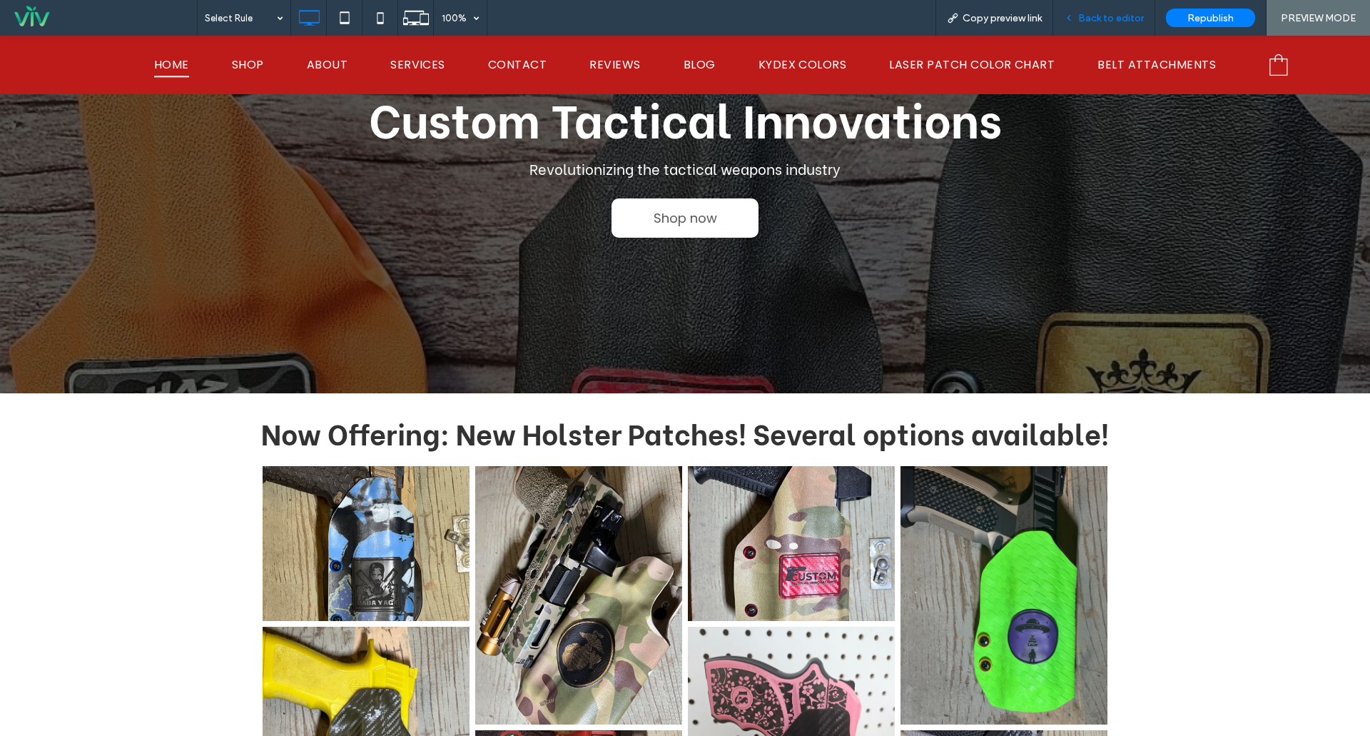
click at [1120, 20] on span "Back to editor" at bounding box center [1111, 18] width 66 height 12
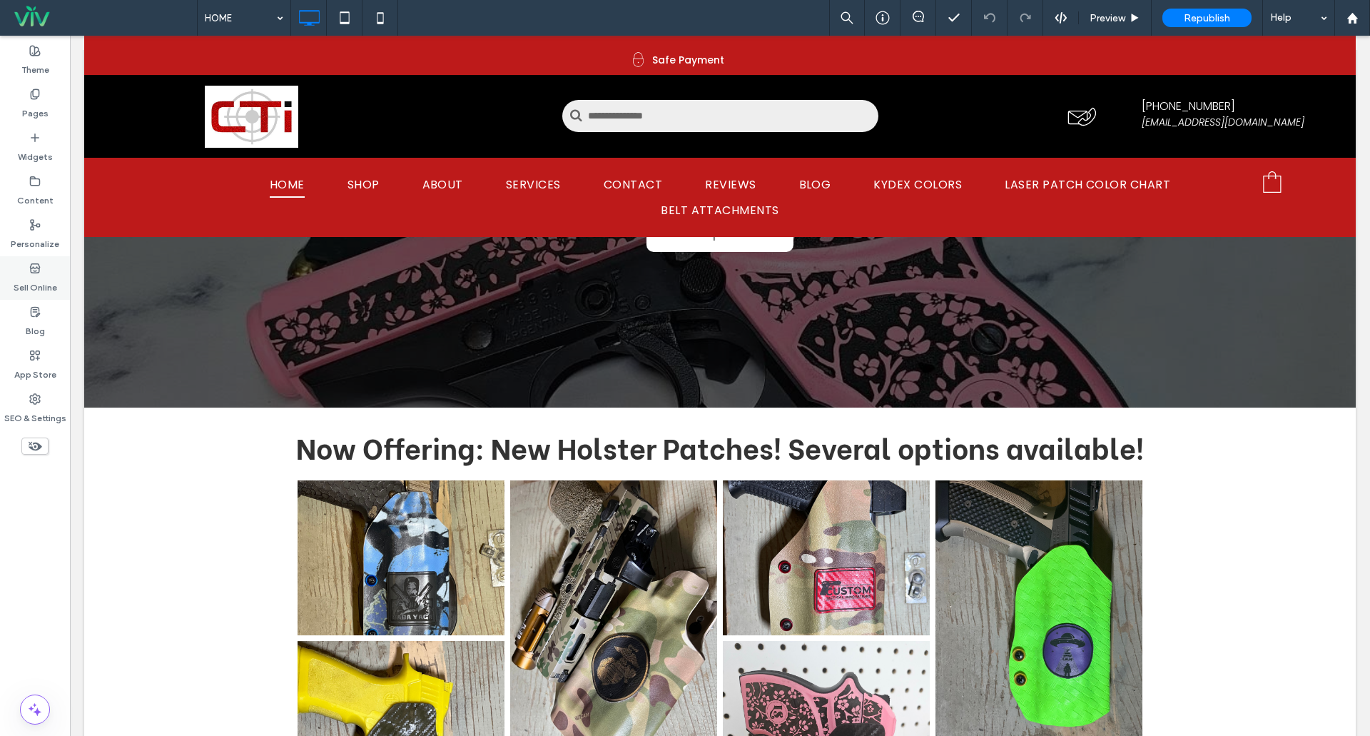
click at [32, 283] on label "Sell Online" at bounding box center [36, 284] width 44 height 20
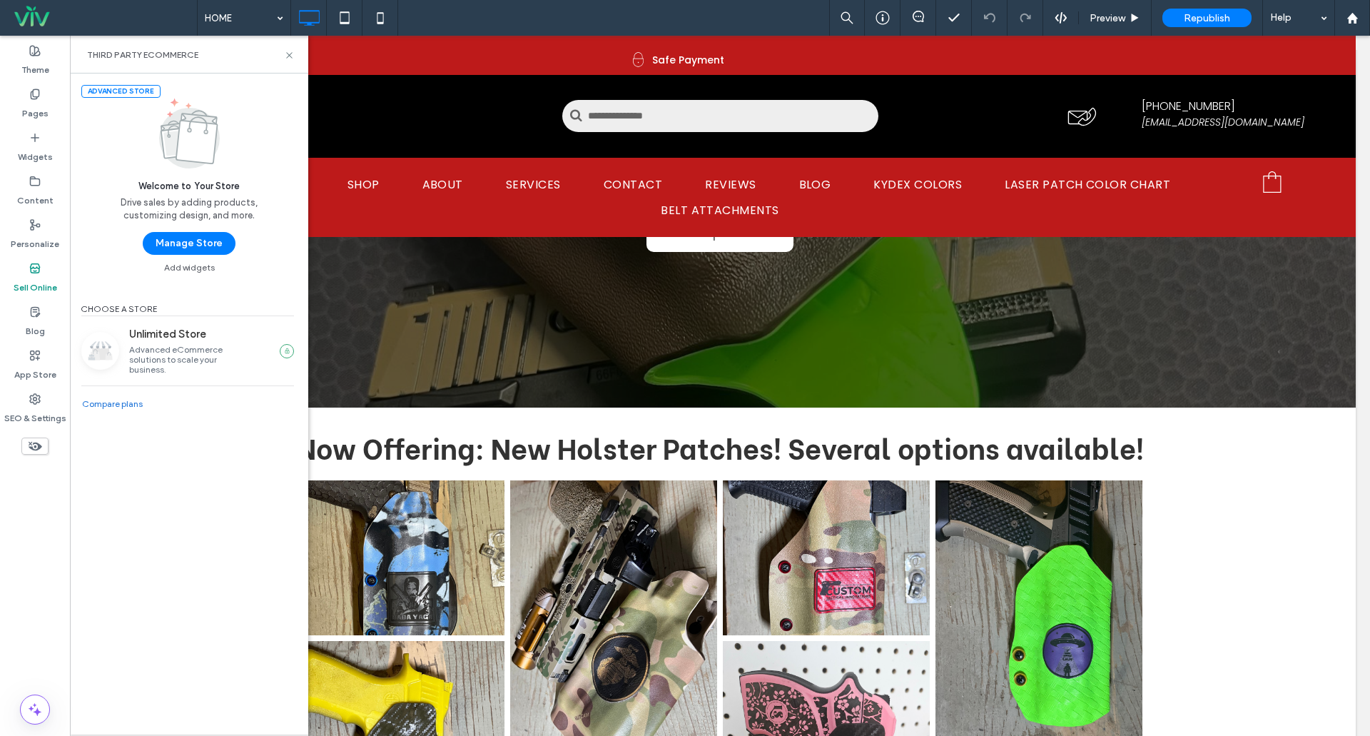
click at [206, 242] on button "Manage Store" at bounding box center [189, 243] width 93 height 23
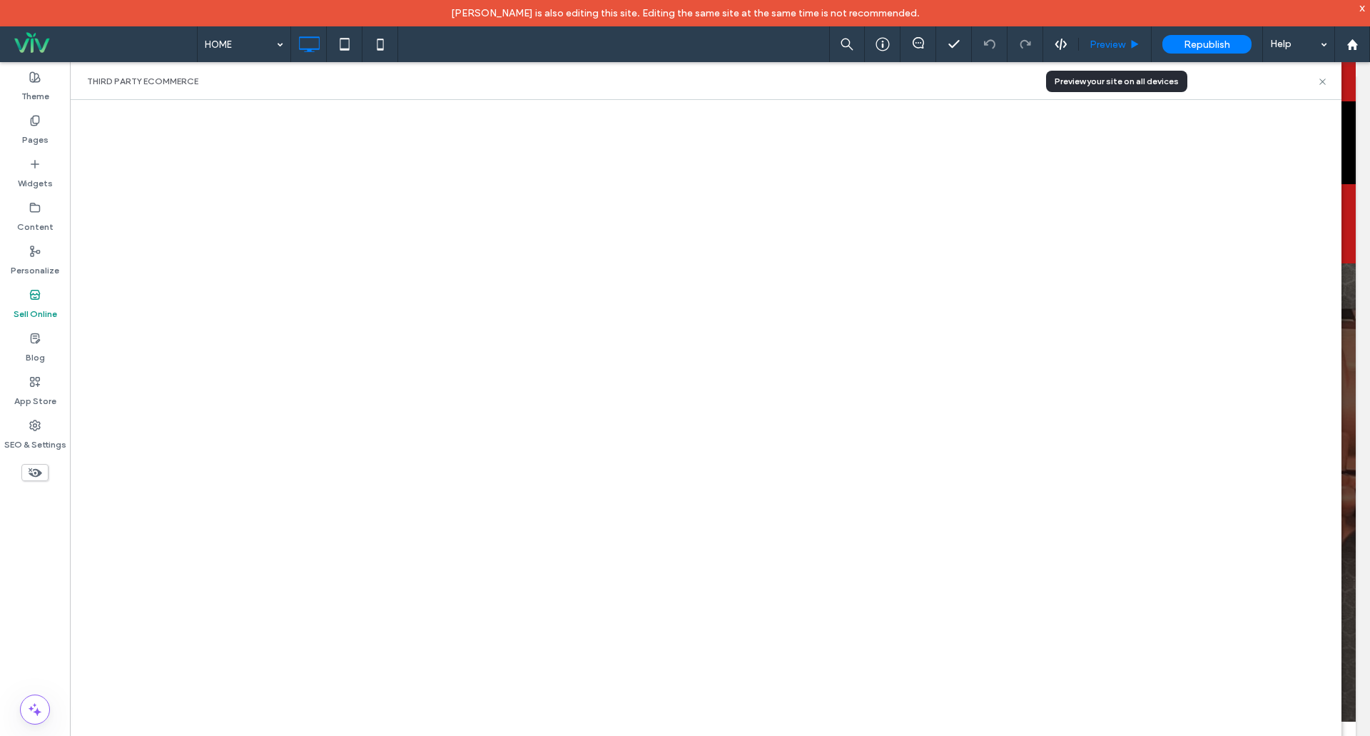
click at [1105, 43] on span "Preview" at bounding box center [1108, 45] width 36 height 12
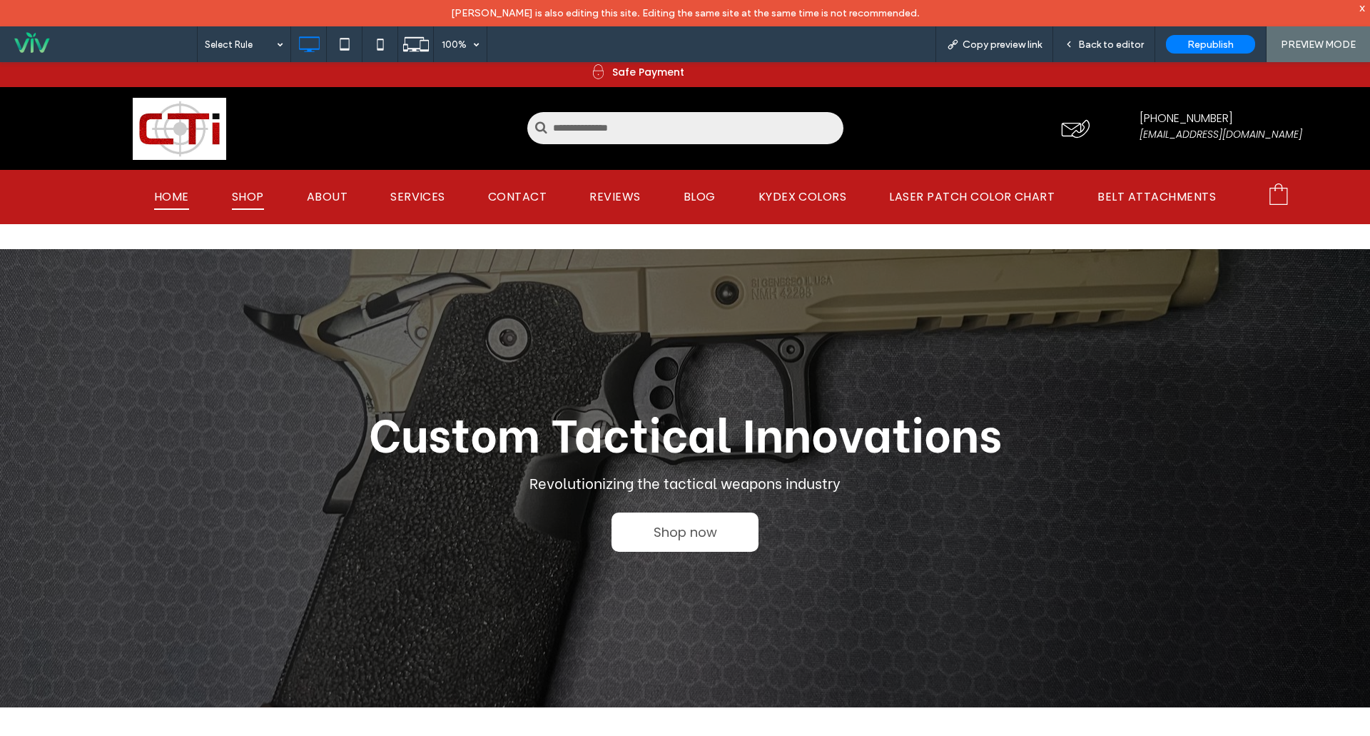
click at [253, 193] on span "SHOP" at bounding box center [248, 196] width 32 height 25
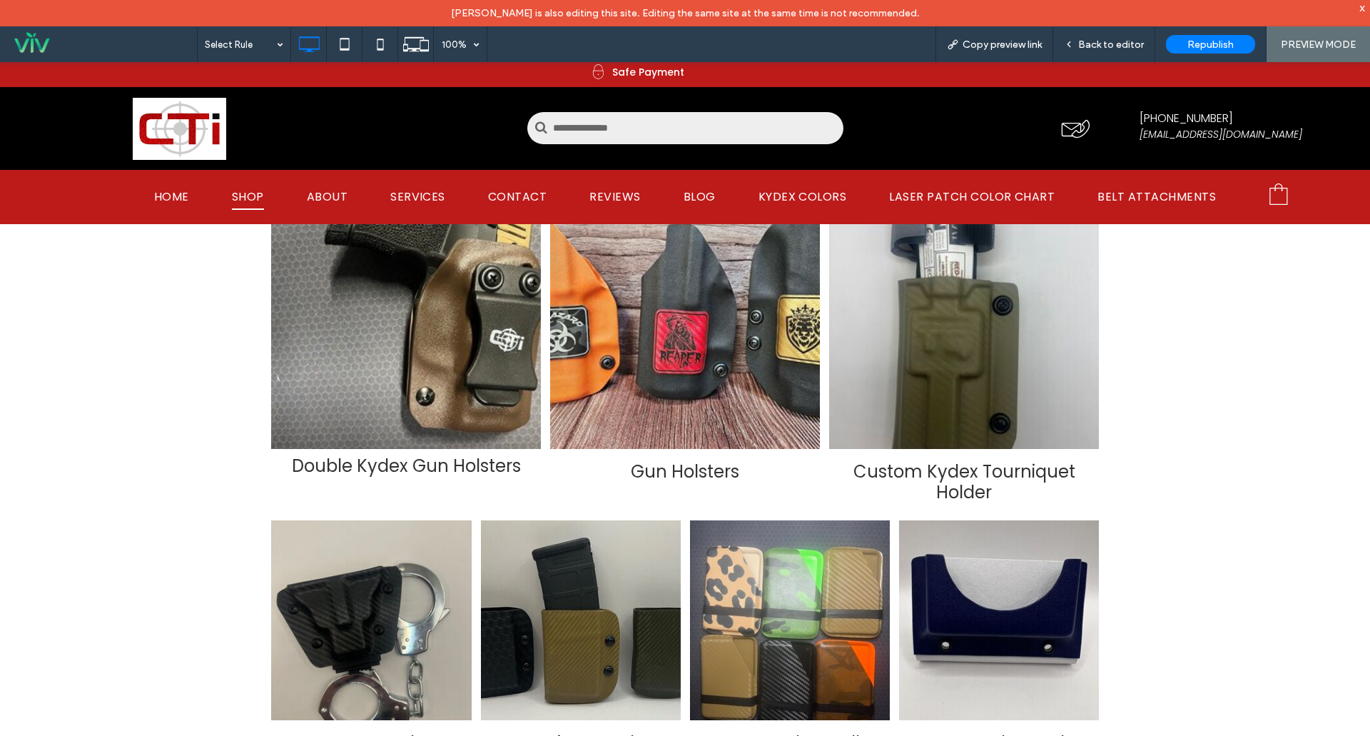
scroll to position [143, 0]
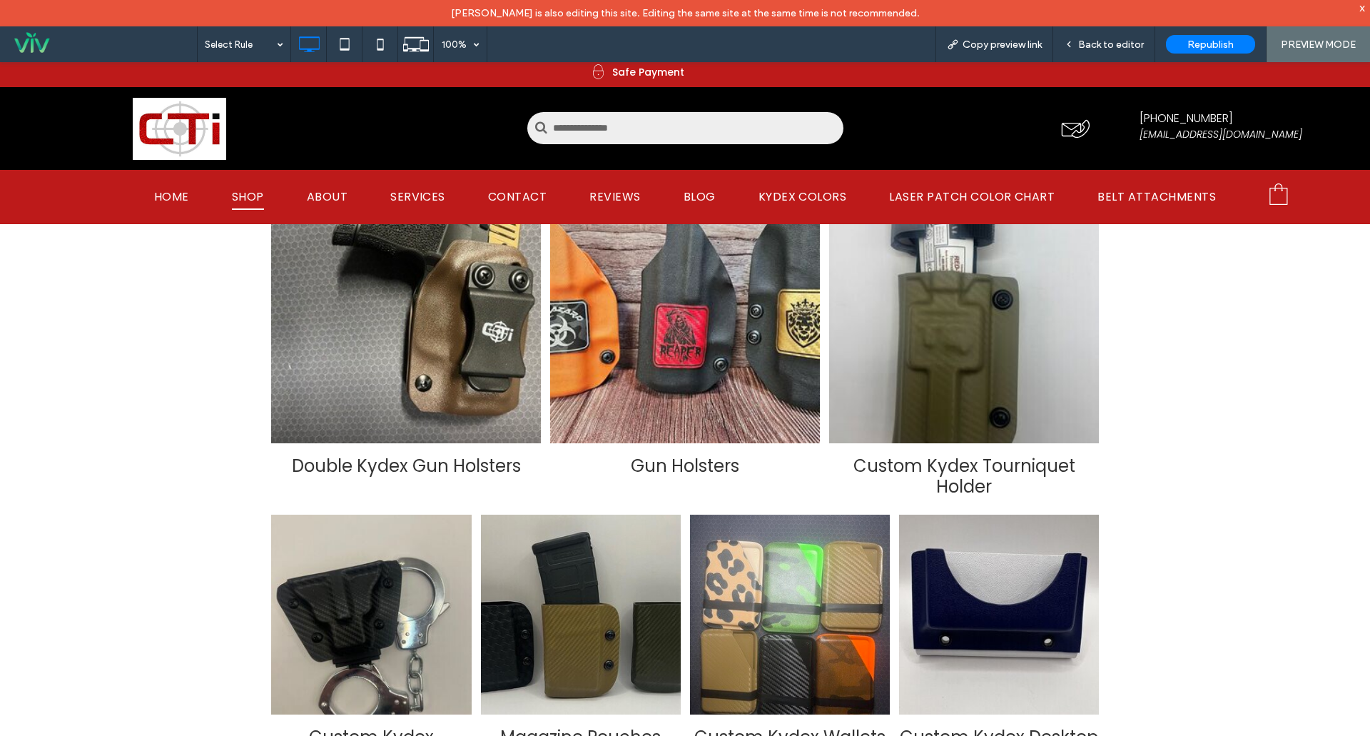
click at [386, 367] on div "Double Kydex Gun Holsters" at bounding box center [406, 308] width 270 height 270
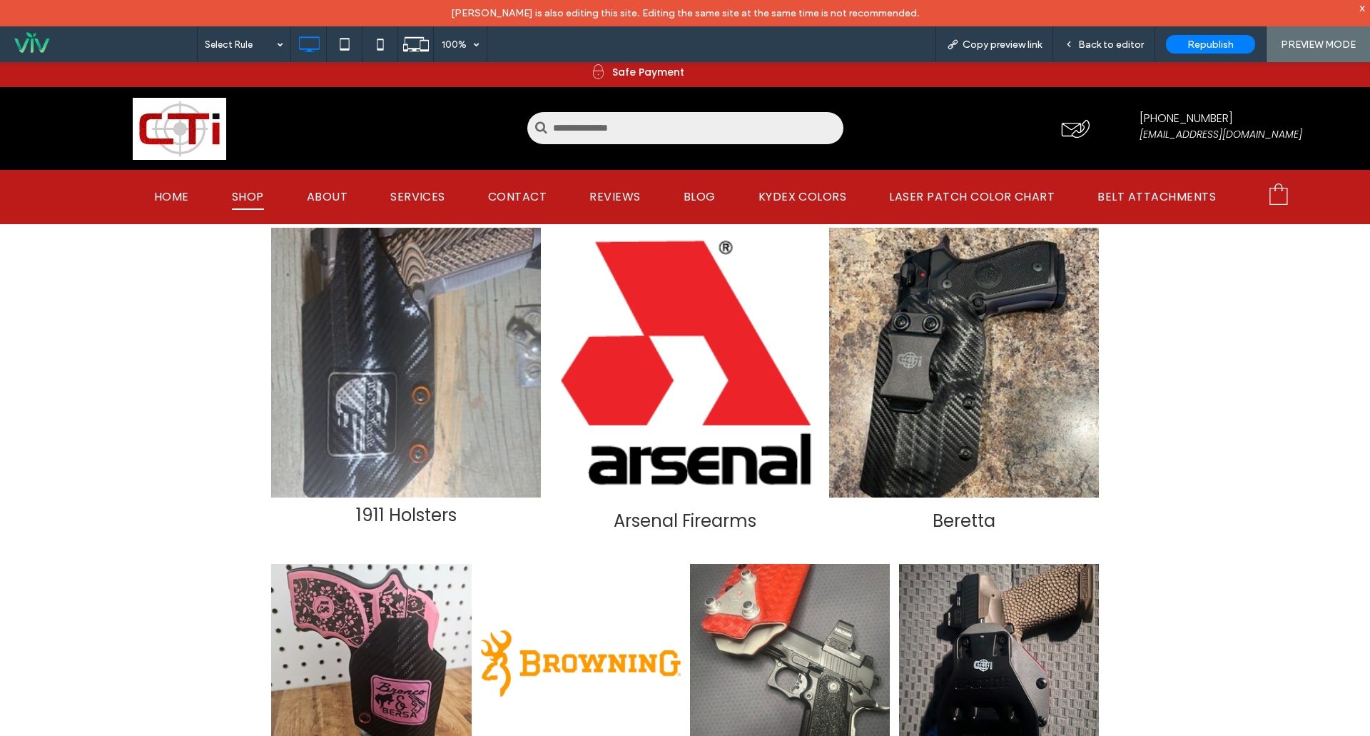
click at [400, 397] on div "1911 Holsters" at bounding box center [406, 363] width 270 height 270
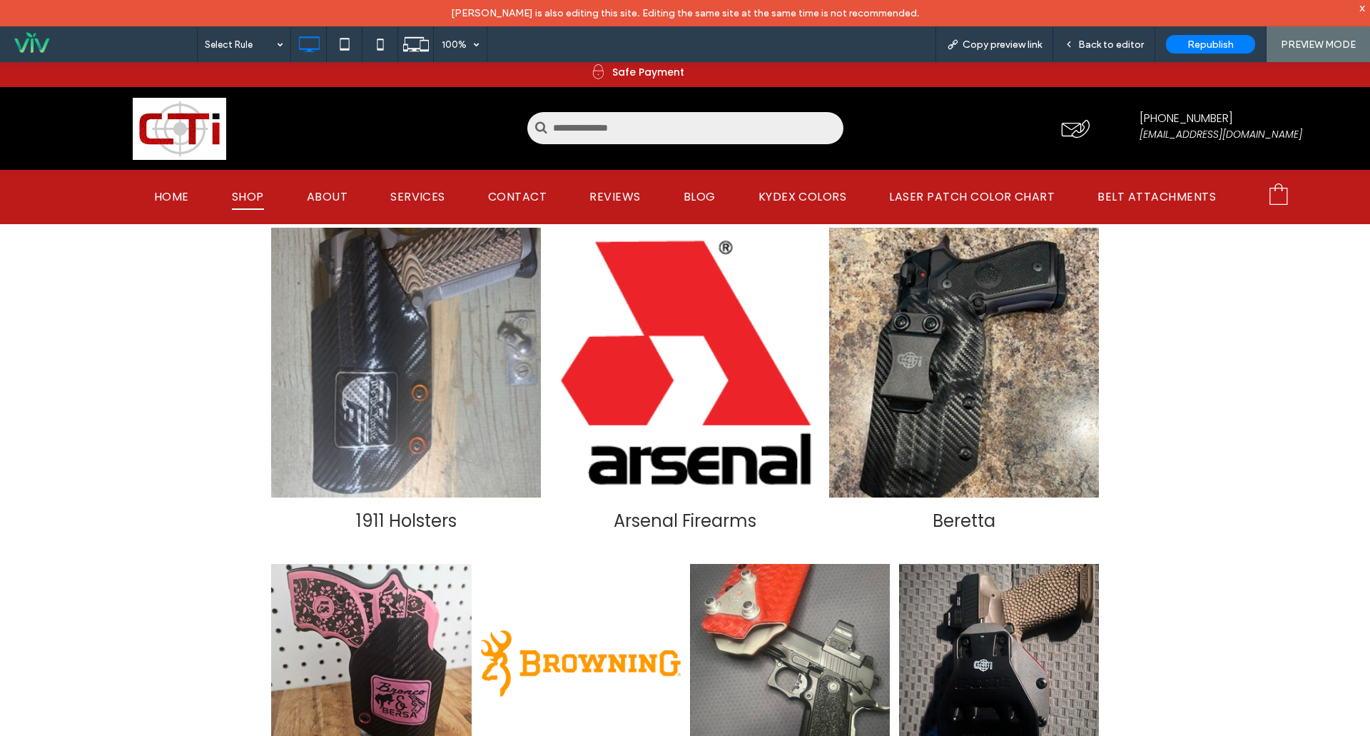
scroll to position [0, 0]
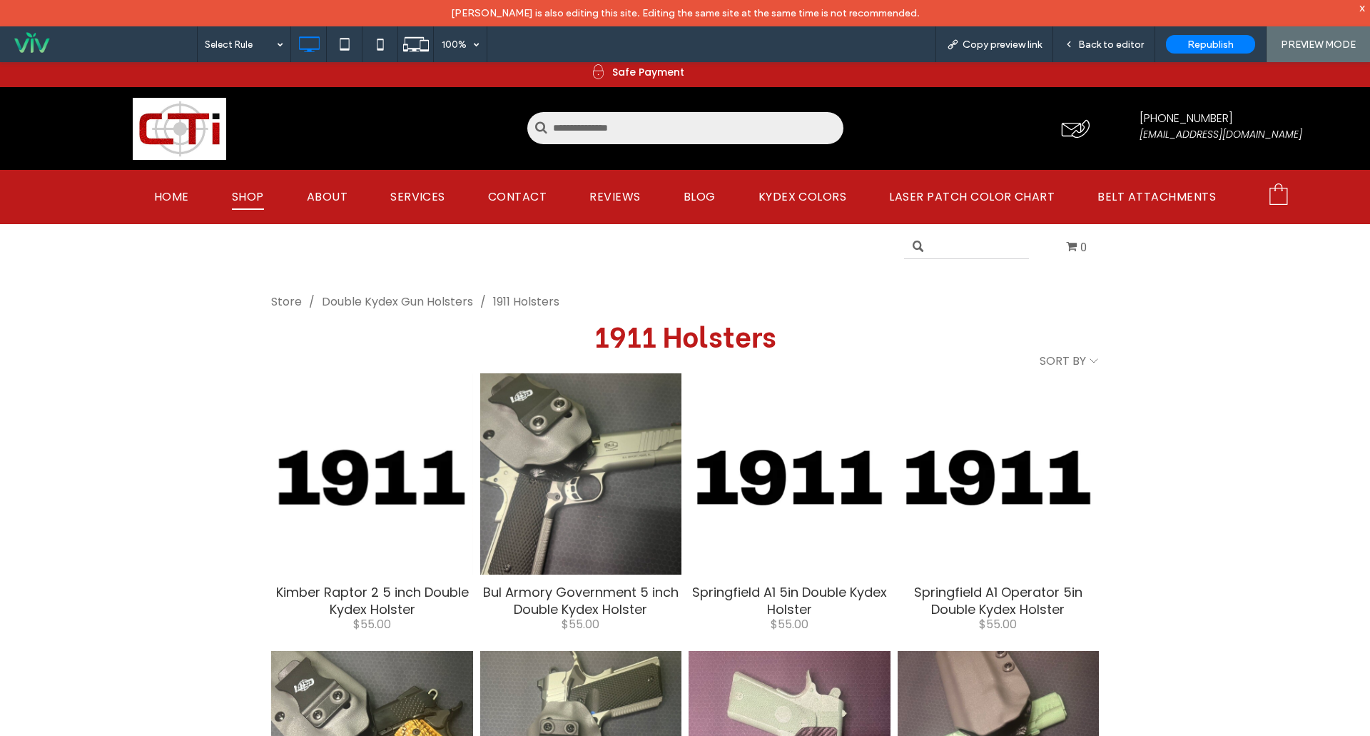
click at [345, 456] on div at bounding box center [371, 473] width 203 height 203
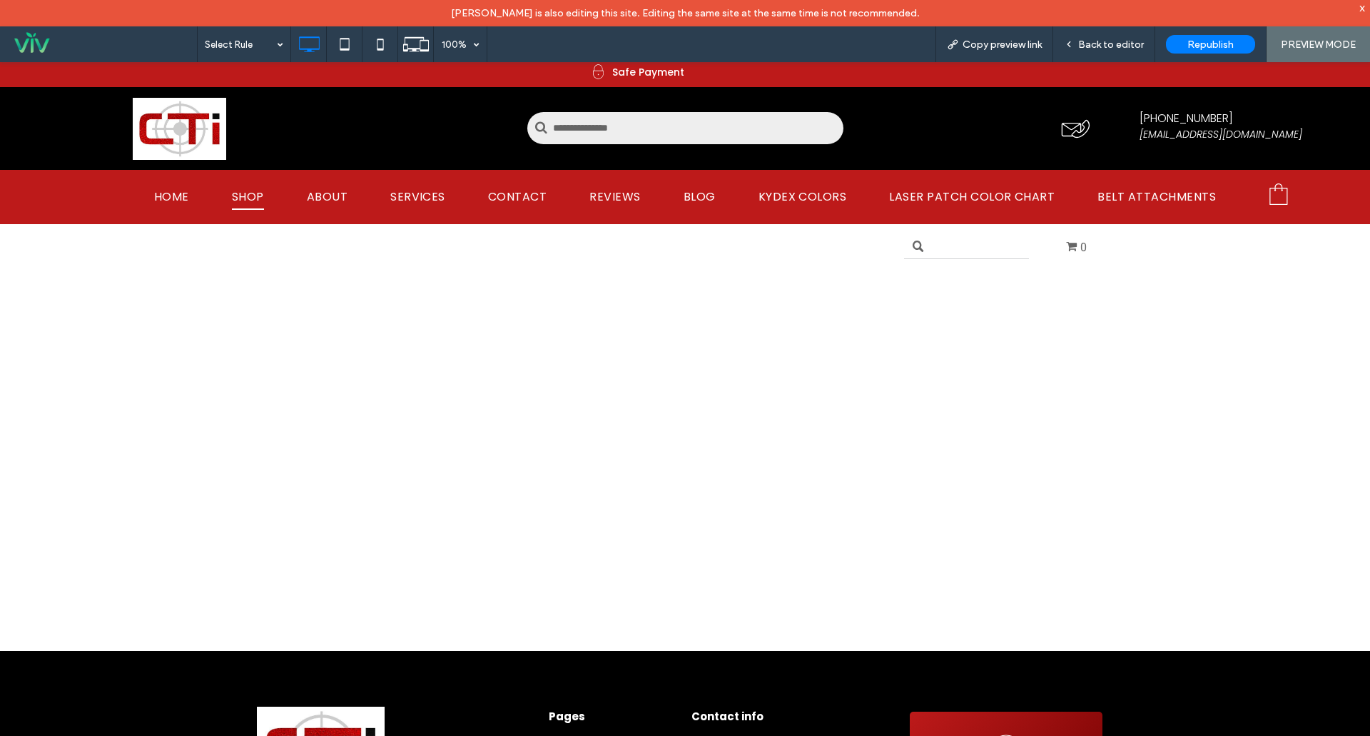
select select "*****"
select select "****"
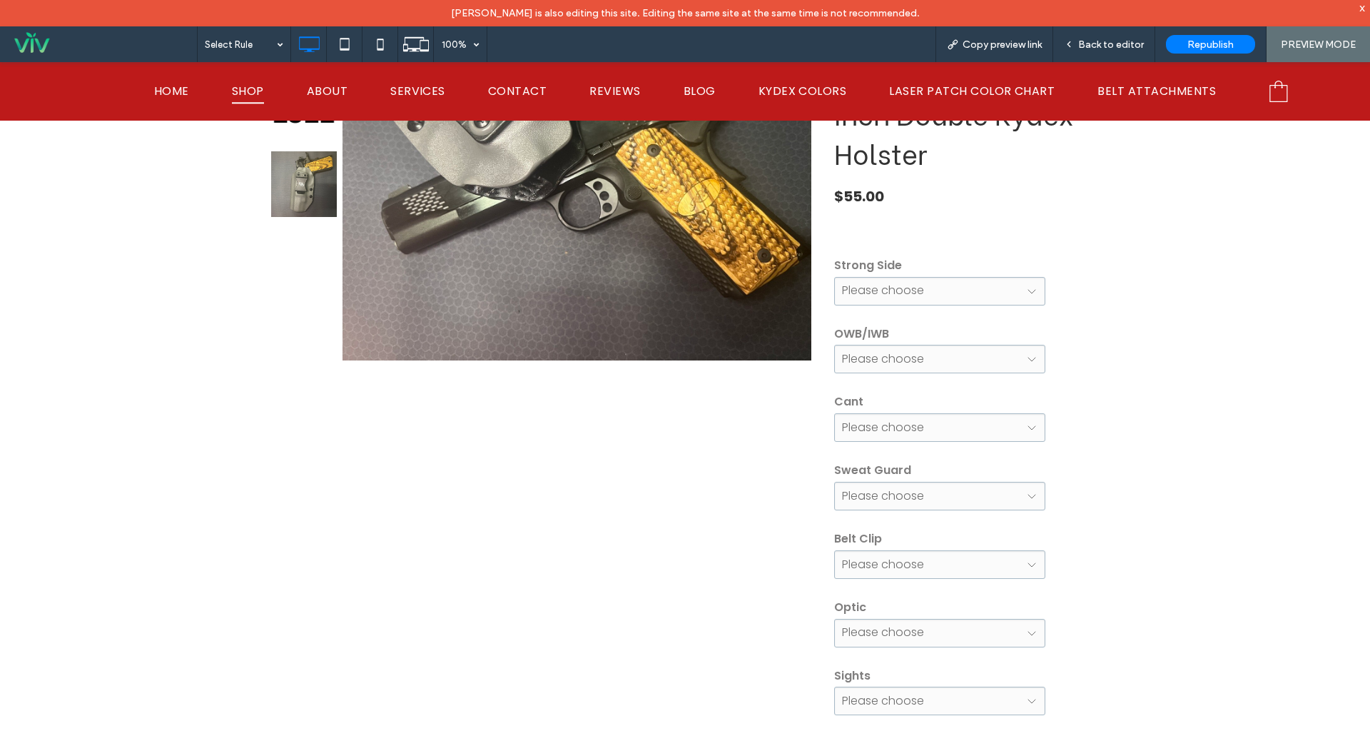
scroll to position [214, 0]
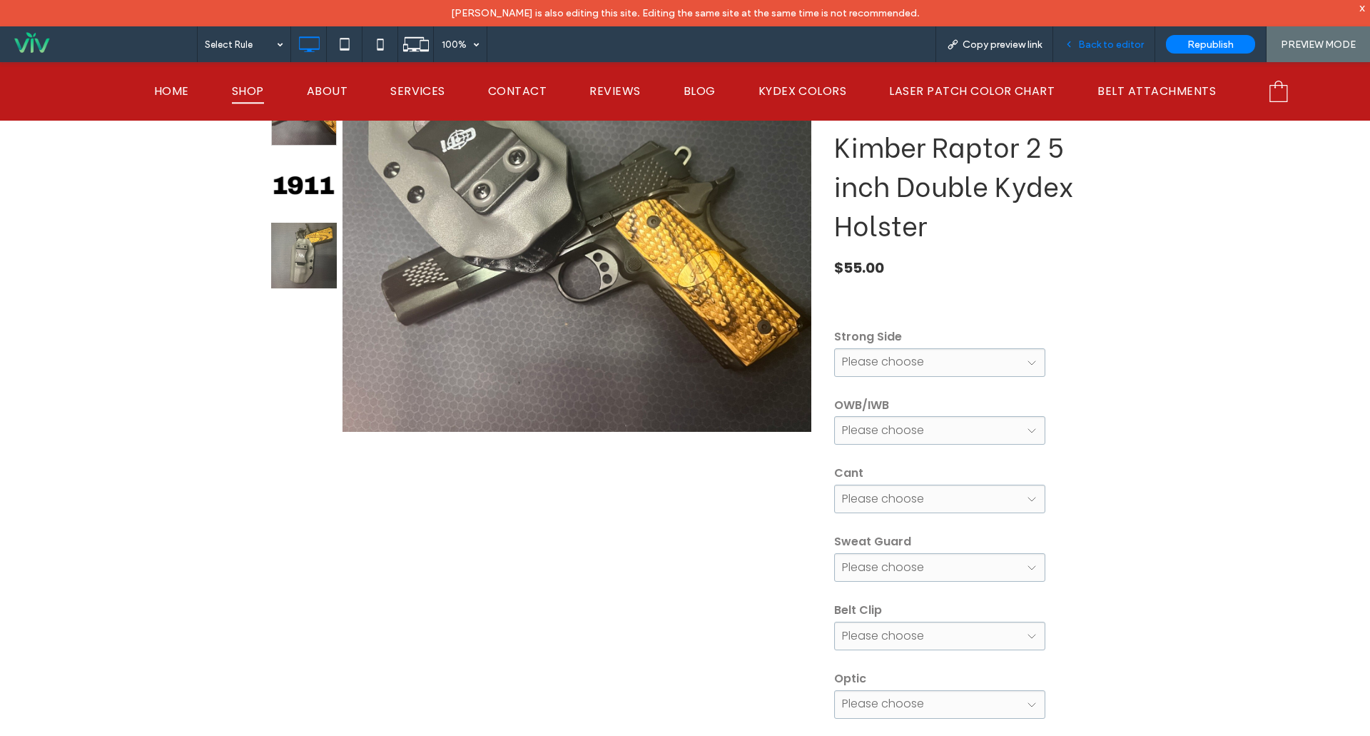
click at [1093, 44] on span "Back to editor" at bounding box center [1111, 45] width 66 height 12
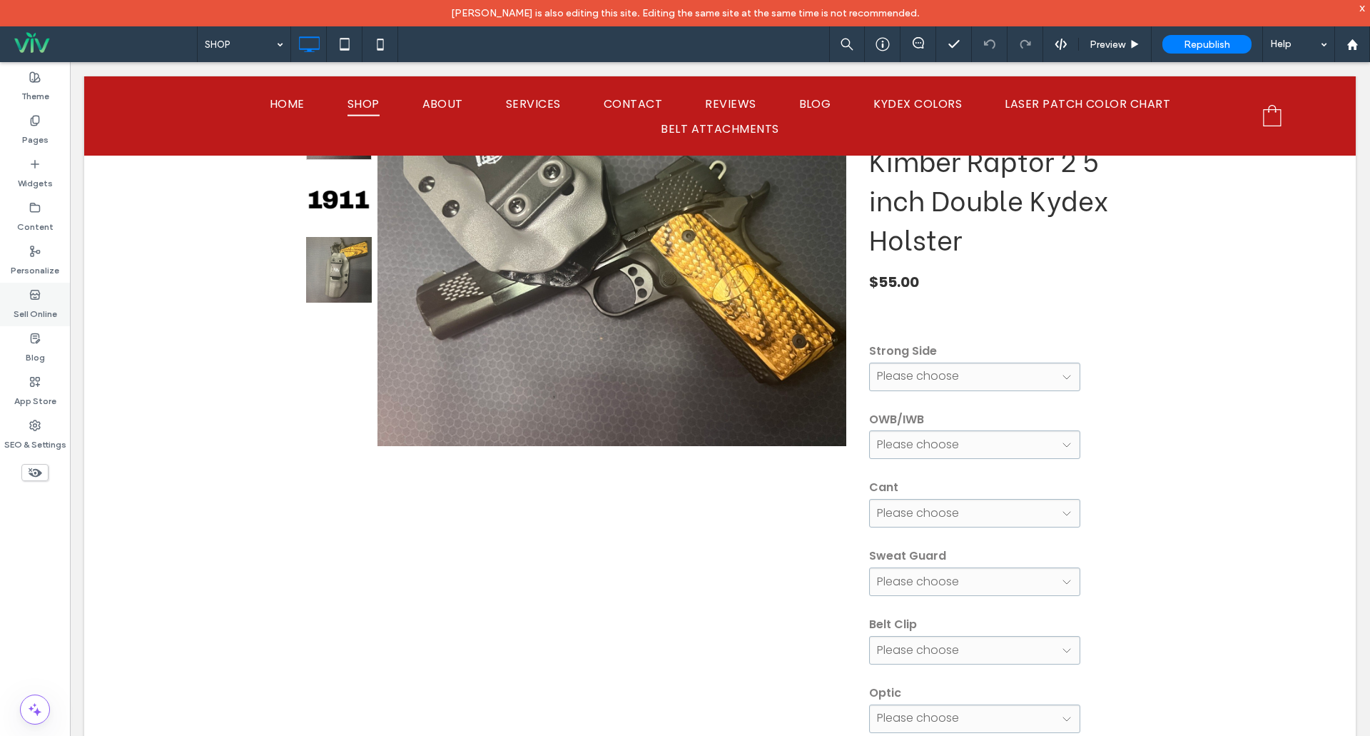
click at [34, 301] on label "Sell Online" at bounding box center [36, 310] width 44 height 20
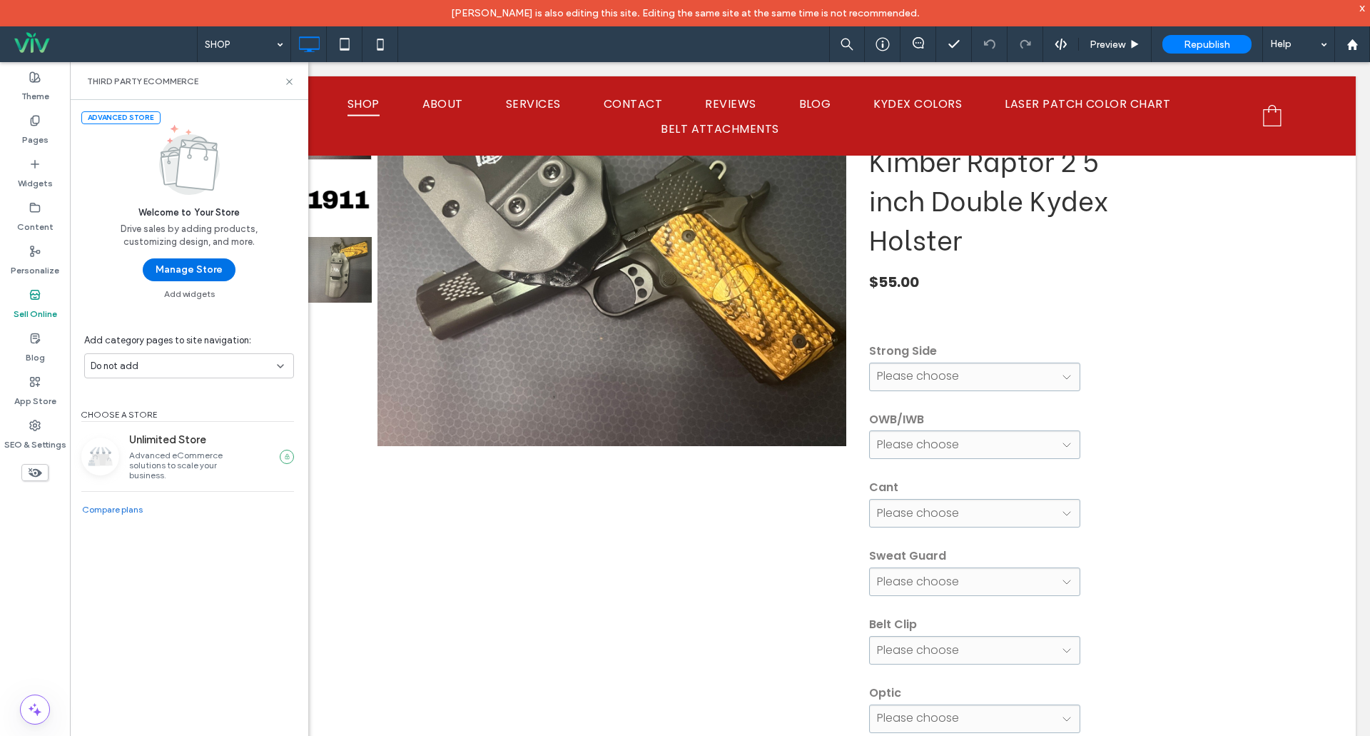
click at [180, 279] on button "Manage Store" at bounding box center [189, 269] width 93 height 23
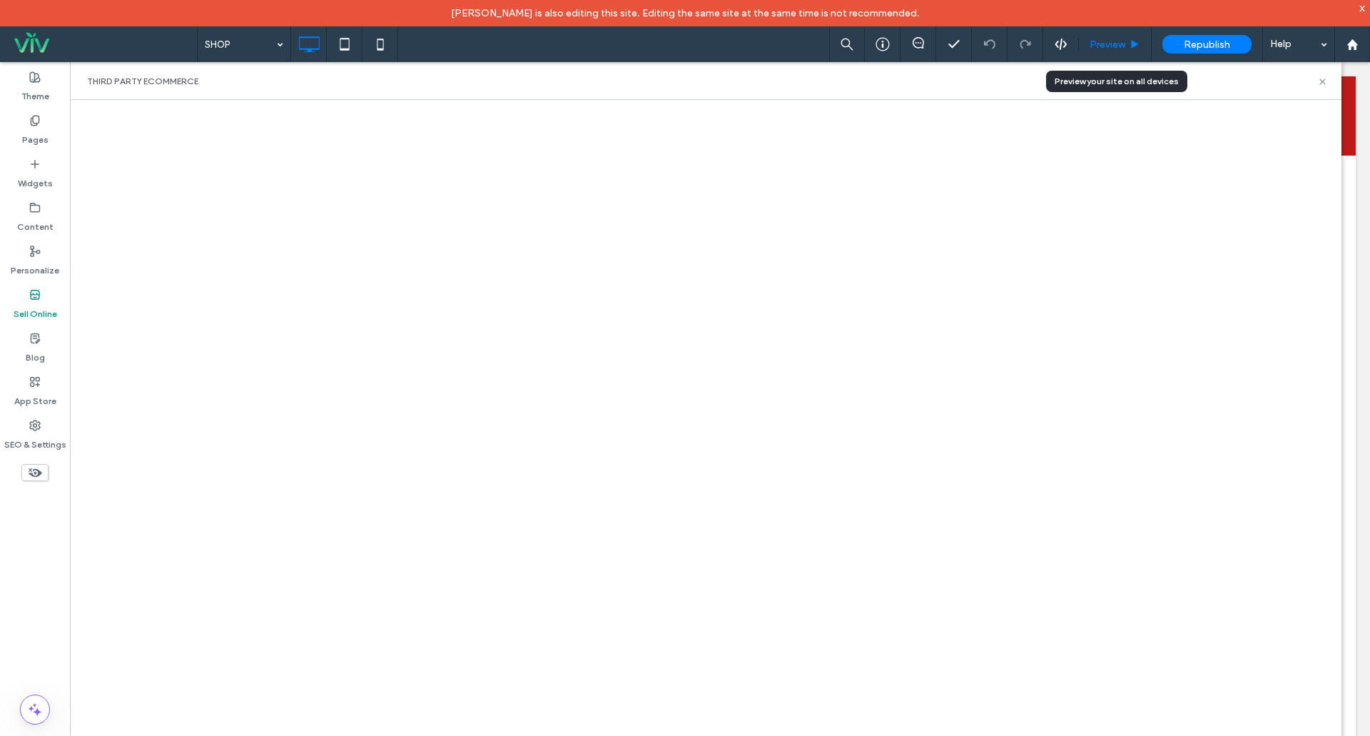
click at [1121, 46] on span "Preview" at bounding box center [1108, 45] width 36 height 12
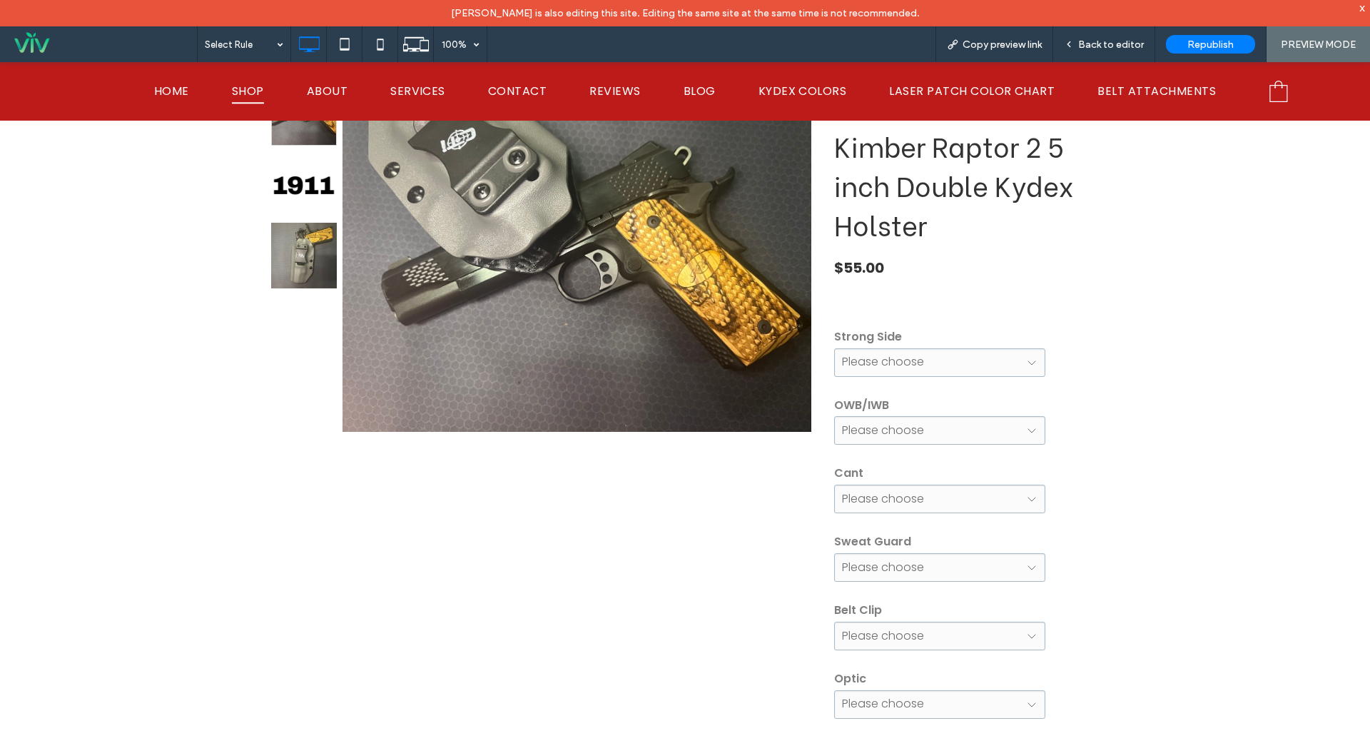
click at [256, 88] on span "SHOP" at bounding box center [248, 90] width 32 height 25
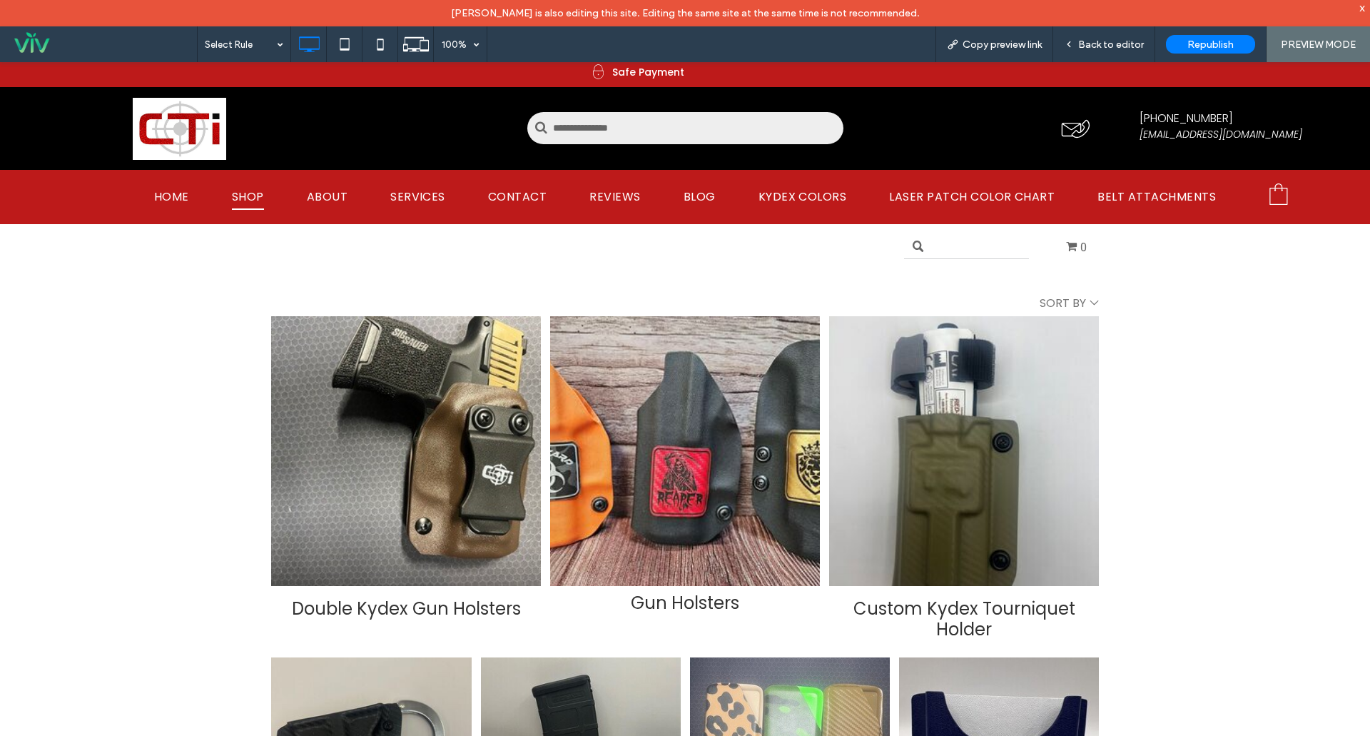
click at [726, 471] on div "Gun Holsters" at bounding box center [685, 451] width 270 height 270
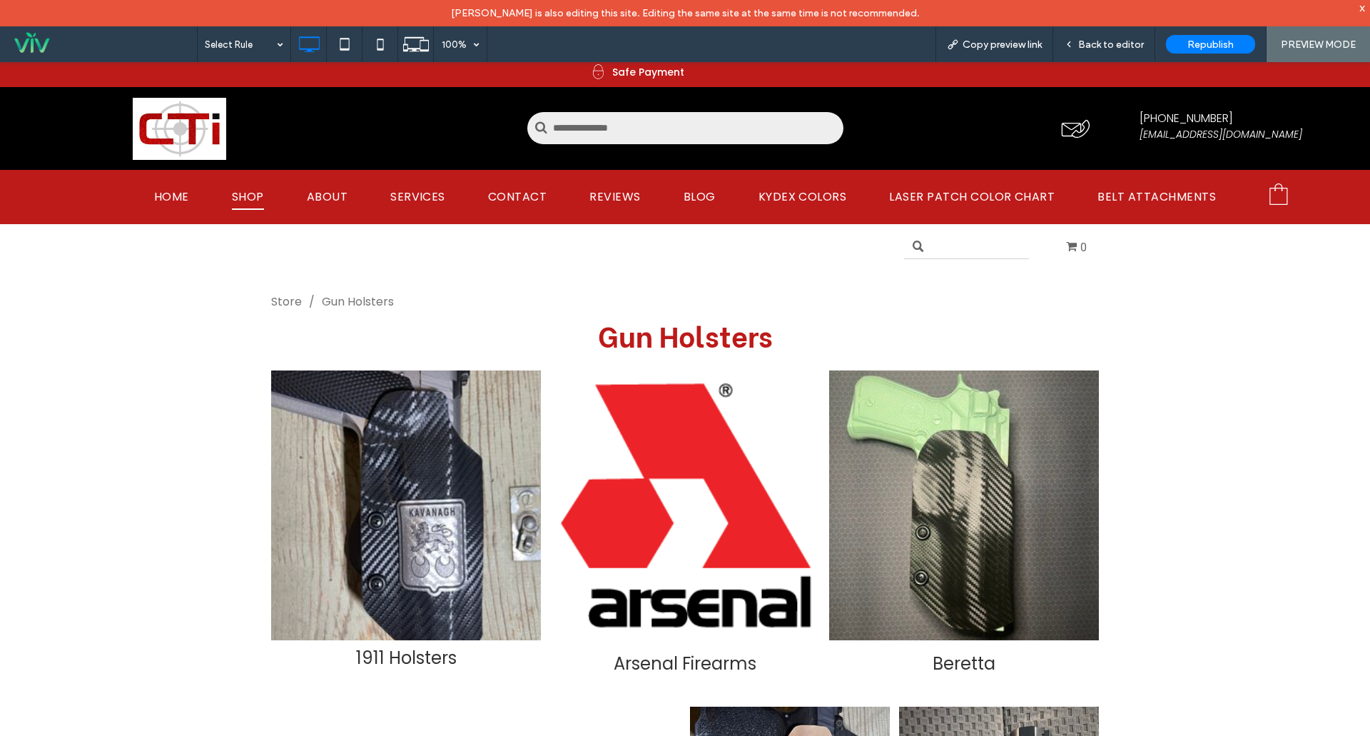
click at [440, 476] on div "1911 Holsters" at bounding box center [406, 505] width 270 height 270
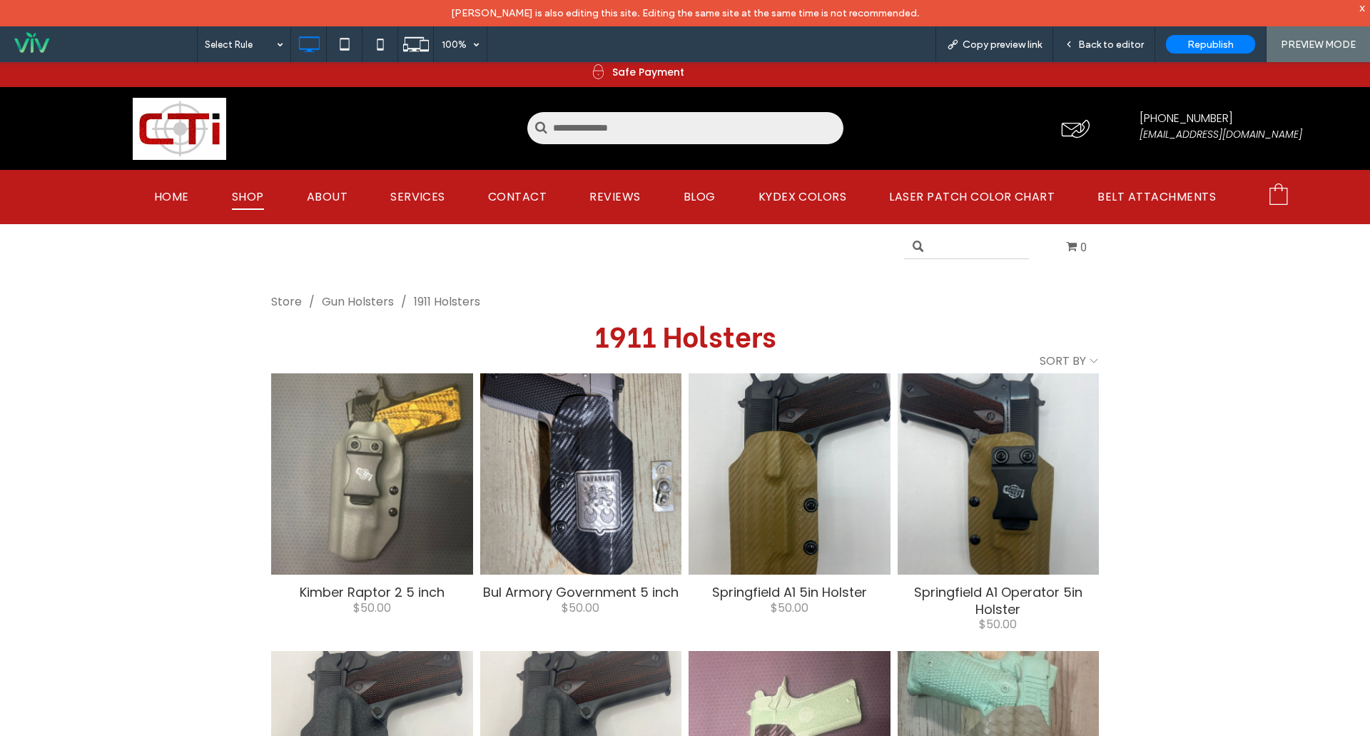
drag, startPoint x: 377, startPoint y: 440, endPoint x: 400, endPoint y: 442, distance: 22.9
click at [378, 440] on div at bounding box center [371, 473] width 203 height 203
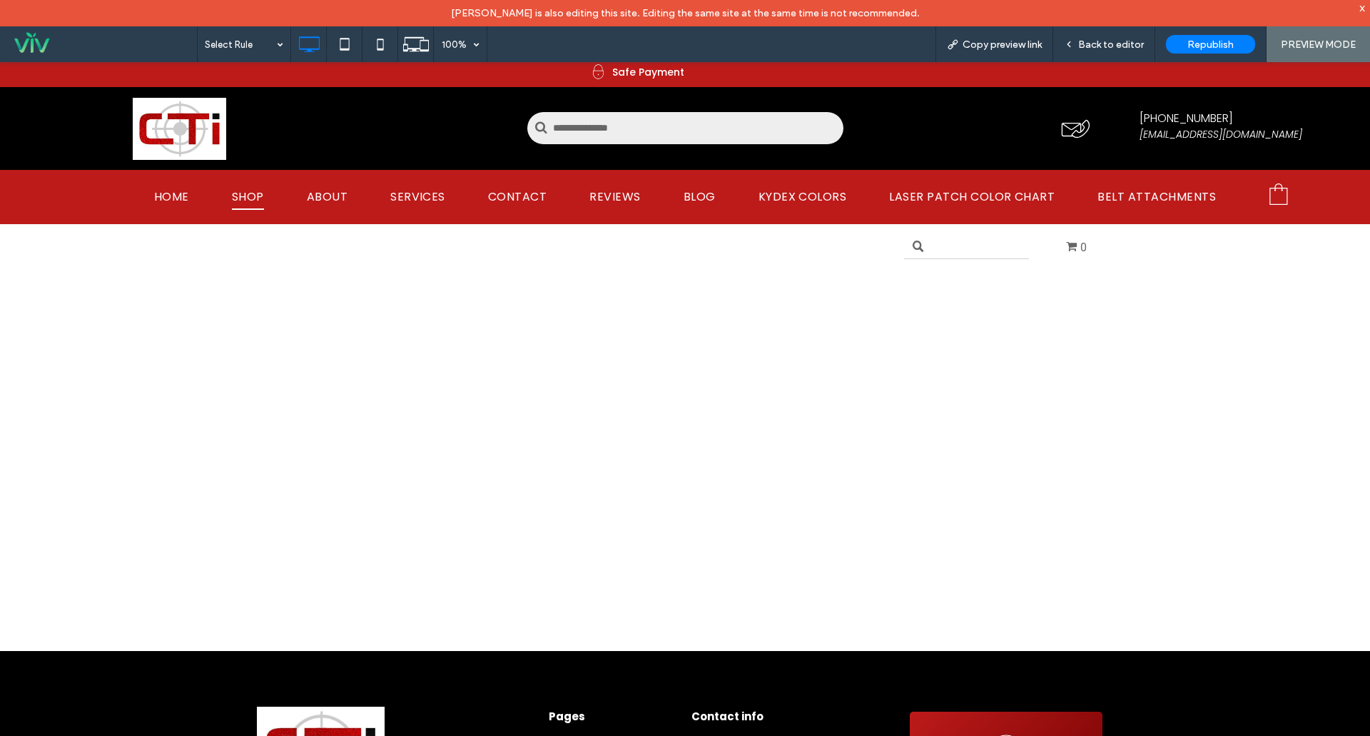
select select "*****"
select select "****"
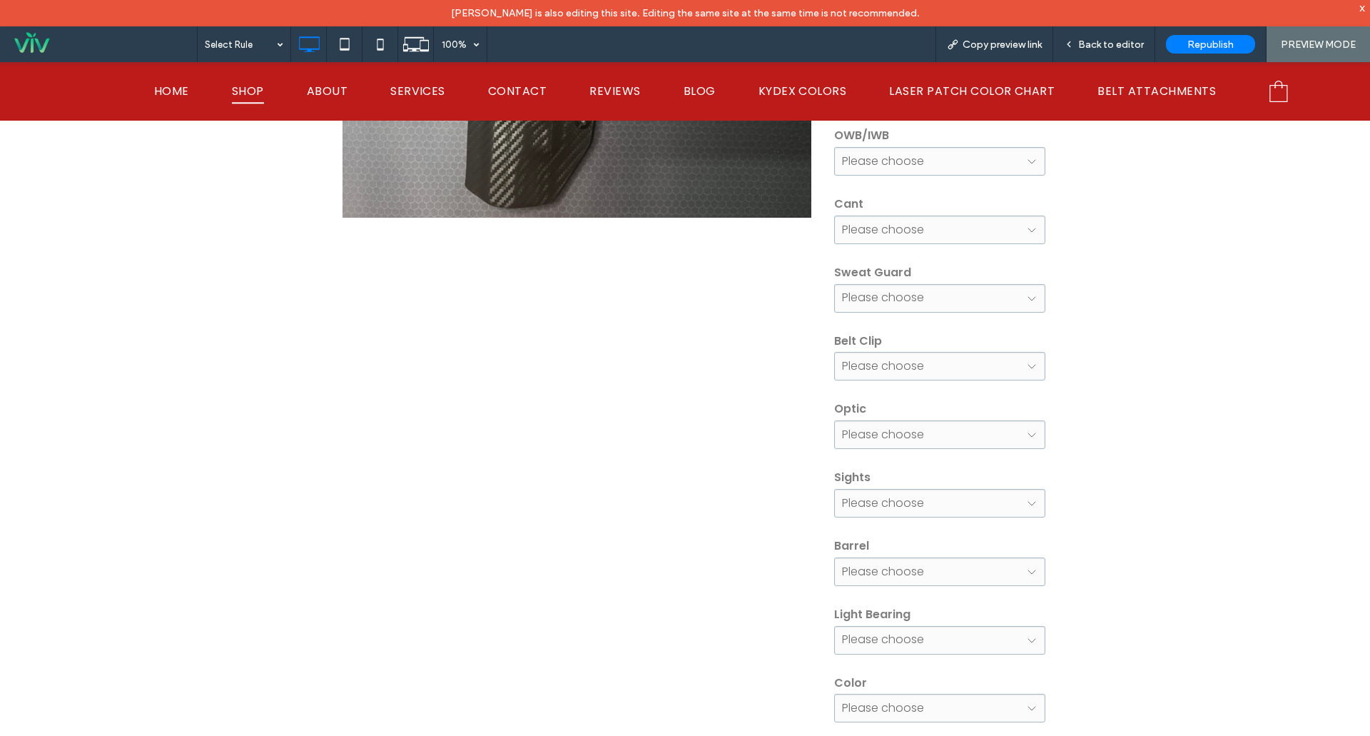
scroll to position [357, 0]
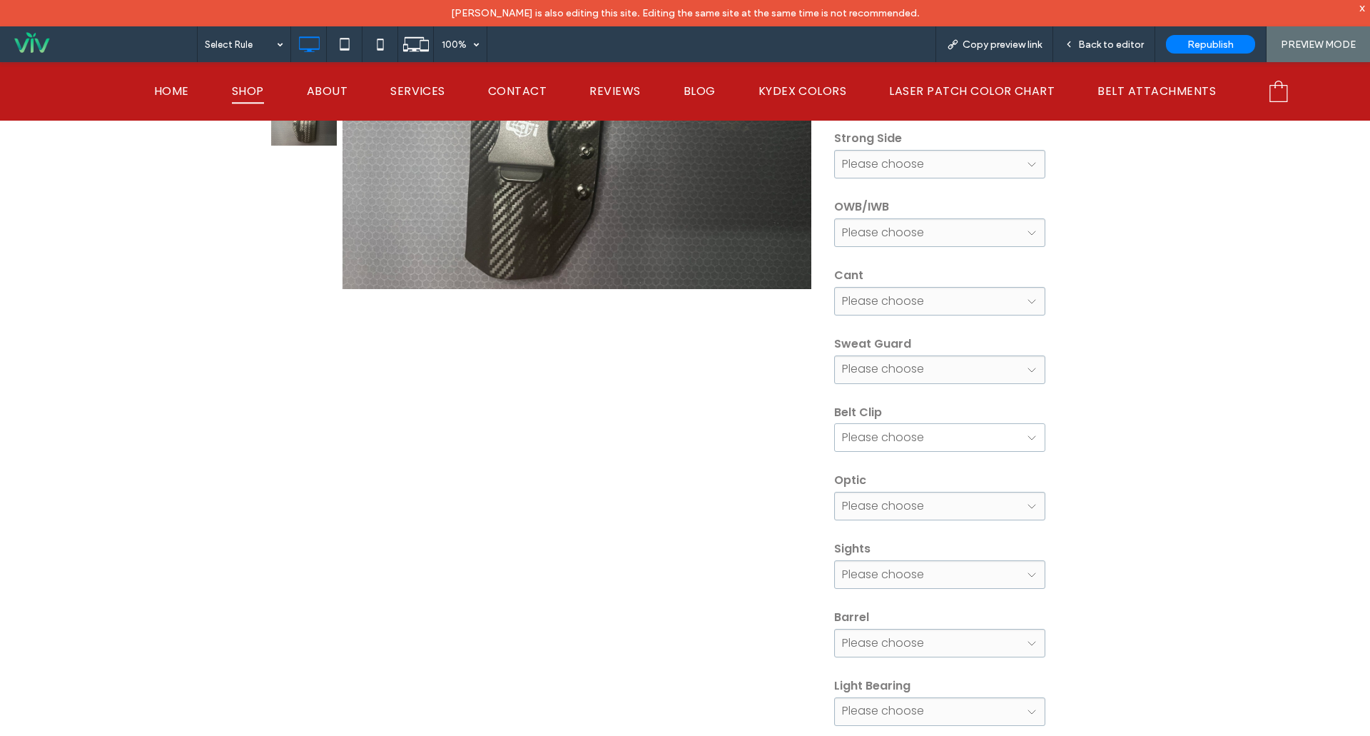
click at [963, 427] on select "**********" at bounding box center [939, 437] width 211 height 29
click at [964, 427] on select "**********" at bounding box center [939, 437] width 211 height 29
select select "**********"
click at [834, 423] on select "**********" at bounding box center [939, 437] width 211 height 29
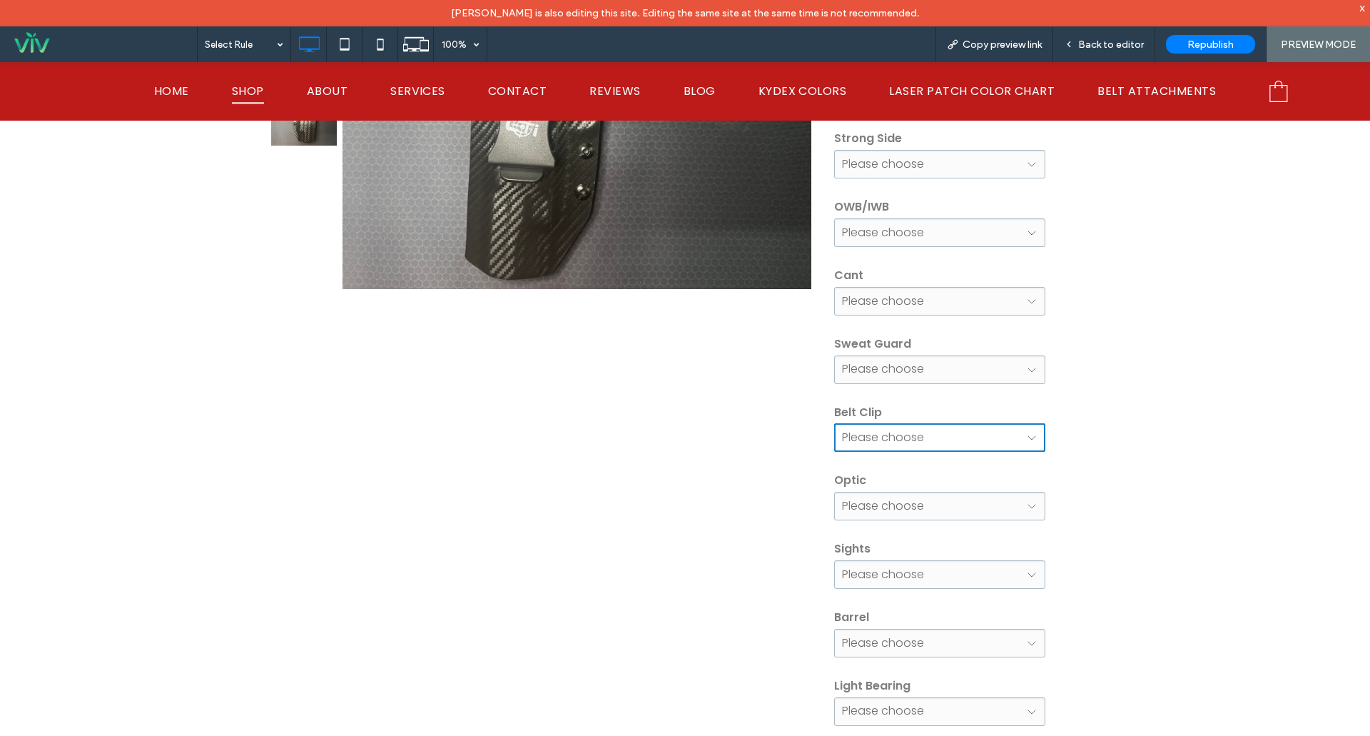
type input "**********"
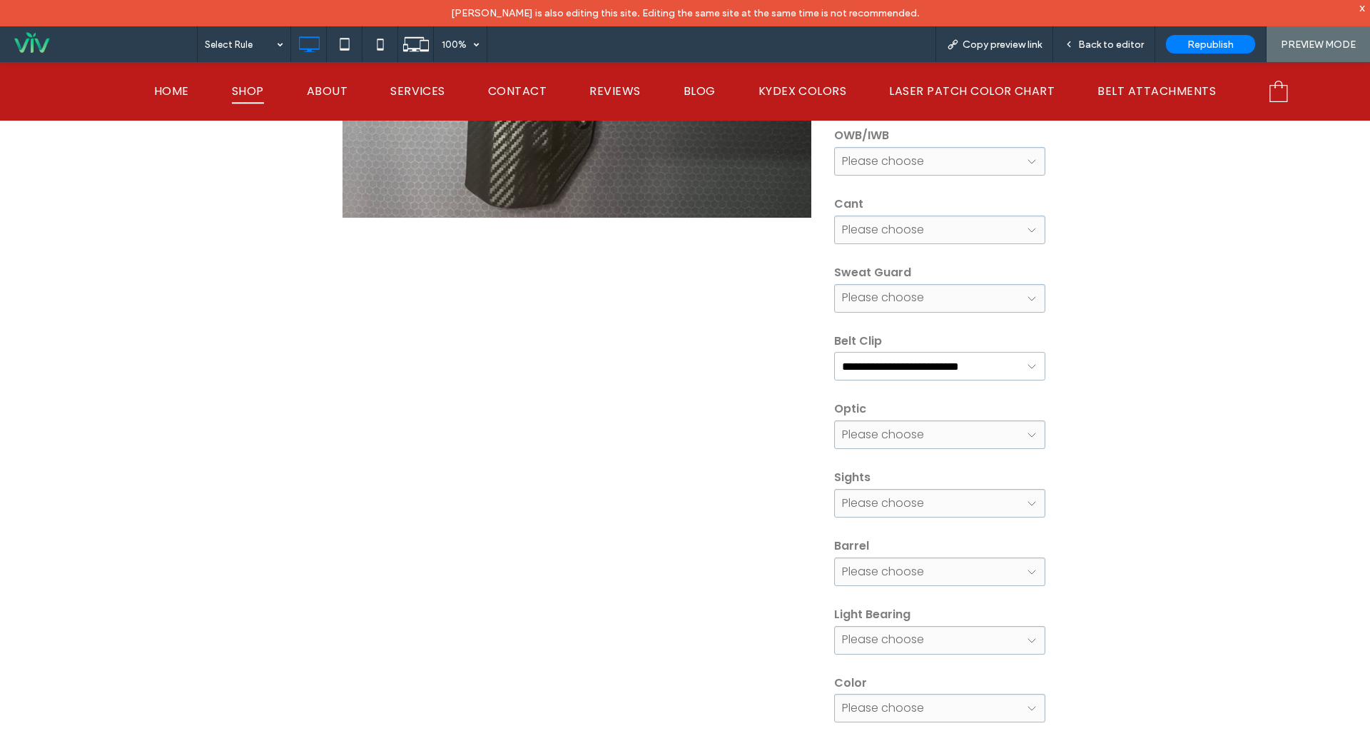
click at [960, 372] on select "**********" at bounding box center [939, 366] width 211 height 29
click at [1214, 605] on div "**********" at bounding box center [685, 734] width 1370 height 1785
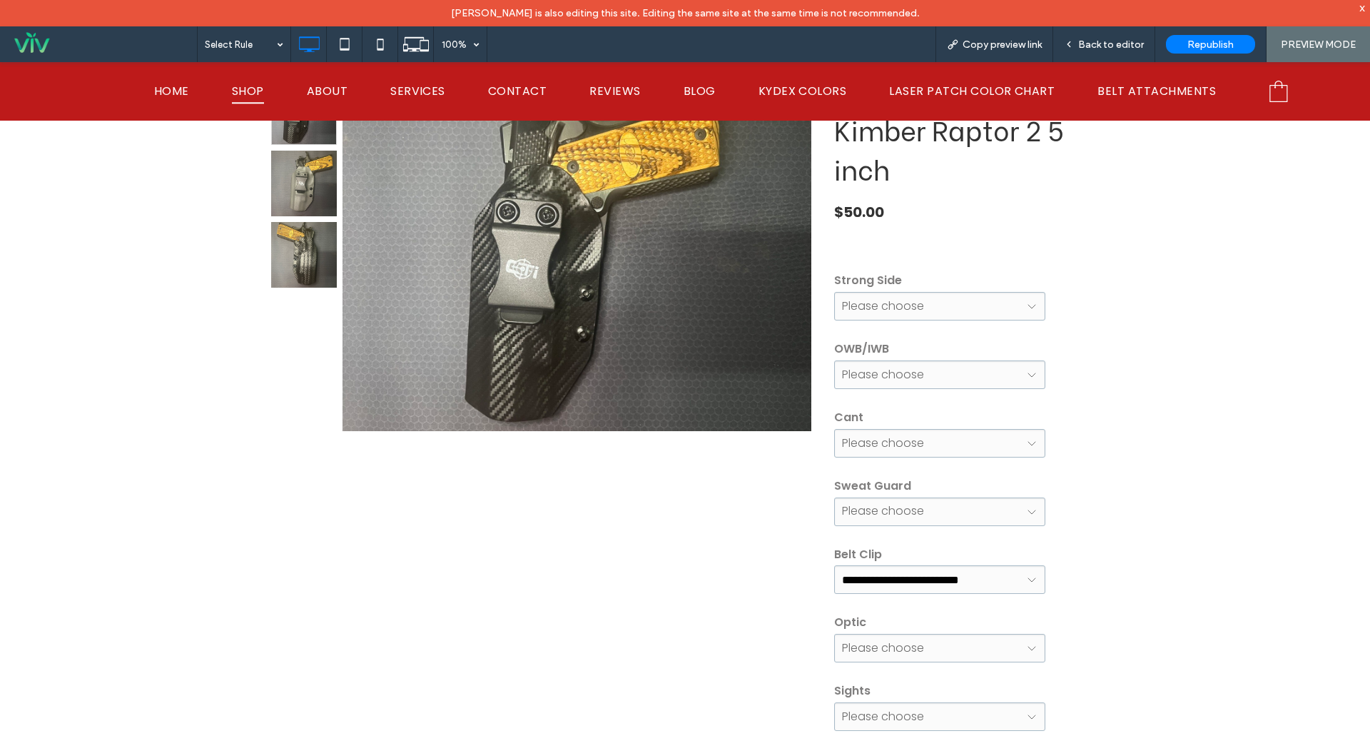
scroll to position [214, 0]
click at [1090, 46] on span "Back to editor" at bounding box center [1111, 45] width 66 height 12
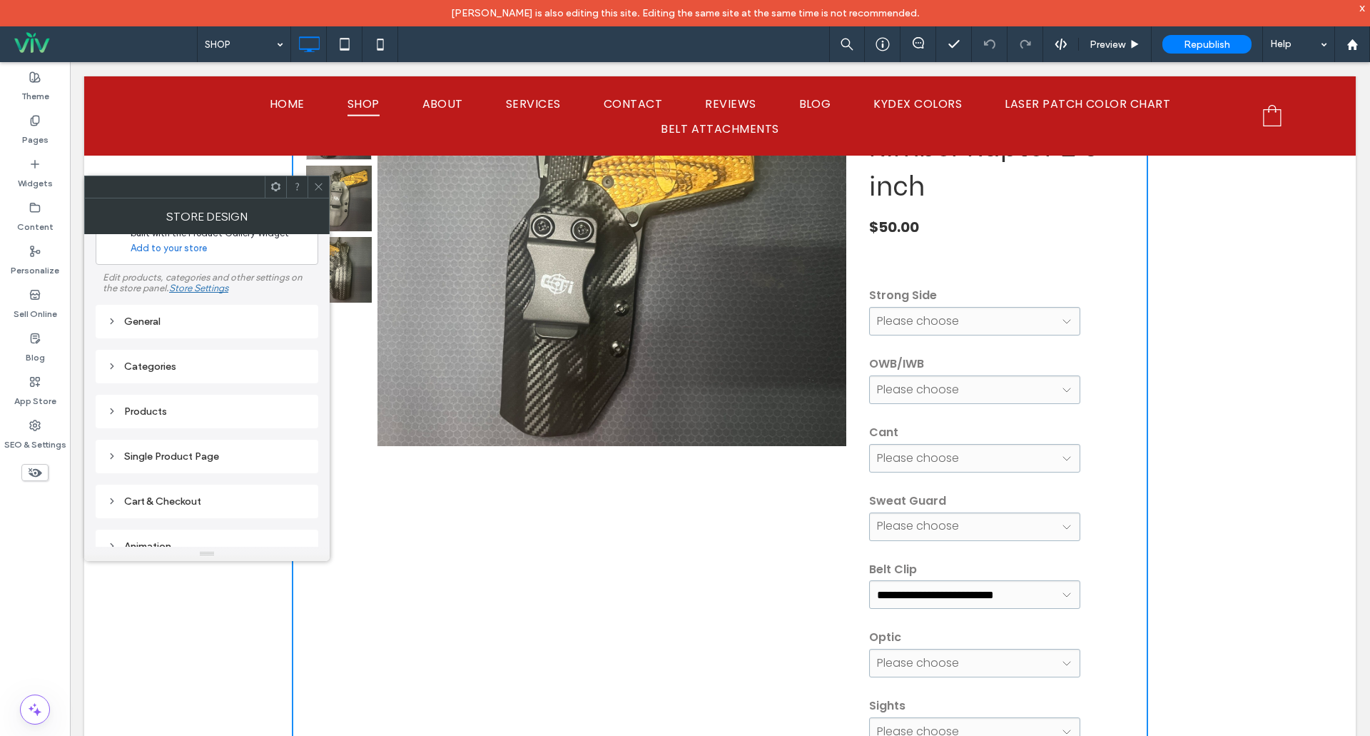
scroll to position [71, 0]
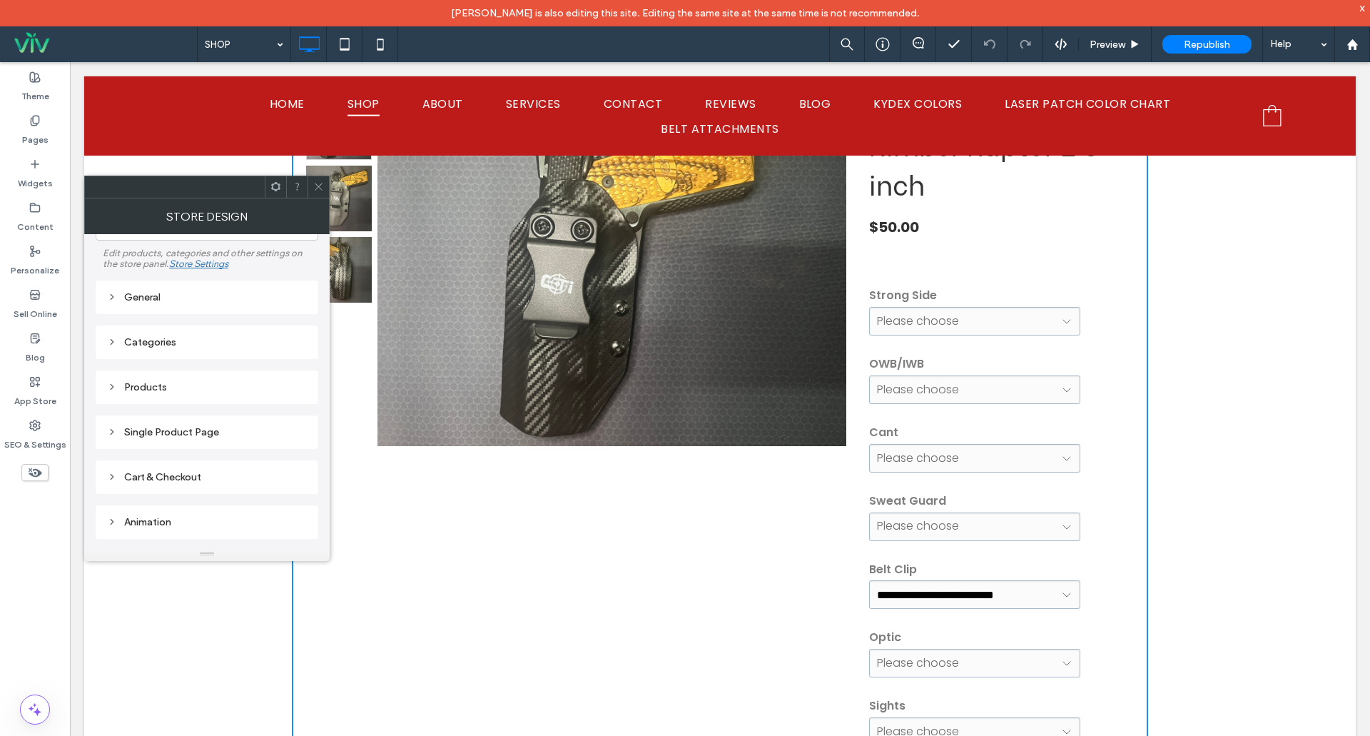
click at [103, 343] on div "Categories" at bounding box center [207, 342] width 223 height 34
click at [116, 343] on icon at bounding box center [112, 342] width 10 height 10
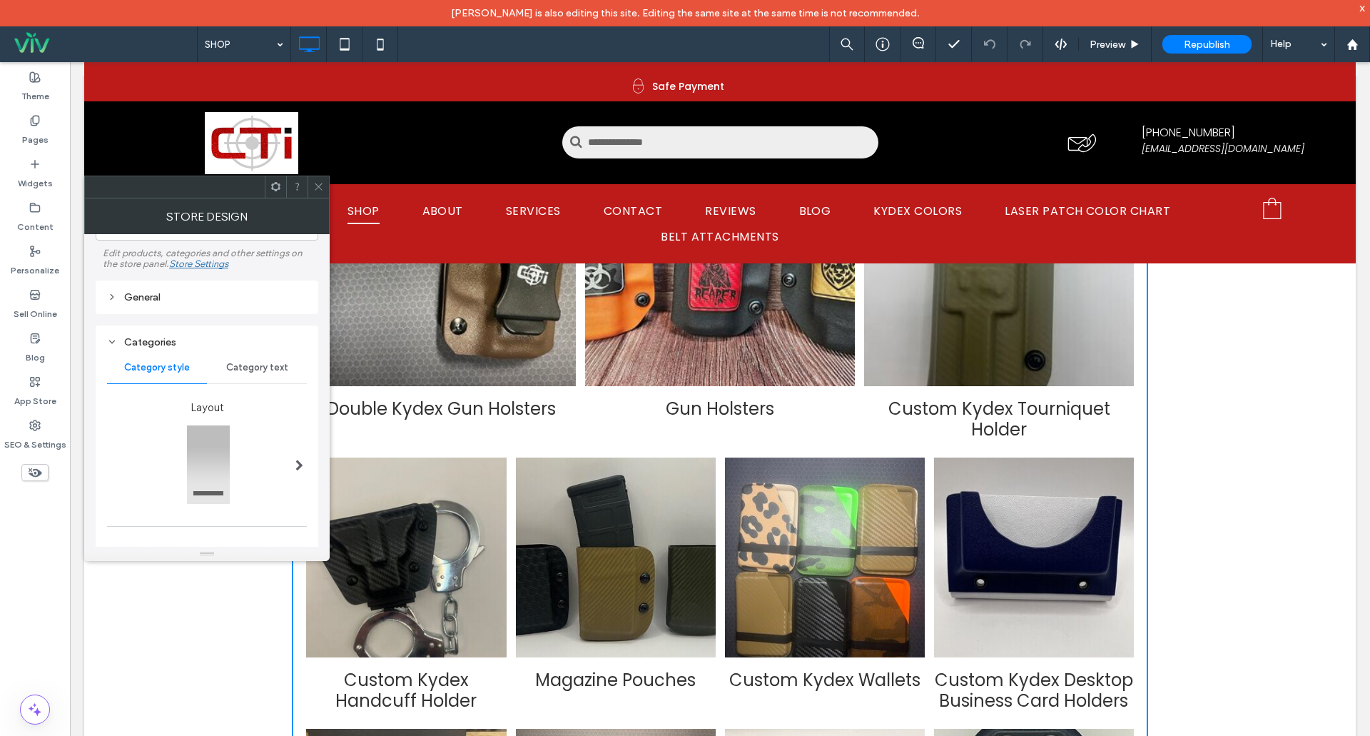
scroll to position [0, 0]
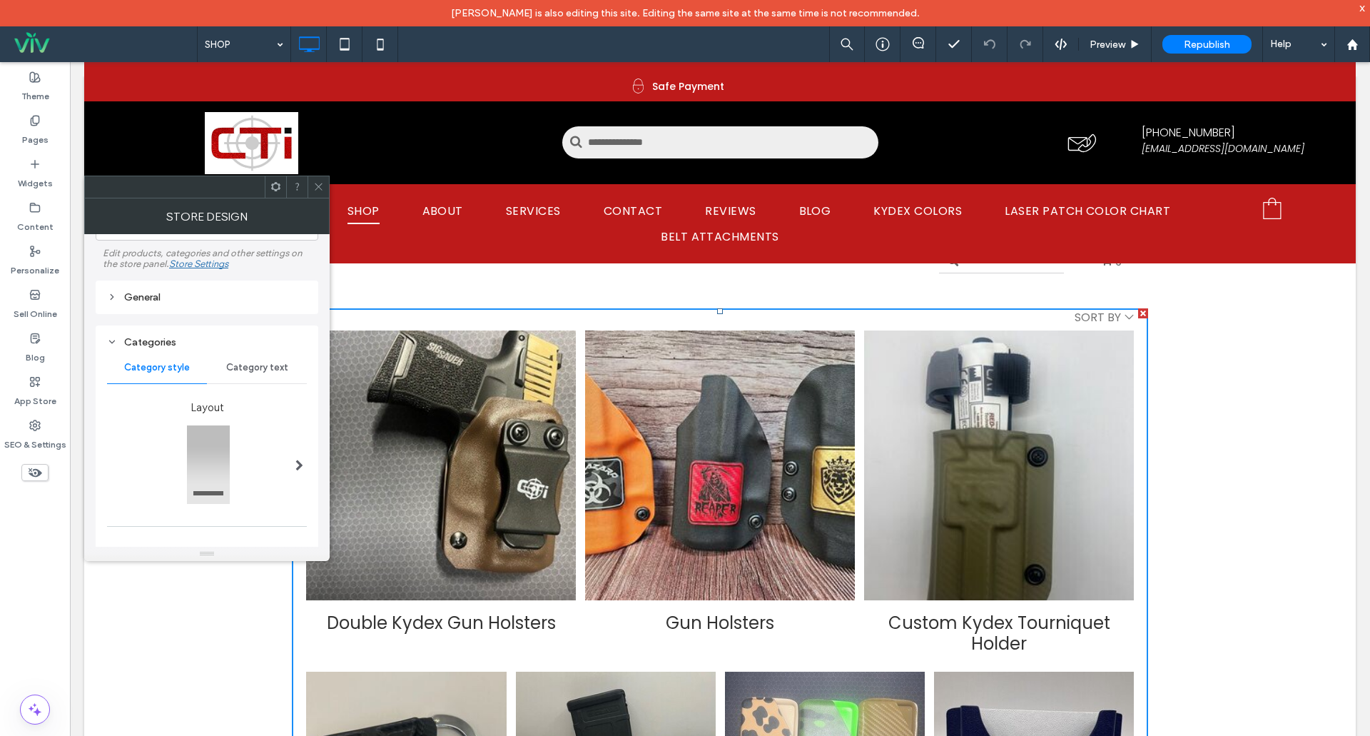
click at [116, 343] on icon at bounding box center [112, 342] width 10 height 10
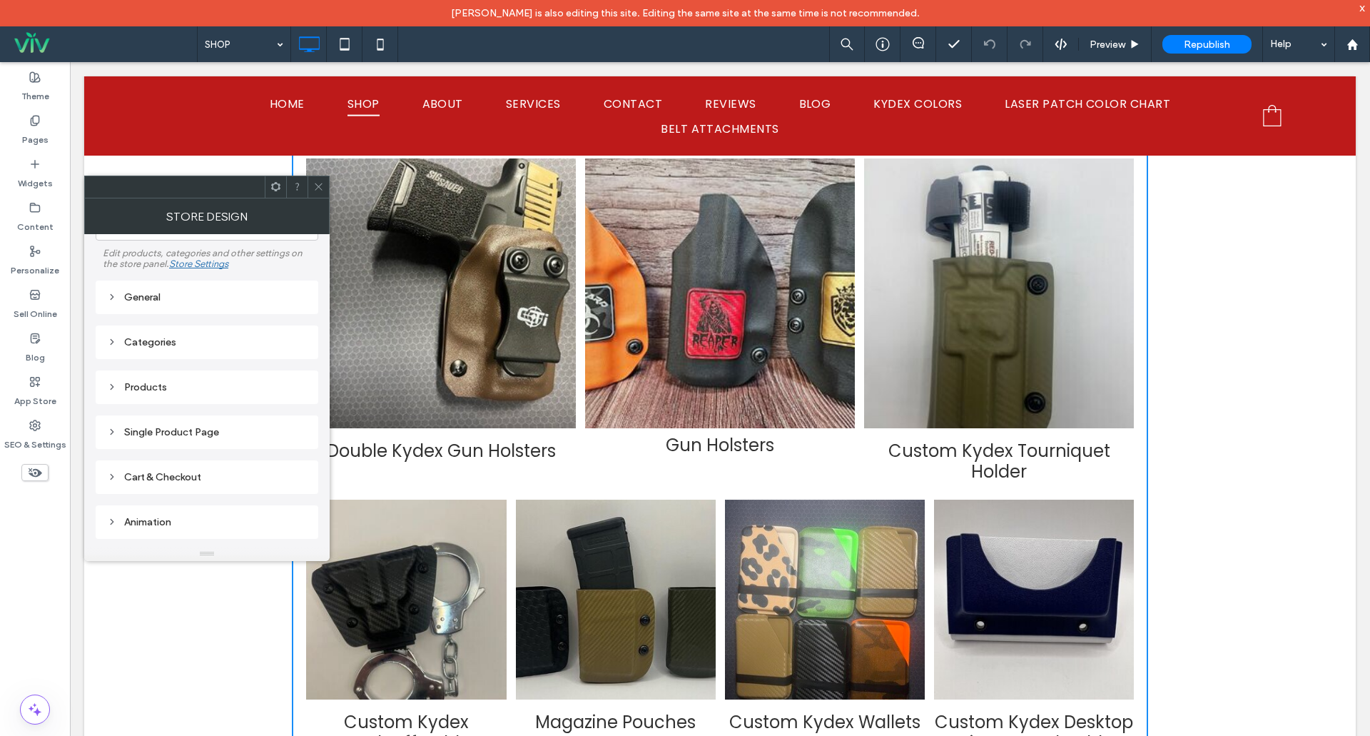
scroll to position [214, 0]
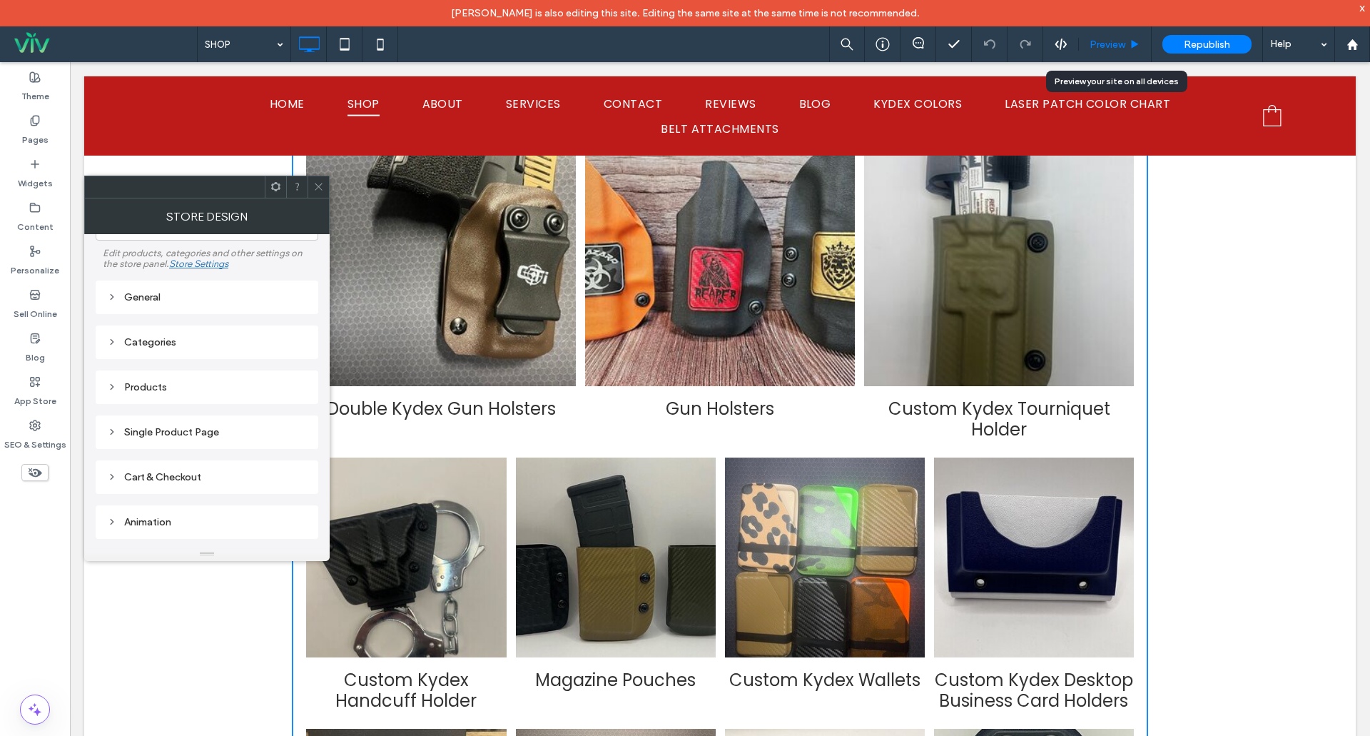
click at [1111, 50] on span "Preview" at bounding box center [1108, 45] width 36 height 12
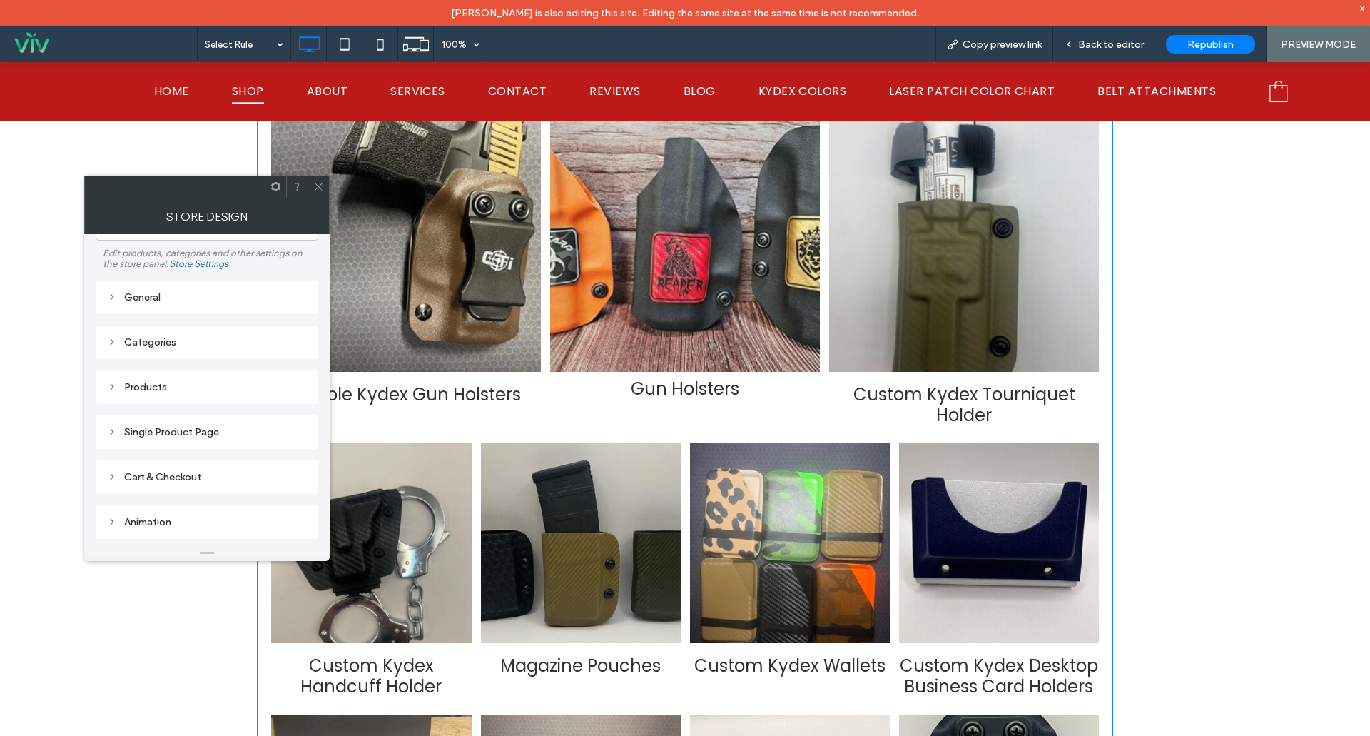
click at [691, 267] on div "Gun Holsters" at bounding box center [685, 237] width 270 height 270
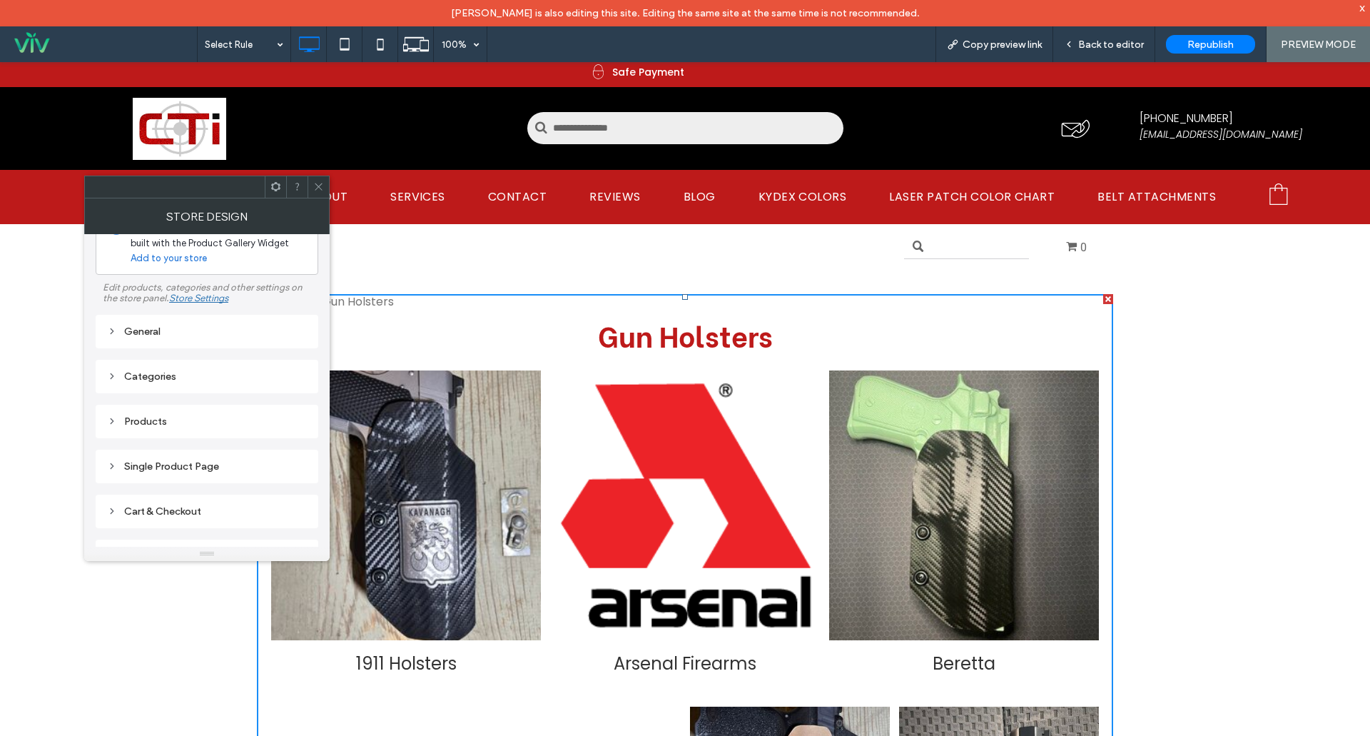
scroll to position [108, 0]
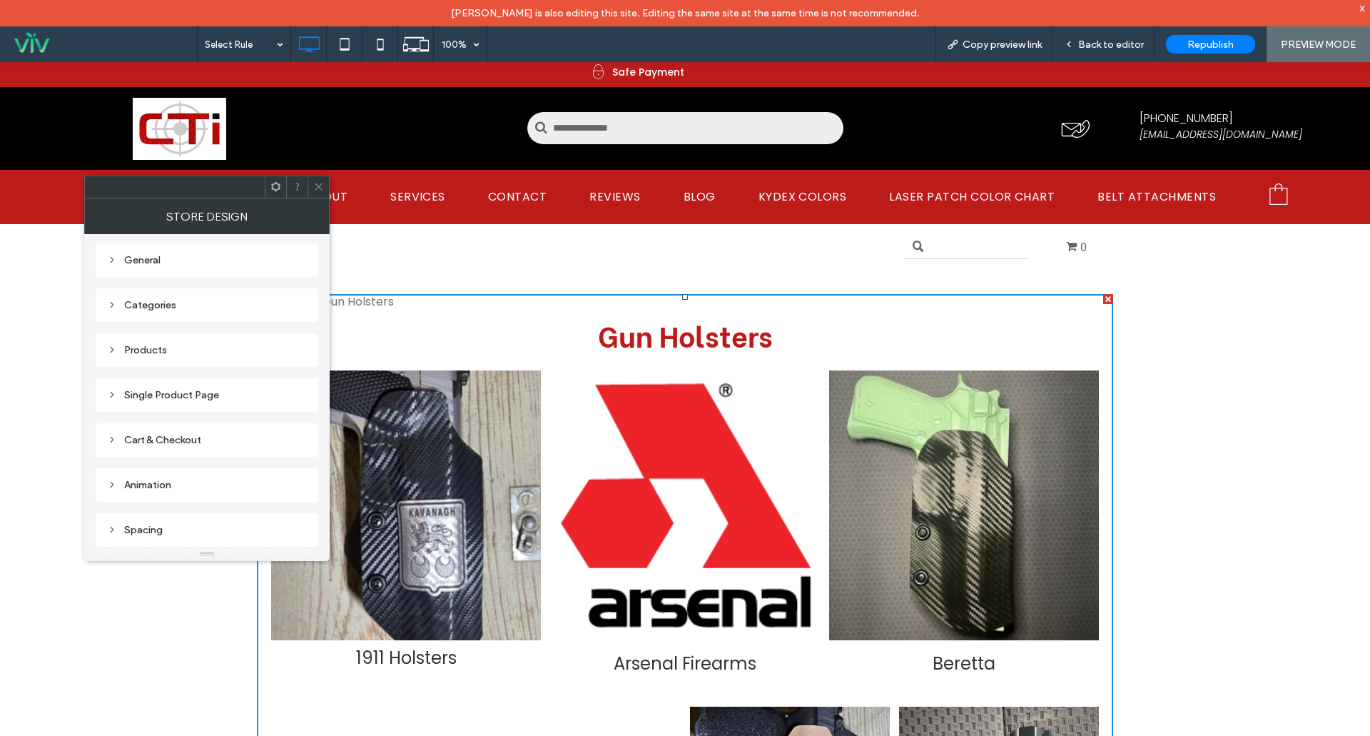
click at [419, 530] on div "1911 Holsters" at bounding box center [406, 505] width 270 height 270
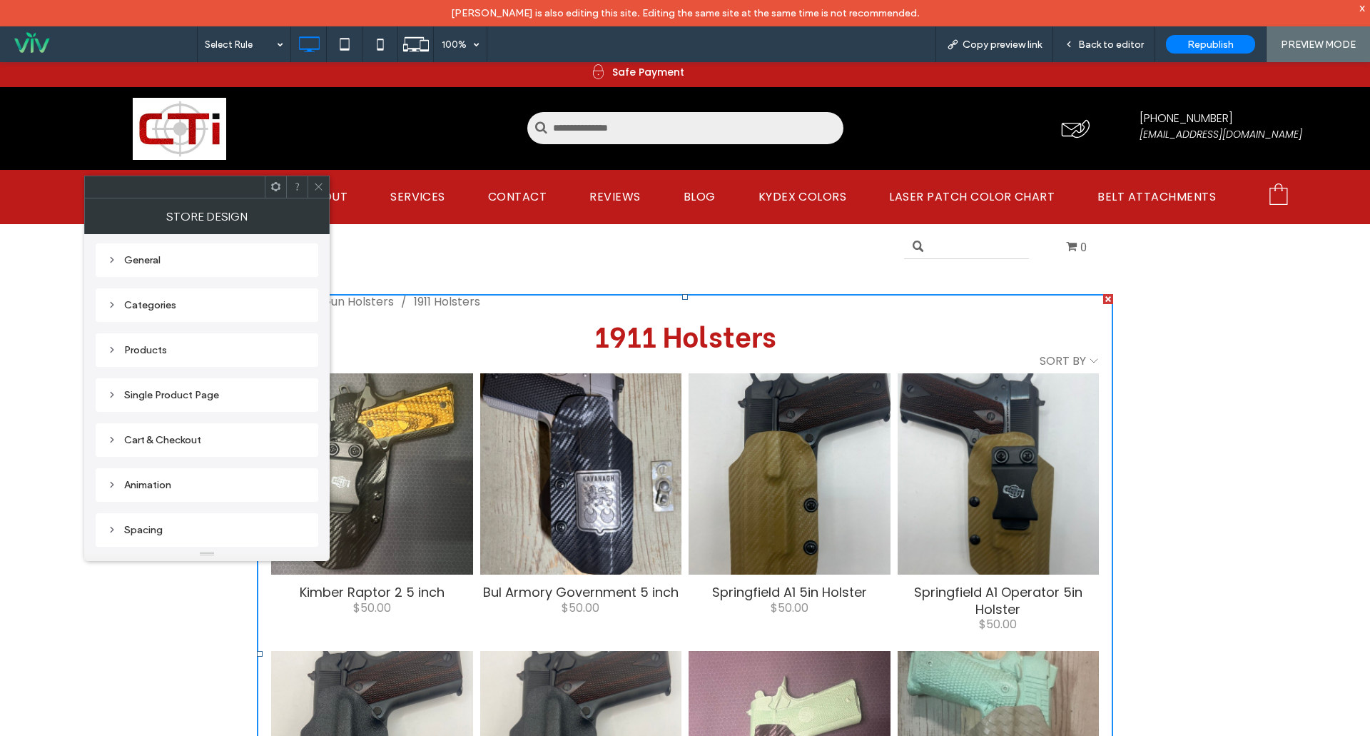
click at [107, 347] on icon at bounding box center [112, 350] width 10 height 10
click at [116, 352] on icon at bounding box center [112, 350] width 10 height 10
click at [316, 183] on icon at bounding box center [318, 186] width 11 height 11
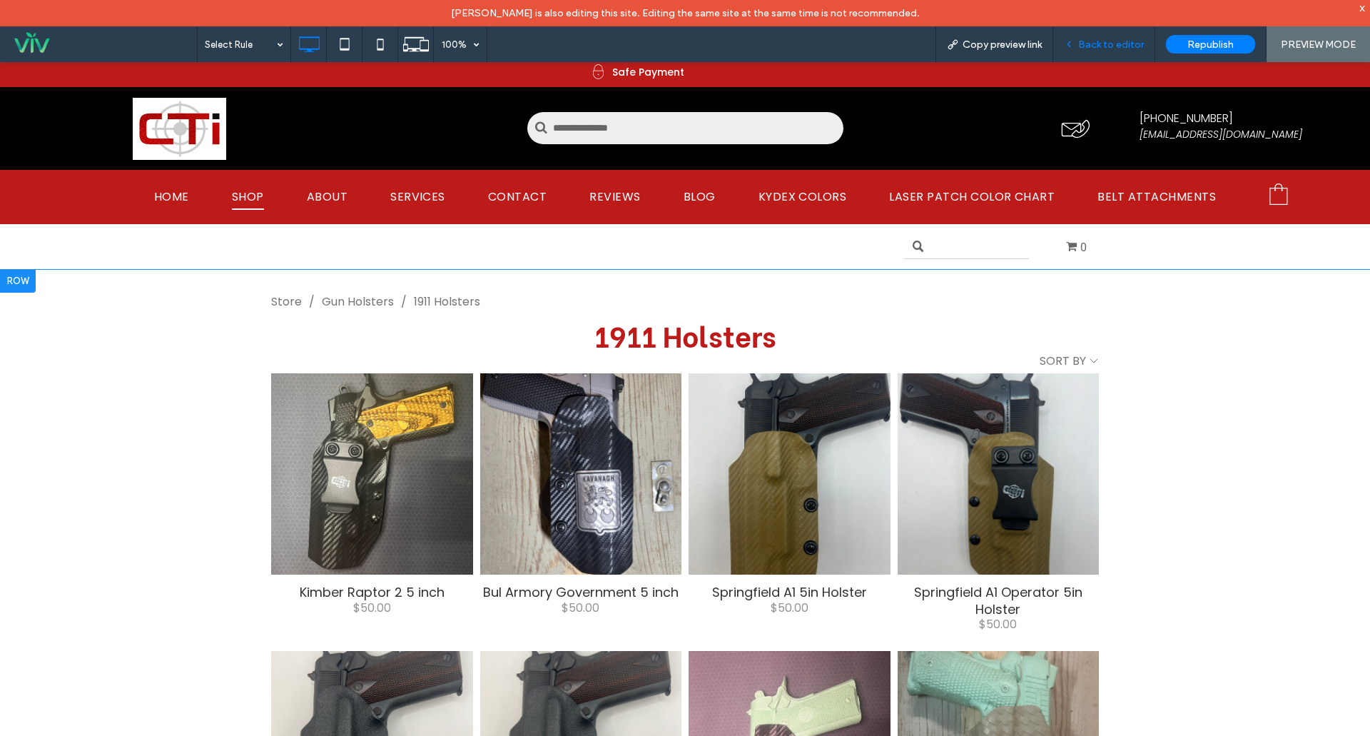
click at [1100, 49] on span "Back to editor" at bounding box center [1111, 45] width 66 height 12
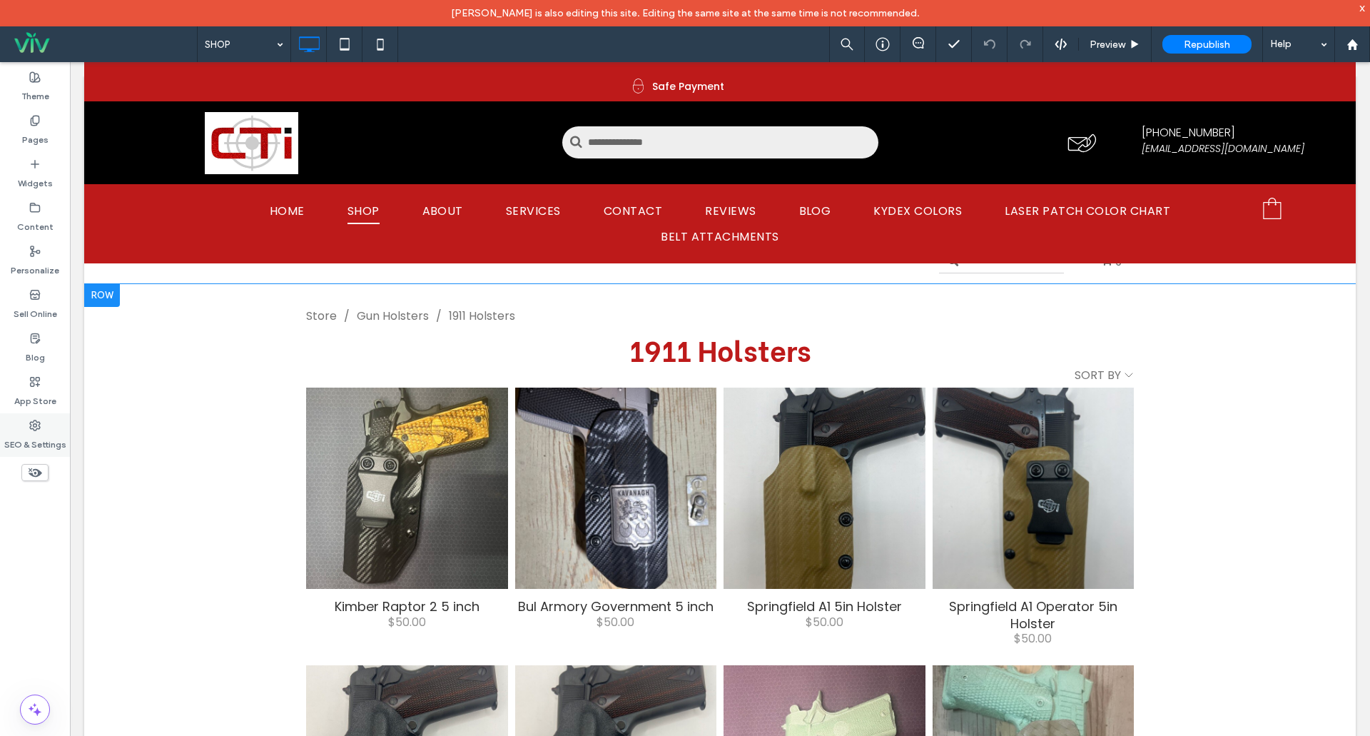
click at [45, 438] on label "SEO & Settings" at bounding box center [35, 441] width 62 height 20
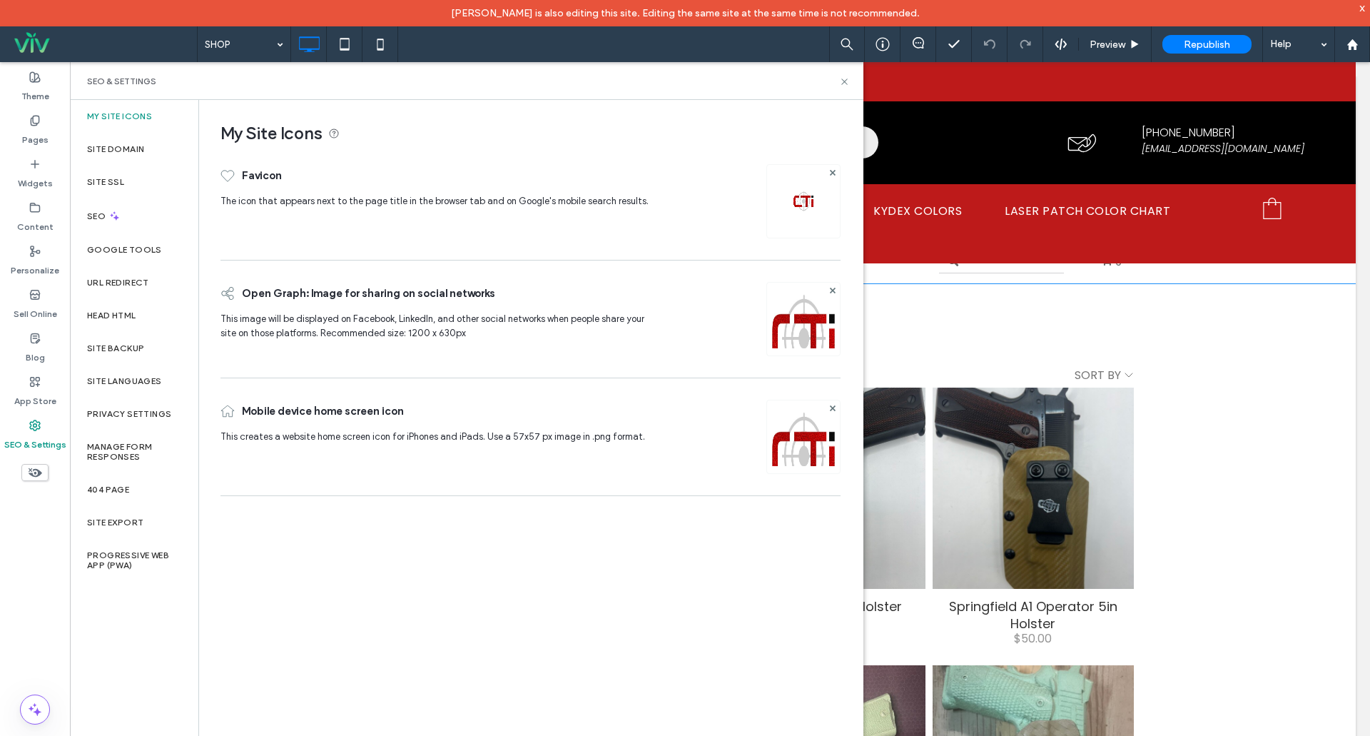
drag, startPoint x: 849, startPoint y: 76, endPoint x: 861, endPoint y: 81, distance: 12.5
click at [850, 76] on div "SEO & Settings" at bounding box center [466, 81] width 793 height 38
click at [838, 78] on div "SEO & Settings" at bounding box center [466, 81] width 759 height 11
click at [843, 82] on icon at bounding box center [844, 81] width 11 height 11
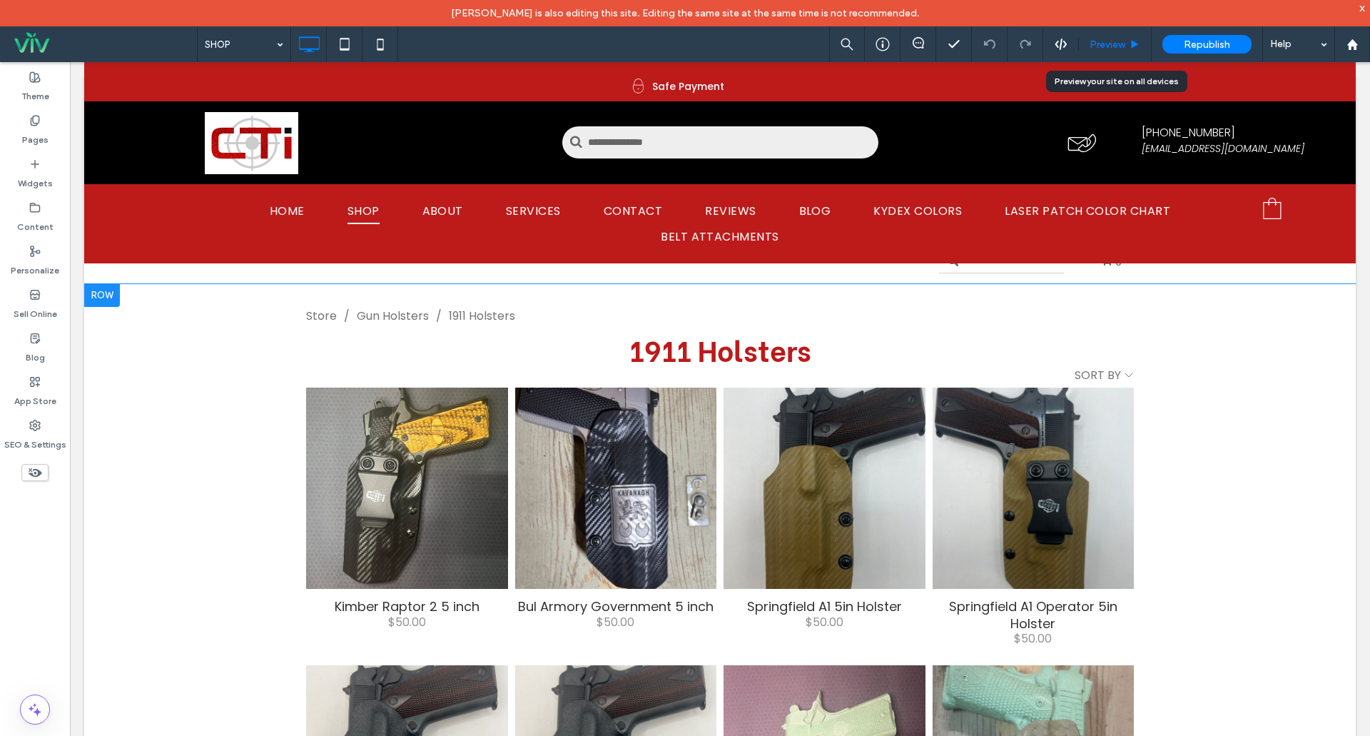
click at [1117, 39] on span "Preview" at bounding box center [1108, 45] width 36 height 12
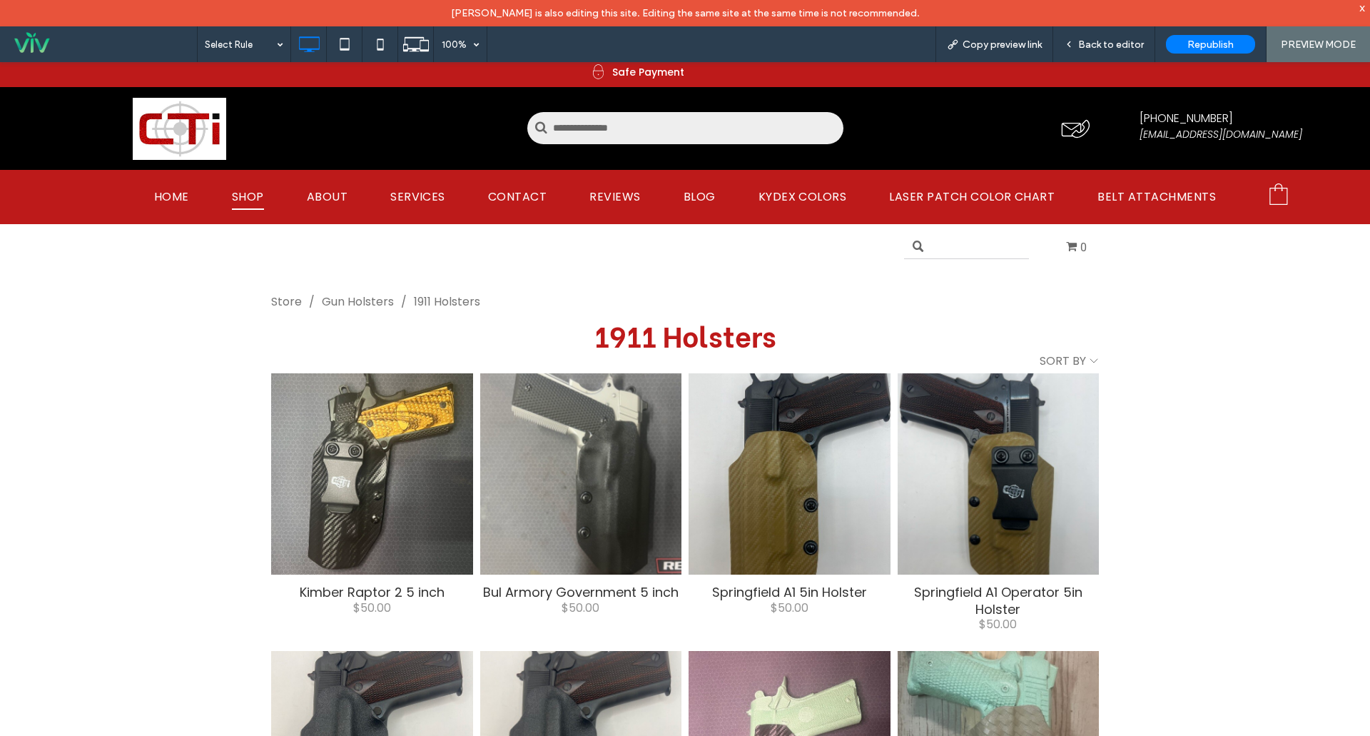
drag, startPoint x: 583, startPoint y: 472, endPoint x: 585, endPoint y: 534, distance: 62.1
click at [583, 472] on div at bounding box center [580, 473] width 203 height 203
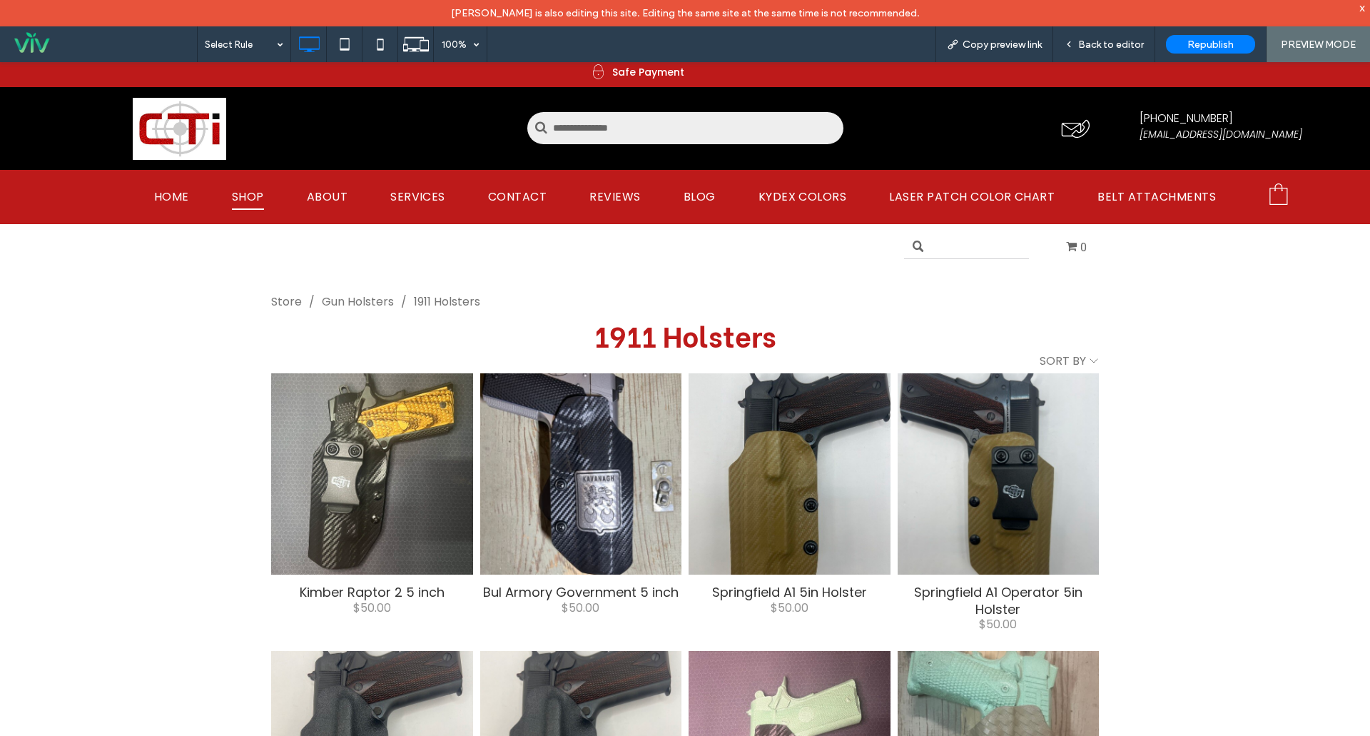
select select "*****"
select select "****"
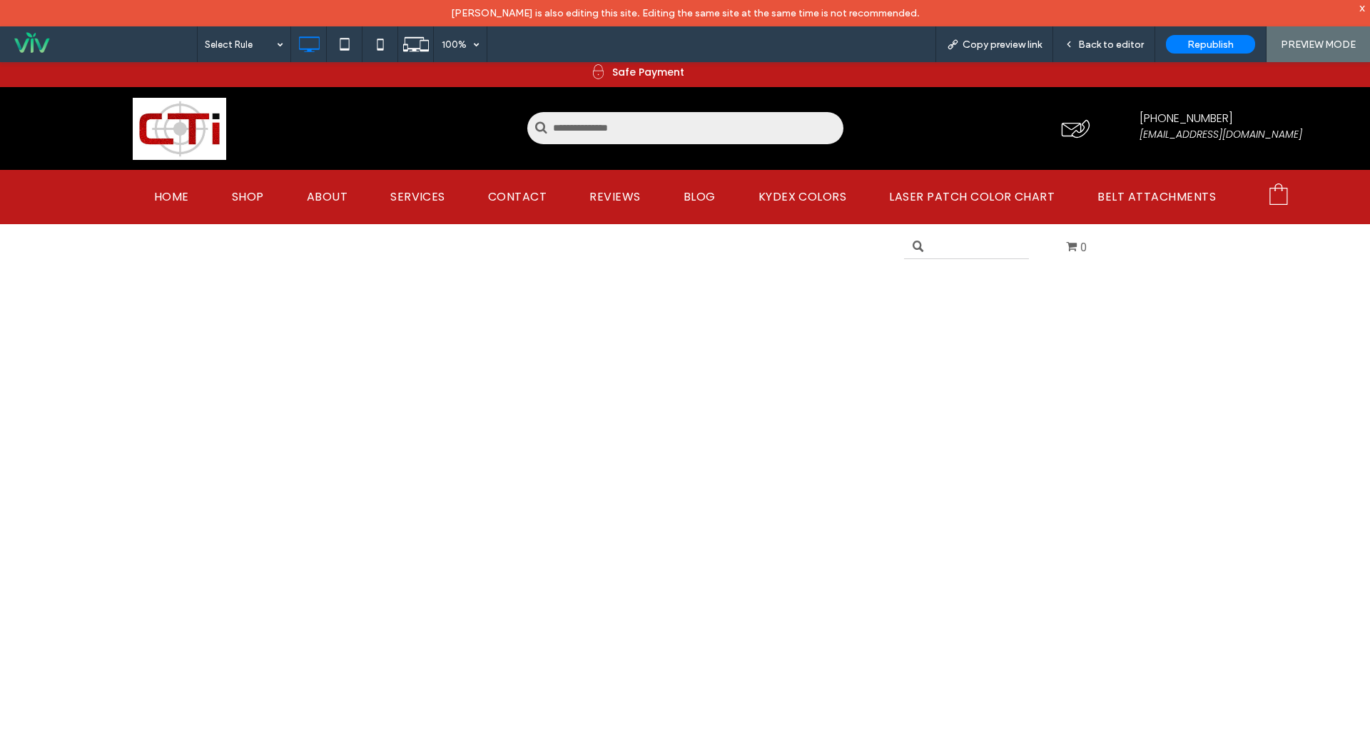
select select "*****"
select select "****"
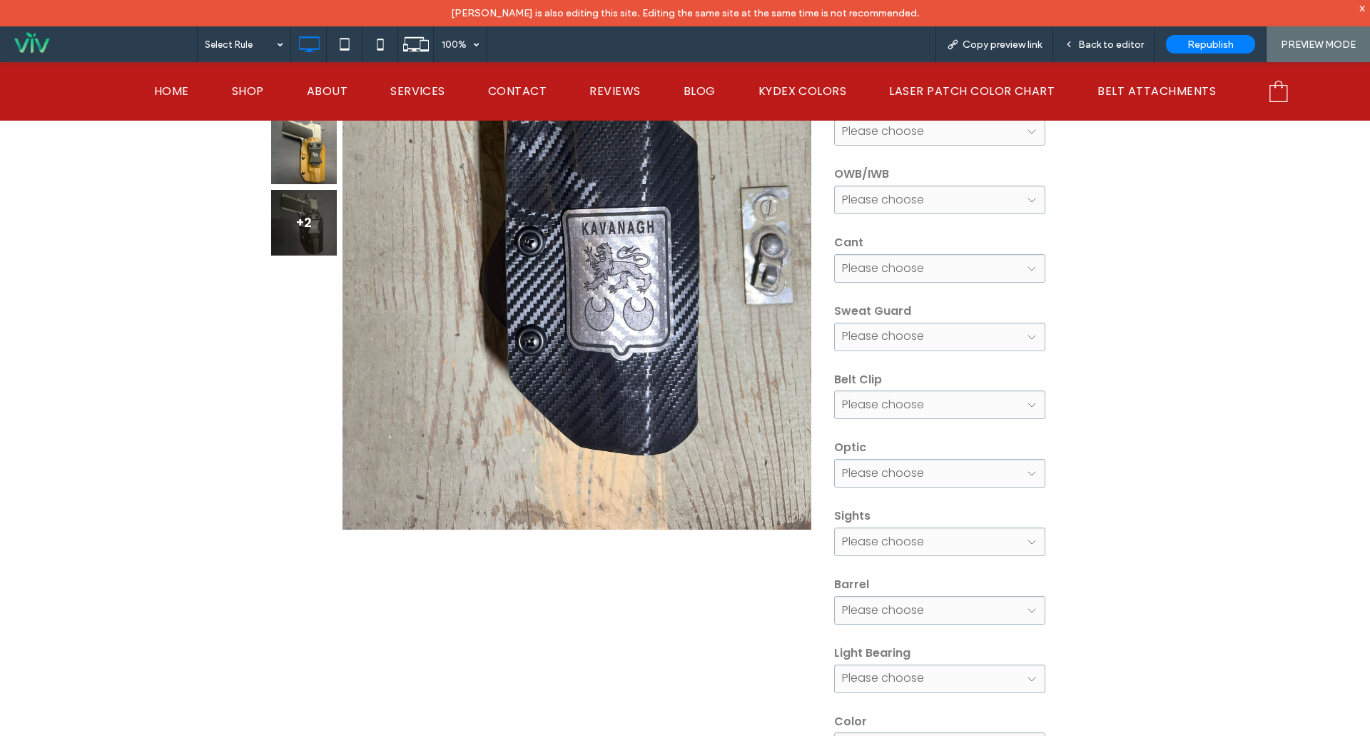
scroll to position [357, 0]
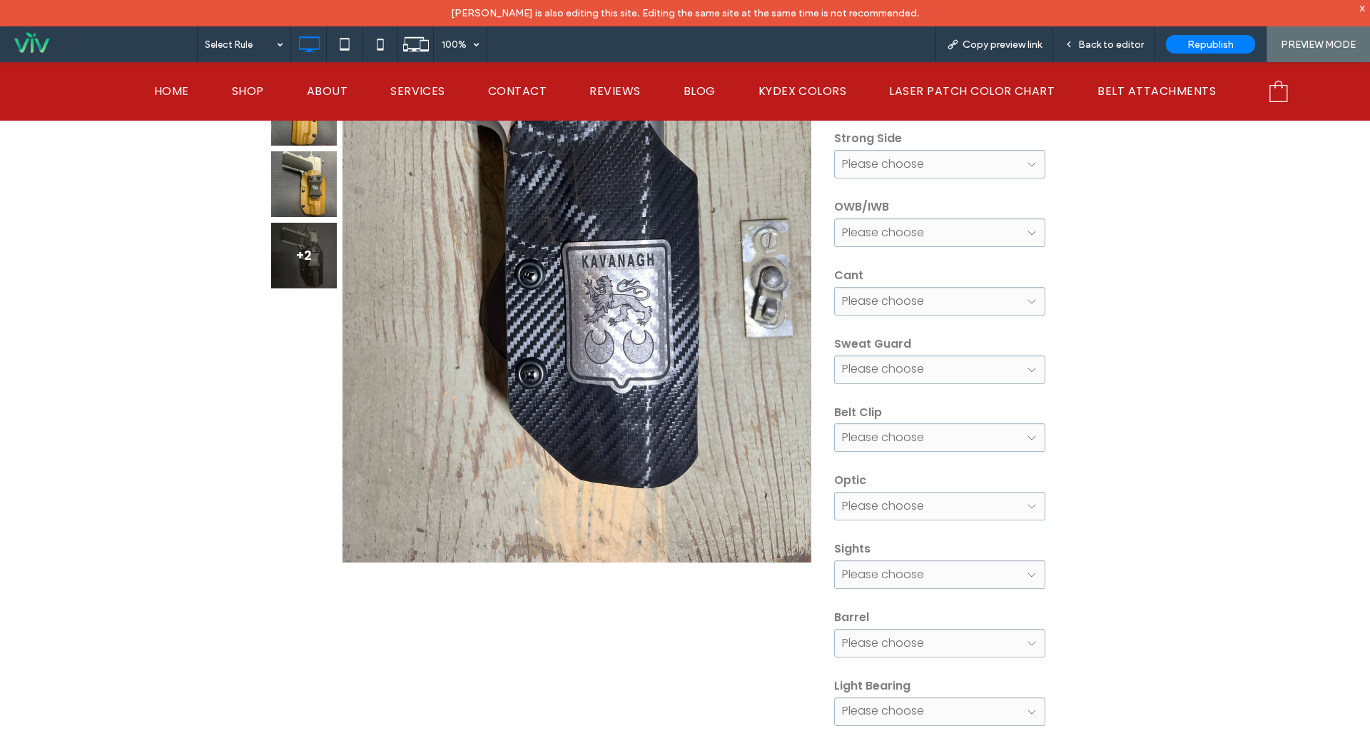
click at [965, 452] on div "**********" at bounding box center [966, 743] width 265 height 1225
click at [949, 438] on select "**********" at bounding box center [939, 437] width 211 height 29
click at [972, 438] on select "**********" at bounding box center [939, 437] width 211 height 29
click at [973, 438] on select "**********" at bounding box center [939, 437] width 211 height 29
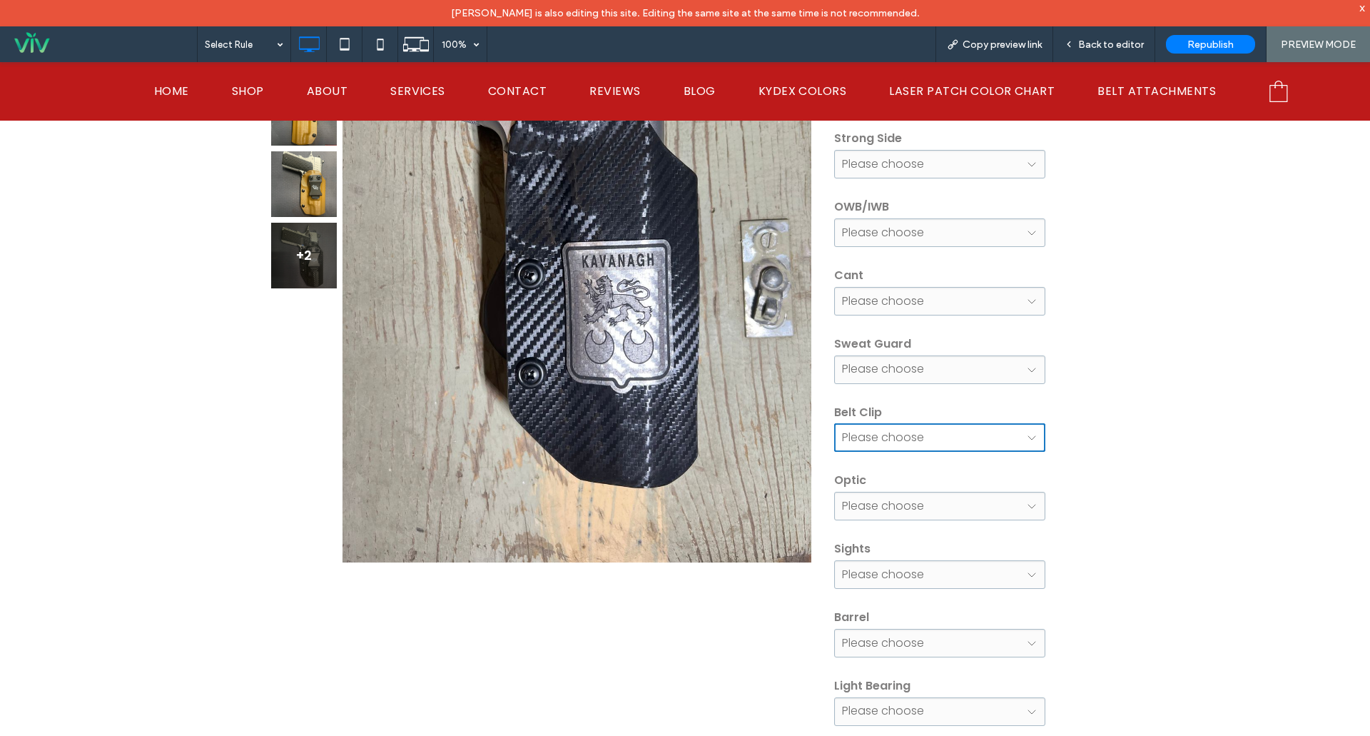
click at [973, 438] on select "**********" at bounding box center [939, 437] width 211 height 29
click at [973, 435] on select "**********" at bounding box center [939, 437] width 211 height 29
click at [974, 435] on select "**********" at bounding box center [939, 437] width 211 height 29
click at [975, 435] on select "**********" at bounding box center [939, 437] width 211 height 29
click at [917, 372] on select "**********" at bounding box center [939, 369] width 211 height 29
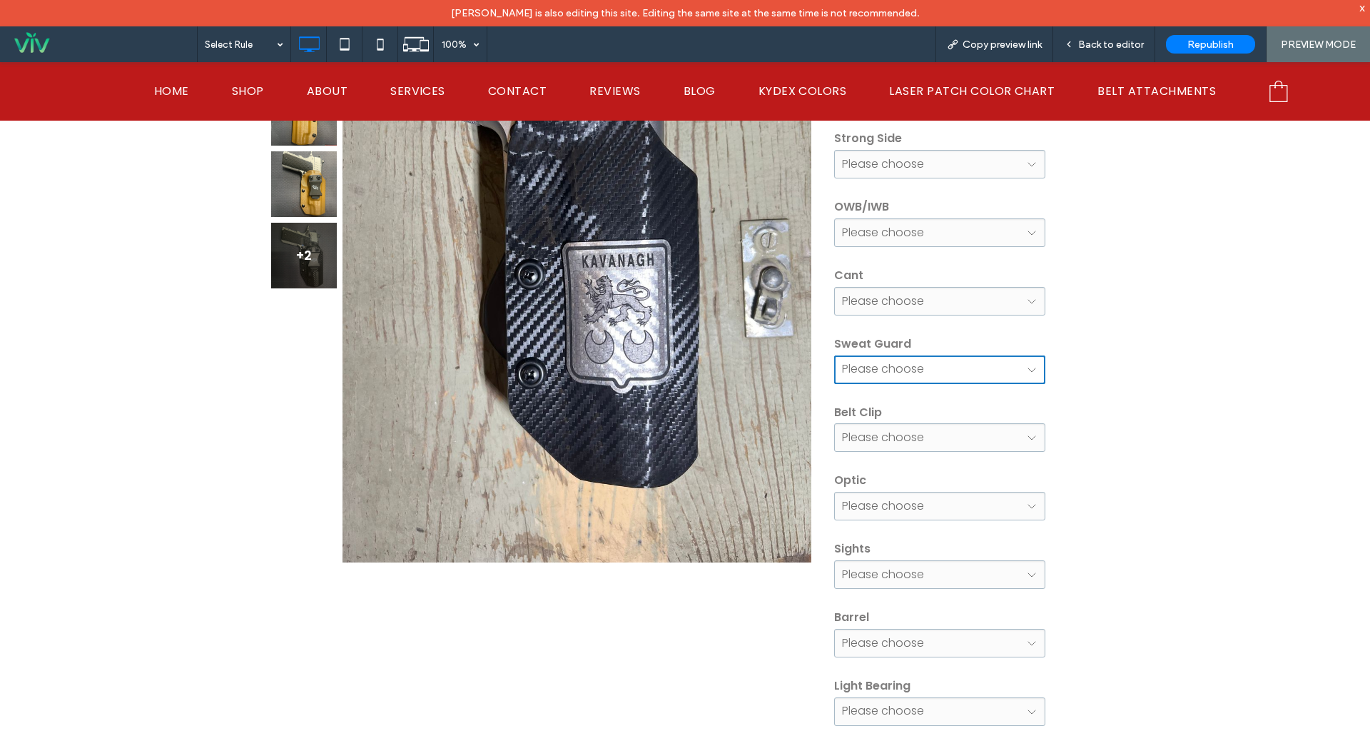
click at [916, 365] on select "**********" at bounding box center [939, 369] width 211 height 29
click at [1088, 40] on span "Back to editor" at bounding box center [1111, 45] width 66 height 12
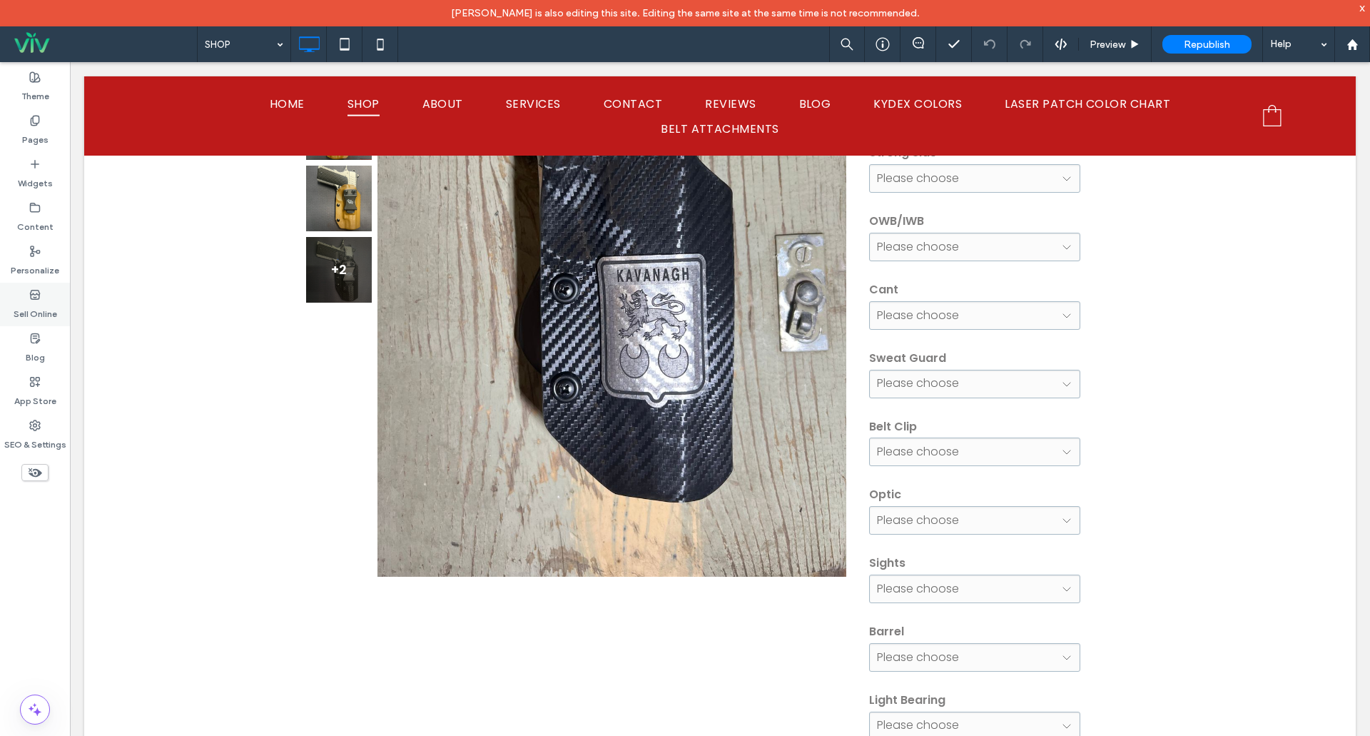
drag, startPoint x: 39, startPoint y: 310, endPoint x: 49, endPoint y: 308, distance: 9.7
click at [40, 310] on label "Sell Online" at bounding box center [36, 310] width 44 height 20
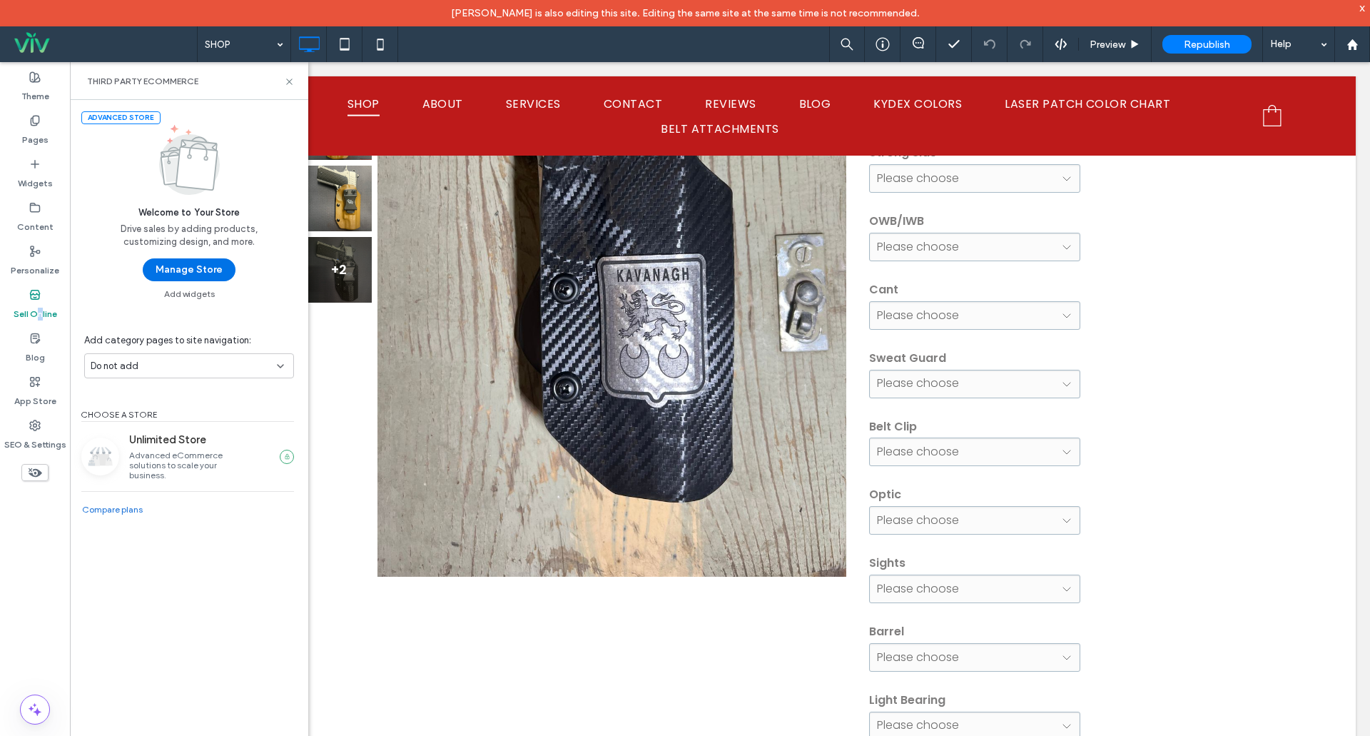
click at [188, 274] on button "Manage Store" at bounding box center [189, 269] width 93 height 23
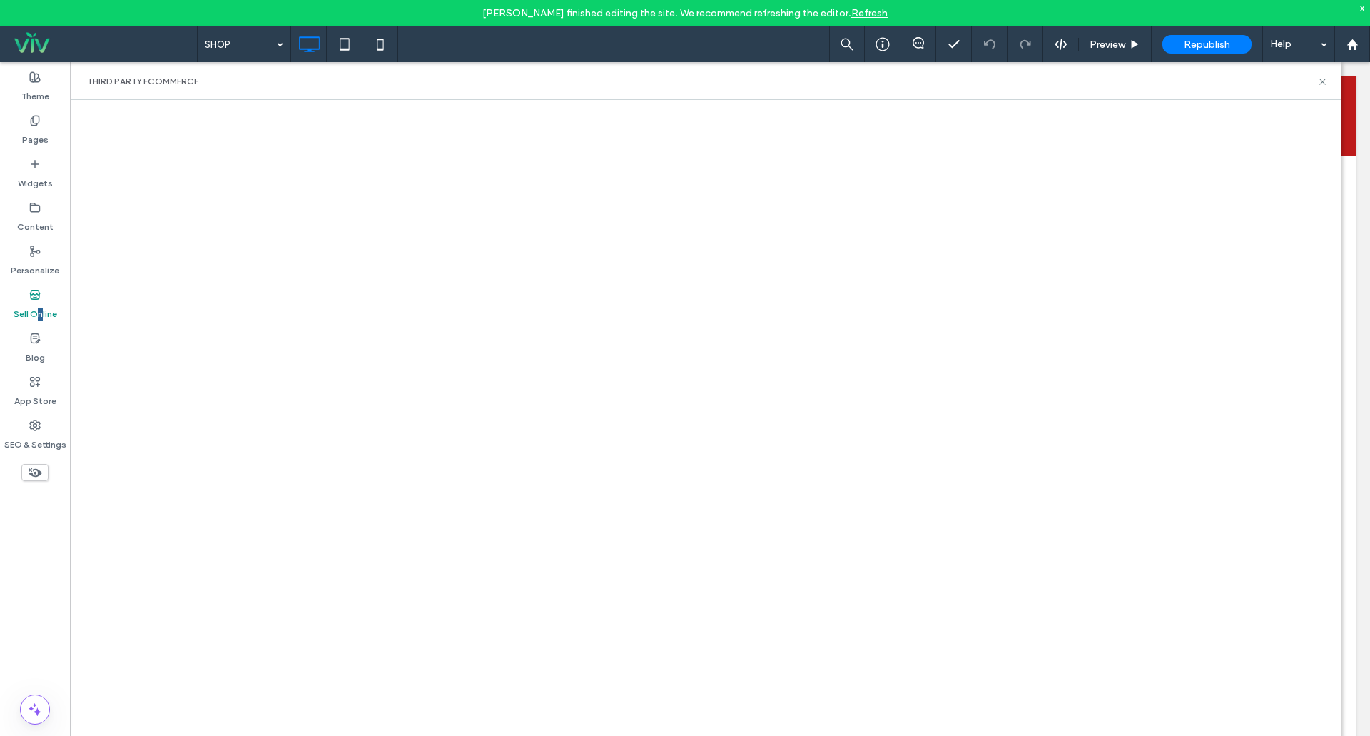
scroll to position [1142, 0]
click at [1208, 41] on span "Republish" at bounding box center [1207, 45] width 46 height 12
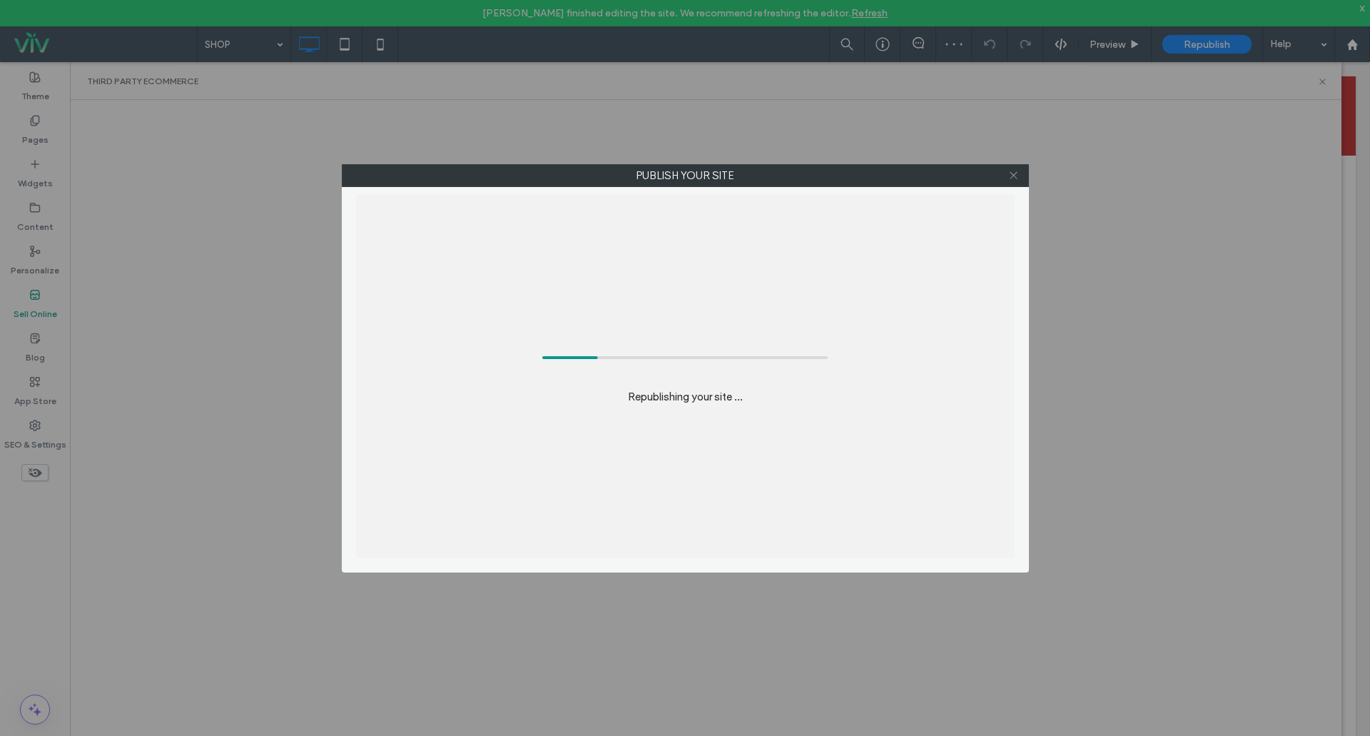
click at [1010, 177] on icon at bounding box center [1013, 175] width 11 height 11
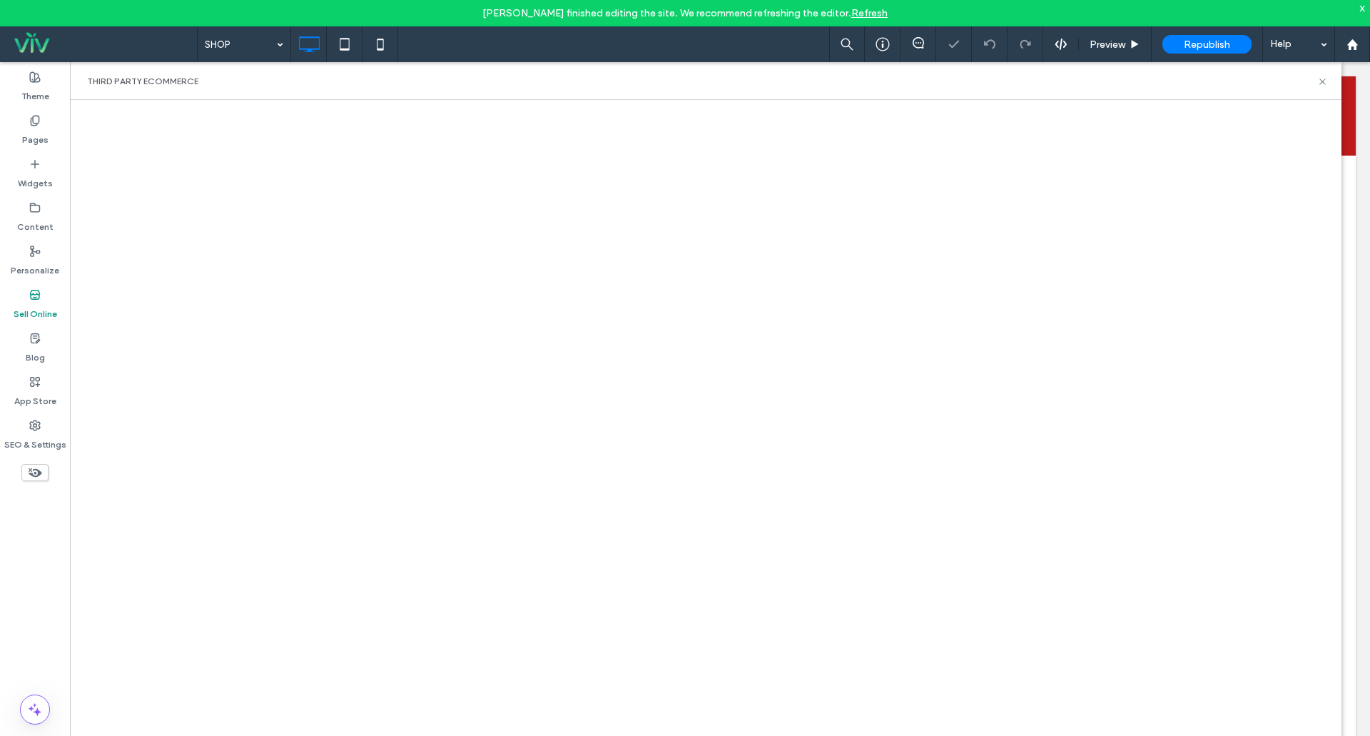
drag, startPoint x: 865, startPoint y: 14, endPoint x: 881, endPoint y: 15, distance: 16.5
click at [866, 14] on link "Refresh" at bounding box center [869, 13] width 36 height 12
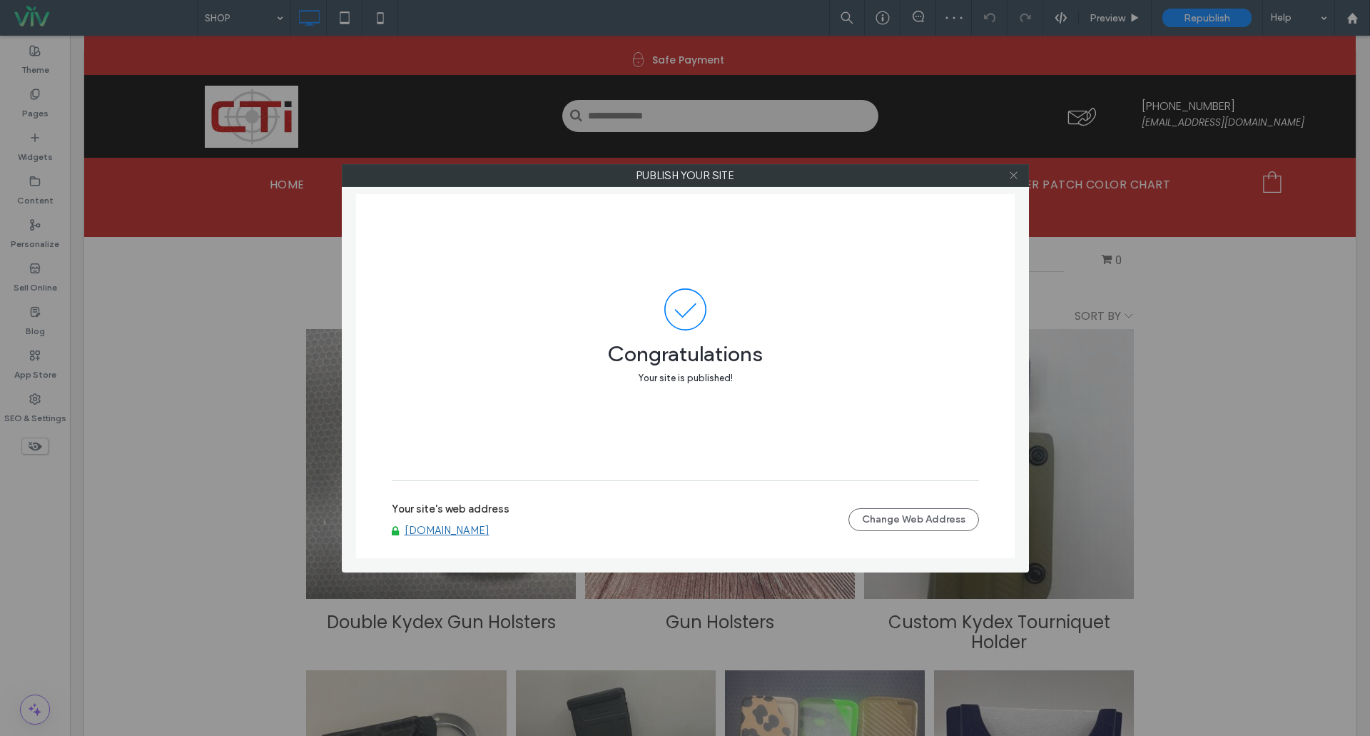
click at [1012, 176] on icon at bounding box center [1013, 175] width 11 height 11
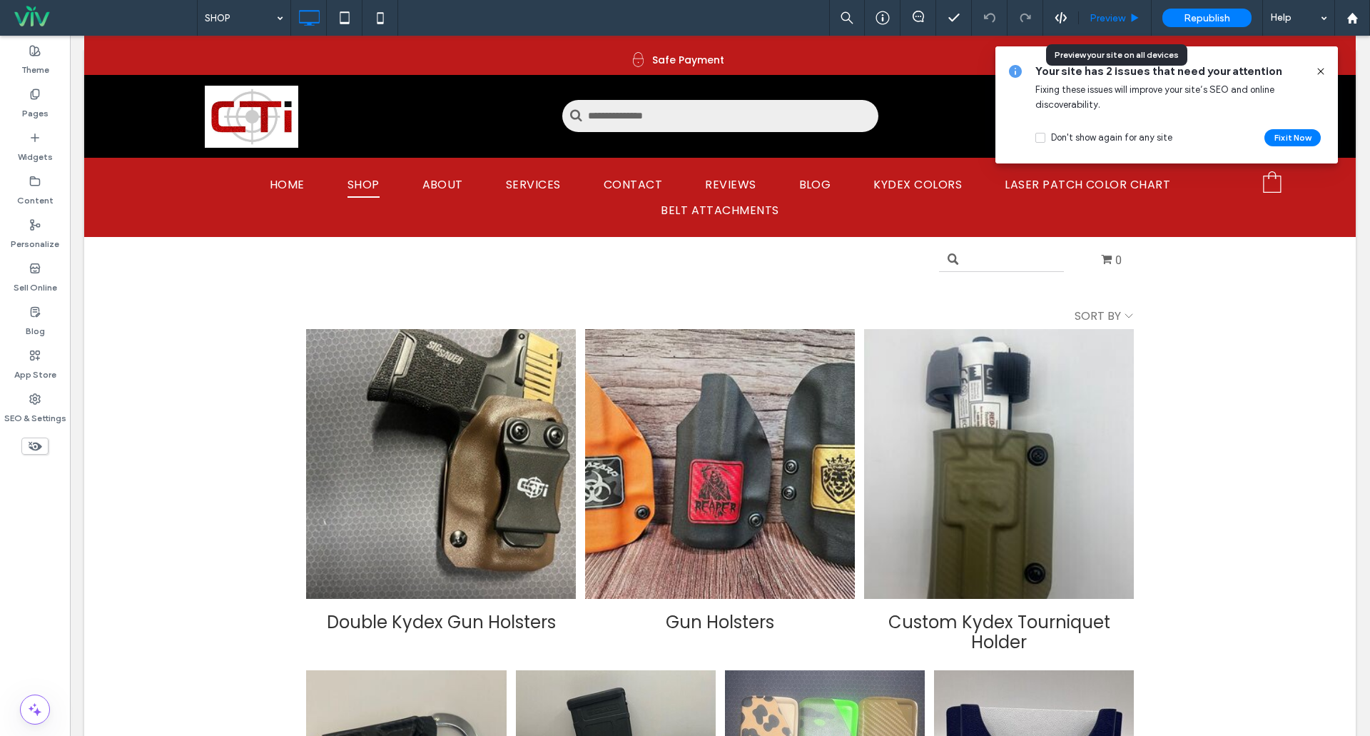
click at [1115, 19] on span "Preview" at bounding box center [1108, 18] width 36 height 12
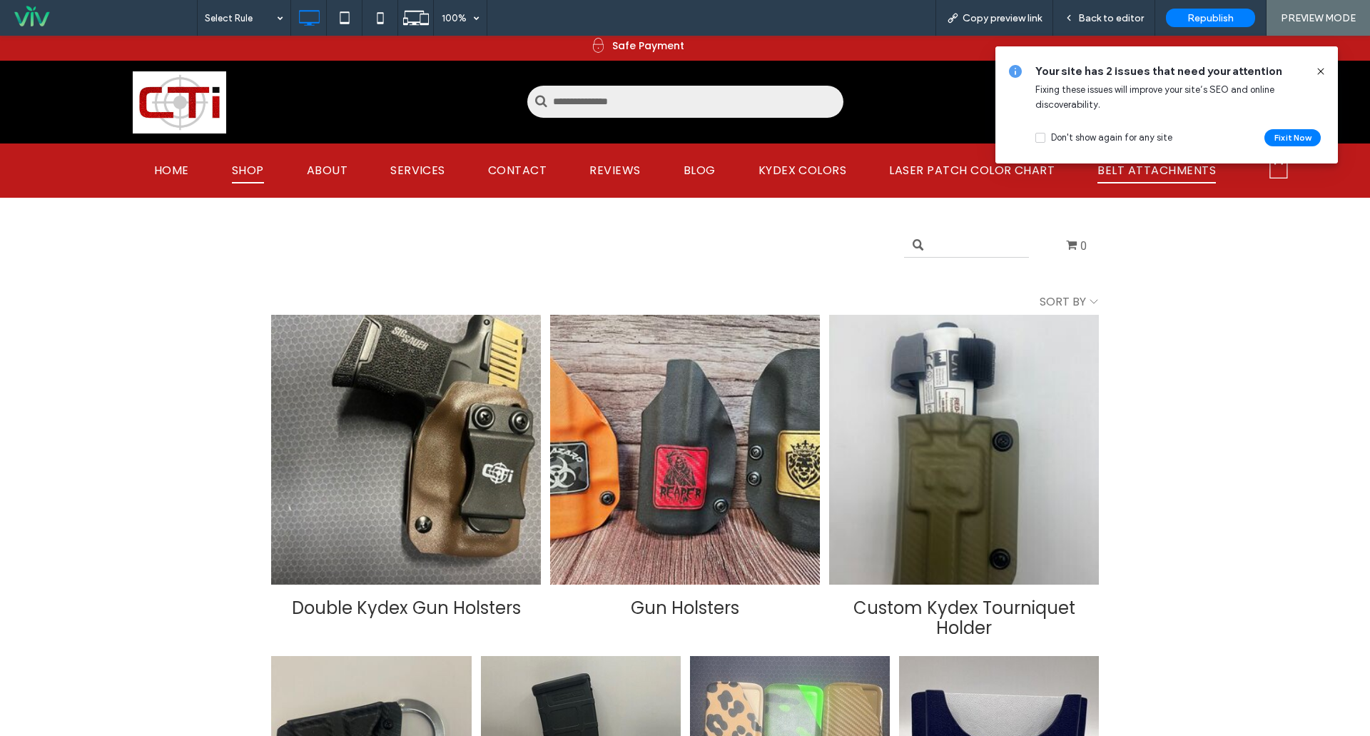
click span "BELT ATTACHMENTS"
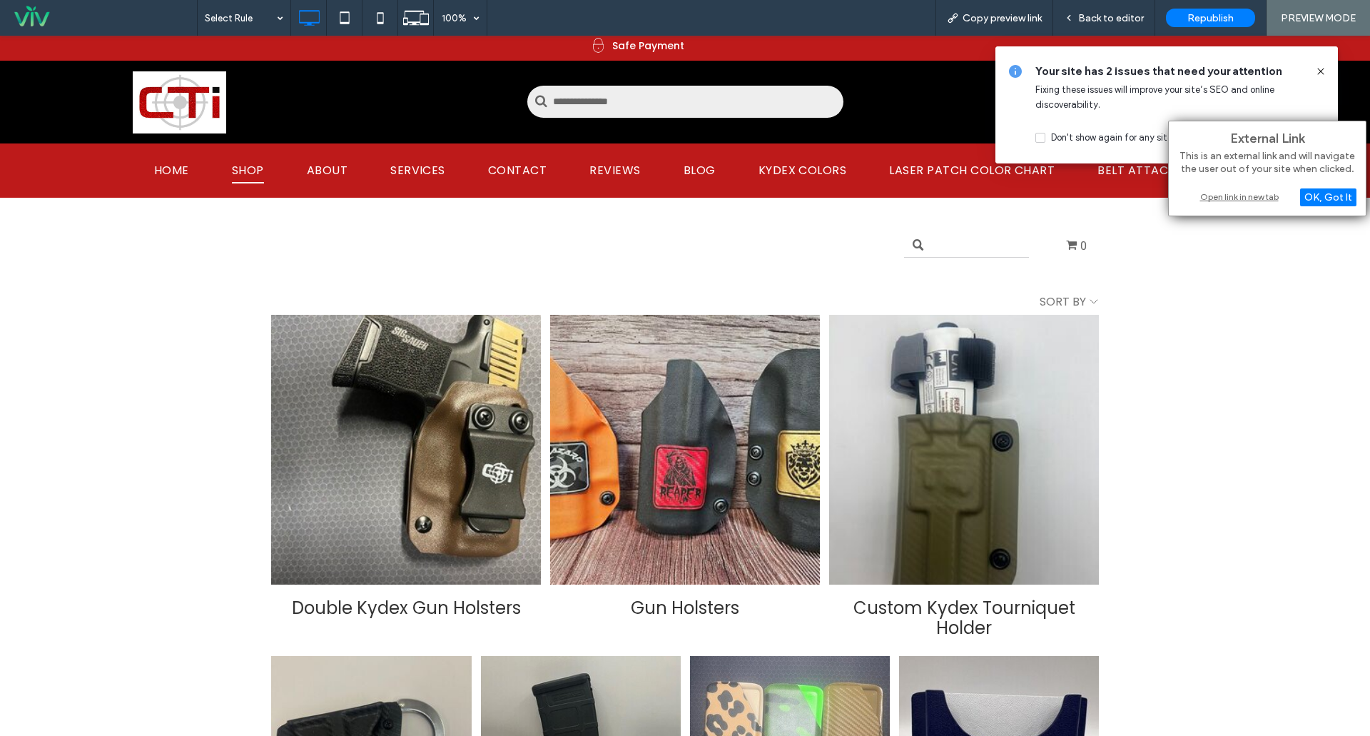
click div "Open link in new tab"
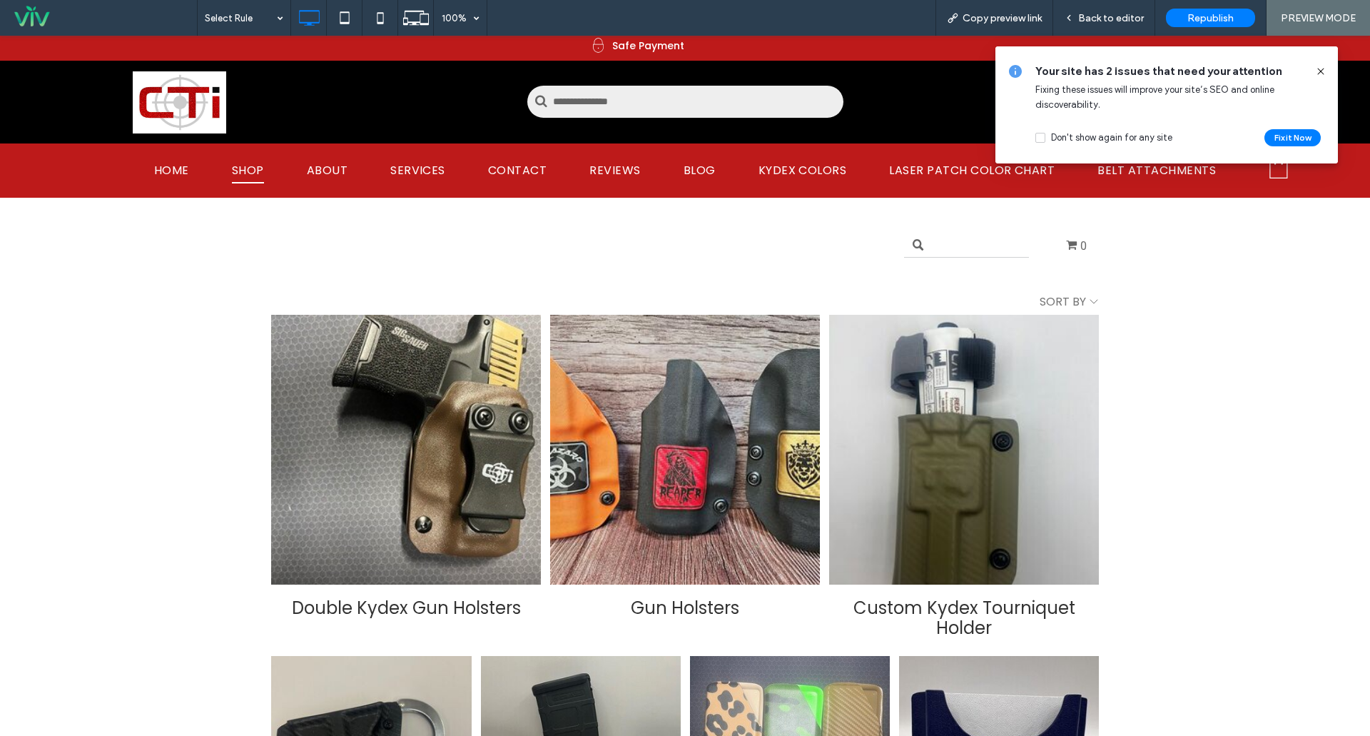
click icon
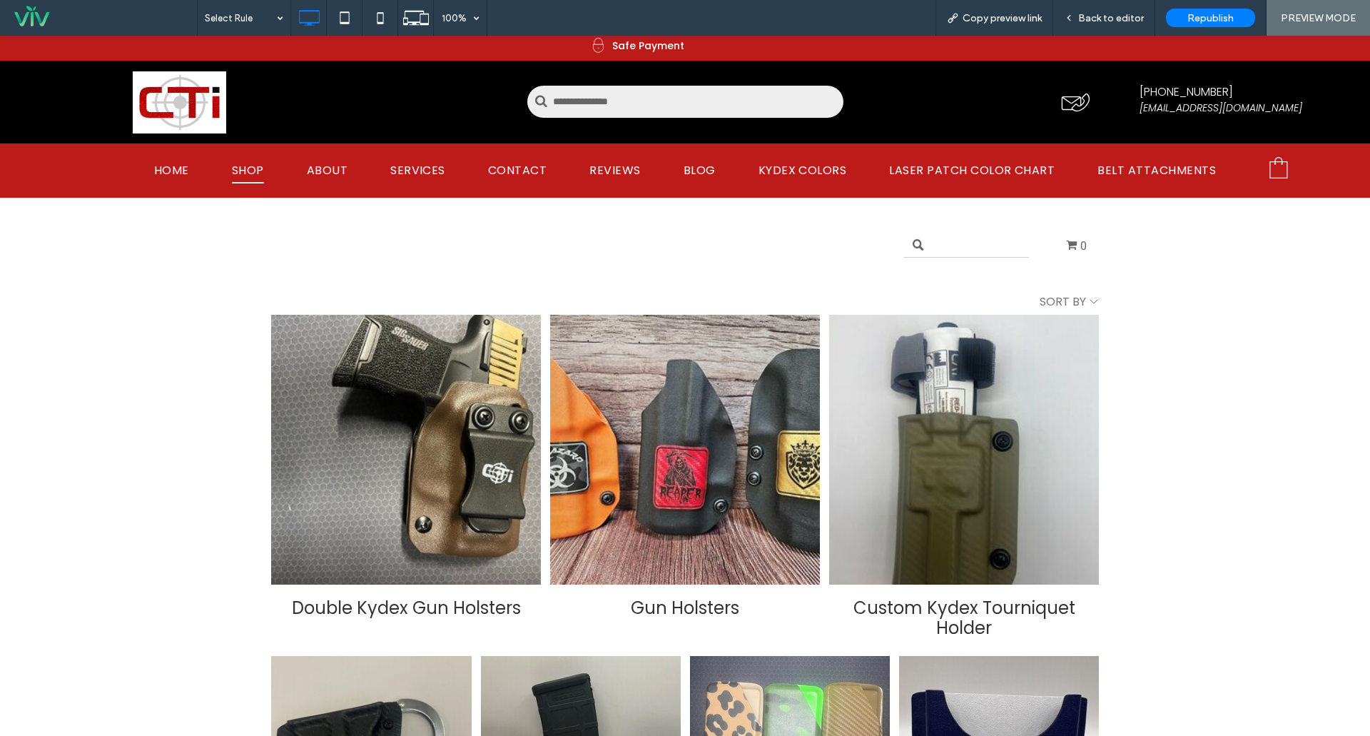
click input "text"
type input "**********"
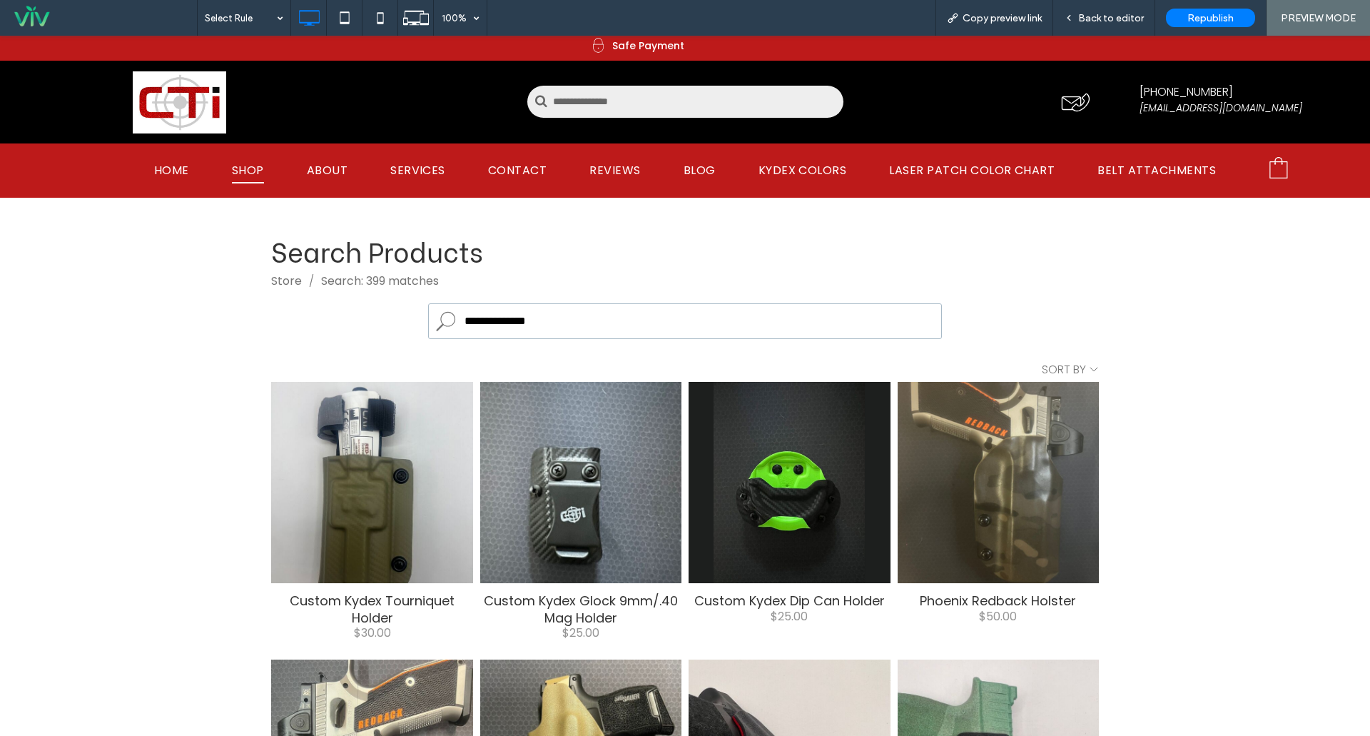
scroll to position [143, 0]
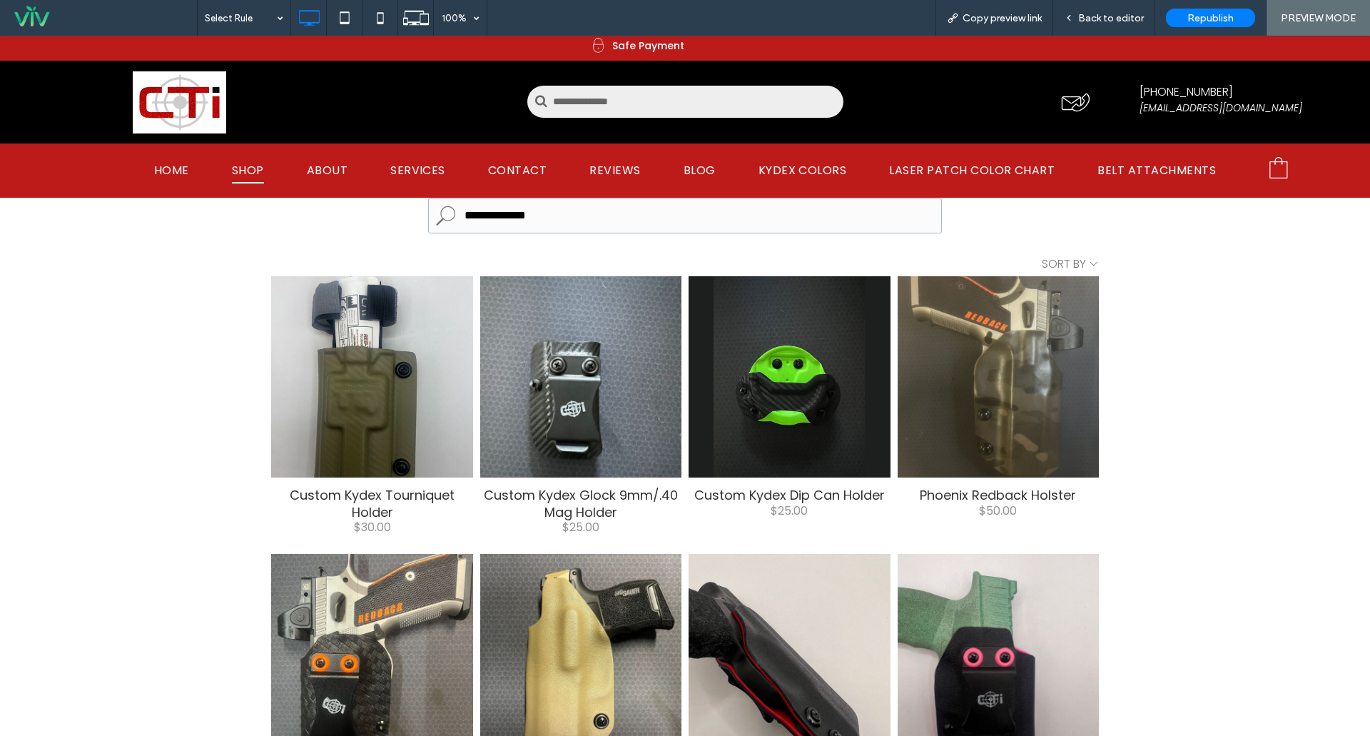
click img
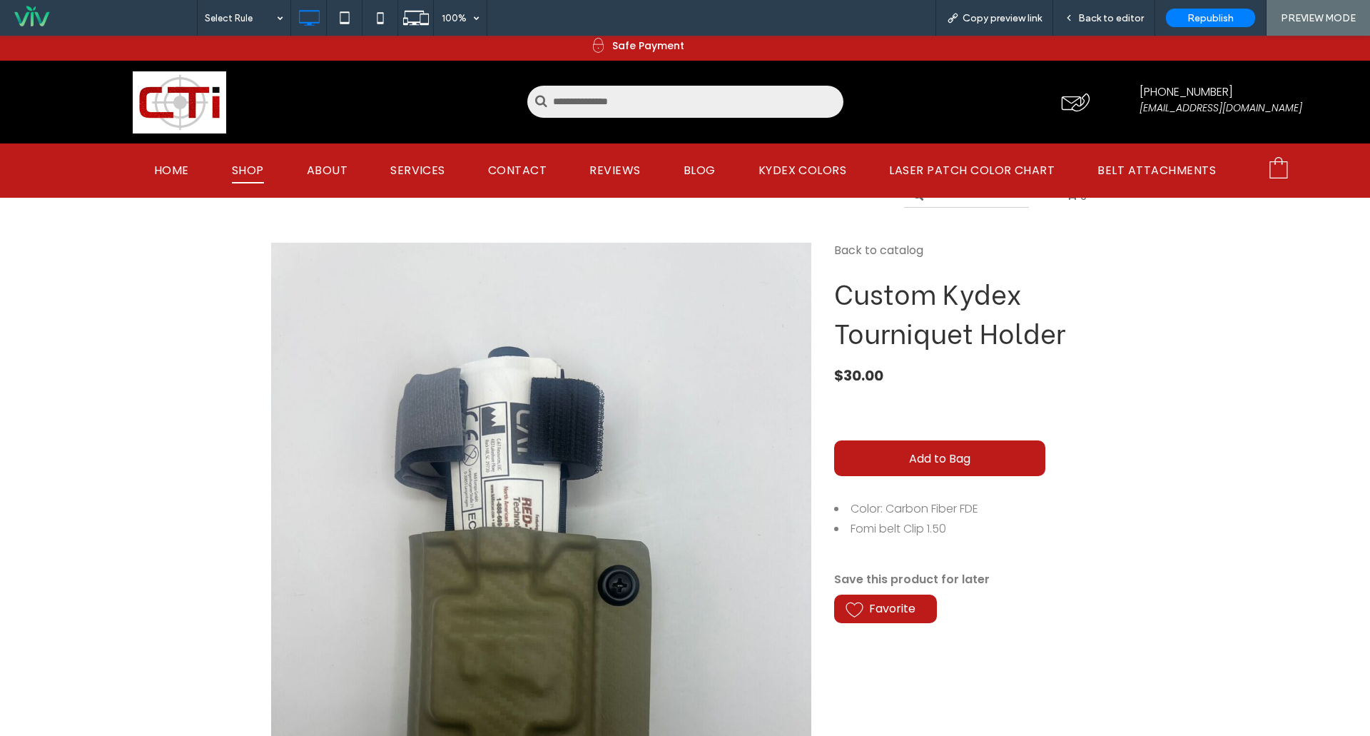
scroll to position [0, 0]
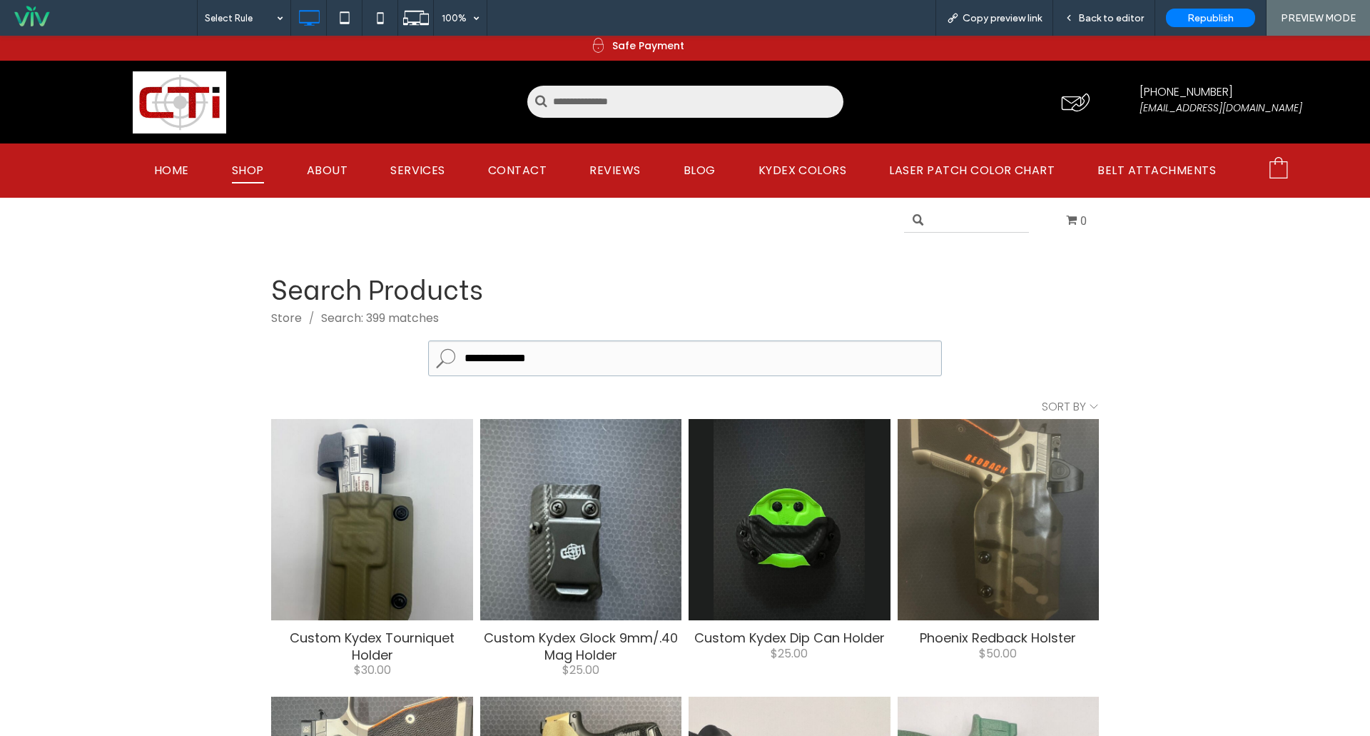
click span "SHOP"
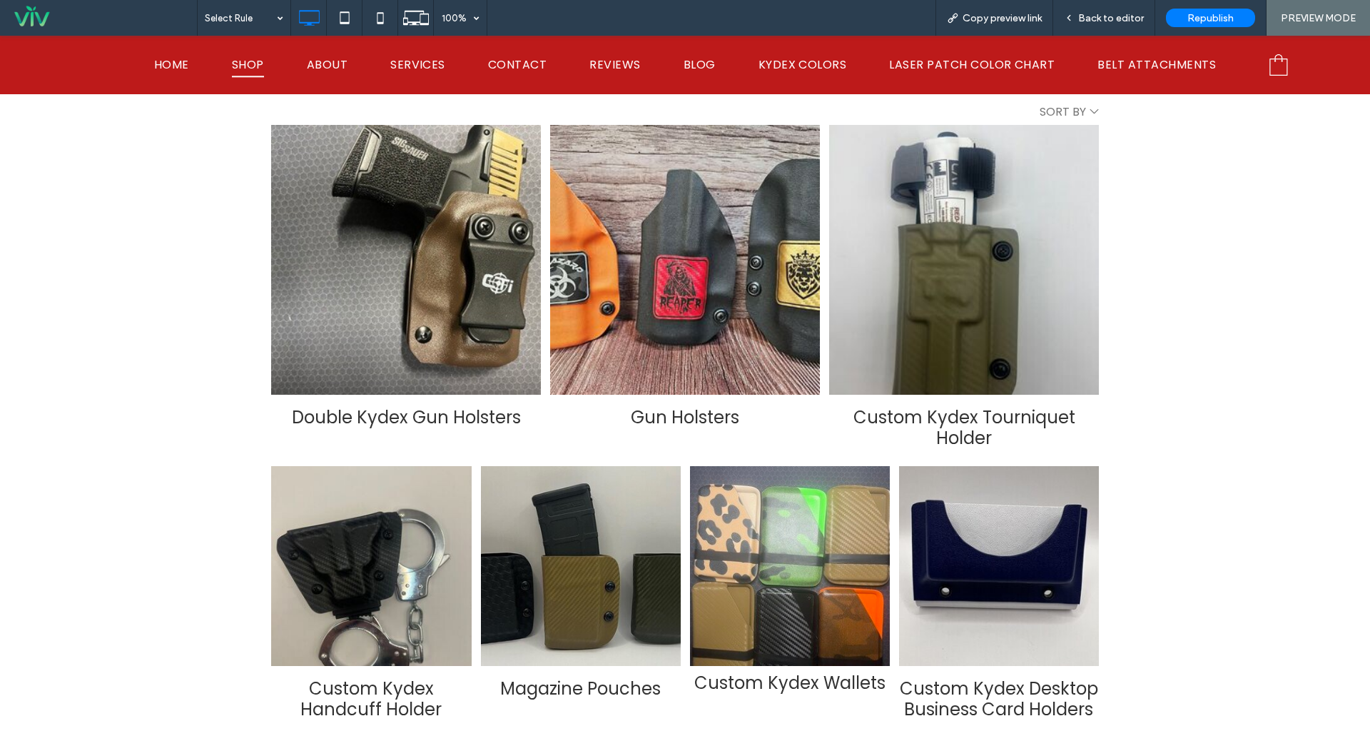
scroll to position [285, 0]
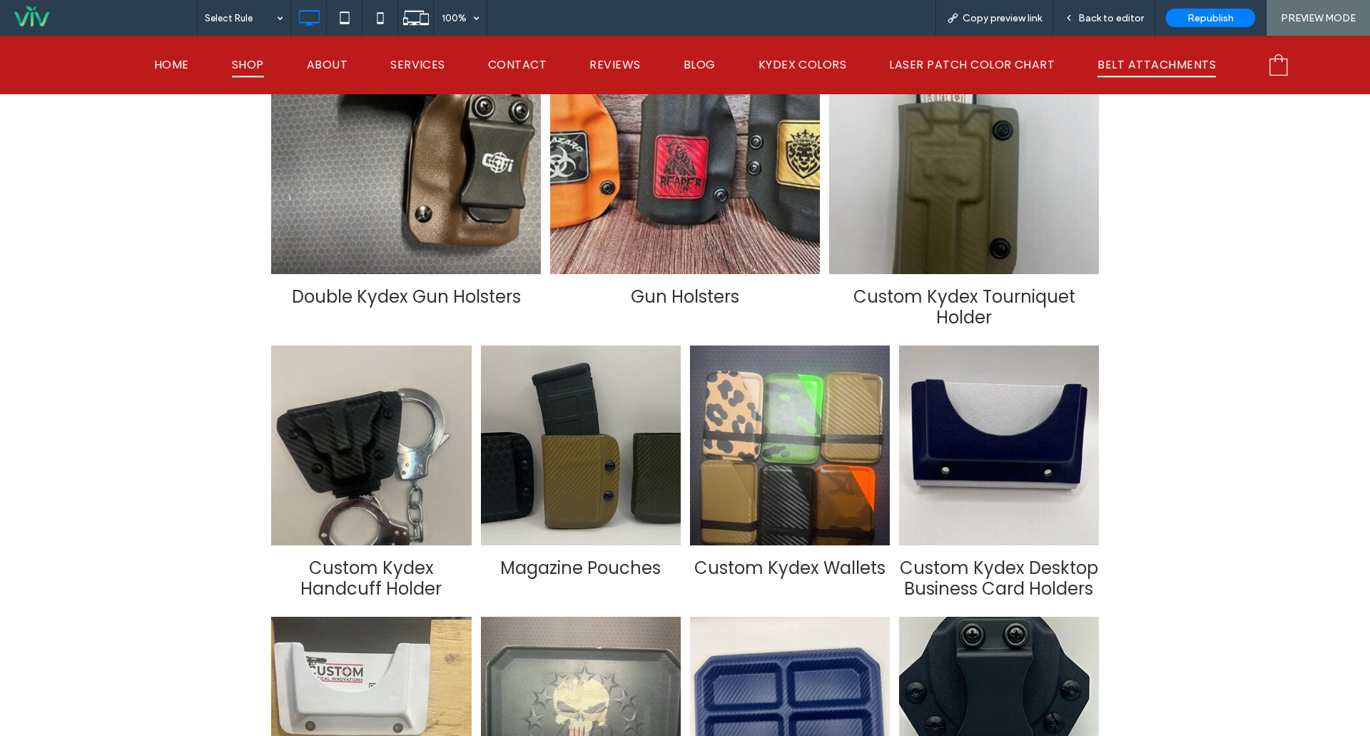
click span "BELT ATTACHMENTS"
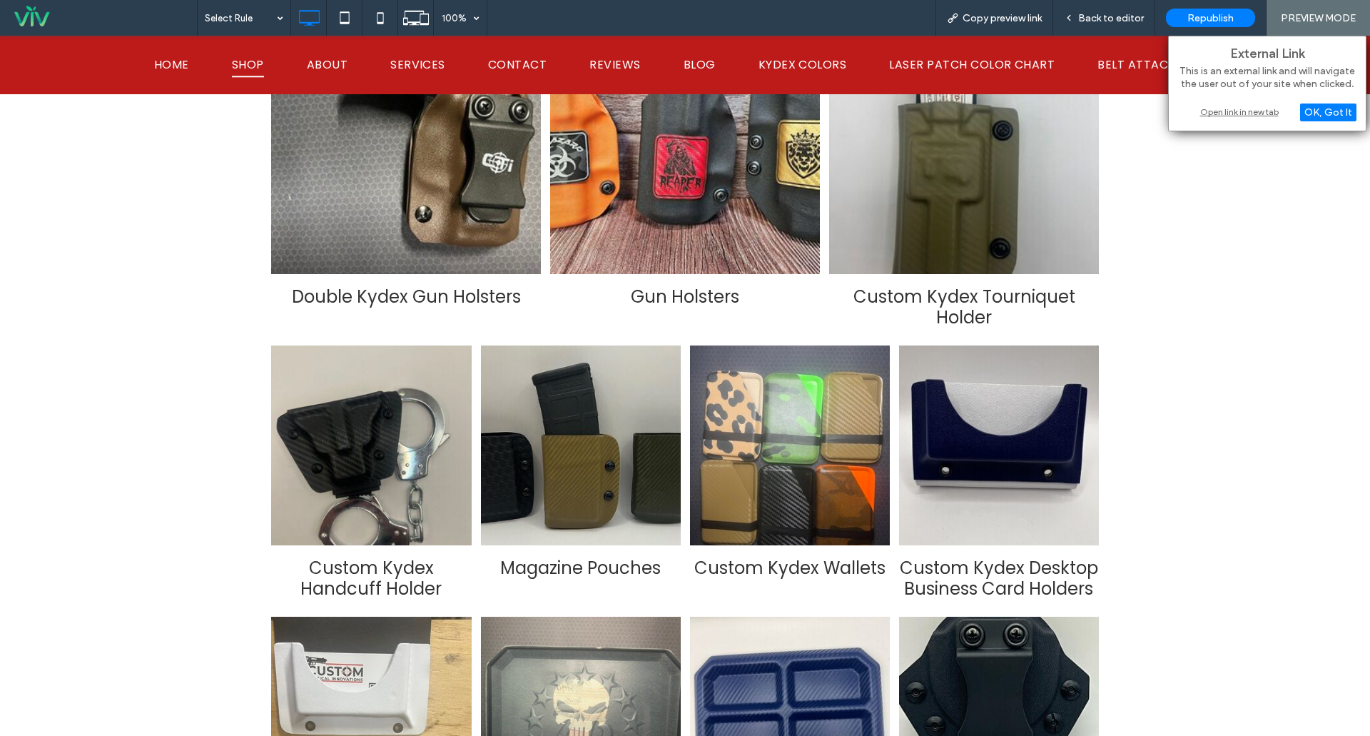
click div "Open link in new tab"
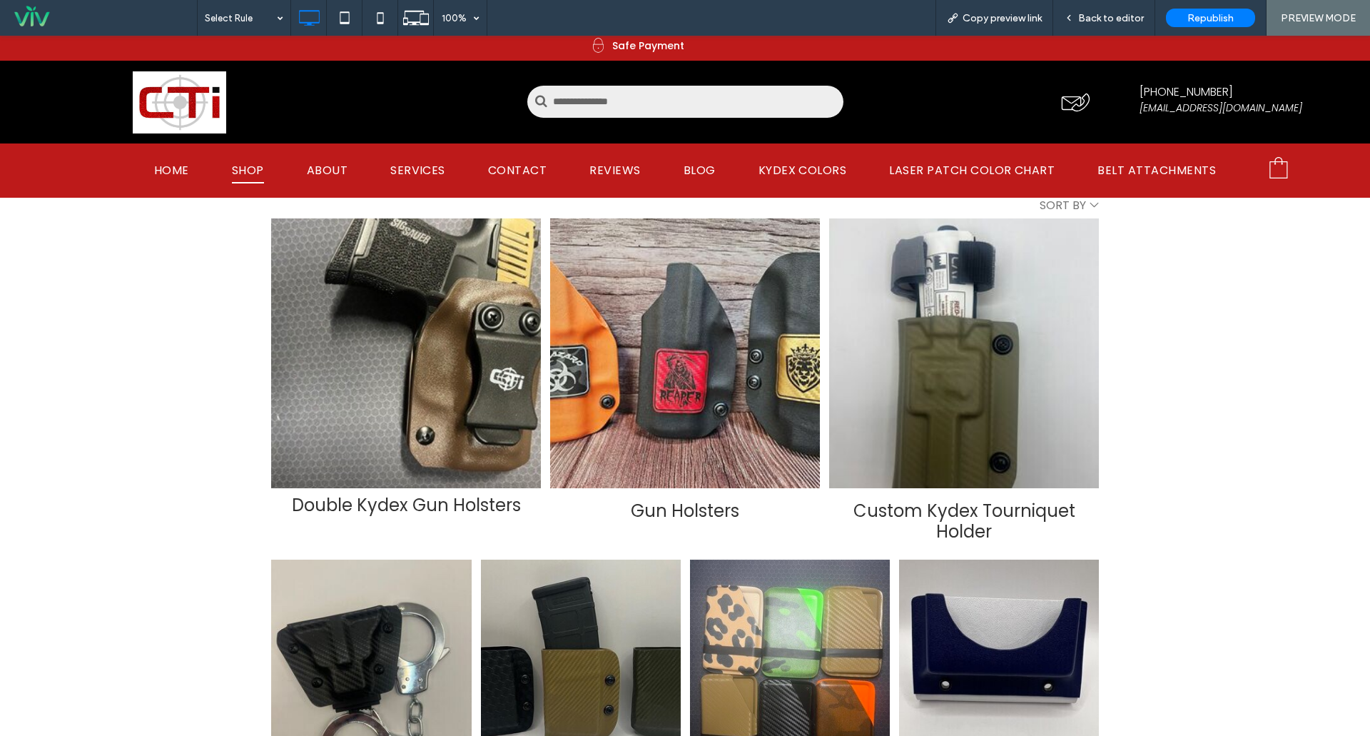
scroll to position [0, 0]
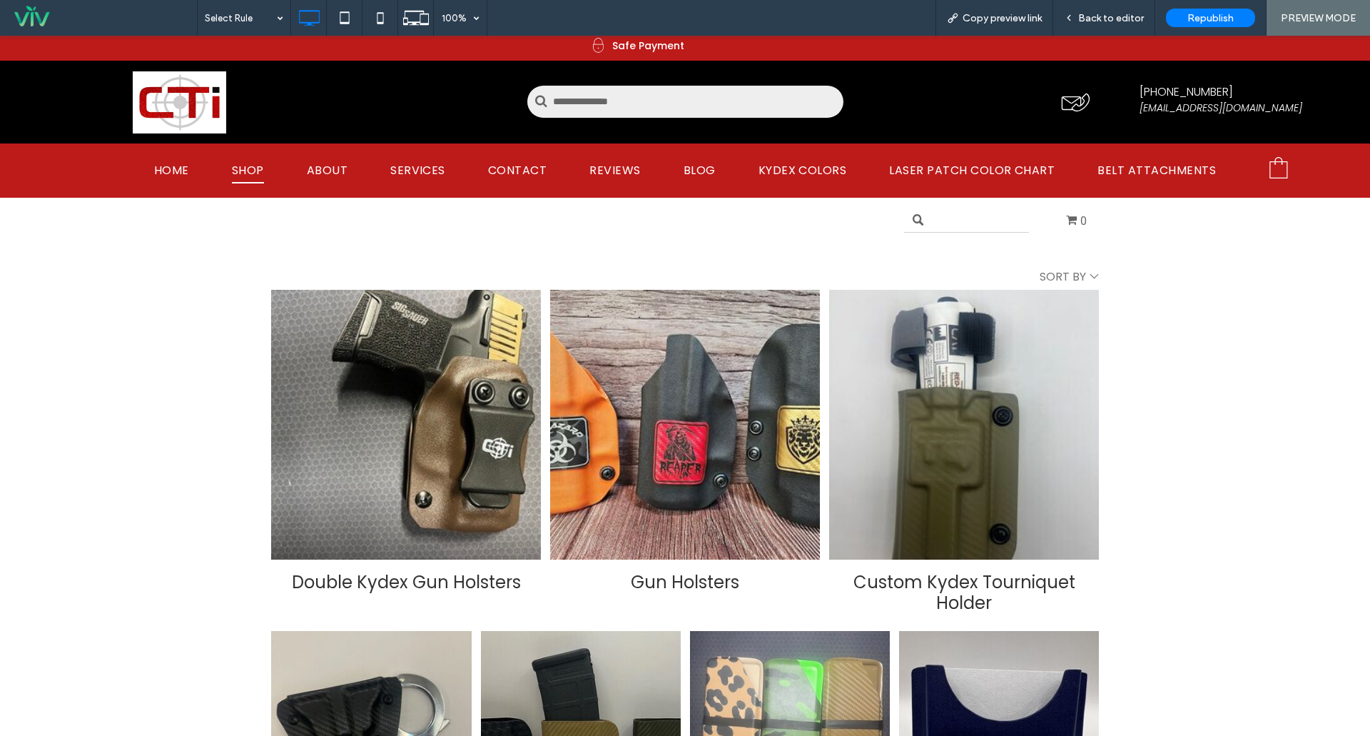
click span
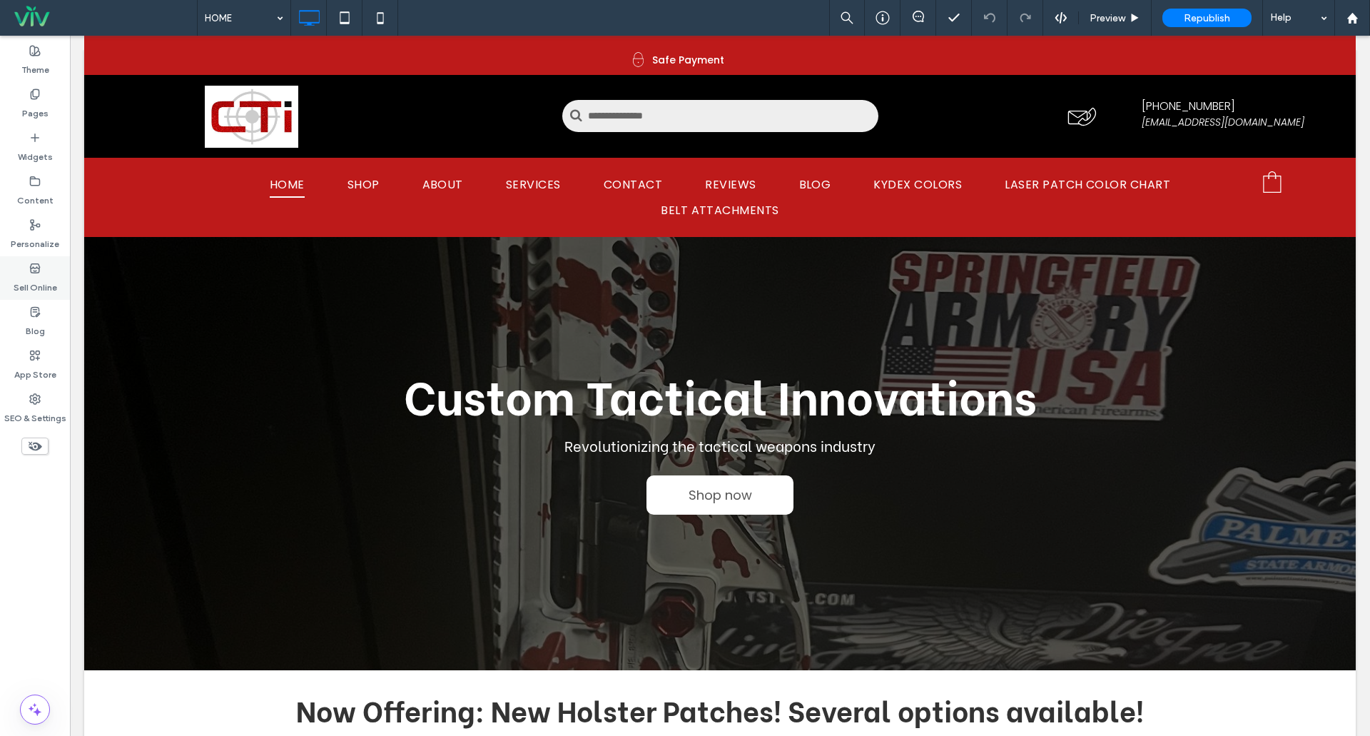
drag, startPoint x: 31, startPoint y: 278, endPoint x: 54, endPoint y: 278, distance: 22.1
click at [32, 278] on label "Sell Online" at bounding box center [36, 284] width 44 height 20
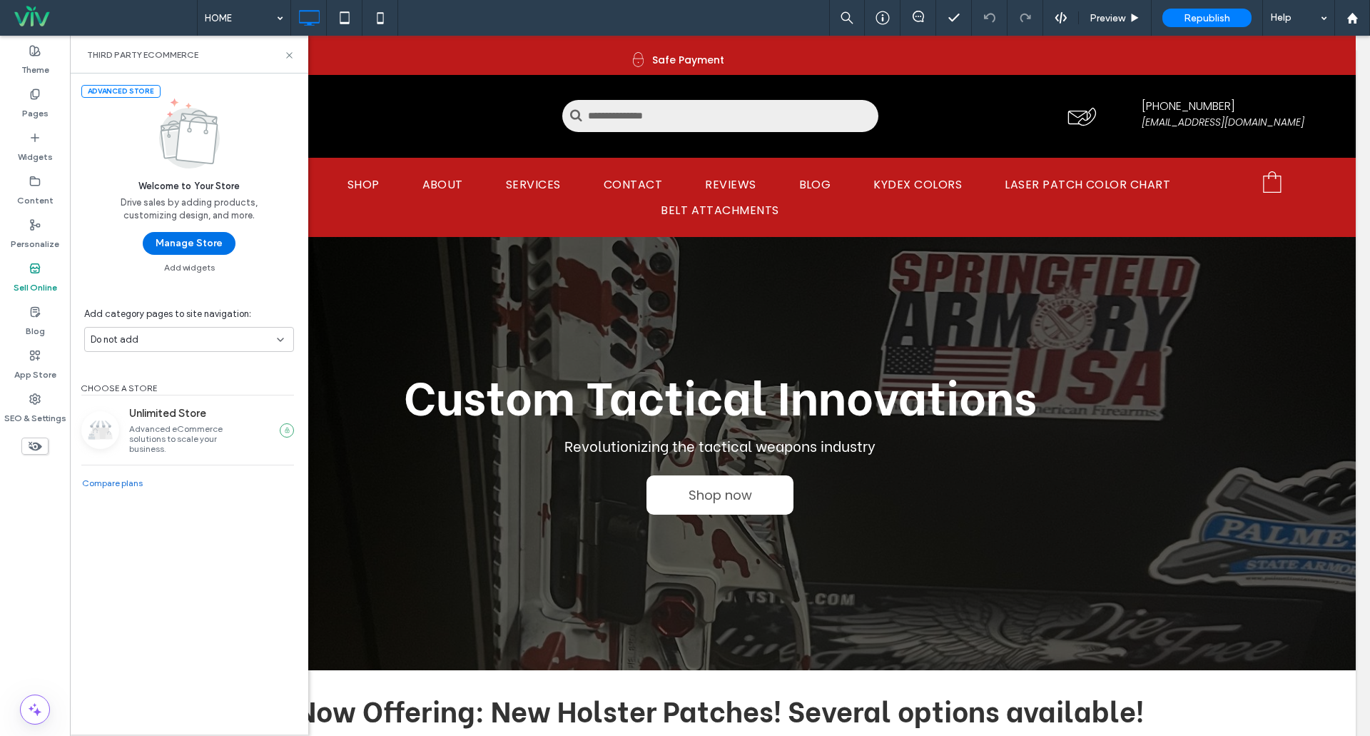
click at [198, 247] on button "Manage Store" at bounding box center [189, 243] width 93 height 23
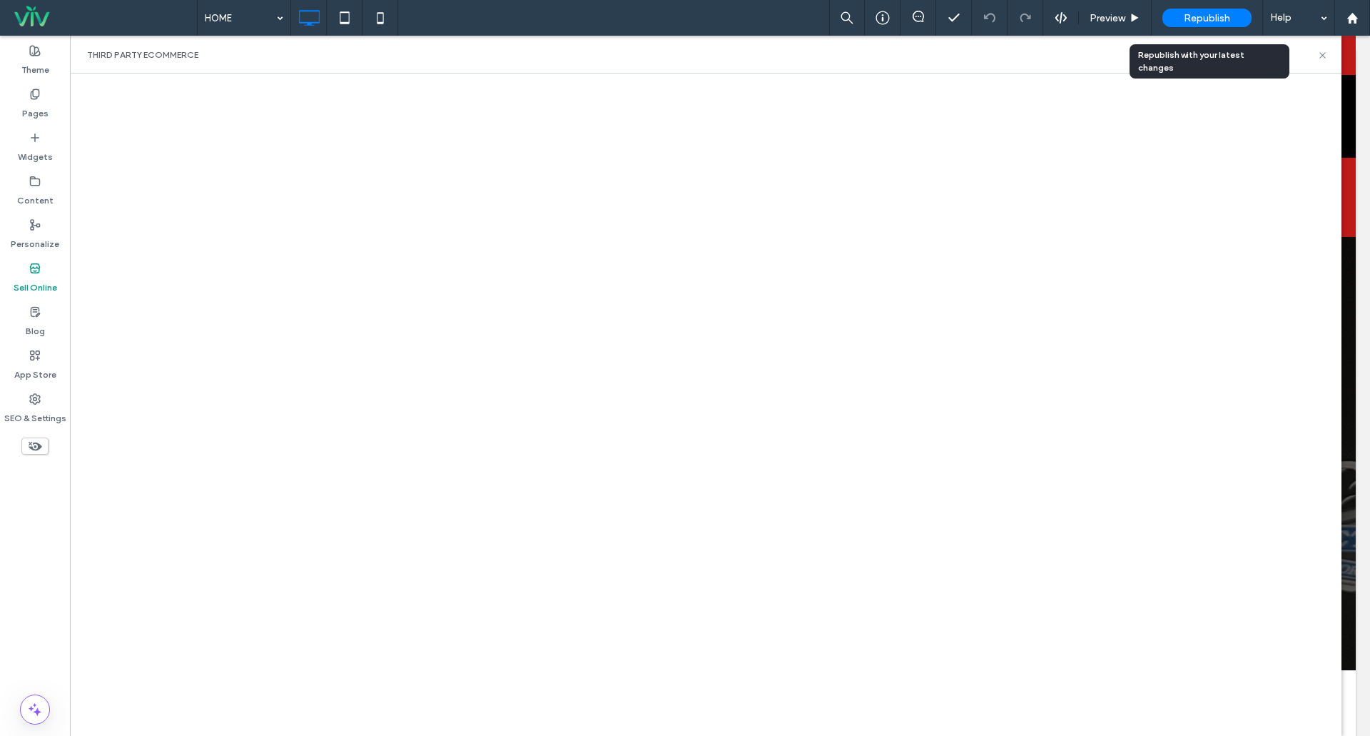
click at [1212, 16] on span "Republish" at bounding box center [1207, 18] width 46 height 12
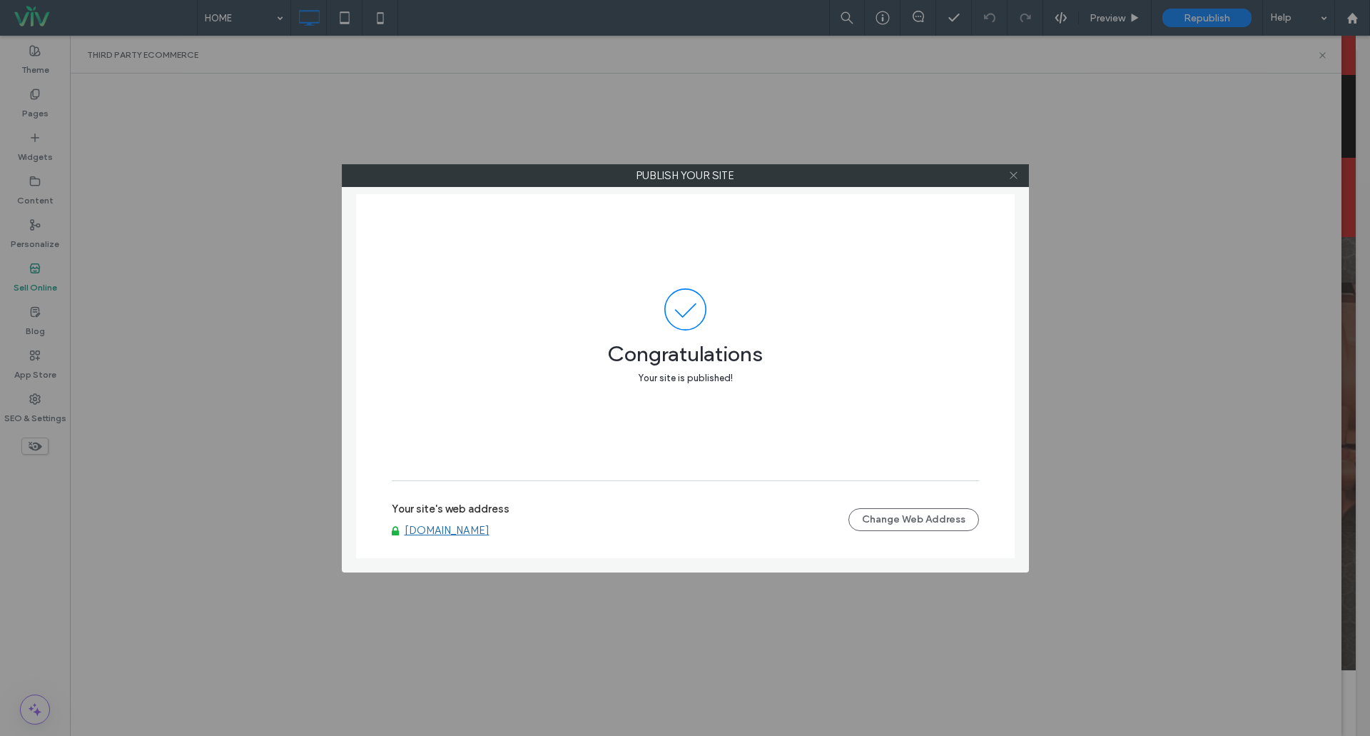
drag, startPoint x: 1013, startPoint y: 175, endPoint x: 1019, endPoint y: 181, distance: 9.1
click at [1013, 175] on icon at bounding box center [1013, 175] width 11 height 11
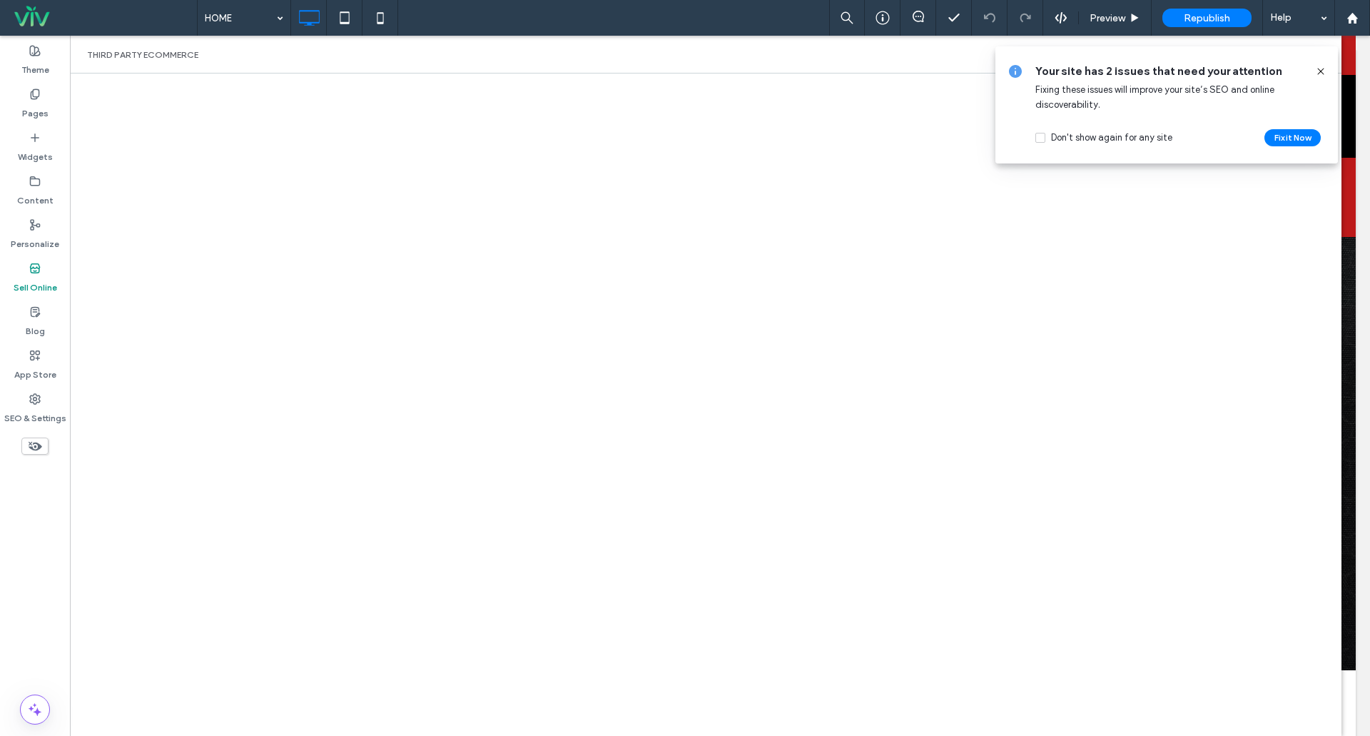
click at [1325, 66] on icon at bounding box center [1320, 71] width 11 height 11
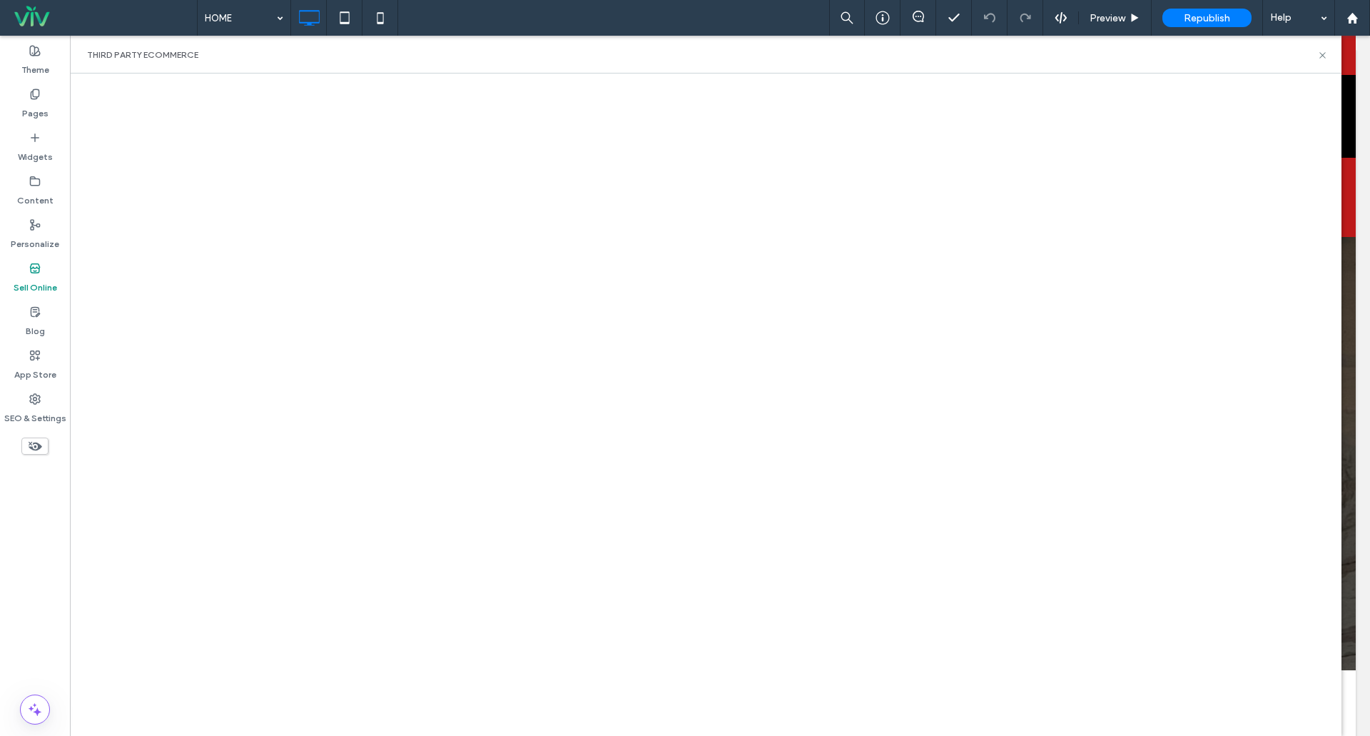
click at [34, 20] on span at bounding box center [104, 18] width 186 height 29
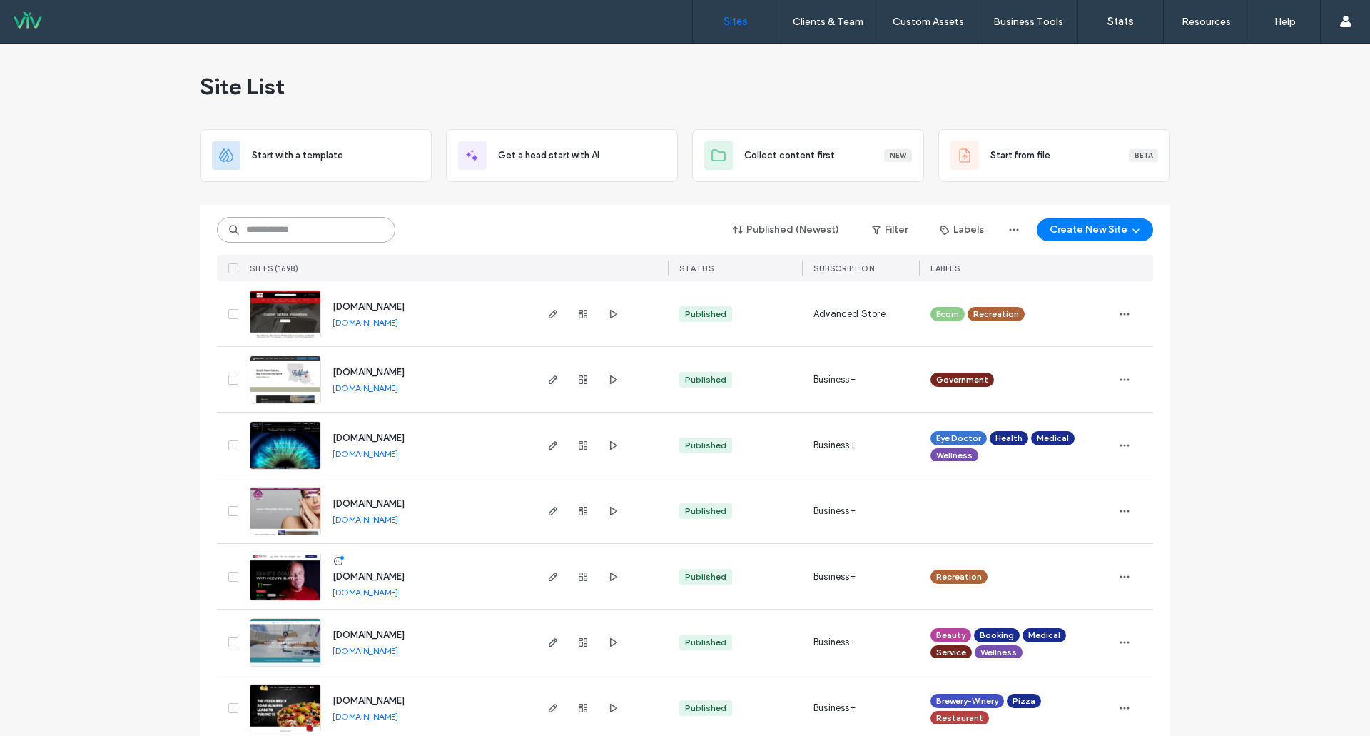
click at [298, 230] on input at bounding box center [306, 230] width 178 height 26
click at [274, 223] on input at bounding box center [306, 230] width 178 height 26
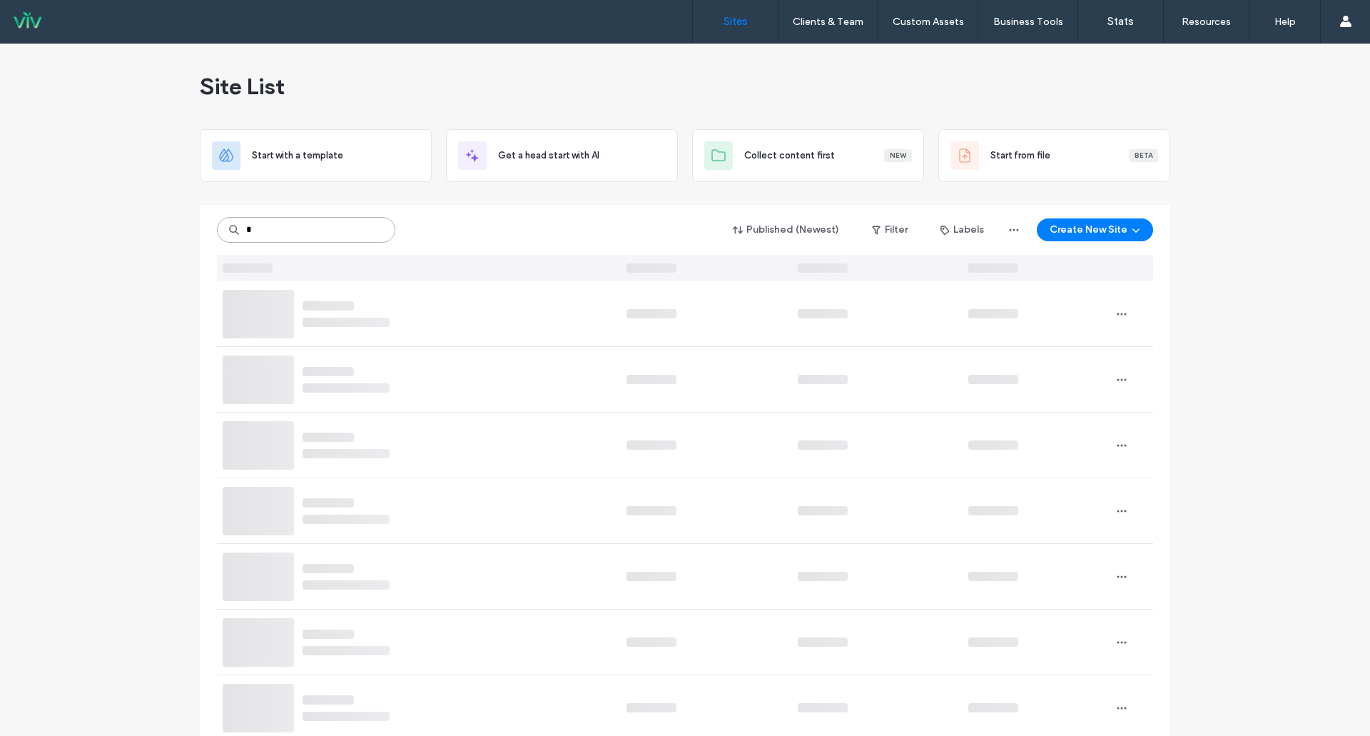
type input "*"
